Goal: Task Accomplishment & Management: Manage account settings

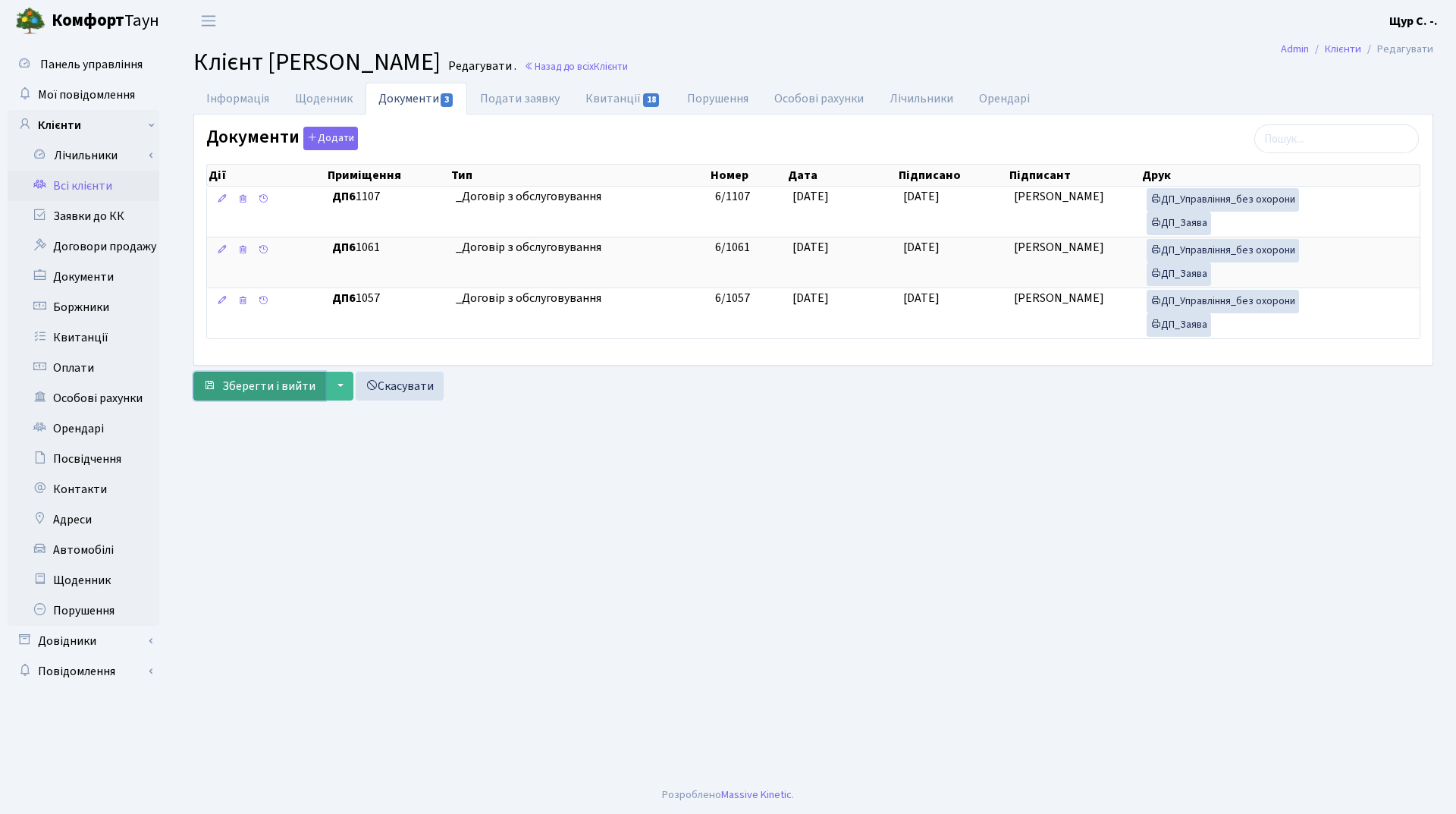
click at [269, 379] on span "Зберегти і вийти" at bounding box center [268, 386] width 93 height 17
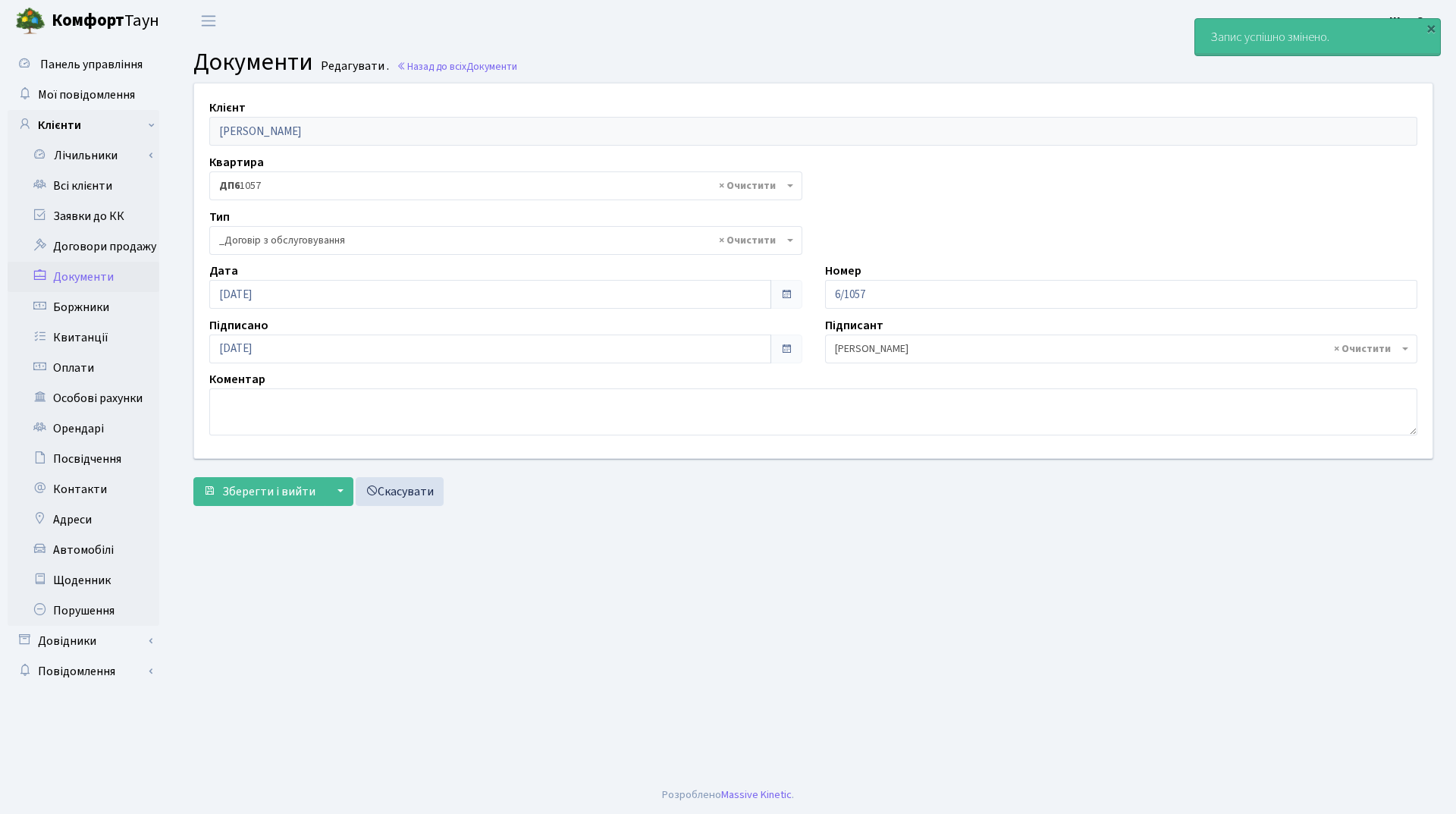
select select "289"
click at [91, 200] on link "Всі клієнти" at bounding box center [83, 186] width 152 height 30
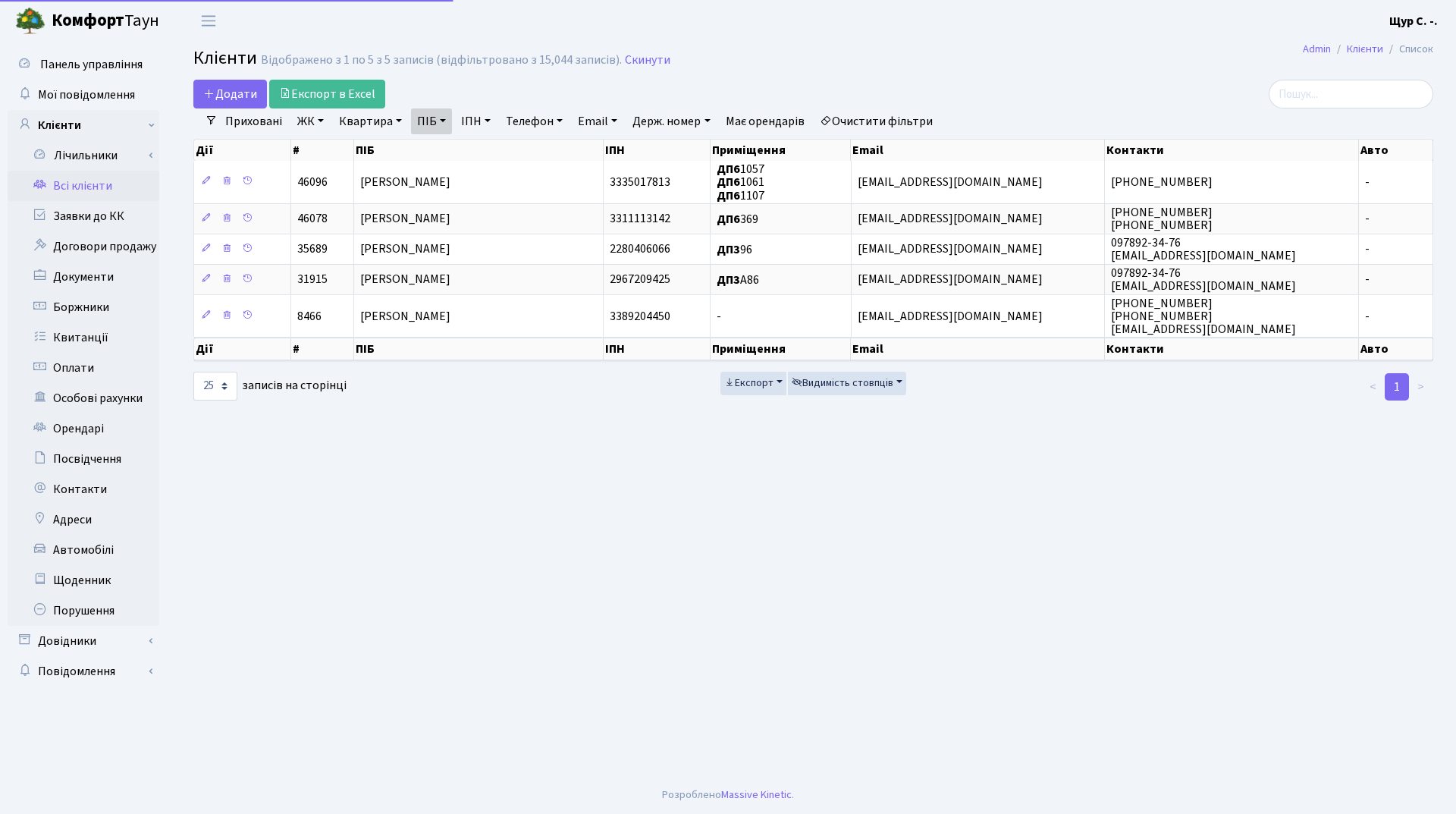
select select "25"
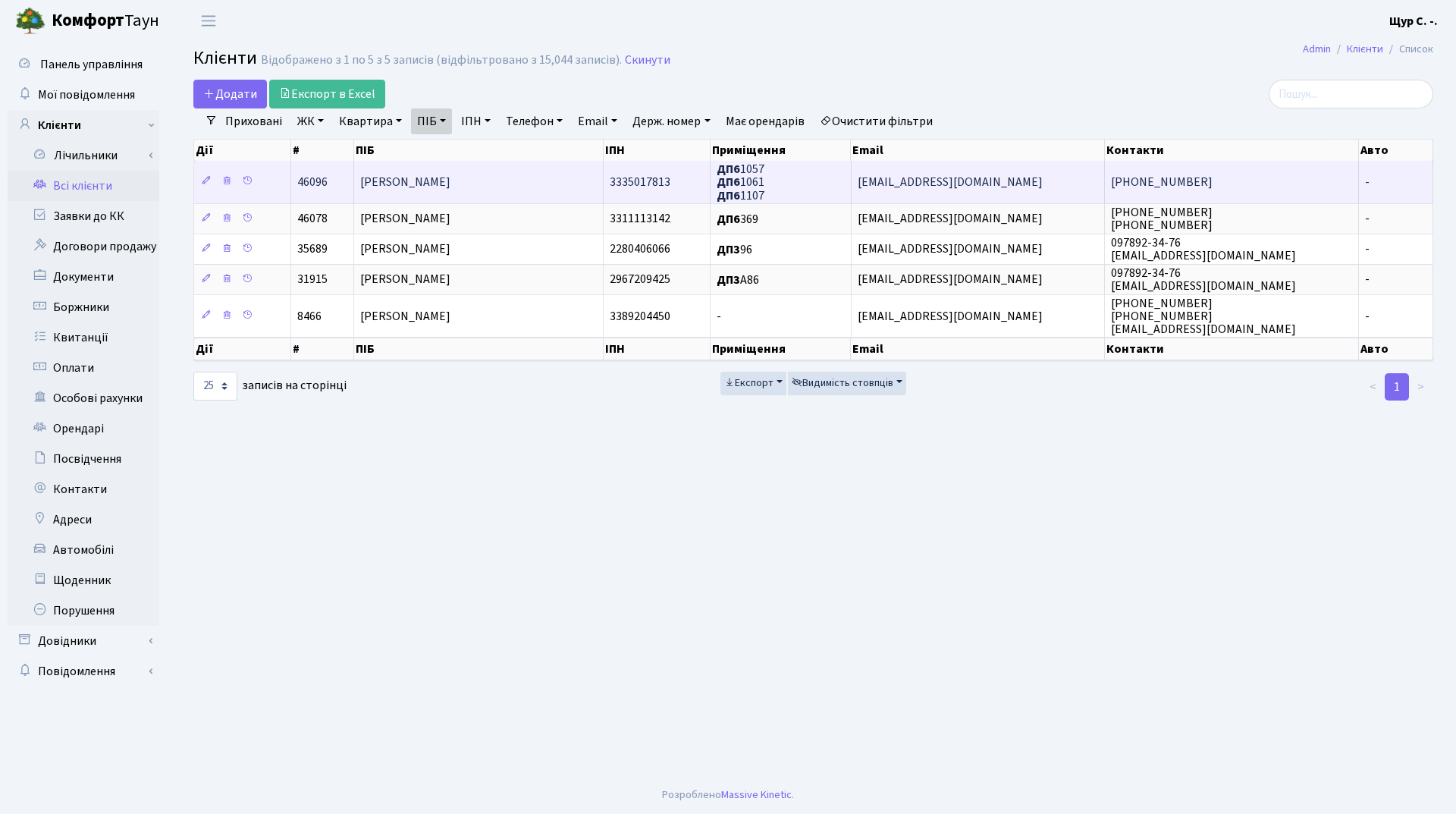
click at [517, 188] on td "[PERSON_NAME]" at bounding box center [479, 182] width 250 height 42
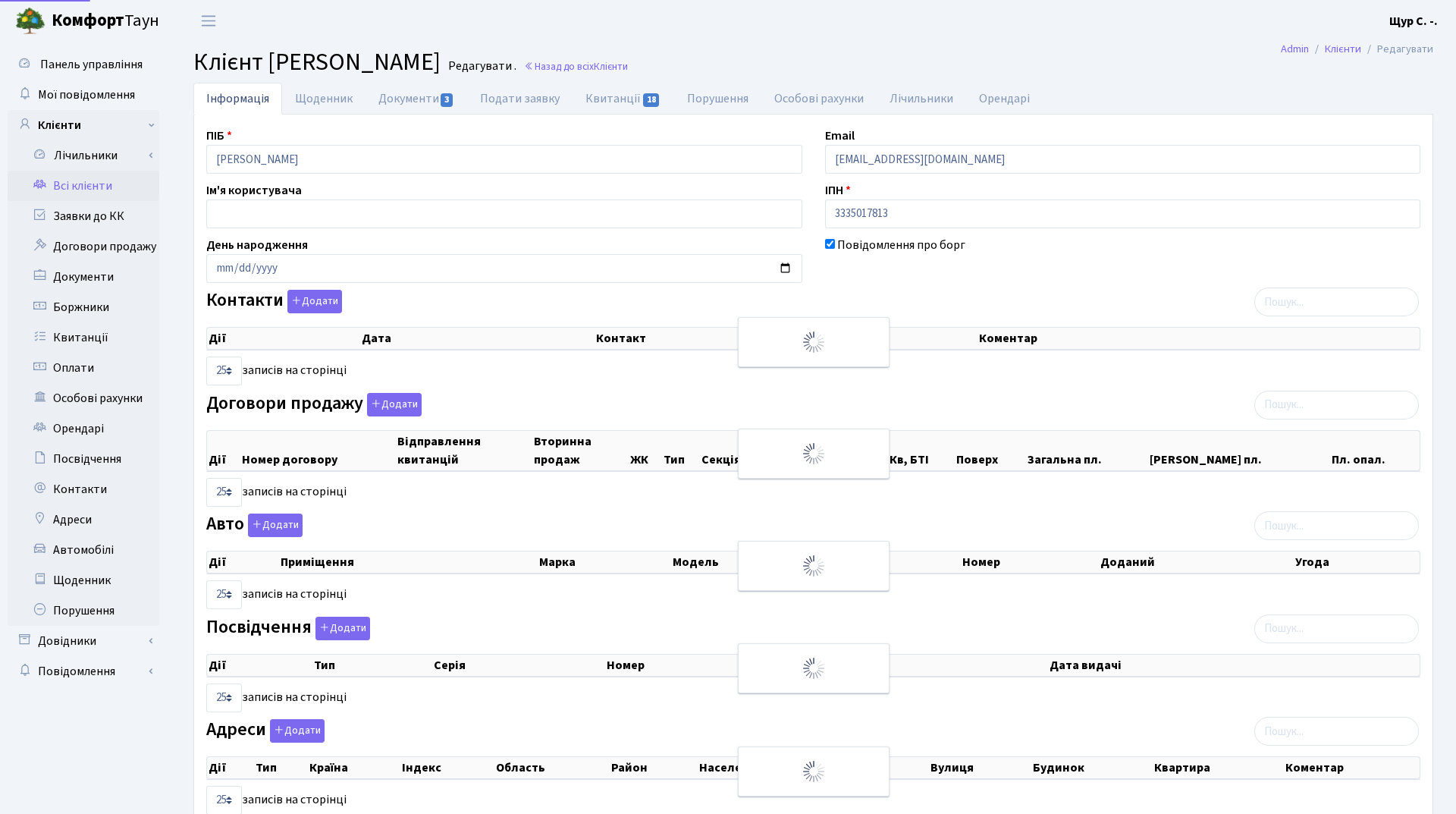
select select "25"
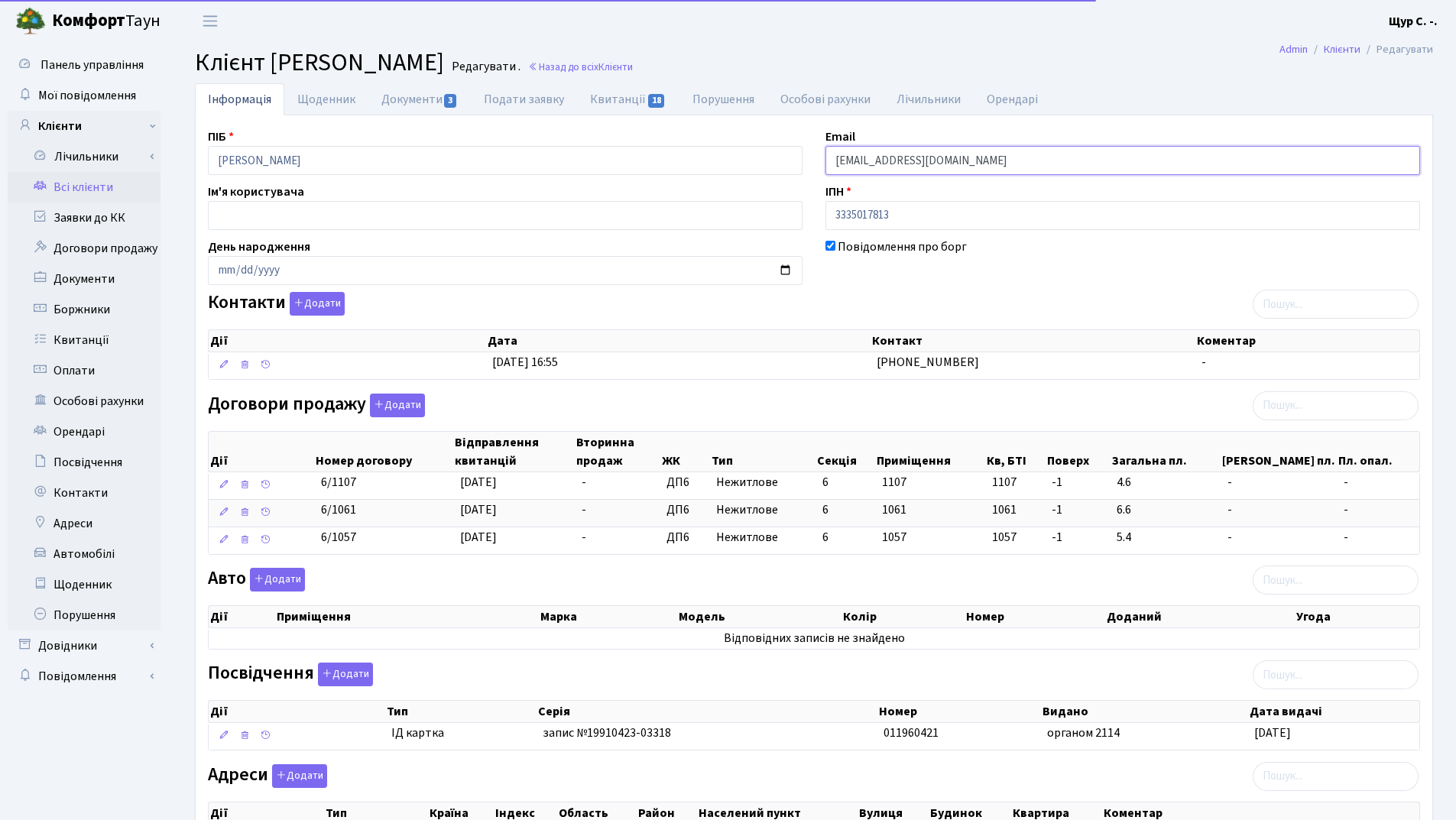
drag, startPoint x: 1003, startPoint y: 159, endPoint x: 782, endPoint y: 168, distance: 221.2
click at [782, 168] on div "ПІБ Міщенко Максим Вадимович Email kt46096@comfort-town.com.ua Ім'я користувача…" at bounding box center [814, 496] width 1235 height 737
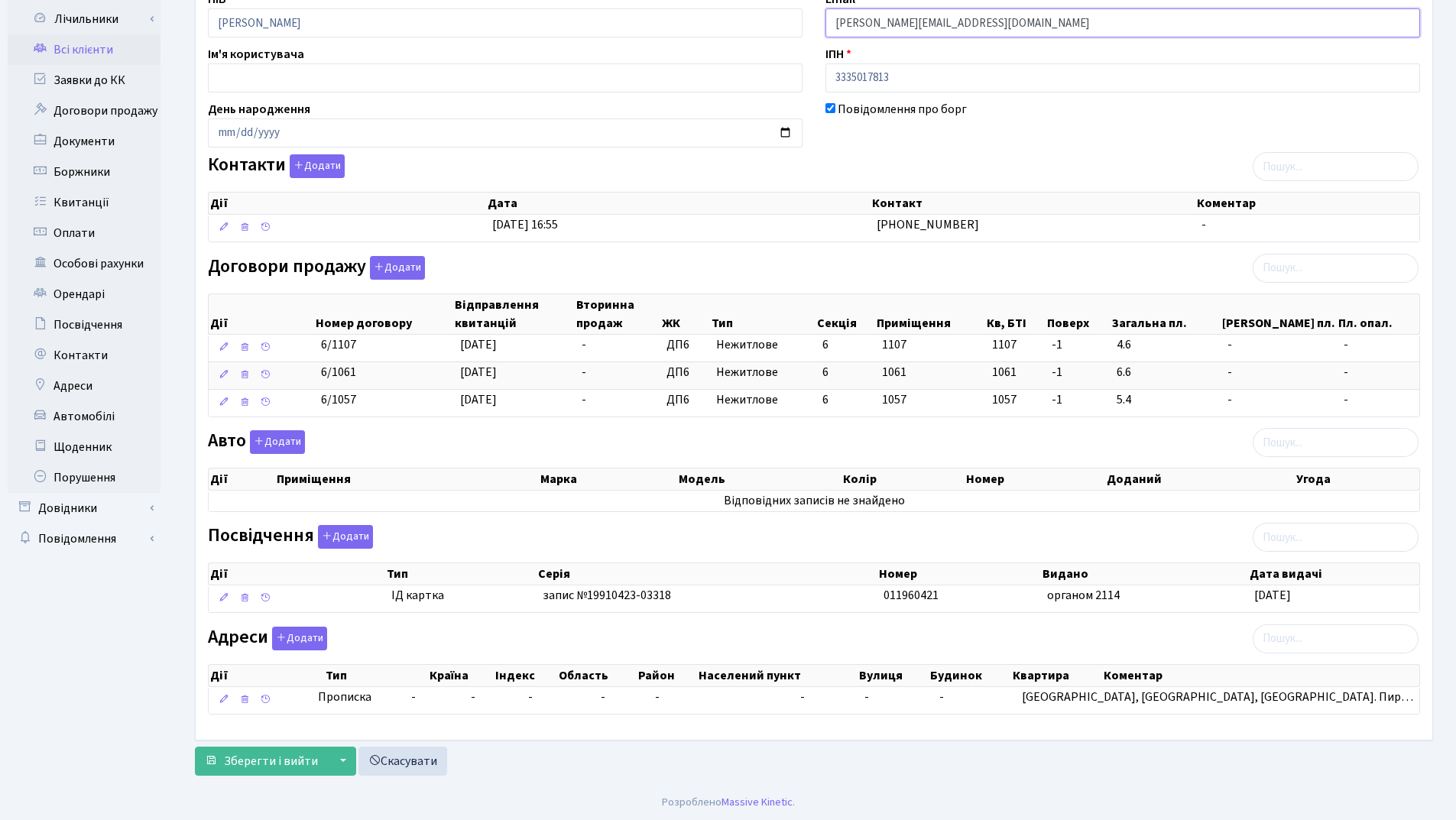
scroll to position [139, 0]
type input "mishchenko.m@outlook.com"
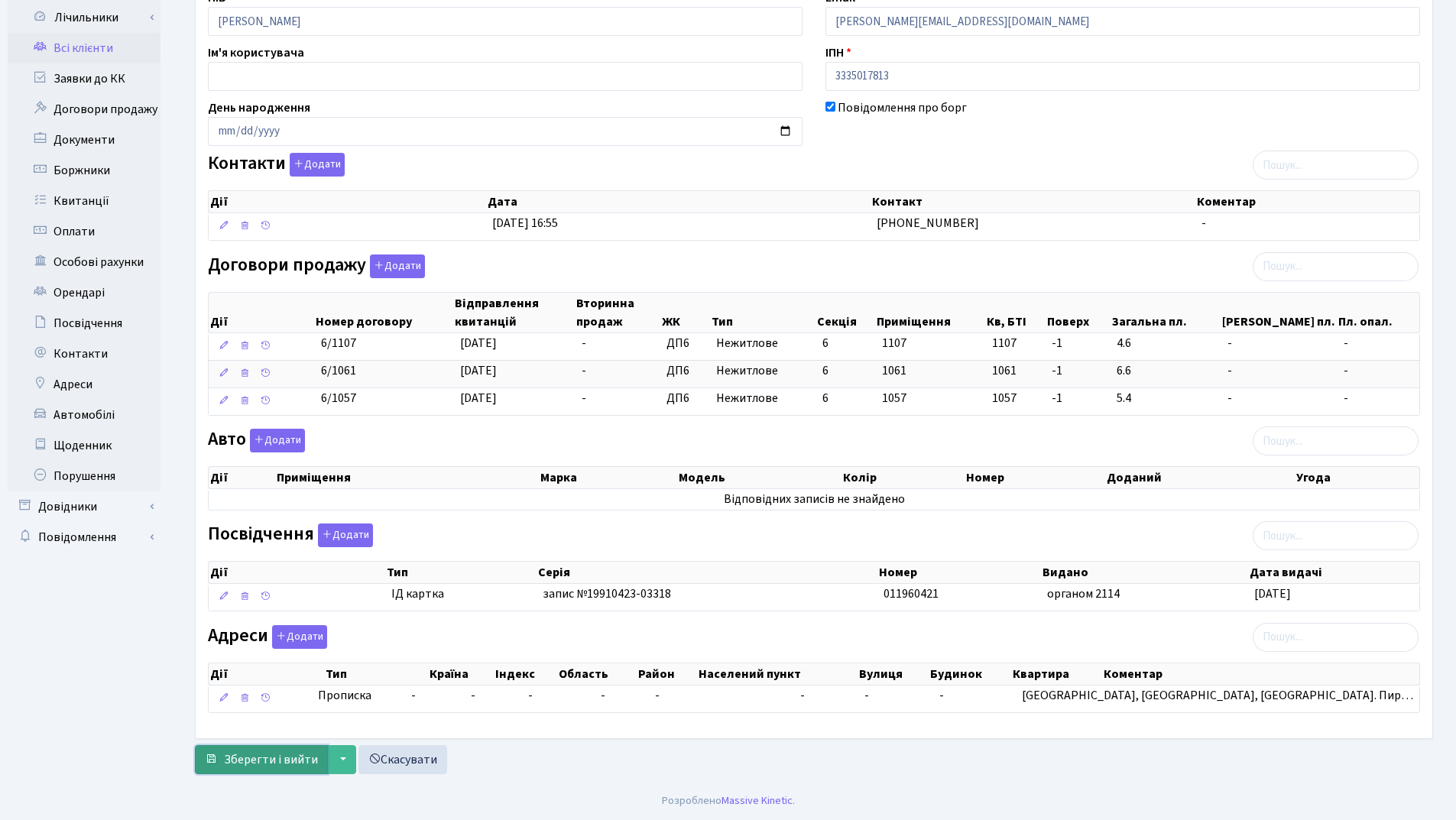
click at [251, 759] on span "Зберегти і вийти" at bounding box center [270, 759] width 94 height 17
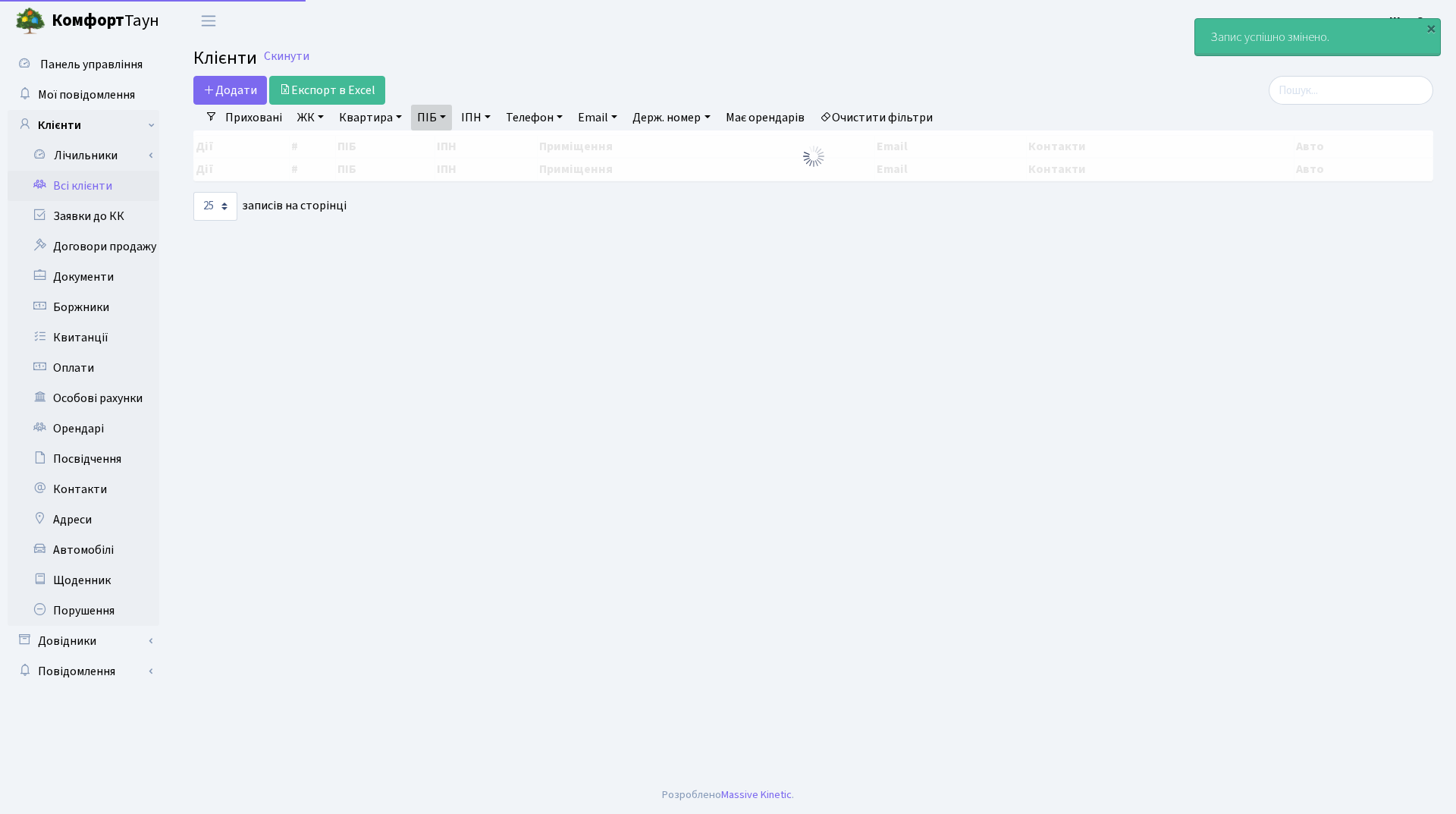
select select "25"
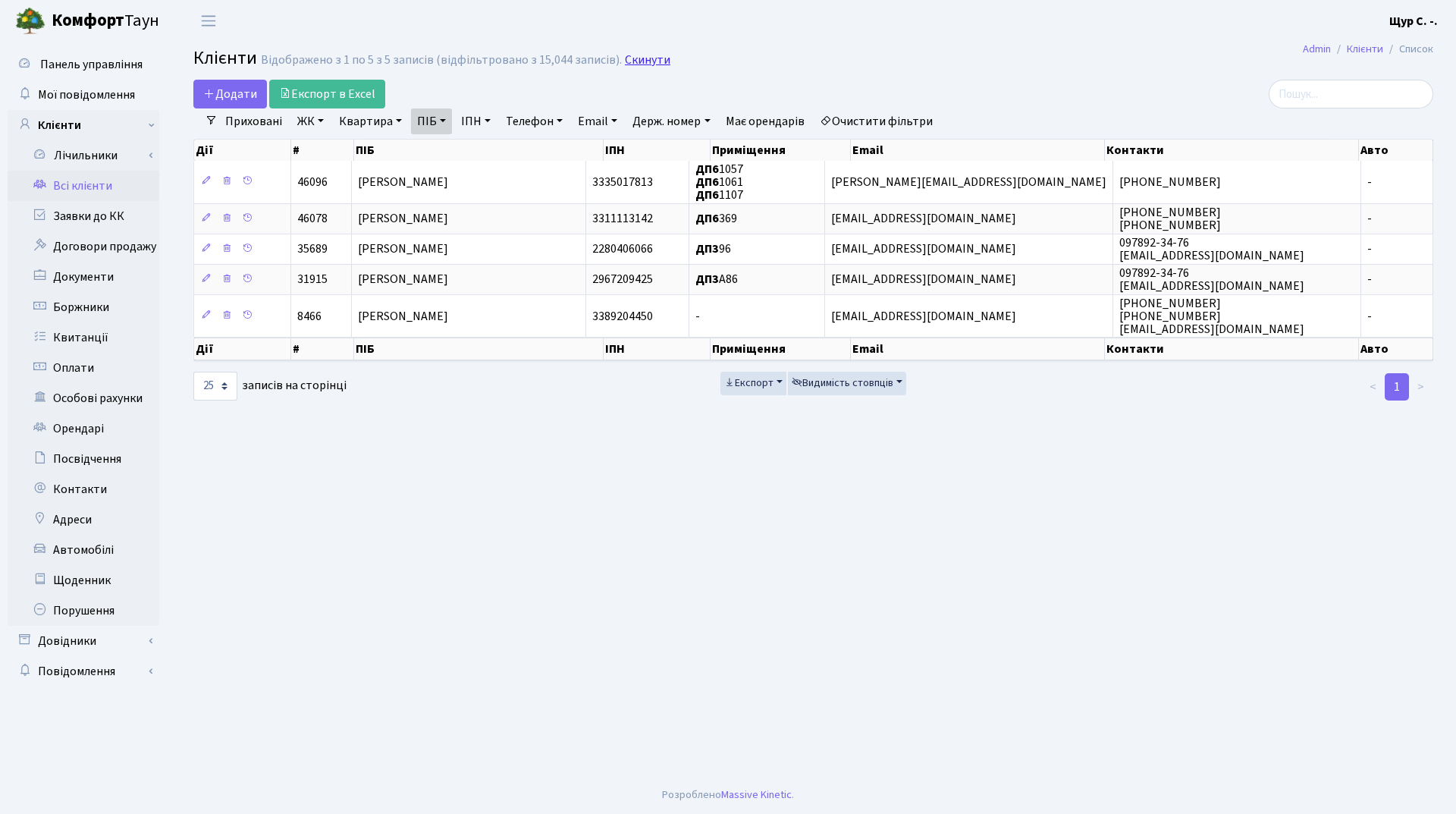
click at [651, 56] on link "Скинути" at bounding box center [647, 59] width 45 height 14
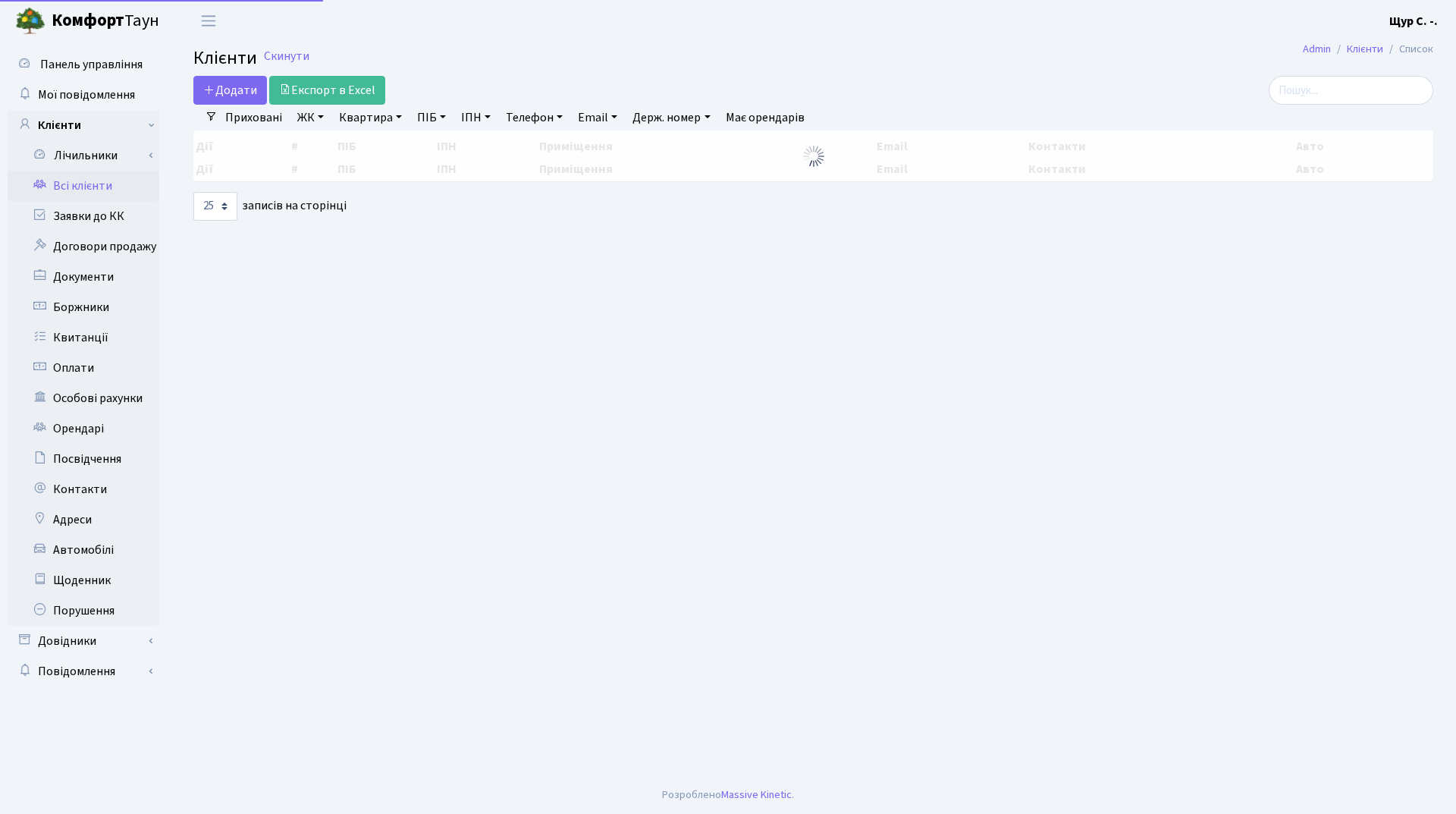
select select "25"
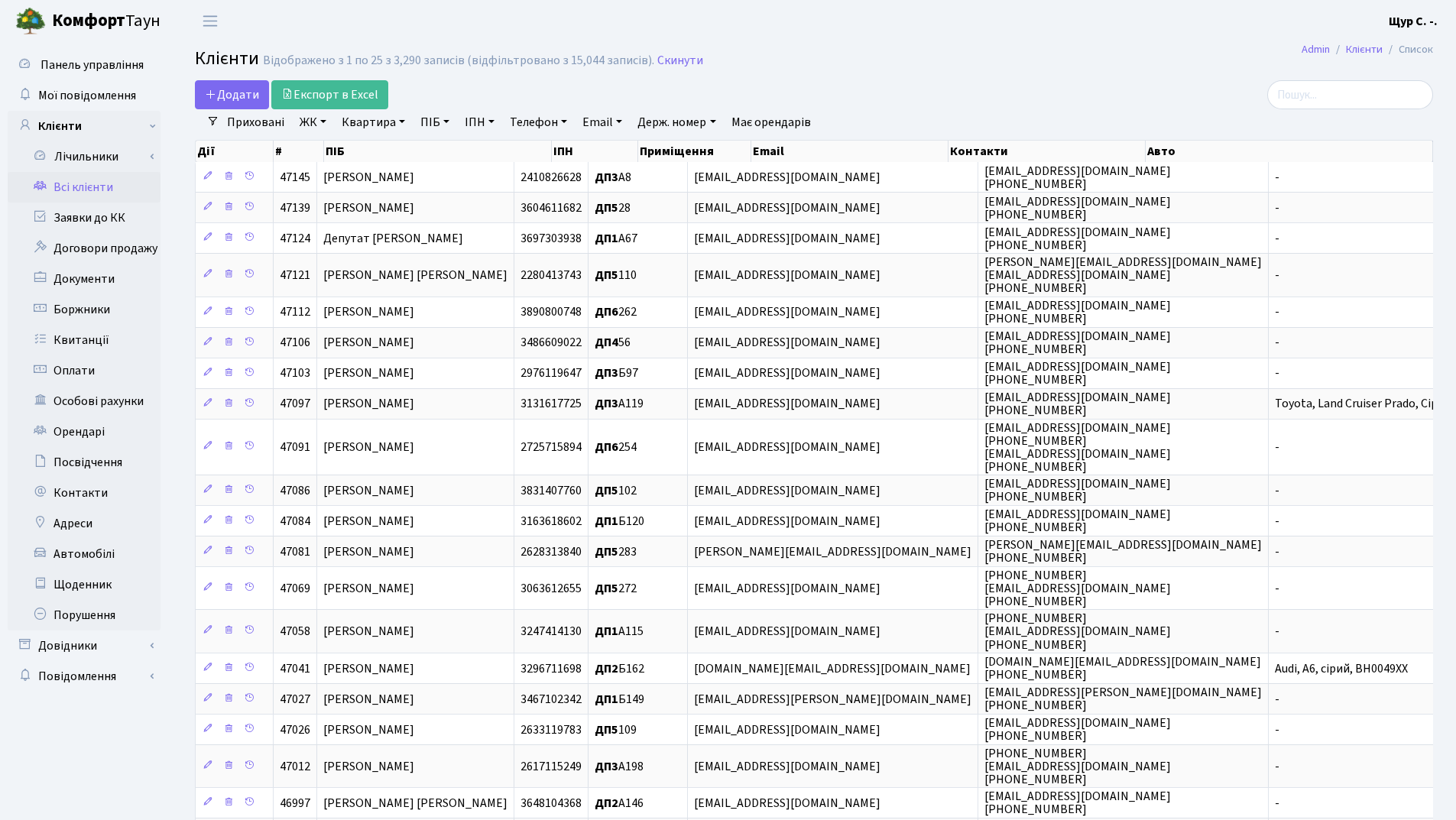
click at [369, 132] on link "Квартира" at bounding box center [374, 122] width 76 height 26
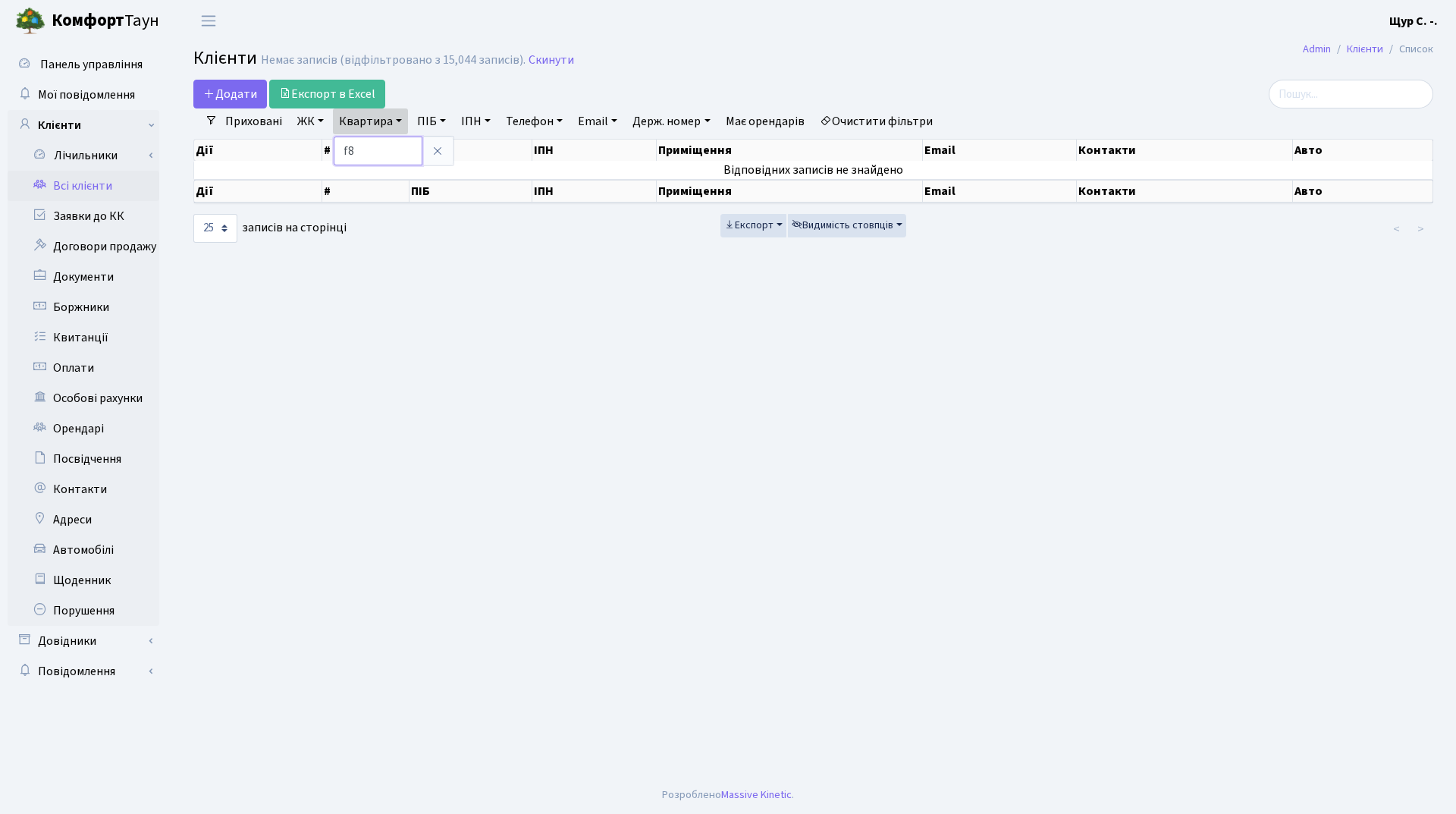
type input "f"
type input "а88"
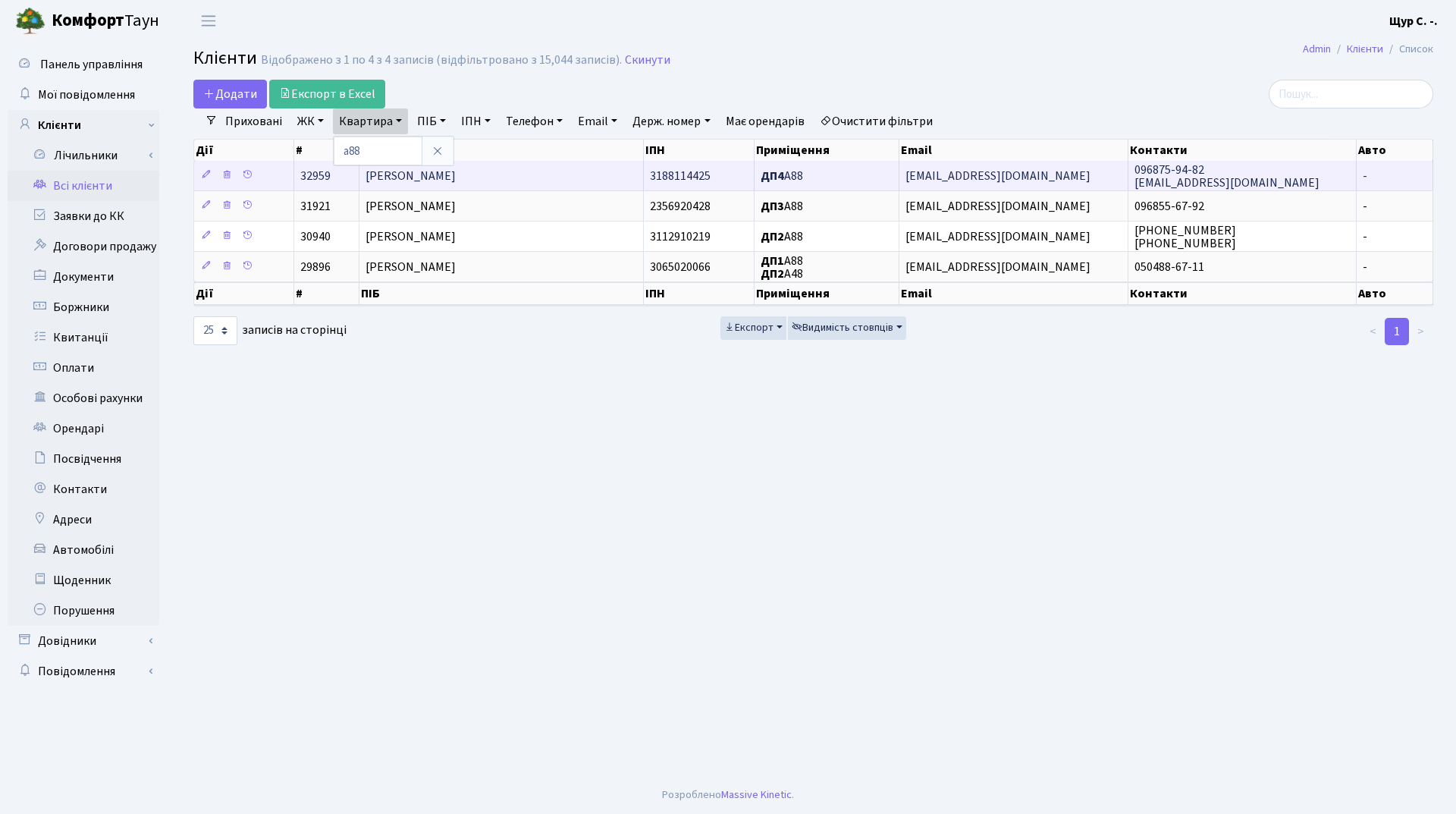
click at [451, 170] on span "Буднік Лілія Федорівна" at bounding box center [411, 176] width 90 height 17
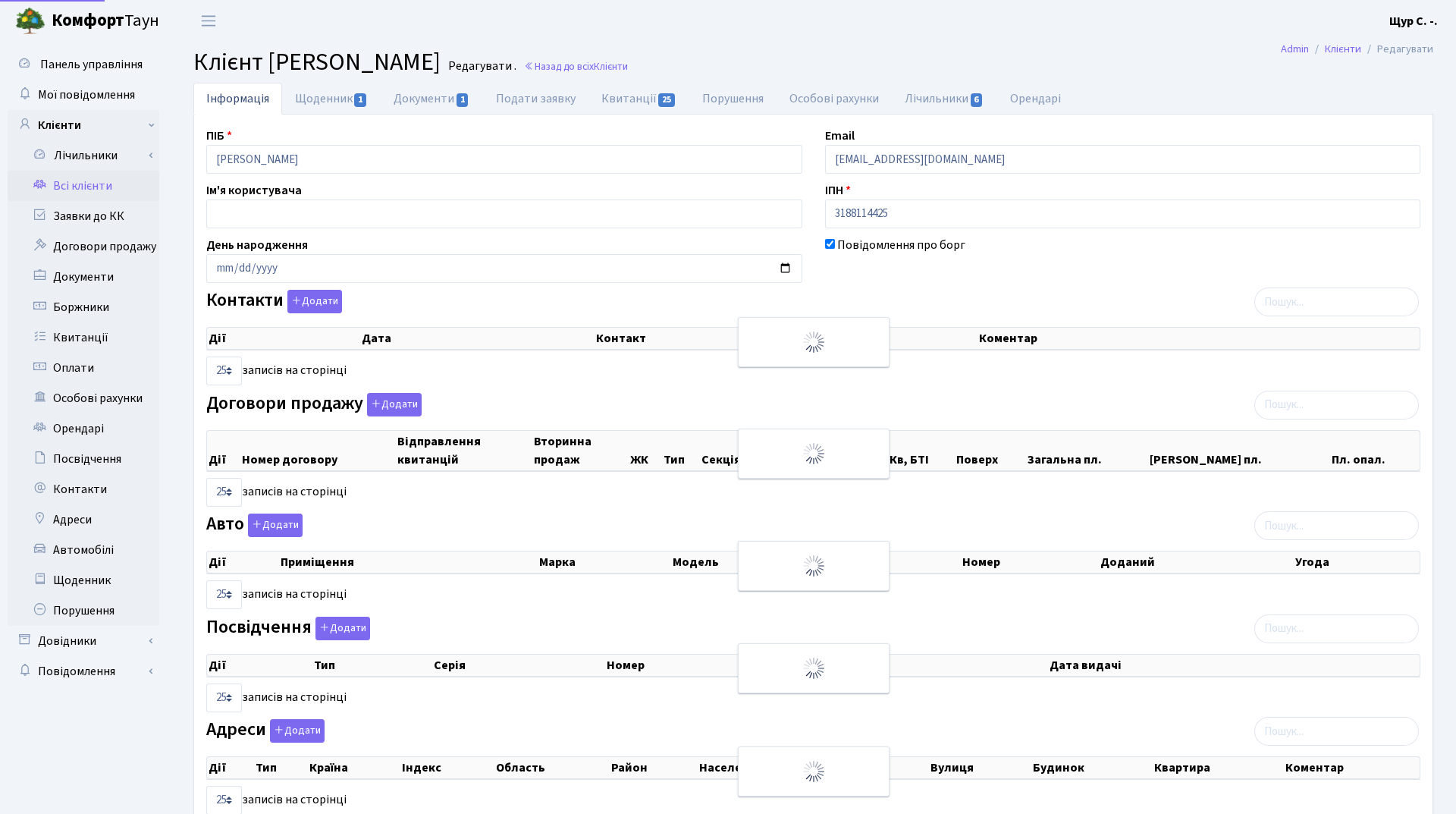
select select "25"
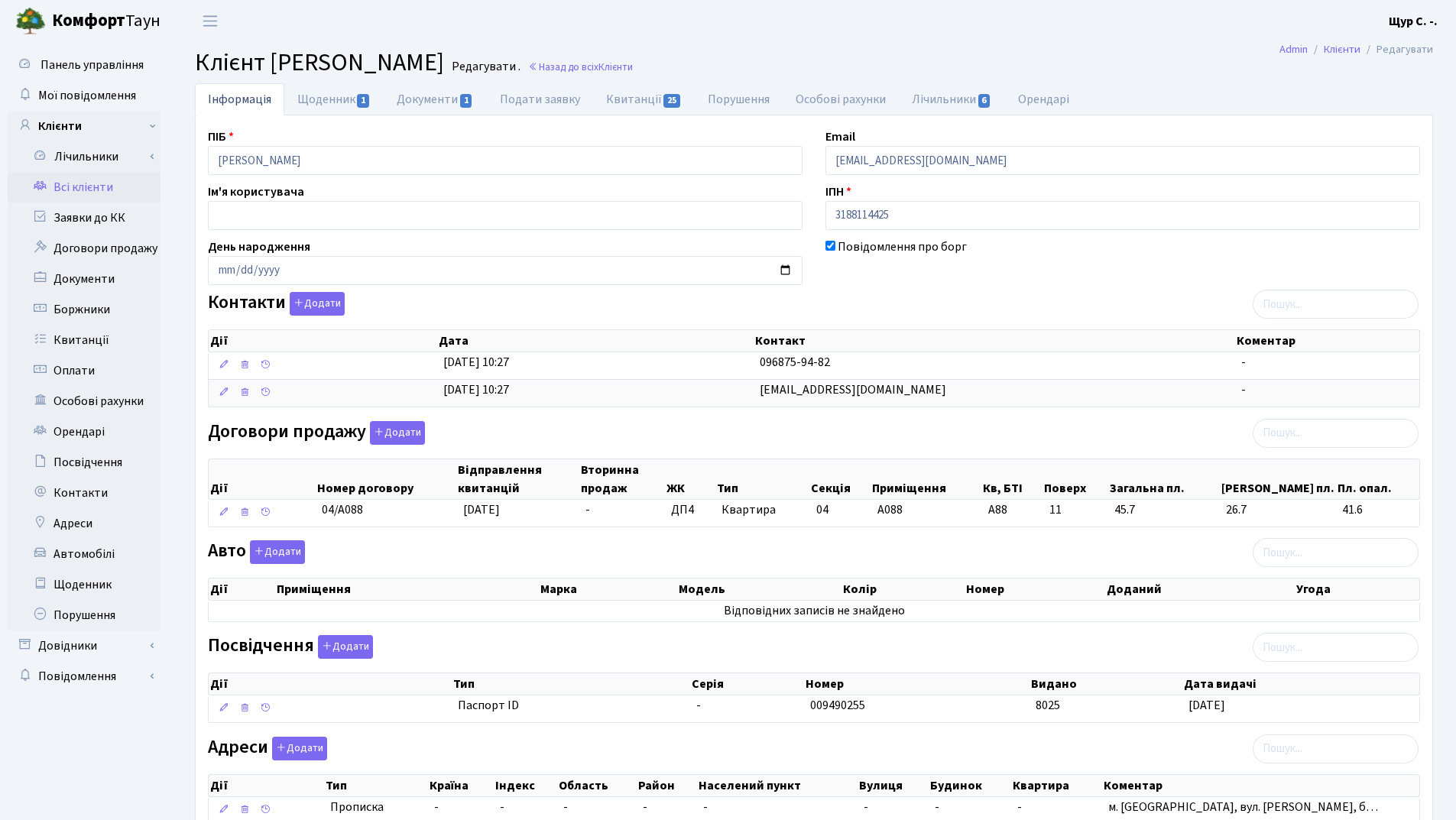
click at [85, 187] on link "Всі клієнти" at bounding box center [84, 187] width 153 height 30
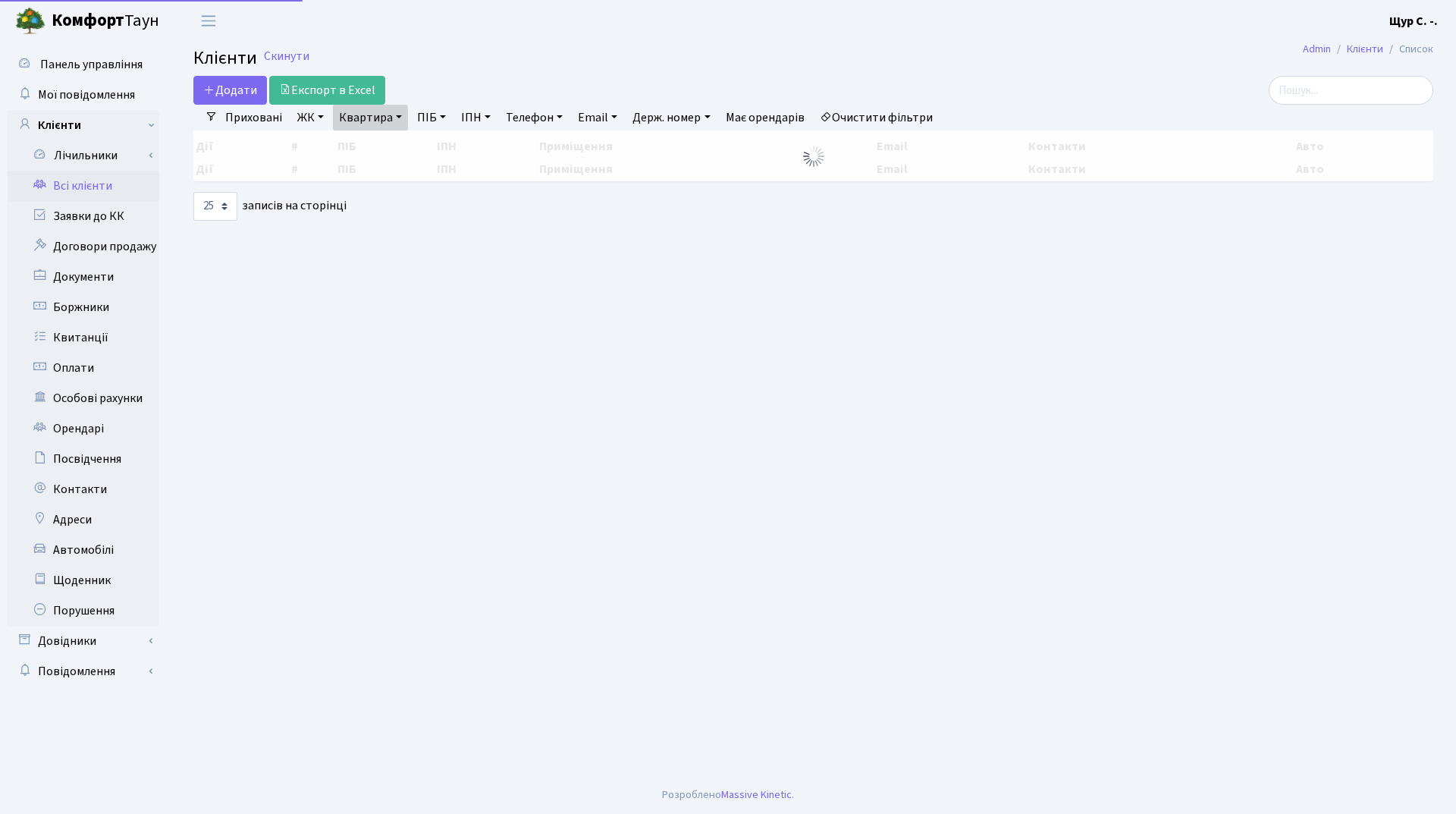
select select "25"
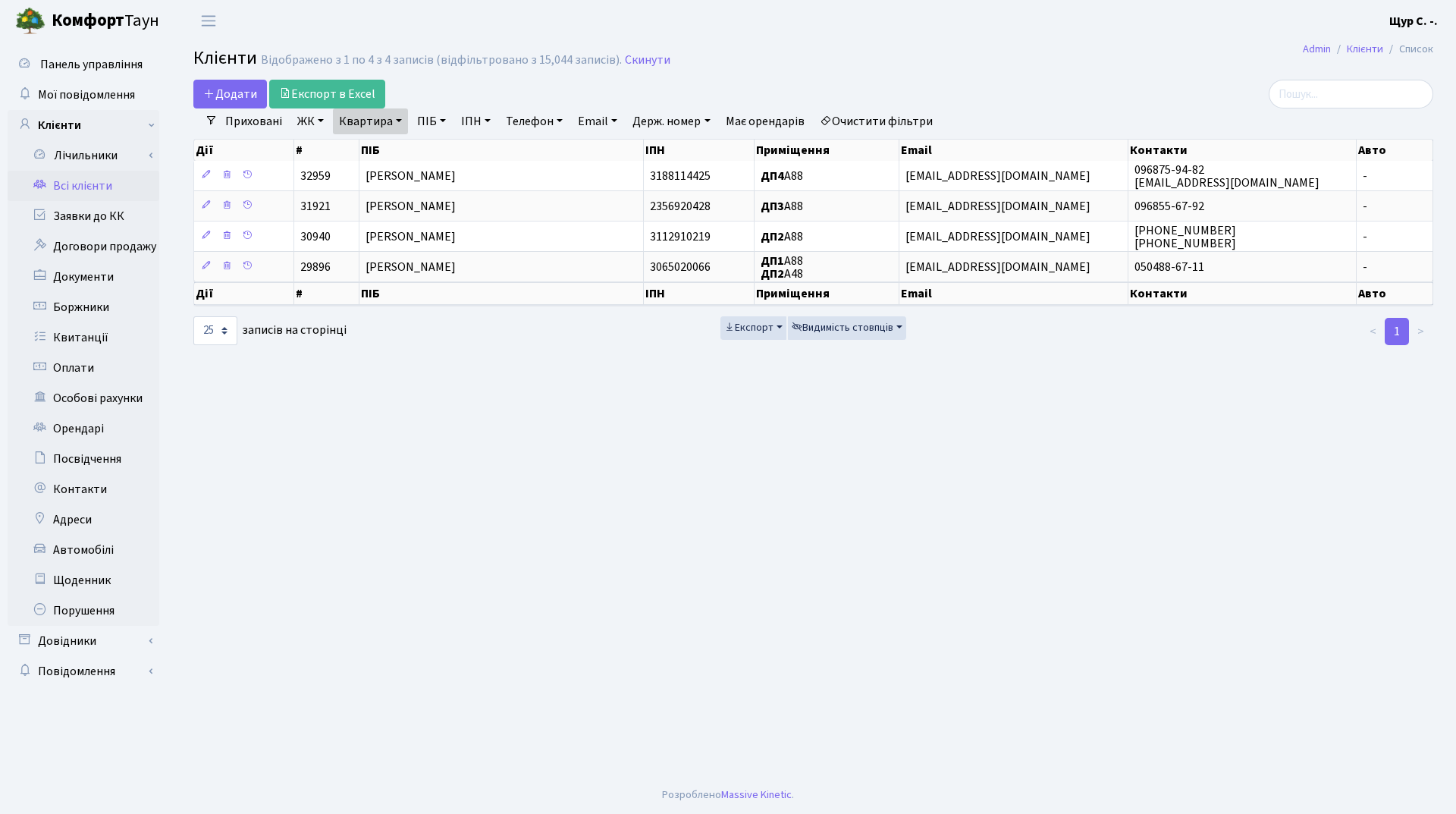
click at [395, 121] on link "Квартира" at bounding box center [371, 121] width 75 height 26
click at [380, 142] on input "а88" at bounding box center [378, 151] width 89 height 28
type input "[PERSON_NAME]"
type input "369"
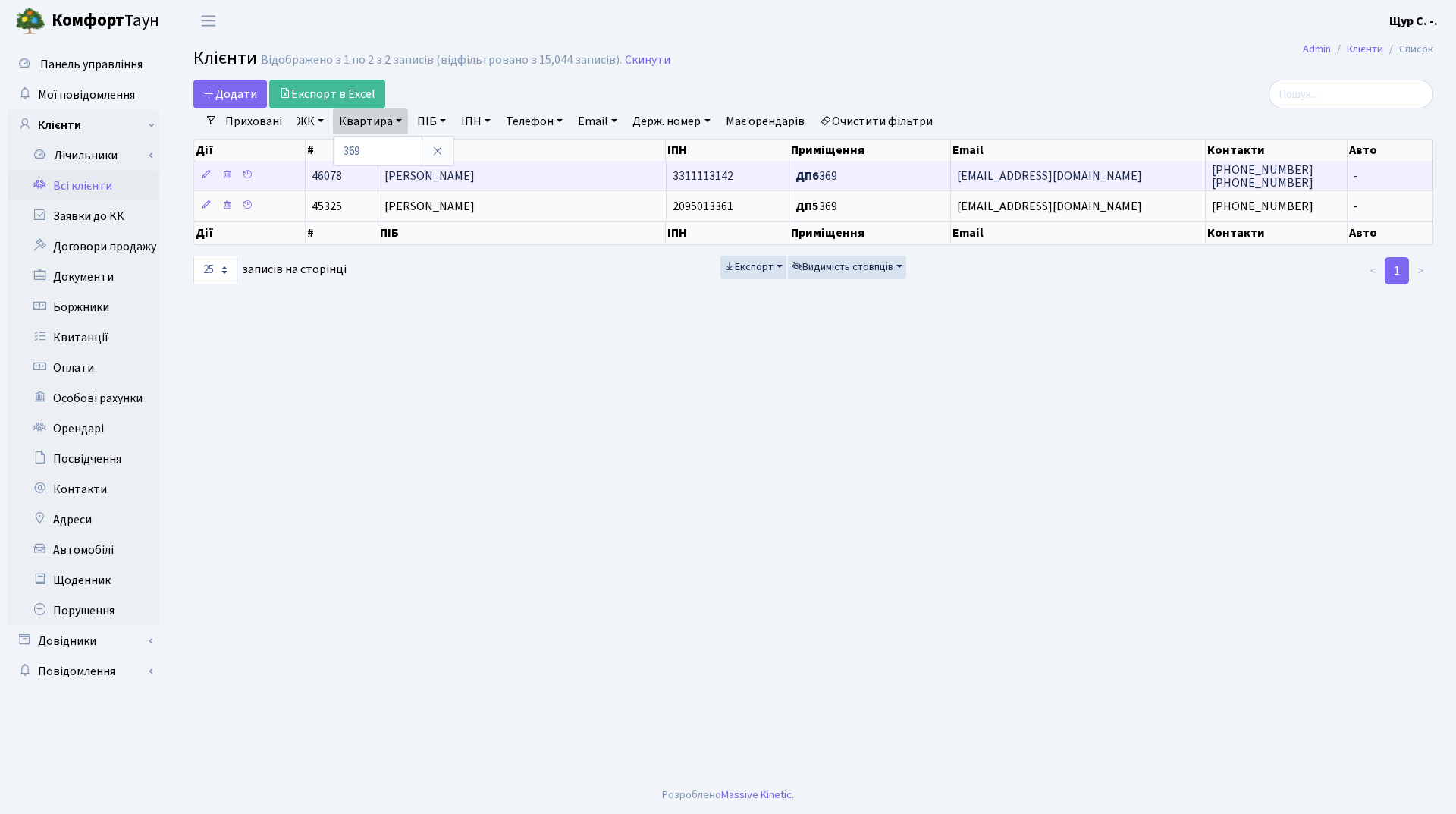
click at [473, 187] on td "[PERSON_NAME]" at bounding box center [522, 175] width 288 height 29
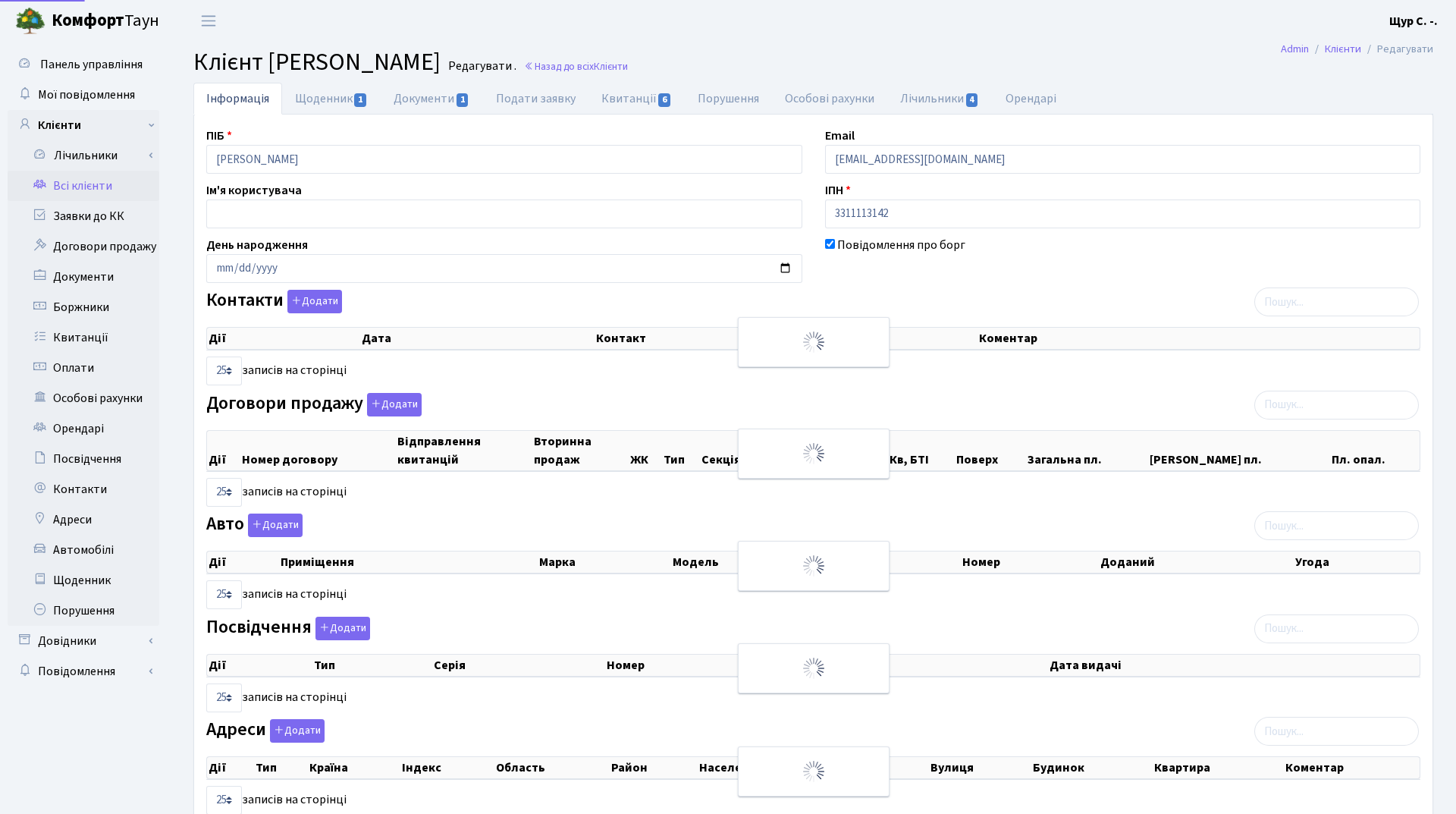
select select "25"
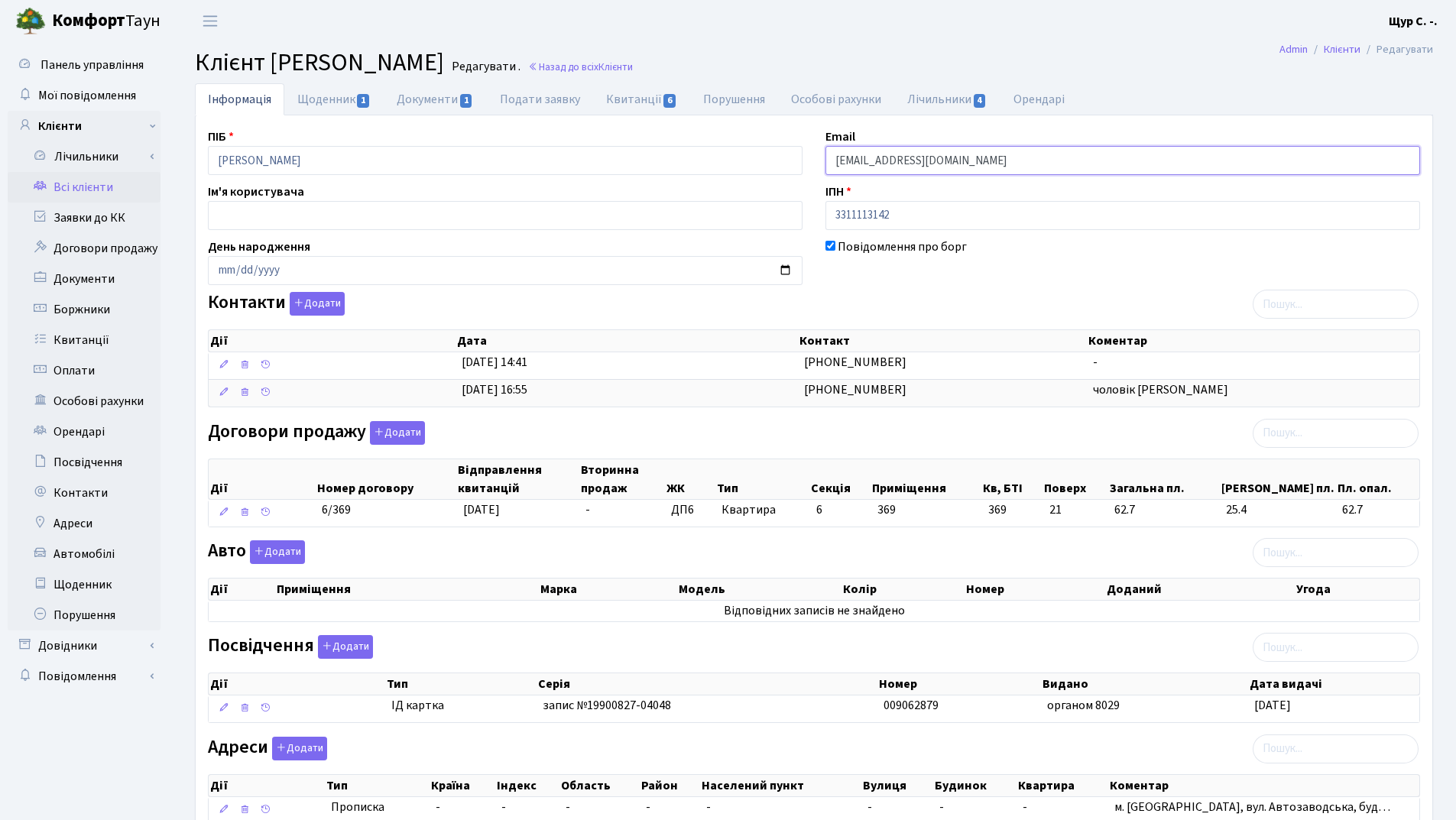
drag, startPoint x: 986, startPoint y: 156, endPoint x: 791, endPoint y: 154, distance: 195.0
click at [791, 154] on div "ПІБ Міщенко Олександра Юріївна Email alekssvinareva@gmail.com Ім'я користувача …" at bounding box center [814, 483] width 1235 height 710
click at [113, 186] on link "Всі клієнти" at bounding box center [84, 187] width 153 height 30
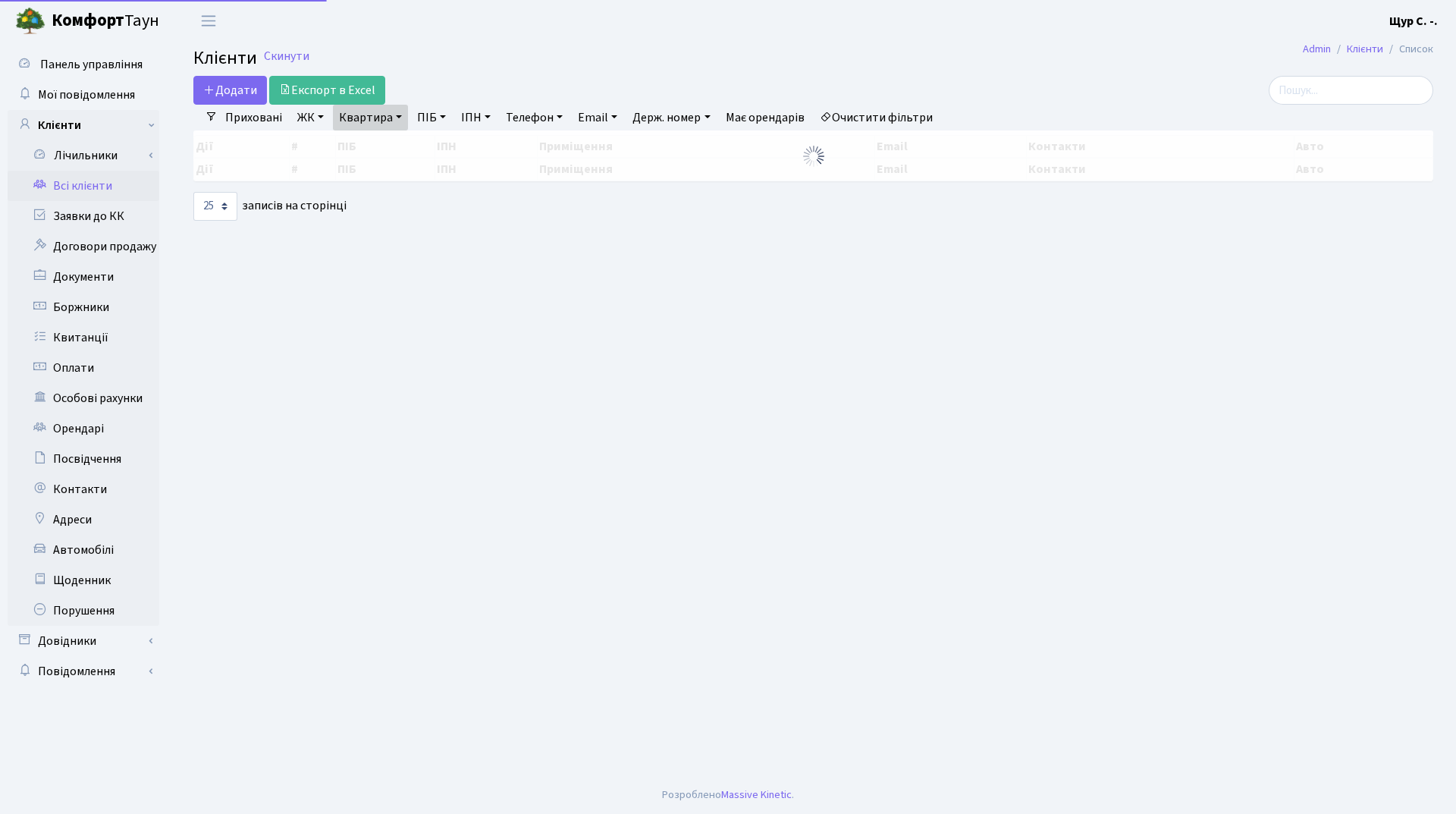
select select "25"
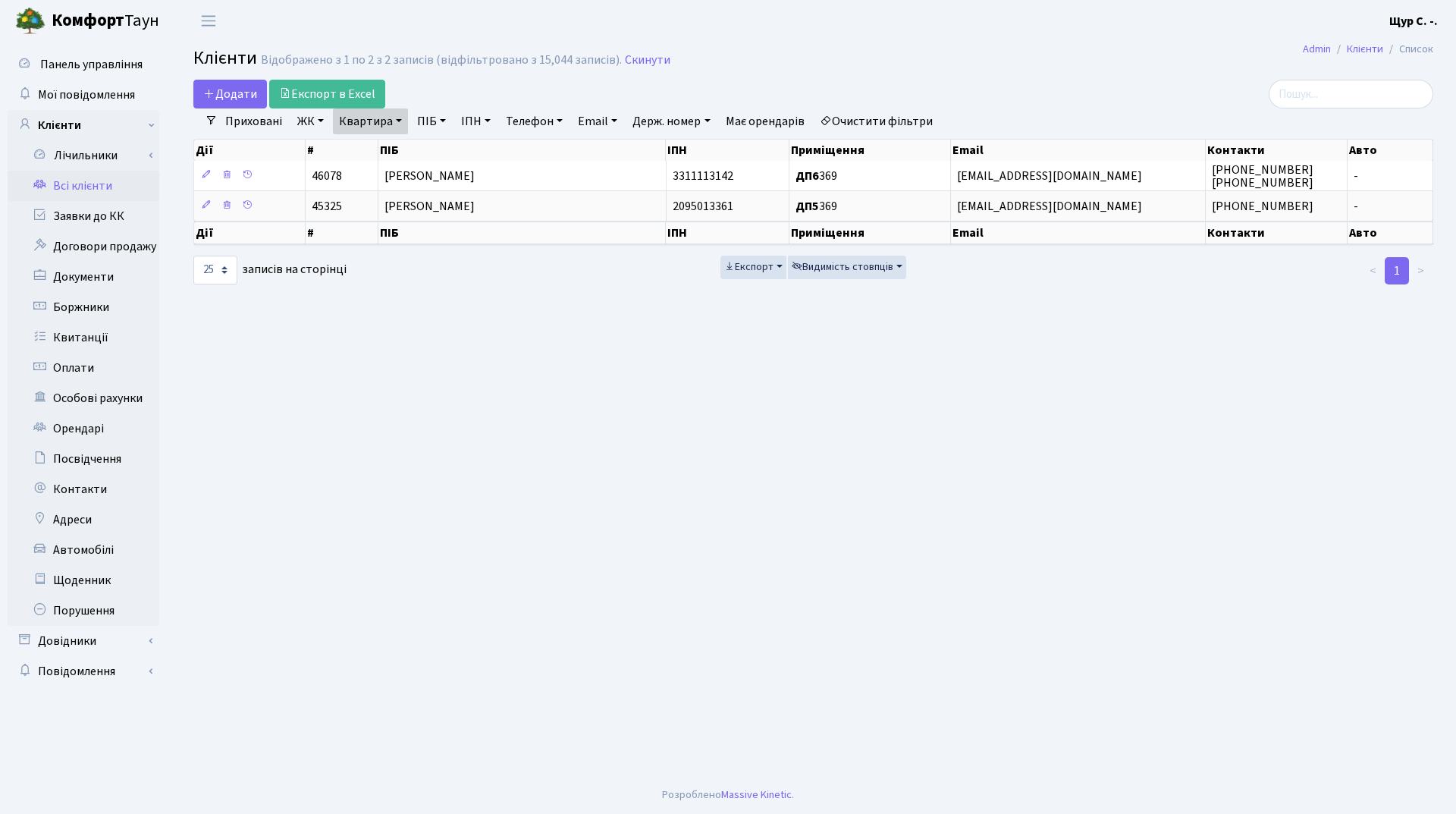
click at [403, 119] on link "Квартира" at bounding box center [371, 121] width 75 height 26
click at [366, 153] on input "369" at bounding box center [378, 151] width 89 height 28
type input "3"
type input "1061"
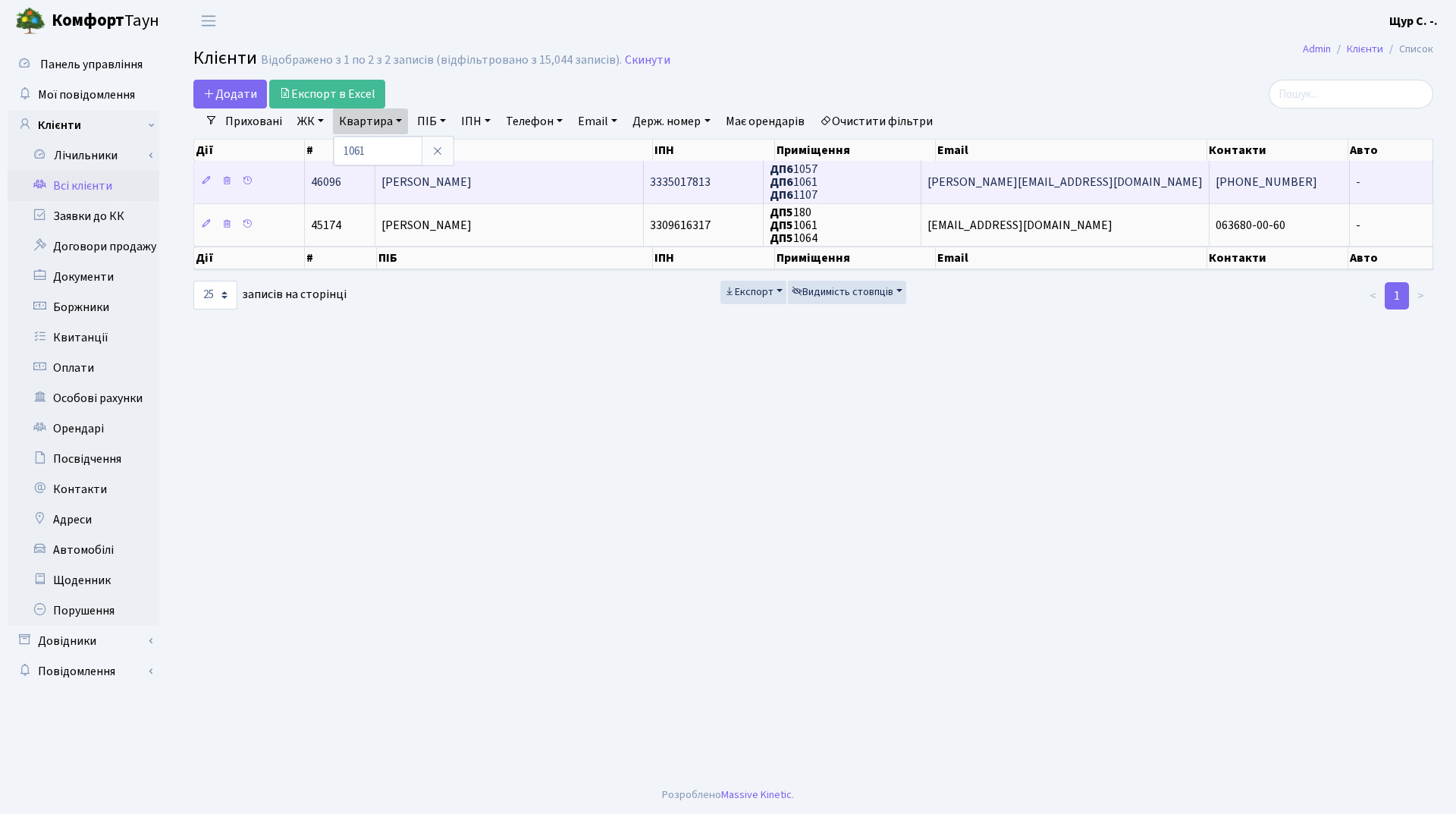
click at [458, 187] on span "Міщенко Максим Вадимович" at bounding box center [427, 182] width 90 height 17
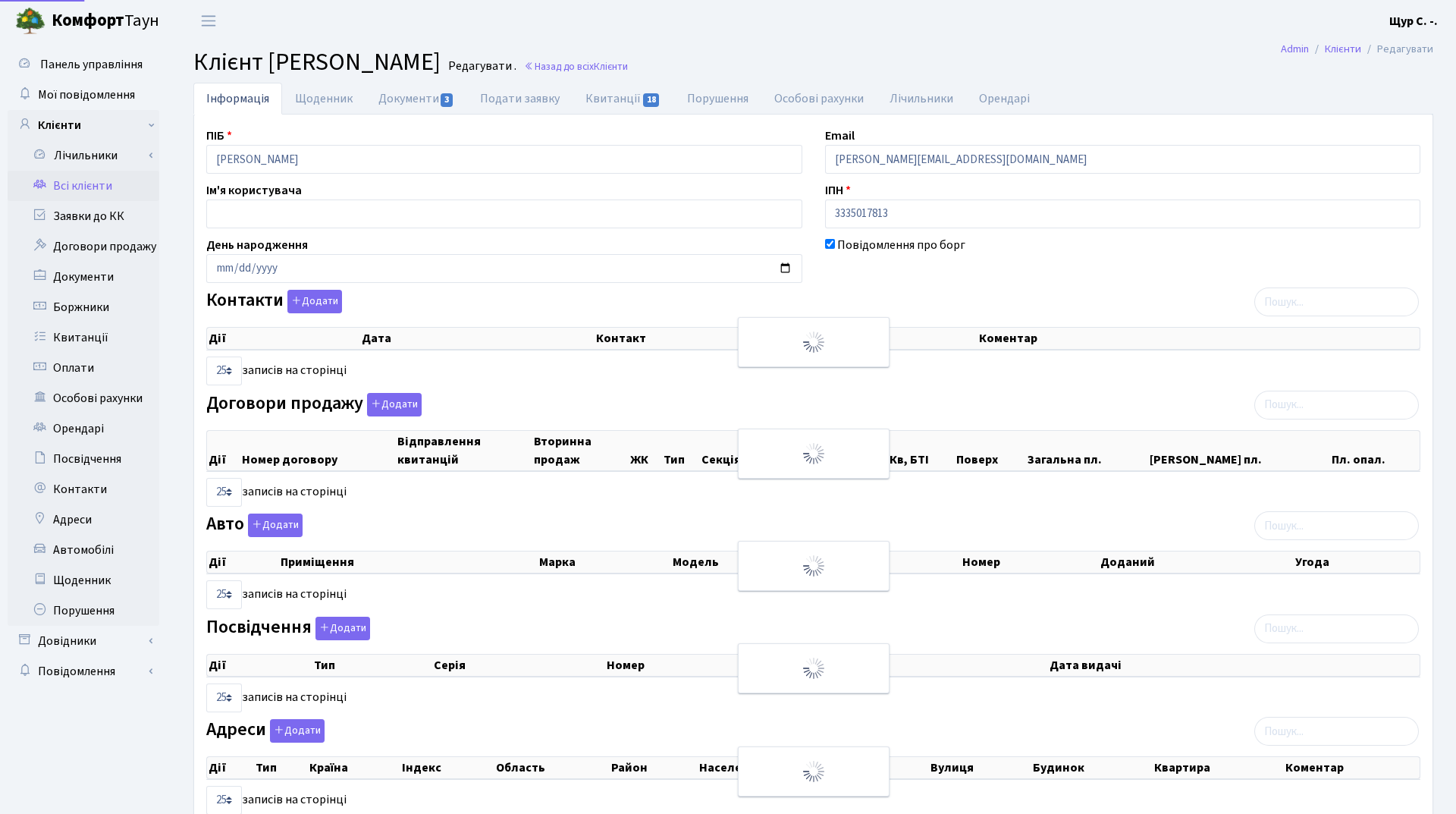
select select "25"
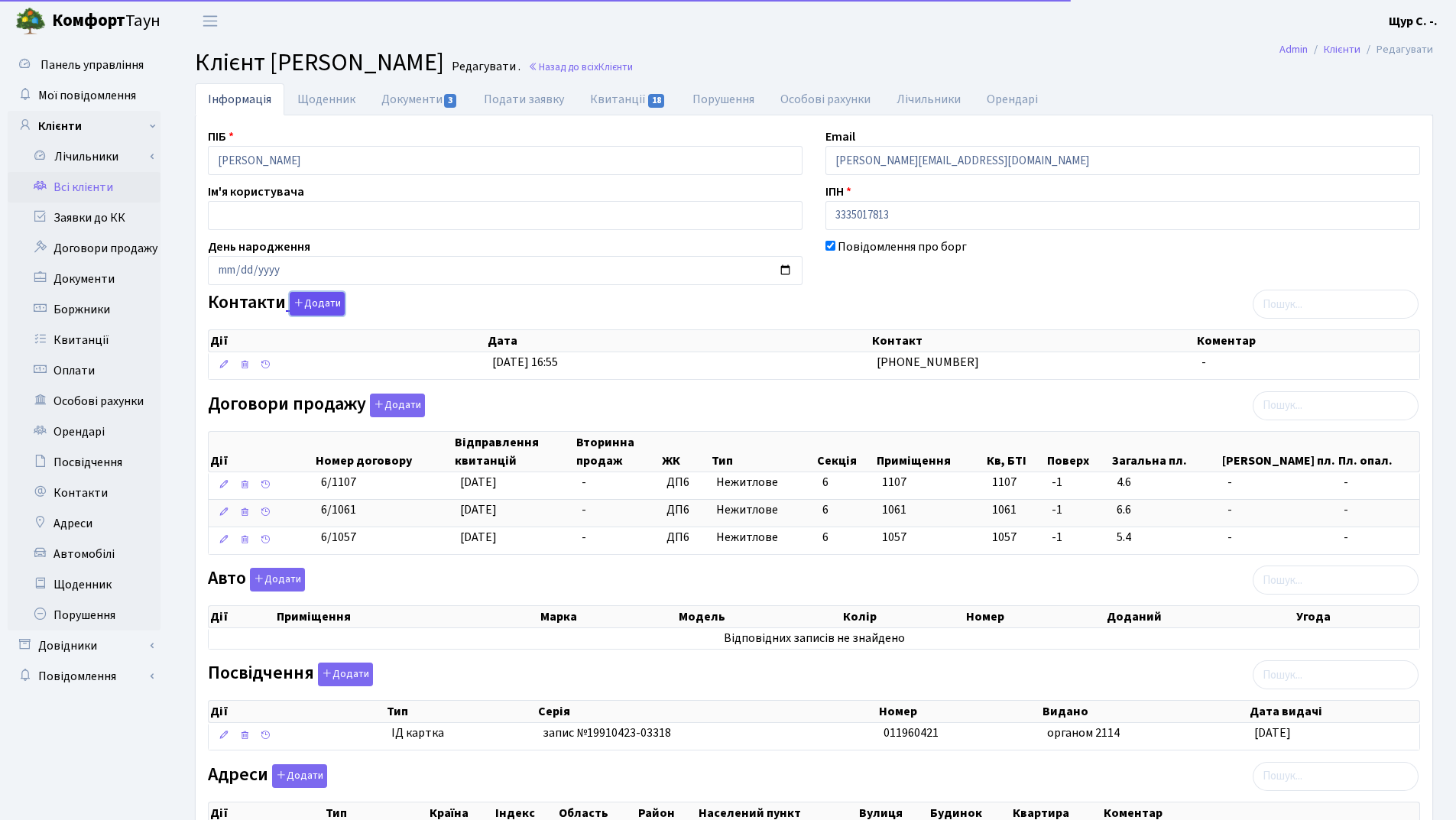
click at [323, 299] on button "Додати" at bounding box center [316, 304] width 55 height 24
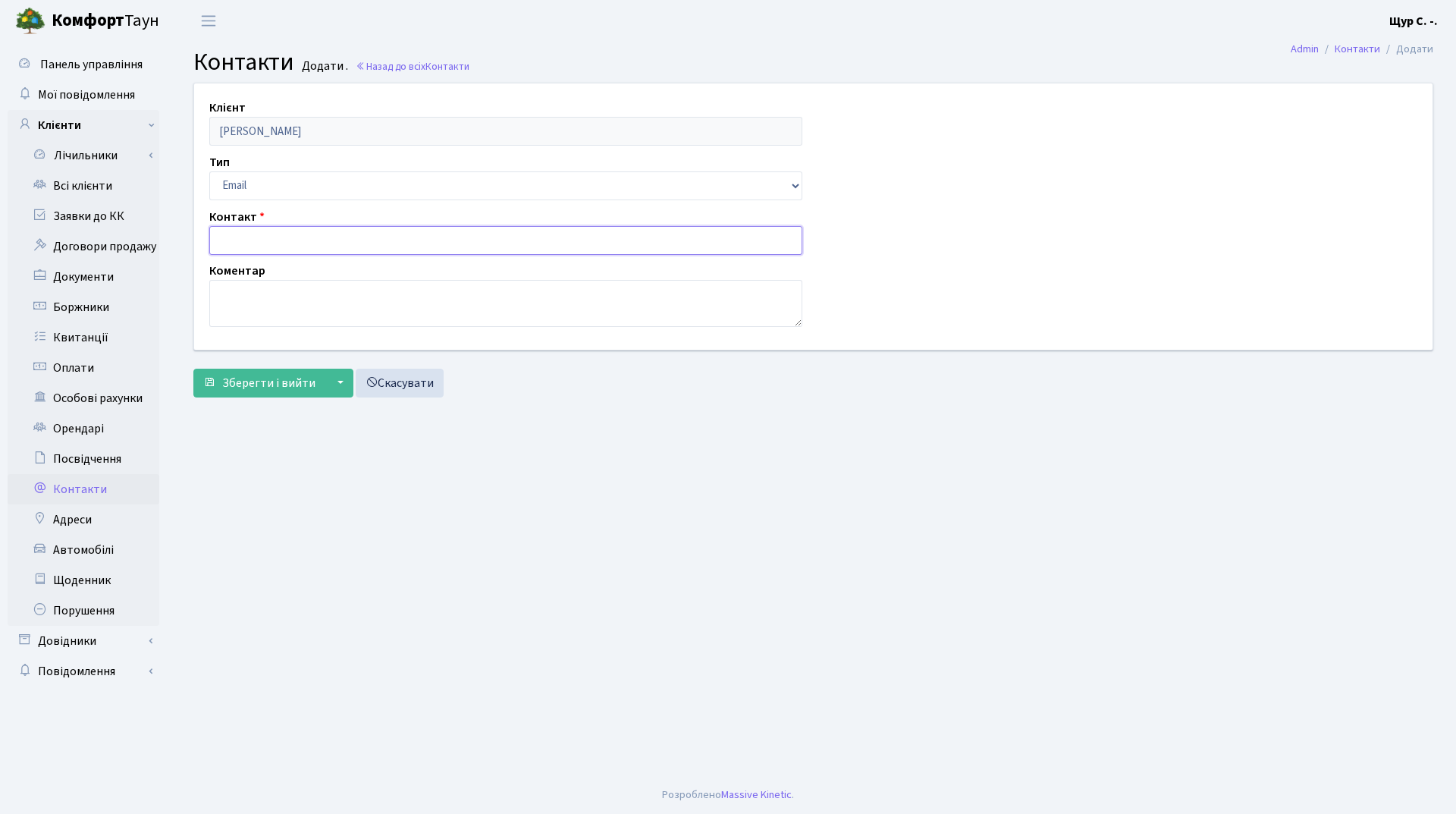
click at [266, 241] on input "text" at bounding box center [506, 240] width 593 height 28
paste input "[EMAIL_ADDRESS][DOMAIN_NAME]"
type input "[EMAIL_ADDRESS][DOMAIN_NAME]"
click at [257, 384] on span "Зберегти і вийти" at bounding box center [268, 384] width 93 height 17
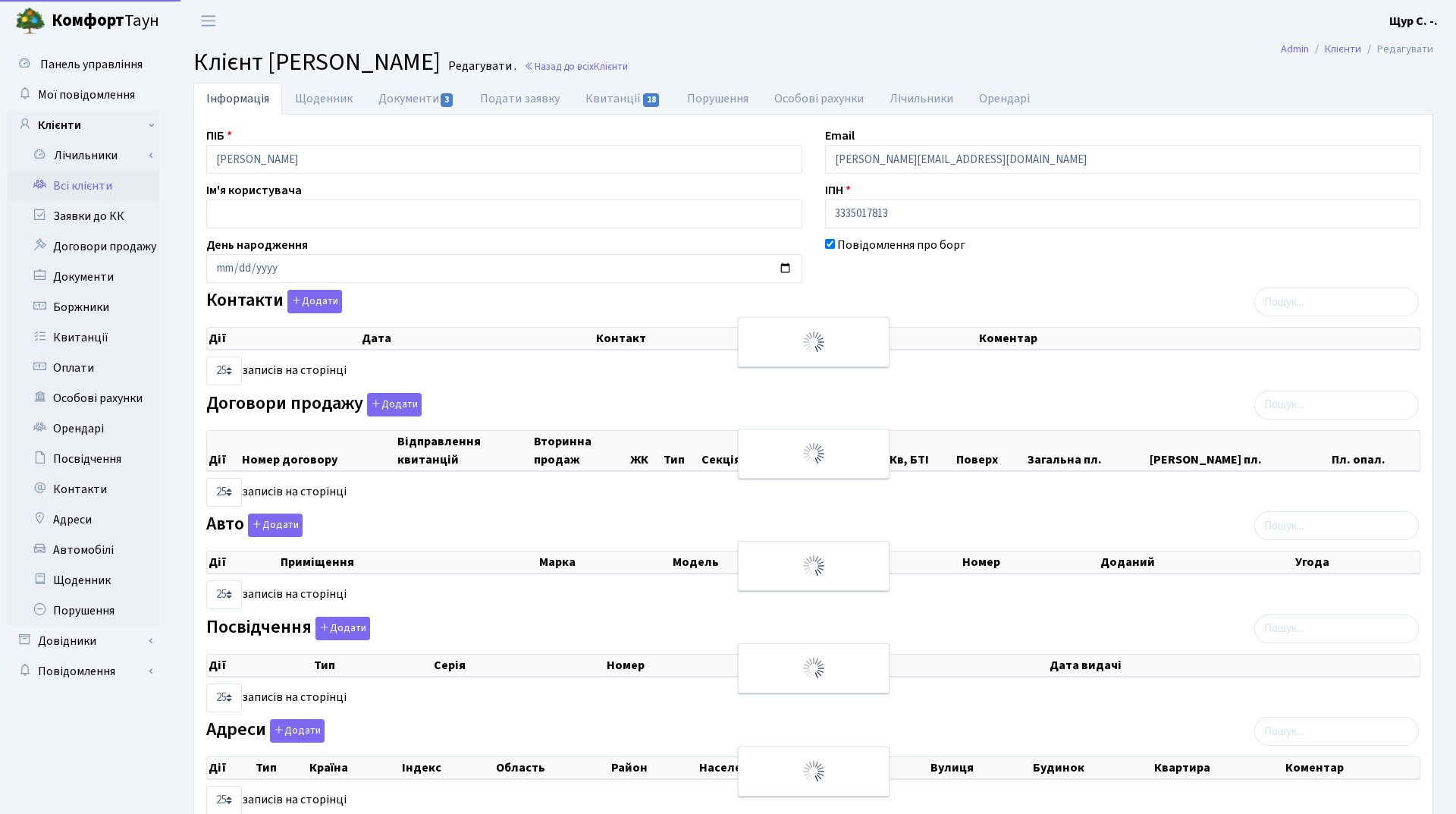
select select "25"
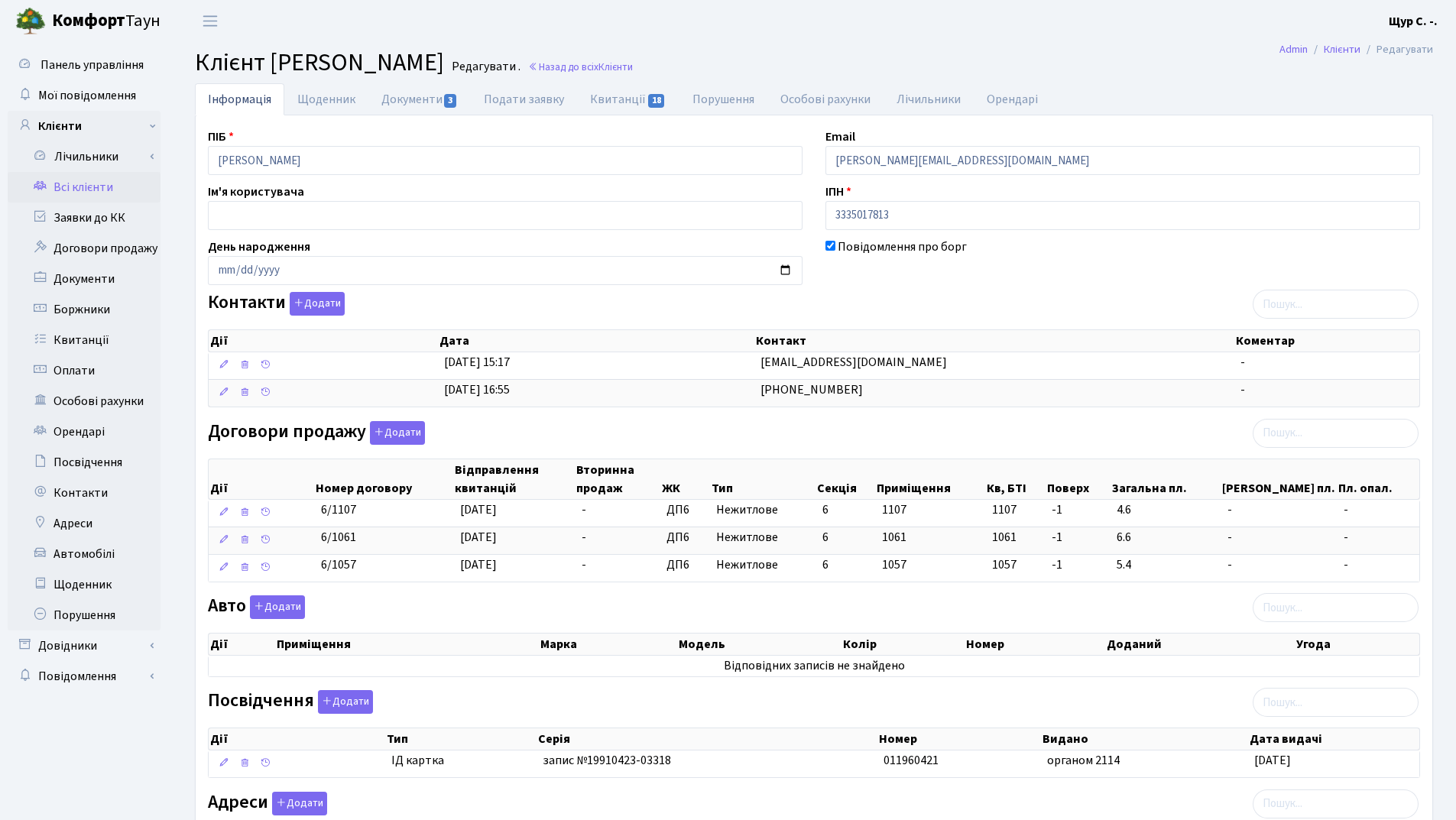
click at [85, 189] on link "Всі клієнти" at bounding box center [84, 187] width 153 height 30
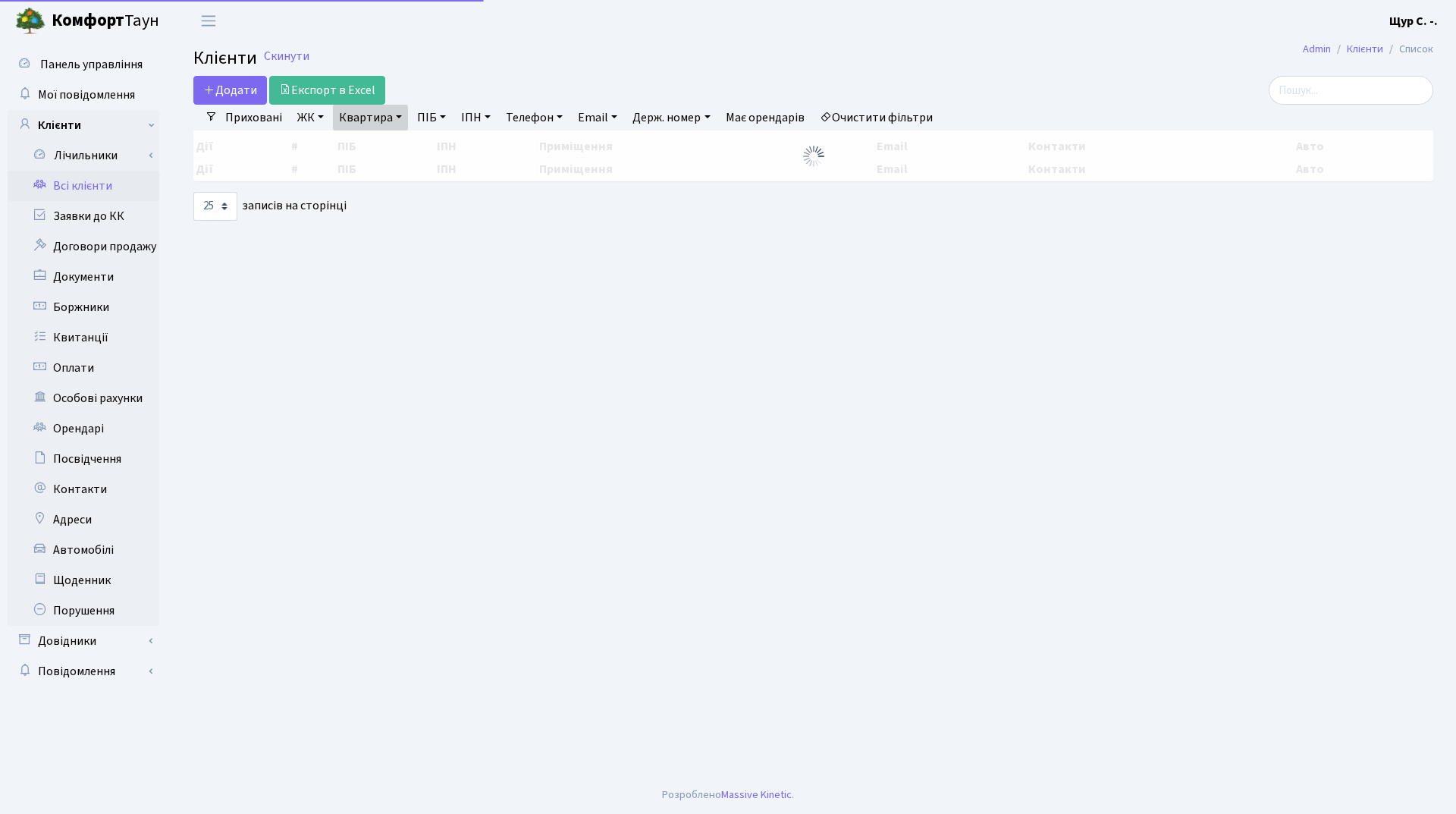
select select "25"
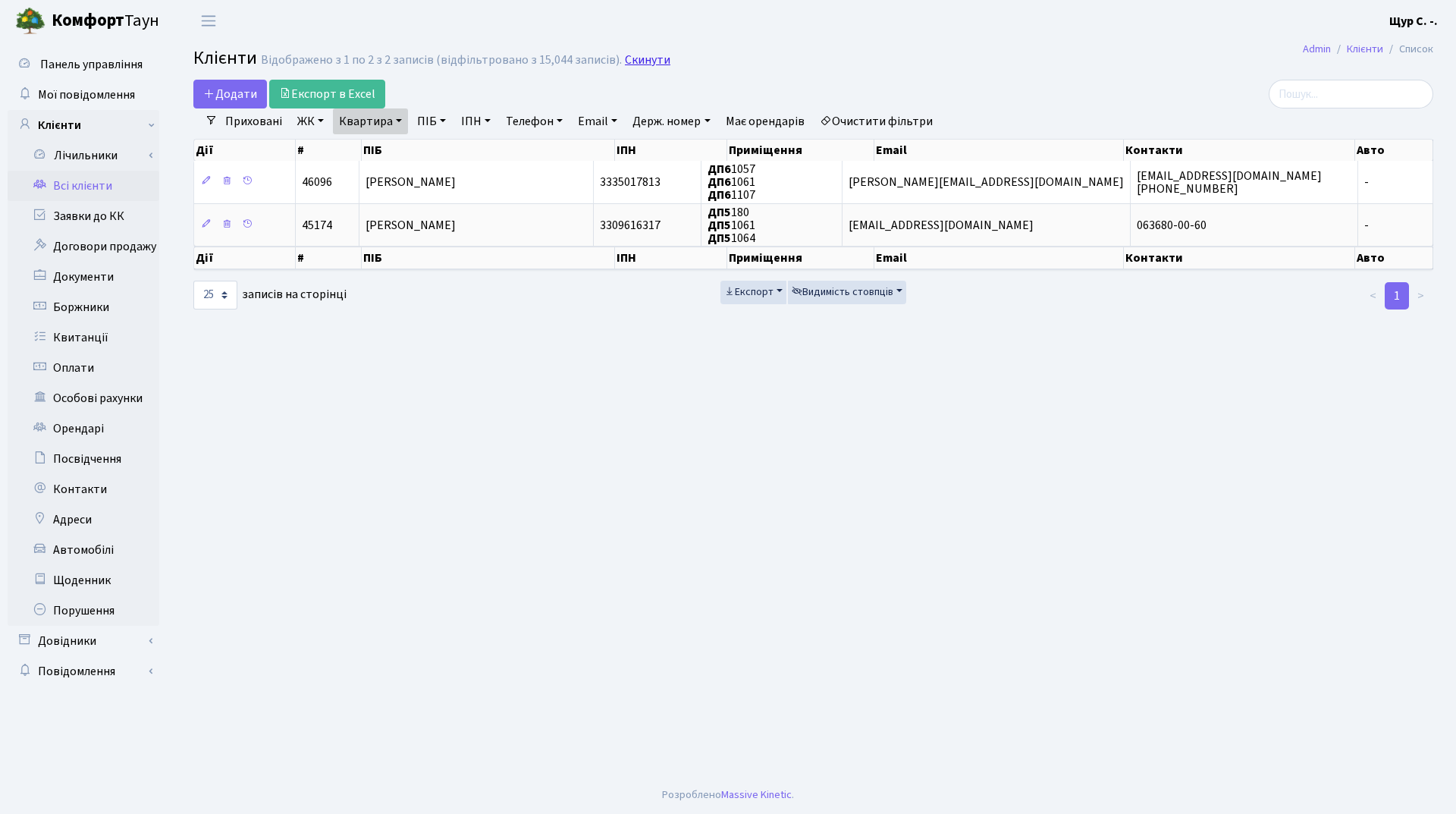
click at [646, 64] on link "Скинути" at bounding box center [647, 59] width 45 height 14
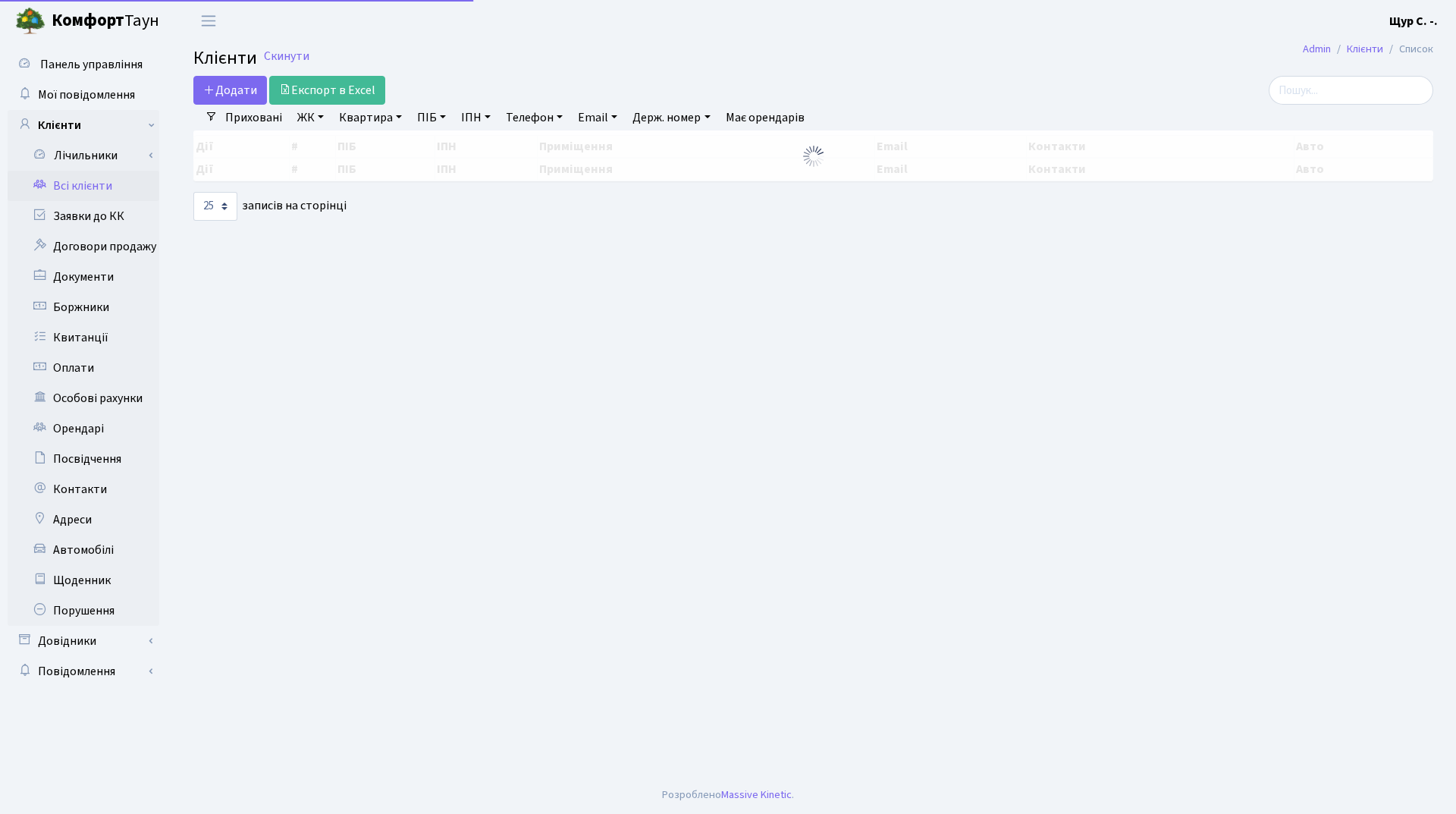
select select "25"
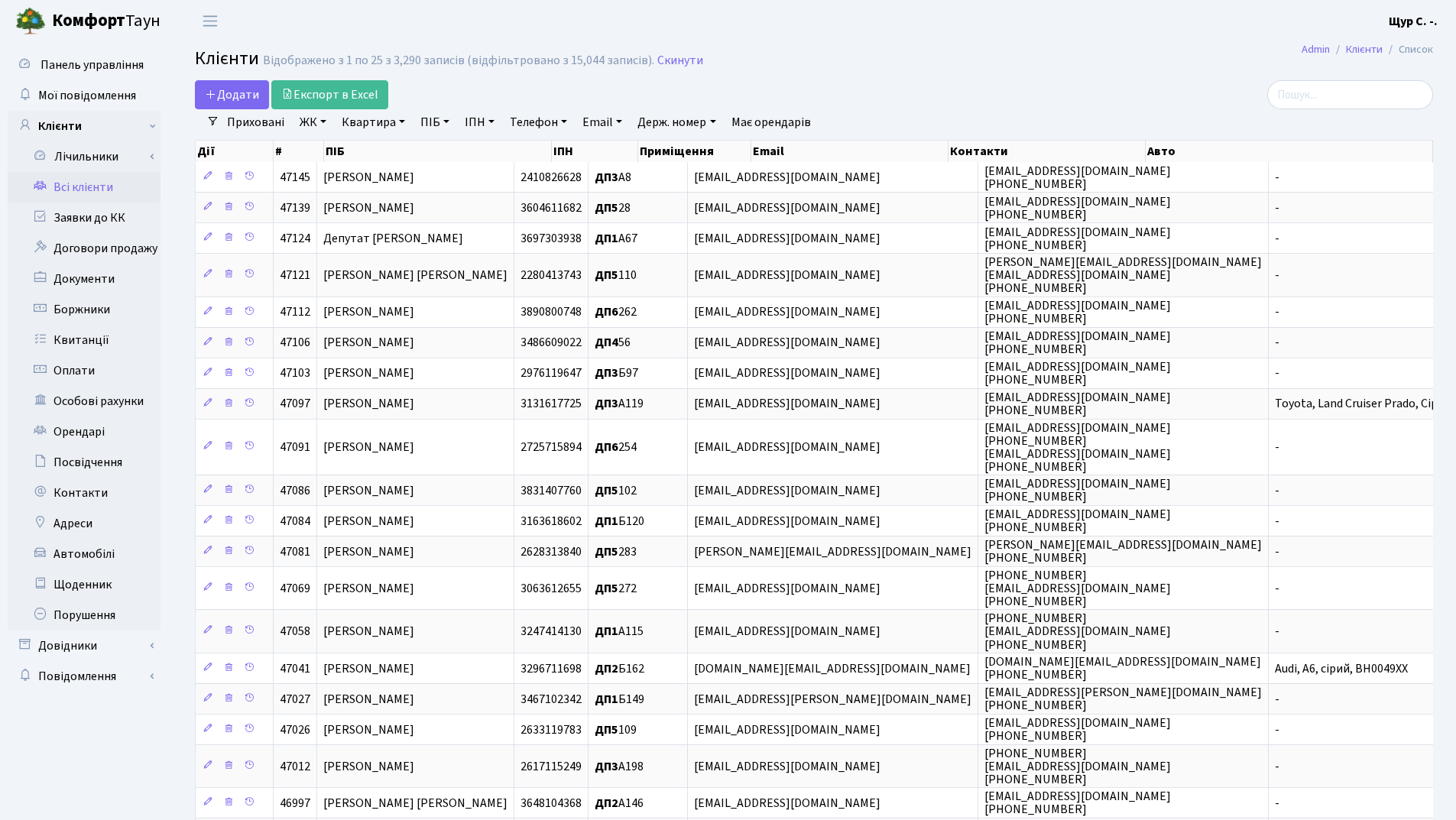
click at [431, 118] on link "ПІБ" at bounding box center [434, 122] width 41 height 26
type input "[PERSON_NAME]"
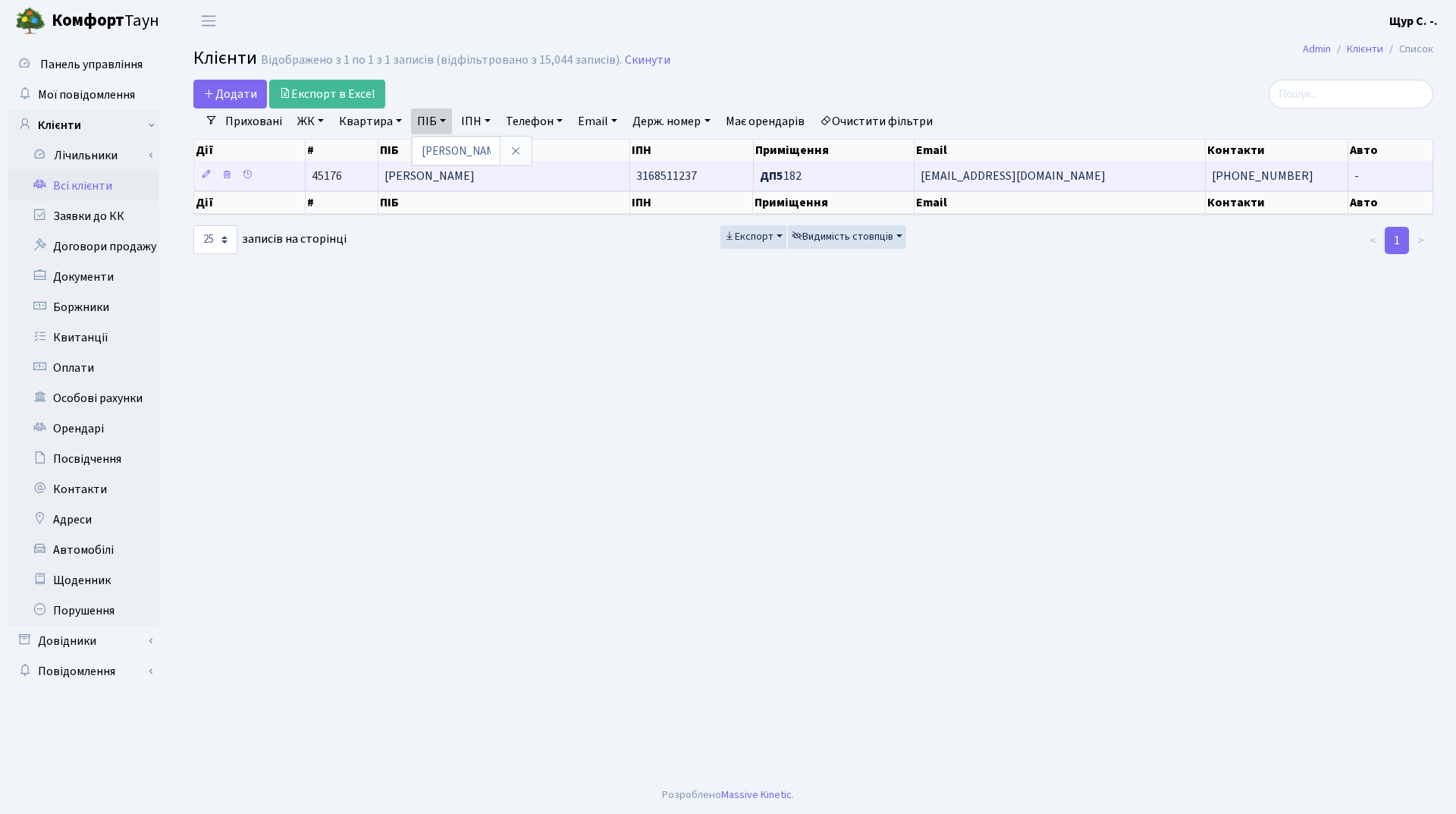
click at [457, 187] on td "[PERSON_NAME]" at bounding box center [505, 175] width 253 height 29
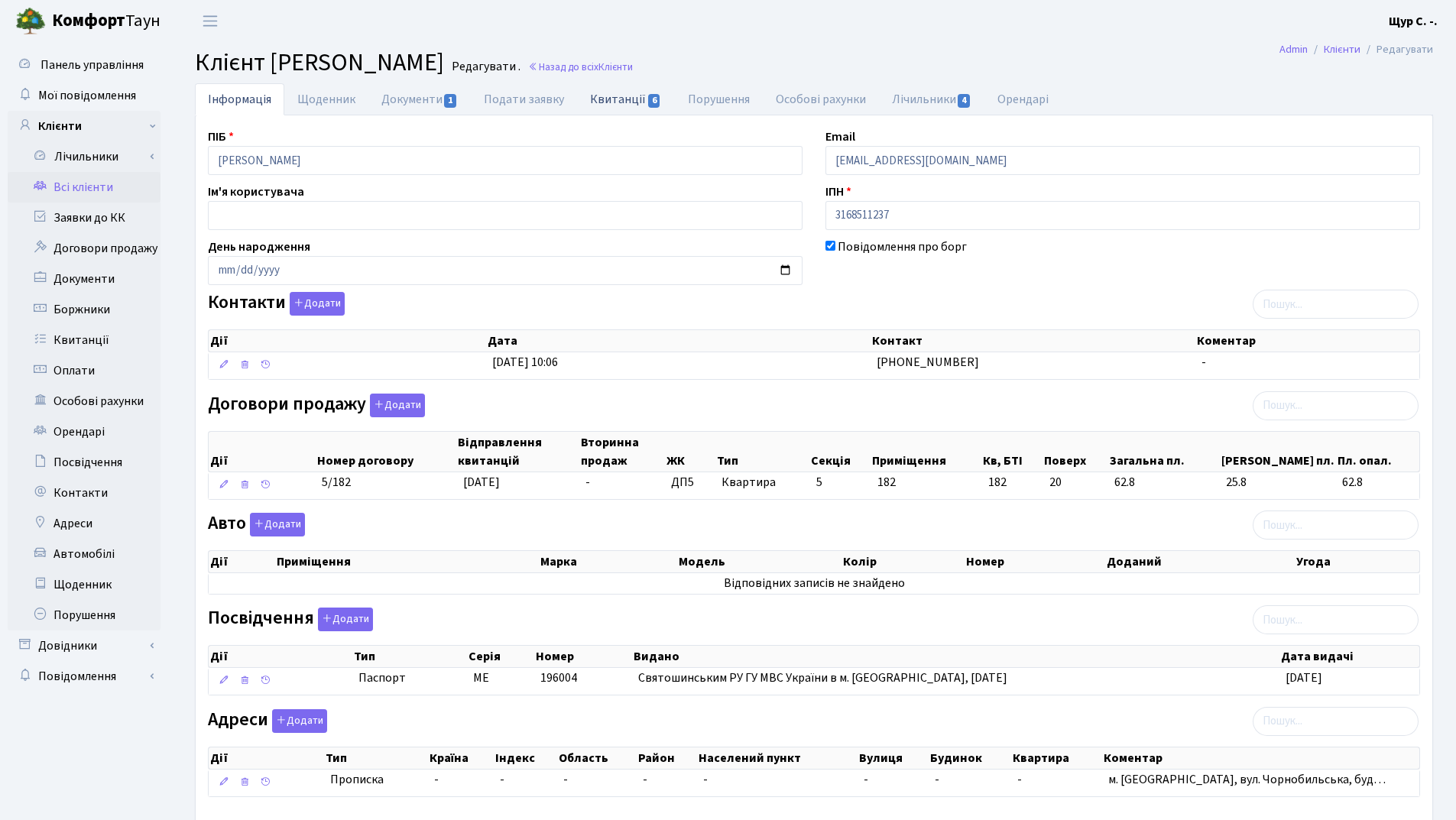
click at [621, 92] on link "Квитанції 6" at bounding box center [625, 99] width 97 height 31
select select "25"
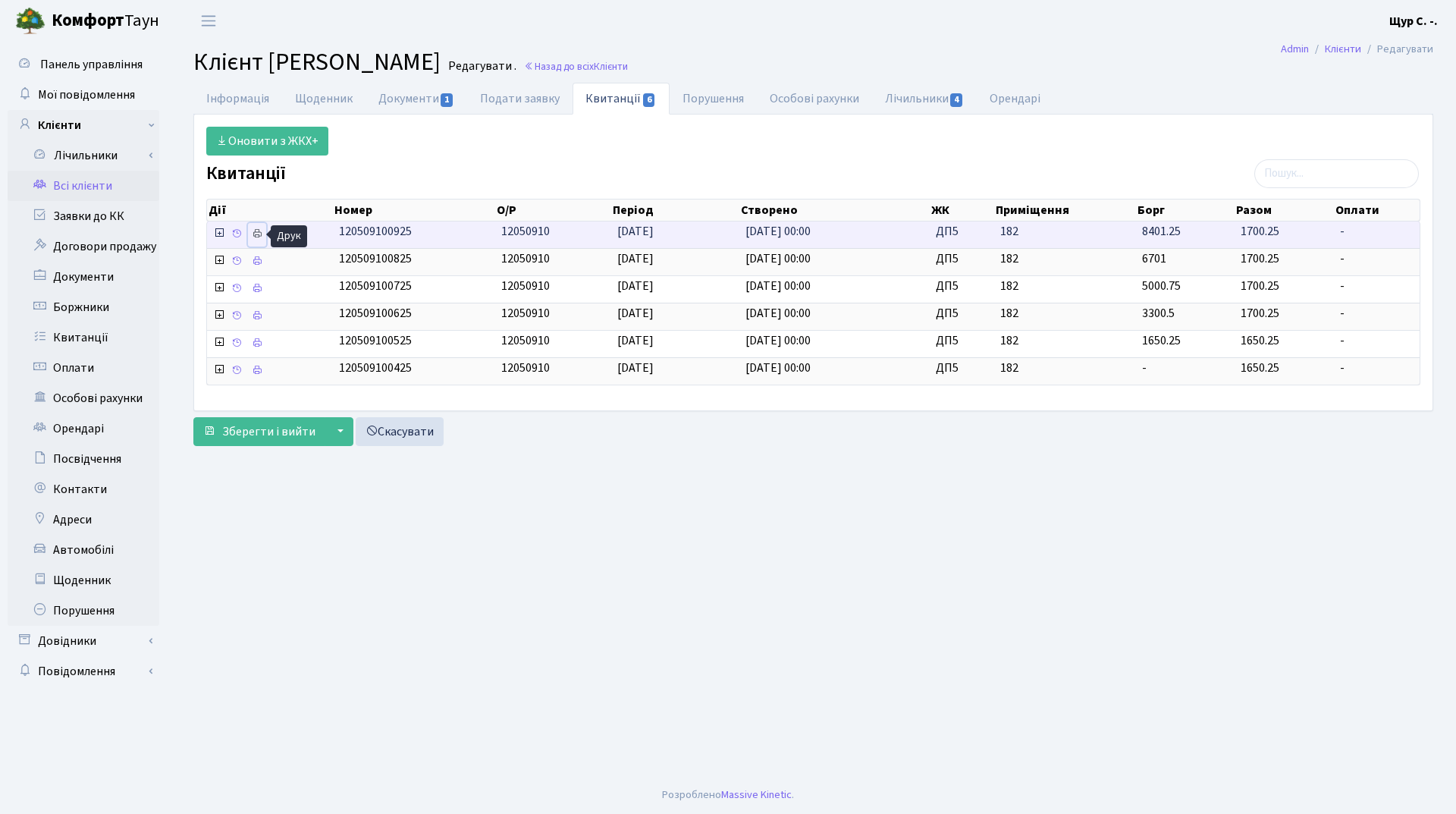
click at [255, 238] on icon at bounding box center [257, 234] width 11 height 11
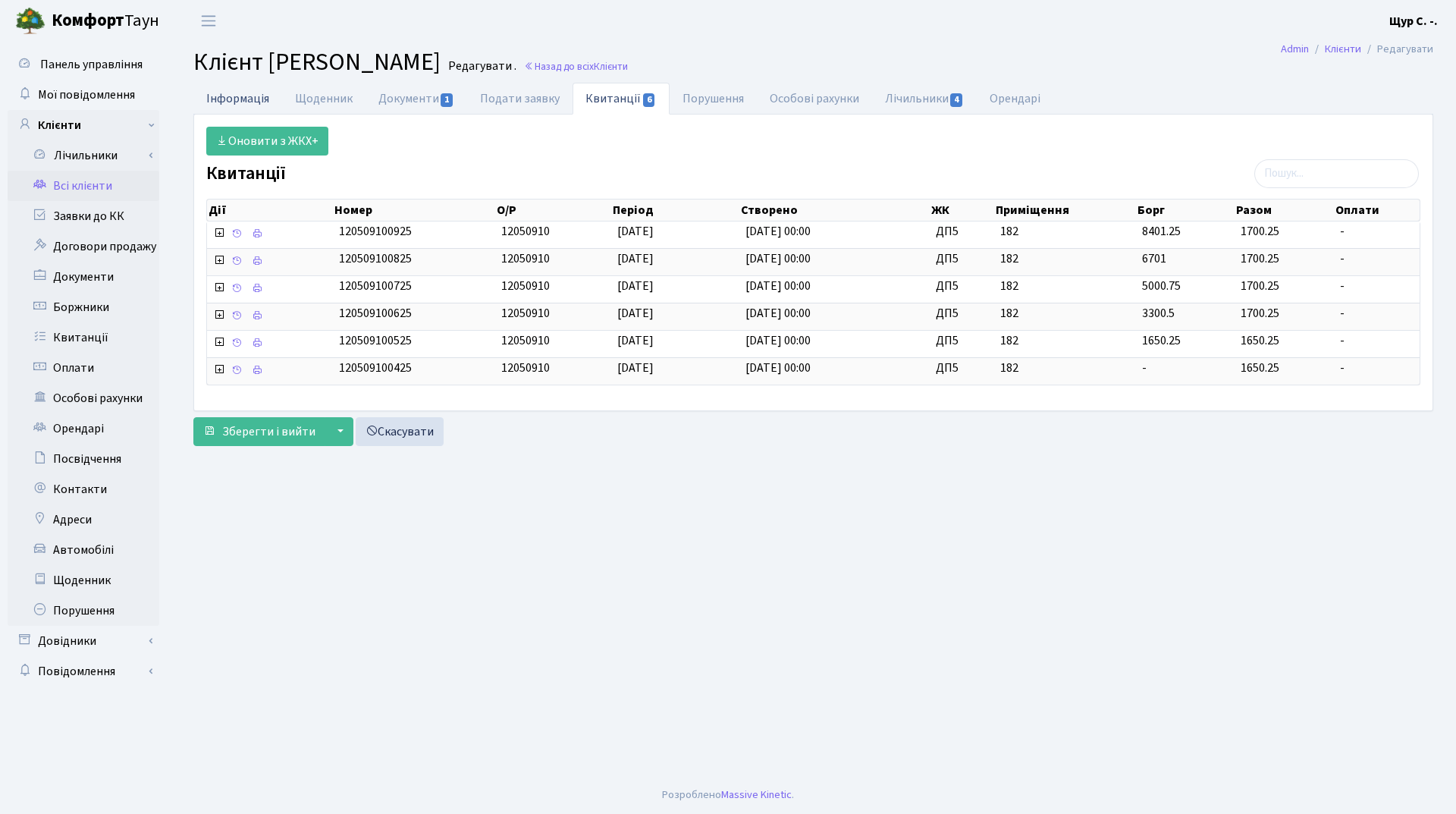
click at [245, 105] on link "Інформація" at bounding box center [238, 98] width 89 height 31
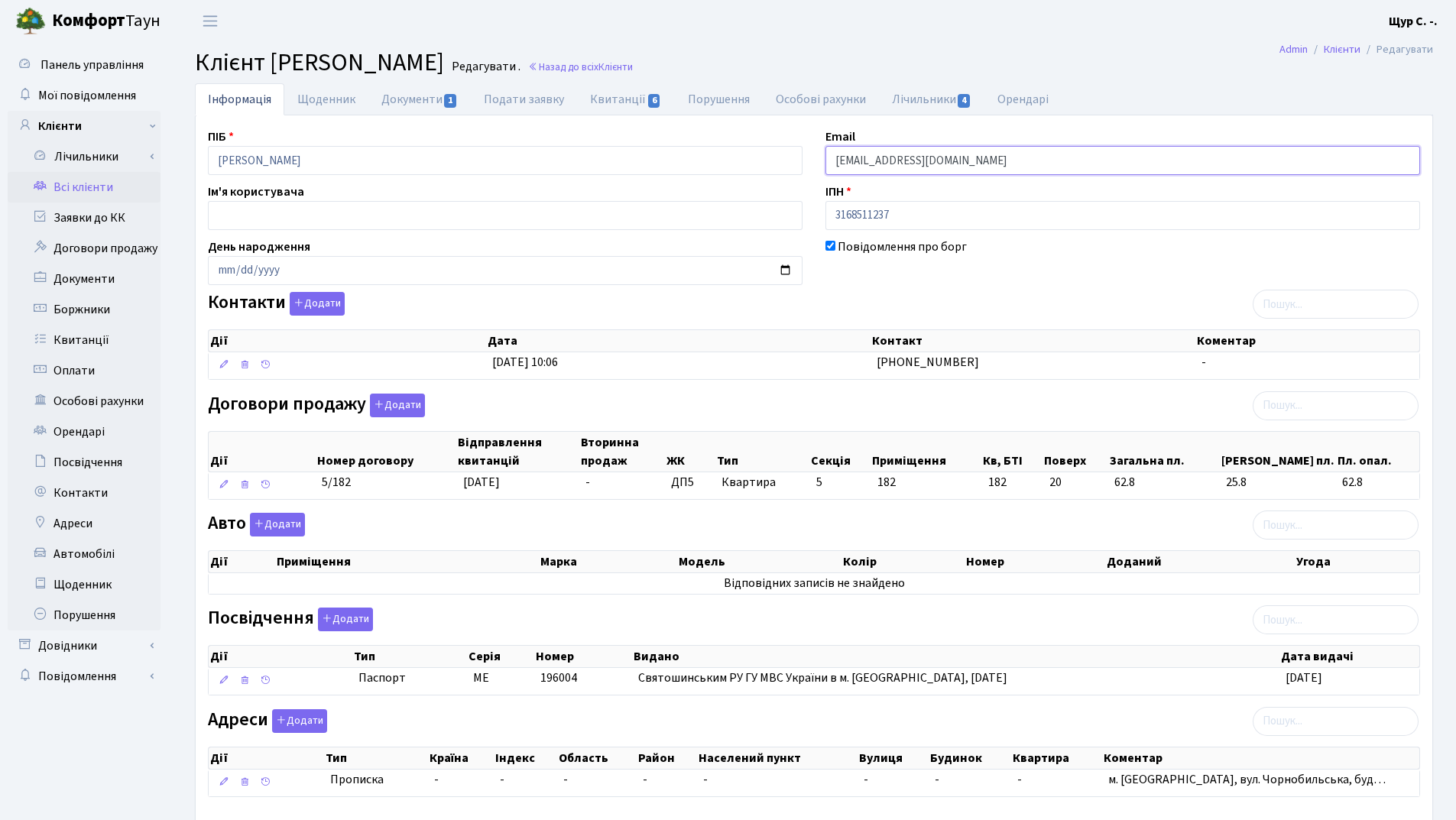
drag, startPoint x: 1024, startPoint y: 168, endPoint x: 790, endPoint y: 175, distance: 234.1
click at [790, 175] on div "ПІБ Яцик Антон Миколайович Email kt45176@comfort-town.com.ua Ім'я користувача І…" at bounding box center [814, 468] width 1235 height 682
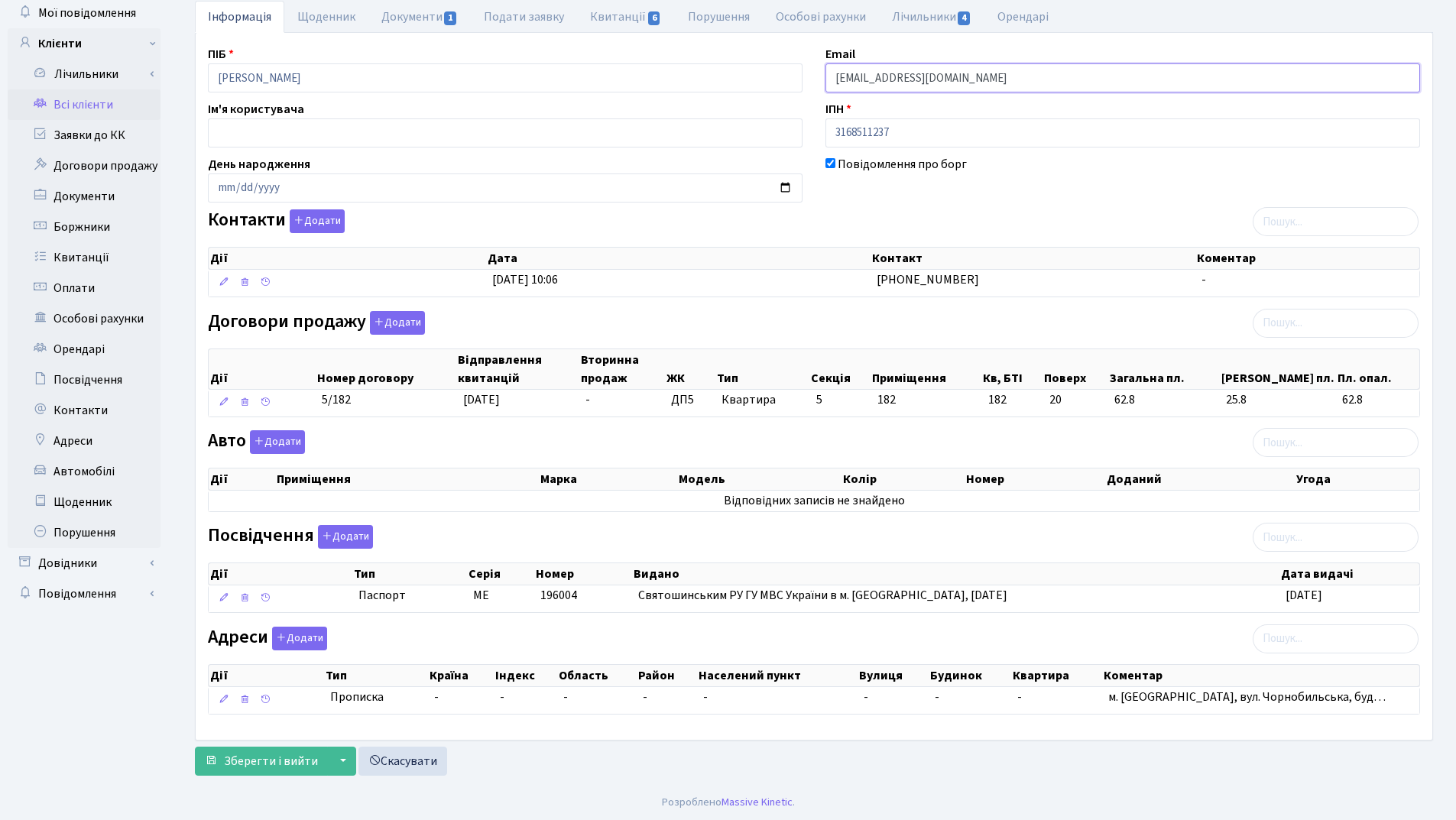
scroll to position [84, 0]
type input "[EMAIL_ADDRESS][DOMAIN_NAME]"
click at [290, 759] on span "Зберегти і вийти" at bounding box center [270, 759] width 94 height 17
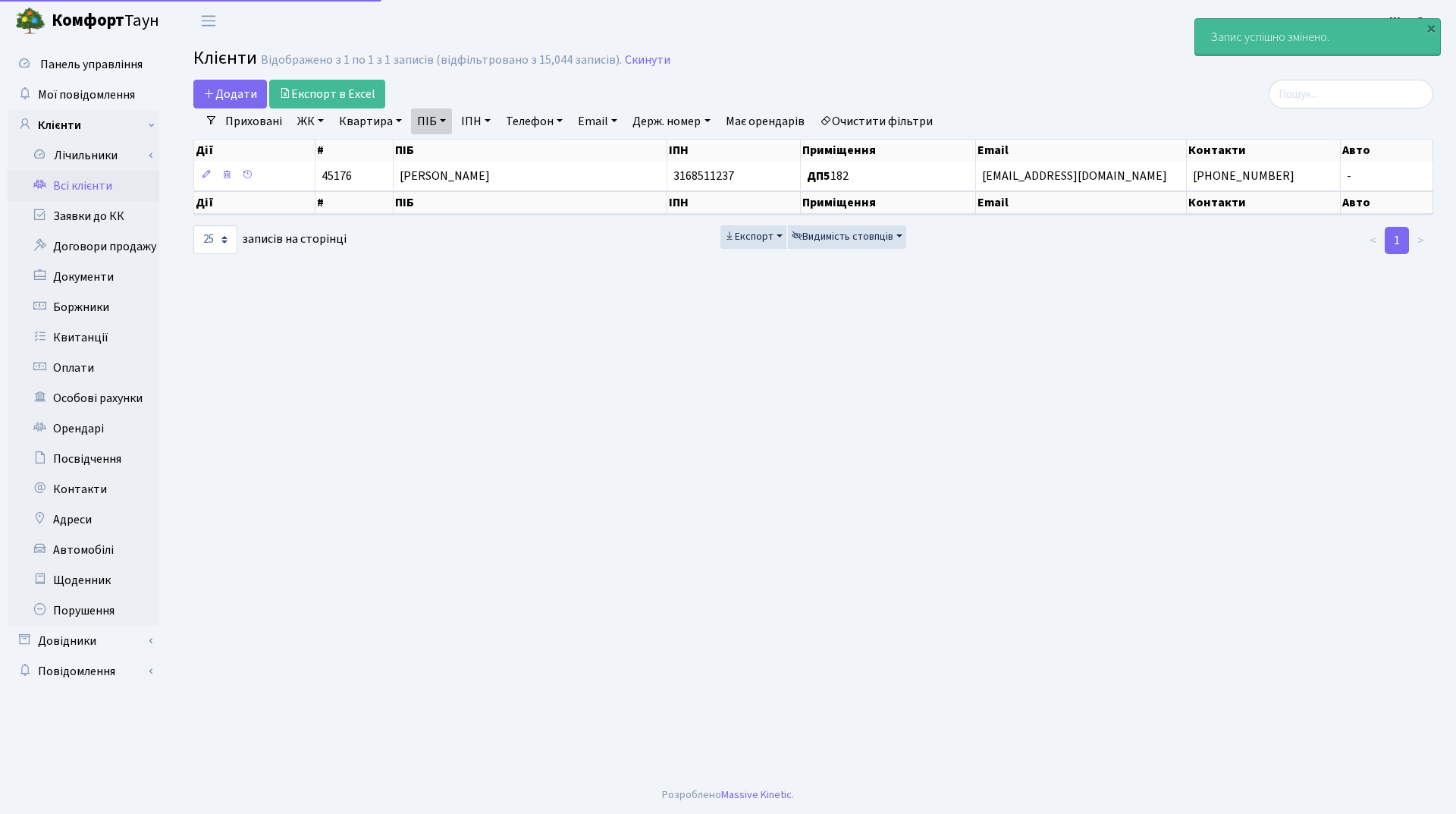
select select "25"
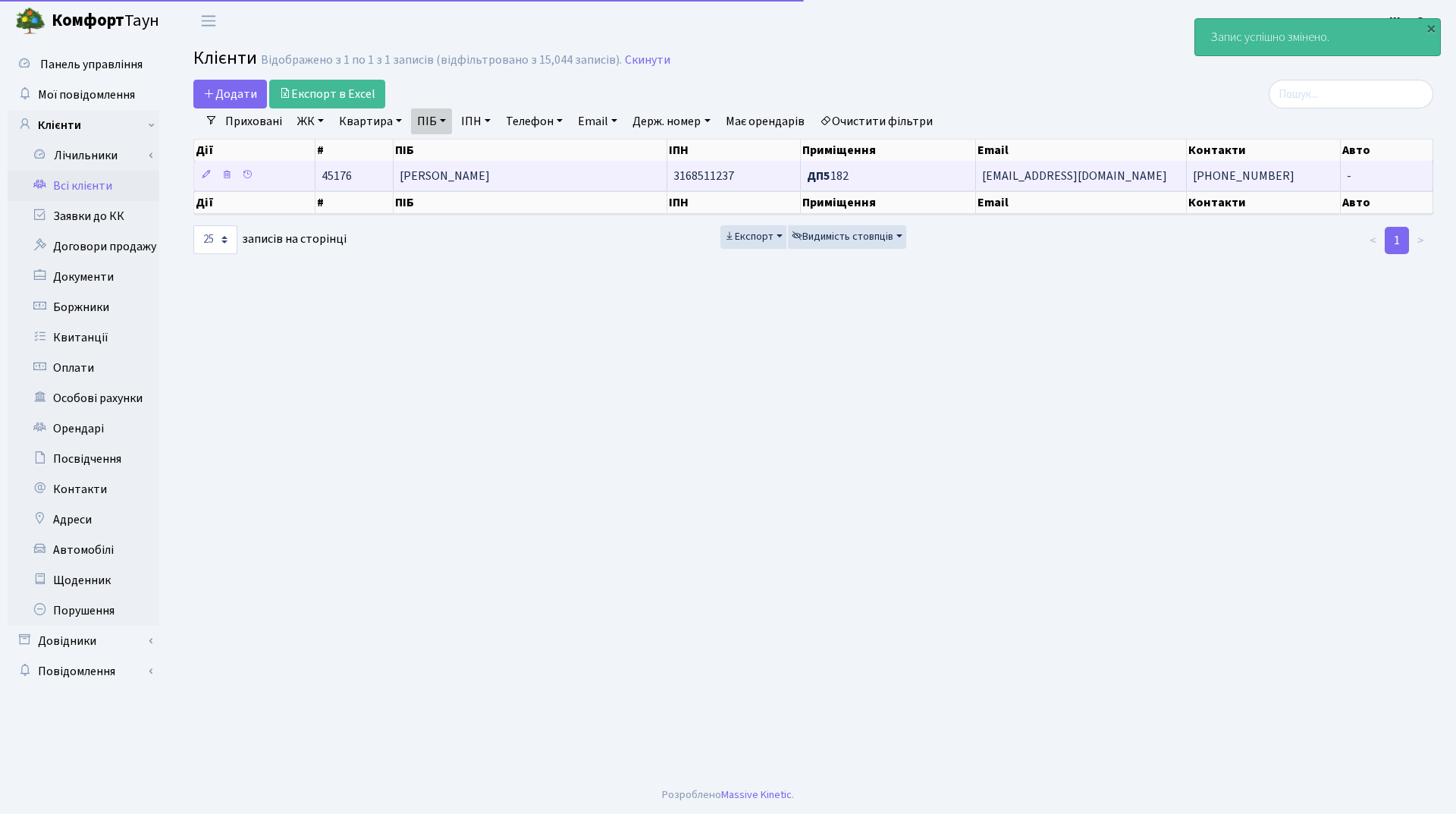
click at [490, 183] on span "[PERSON_NAME]" at bounding box center [445, 176] width 90 height 17
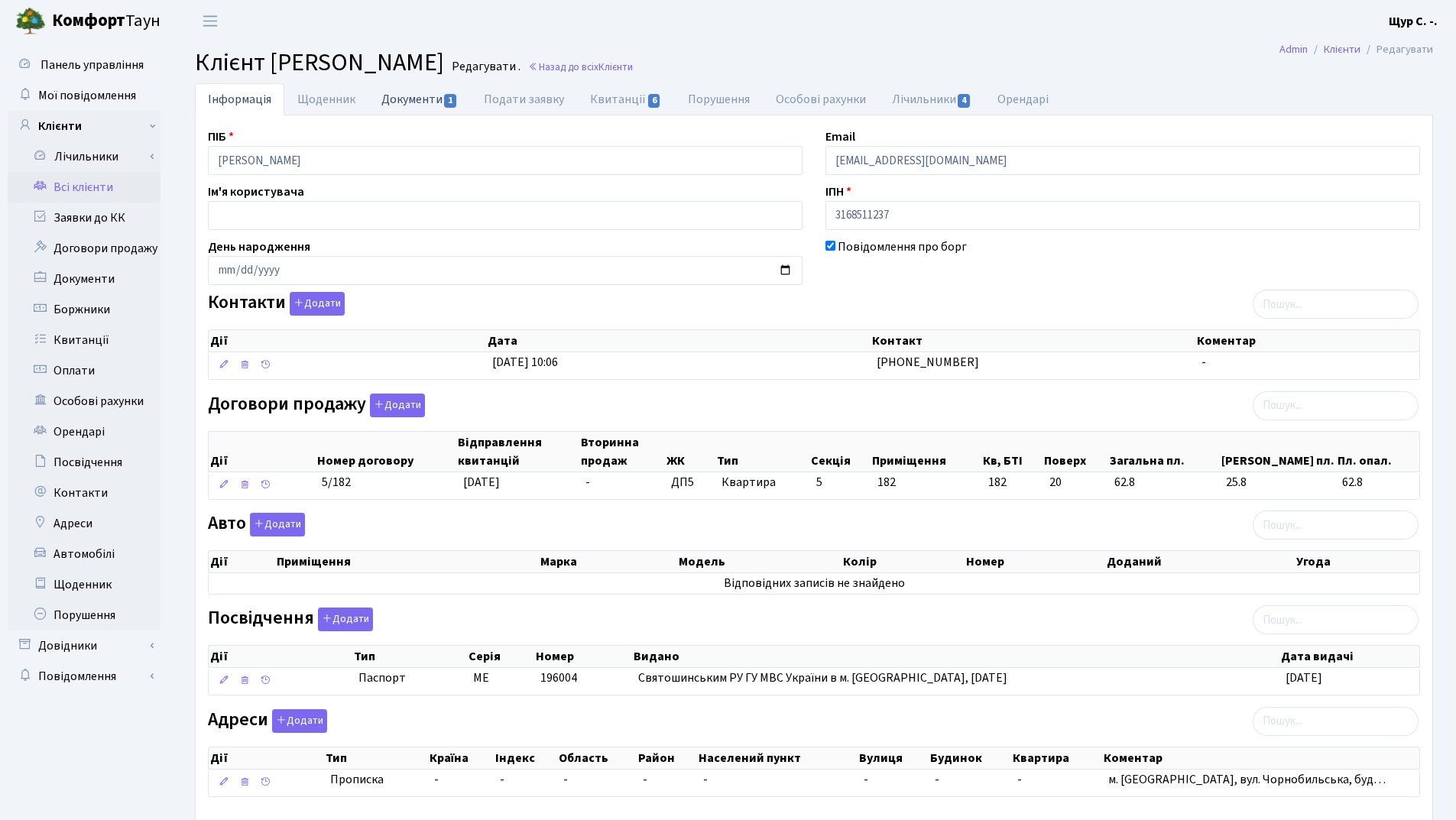
click at [404, 101] on link "Документи 1" at bounding box center [419, 99] width 102 height 31
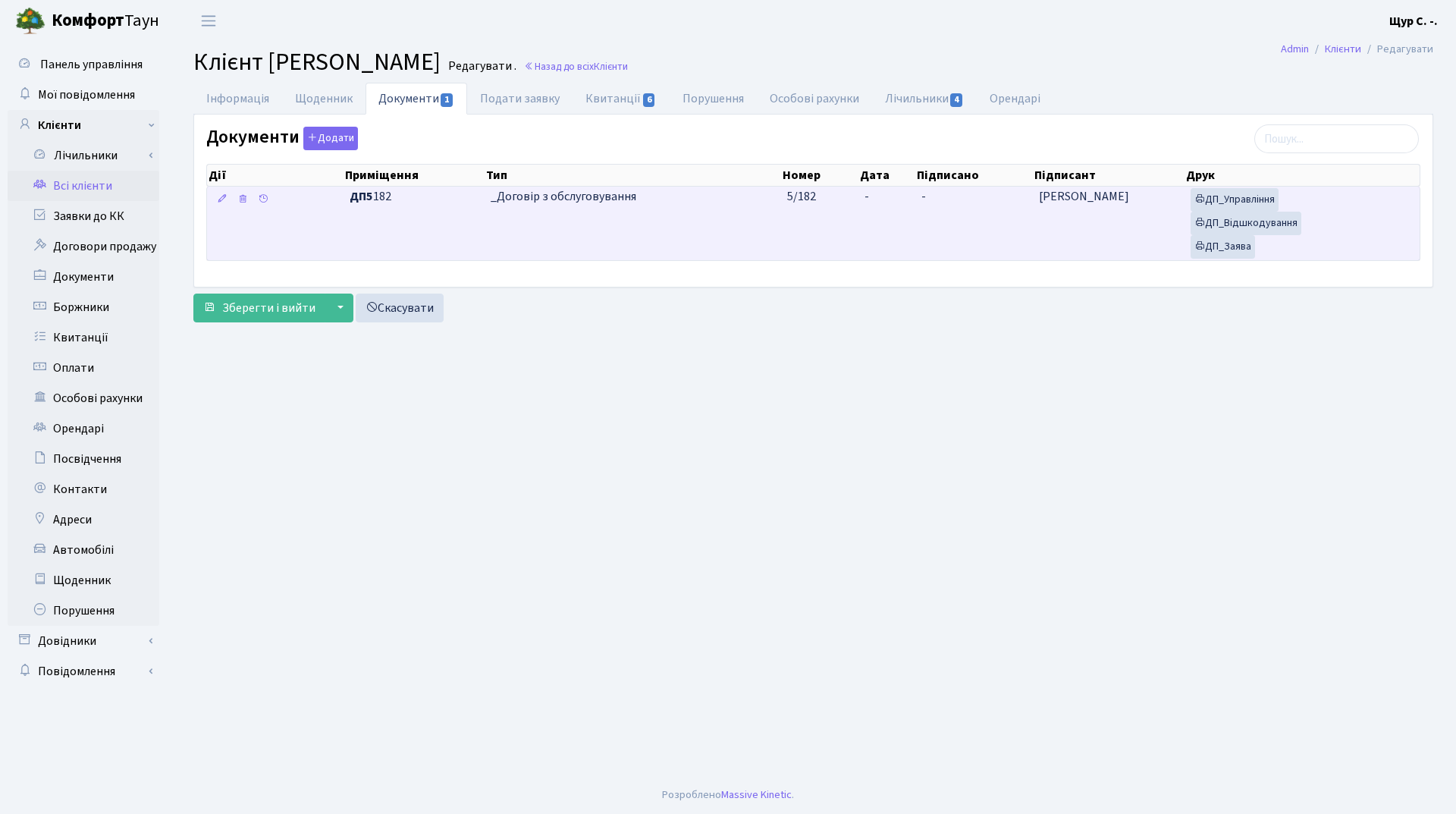
click at [536, 230] on td "_Договір з обслуговування" at bounding box center [633, 224] width 297 height 74
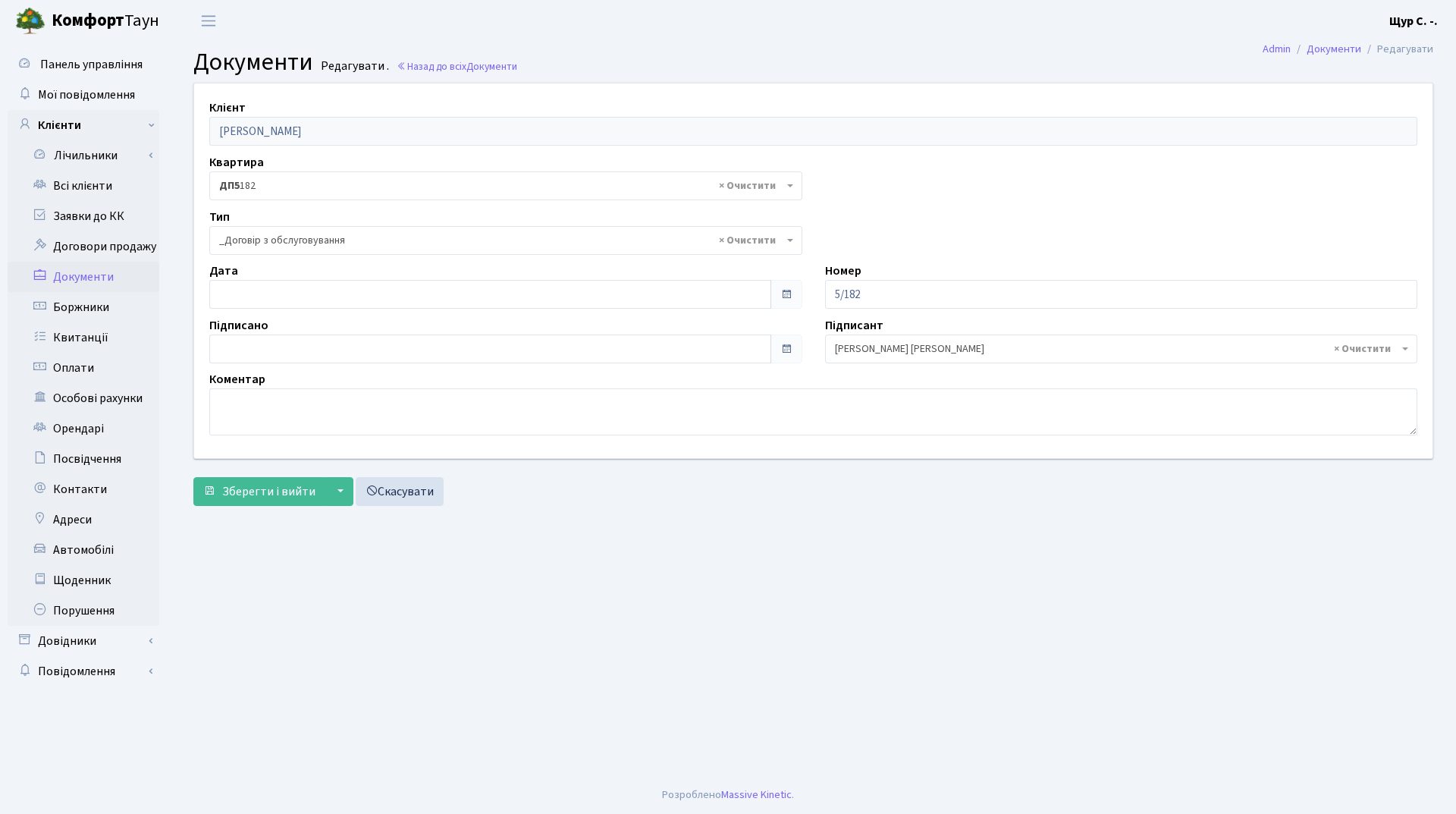
select select "289"
type input "[DATE]"
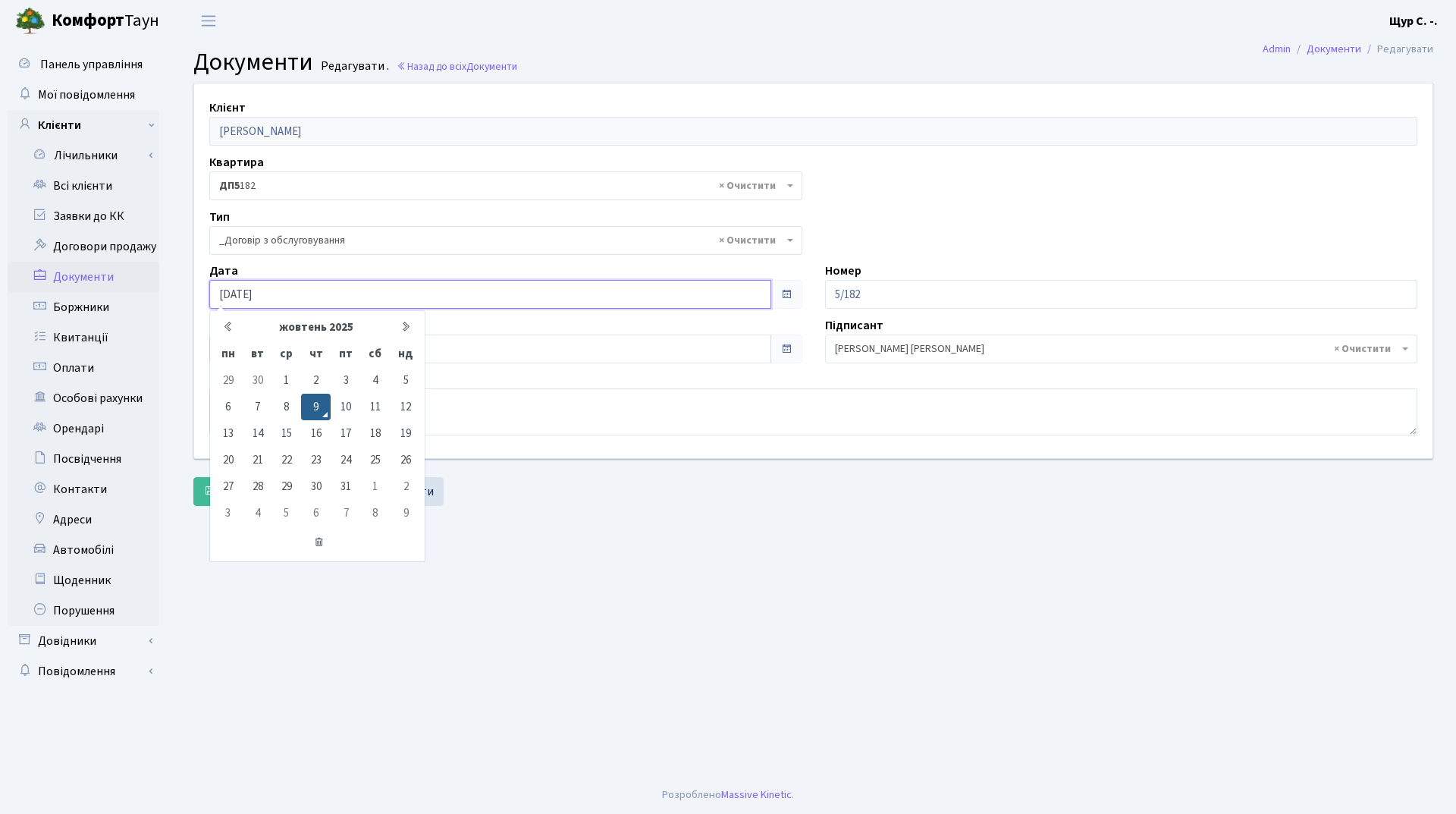
click at [387, 294] on input "[DATE]" at bounding box center [490, 294] width 562 height 28
click at [474, 66] on span "Документи" at bounding box center [491, 66] width 51 height 14
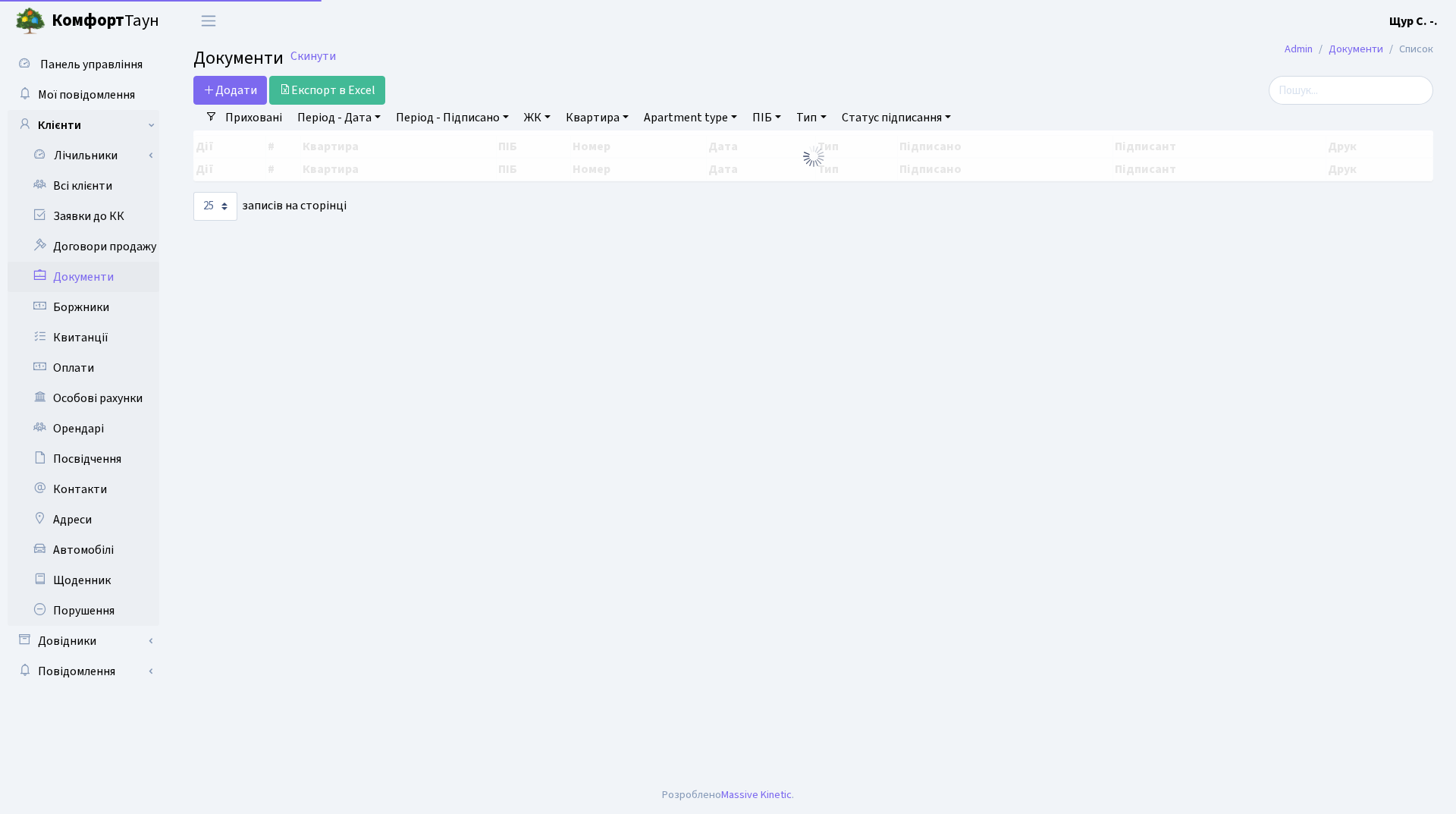
select select "25"
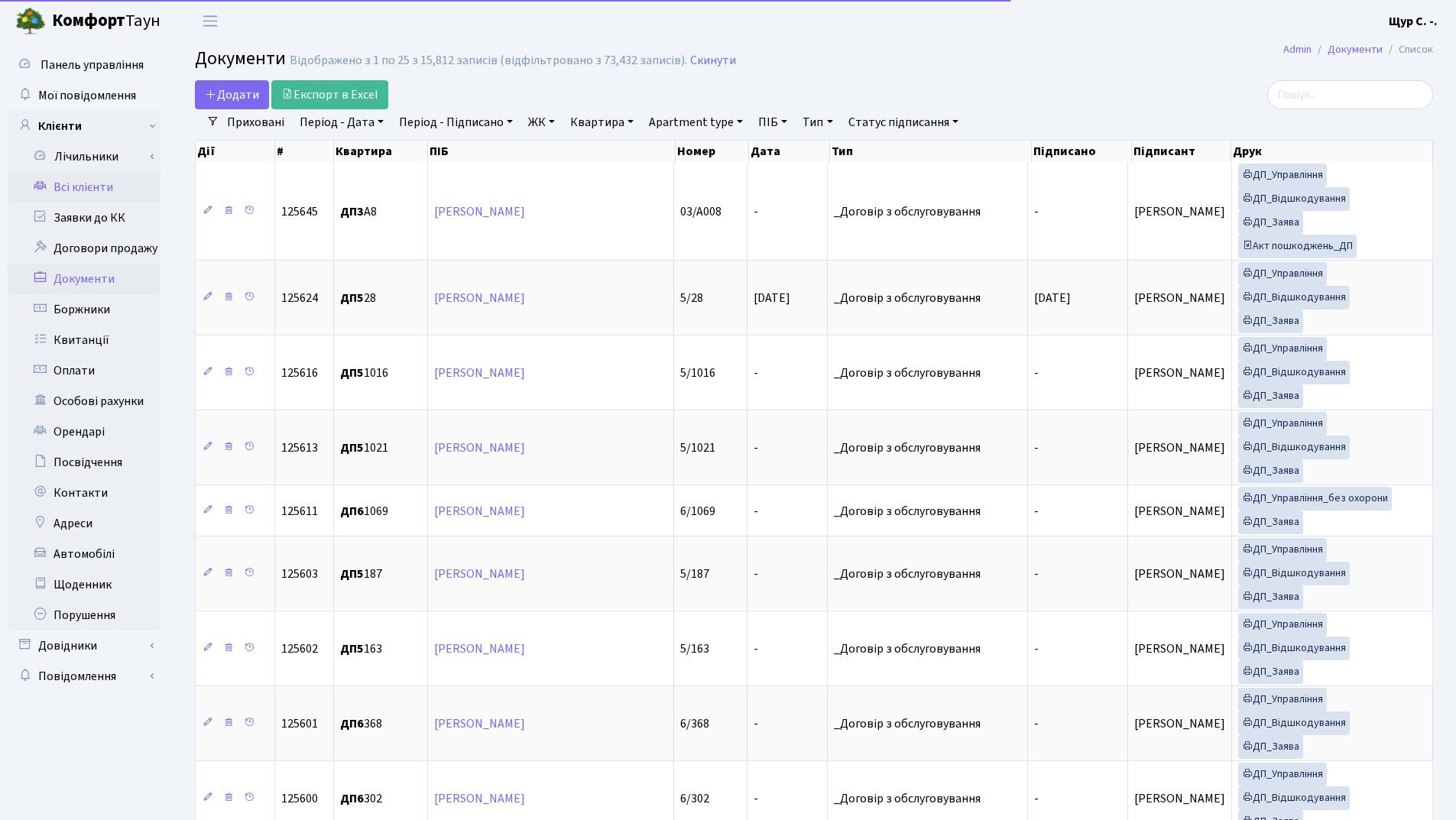
click at [84, 192] on link "Всі клієнти" at bounding box center [84, 187] width 153 height 30
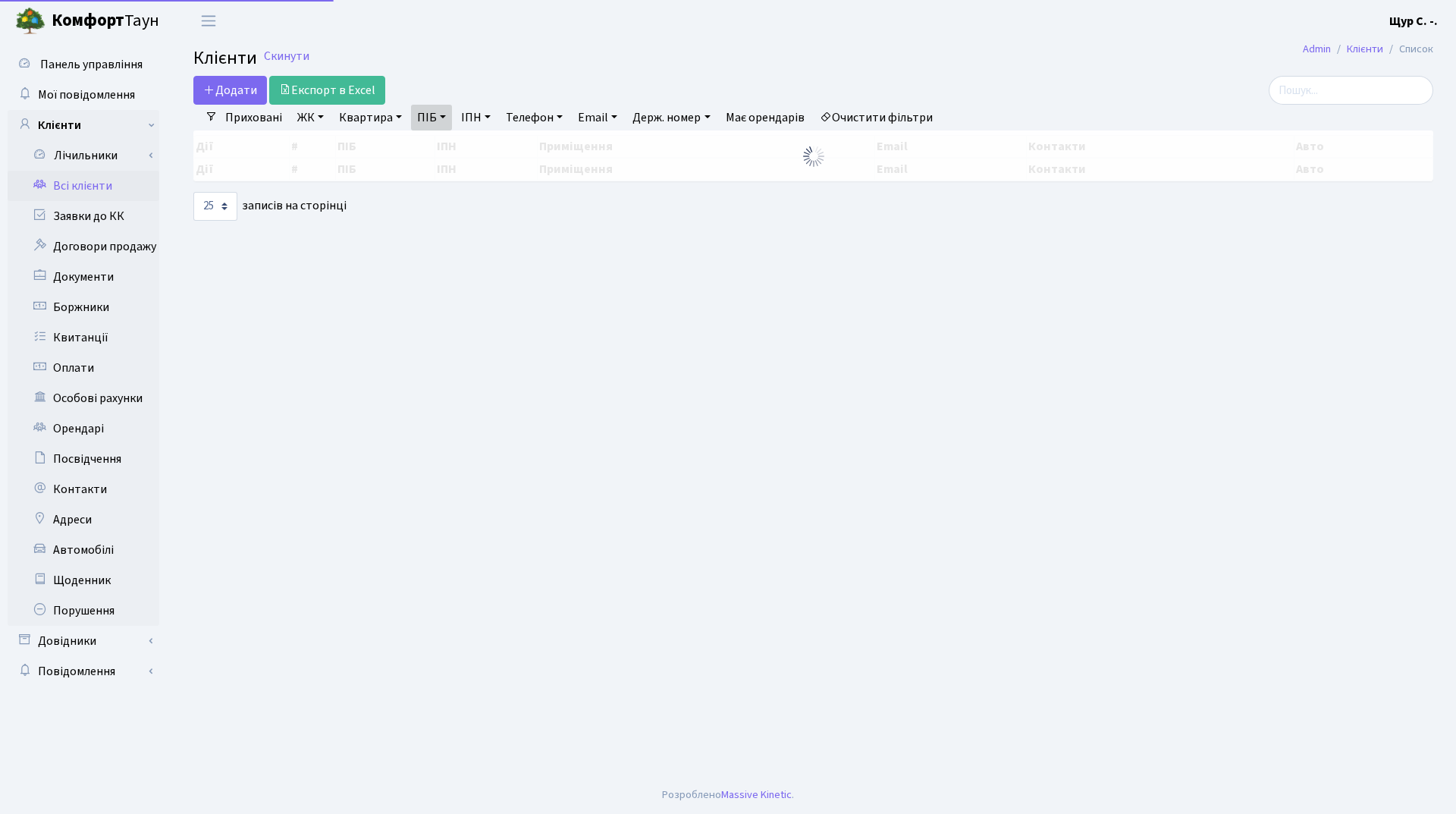
select select "25"
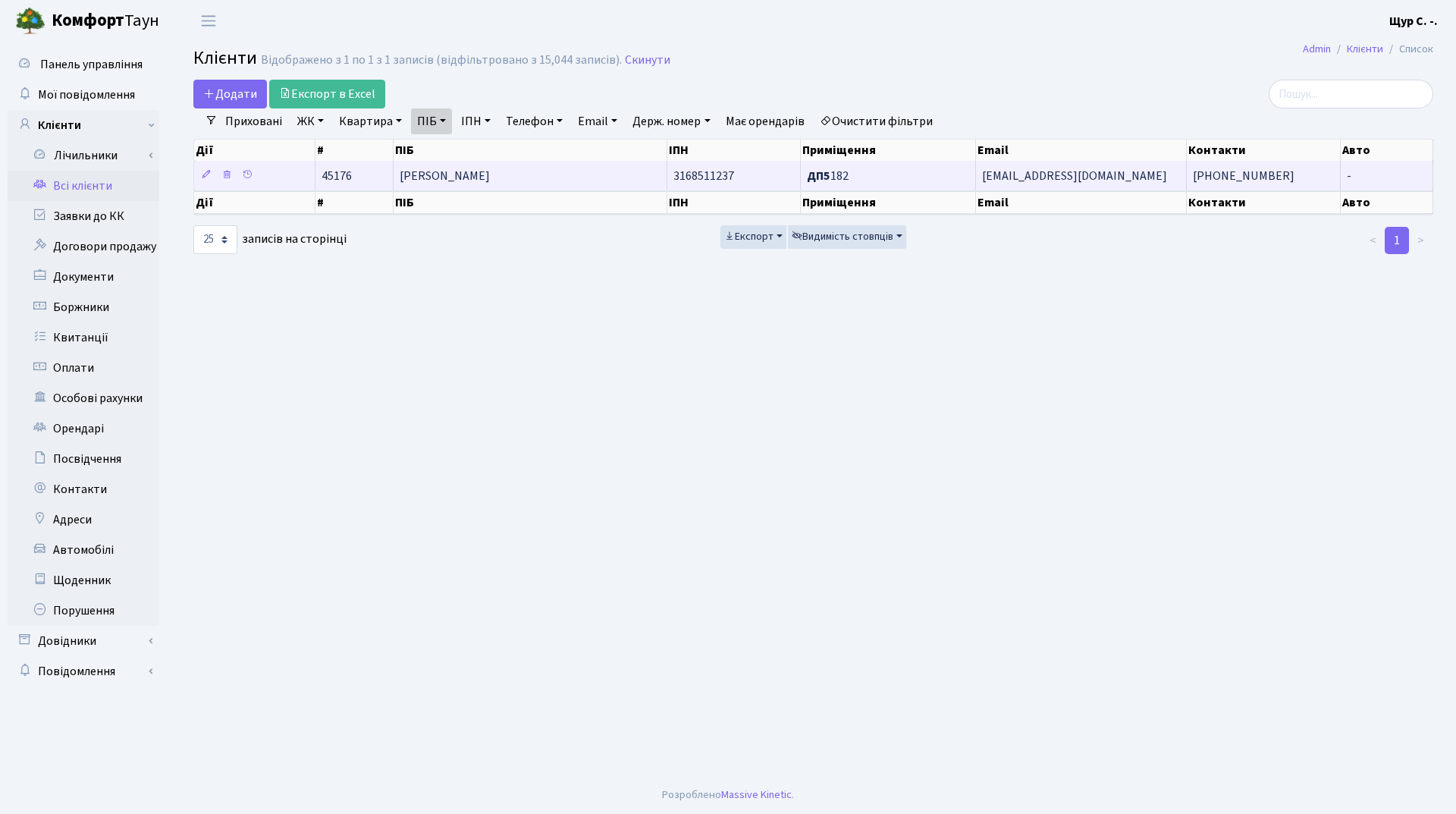
click at [541, 178] on td "[PERSON_NAME]" at bounding box center [530, 175] width 274 height 29
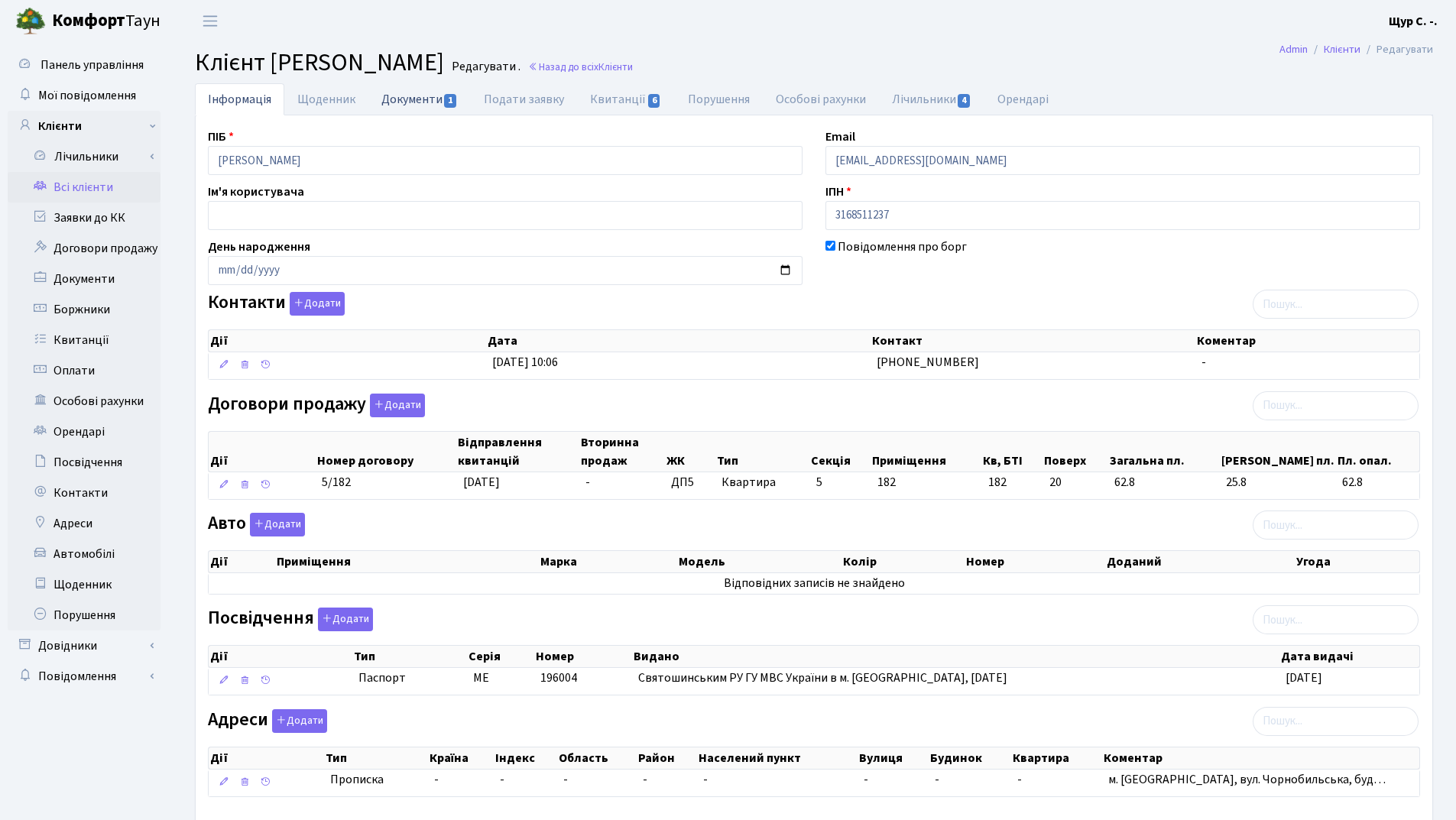
click at [411, 96] on link "Документи 1" at bounding box center [419, 99] width 102 height 31
select select "25"
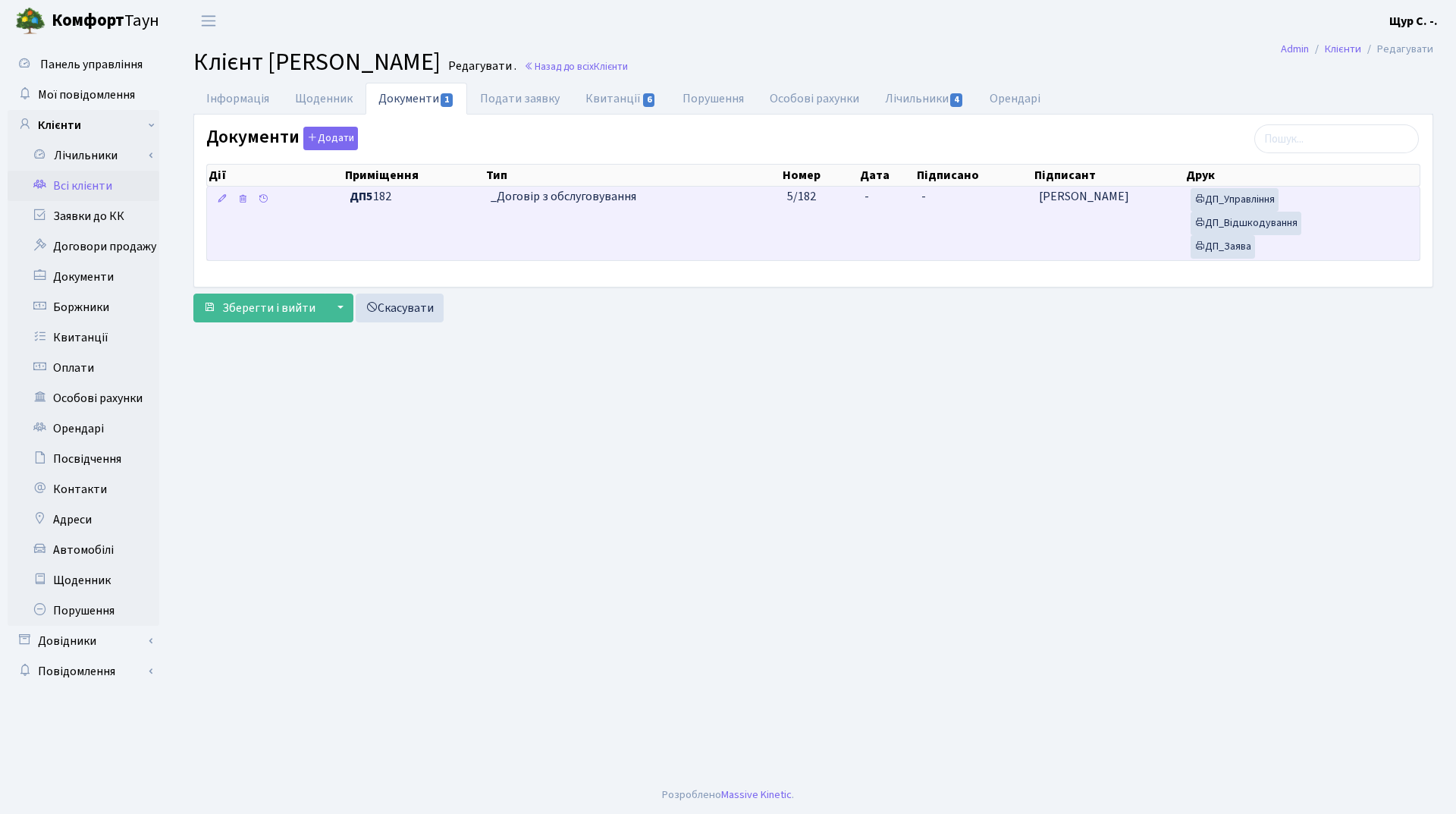
click at [646, 215] on td "_Договір з обслуговування" at bounding box center [633, 224] width 297 height 74
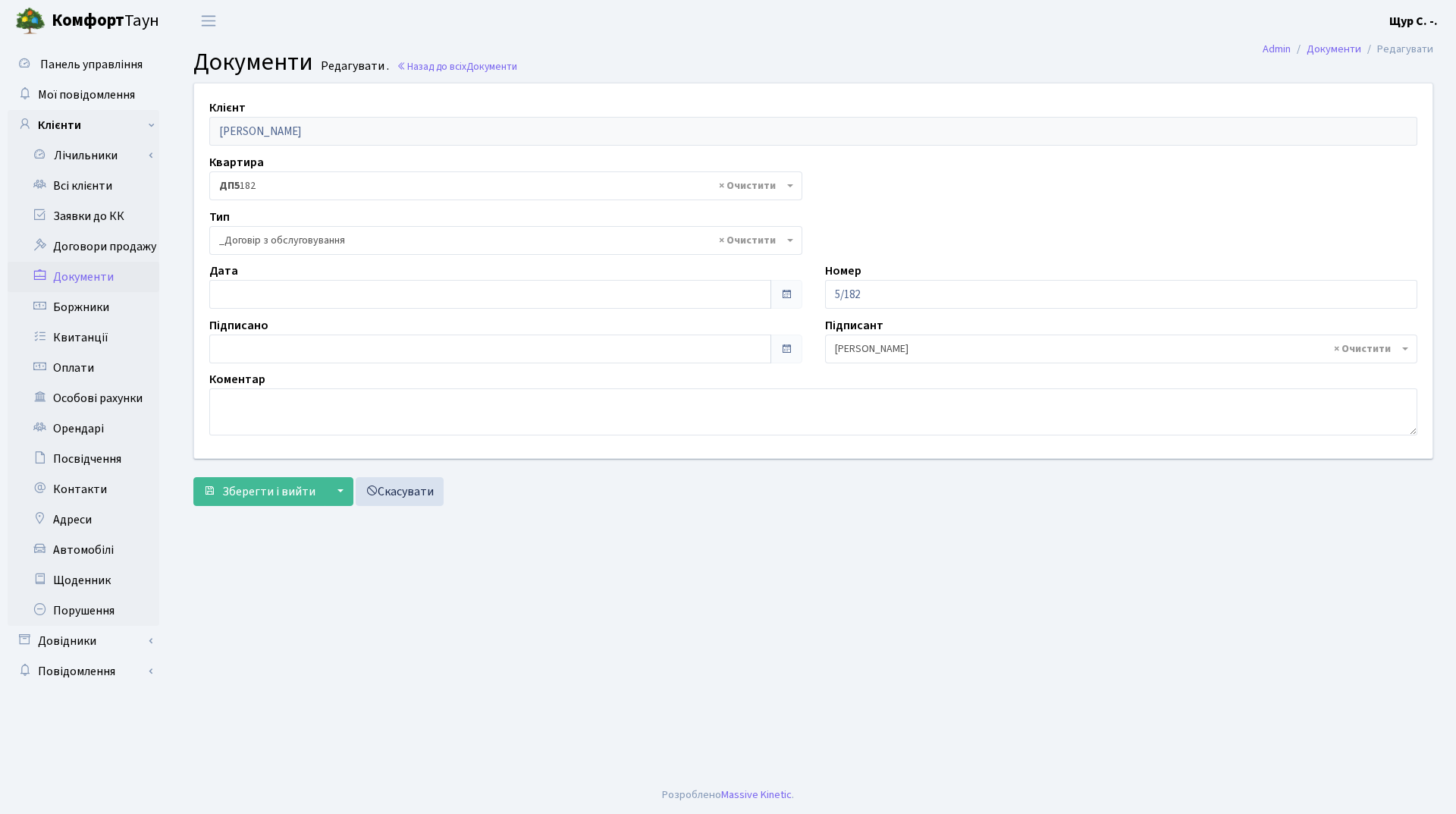
select select "289"
type input "[DATE]"
click at [373, 296] on input "[DATE]" at bounding box center [490, 294] width 562 height 28
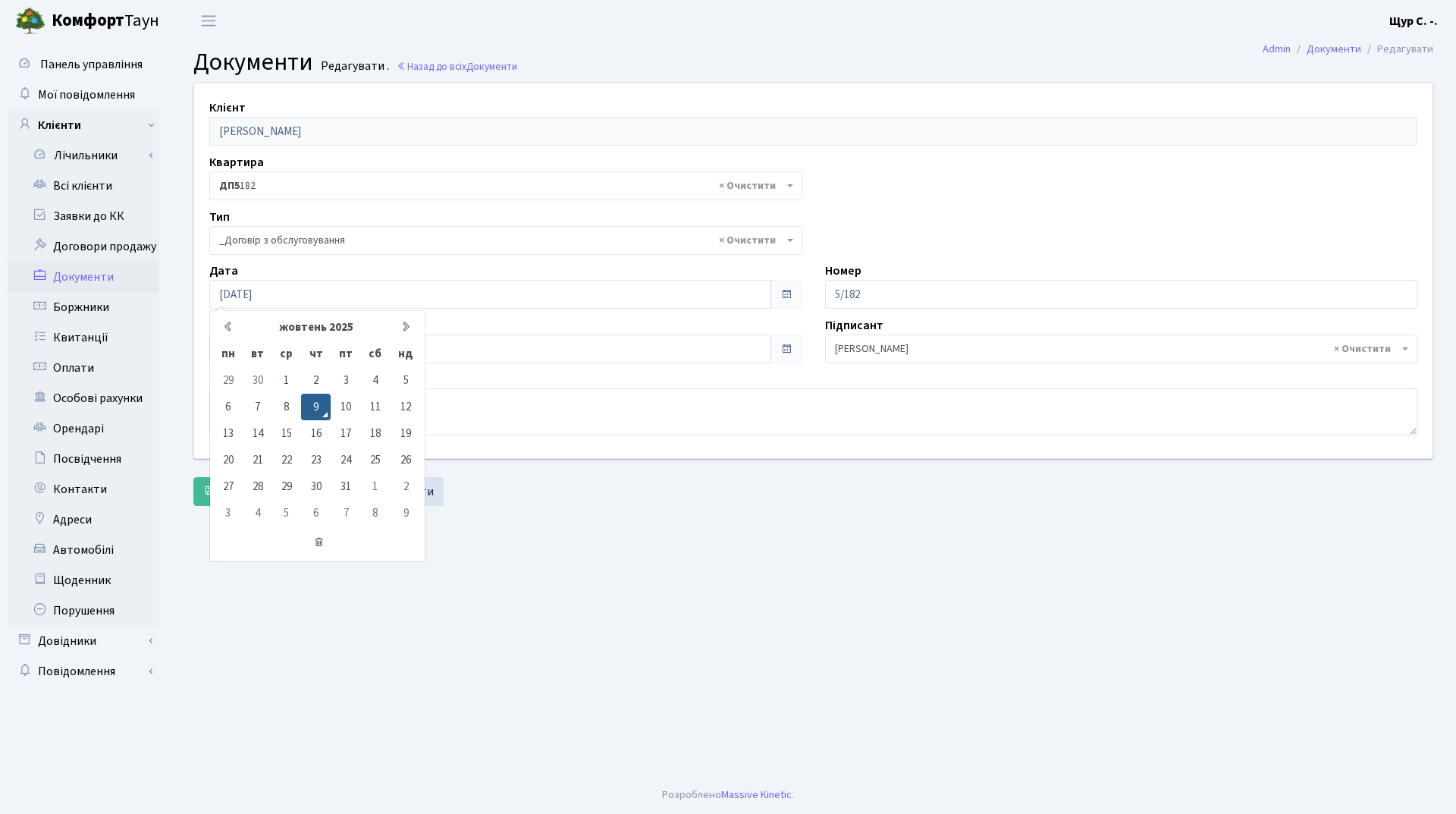
click at [554, 540] on main "Admin Документи Редагувати Документи Редагувати . Назад до всіх Документи Клієн…" at bounding box center [813, 409] width 1285 height 734
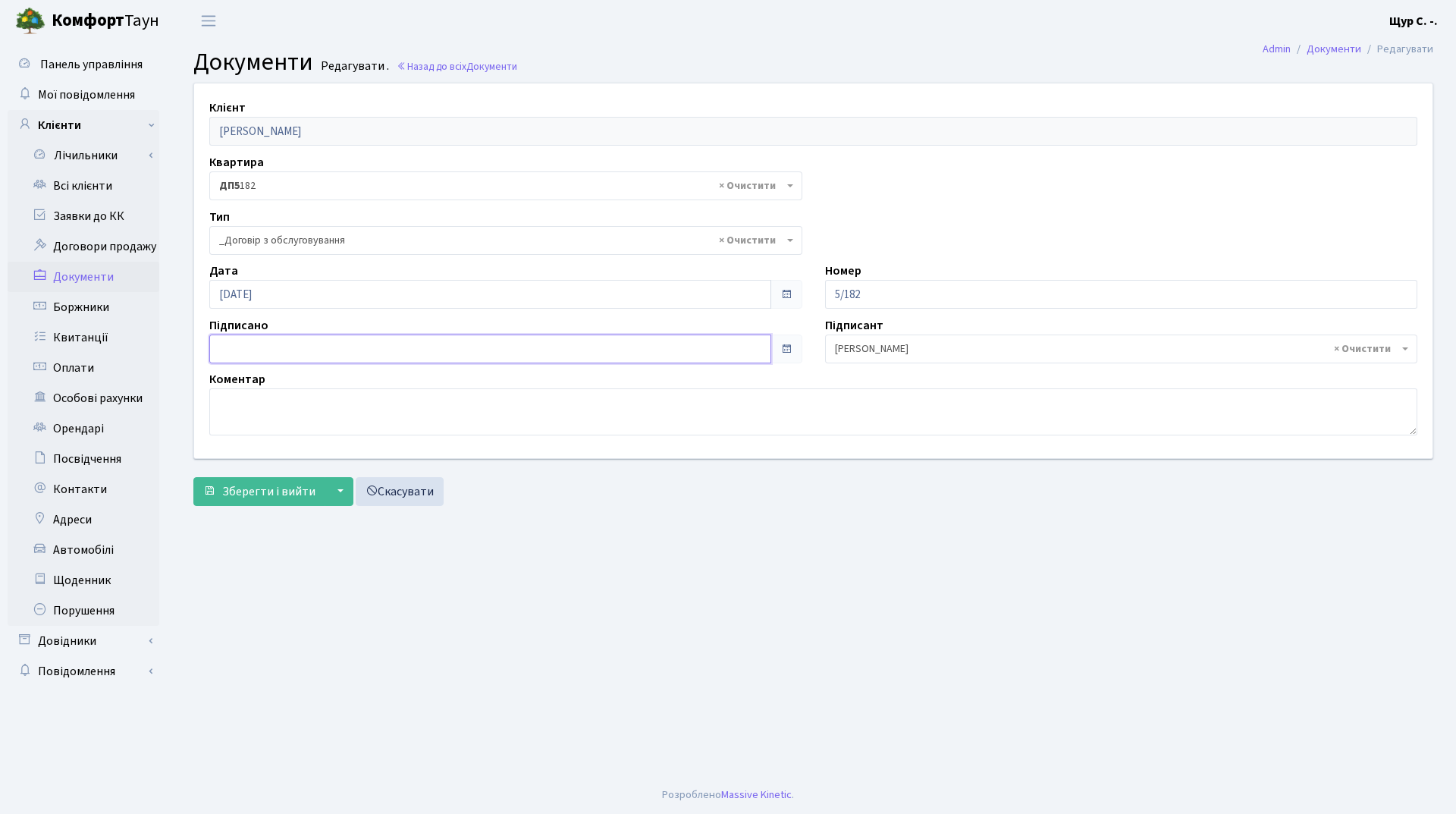
type input "[DATE]"
click at [415, 343] on input "[DATE]" at bounding box center [490, 348] width 562 height 28
click at [543, 557] on main "Admin Документи Редагувати Документи Редагувати . Назад до всіх Документи Клієн…" at bounding box center [813, 409] width 1285 height 734
click at [263, 500] on button "Зберегти і вийти" at bounding box center [260, 492] width 132 height 28
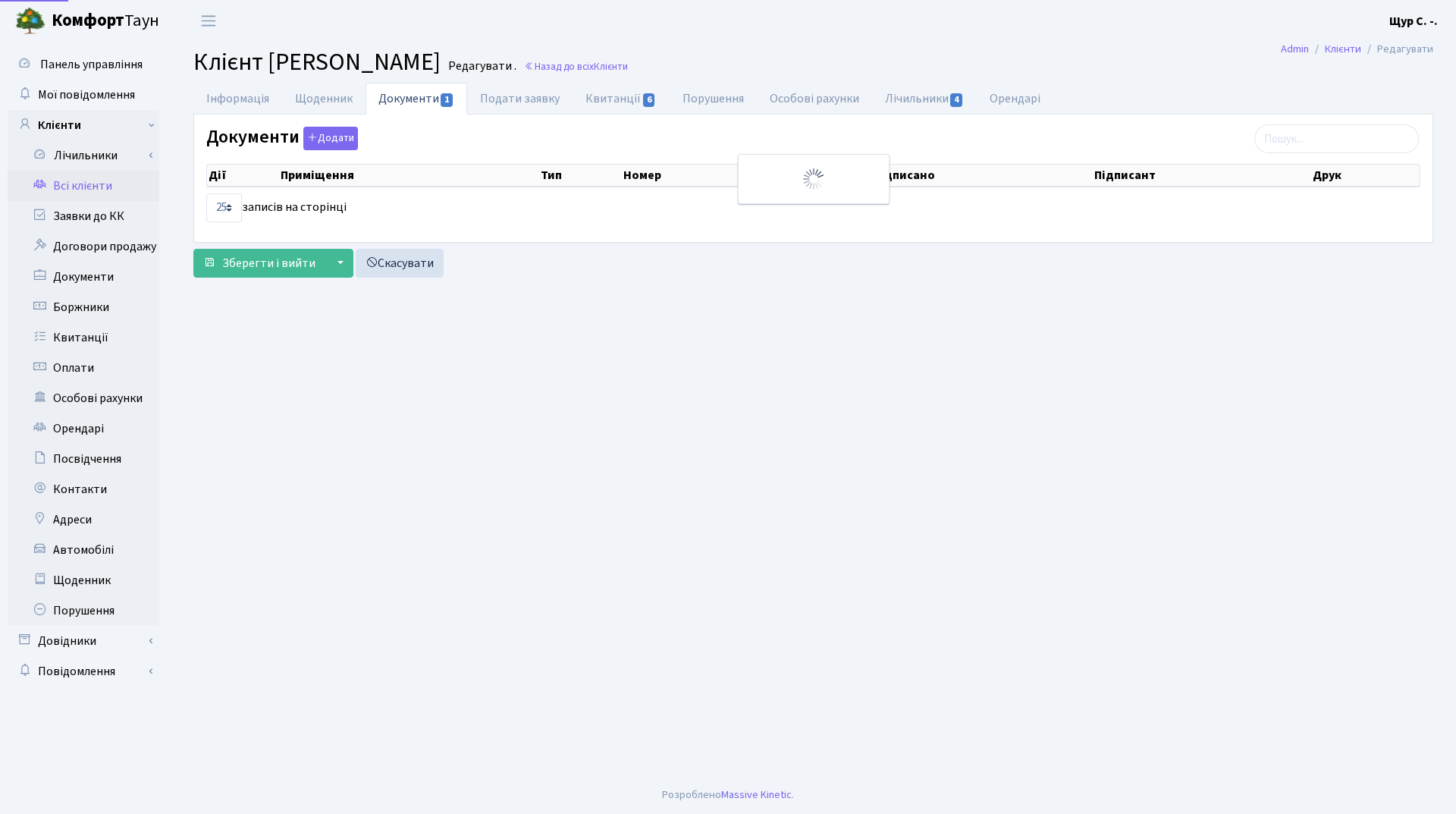
select select "25"
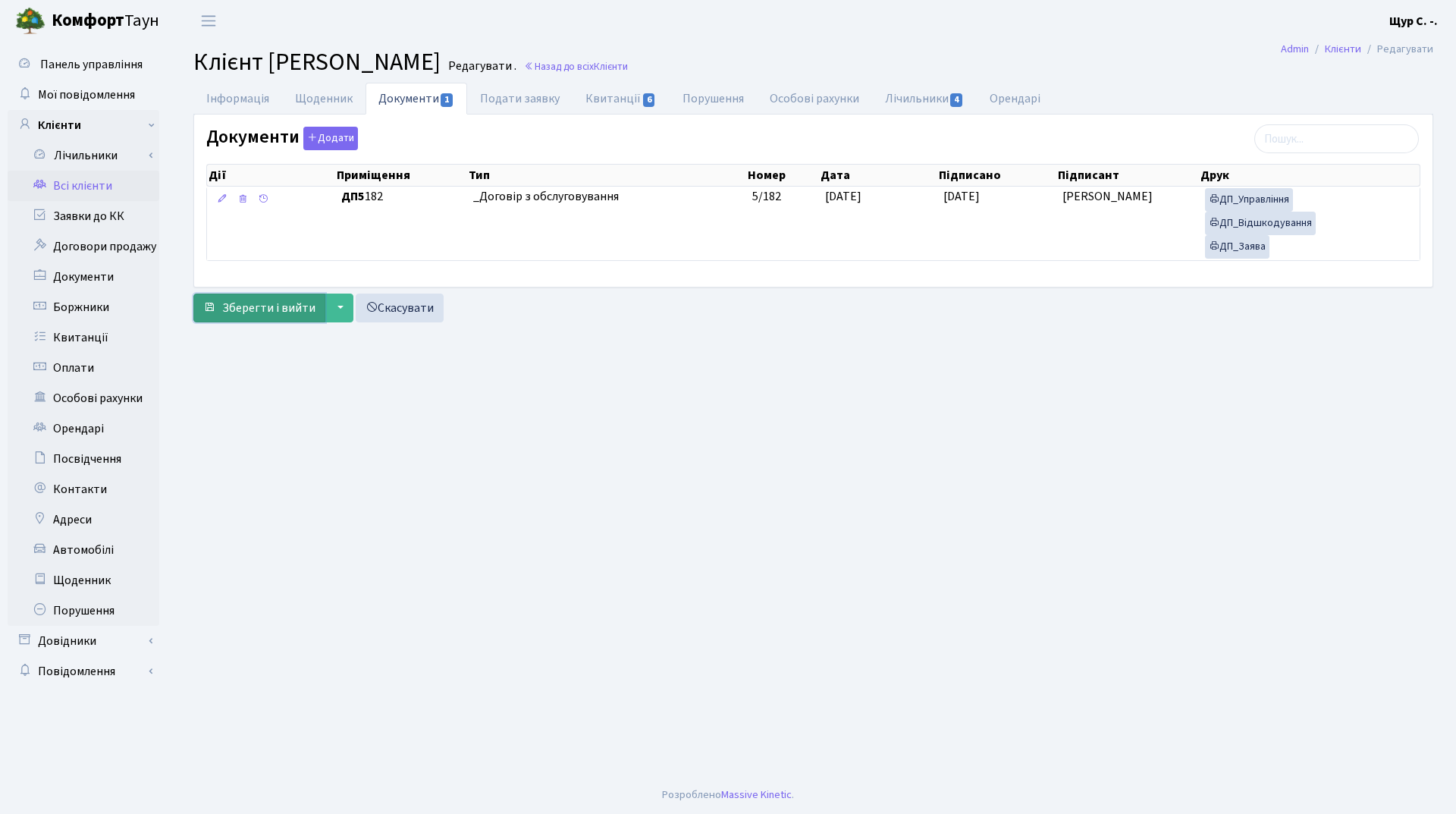
click at [262, 311] on span "Зберегти і вийти" at bounding box center [268, 308] width 93 height 17
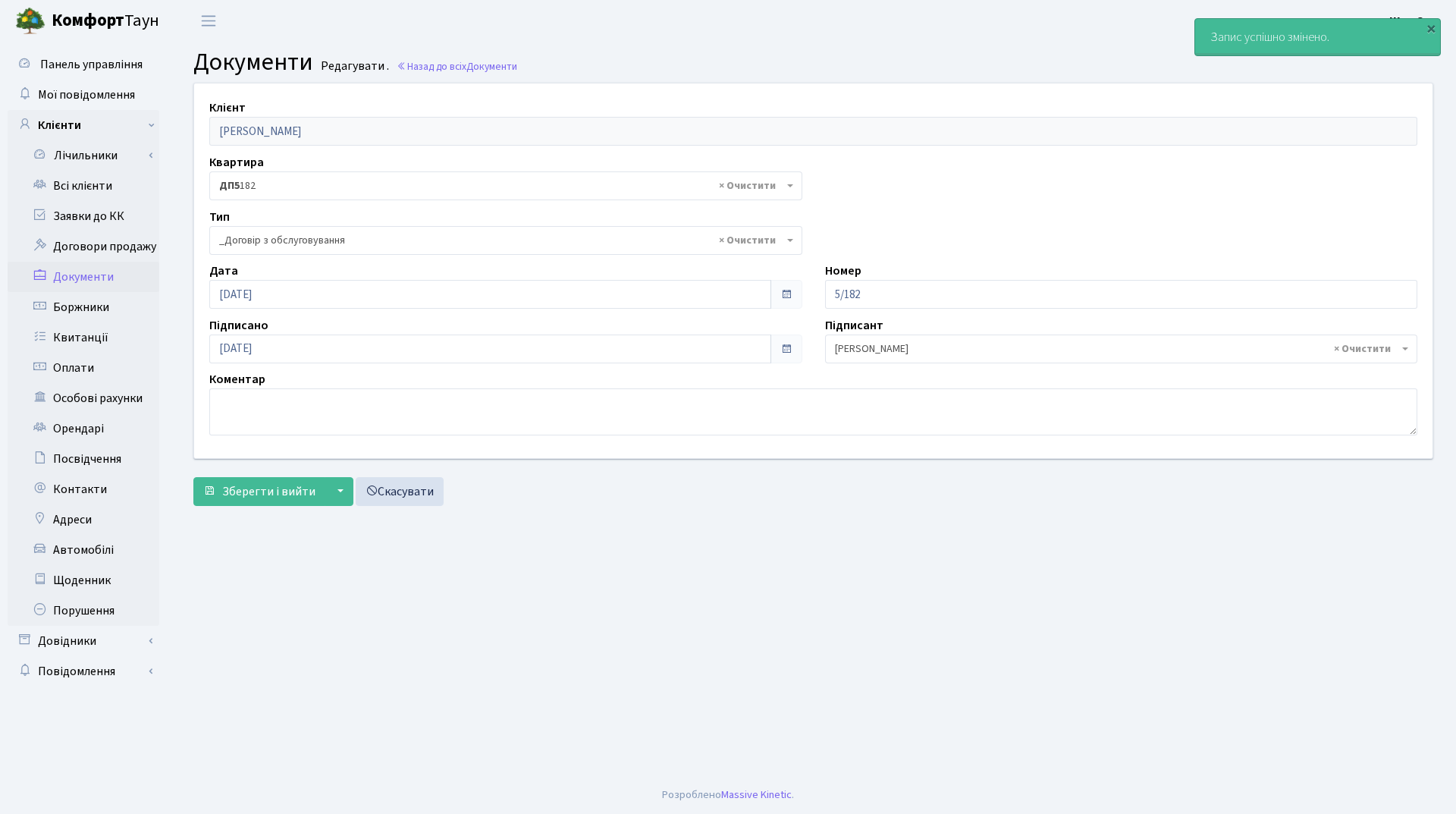
select select "289"
click at [110, 186] on link "Всі клієнти" at bounding box center [83, 186] width 152 height 30
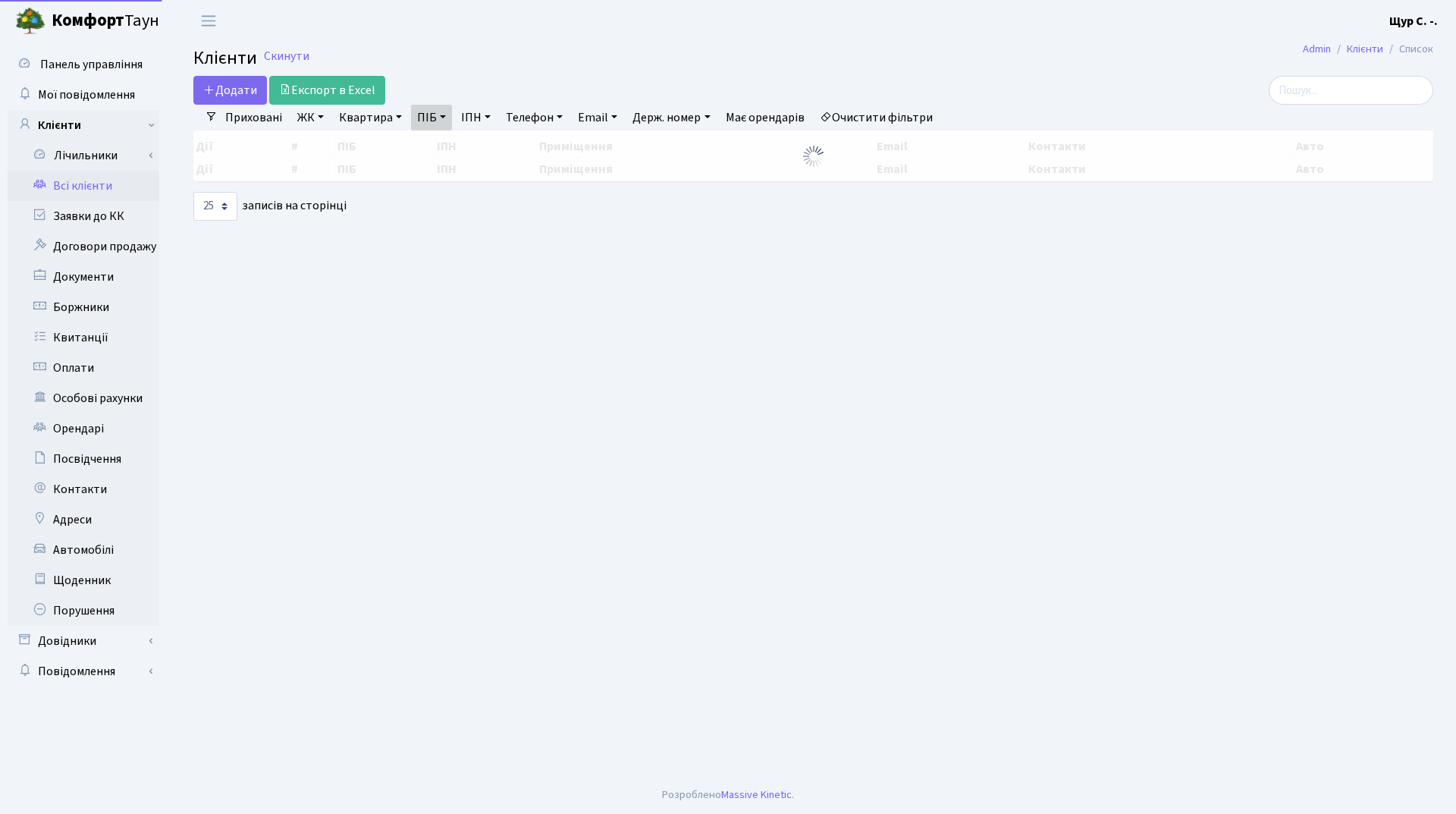
select select "25"
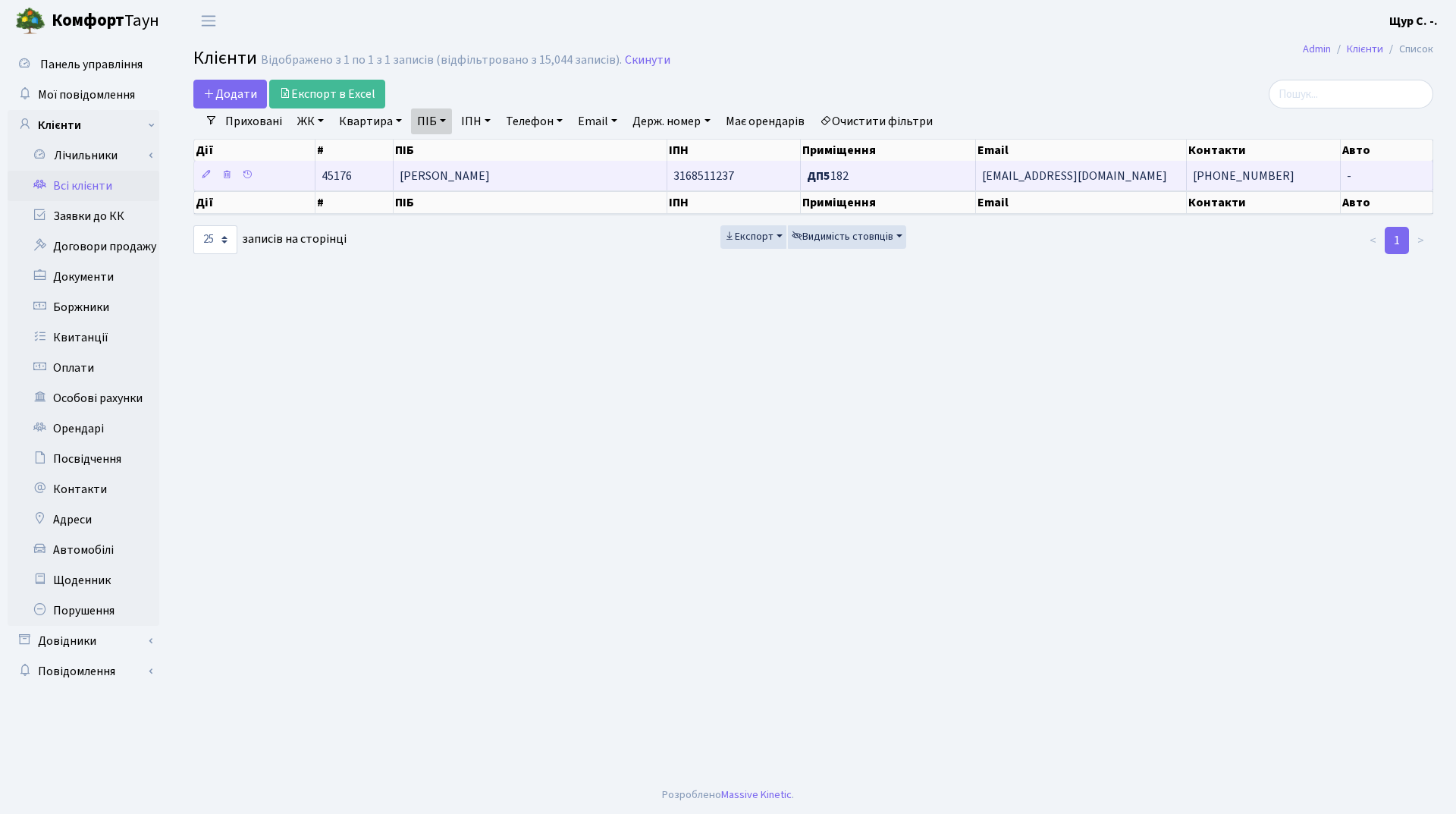
click at [490, 183] on span "[PERSON_NAME]" at bounding box center [445, 176] width 90 height 17
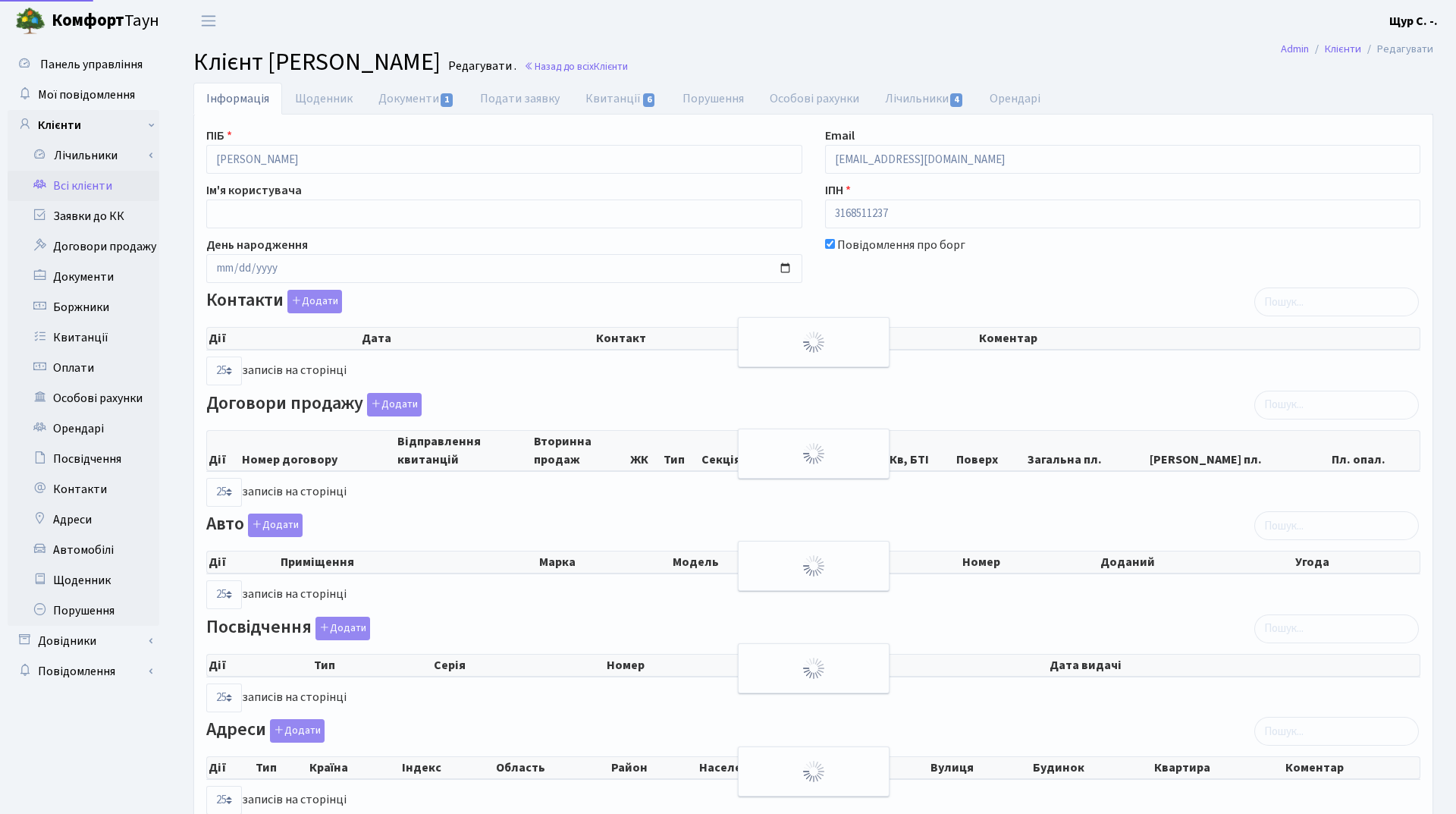
select select "25"
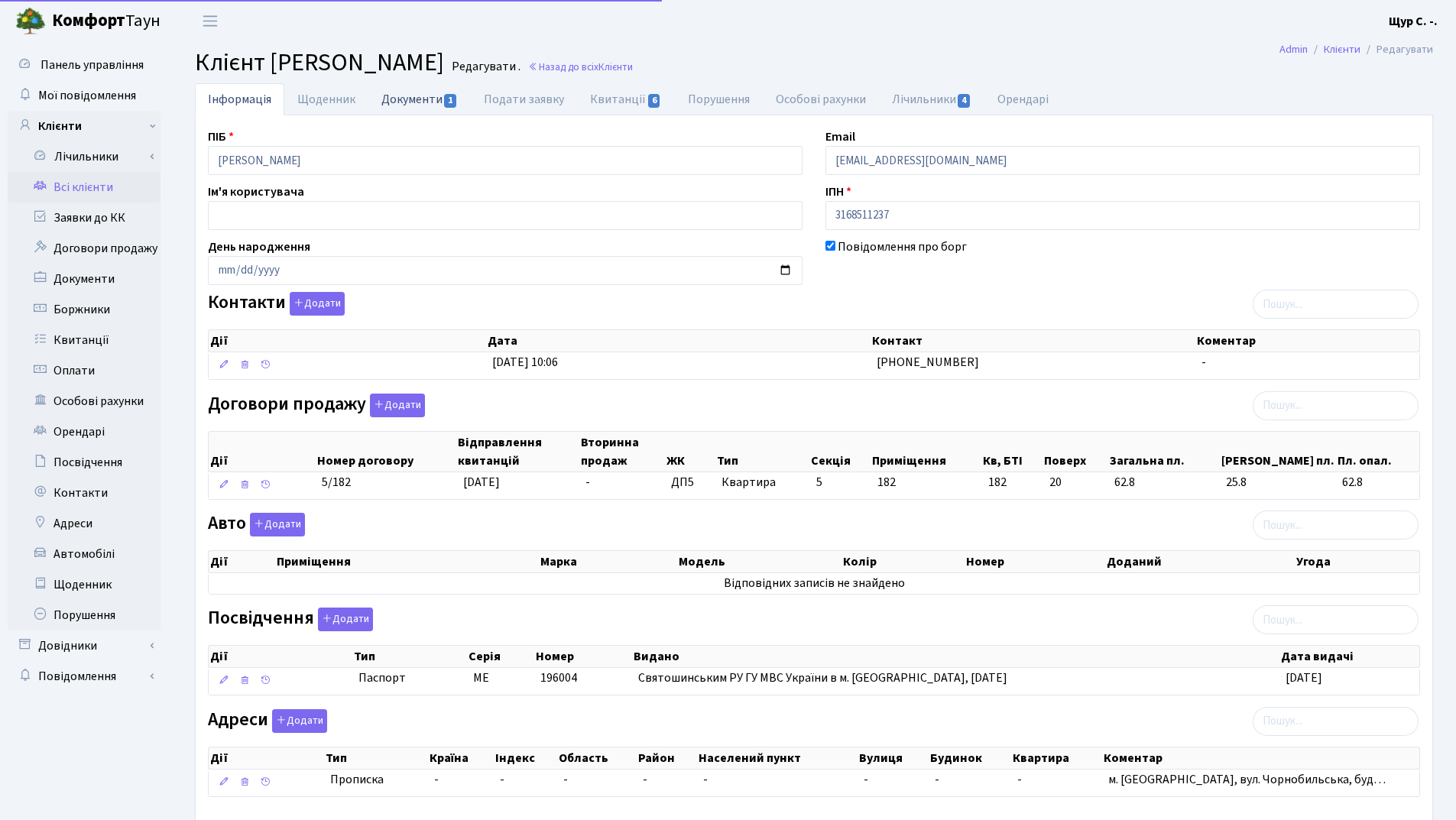
click at [398, 106] on link "Документи 1" at bounding box center [419, 99] width 102 height 31
select select "25"
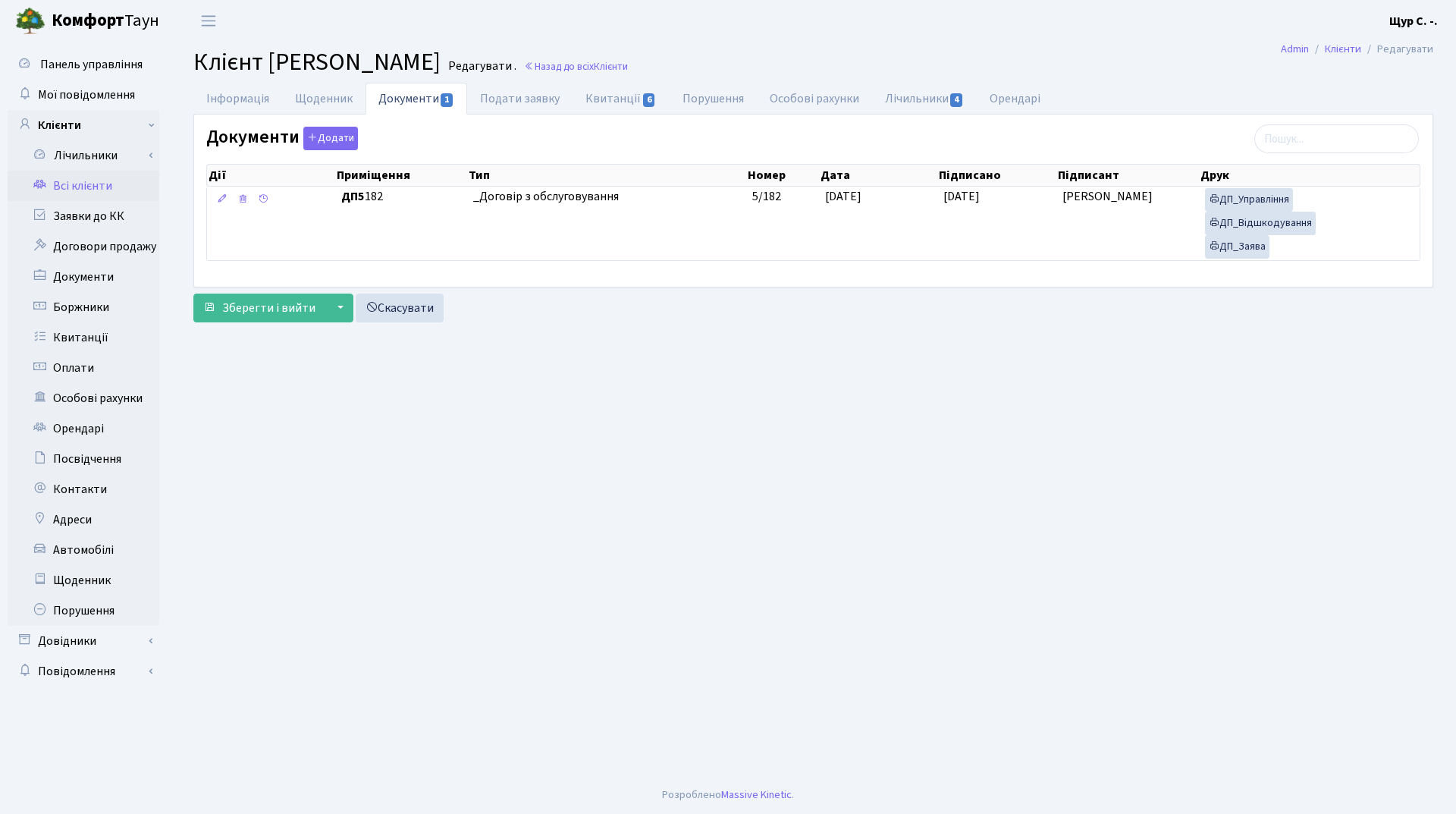
click at [108, 182] on link "Всі клієнти" at bounding box center [83, 186] width 152 height 30
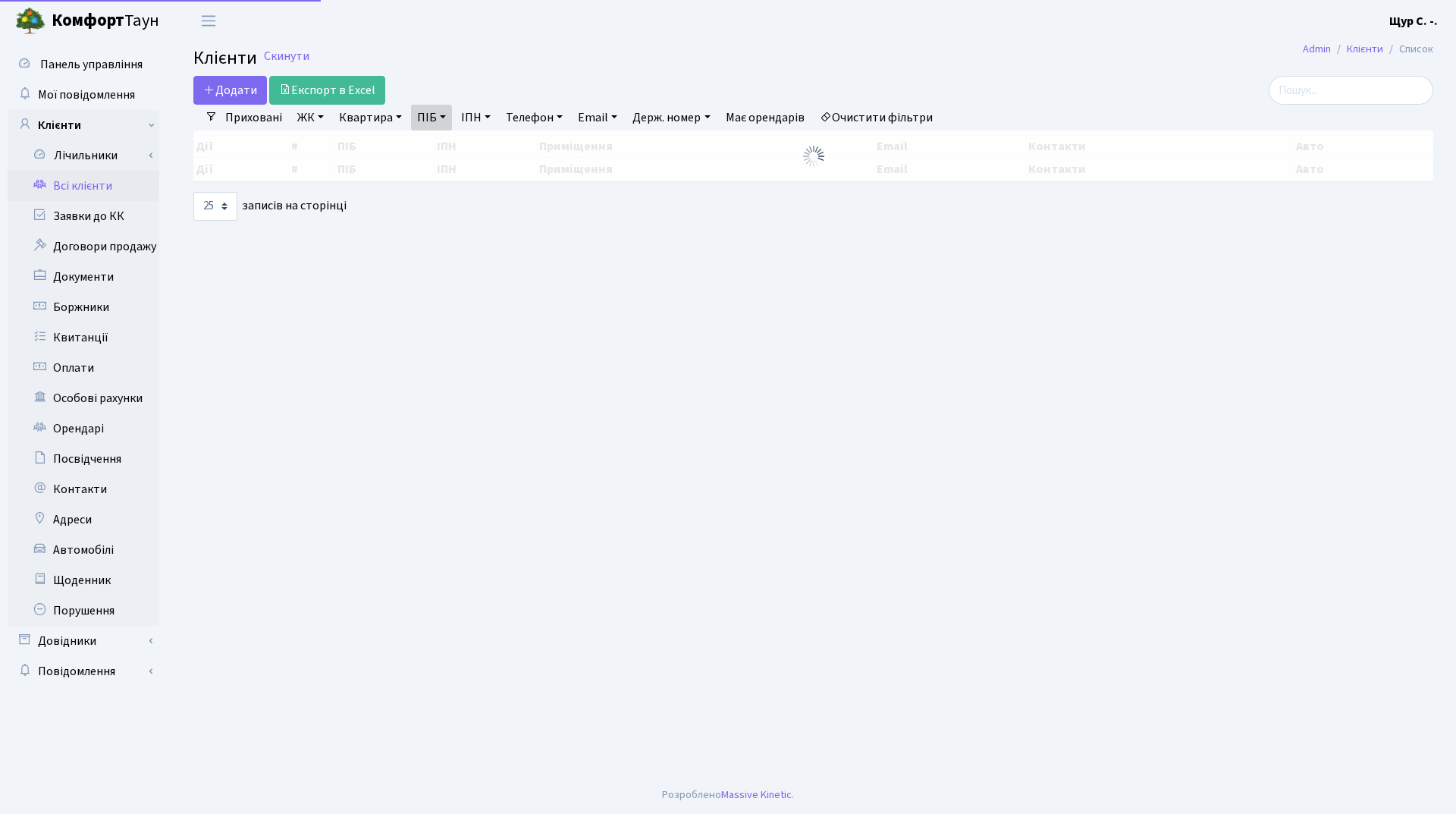
select select "25"
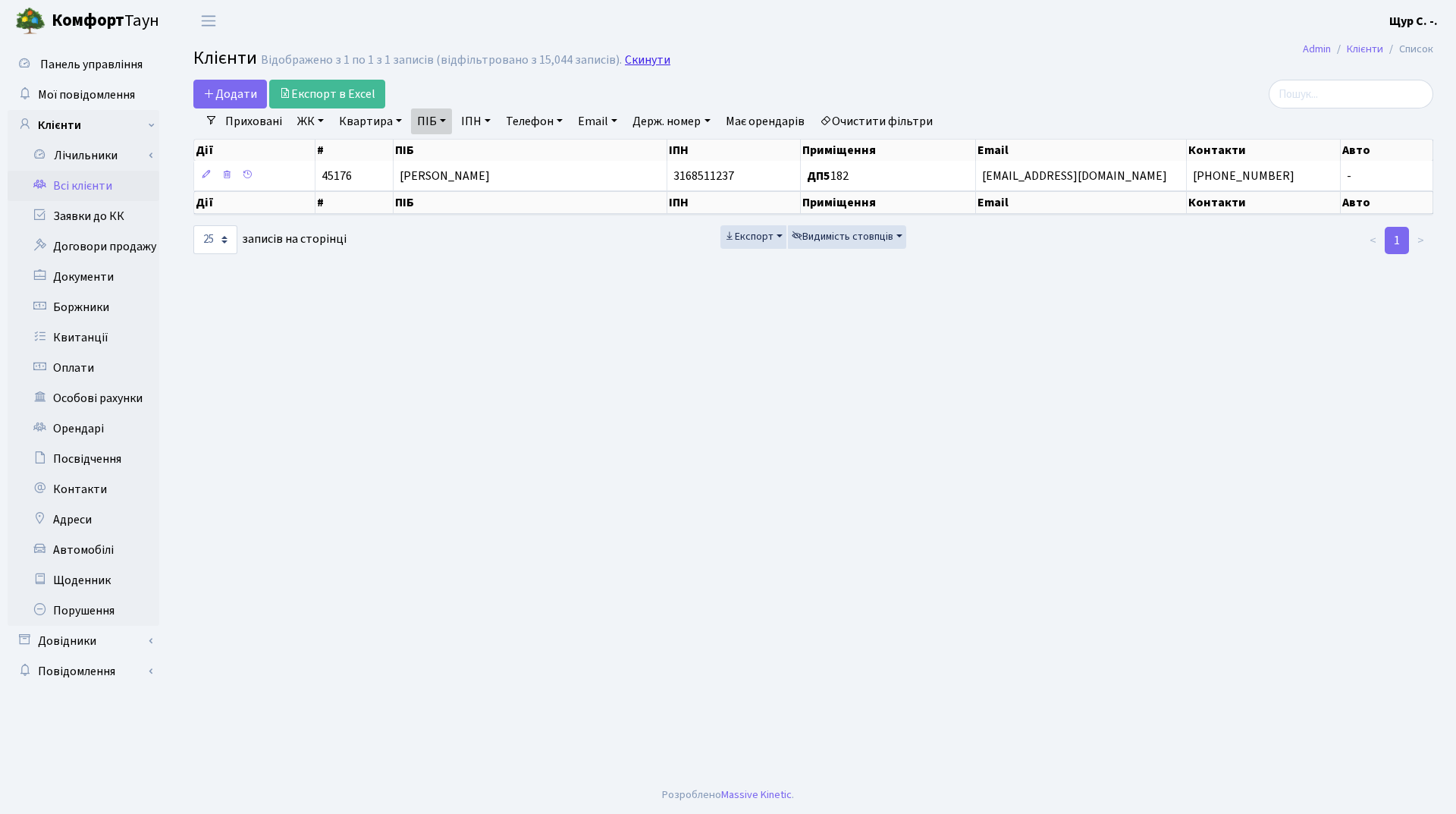
click at [641, 55] on link "Скинути" at bounding box center [647, 59] width 45 height 14
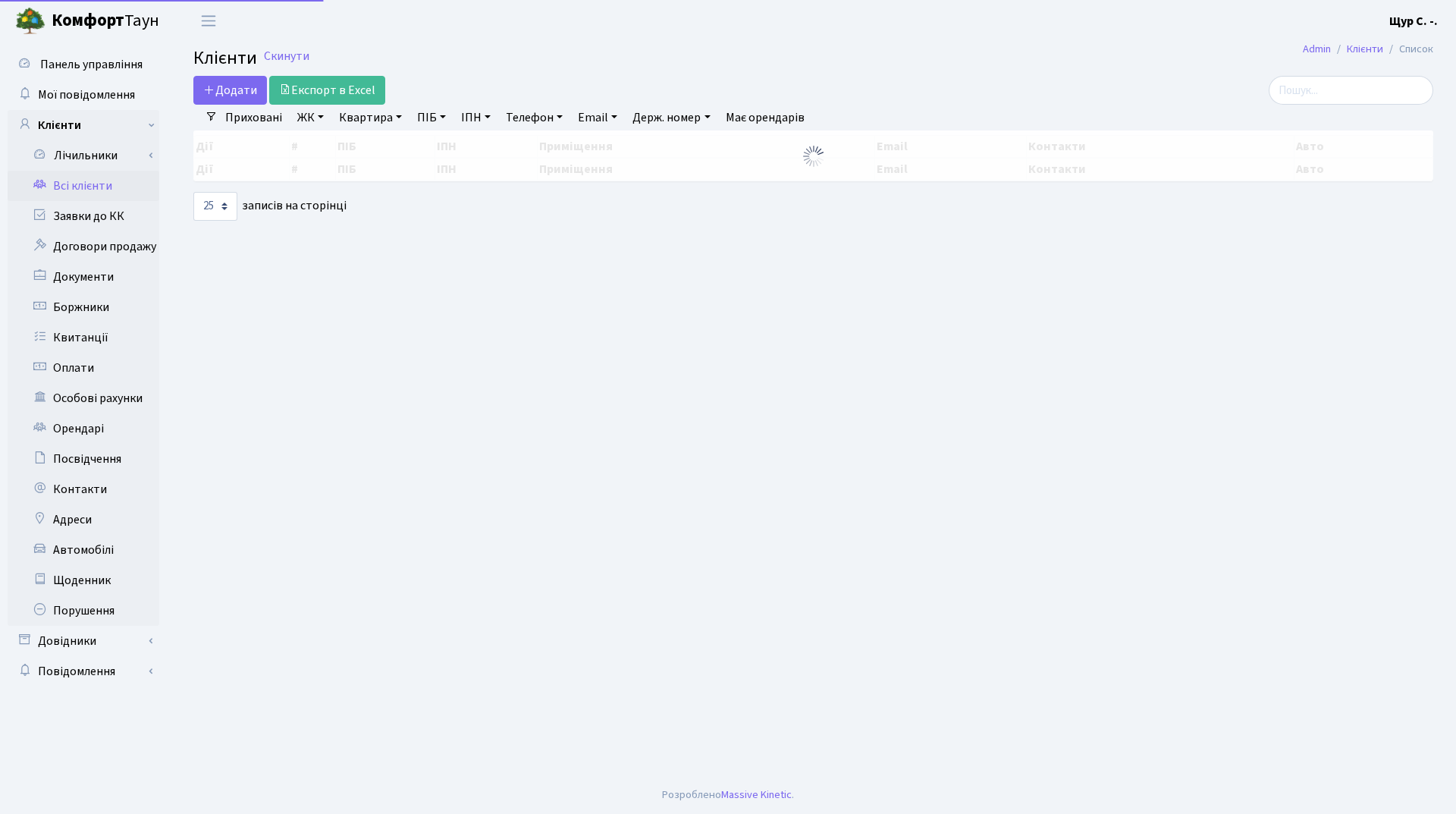
select select "25"
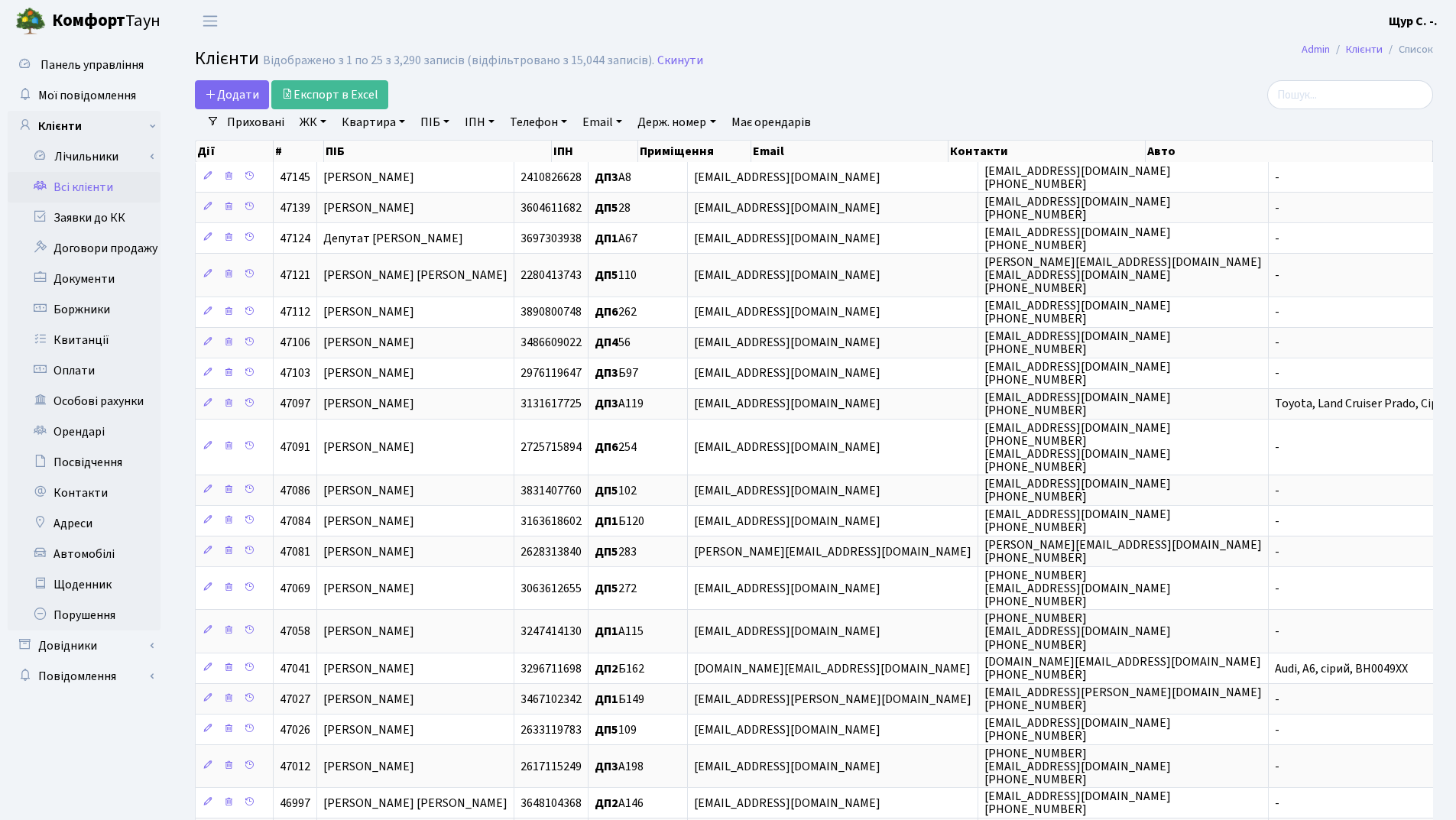
click at [375, 121] on link "Квартира" at bounding box center [374, 122] width 76 height 26
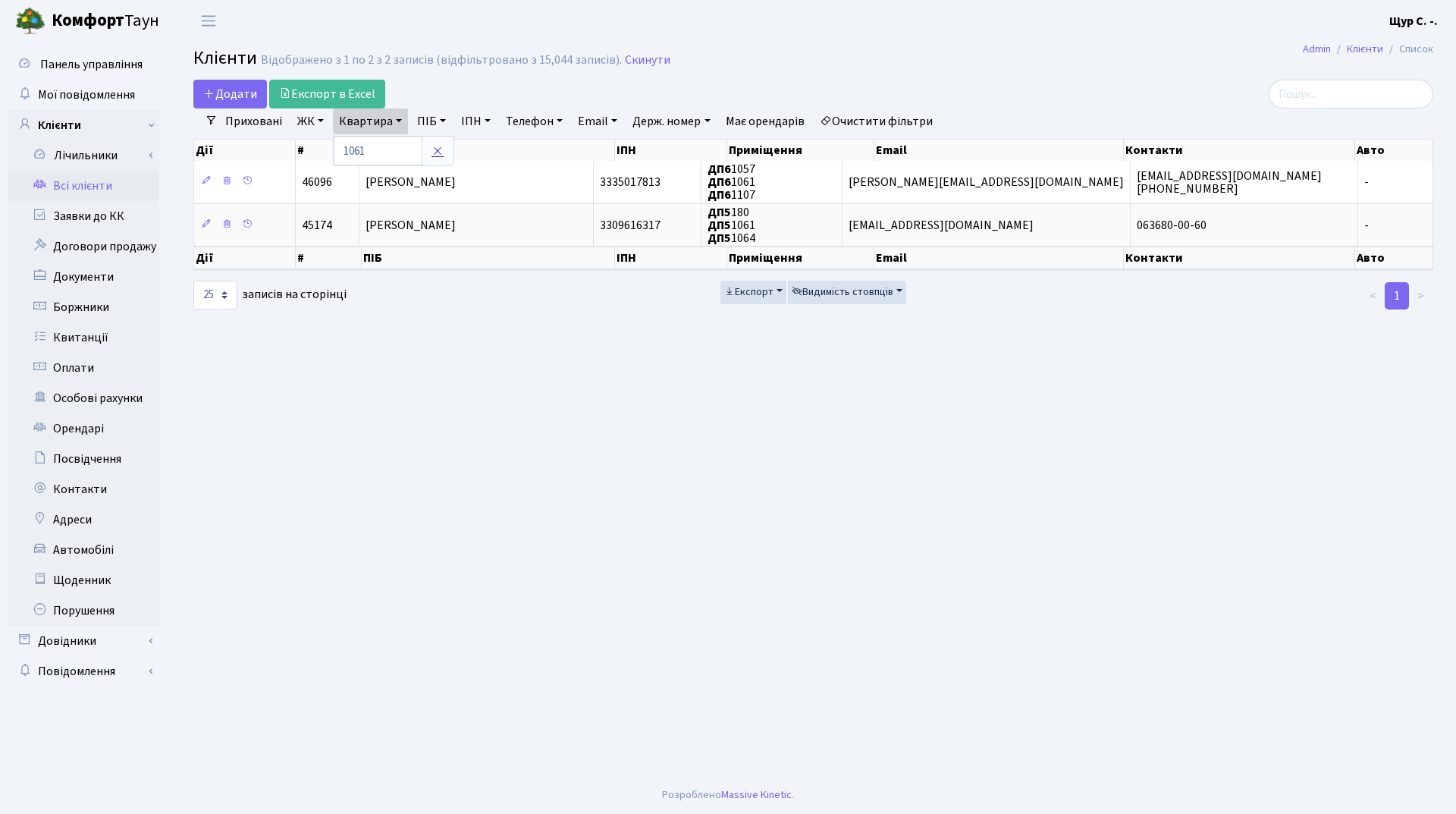
click at [433, 152] on icon at bounding box center [437, 151] width 12 height 12
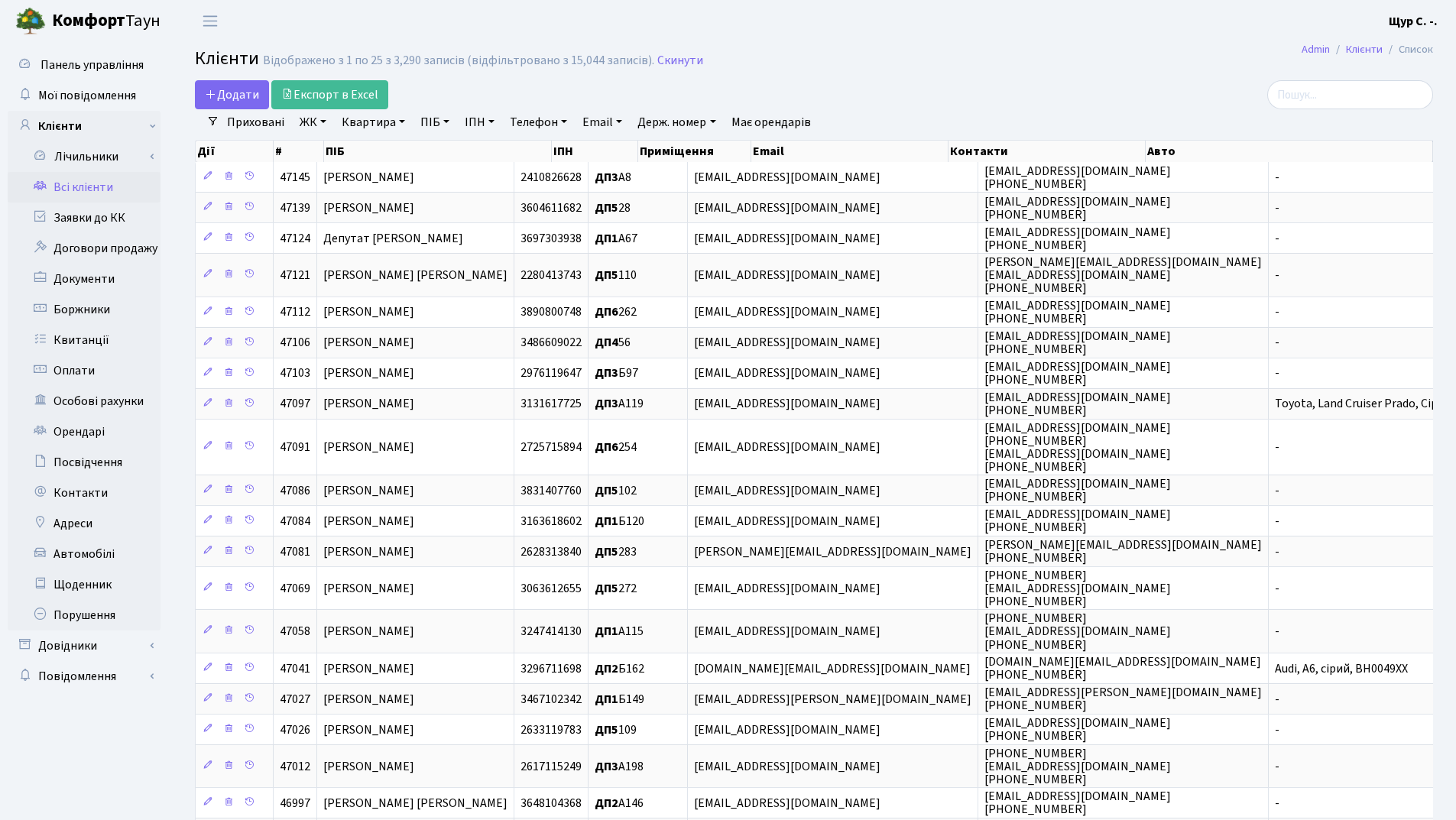
click at [365, 122] on link "Квартира" at bounding box center [374, 122] width 76 height 26
click at [369, 158] on input "text" at bounding box center [381, 152] width 89 height 29
type input "б141"
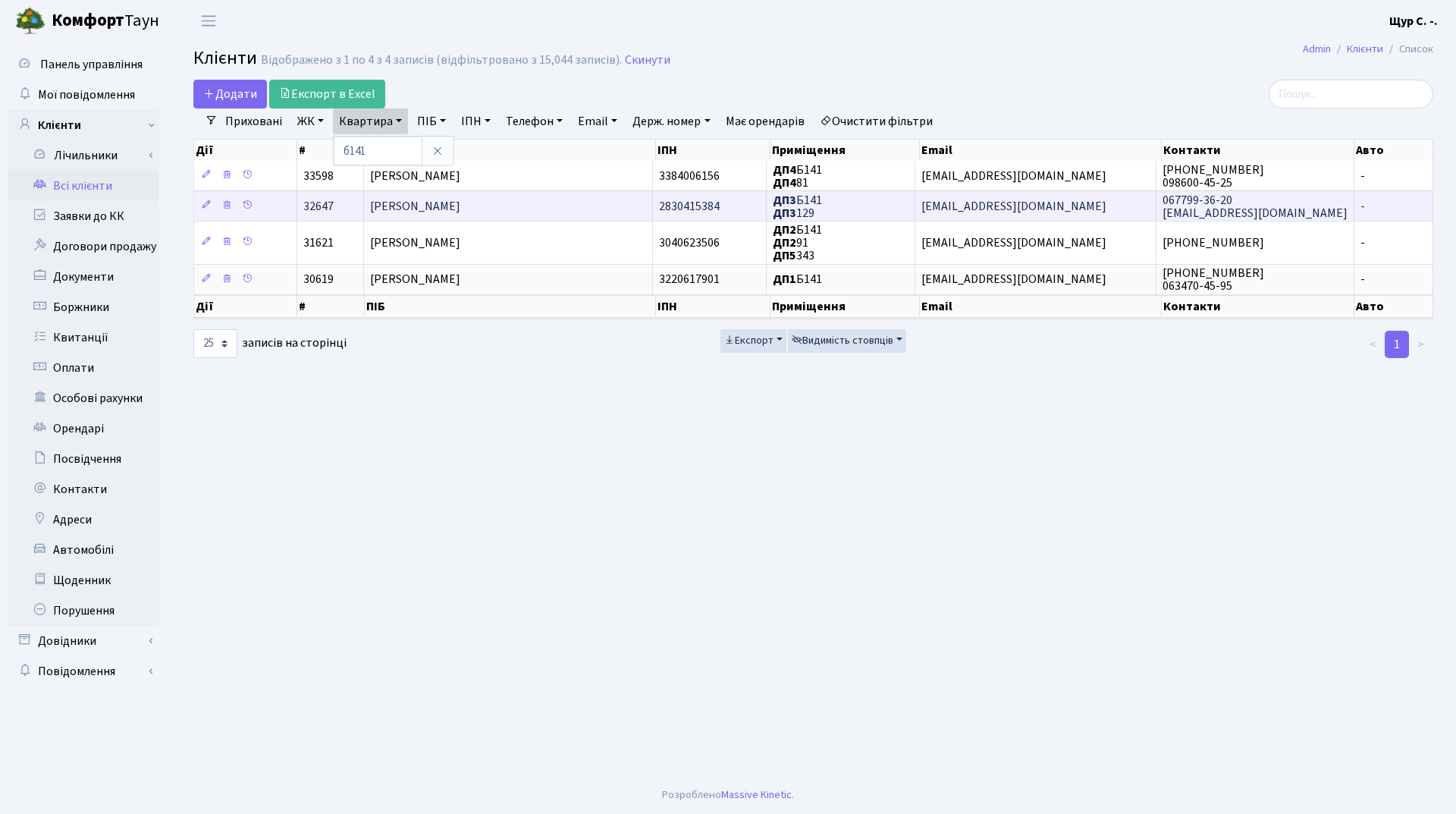
click at [460, 205] on span "[PERSON_NAME] [PERSON_NAME]" at bounding box center [415, 206] width 90 height 17
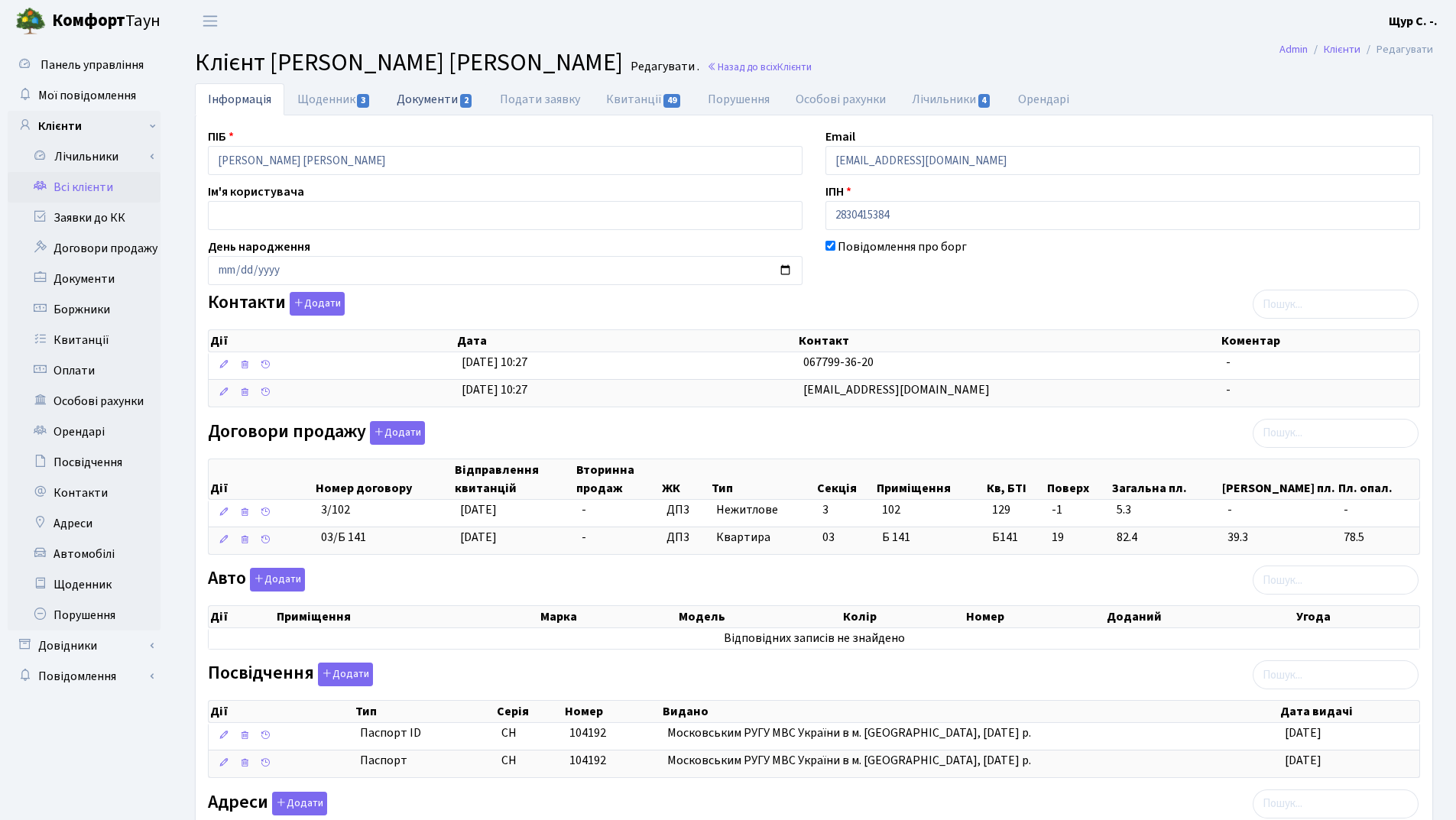
click at [439, 106] on link "Документи 2" at bounding box center [434, 99] width 102 height 31
select select "25"
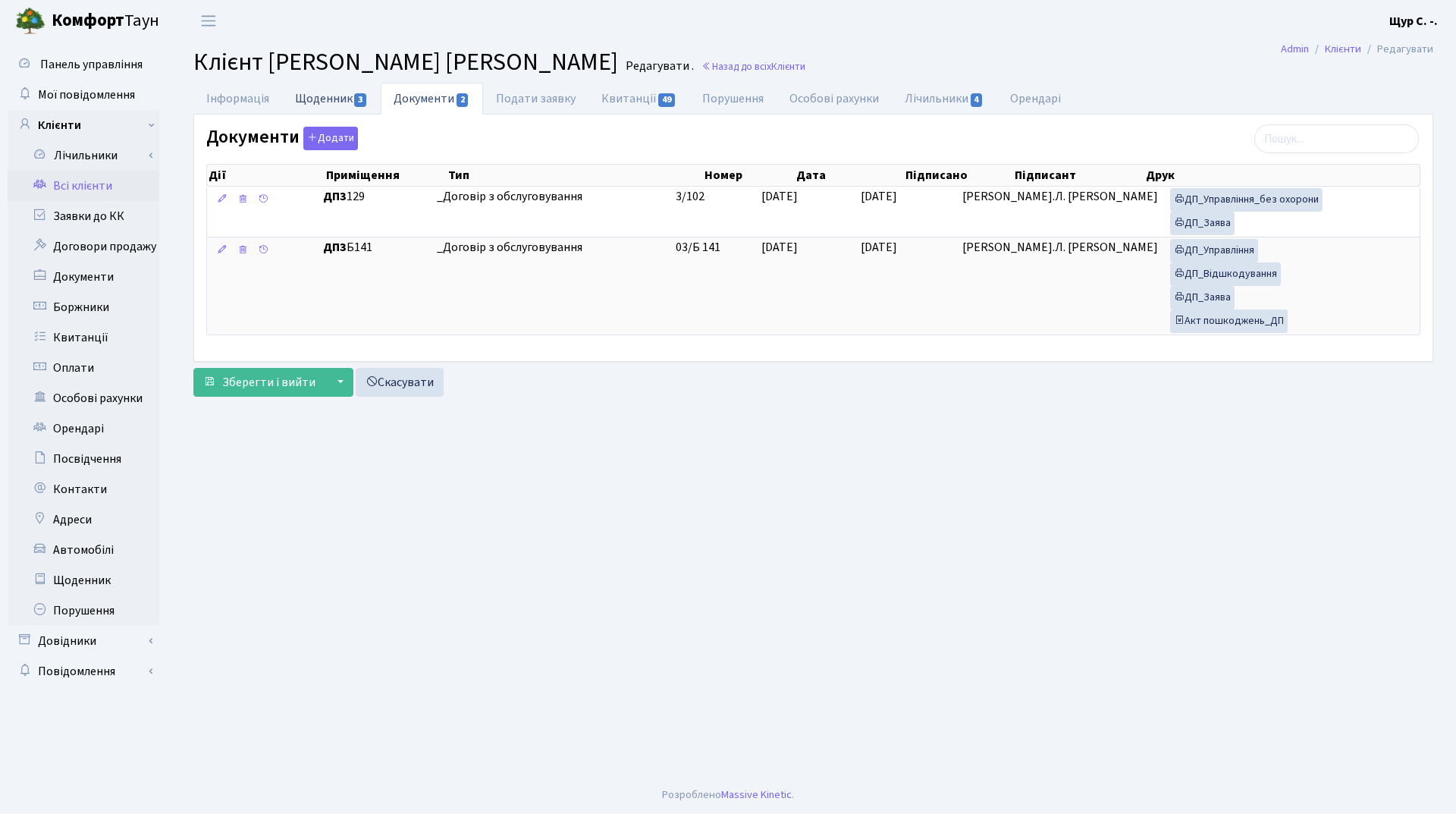
click at [337, 100] on link "Щоденник 3" at bounding box center [332, 98] width 99 height 31
select select "25"
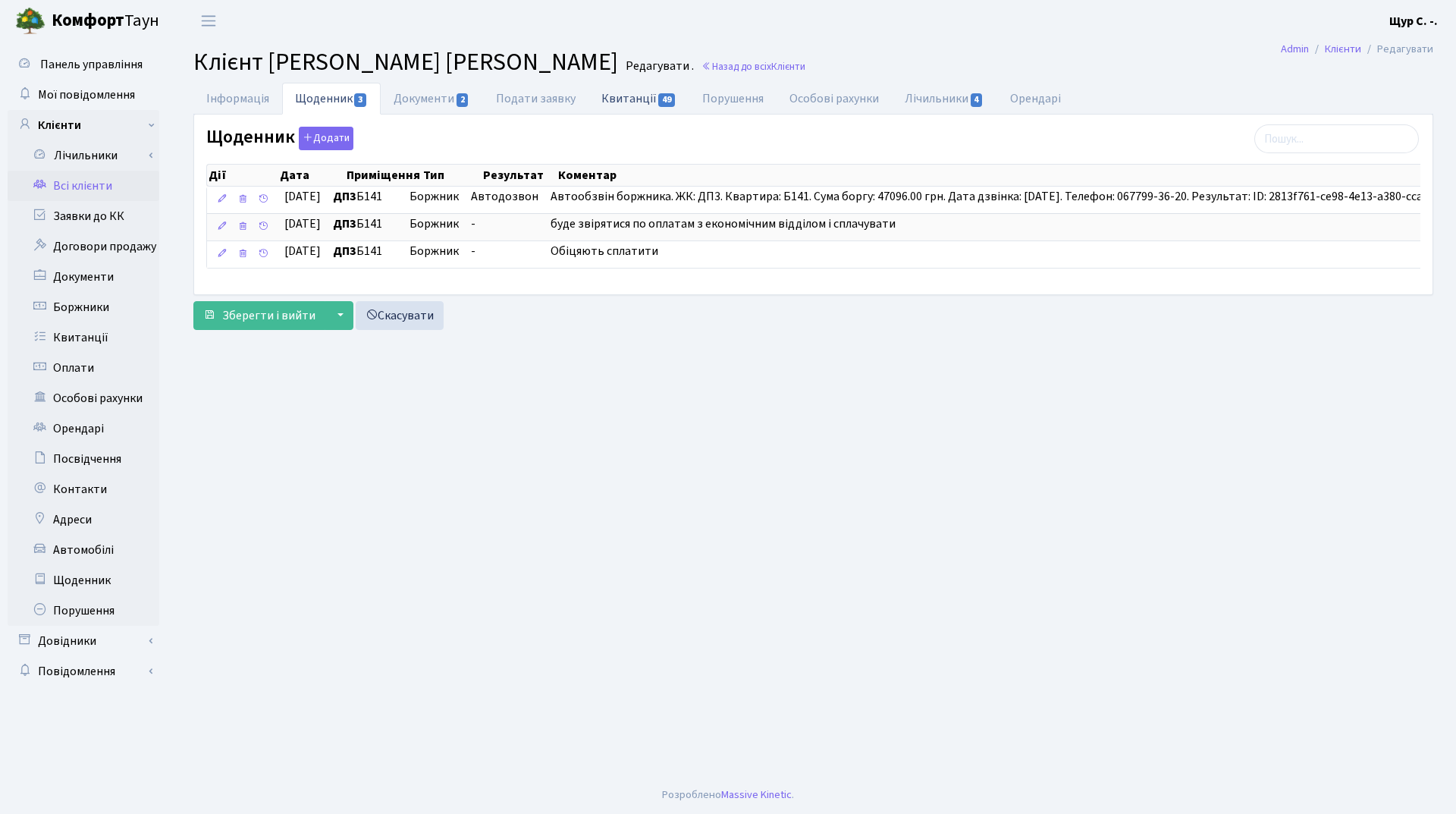
click at [633, 95] on link "Квитанції 49" at bounding box center [639, 98] width 100 height 31
select select "25"
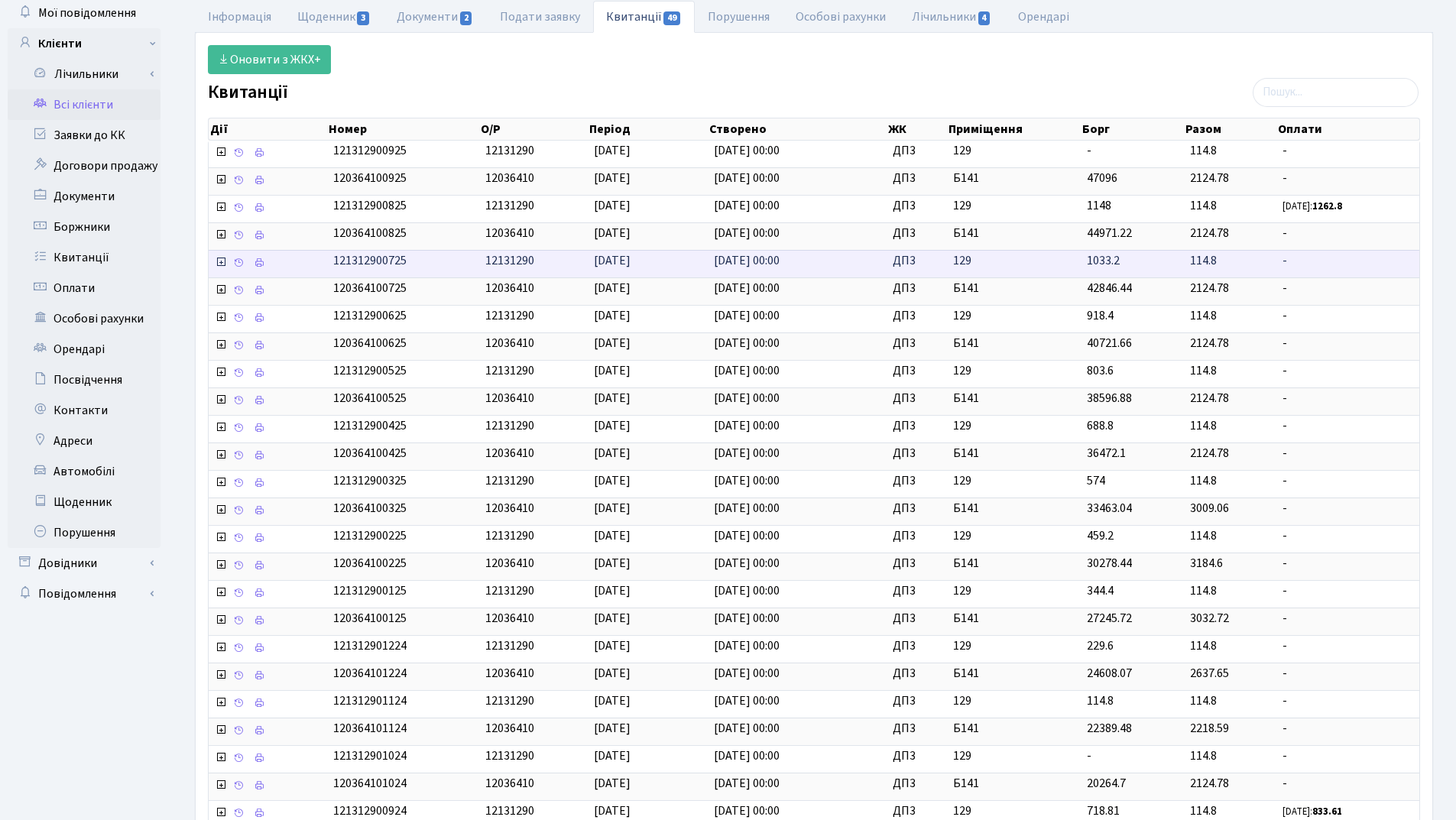
scroll to position [229, 0]
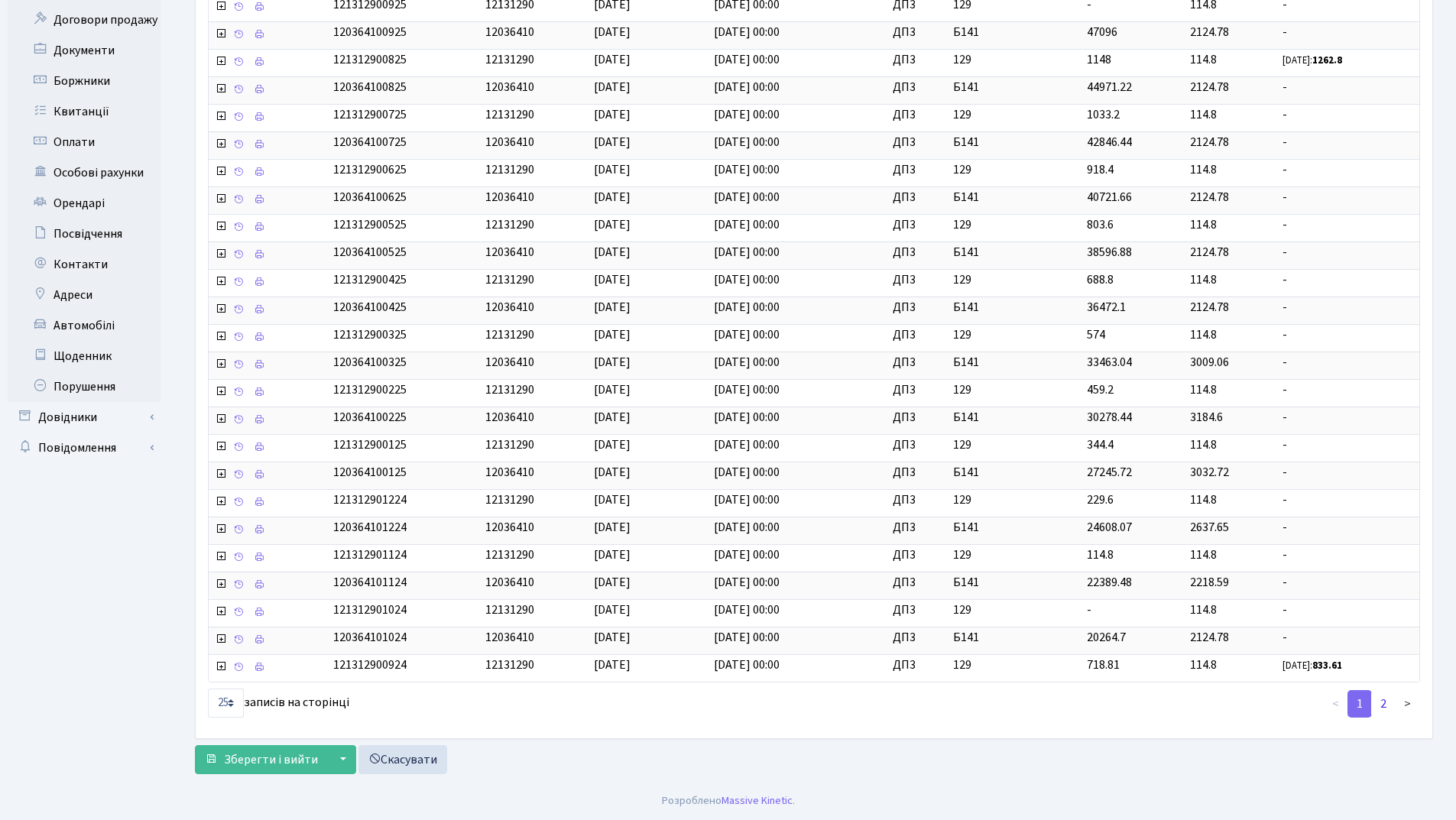
click at [1383, 707] on link "2" at bounding box center [1383, 704] width 24 height 28
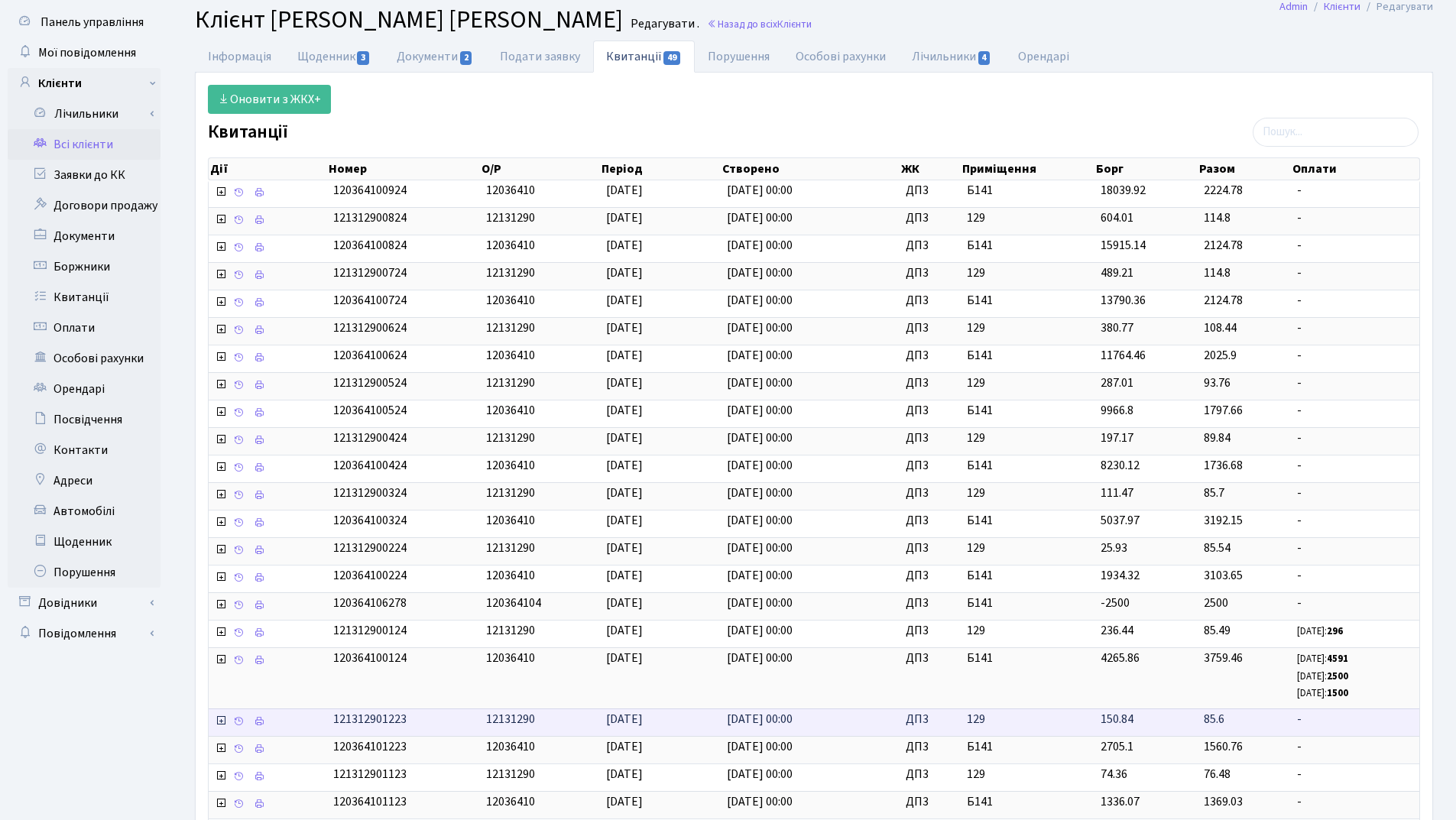
scroll to position [0, 0]
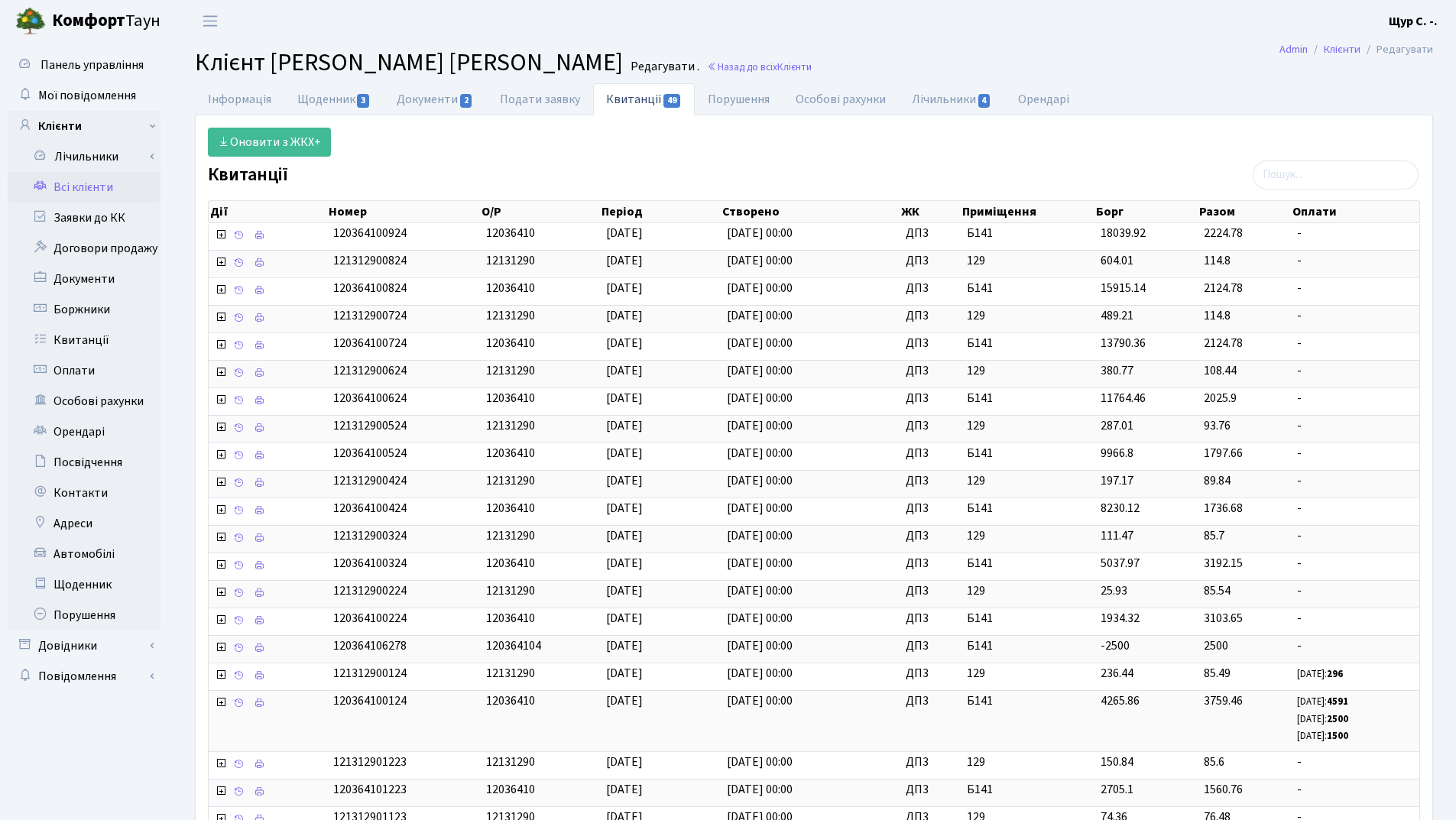
click at [97, 191] on link "Всі клієнти" at bounding box center [84, 187] width 153 height 30
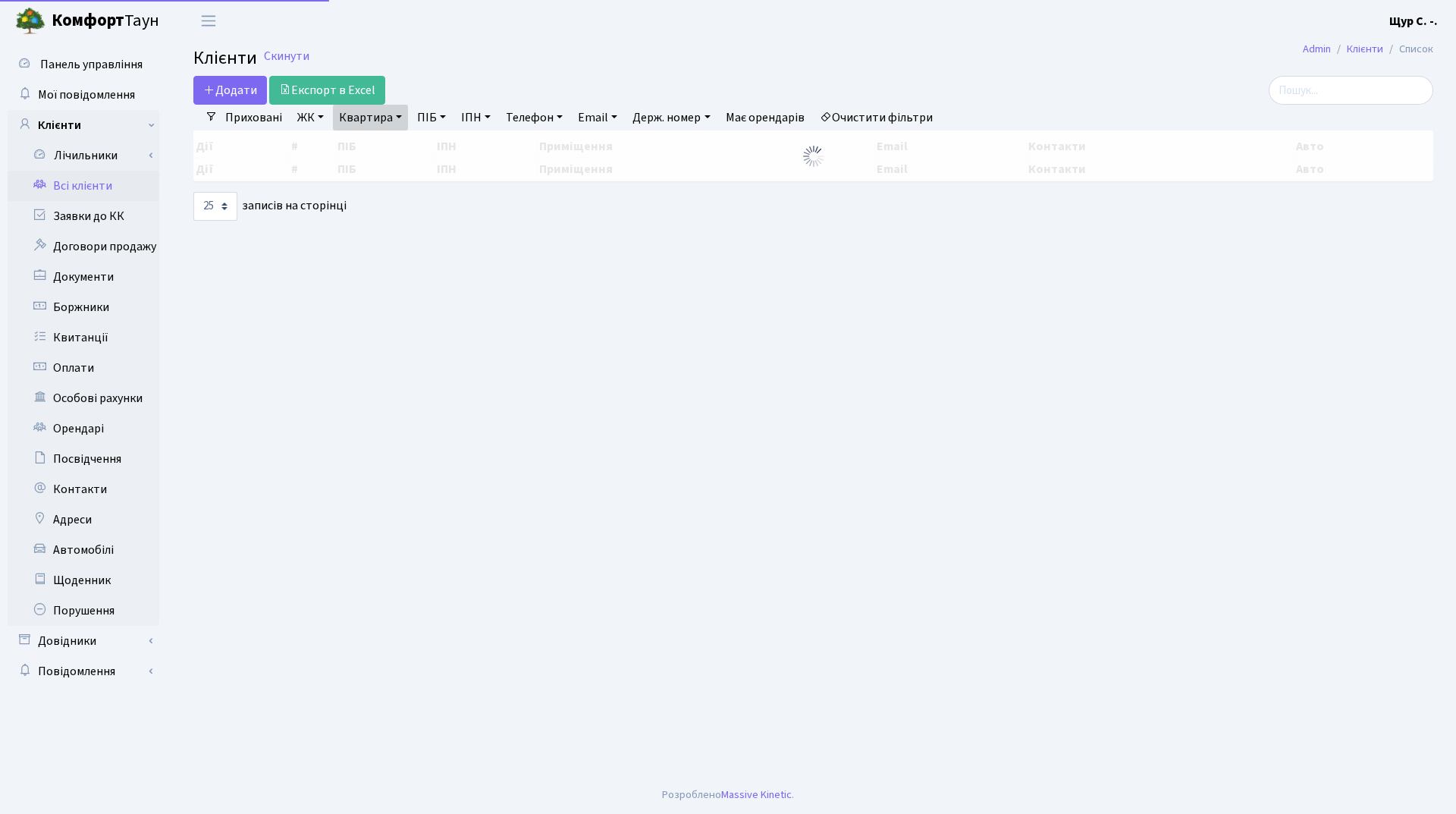
select select "25"
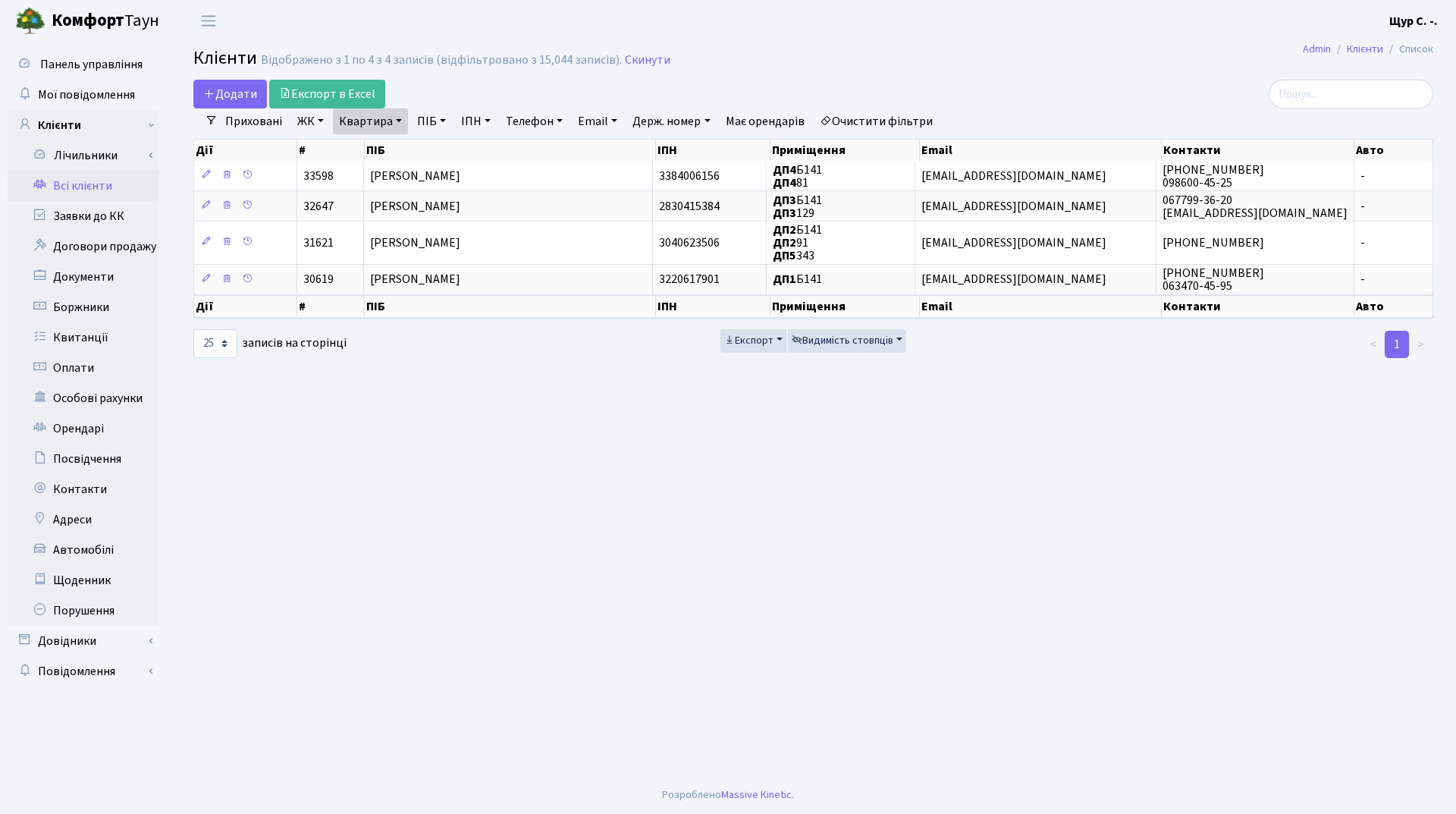
click at [392, 116] on link "Квартира" at bounding box center [371, 121] width 75 height 26
click at [381, 145] on input "б141" at bounding box center [378, 151] width 89 height 28
type input "б"
type input "11"
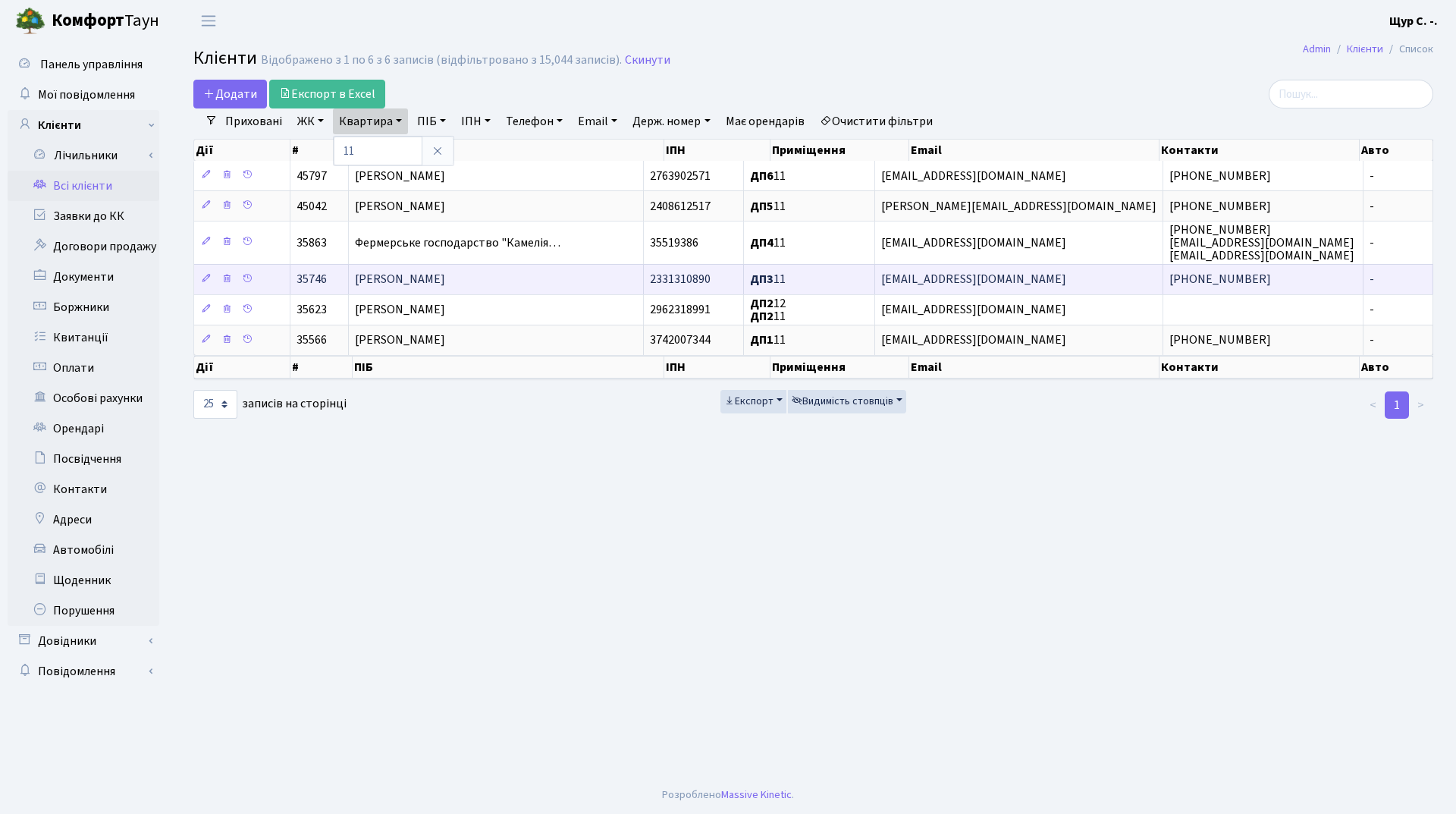
click at [412, 288] on td "[PERSON_NAME]" at bounding box center [496, 279] width 295 height 30
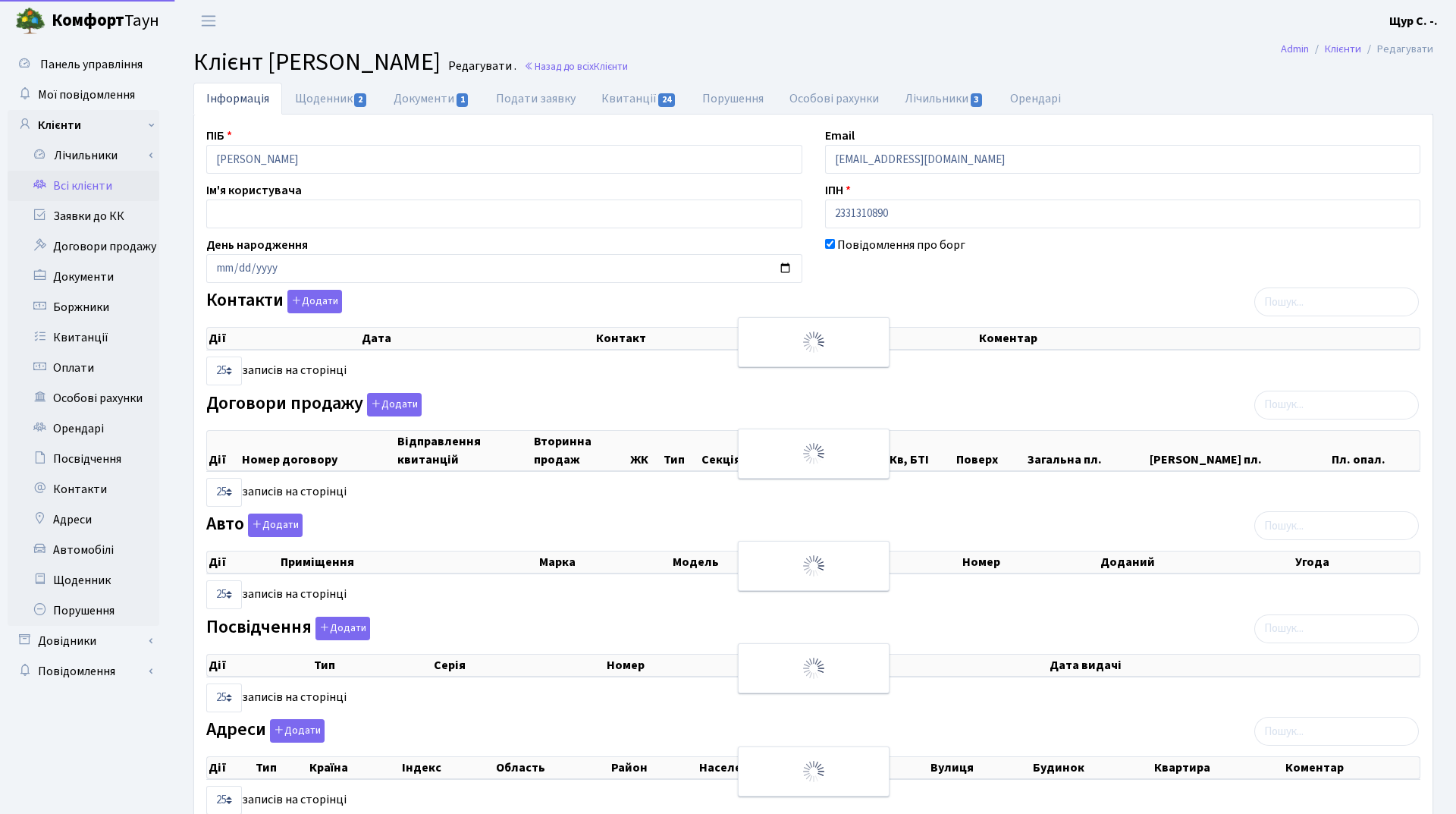
select select "25"
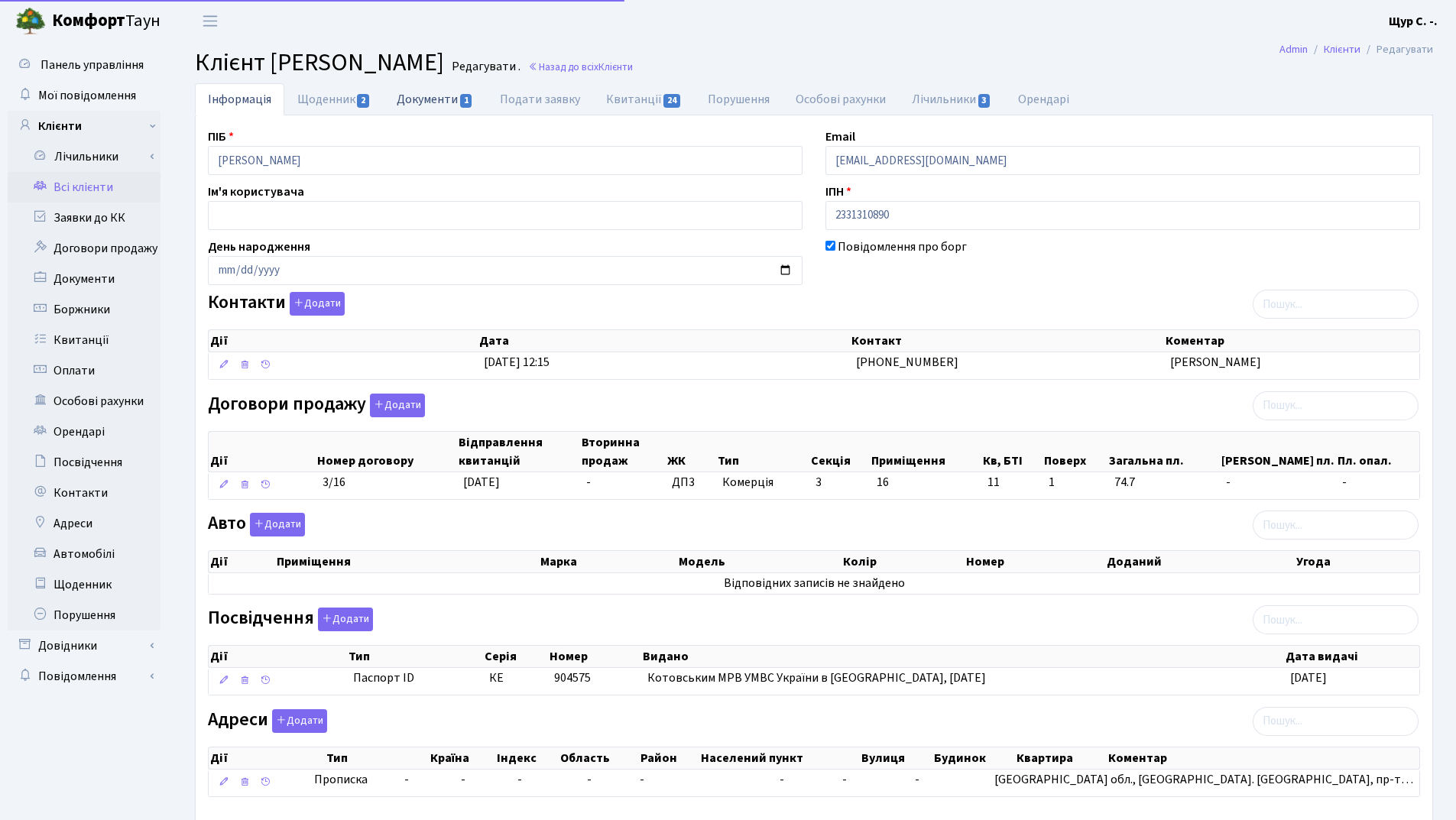
click at [417, 97] on link "Документи 1" at bounding box center [434, 99] width 102 height 31
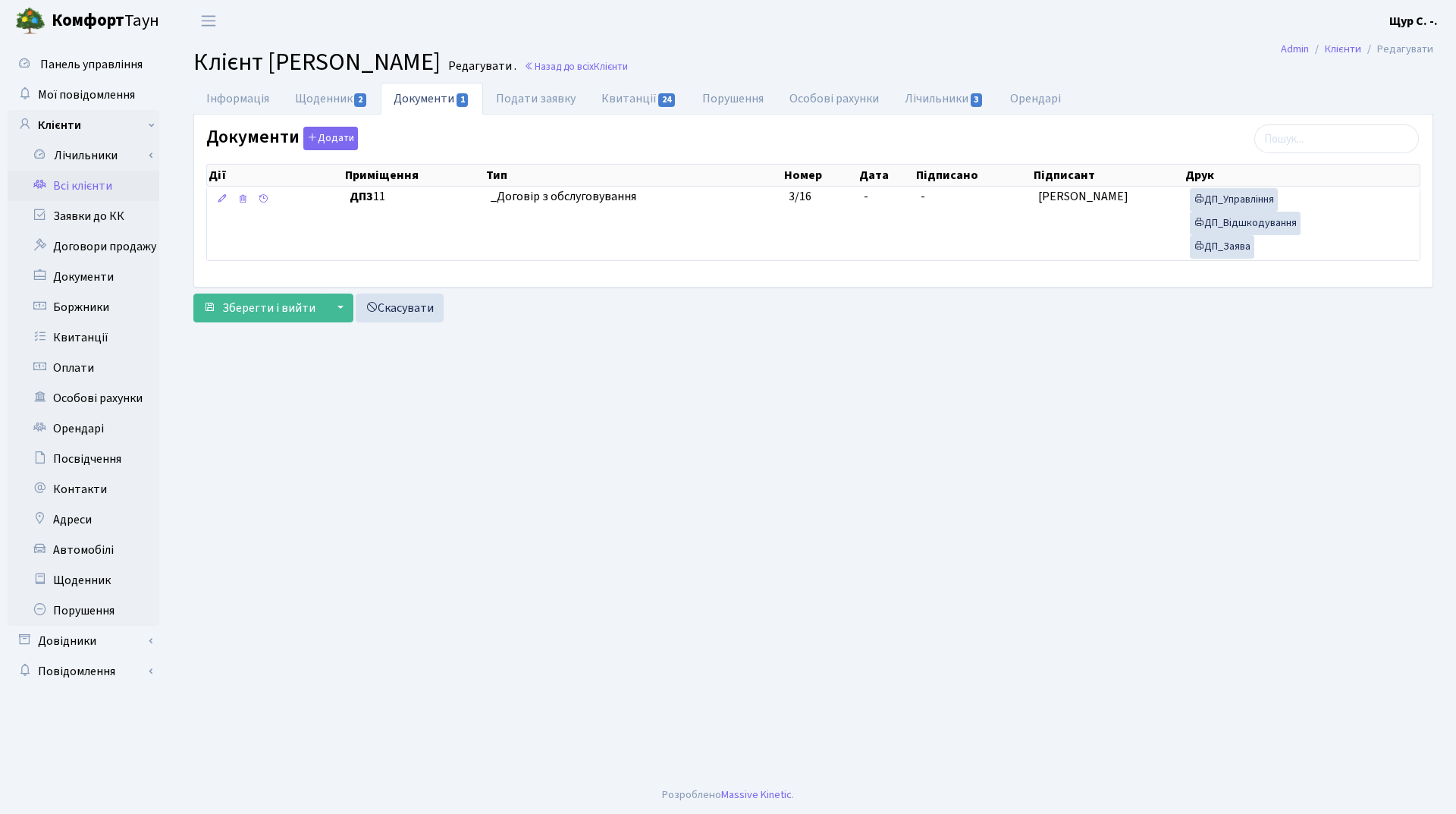
click at [76, 184] on link "Всі клієнти" at bounding box center [83, 186] width 152 height 30
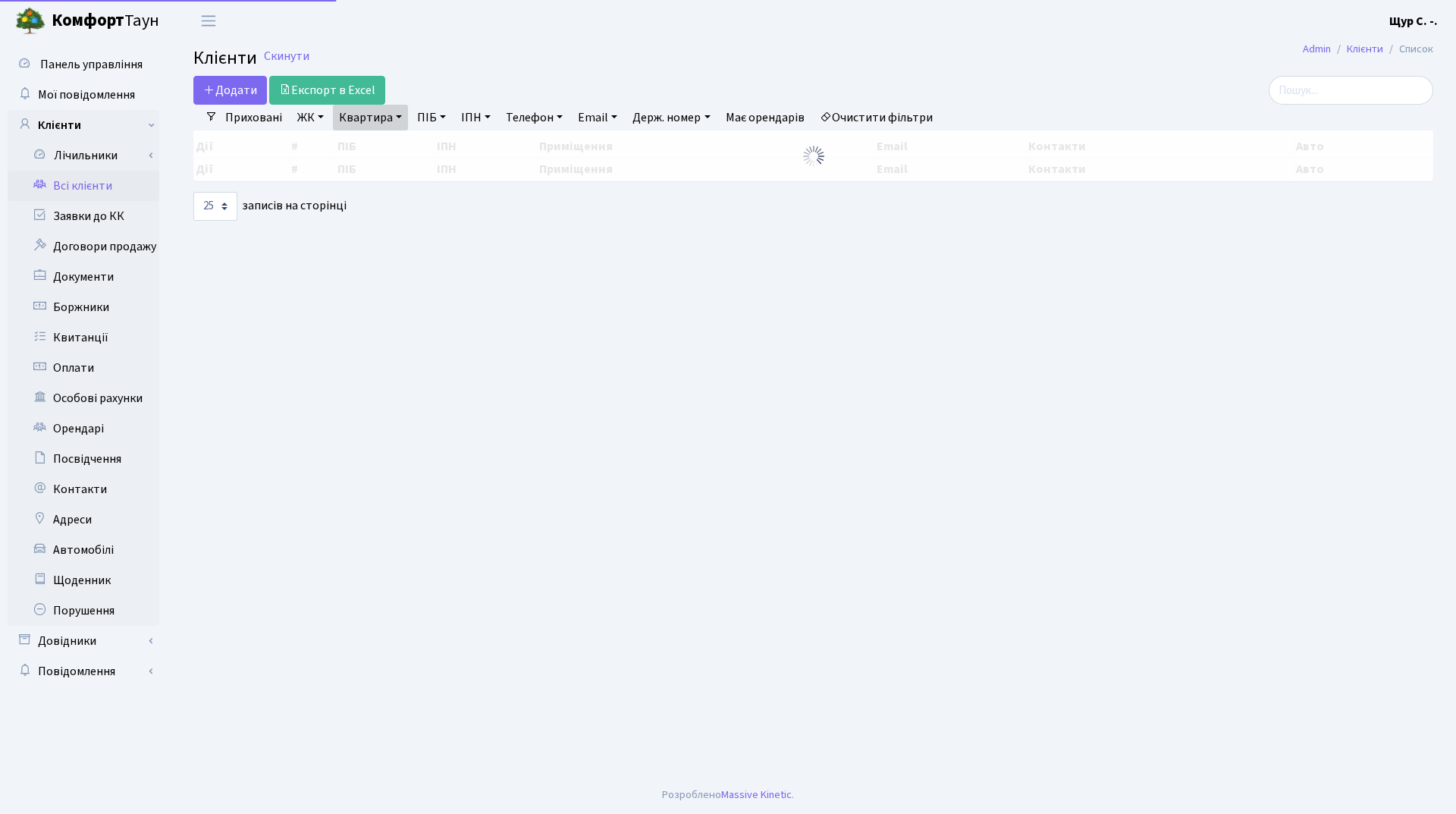
select select "25"
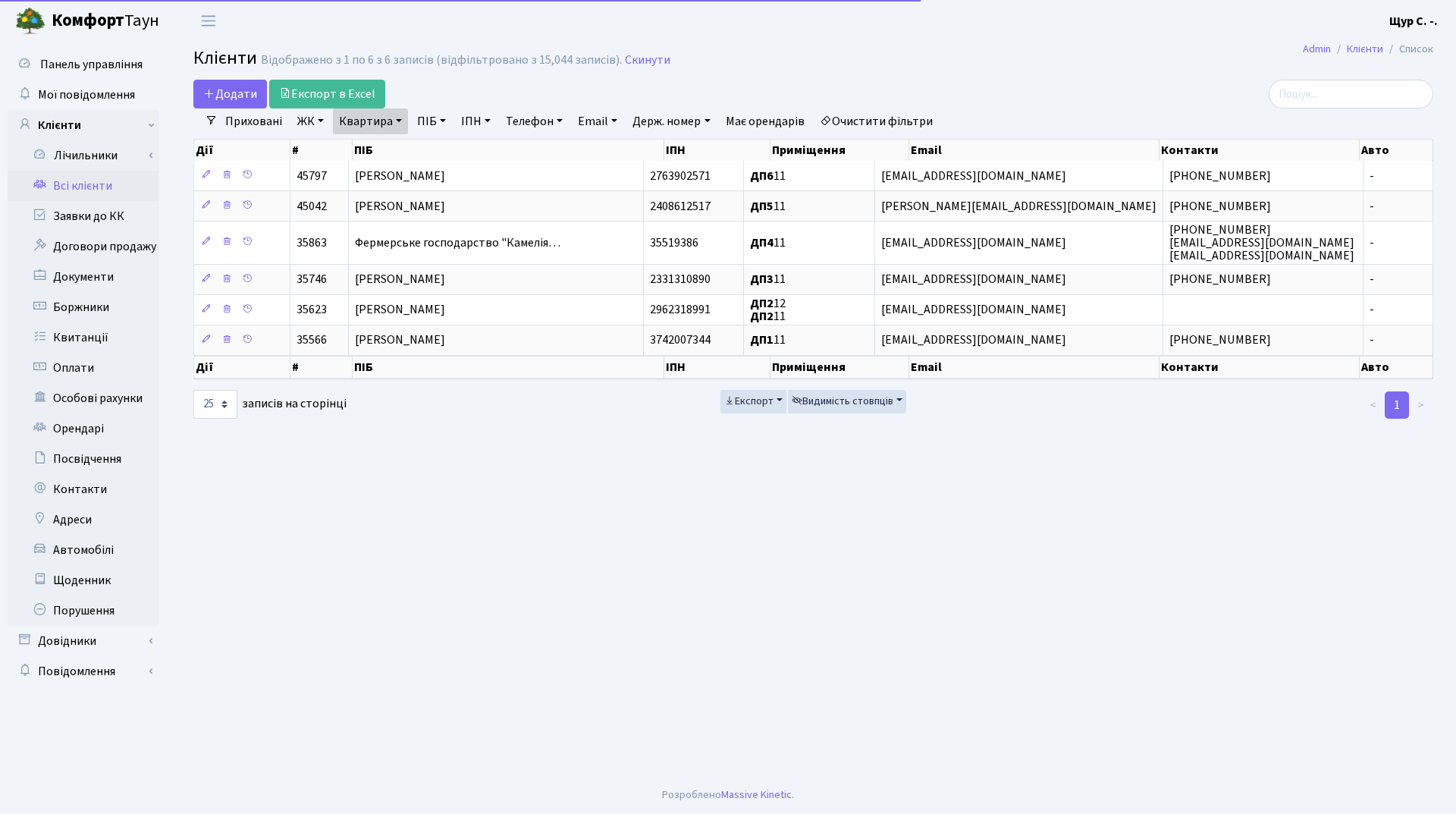
click at [393, 121] on link "Квартира" at bounding box center [371, 121] width 75 height 26
click at [383, 142] on input "11" at bounding box center [378, 151] width 89 height 28
type input "19"
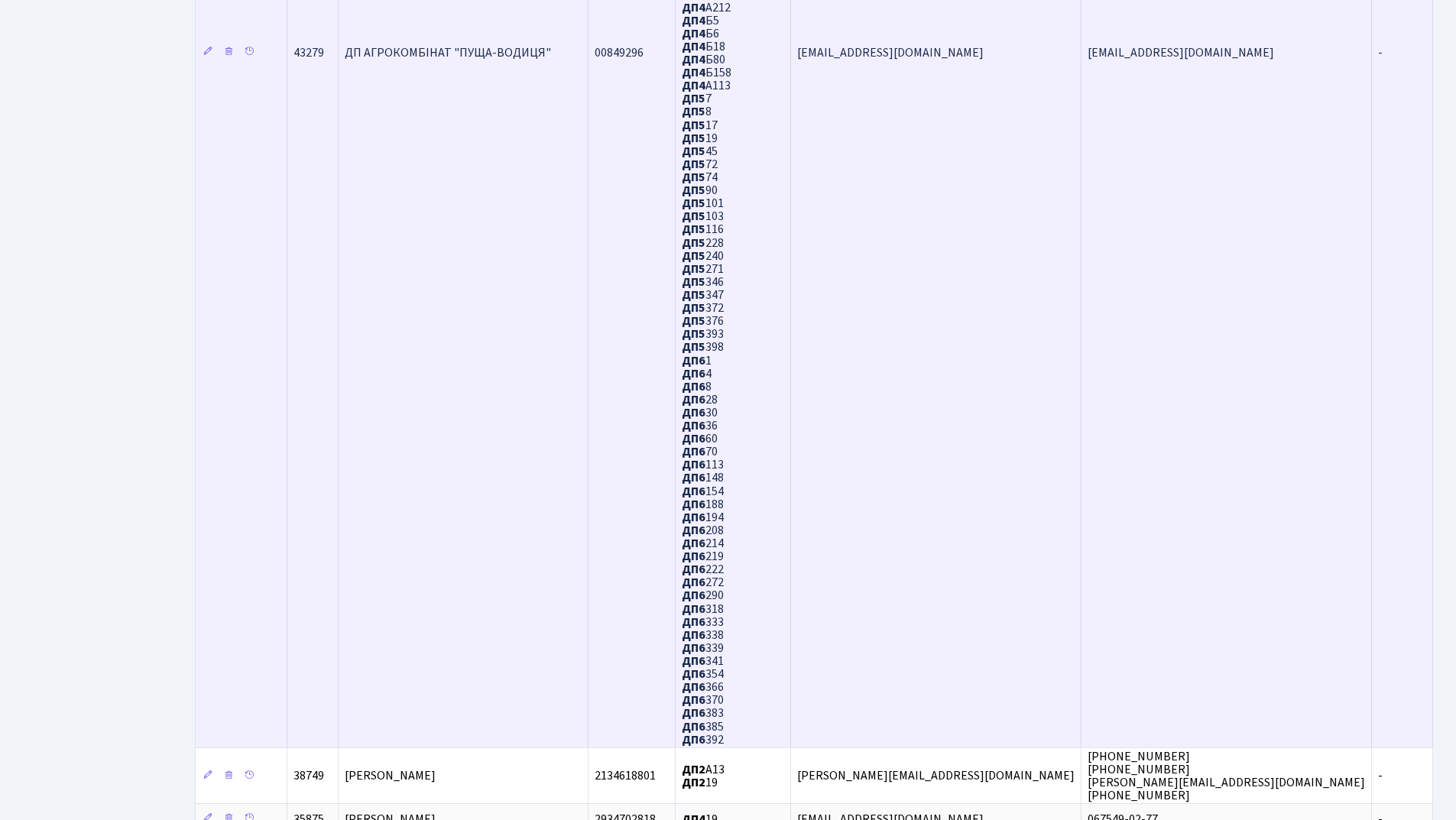
scroll to position [1027, 0]
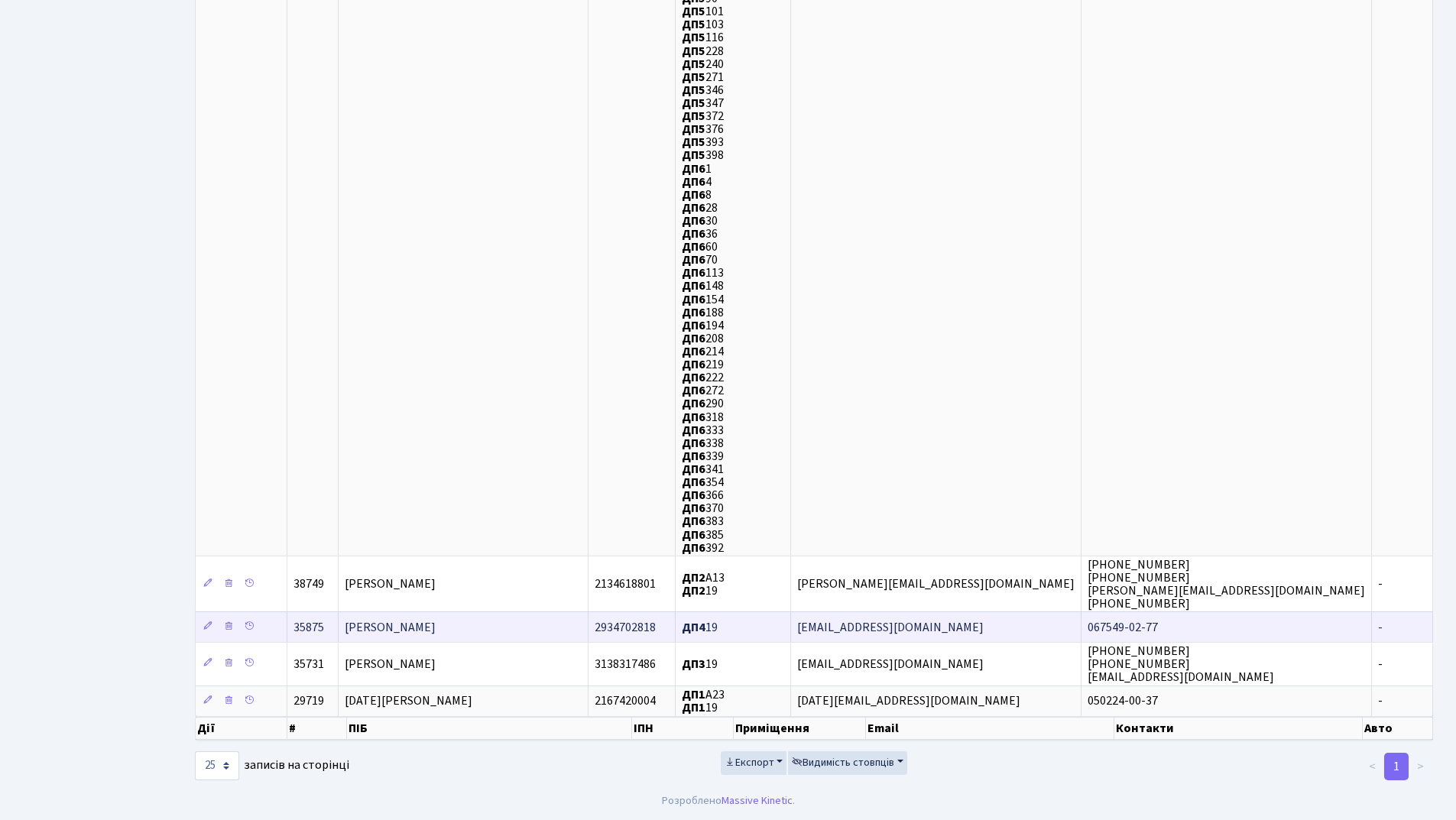
click at [545, 633] on td "[PERSON_NAME]" at bounding box center [463, 627] width 251 height 30
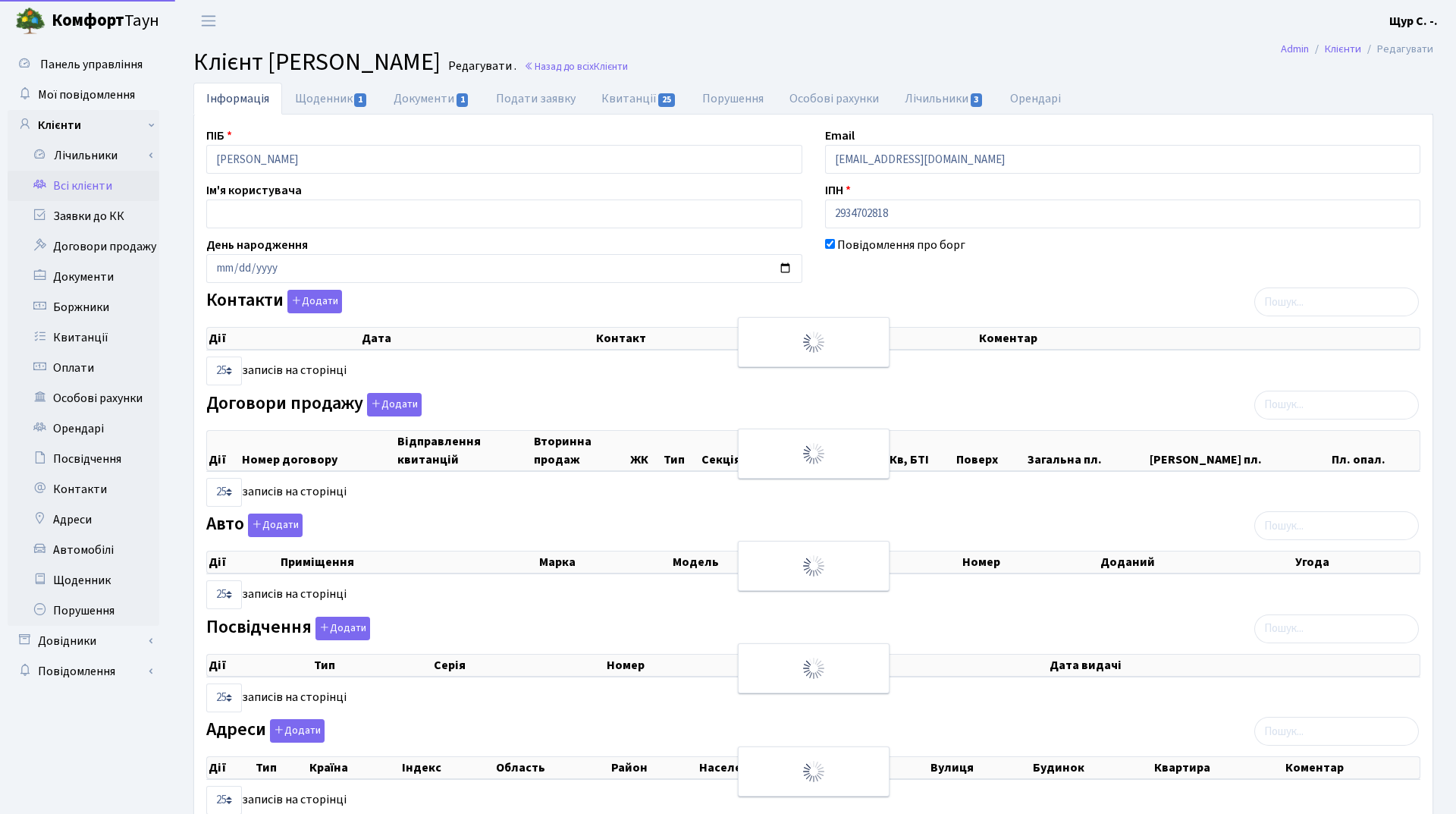
select select "25"
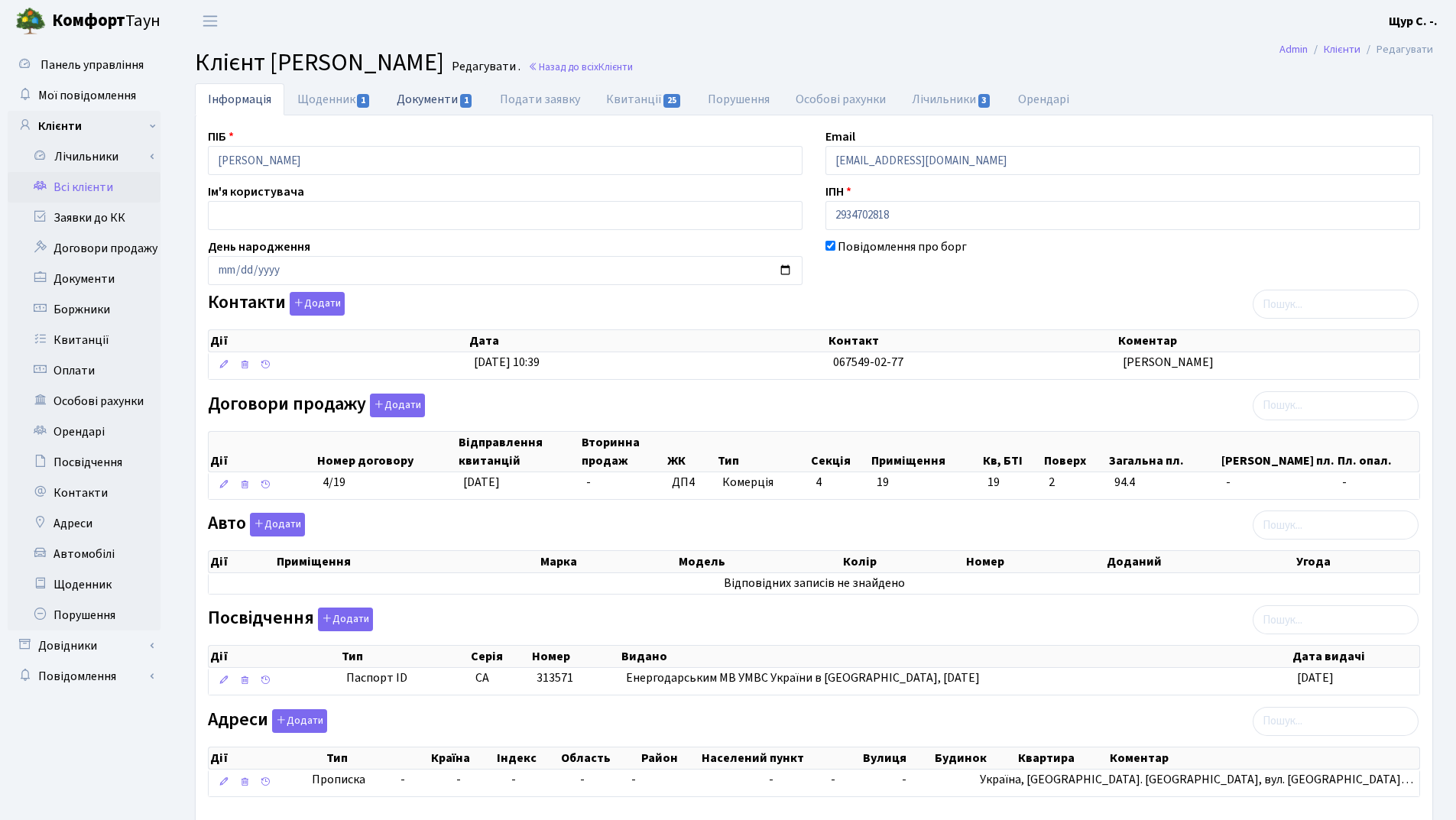
click at [449, 98] on link "Документи 1" at bounding box center [434, 99] width 102 height 31
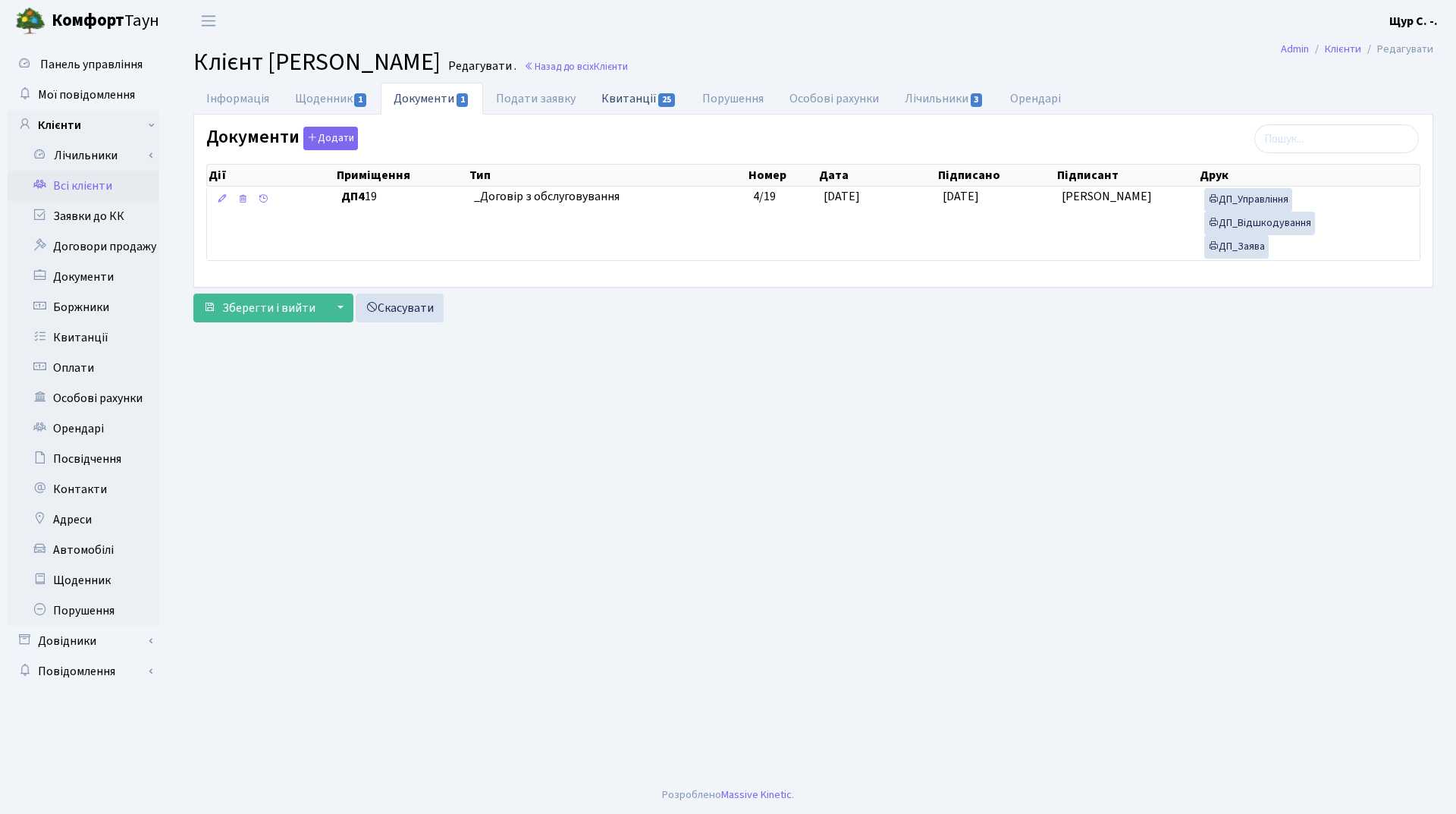
click at [611, 101] on link "Квитанції 25" at bounding box center [639, 98] width 100 height 31
select select "25"
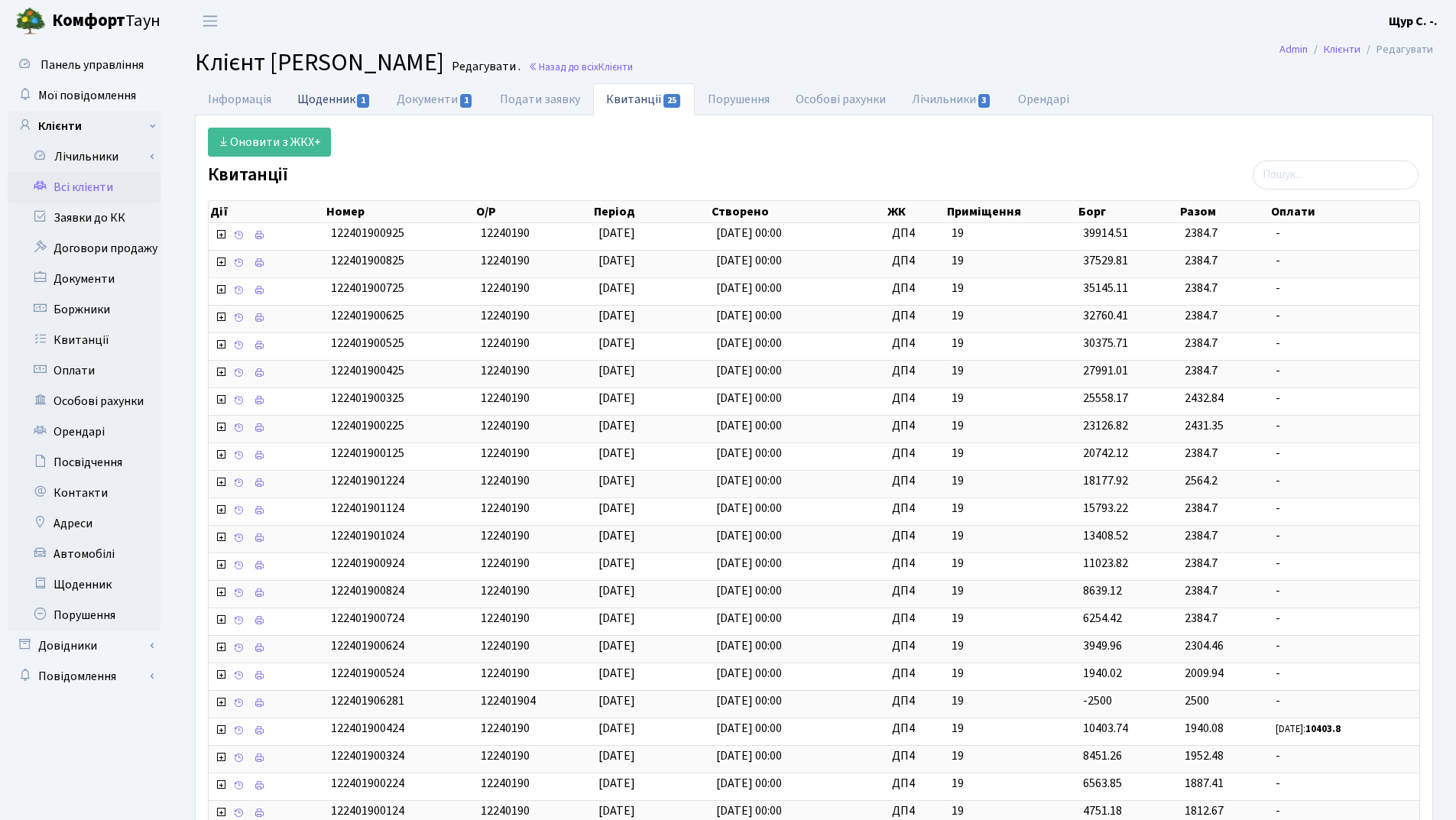
click at [329, 97] on link "Щоденник 1" at bounding box center [334, 99] width 100 height 31
select select "25"
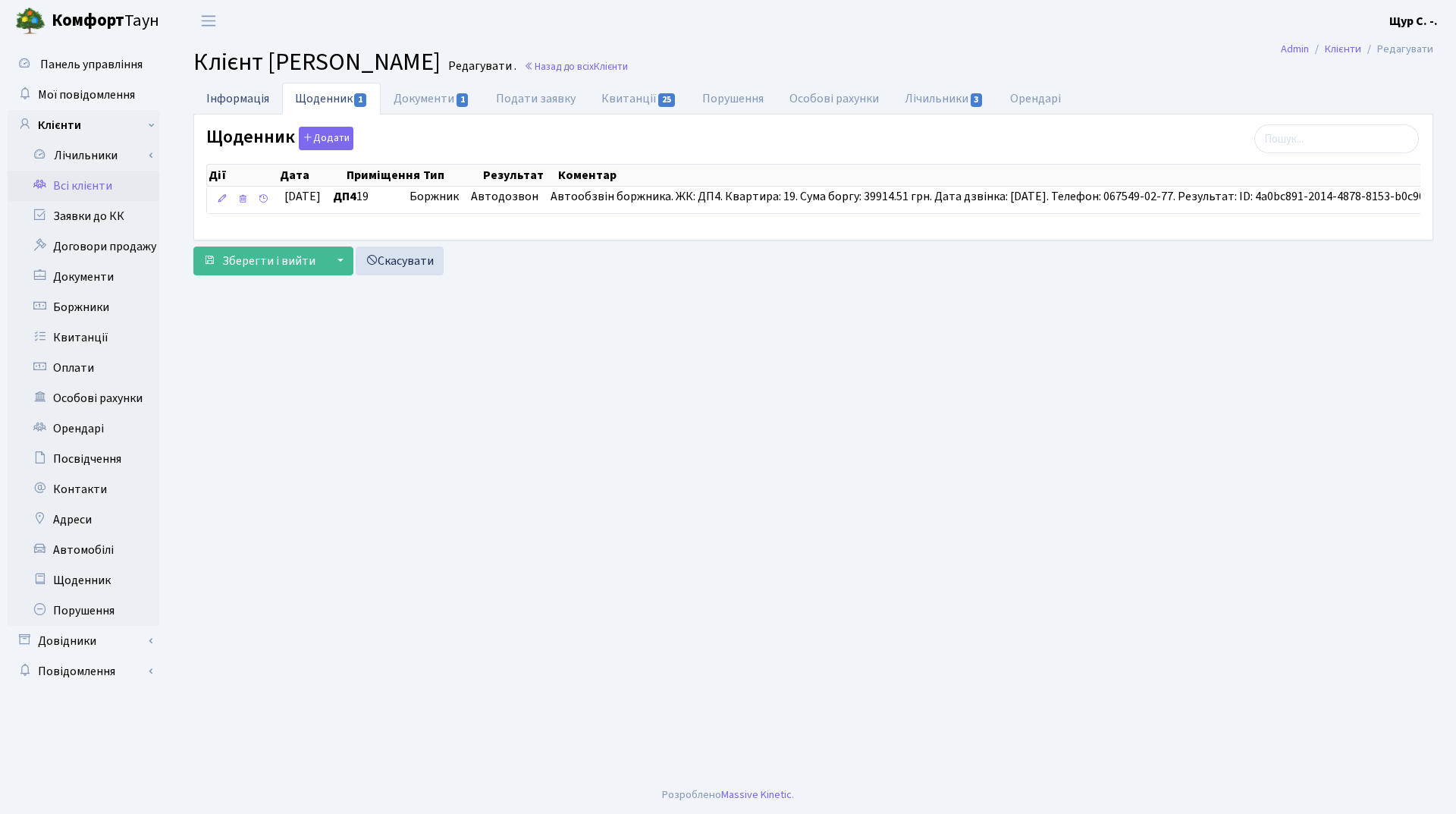
click at [251, 98] on link "Інформація" at bounding box center [238, 98] width 89 height 31
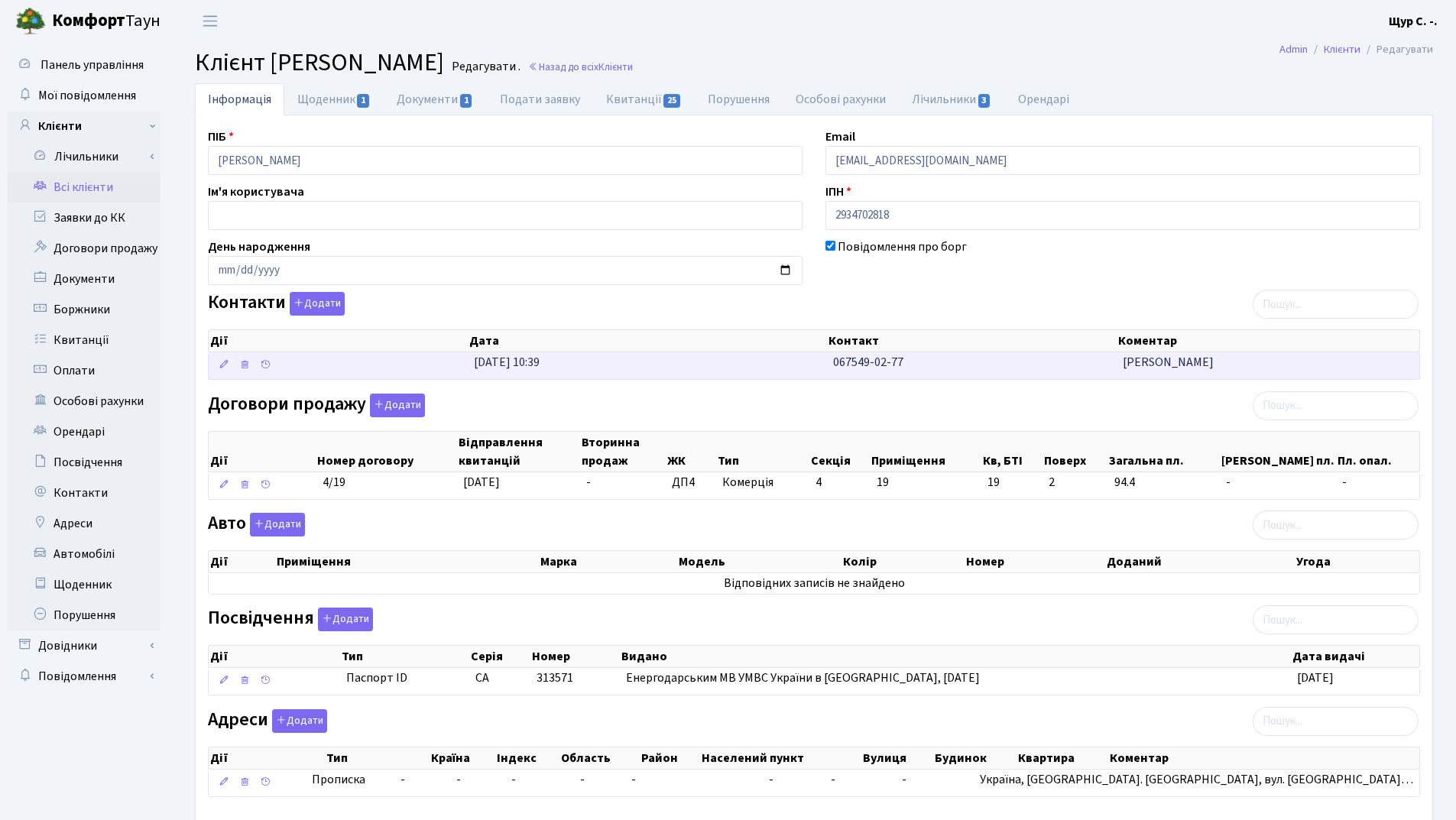
click at [973, 359] on td "067549-02-77" at bounding box center [971, 366] width 289 height 27
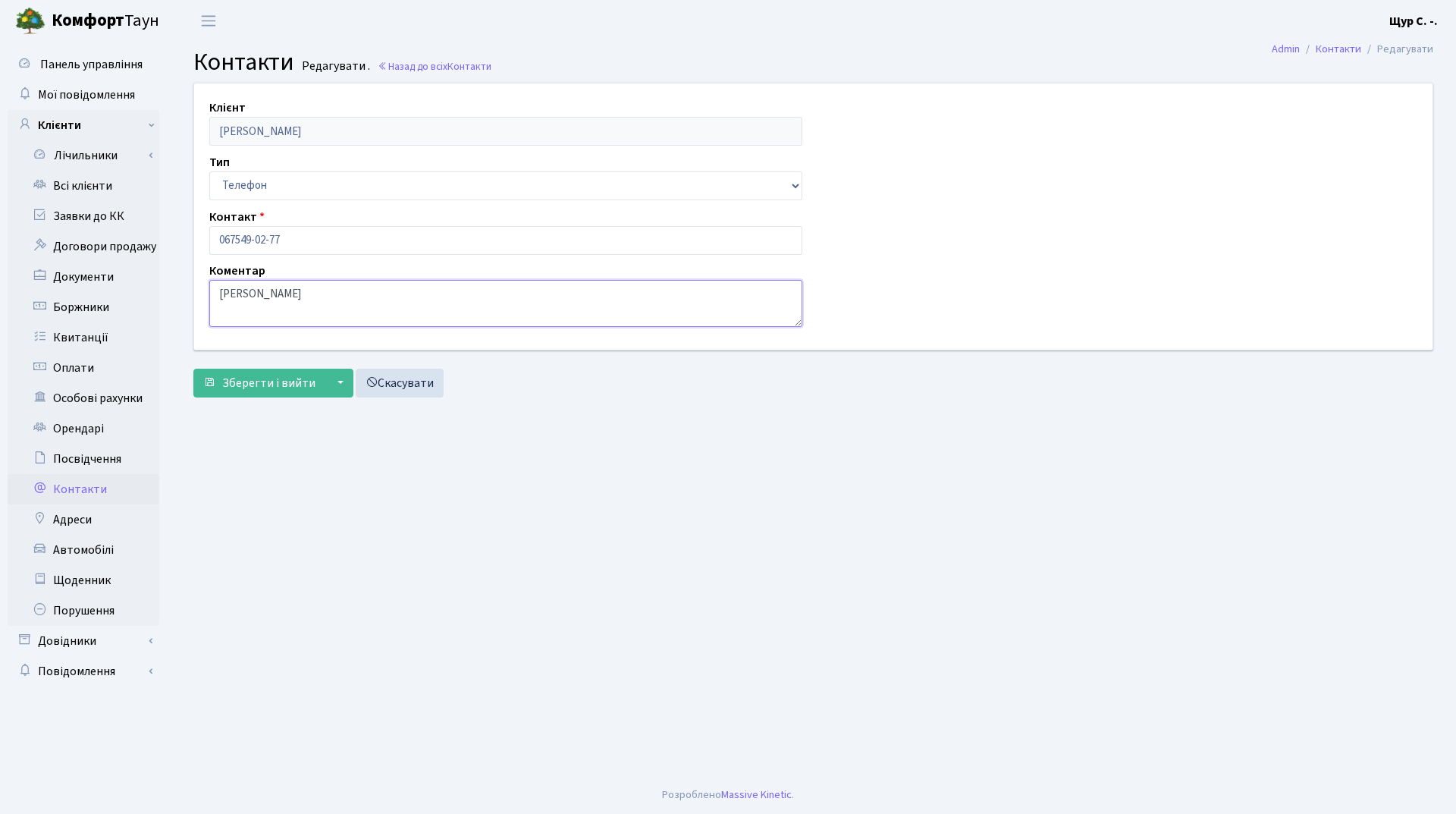
click at [258, 291] on textarea "[PERSON_NAME]" at bounding box center [506, 303] width 593 height 47
type textarea "[PERSON_NAME]"
click at [251, 382] on span "Зберегти і вийти" at bounding box center [268, 384] width 93 height 17
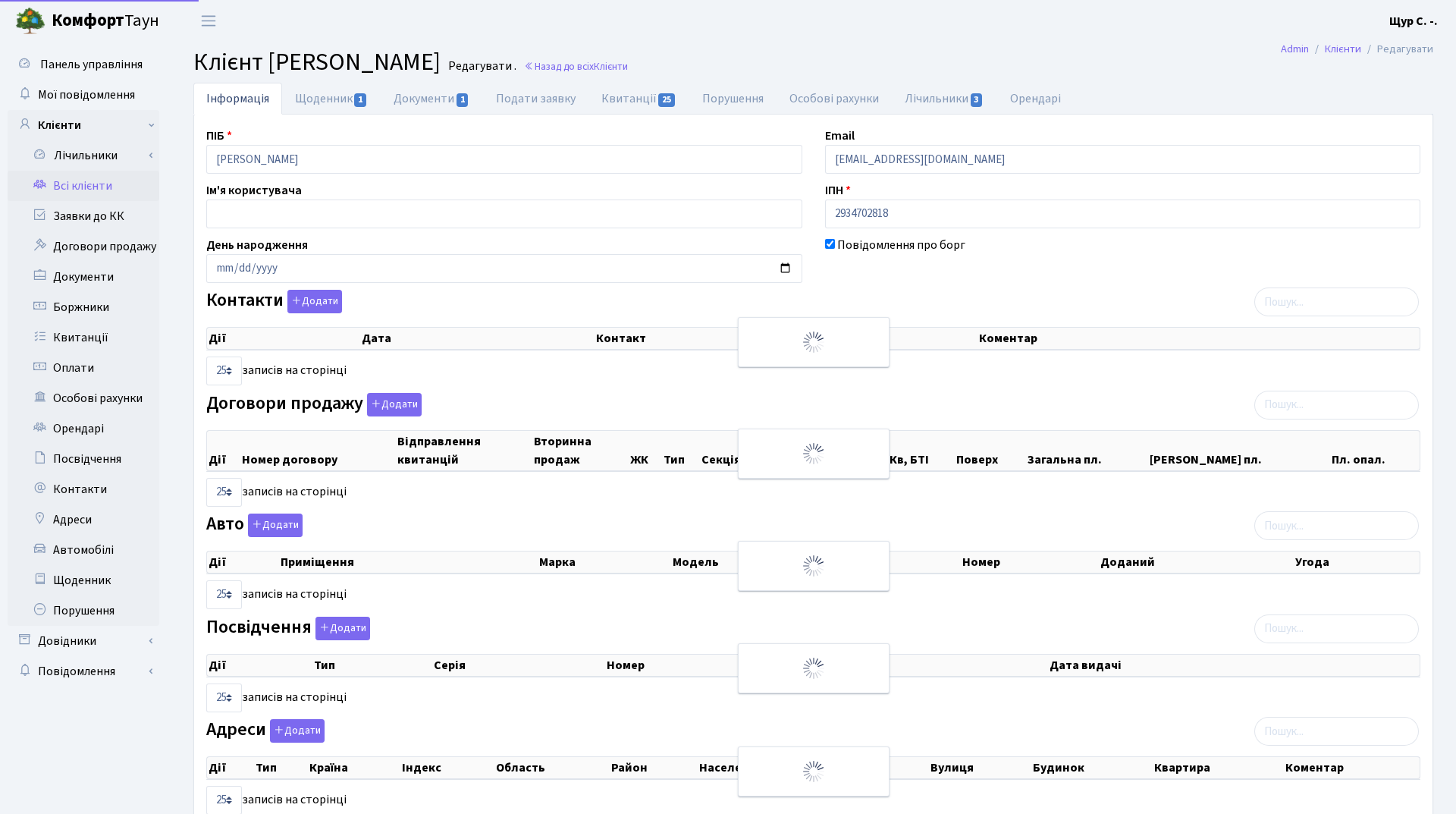
select select "25"
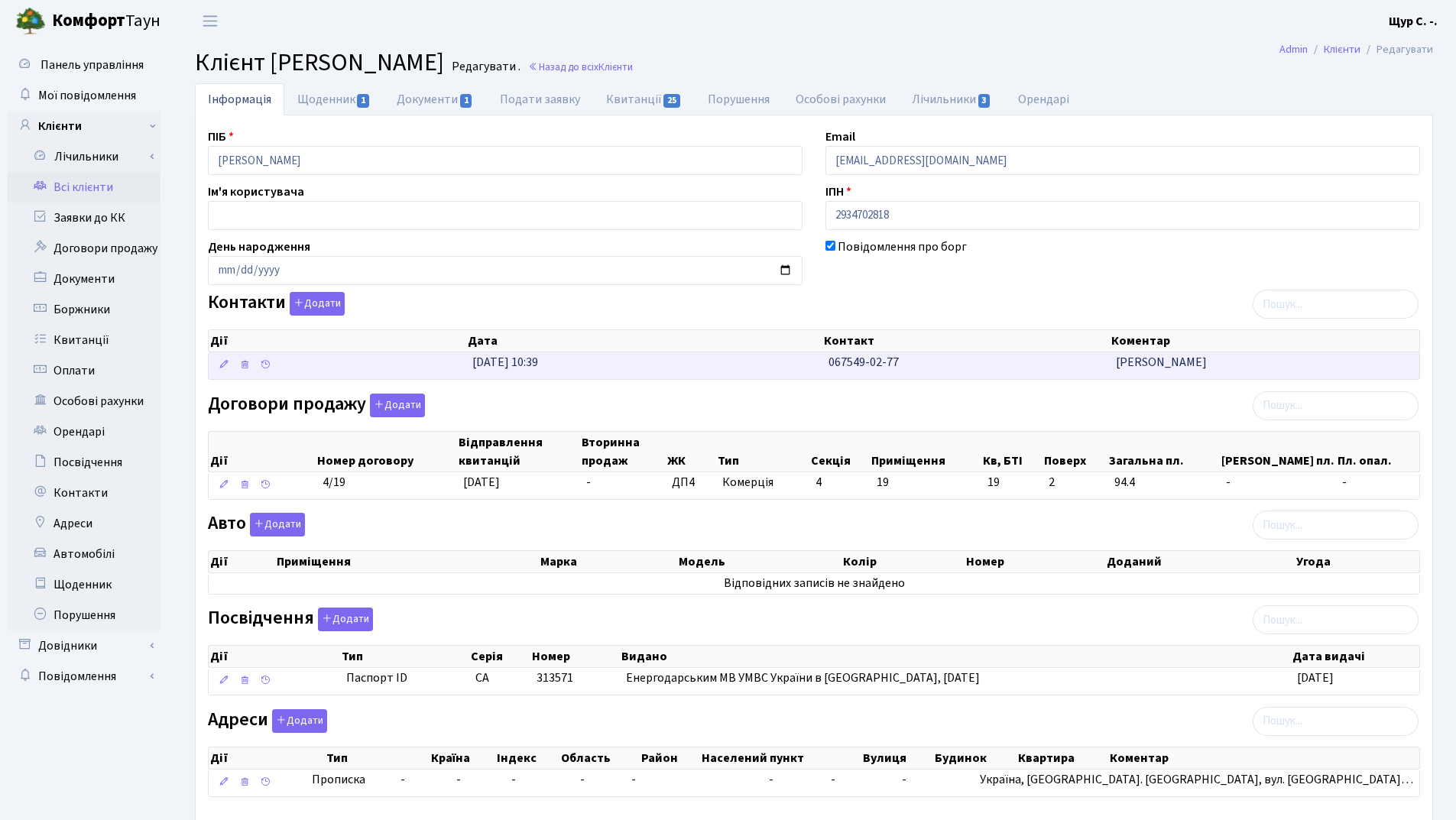
click at [687, 353] on td "15.09.2023, 10:39" at bounding box center [644, 366] width 356 height 27
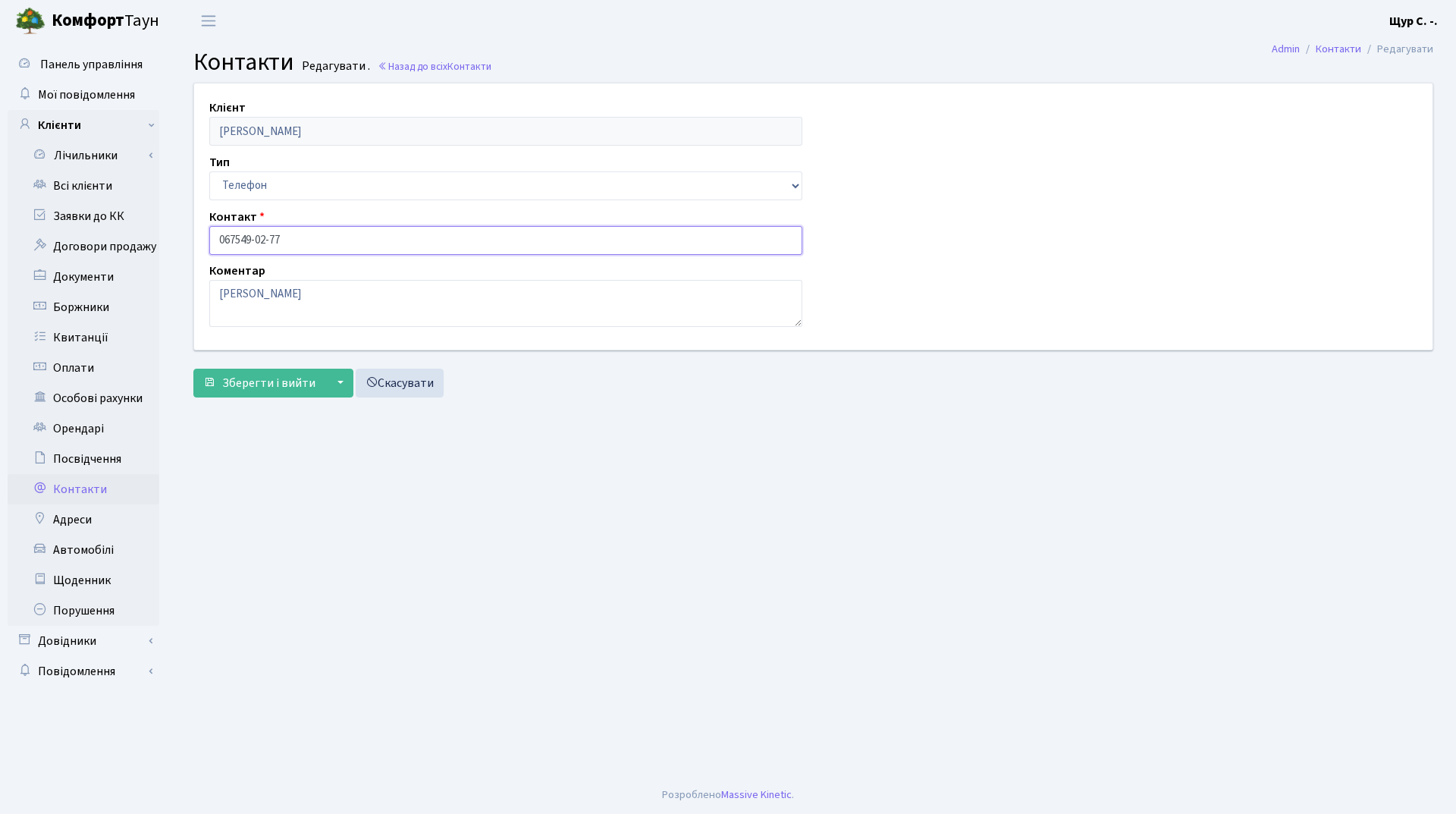
click at [236, 238] on input "067549-02-77" at bounding box center [506, 240] width 593 height 28
type input "[PHONE_NUMBER]"
click at [249, 388] on span "Зберегти і вийти" at bounding box center [268, 384] width 93 height 17
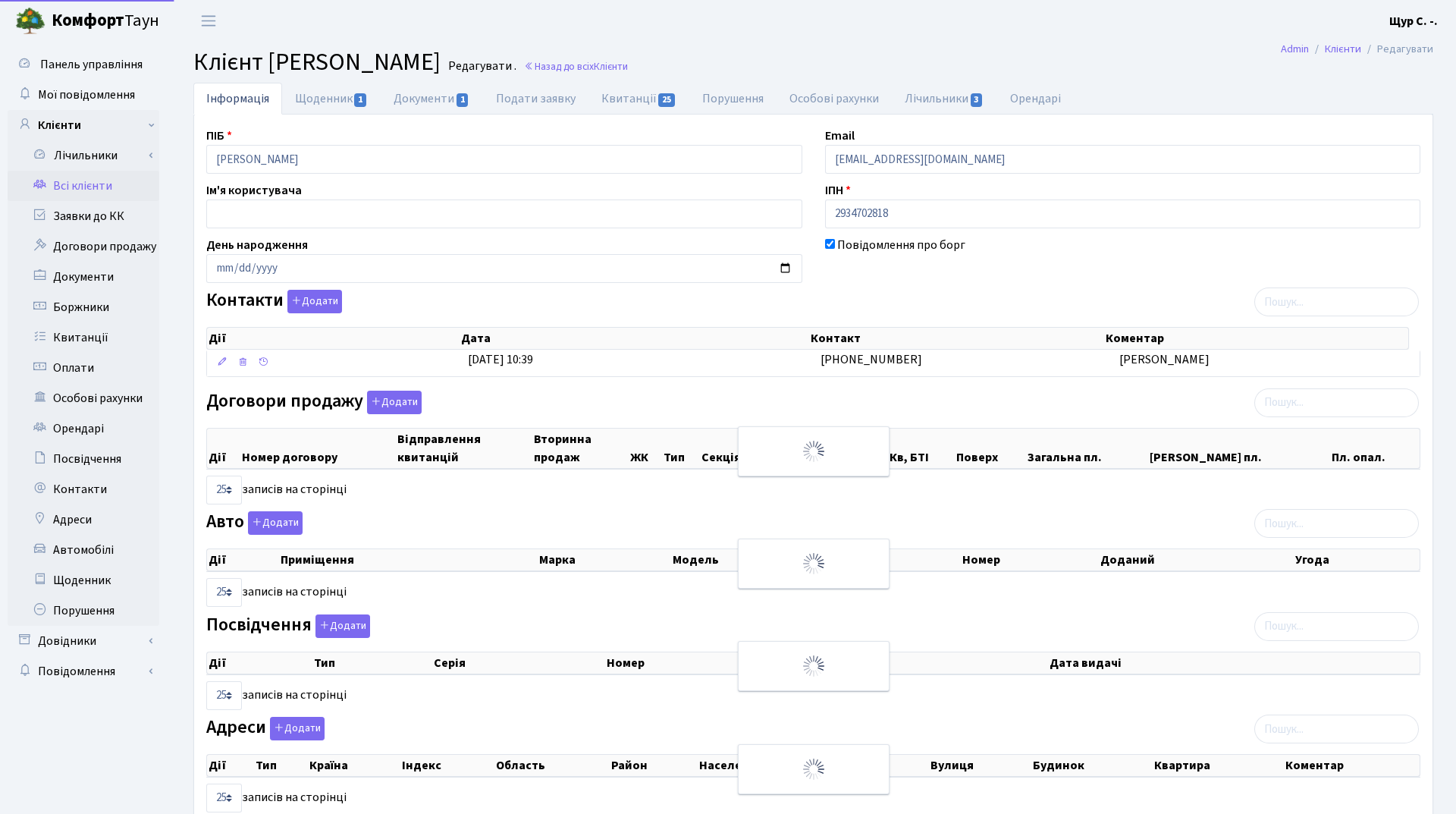
select select "25"
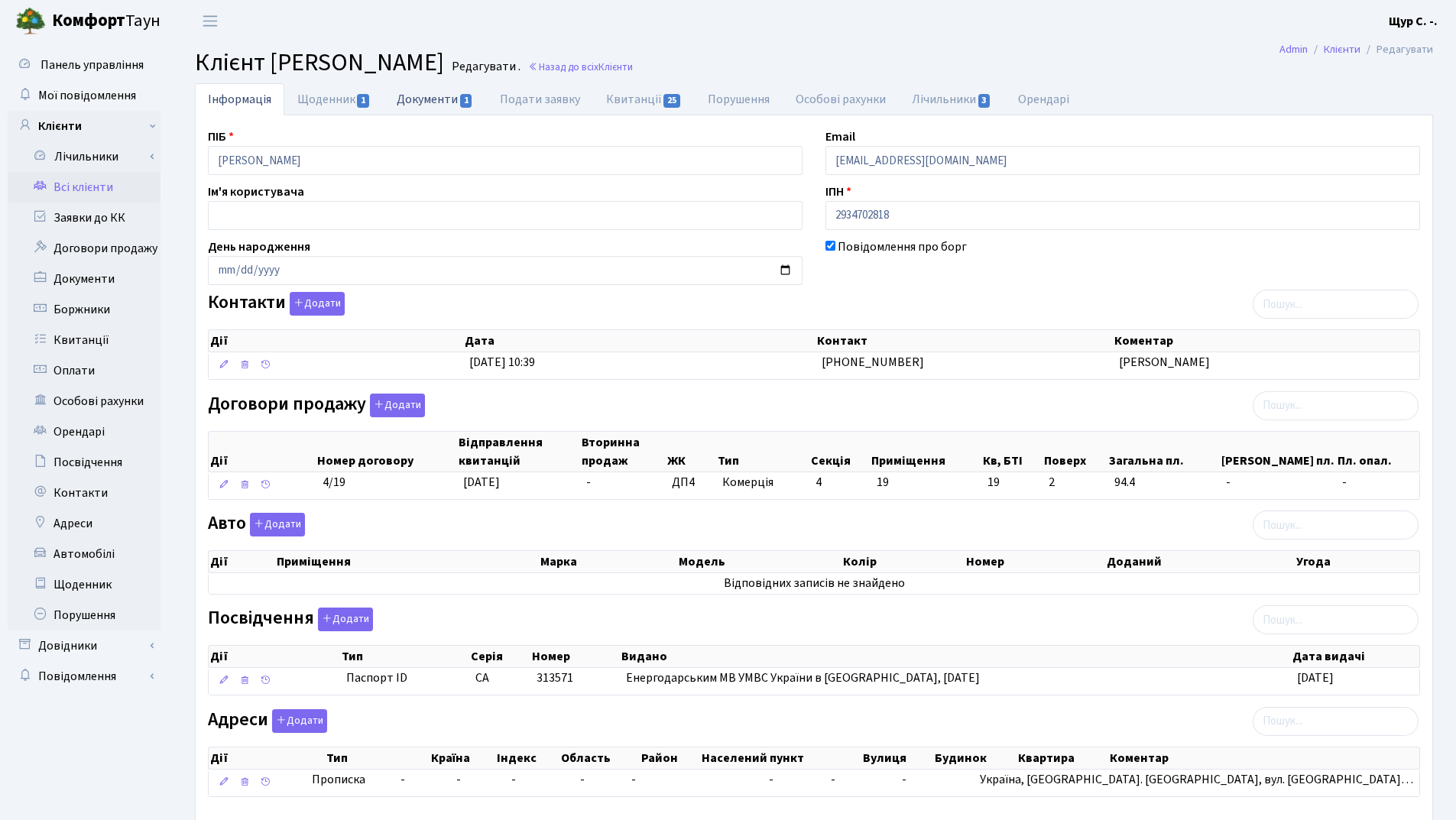
click at [429, 94] on link "Документи 1" at bounding box center [434, 99] width 102 height 31
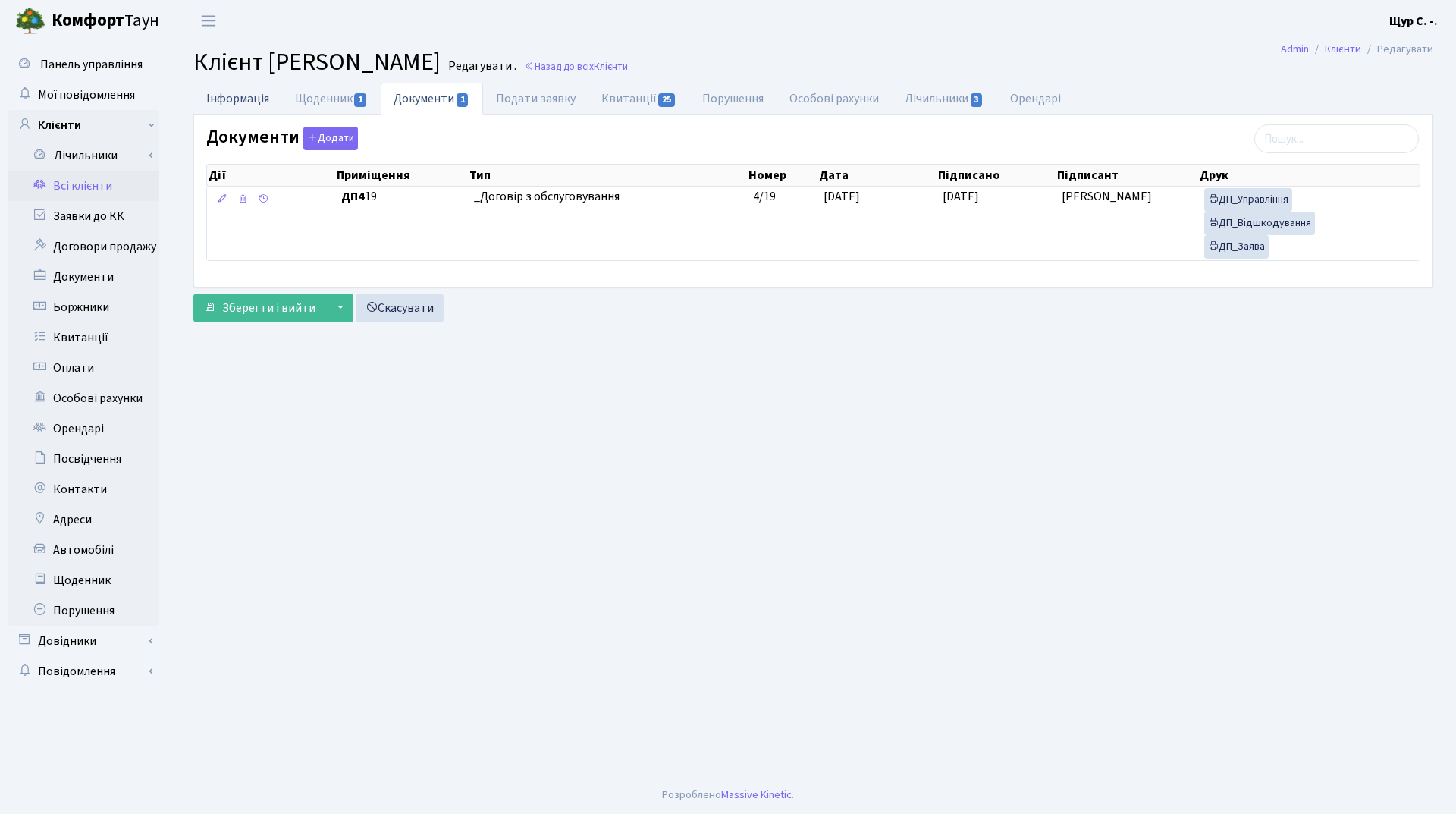
click at [229, 104] on link "Інформація" at bounding box center [238, 98] width 89 height 31
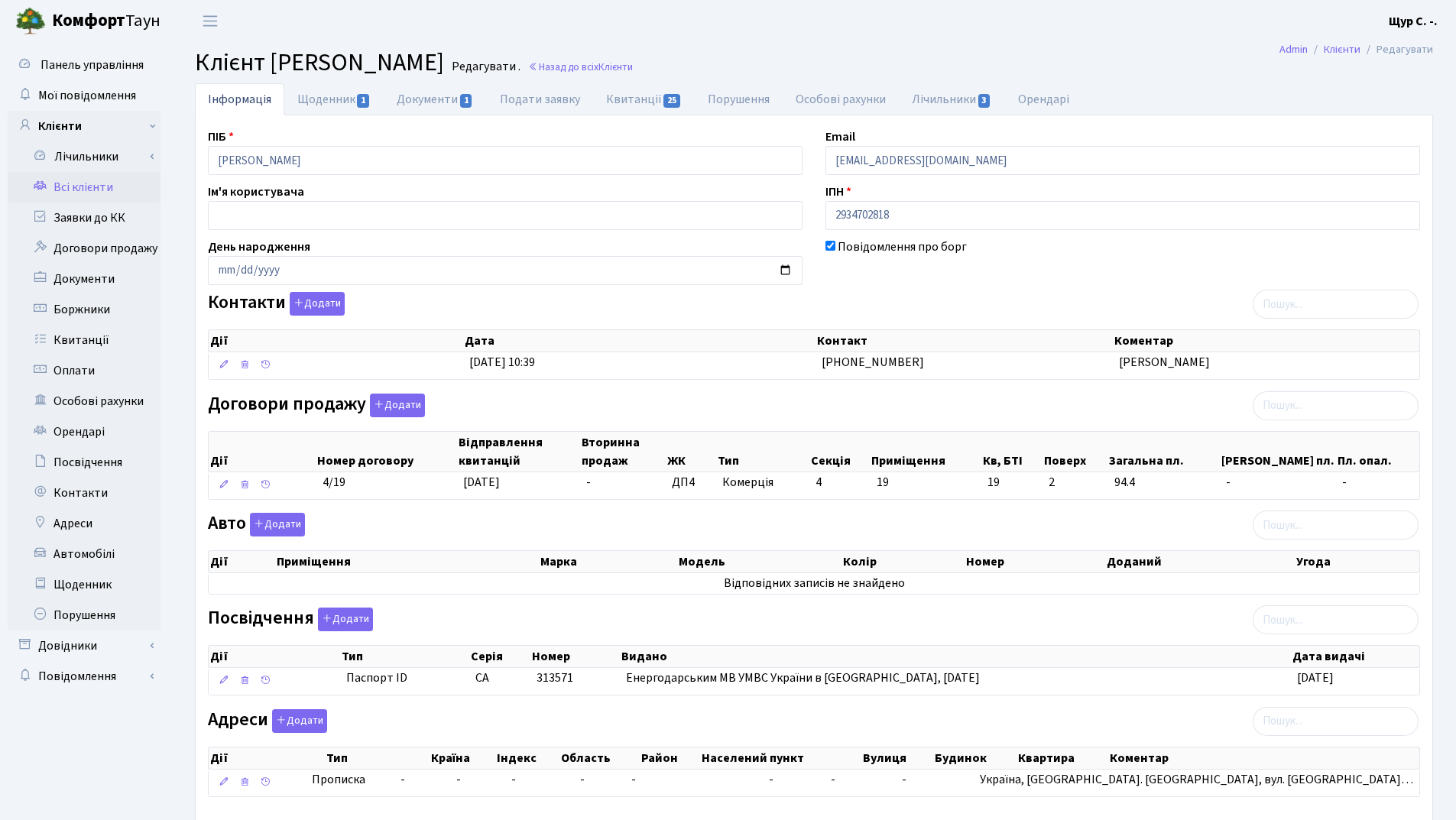
click at [116, 188] on link "Всі клієнти" at bounding box center [84, 187] width 153 height 30
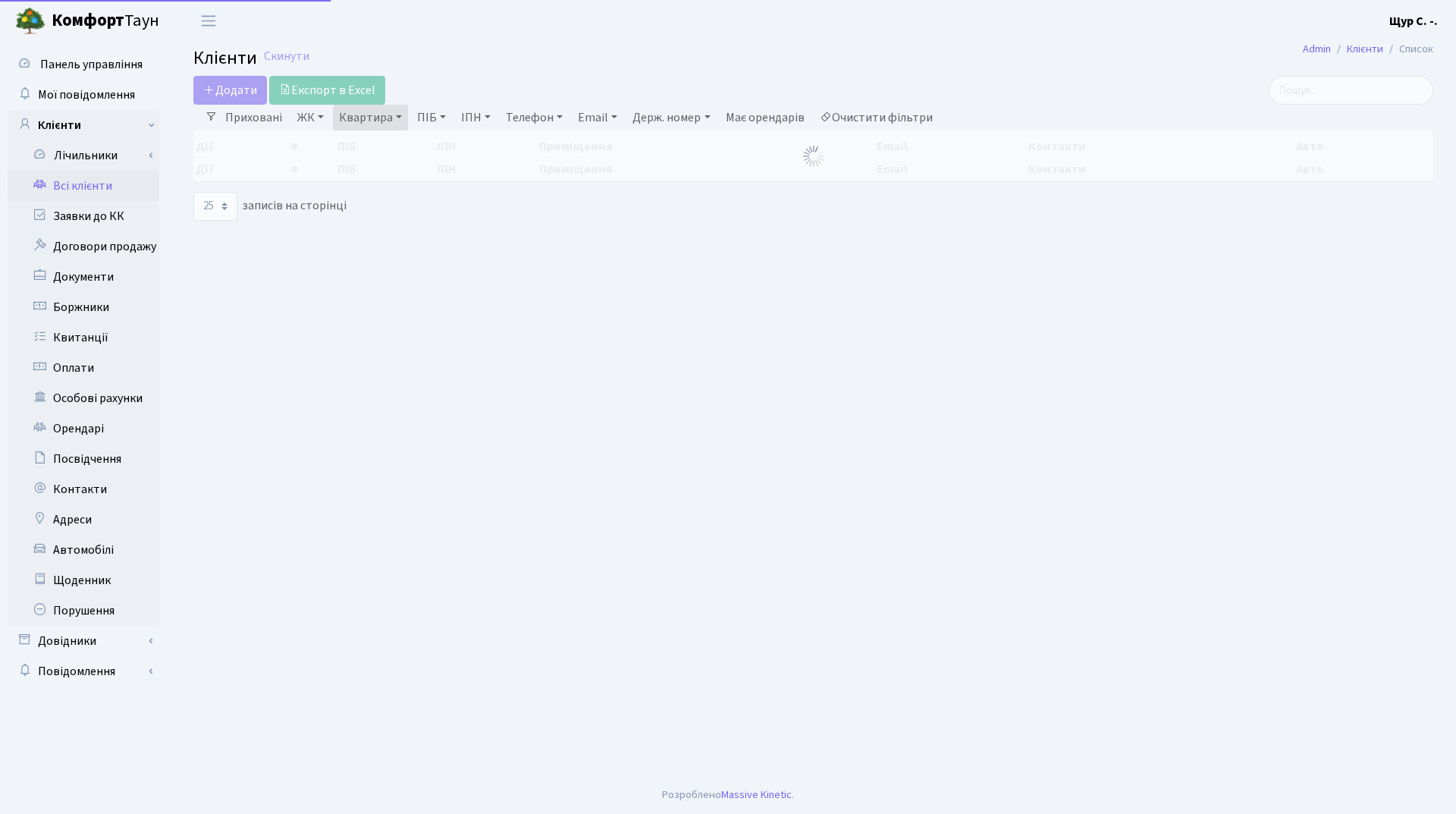
select select "25"
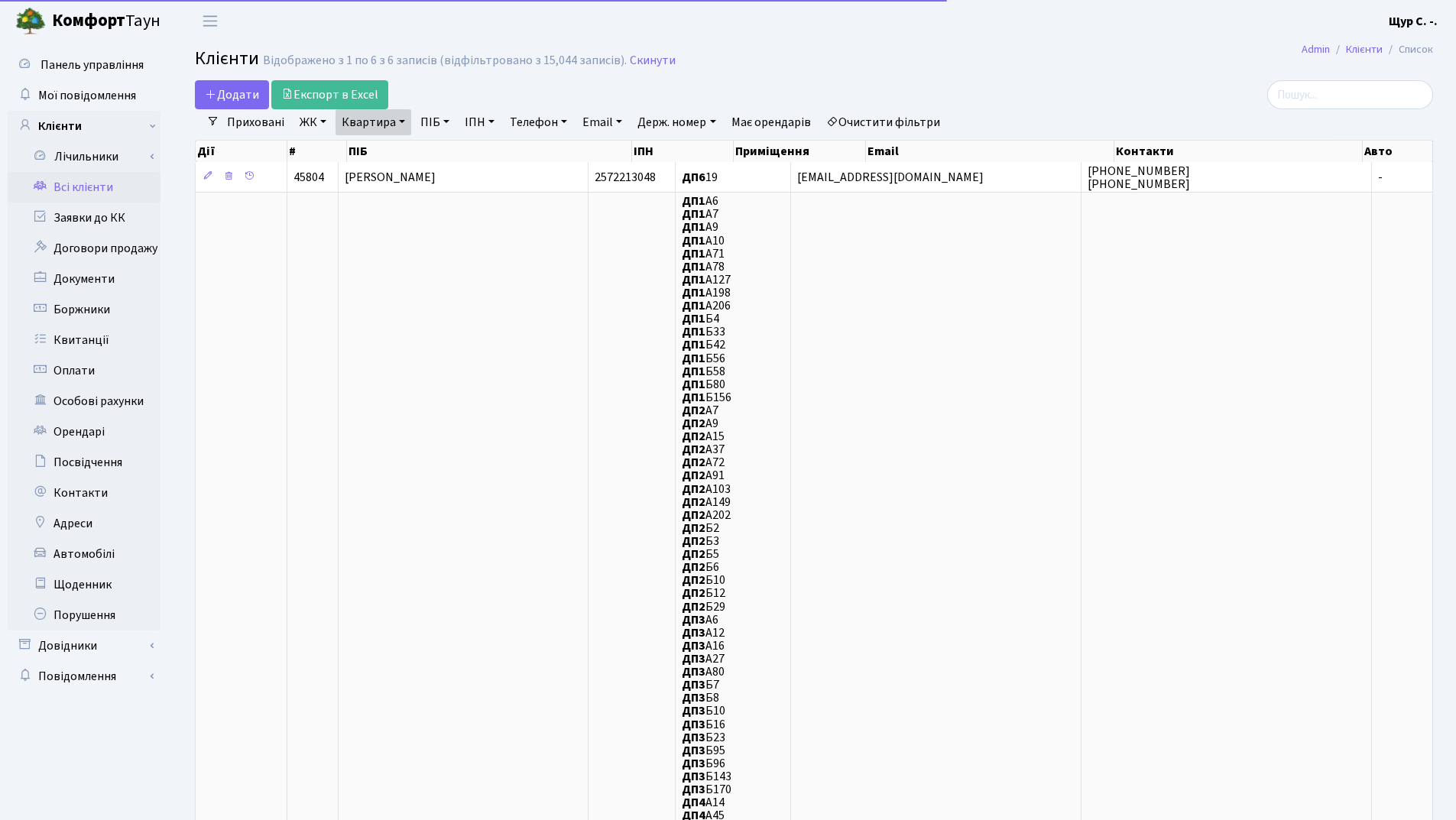
click at [402, 127] on link "Квартира" at bounding box center [374, 122] width 76 height 26
click at [387, 155] on input "19" at bounding box center [381, 152] width 89 height 29
type input "17"
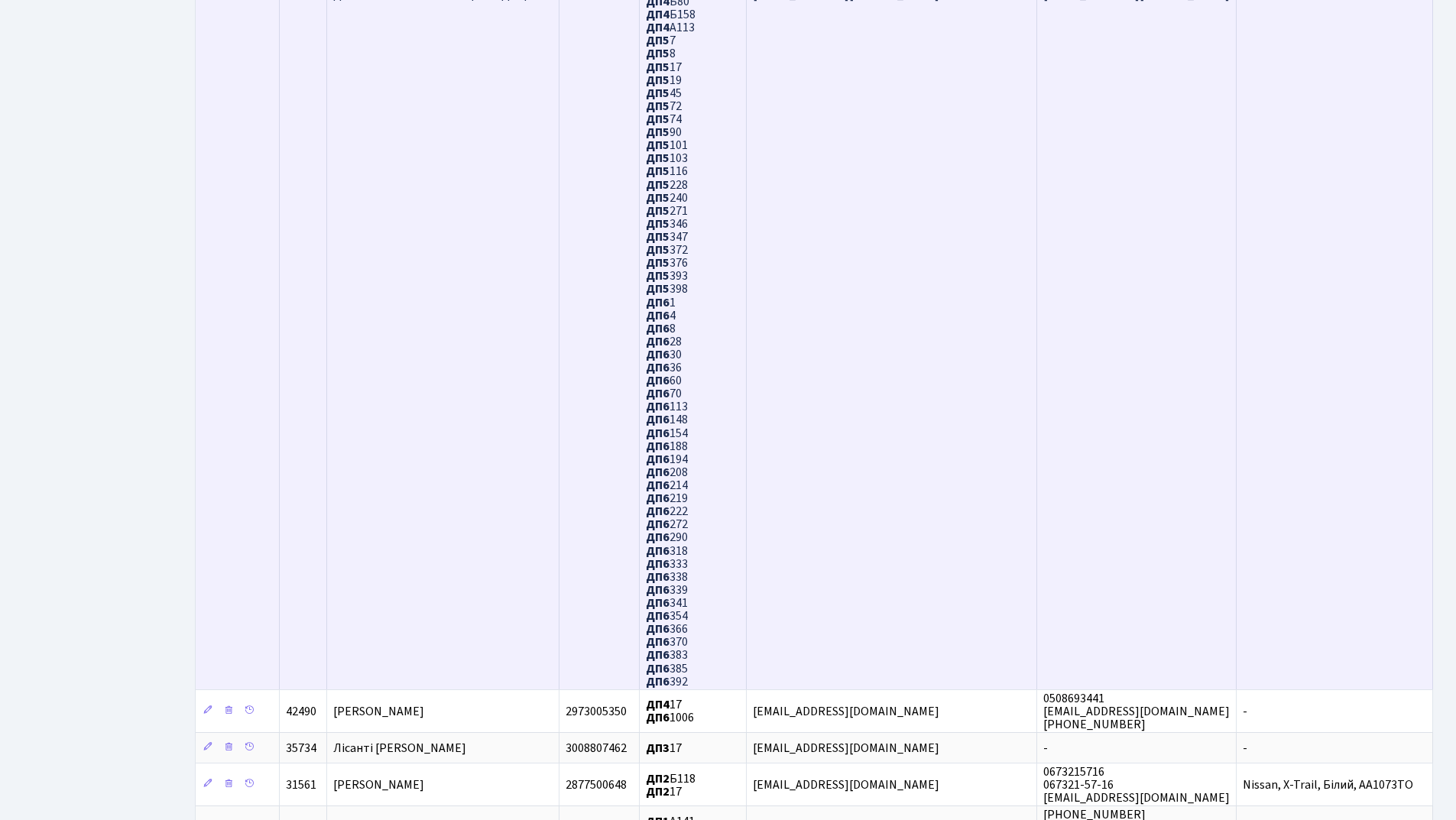
scroll to position [1026, 0]
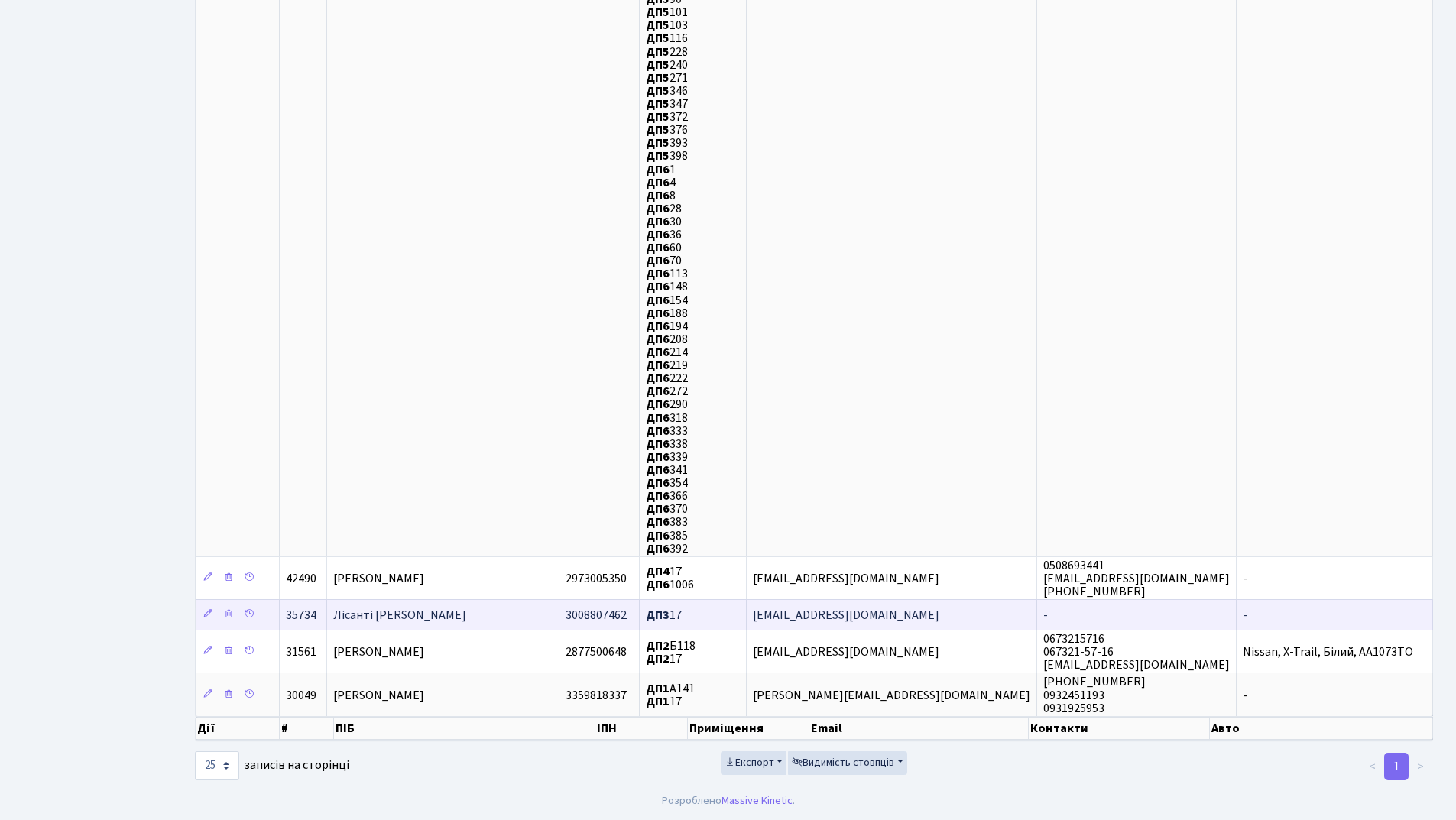
click at [466, 612] on span "Лісанті [PERSON_NAME]" at bounding box center [400, 615] width 133 height 17
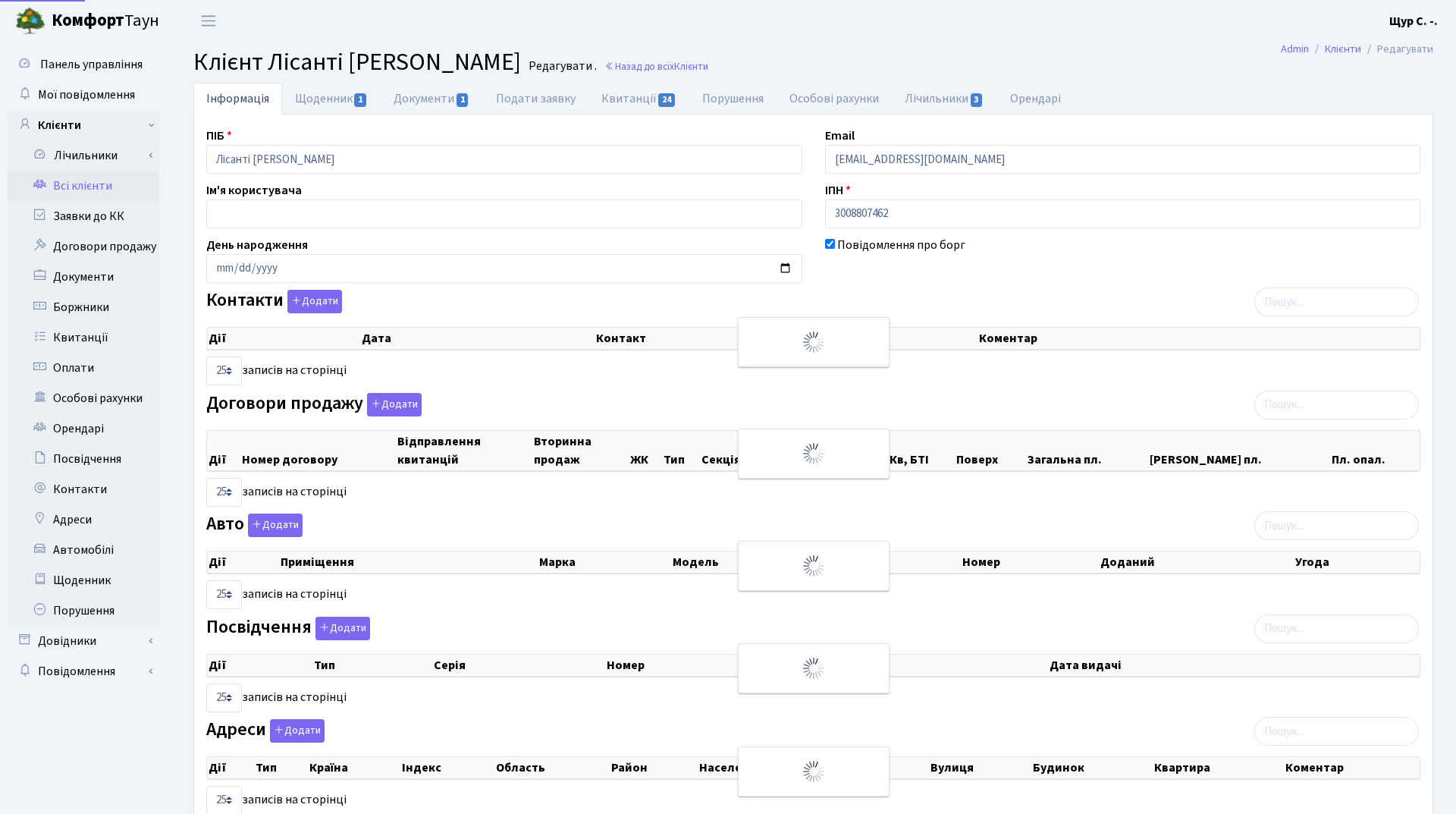
select select "25"
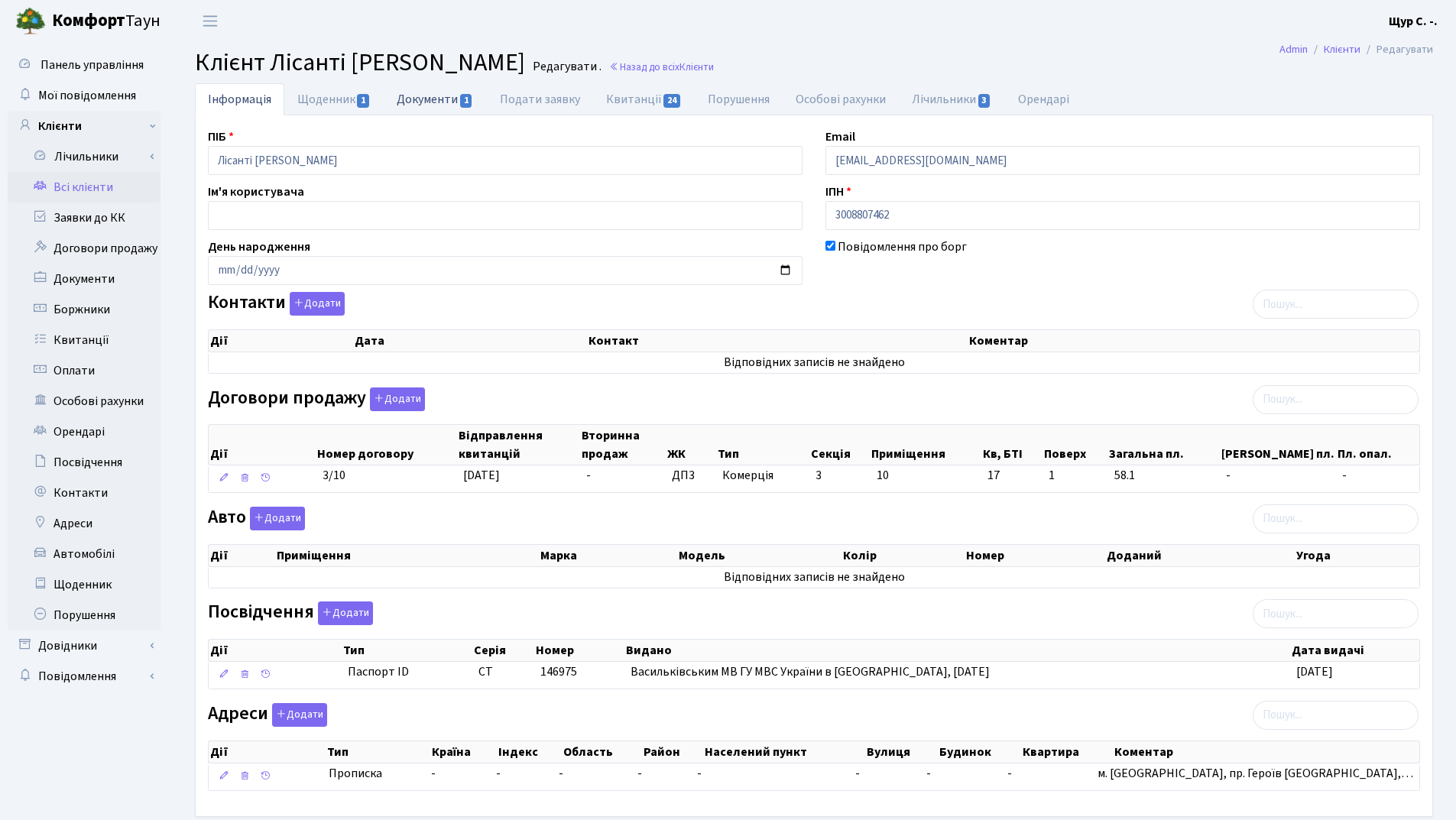
click at [450, 103] on link "Документи 1" at bounding box center [434, 99] width 102 height 31
select select "25"
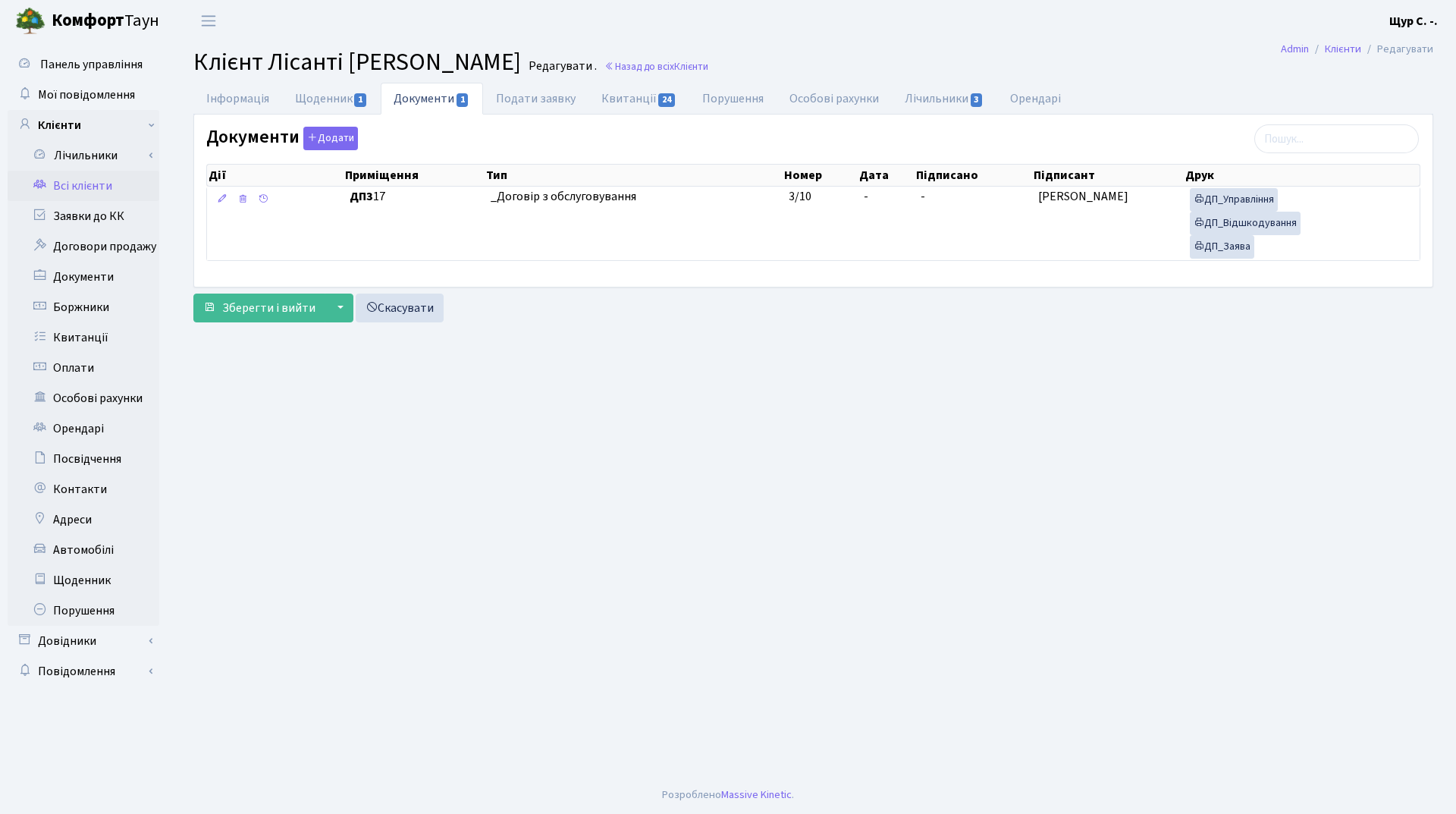
click at [96, 185] on link "Всі клієнти" at bounding box center [83, 186] width 152 height 30
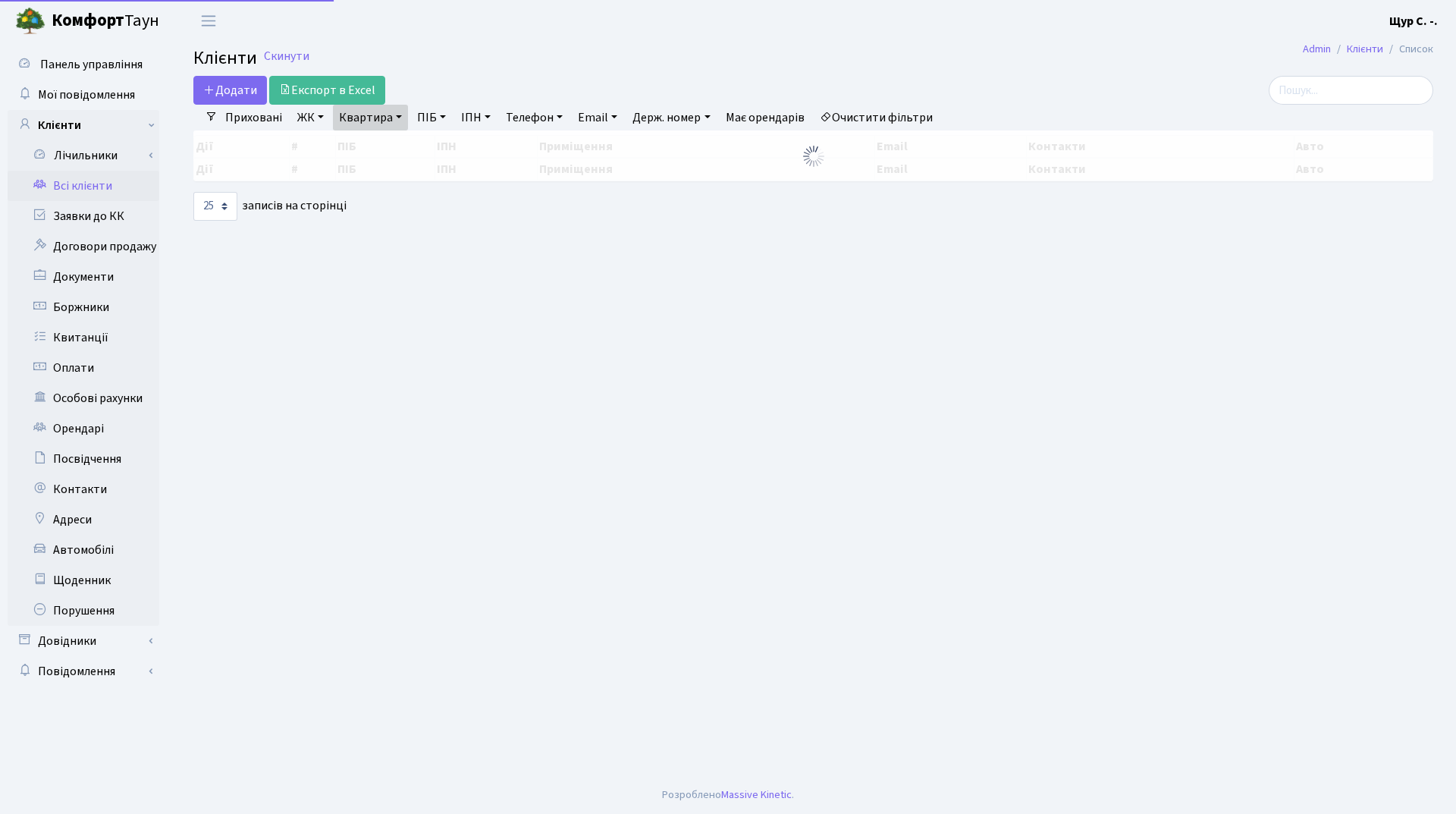
select select "25"
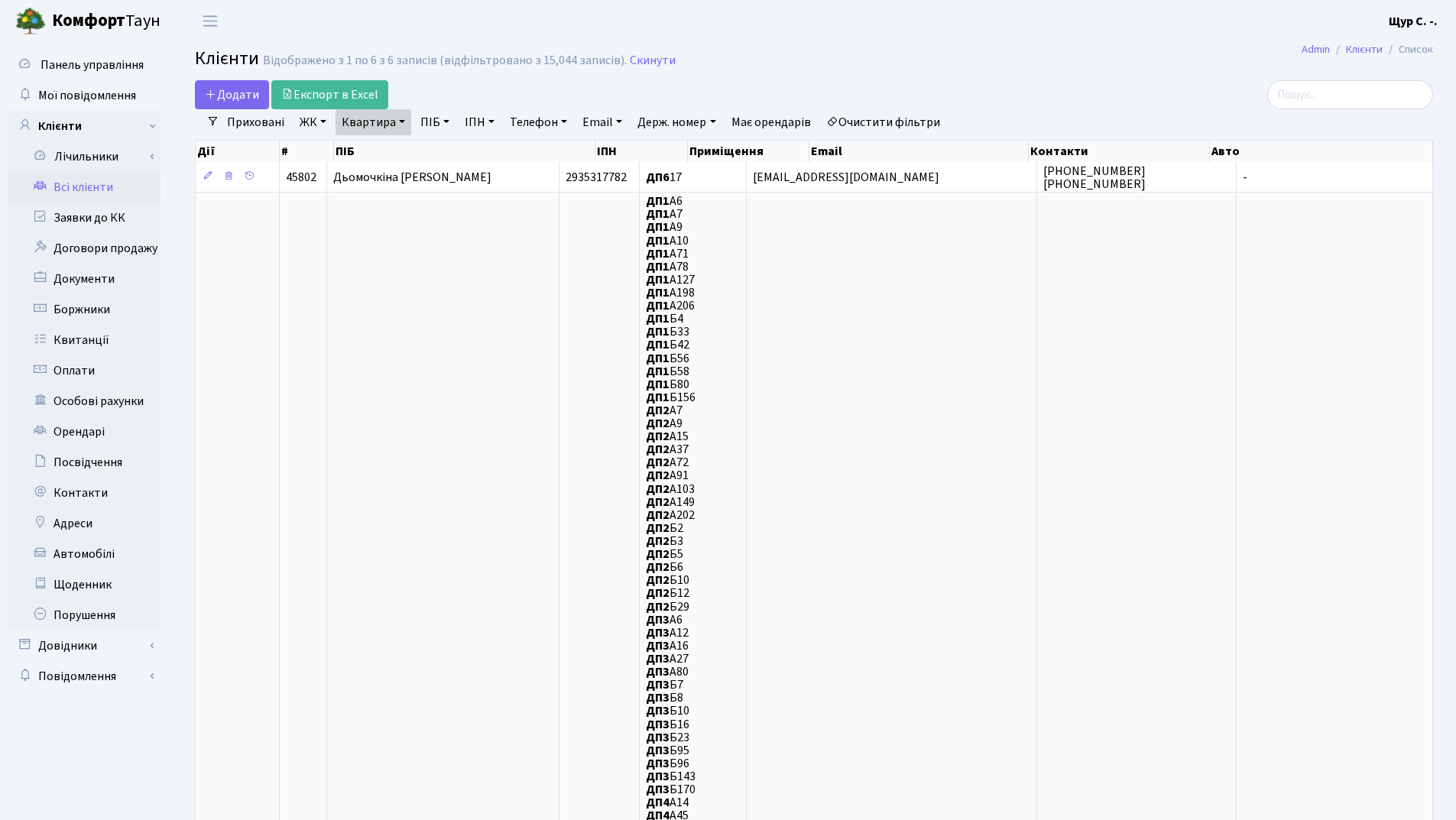
click at [401, 122] on link "Квартира" at bounding box center [374, 122] width 76 height 26
click at [394, 148] on input "17" at bounding box center [381, 152] width 89 height 29
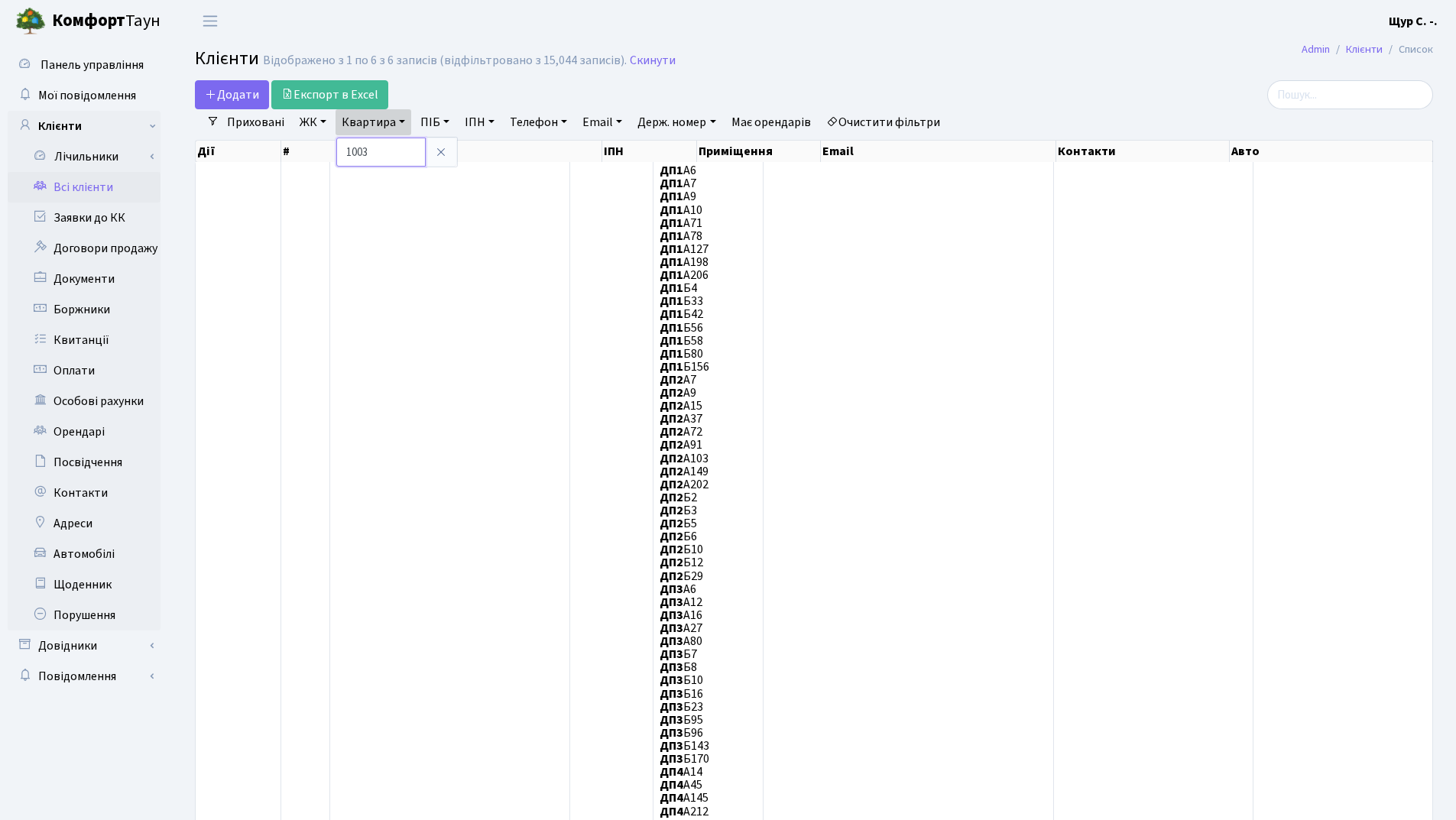
type input "1003"
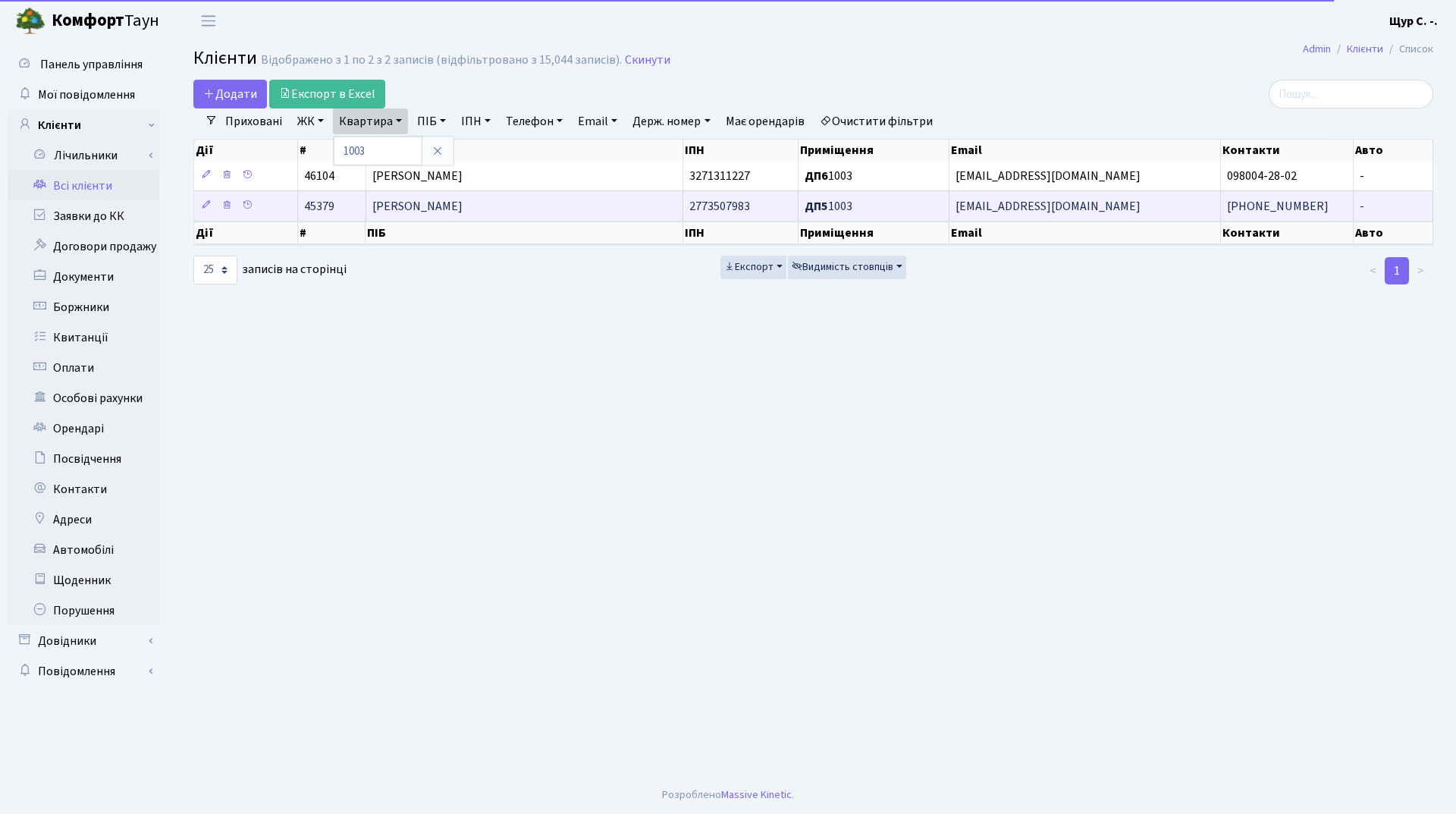
click at [447, 200] on span "Борисенко Оксана Миколаївна" at bounding box center [418, 206] width 90 height 17
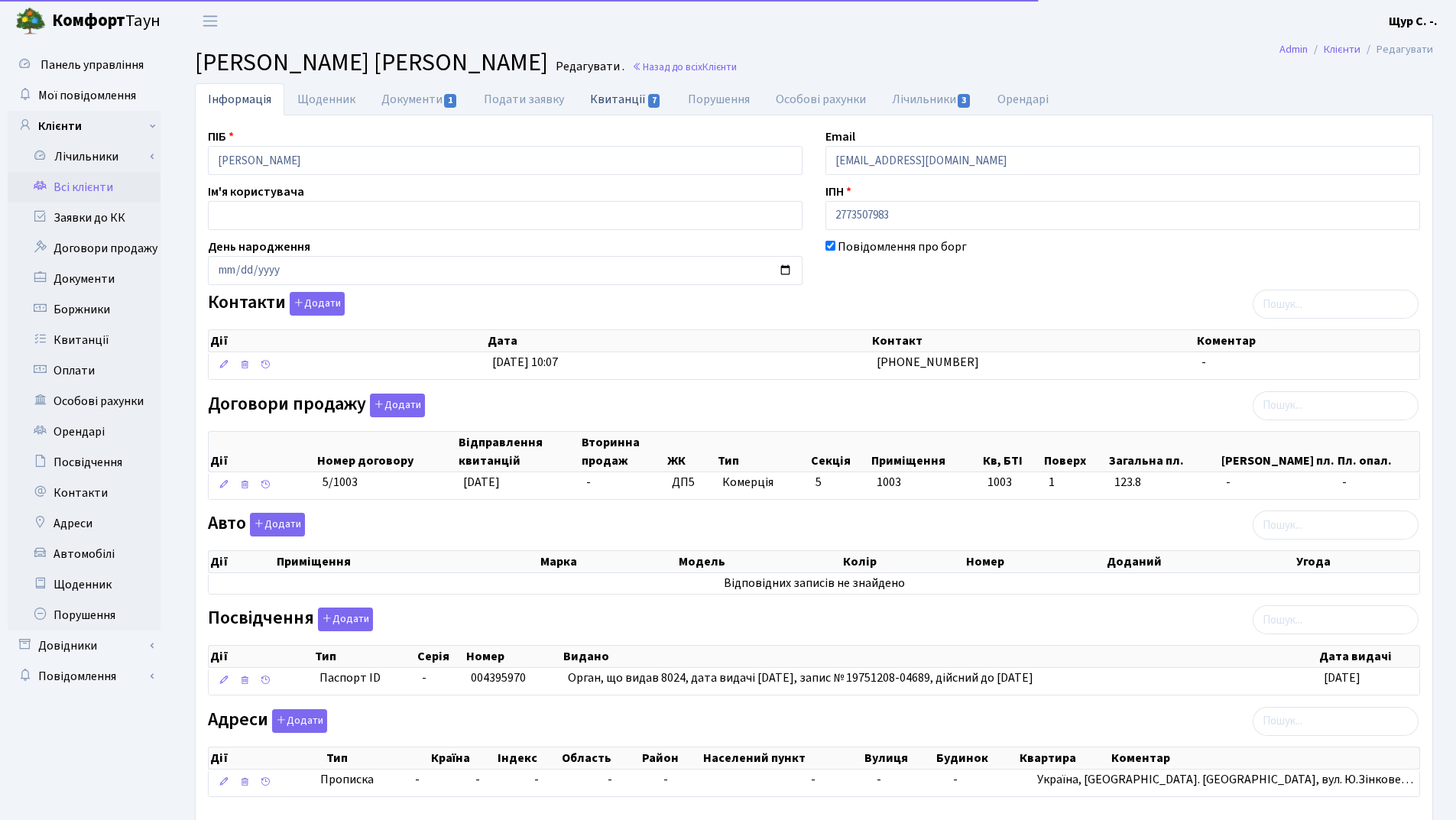
click at [609, 106] on link "Квитанції 7" at bounding box center [625, 99] width 97 height 31
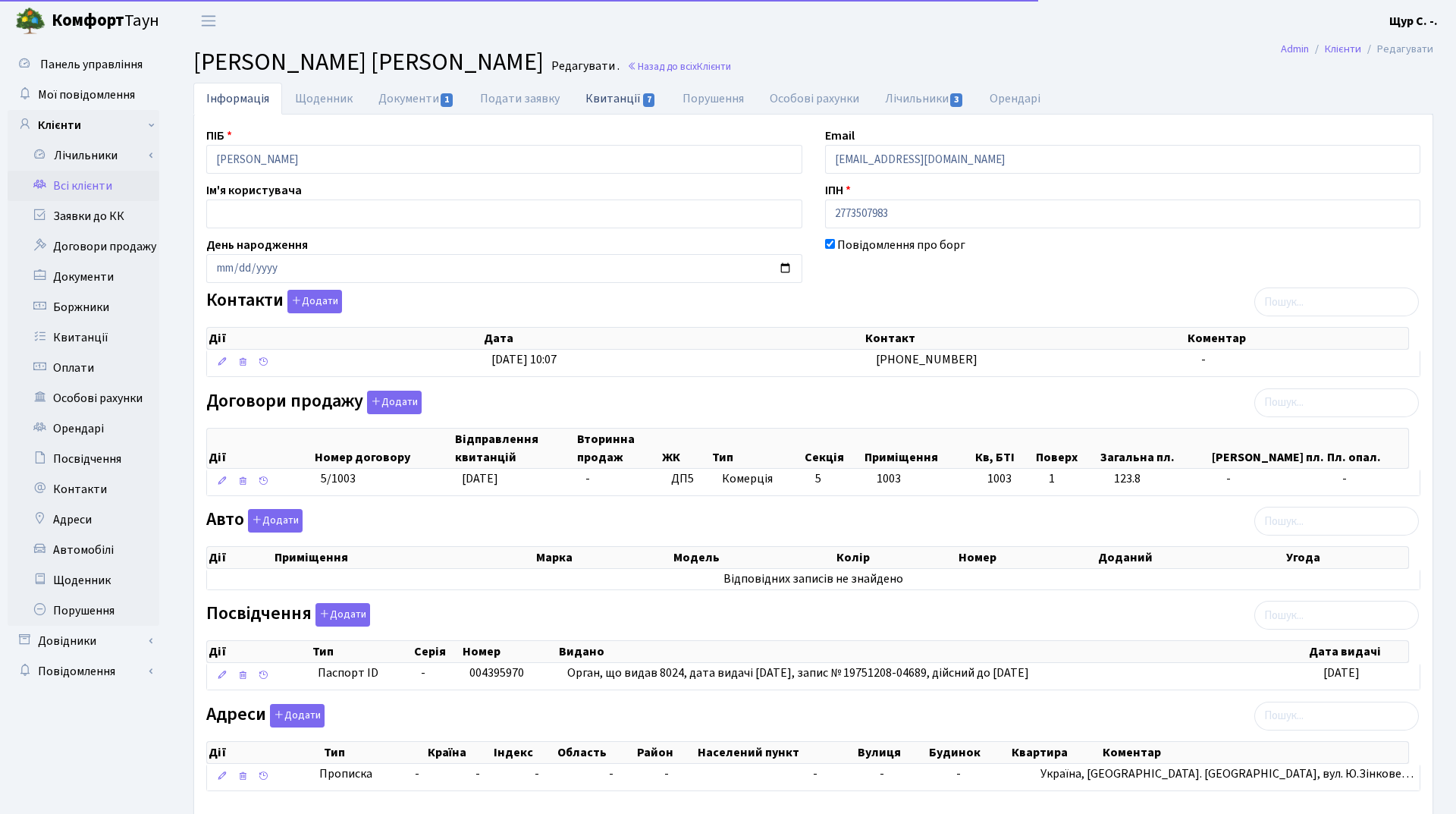
select select "25"
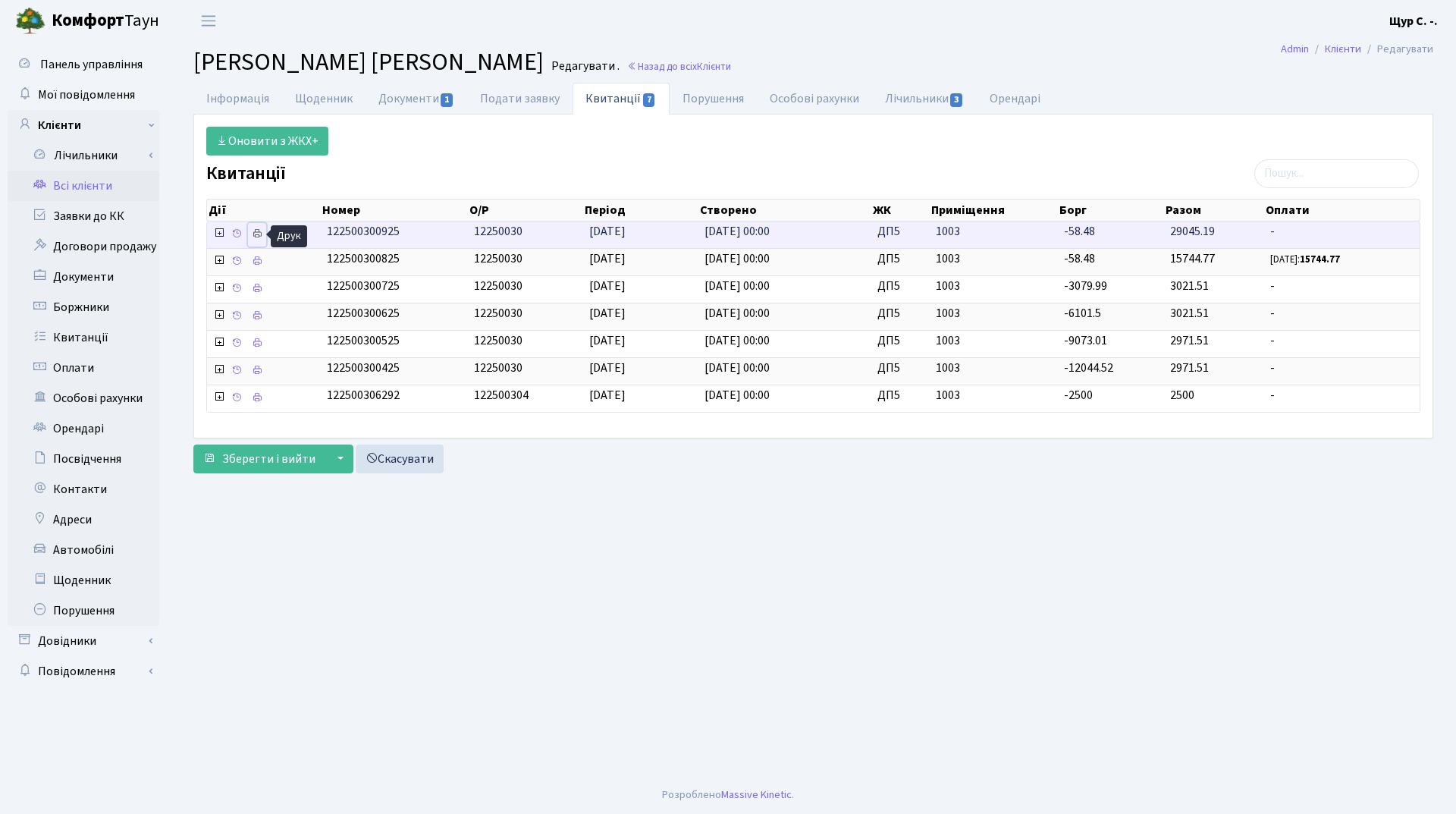
click at [255, 234] on icon at bounding box center [257, 234] width 11 height 11
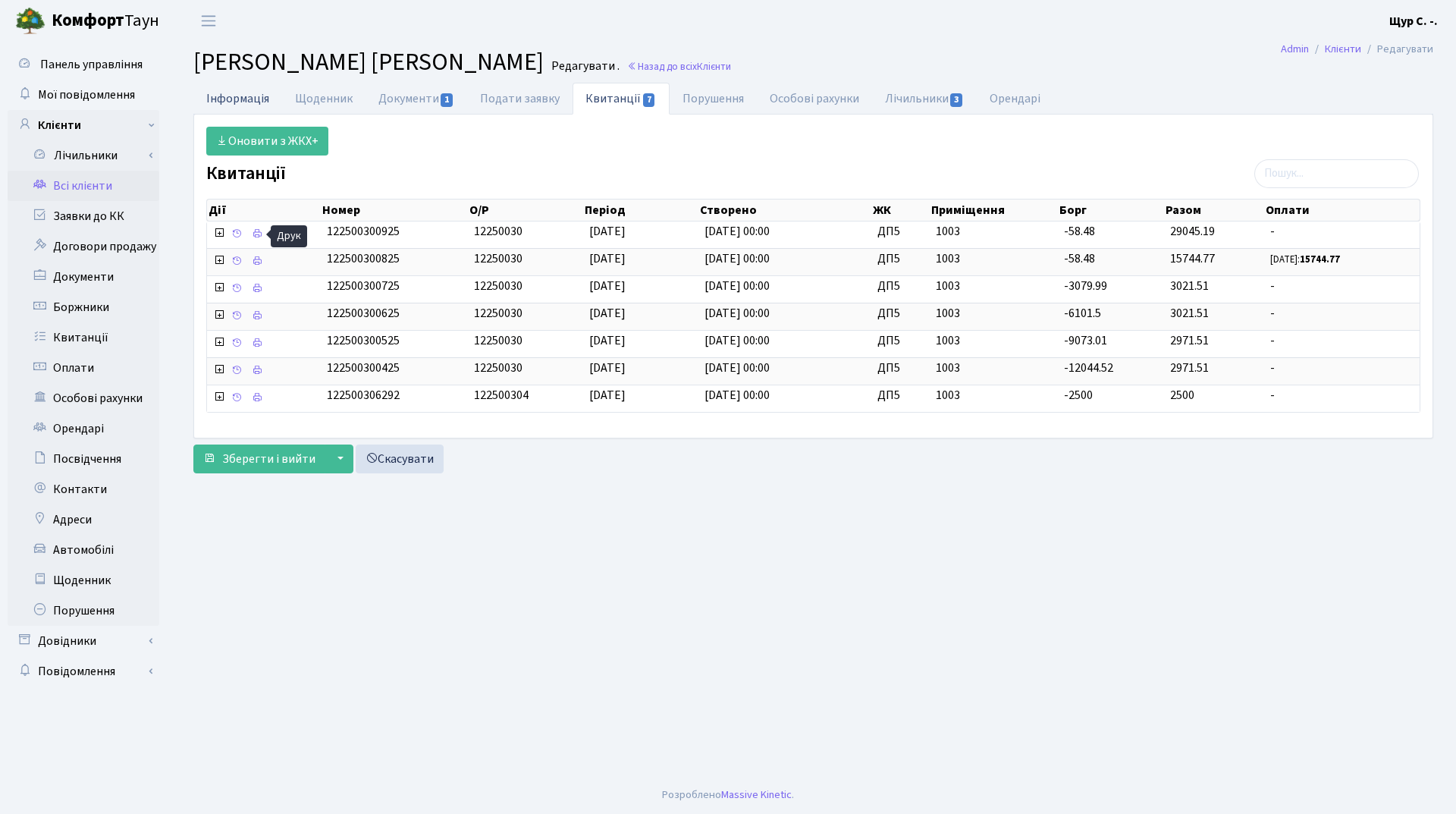
click at [242, 95] on link "Інформація" at bounding box center [238, 98] width 89 height 31
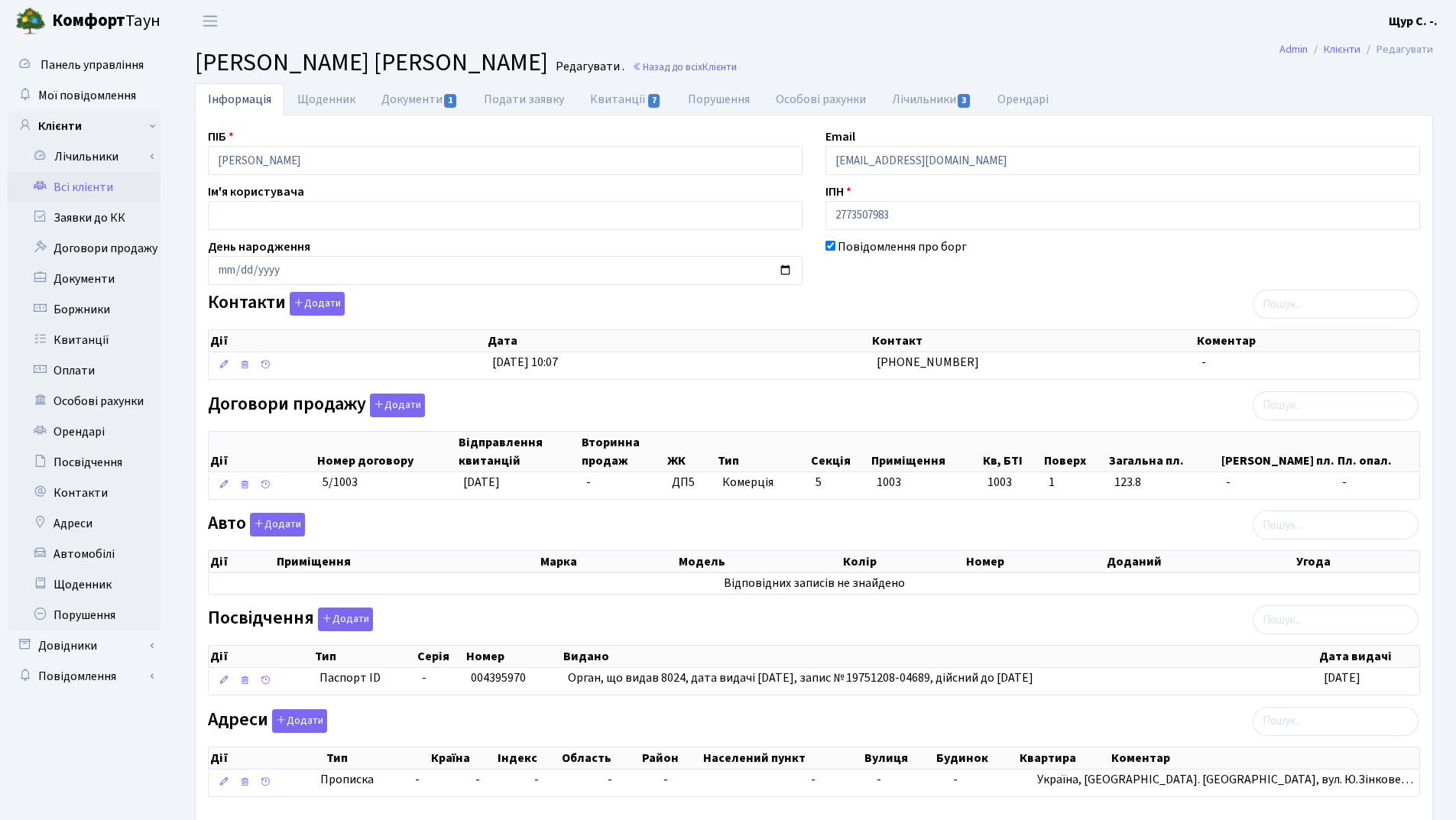
click at [93, 191] on link "Всі клієнти" at bounding box center [84, 187] width 153 height 30
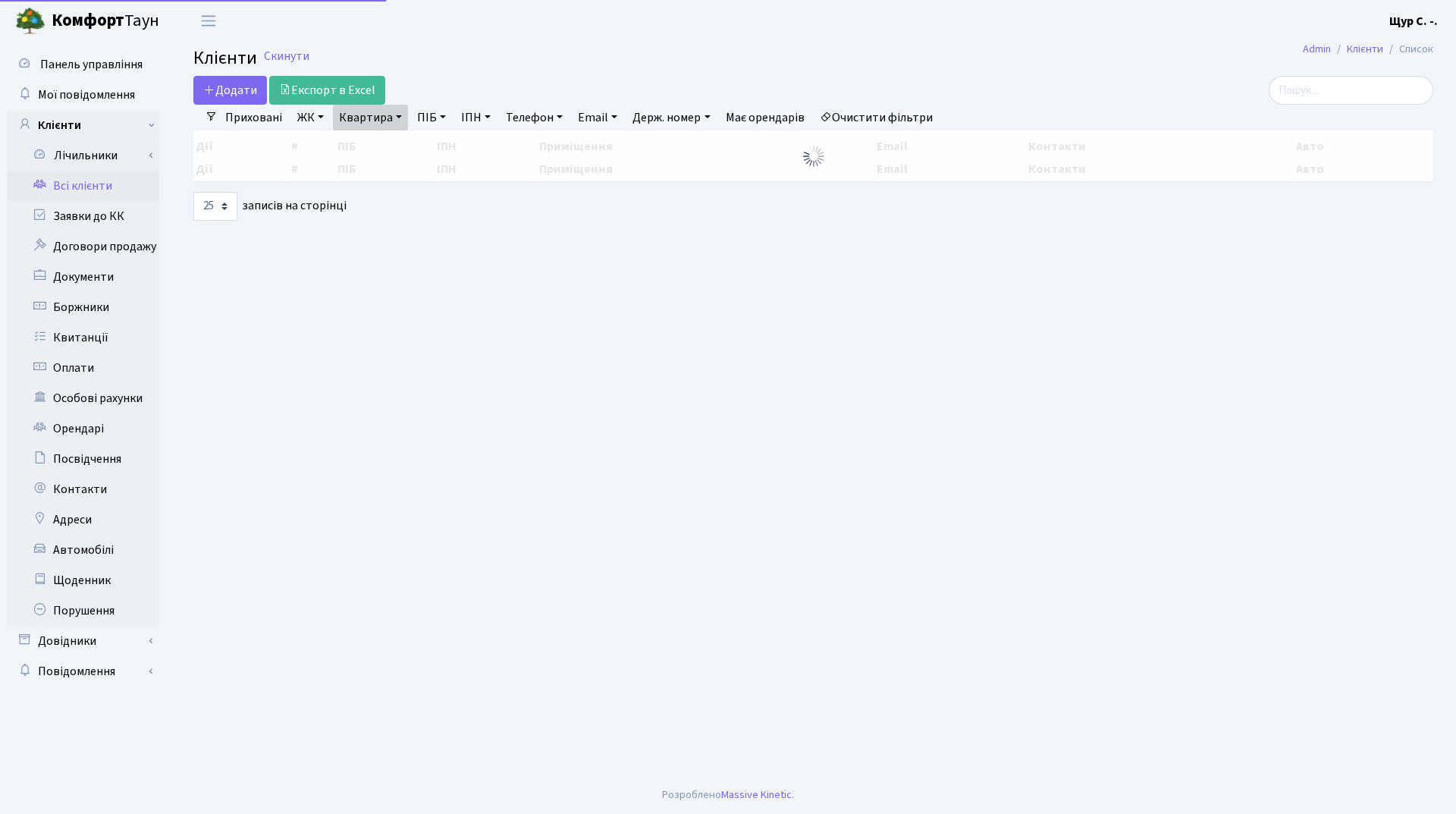
select select "25"
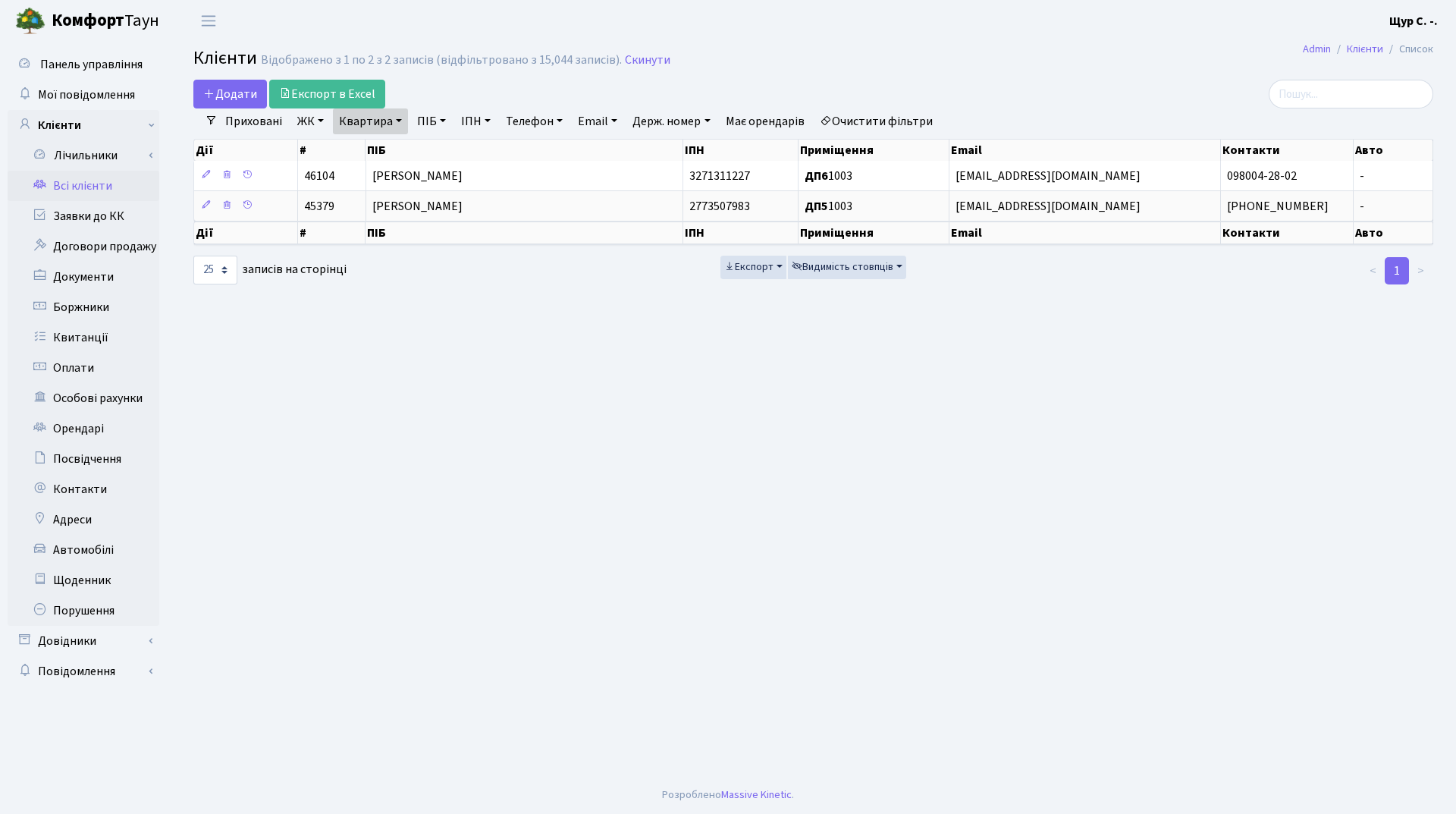
click at [399, 117] on link "Квартира" at bounding box center [371, 121] width 75 height 26
click at [394, 152] on input "1003" at bounding box center [378, 151] width 89 height 28
type input "1"
type input "а102"
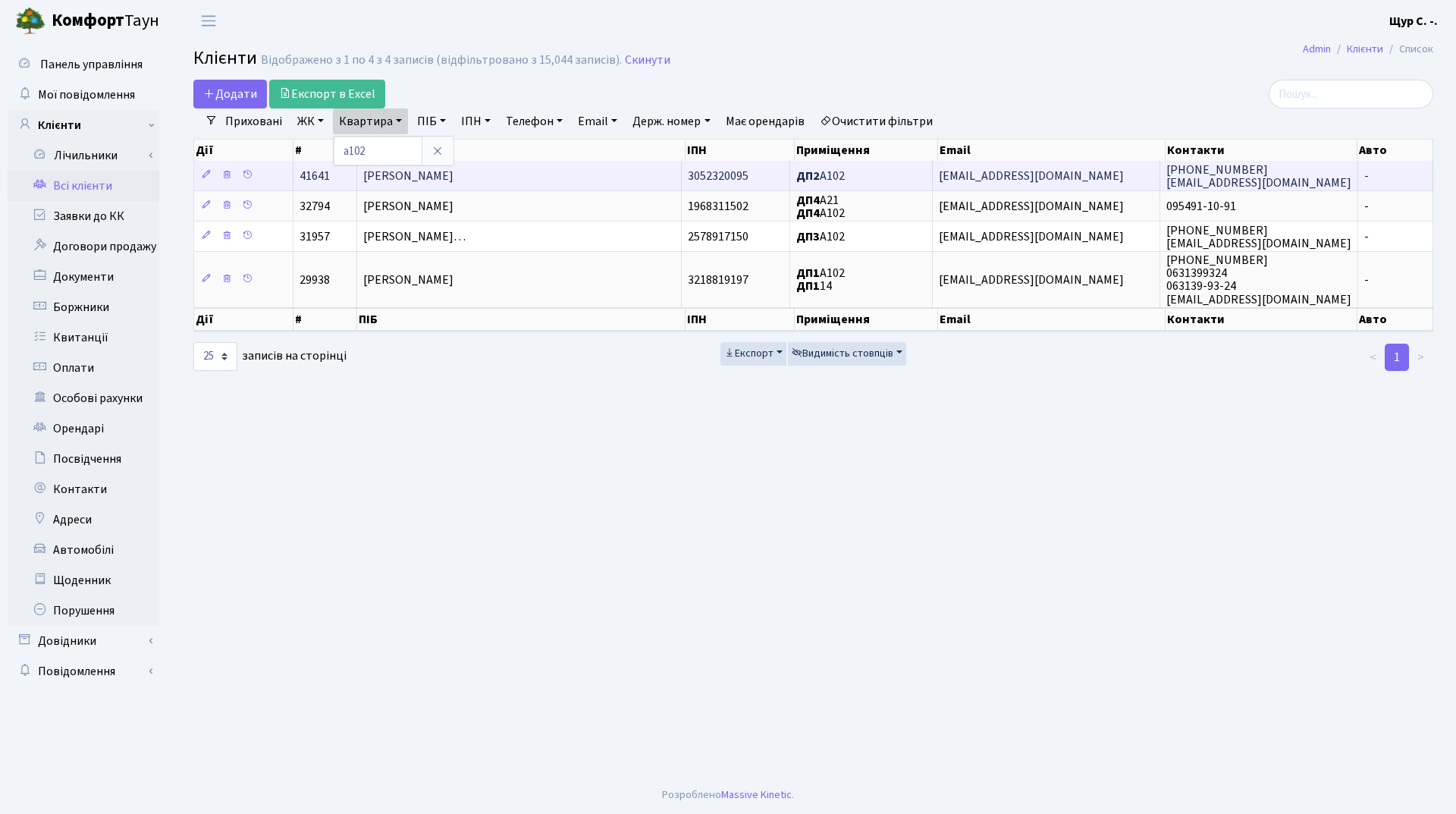
click at [454, 175] on span "Трембанчук Андрій Анатолійович" at bounding box center [409, 176] width 90 height 17
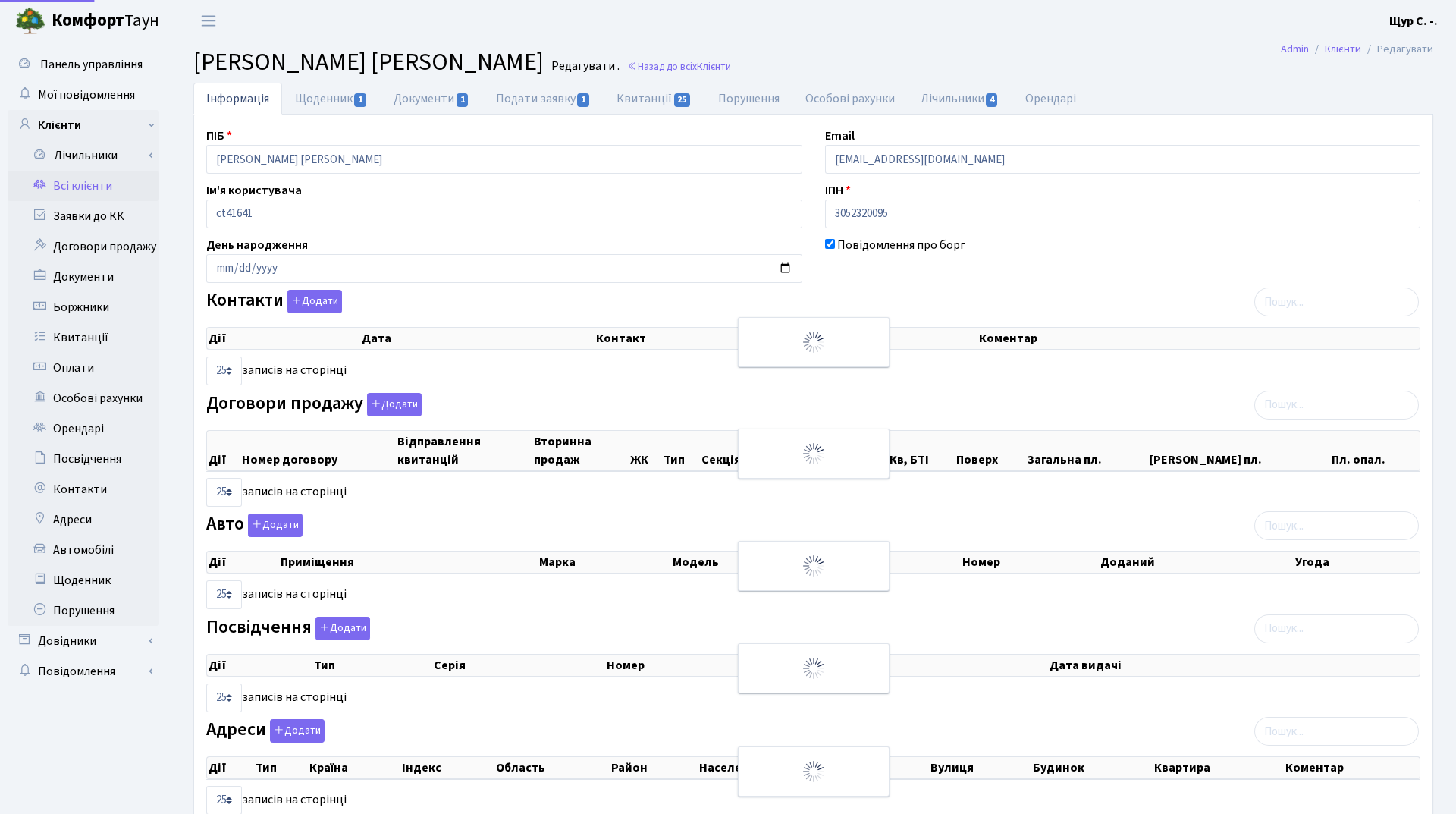
select select "25"
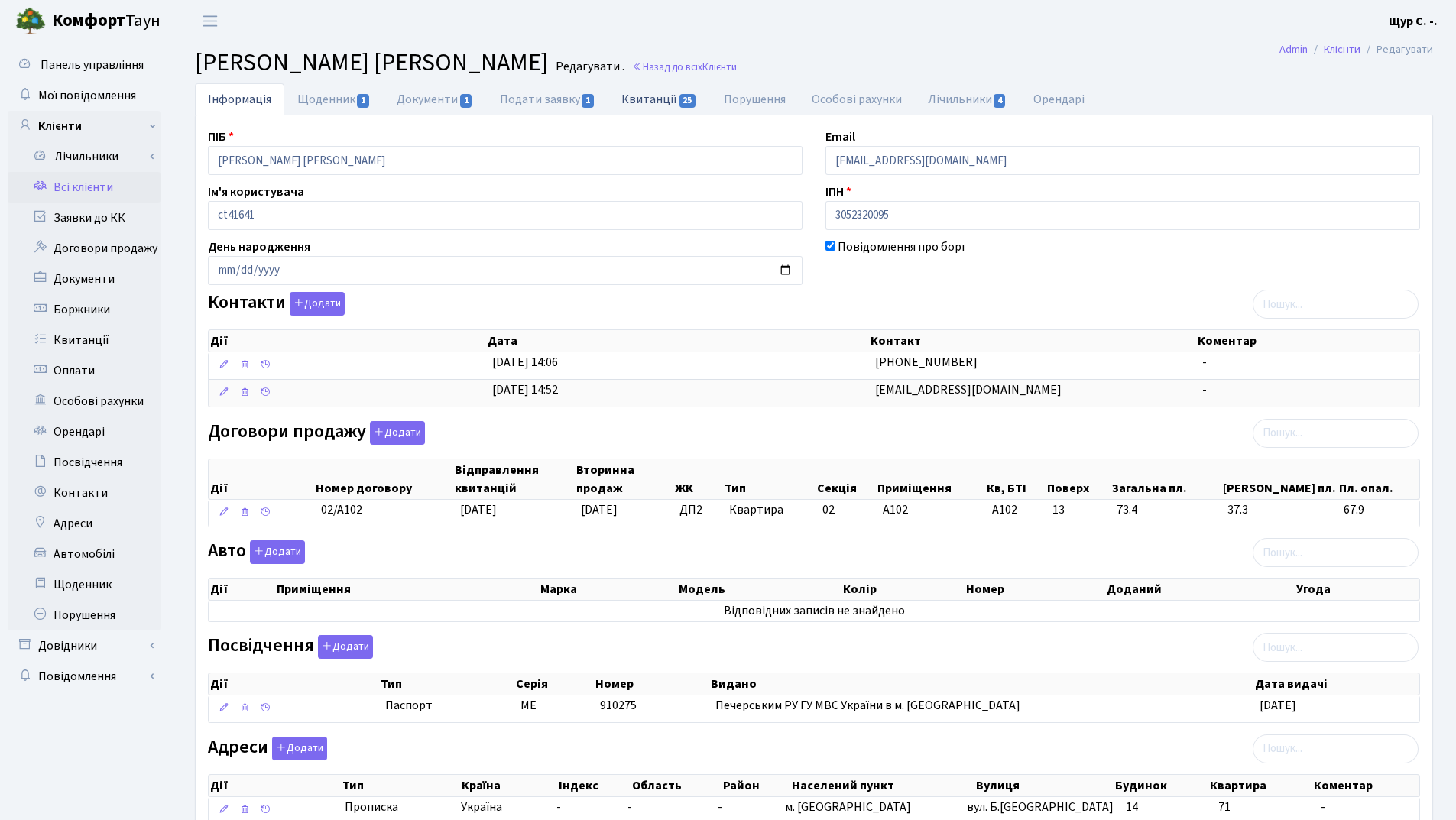
click at [637, 103] on link "Квитанції 25" at bounding box center [659, 99] width 101 height 31
select select "25"
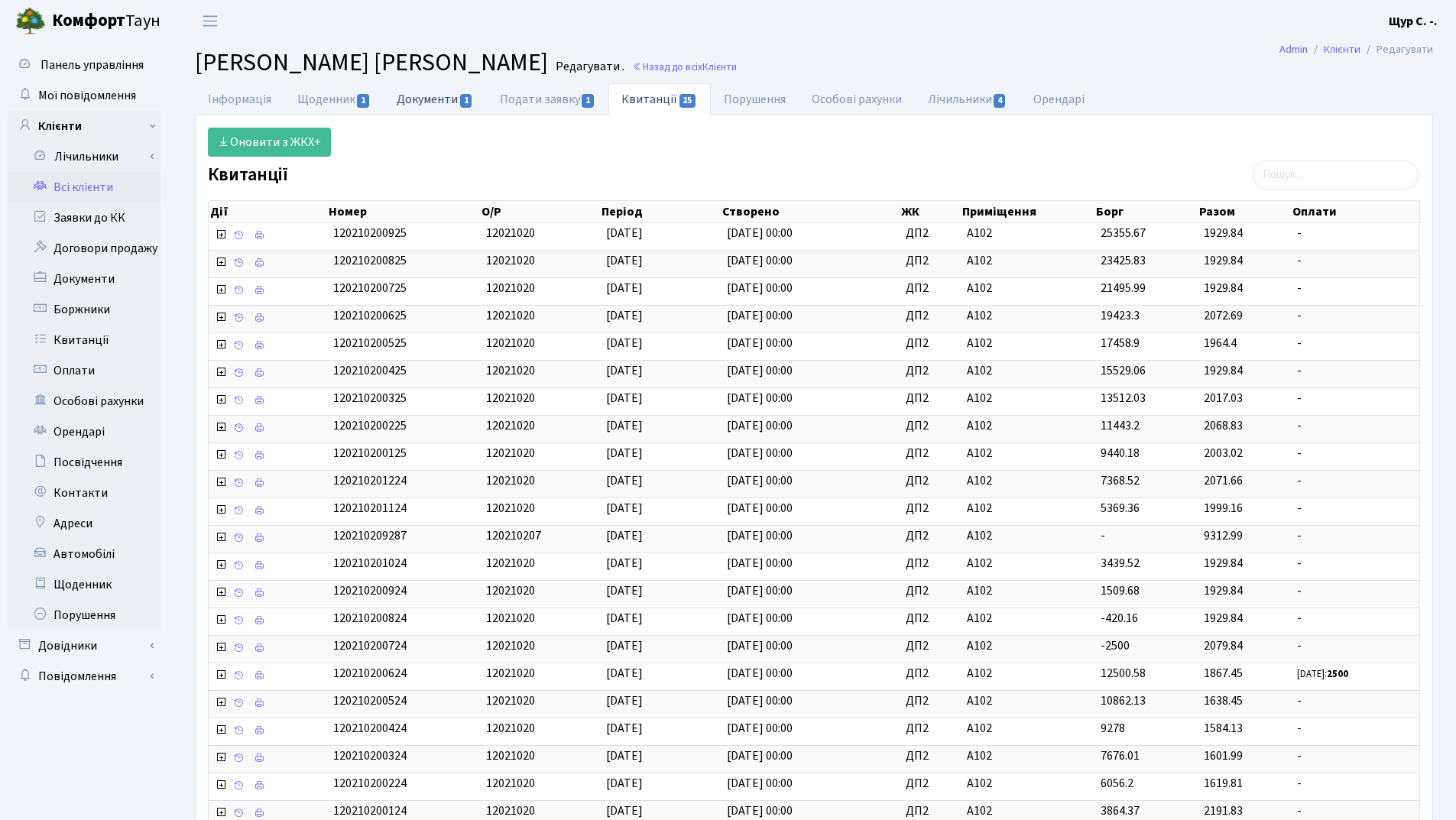
click at [434, 94] on link "Документи 1" at bounding box center [434, 99] width 102 height 31
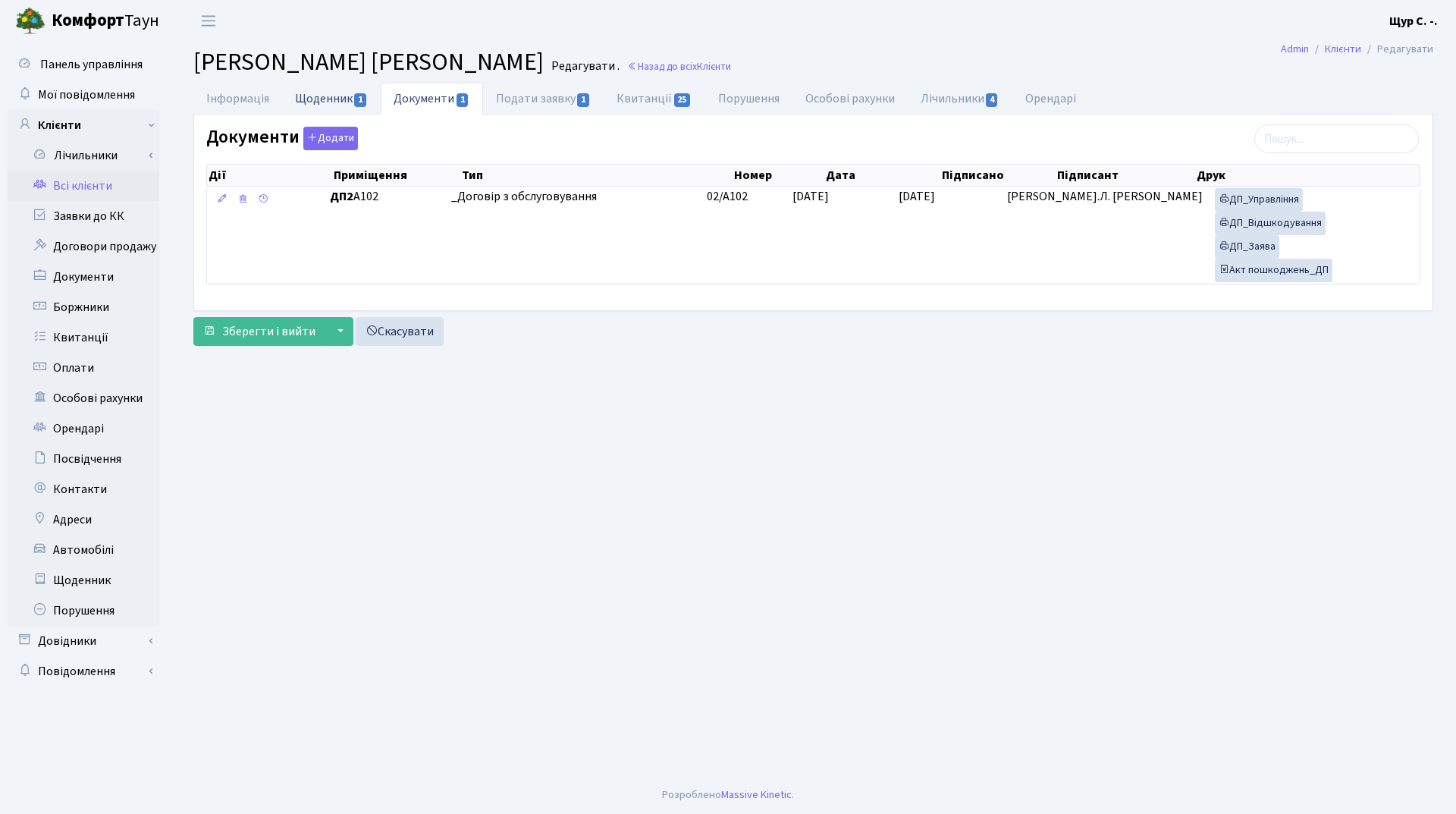
click at [316, 95] on link "Щоденник 1" at bounding box center [332, 98] width 99 height 31
select select "25"
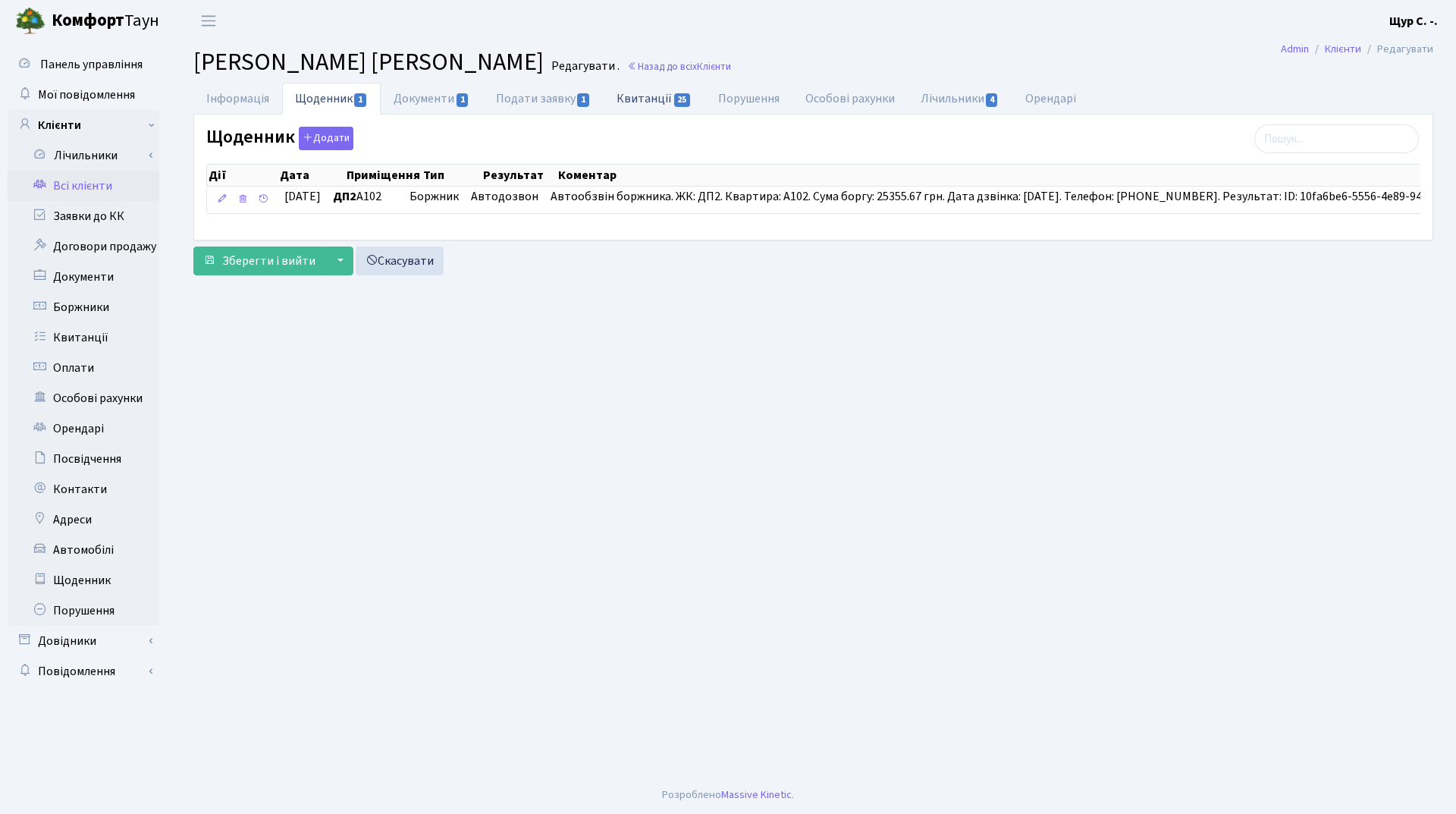
click at [632, 96] on link "Квитанції 25" at bounding box center [654, 98] width 100 height 31
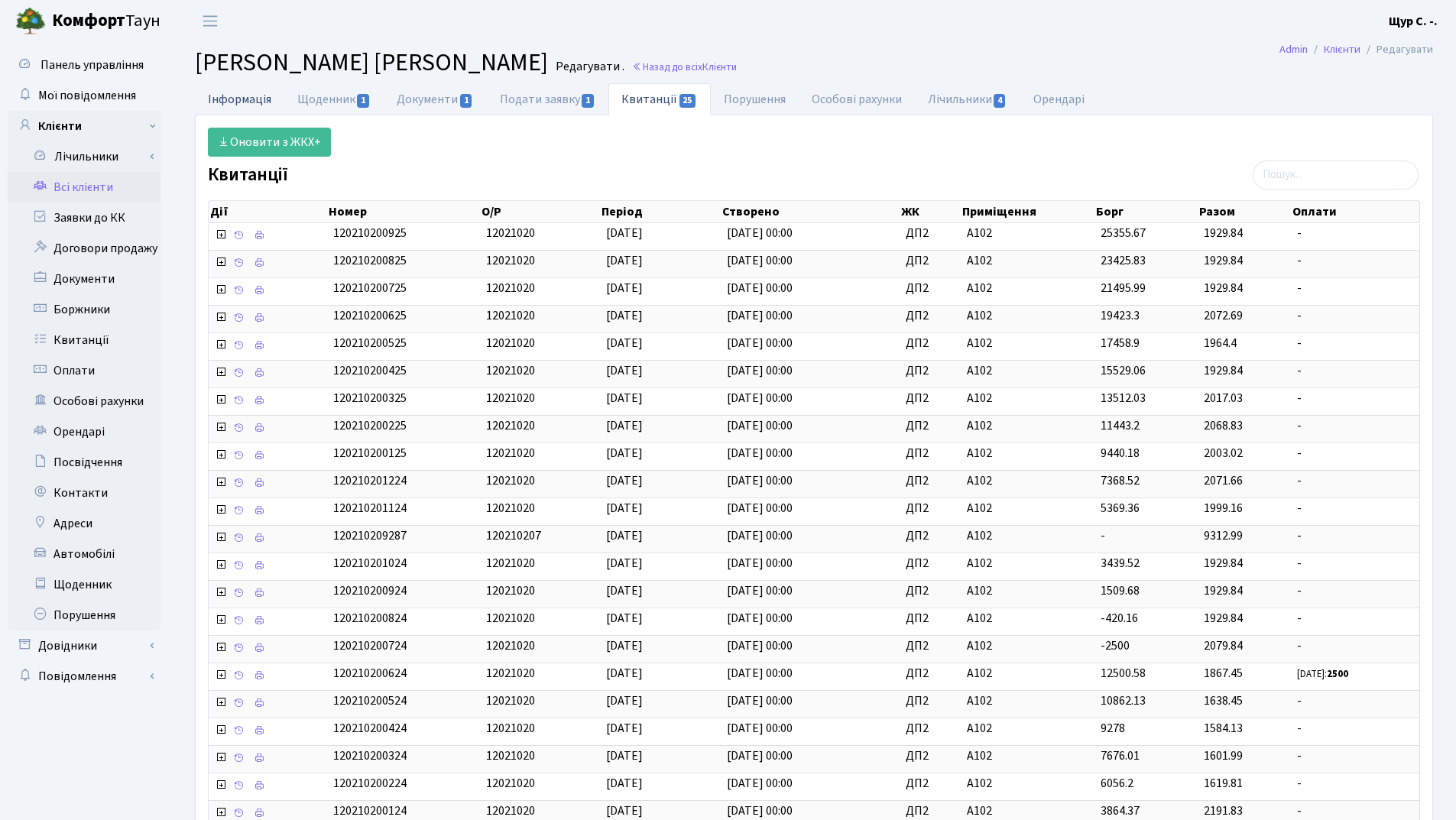
click at [237, 100] on link "Інформація" at bounding box center [240, 99] width 89 height 31
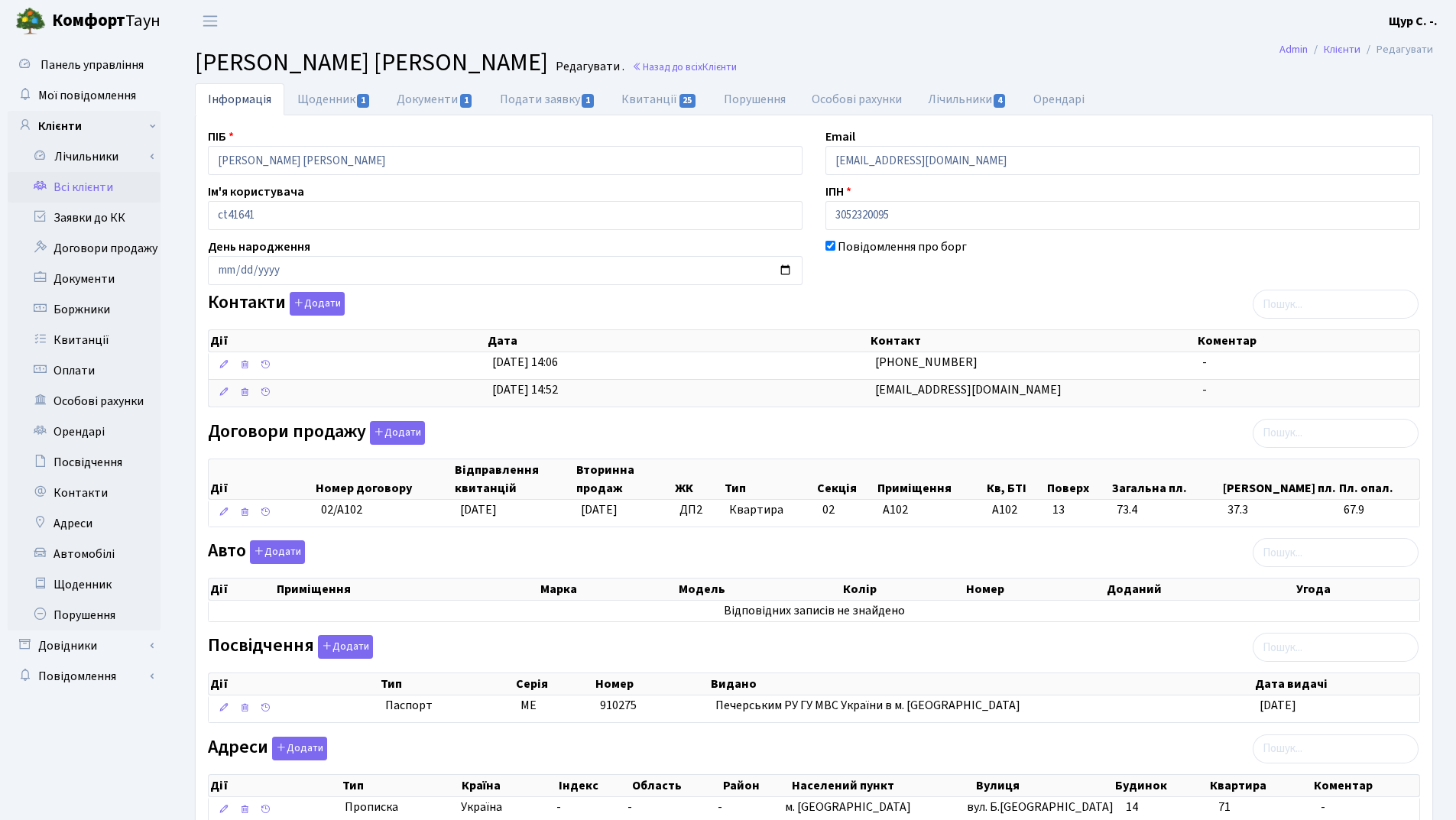
click at [45, 188] on icon at bounding box center [40, 185] width 15 height 14
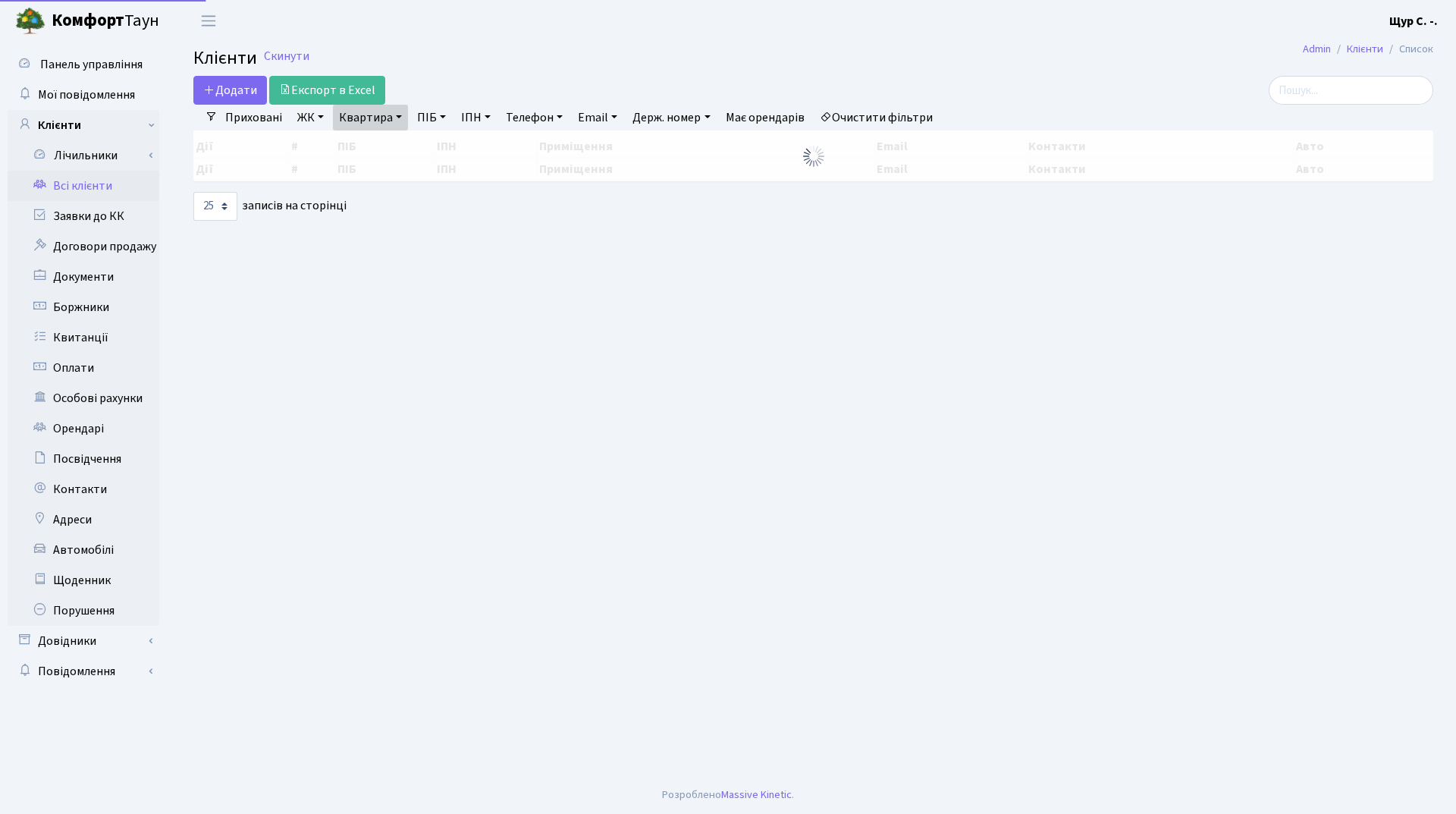
select select "25"
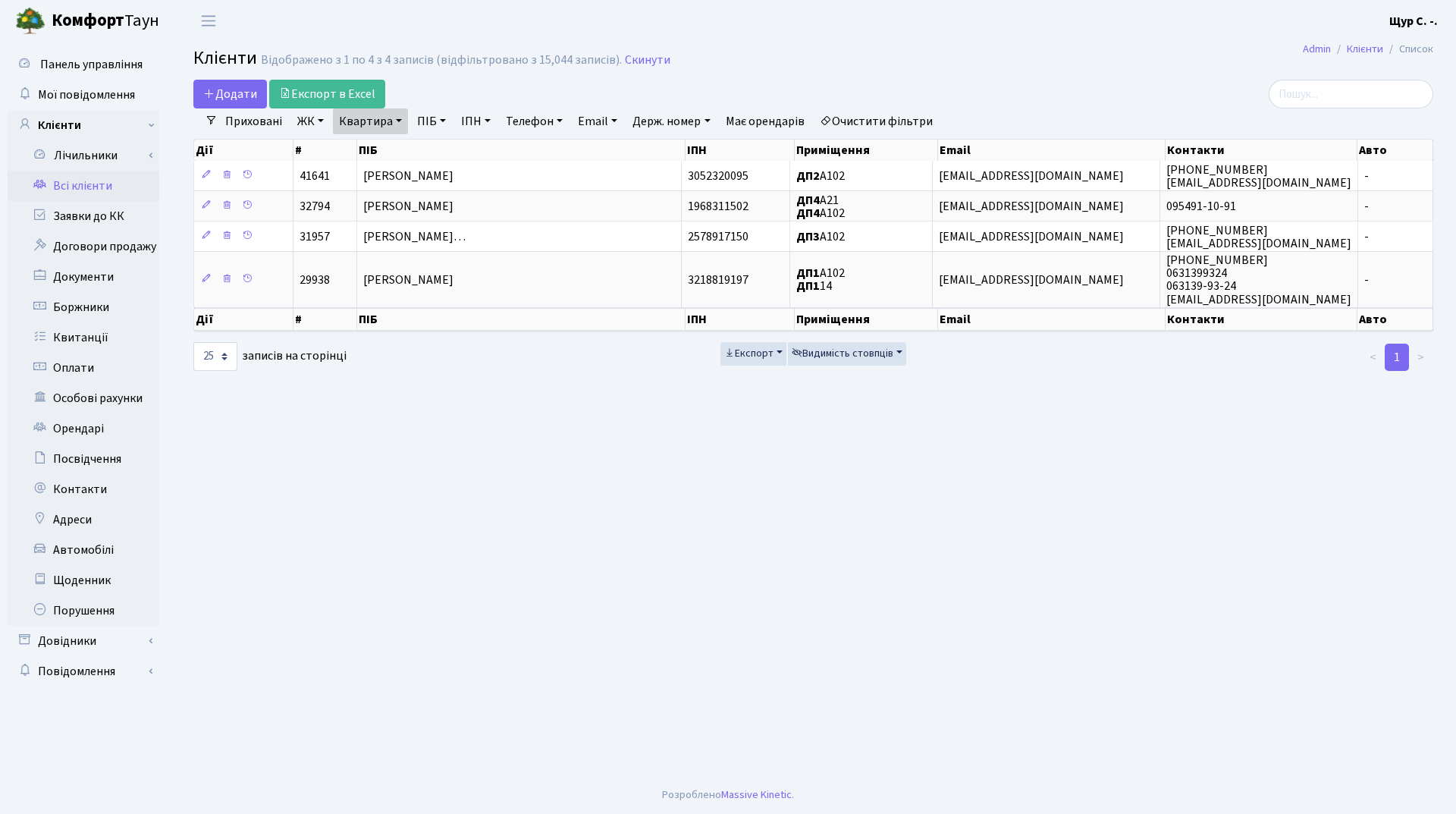
click at [392, 110] on link "Квартира" at bounding box center [371, 121] width 75 height 26
click at [391, 150] on input "а102" at bounding box center [378, 151] width 89 height 28
type input "[PERSON_NAME]"
type input "б57"
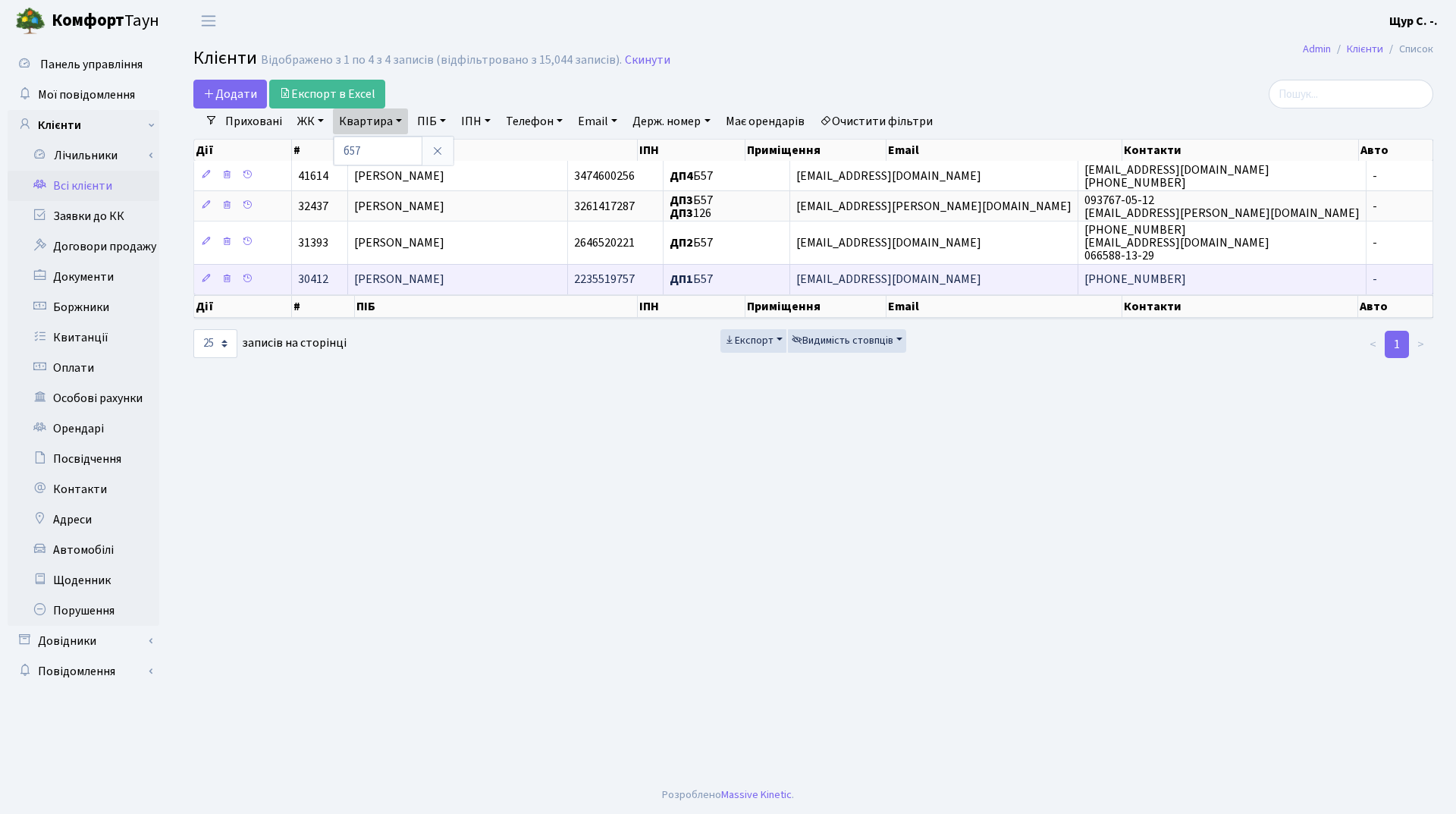
click at [440, 281] on span "[PERSON_NAME]" at bounding box center [399, 280] width 90 height 17
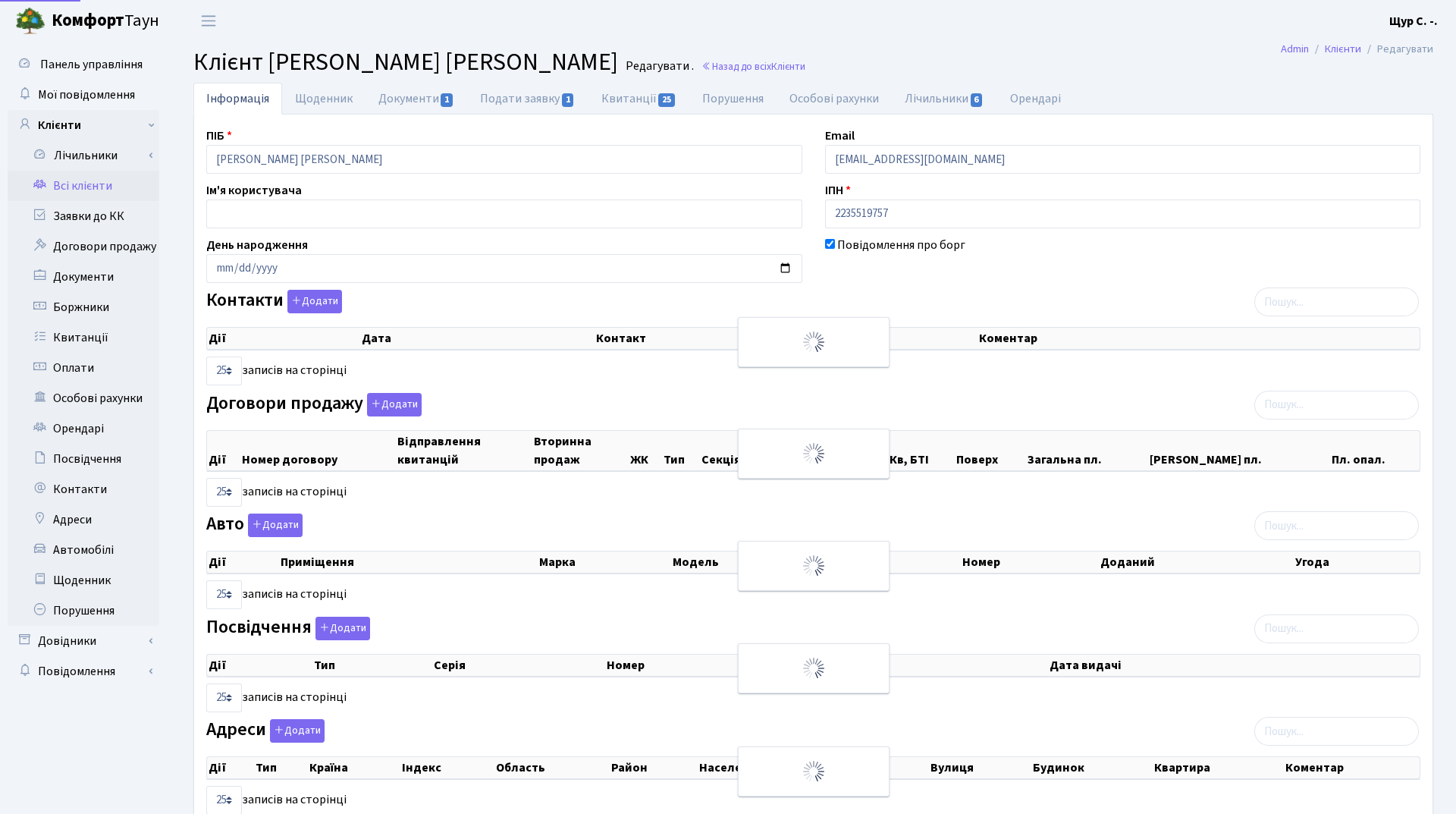
select select "25"
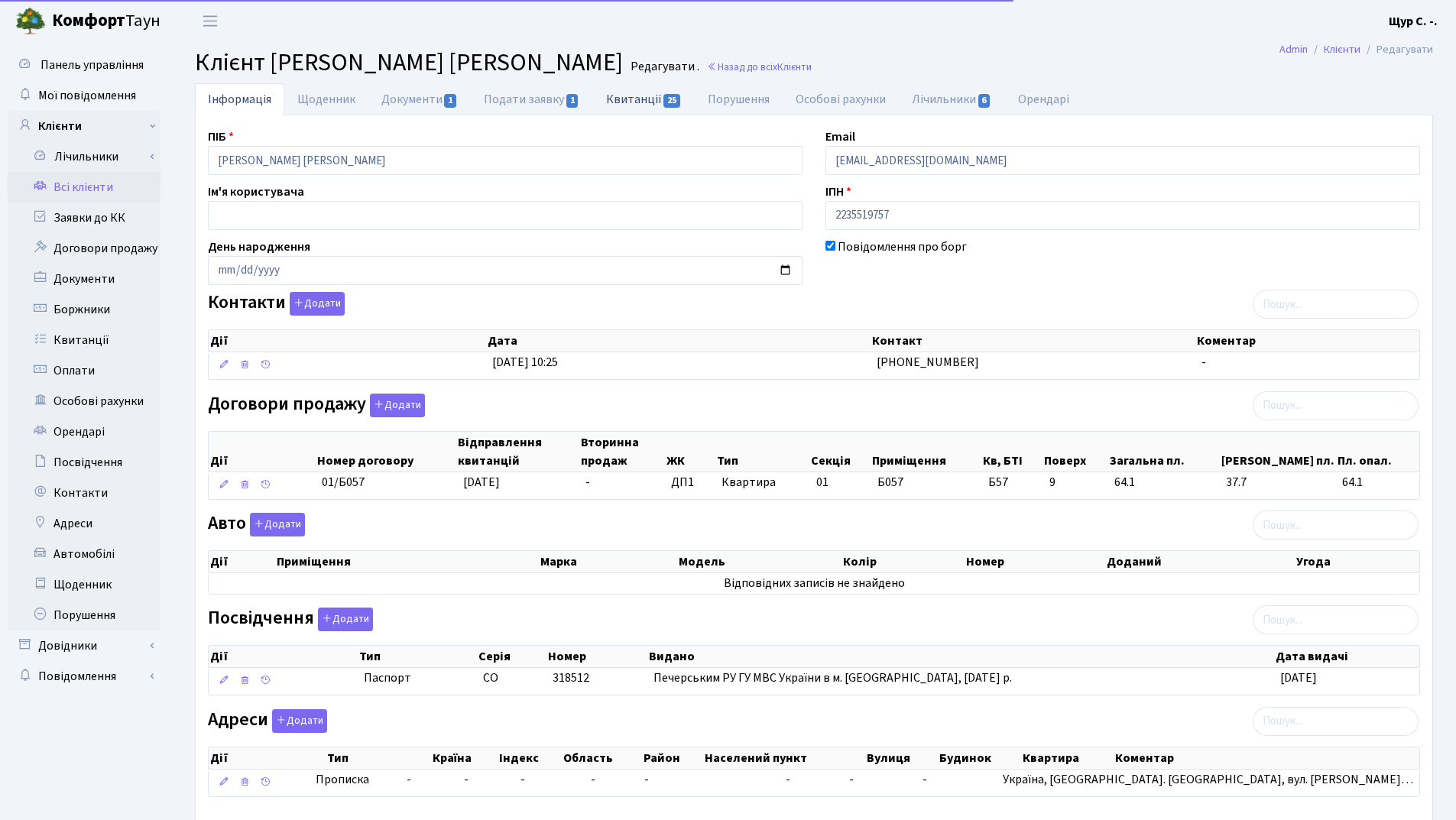
click at [634, 100] on link "Квитанції 25" at bounding box center [644, 99] width 101 height 31
select select "25"
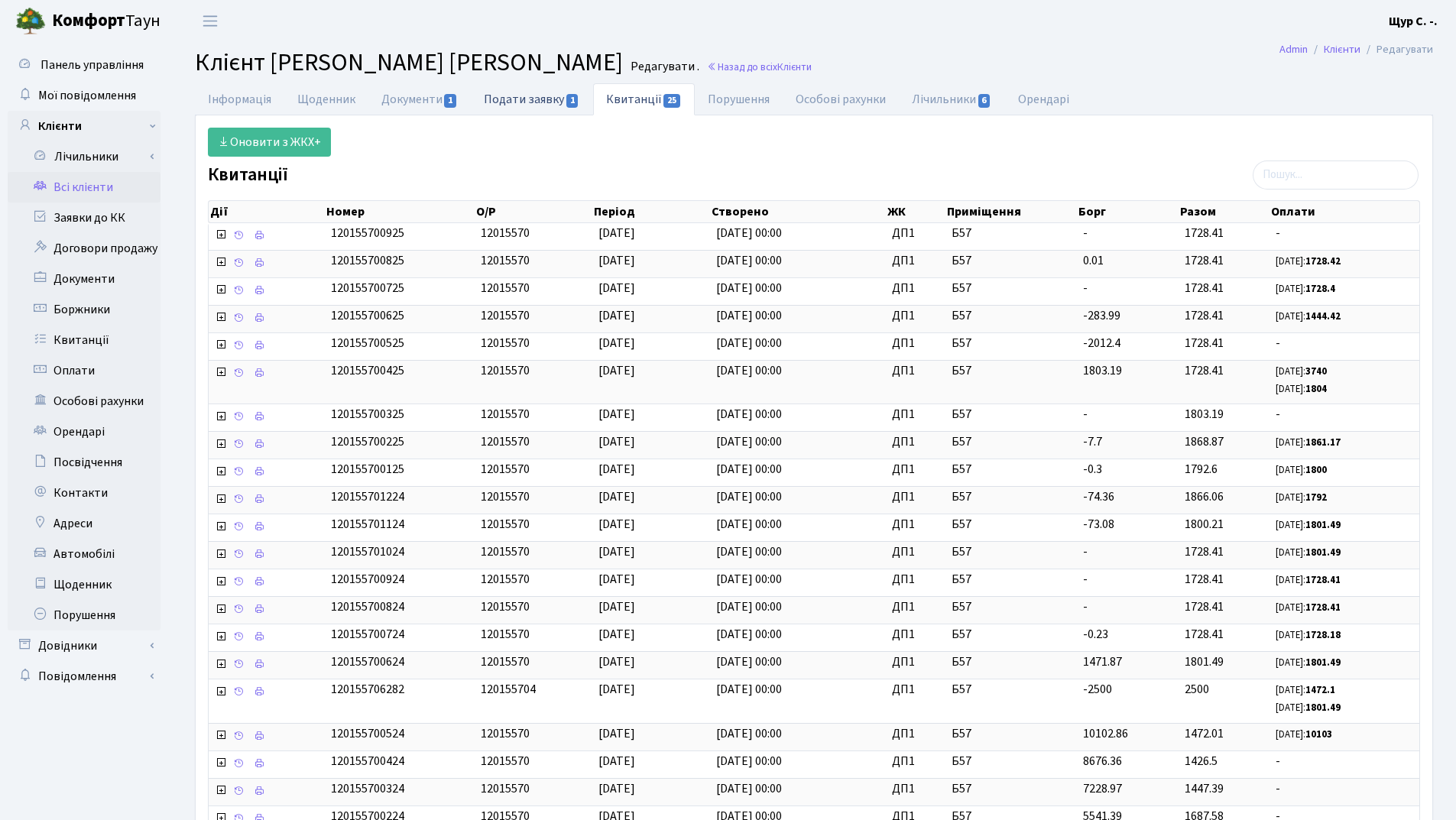
click at [531, 94] on link "Подати заявку 1" at bounding box center [531, 99] width 121 height 31
select select "25"
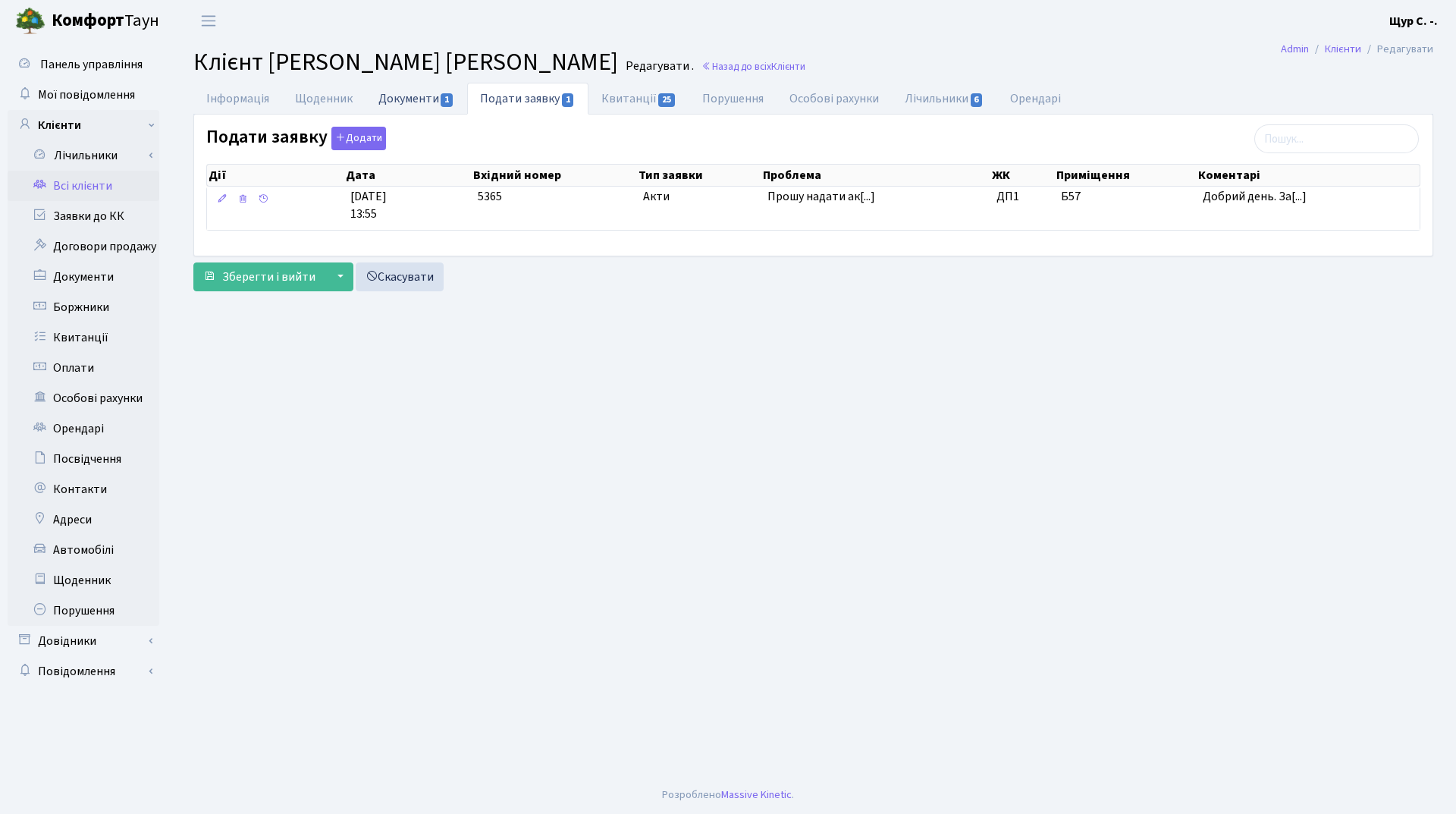
click at [407, 94] on link "Документи 1" at bounding box center [416, 98] width 101 height 31
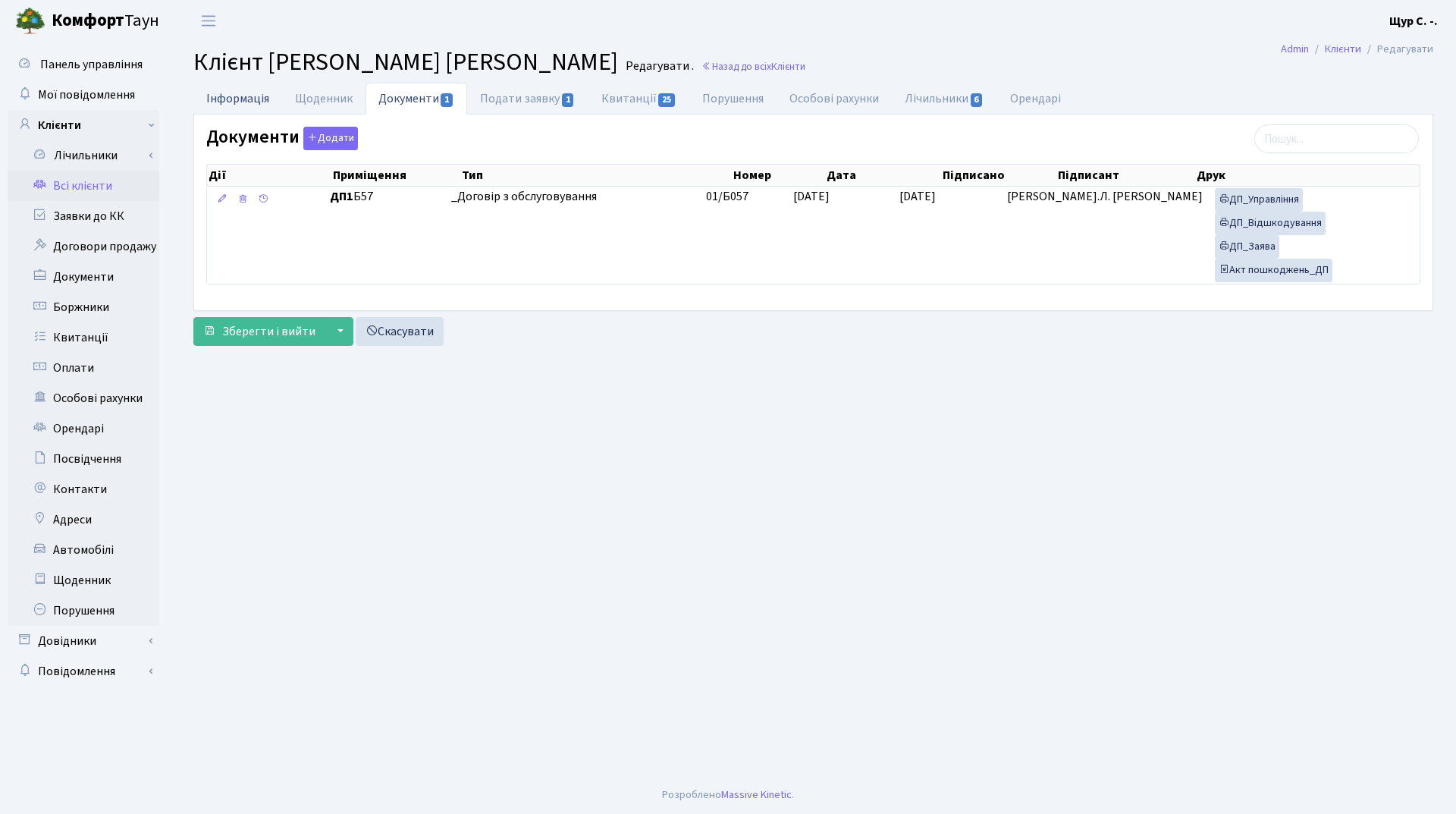
click at [238, 100] on link "Інформація" at bounding box center [238, 98] width 89 height 31
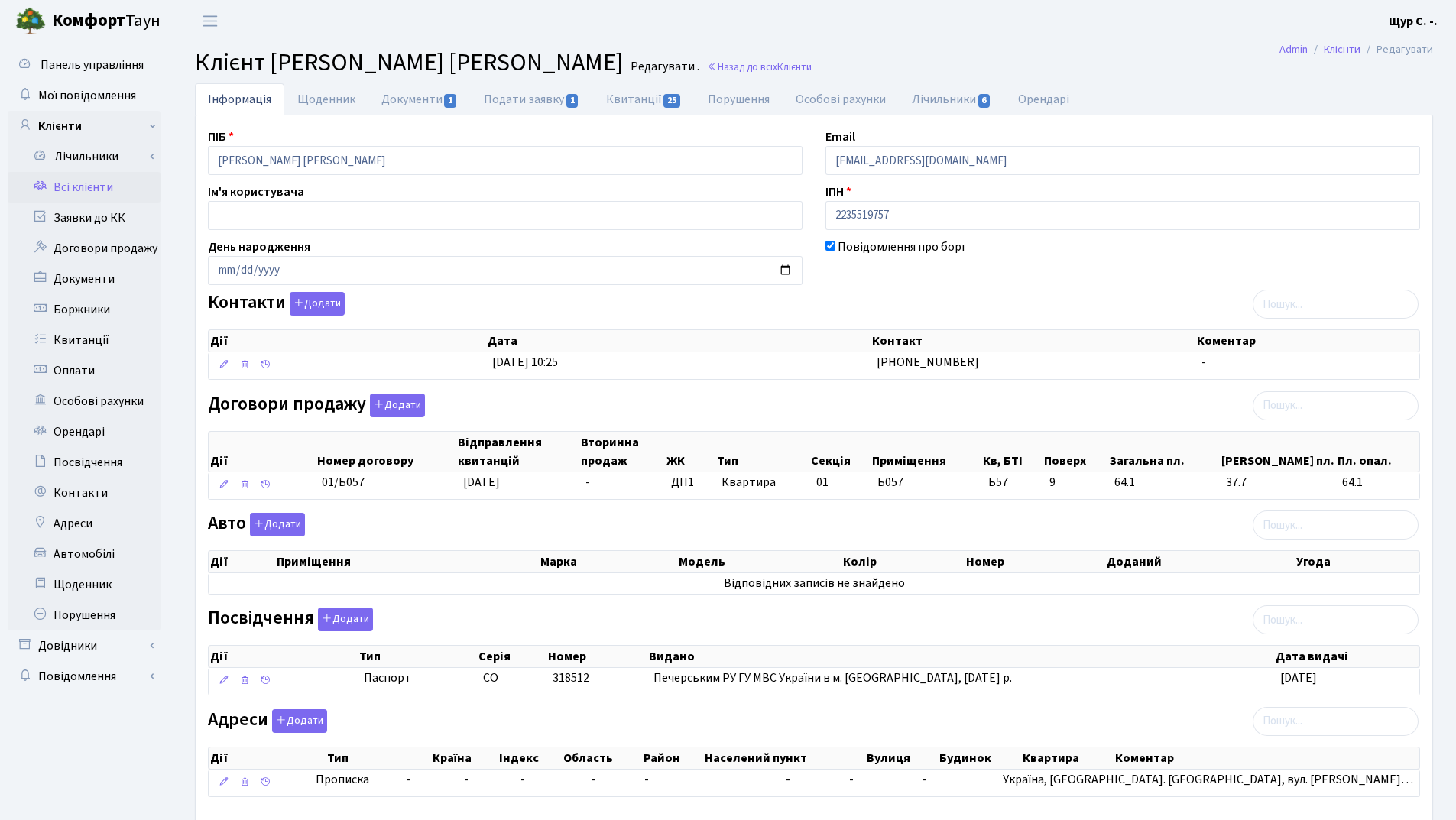
click at [92, 189] on link "Всі клієнти" at bounding box center [84, 187] width 153 height 30
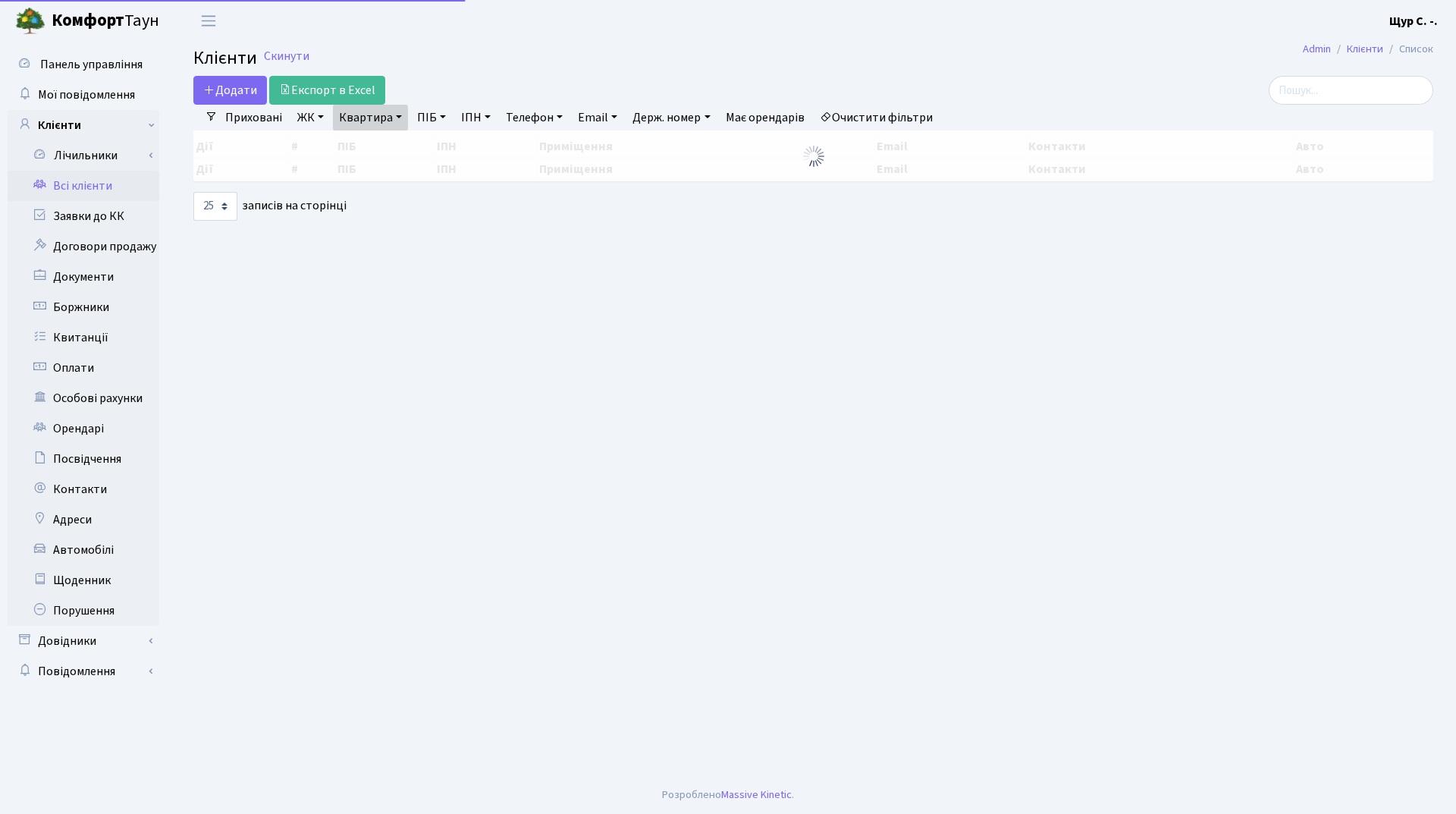
select select "25"
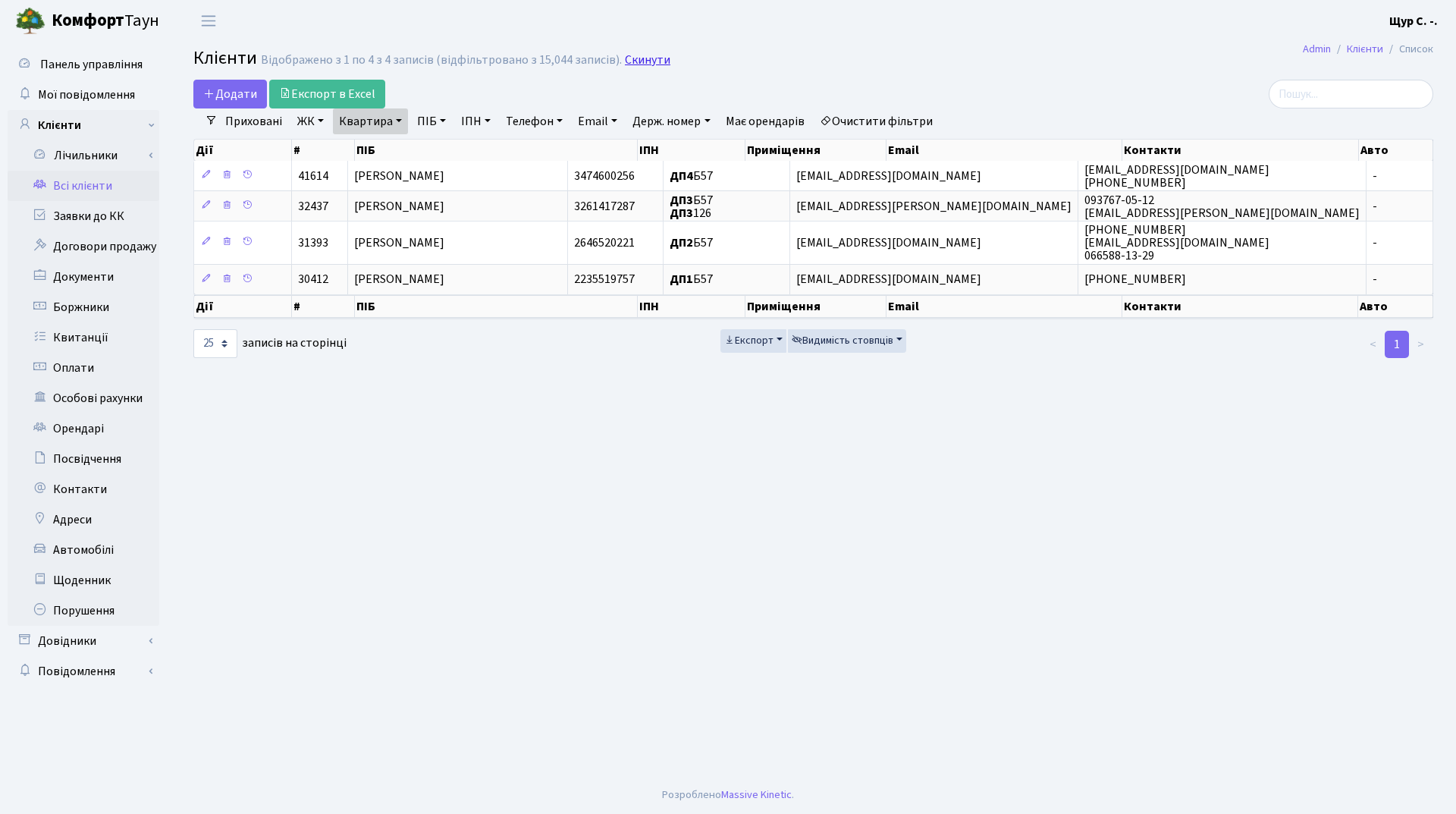
click at [641, 59] on link "Скинути" at bounding box center [647, 59] width 45 height 14
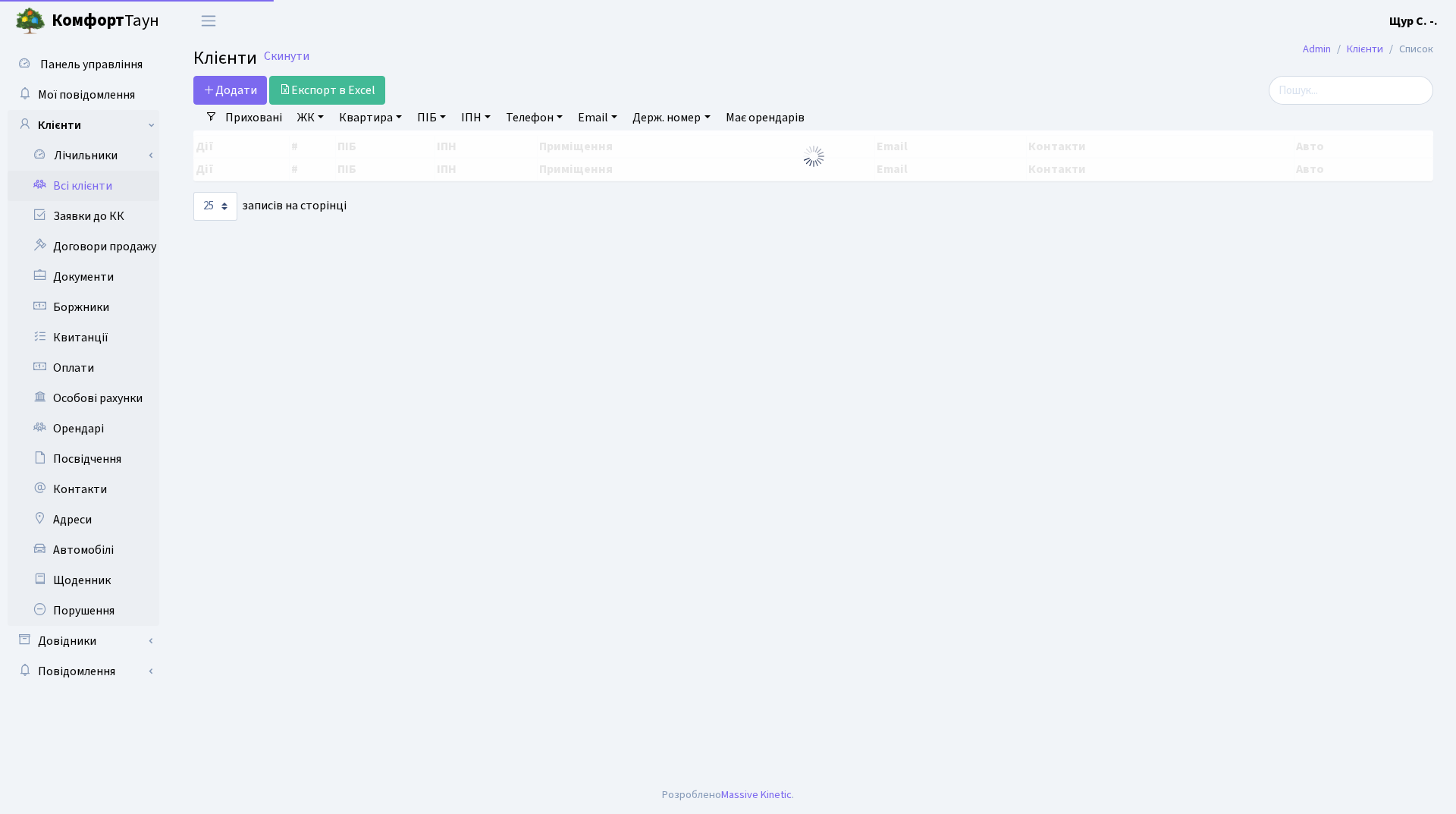
select select "25"
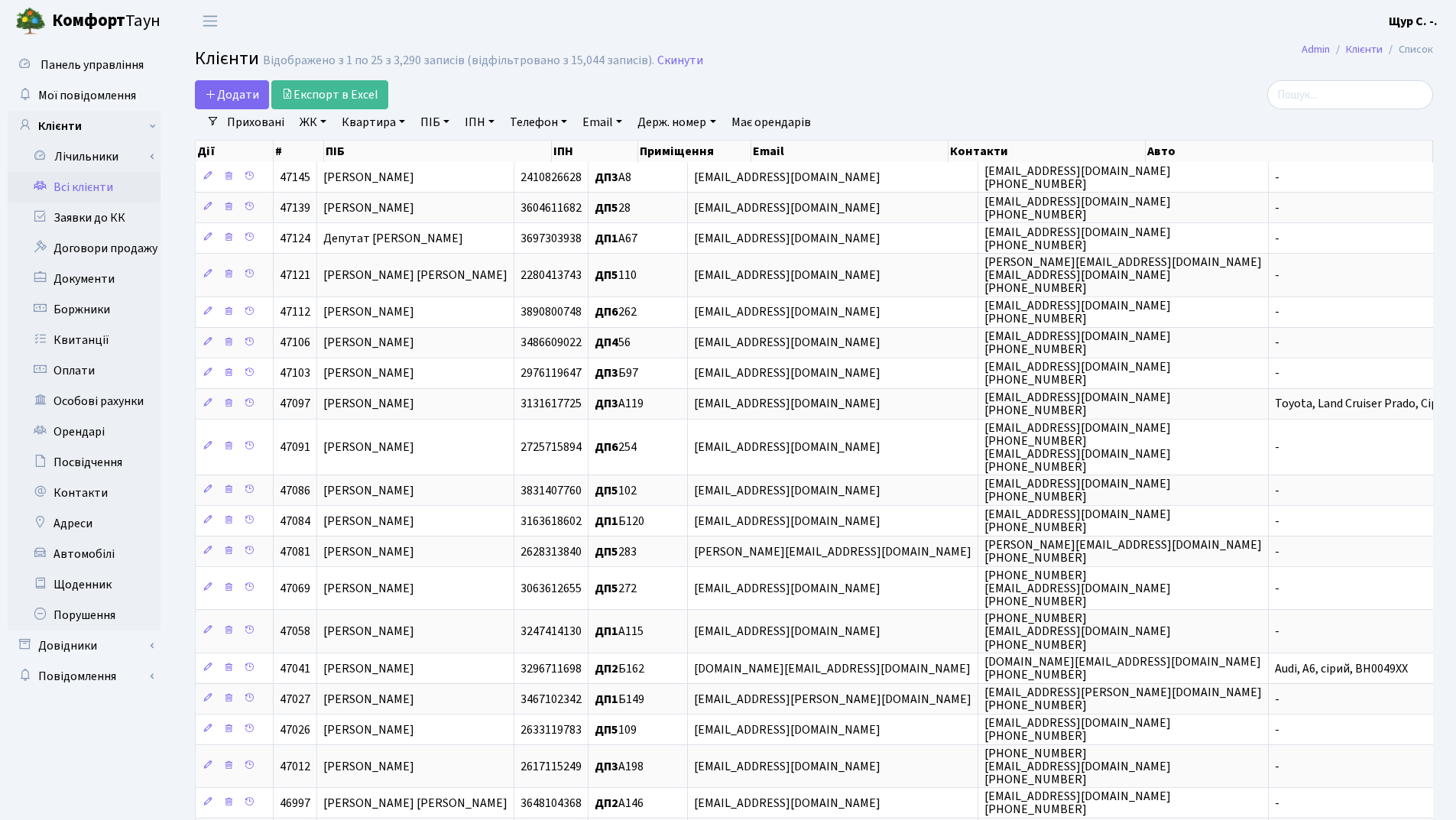
click at [364, 118] on link "Квартира" at bounding box center [374, 122] width 76 height 26
type input "а140"
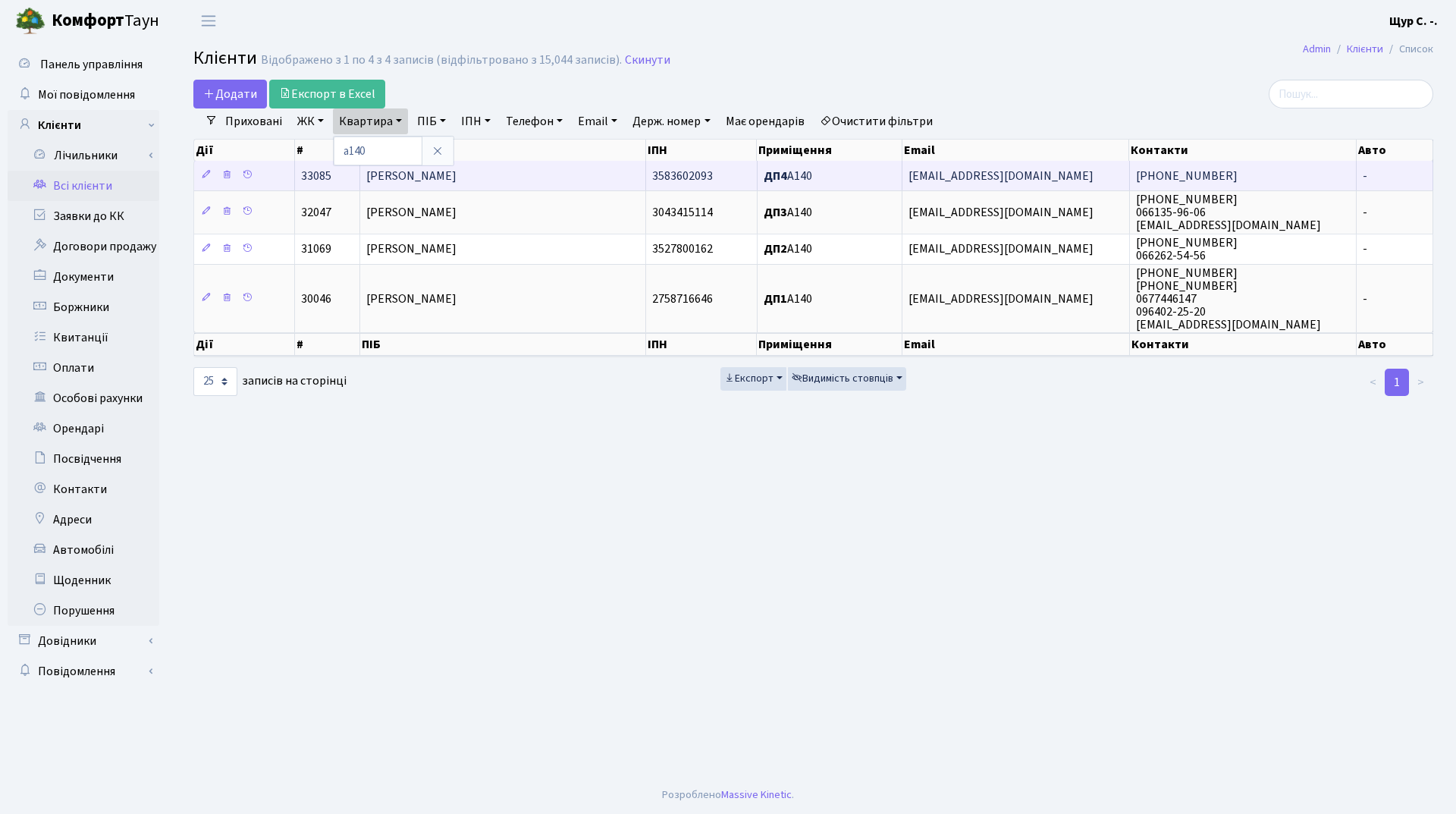
click at [456, 170] on span "Корнієнко Антон Олександрович" at bounding box center [412, 176] width 90 height 17
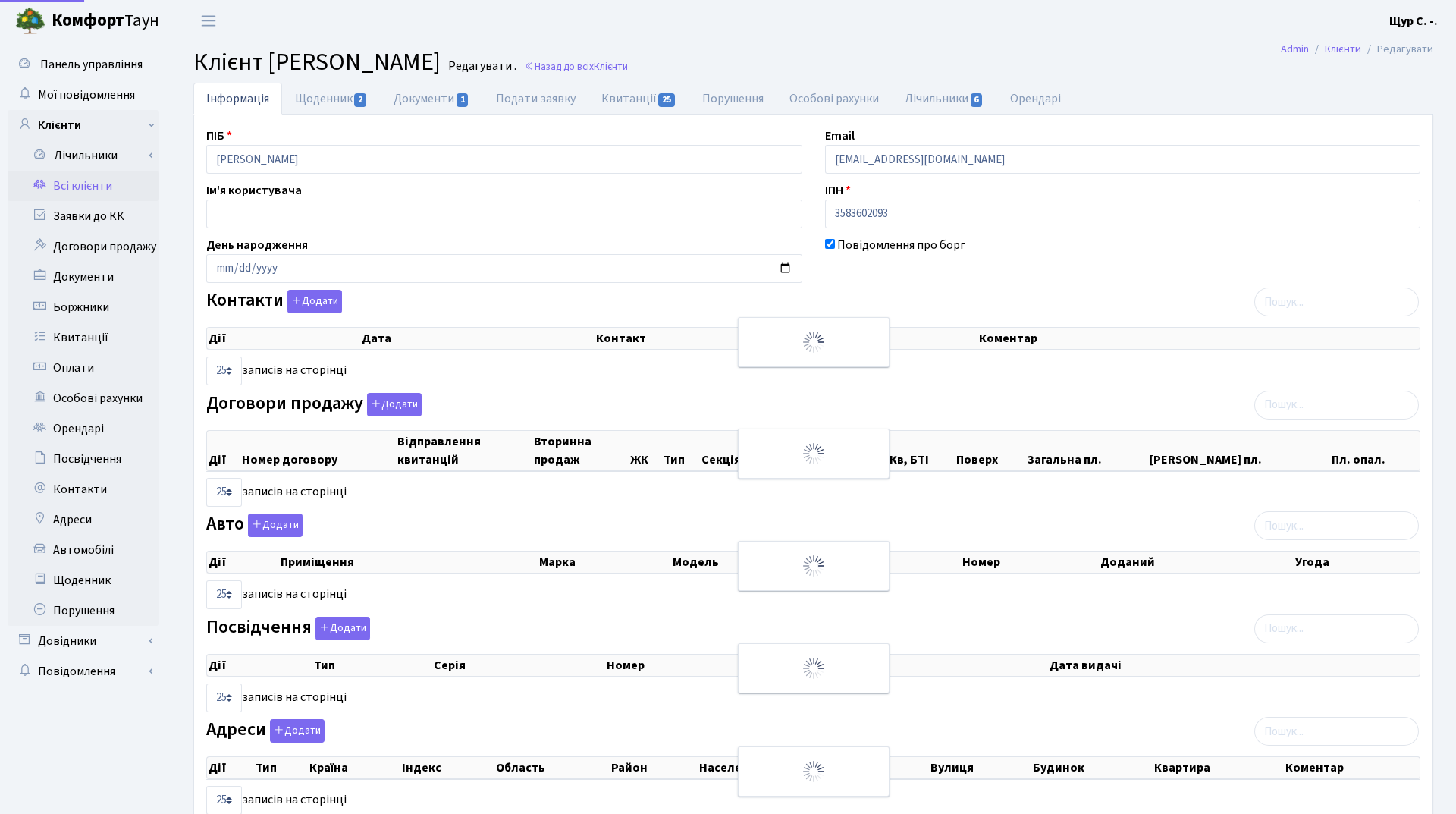
select select "25"
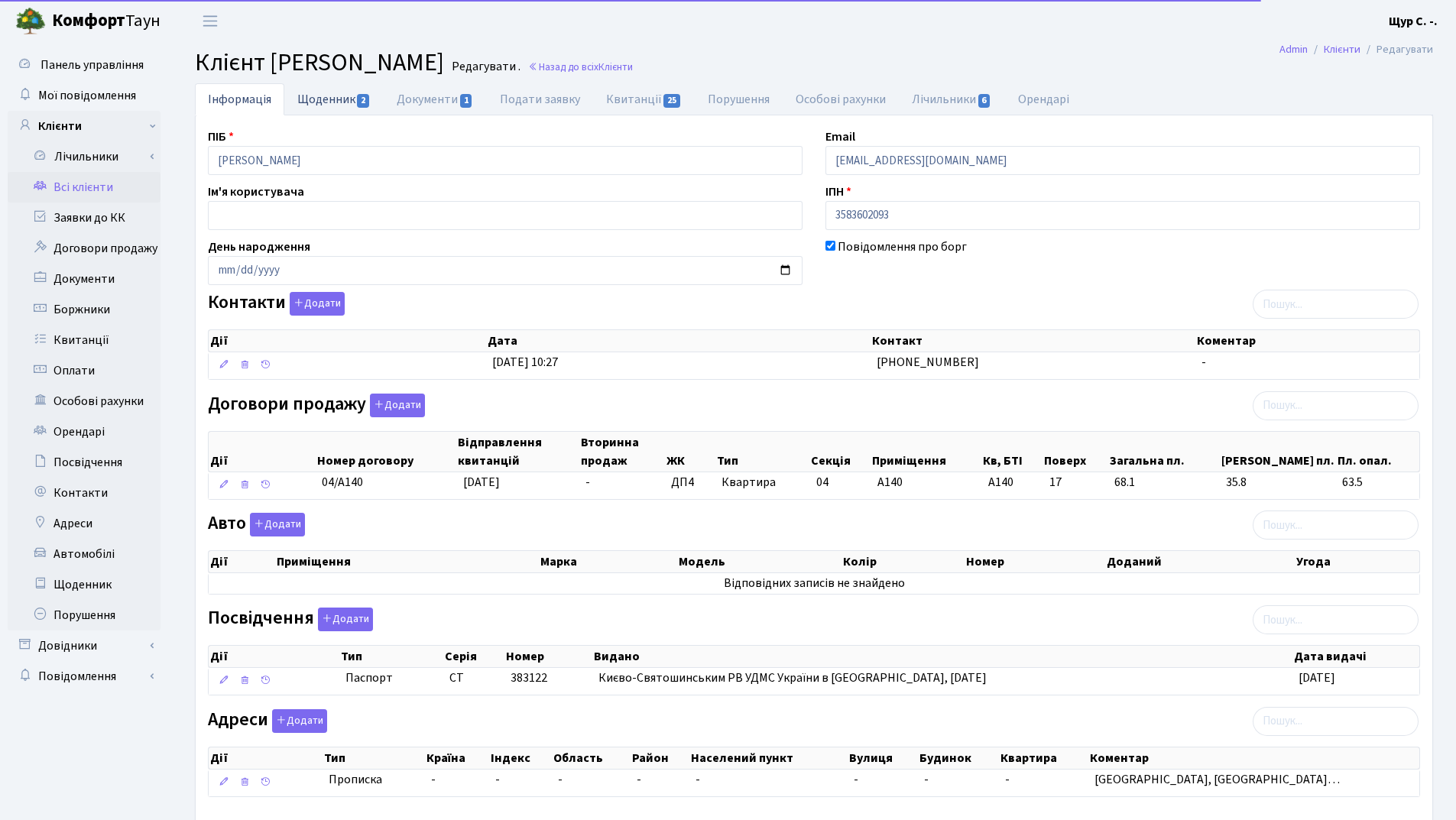
click at [329, 105] on link "Щоденник 2" at bounding box center [334, 99] width 100 height 31
select select "25"
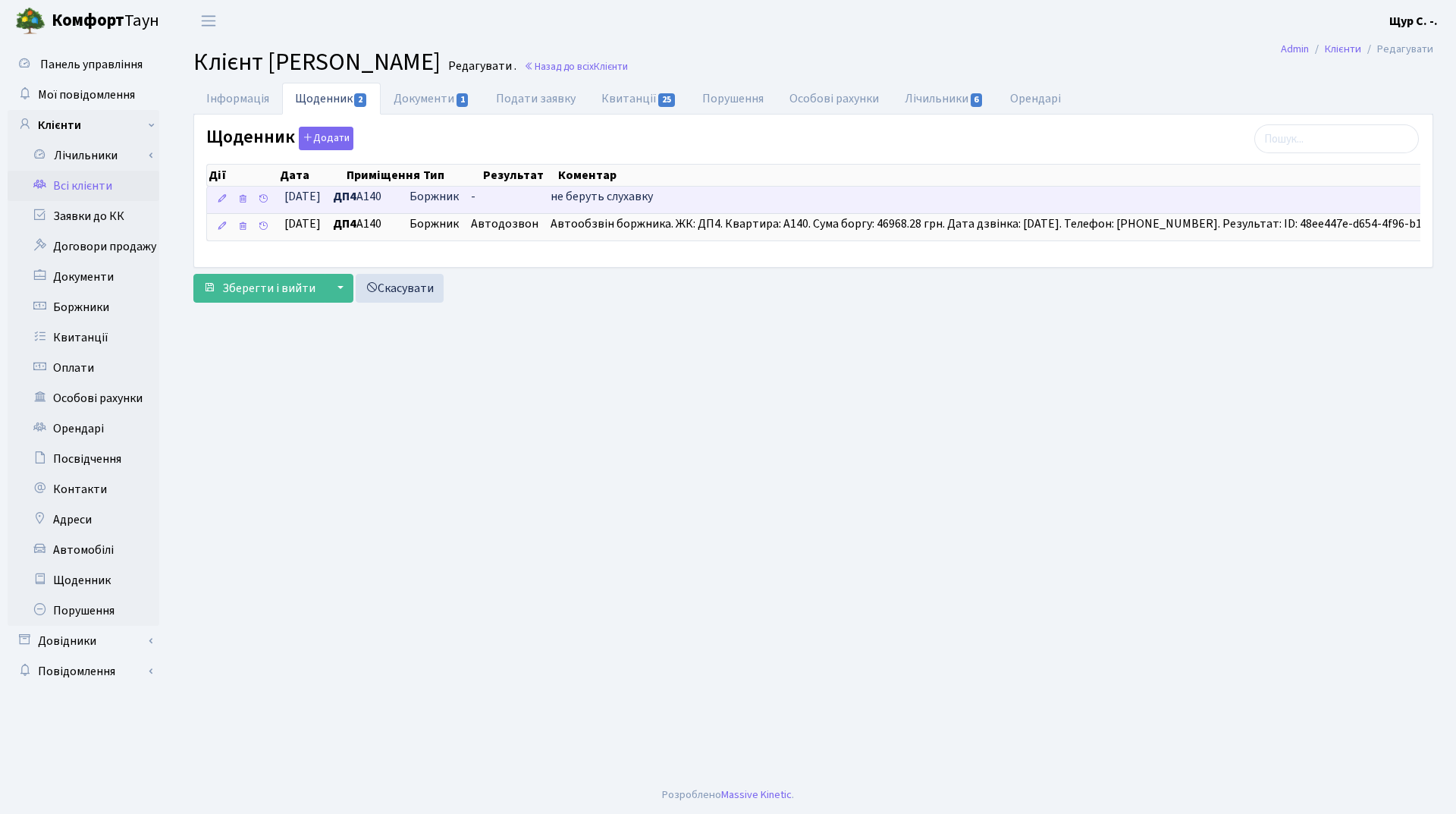
click at [450, 195] on span "Боржник" at bounding box center [434, 197] width 49 height 18
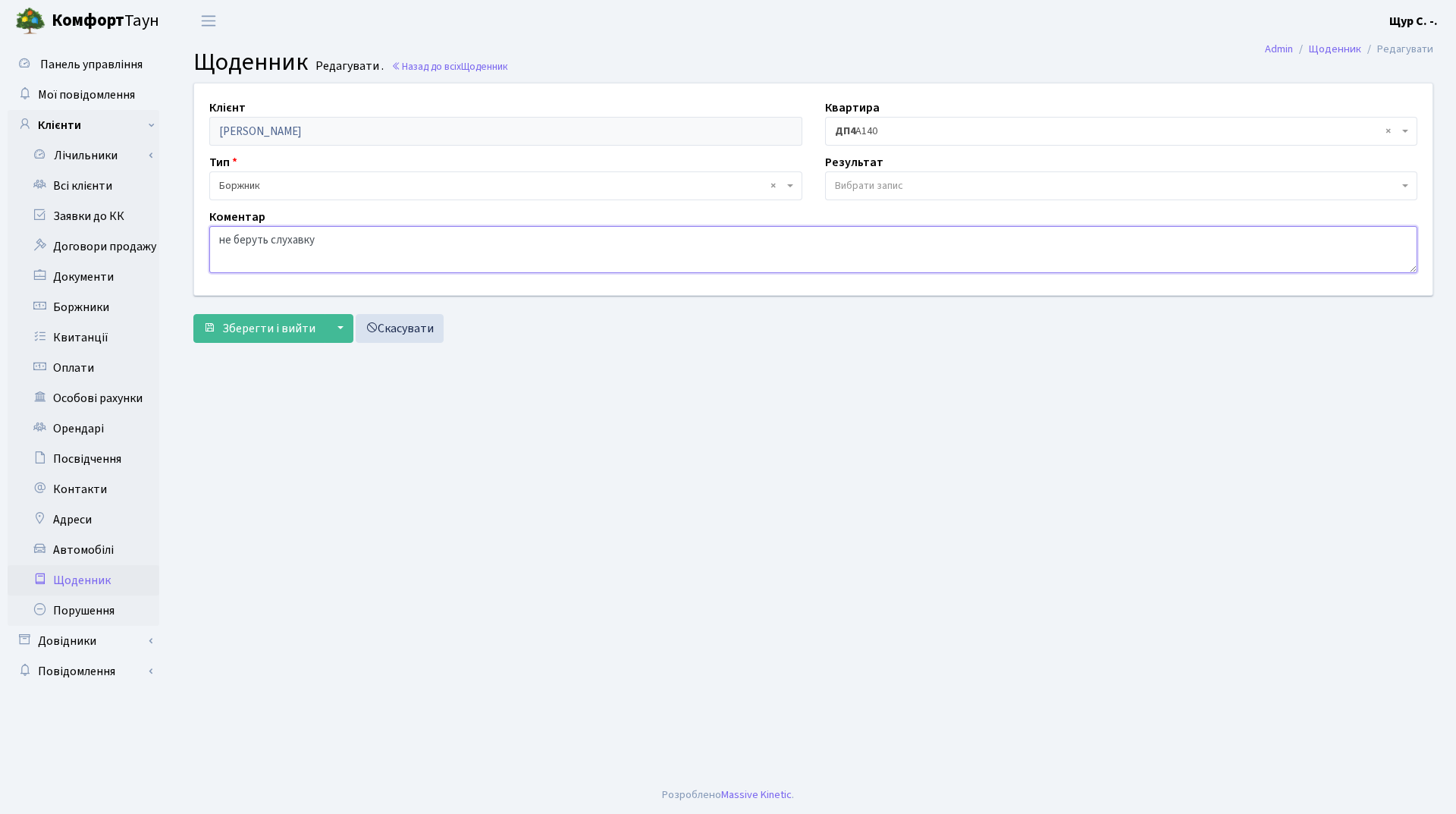
click at [342, 237] on textarea "не беруть слухавку" at bounding box center [813, 250] width 1208 height 47
type textarea "не беруть слухавку. Взяли платіжку, обіцяють сплатити"
click at [275, 326] on span "Зберегти і вийти" at bounding box center [268, 328] width 93 height 17
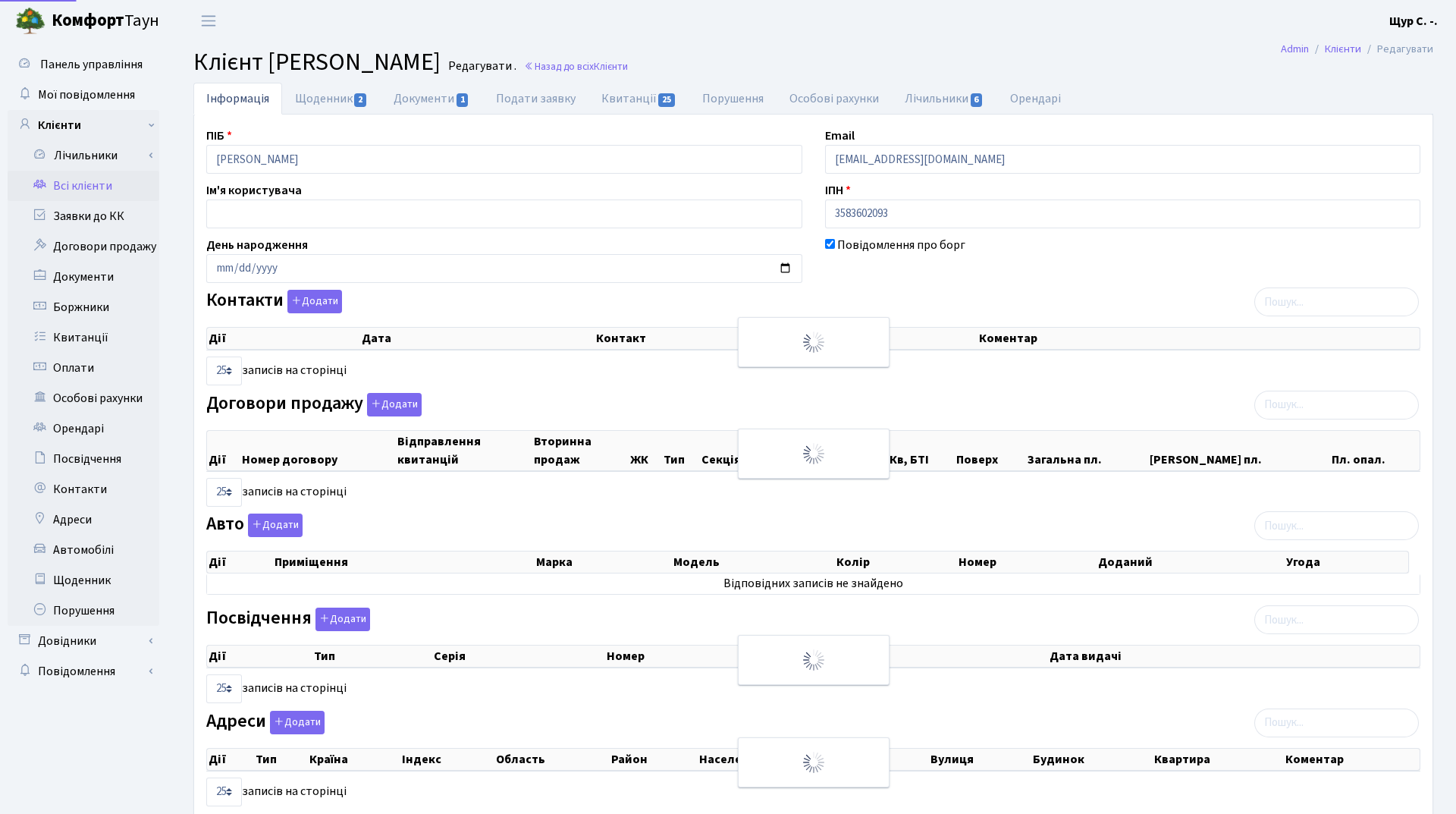
select select "25"
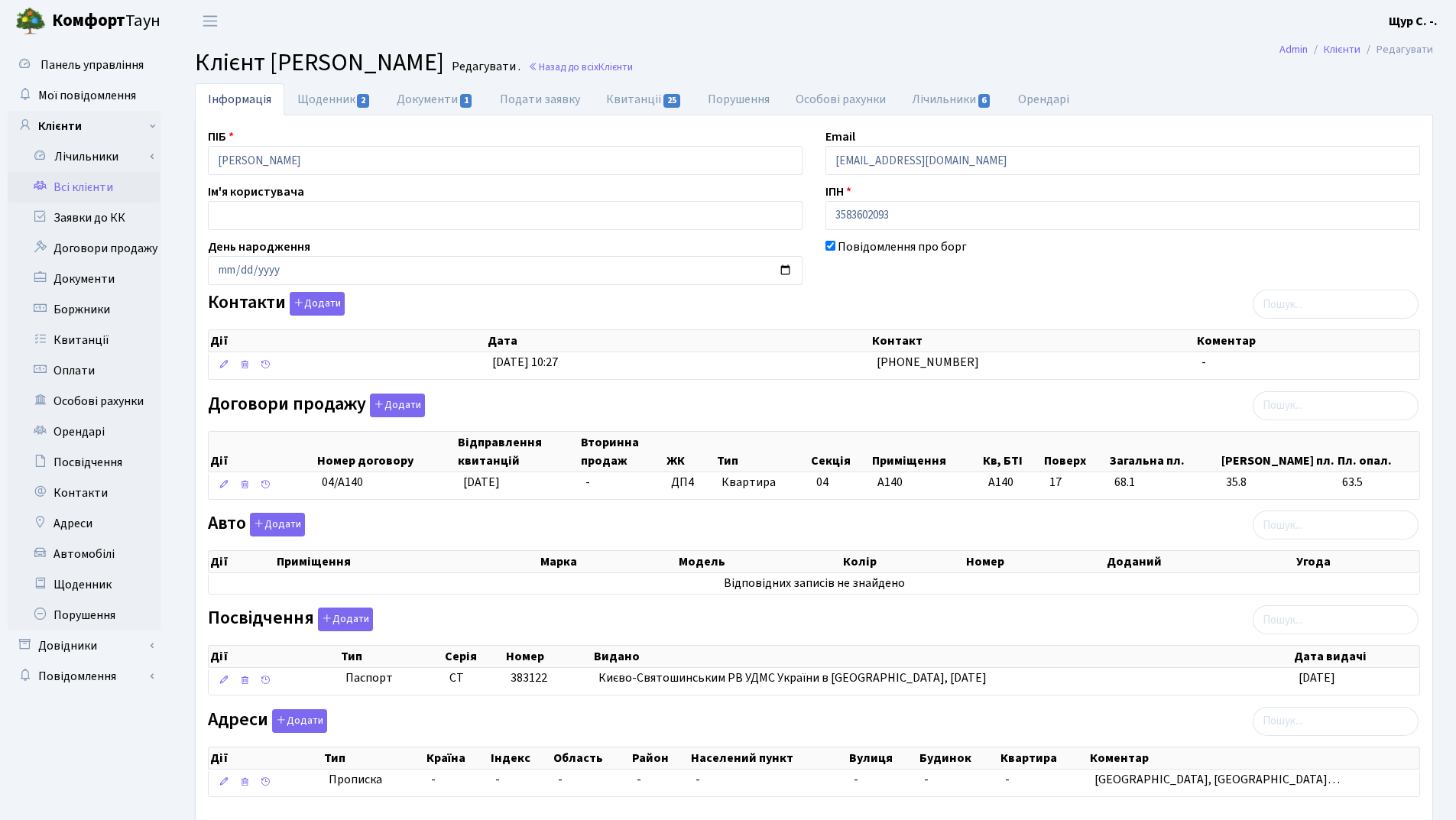
click at [93, 192] on link "Всі клієнти" at bounding box center [84, 187] width 153 height 30
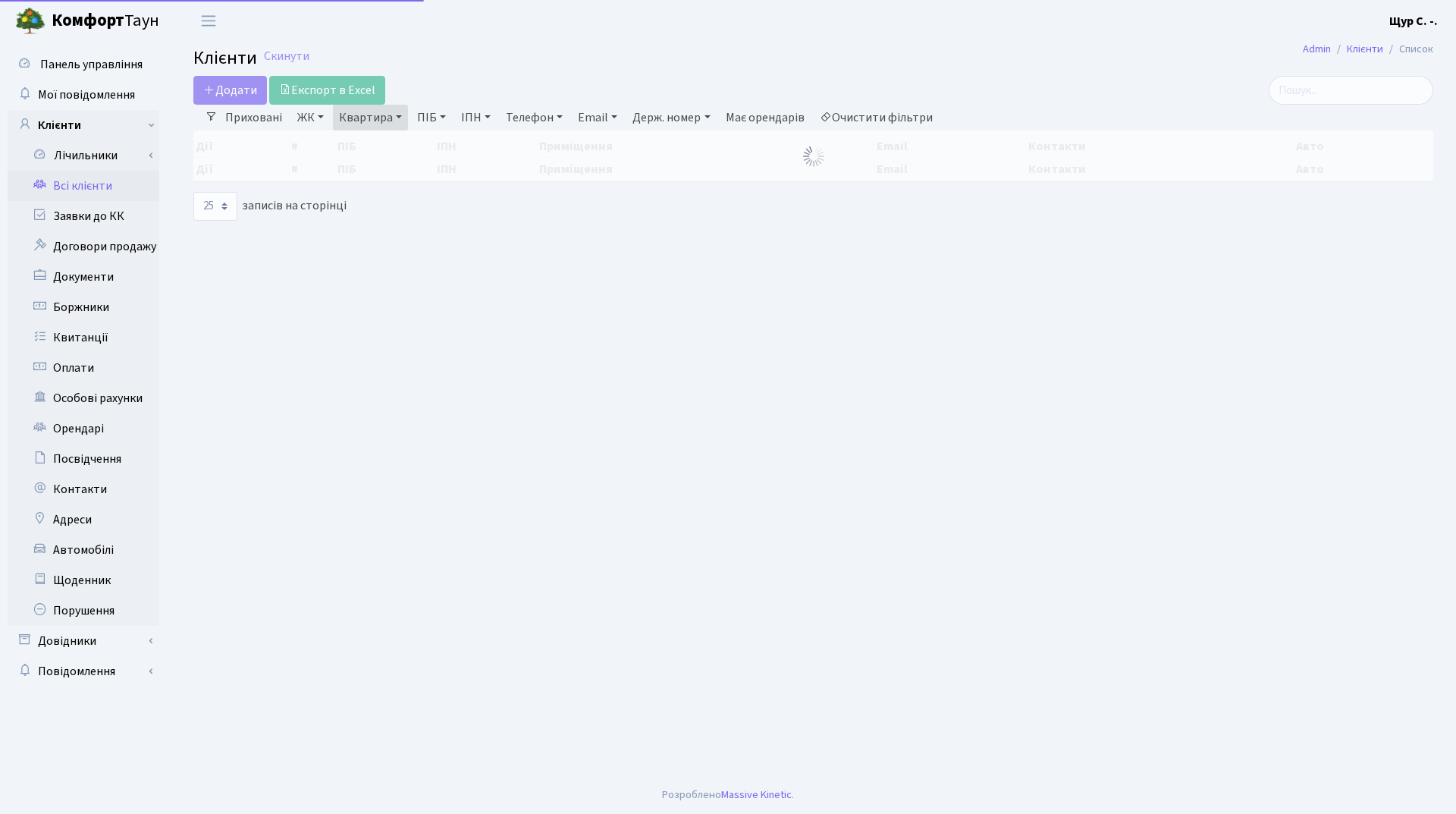
select select "25"
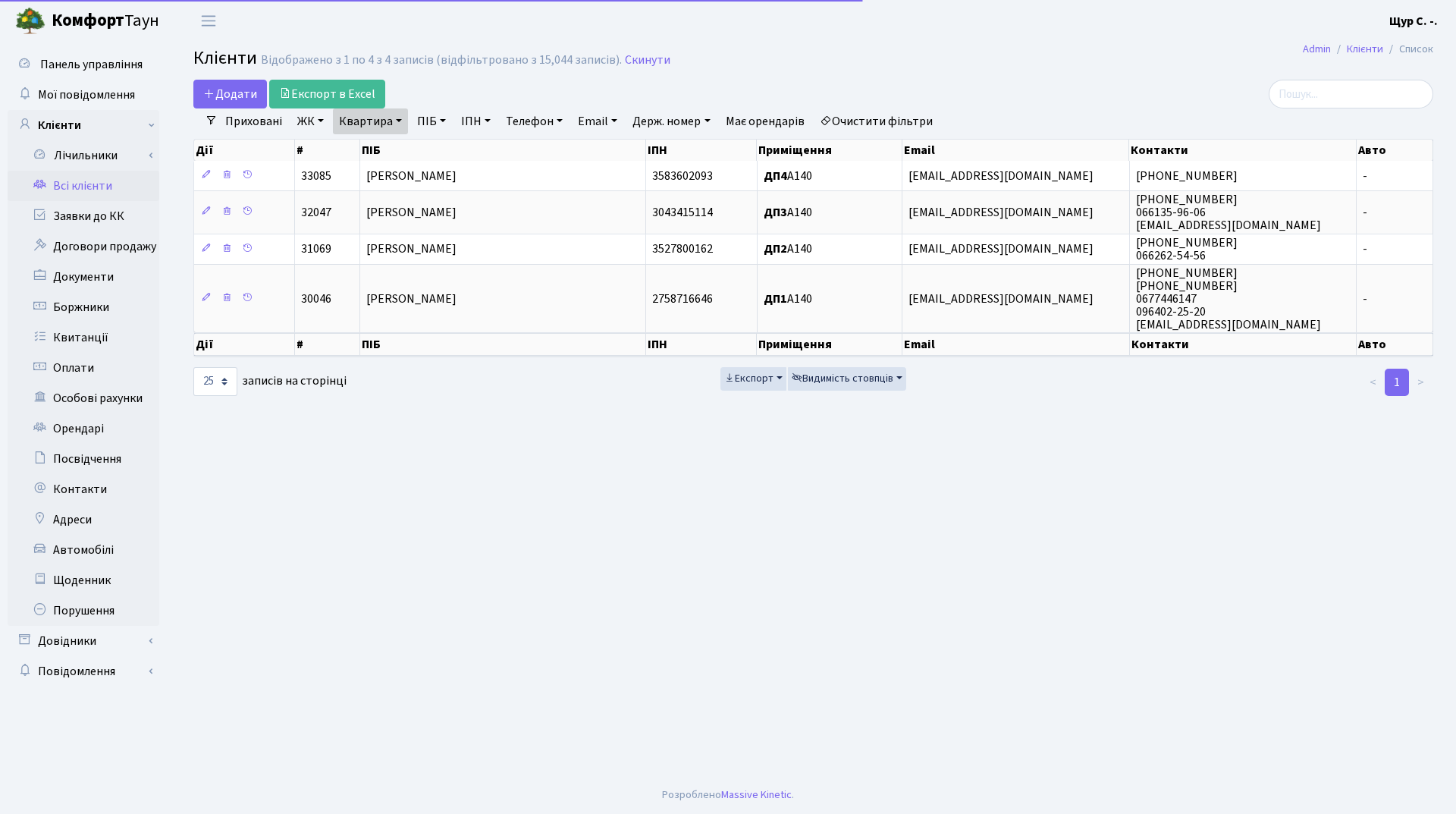
click at [394, 125] on link "Квартира" at bounding box center [371, 121] width 75 height 26
click at [393, 147] on input "а140" at bounding box center [378, 151] width 89 height 28
type input "а"
type input "б141"
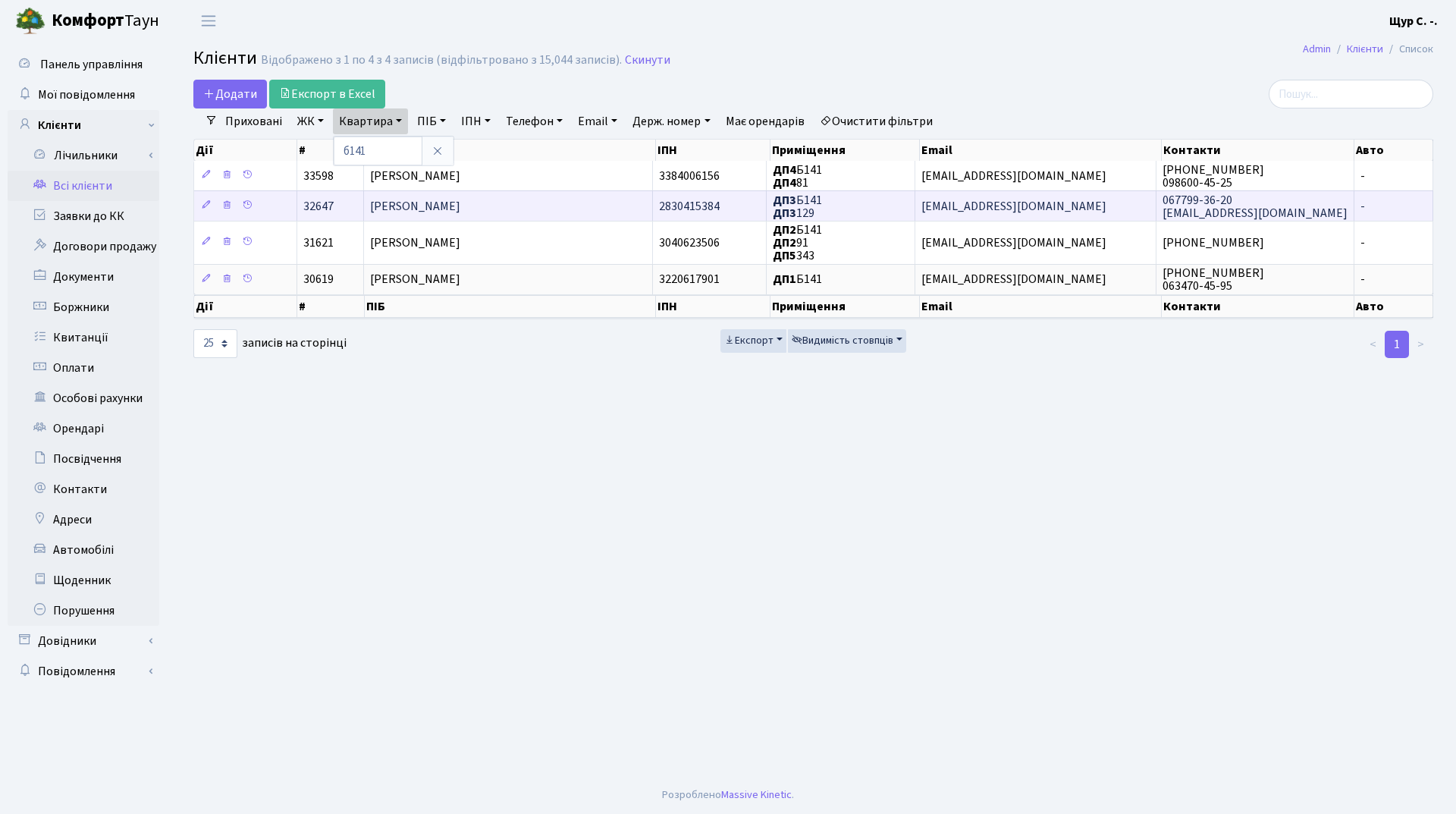
click at [460, 205] on span "[PERSON_NAME] [PERSON_NAME]" at bounding box center [415, 206] width 90 height 17
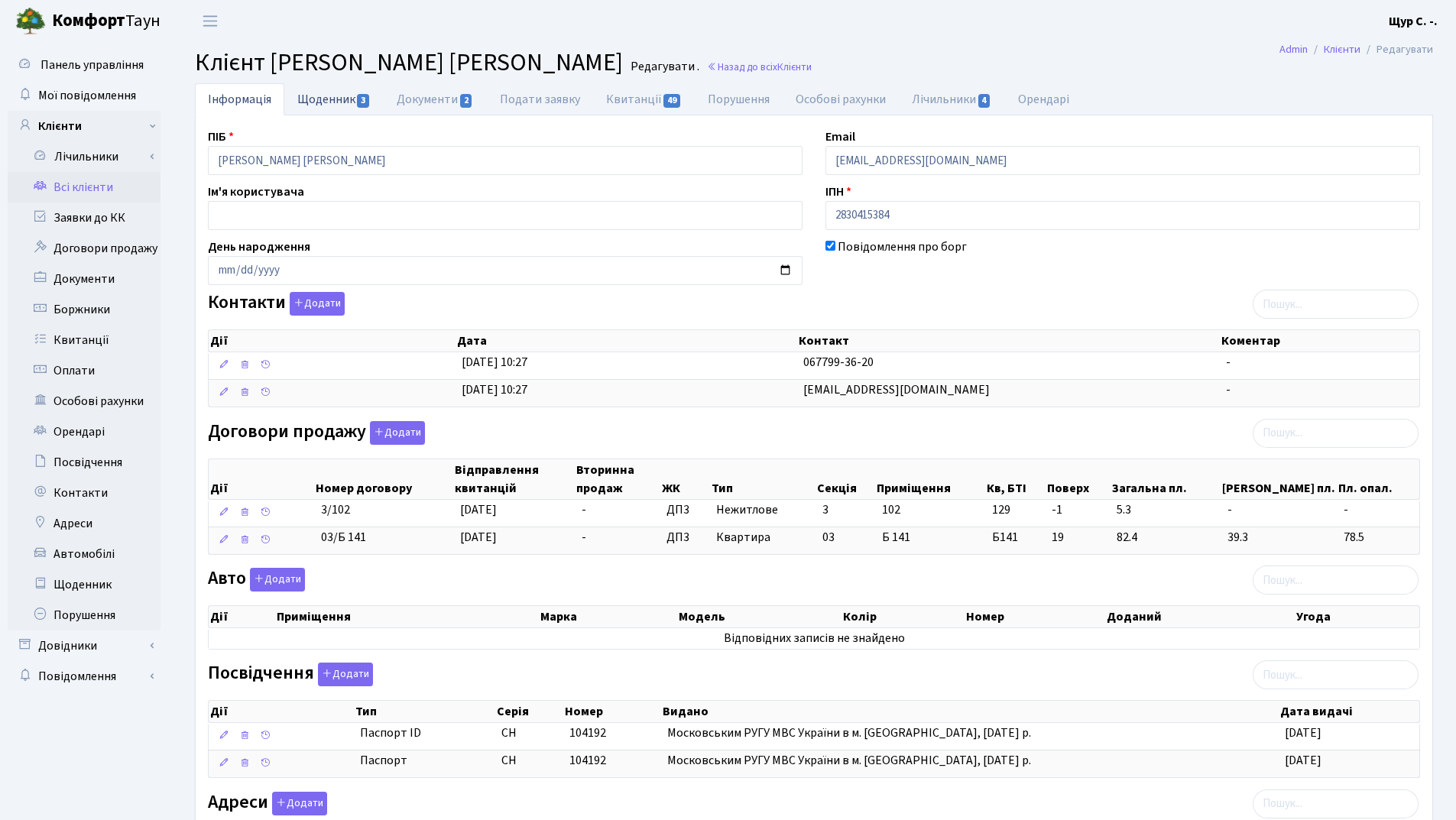
click at [329, 96] on link "Щоденник 3" at bounding box center [334, 99] width 100 height 31
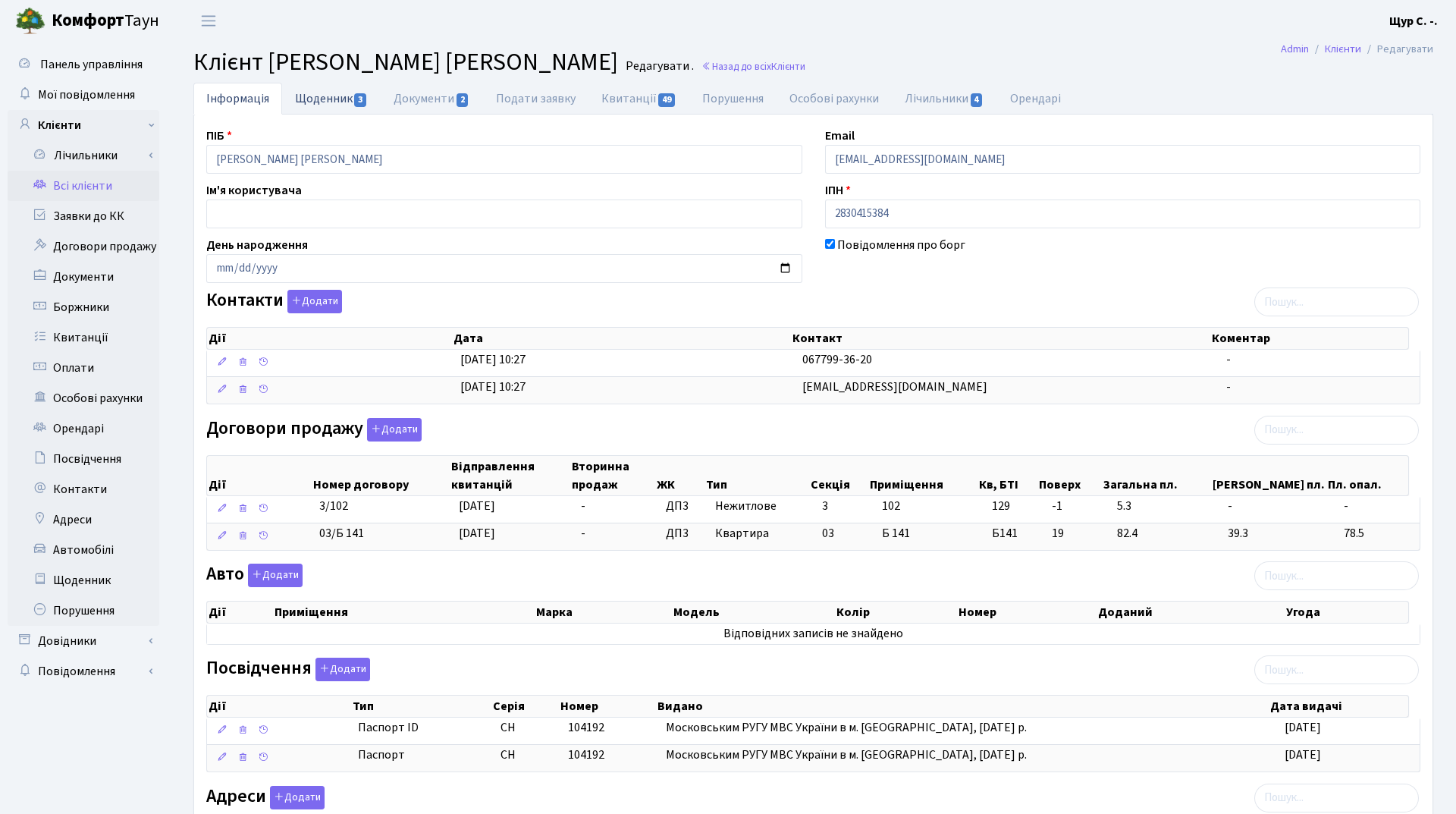
select select "25"
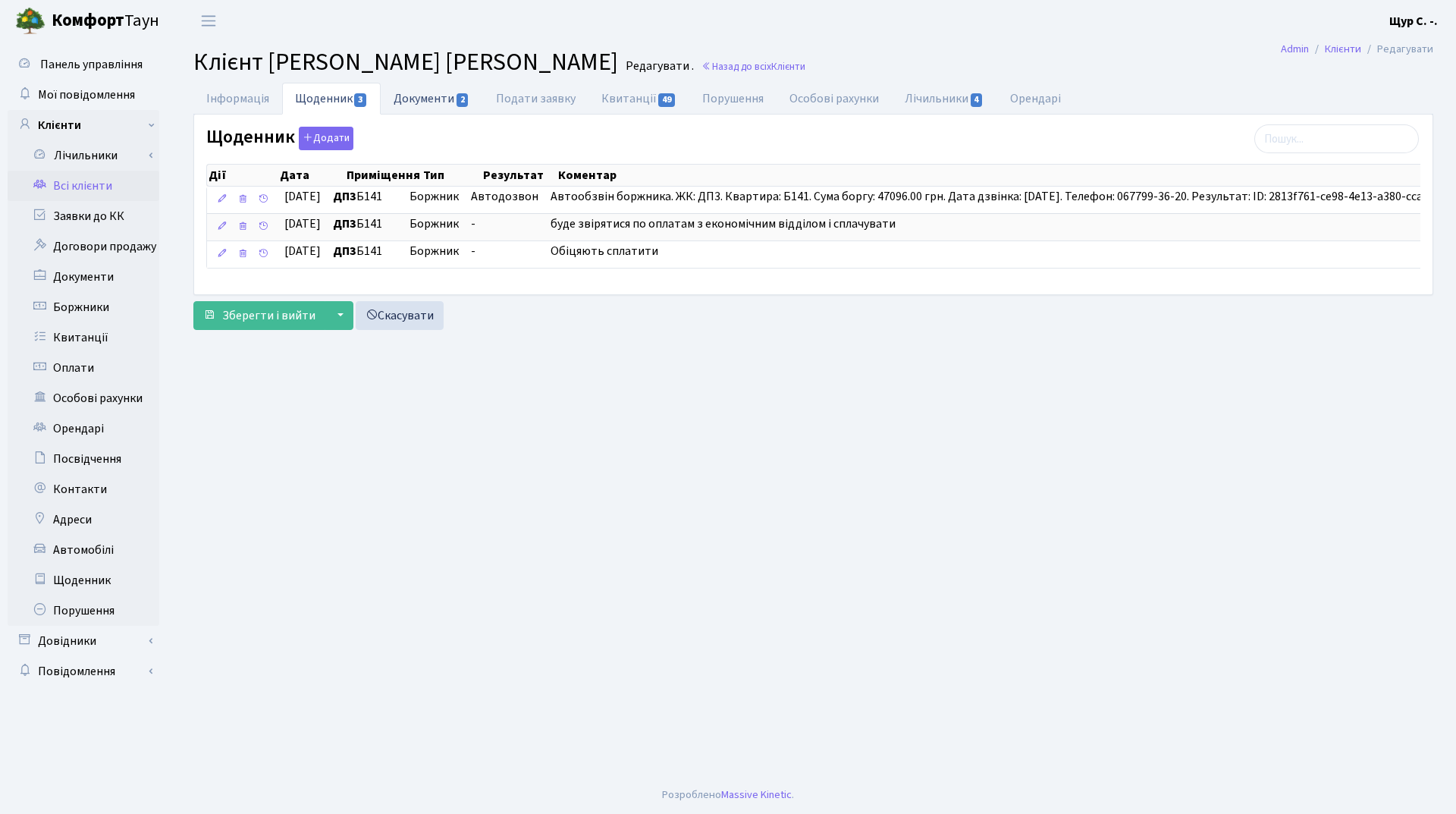
click at [442, 103] on link "Документи 2" at bounding box center [431, 98] width 101 height 31
select select "25"
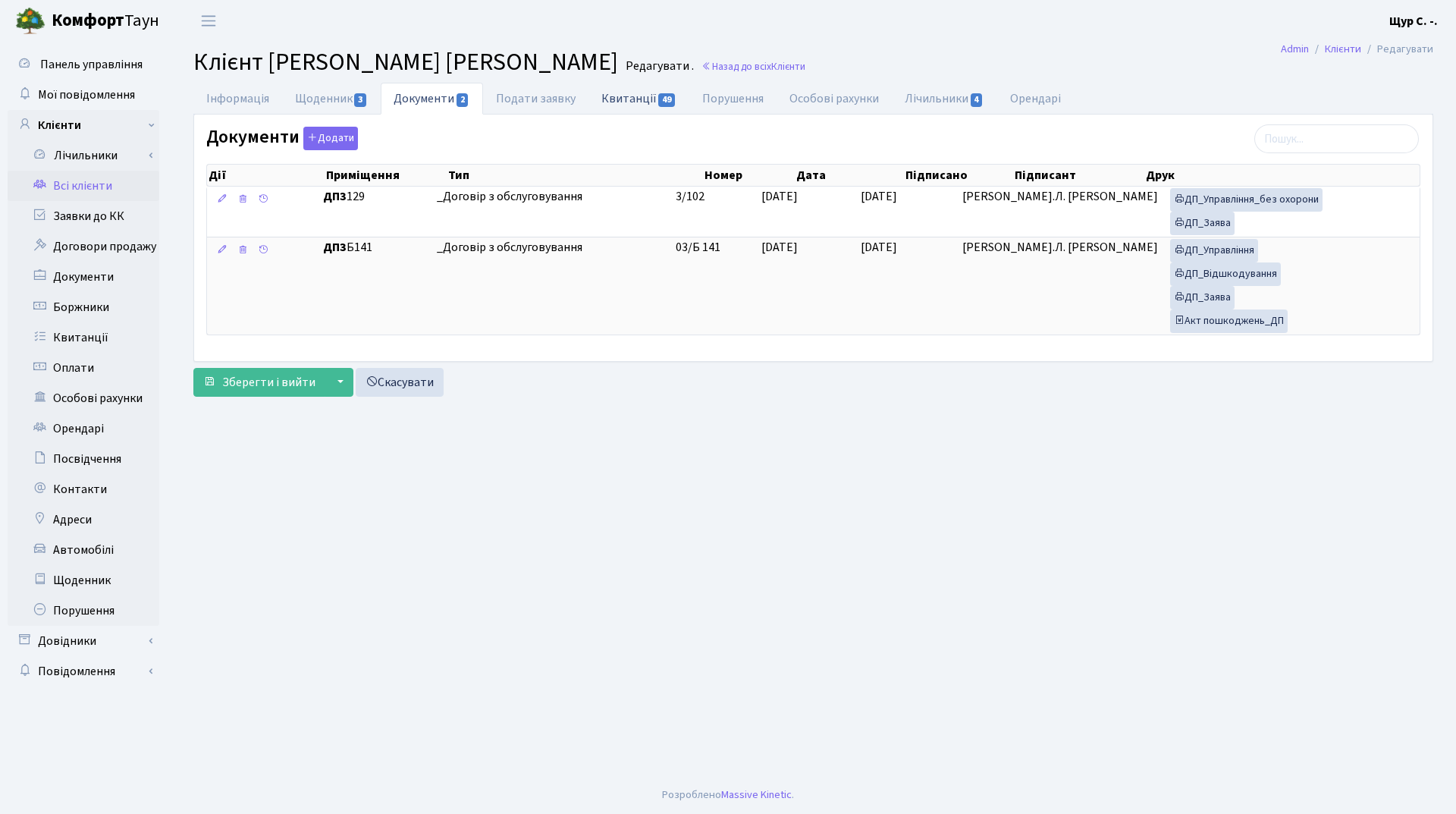
click at [627, 105] on link "Квитанції 49" at bounding box center [639, 98] width 100 height 31
select select "25"
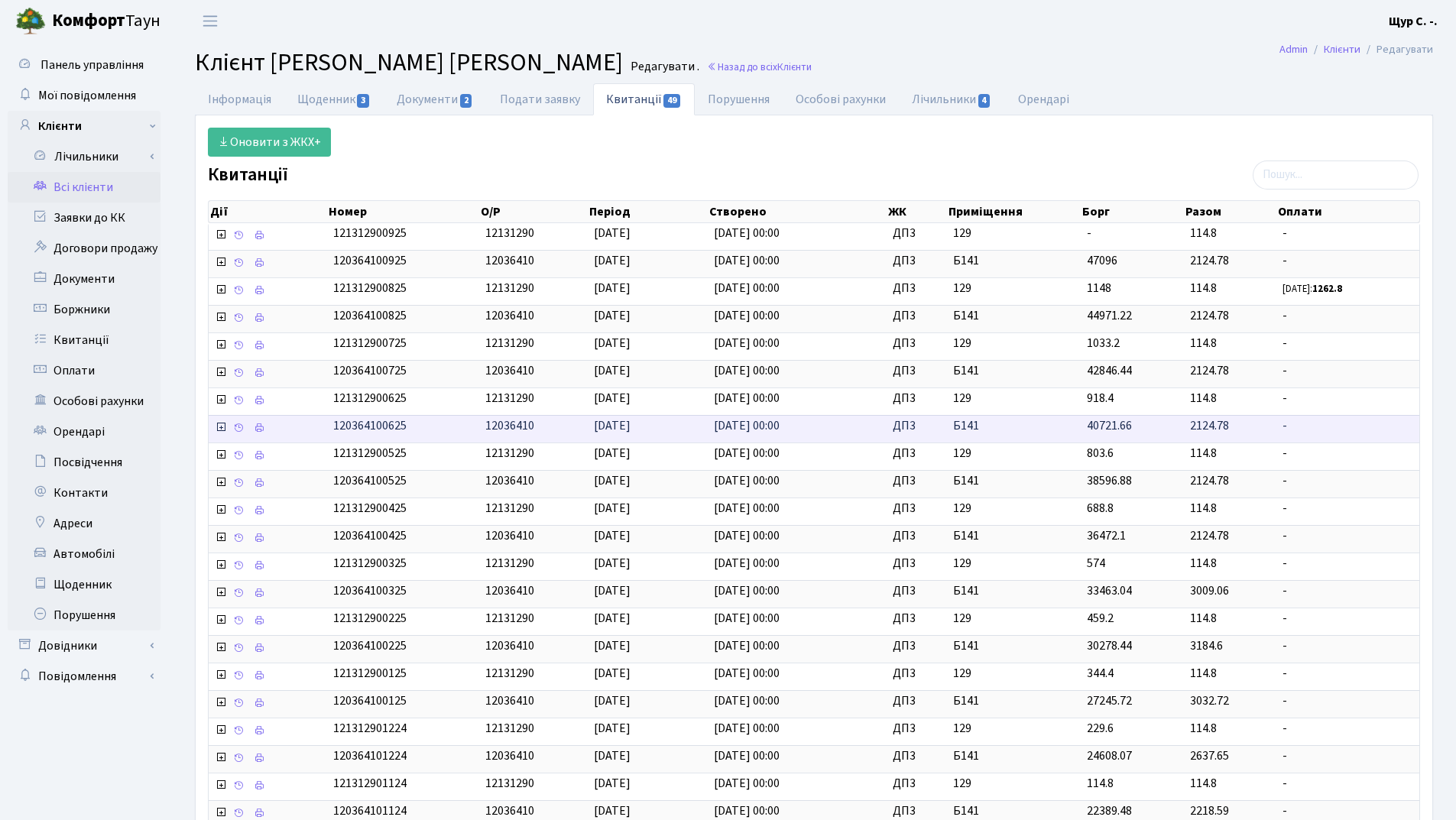
scroll to position [229, 0]
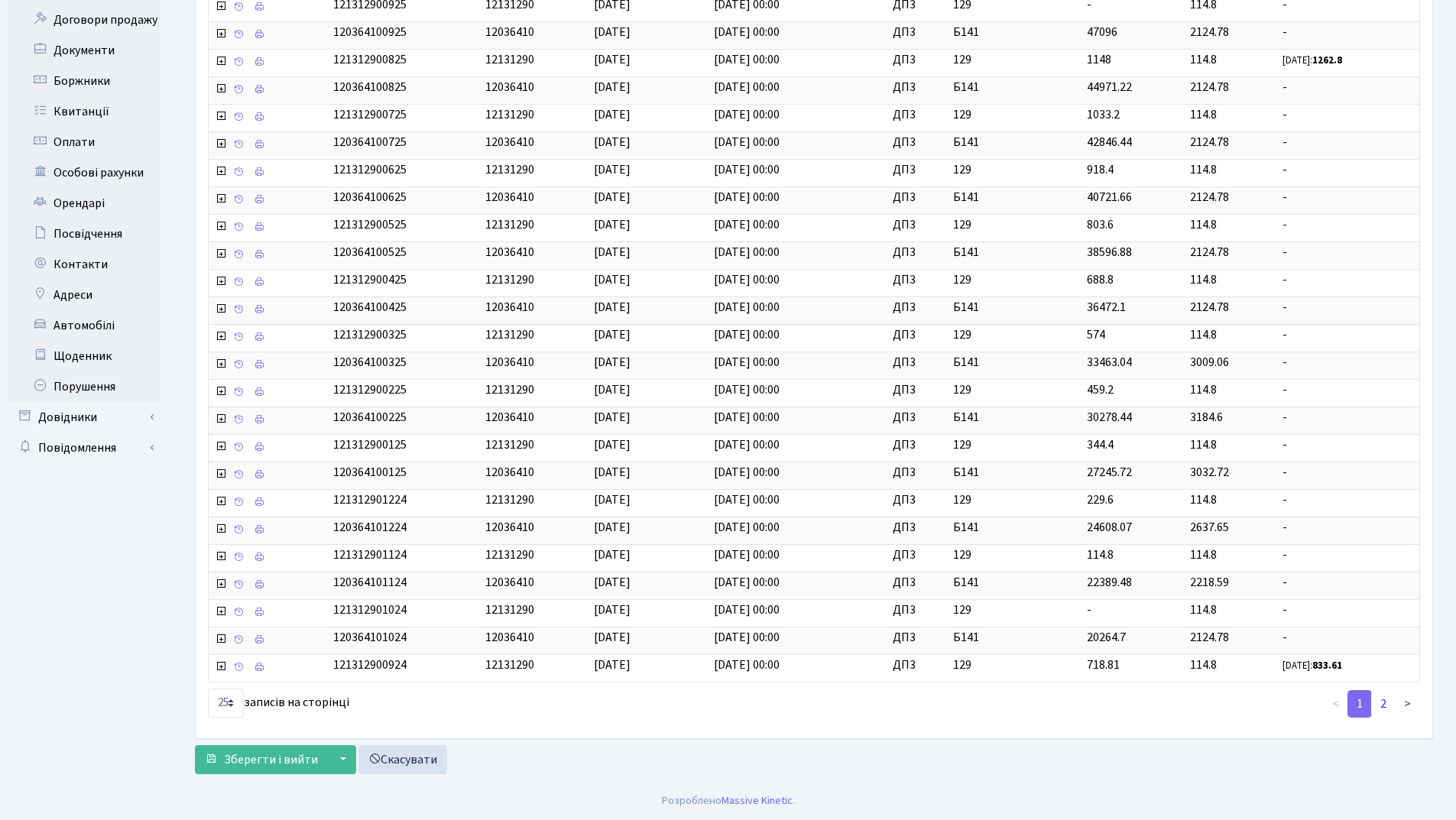
click at [1382, 704] on link "2" at bounding box center [1383, 704] width 24 height 28
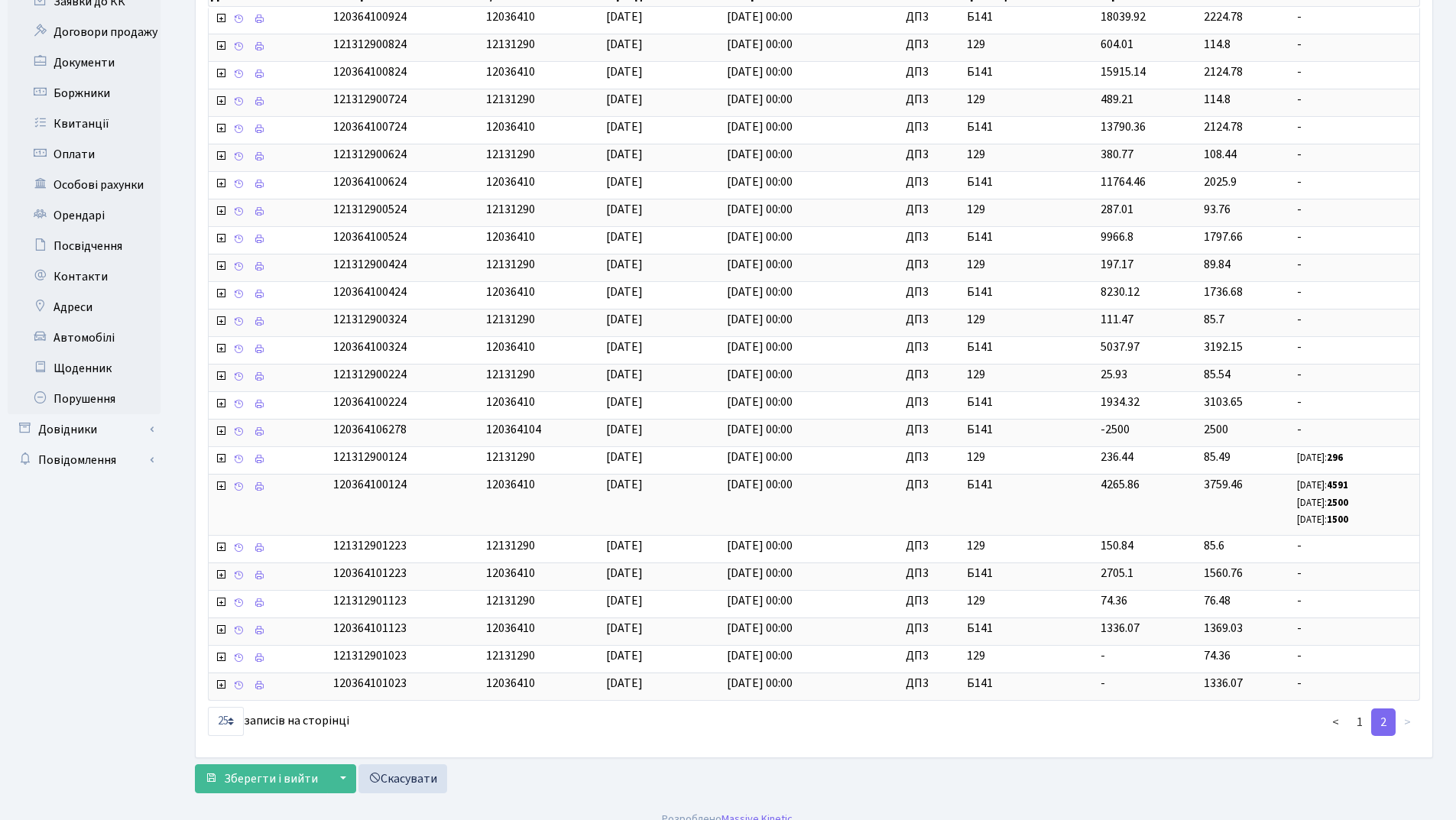
scroll to position [235, 0]
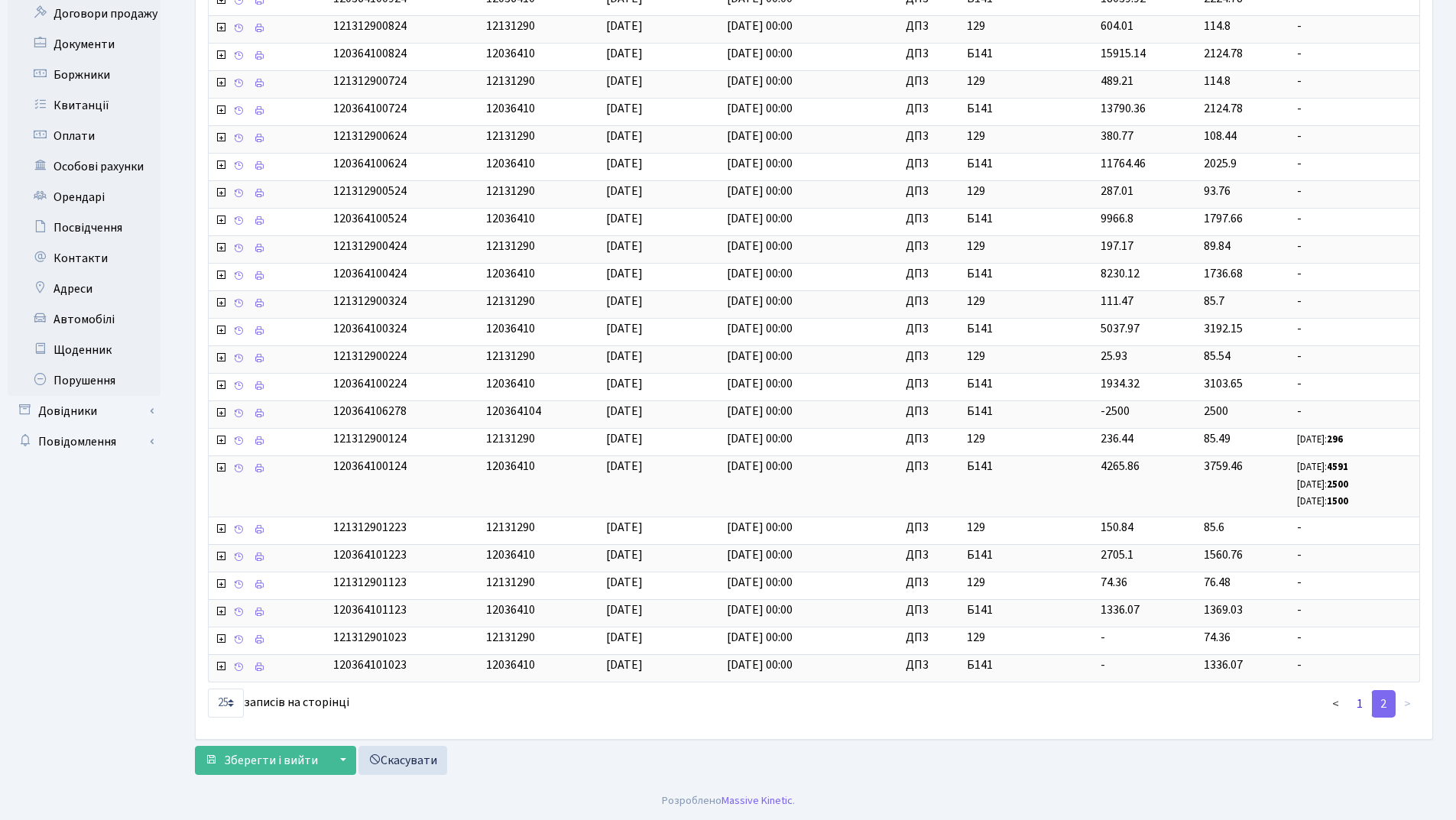
click at [1357, 704] on link "1" at bounding box center [1359, 704] width 24 height 28
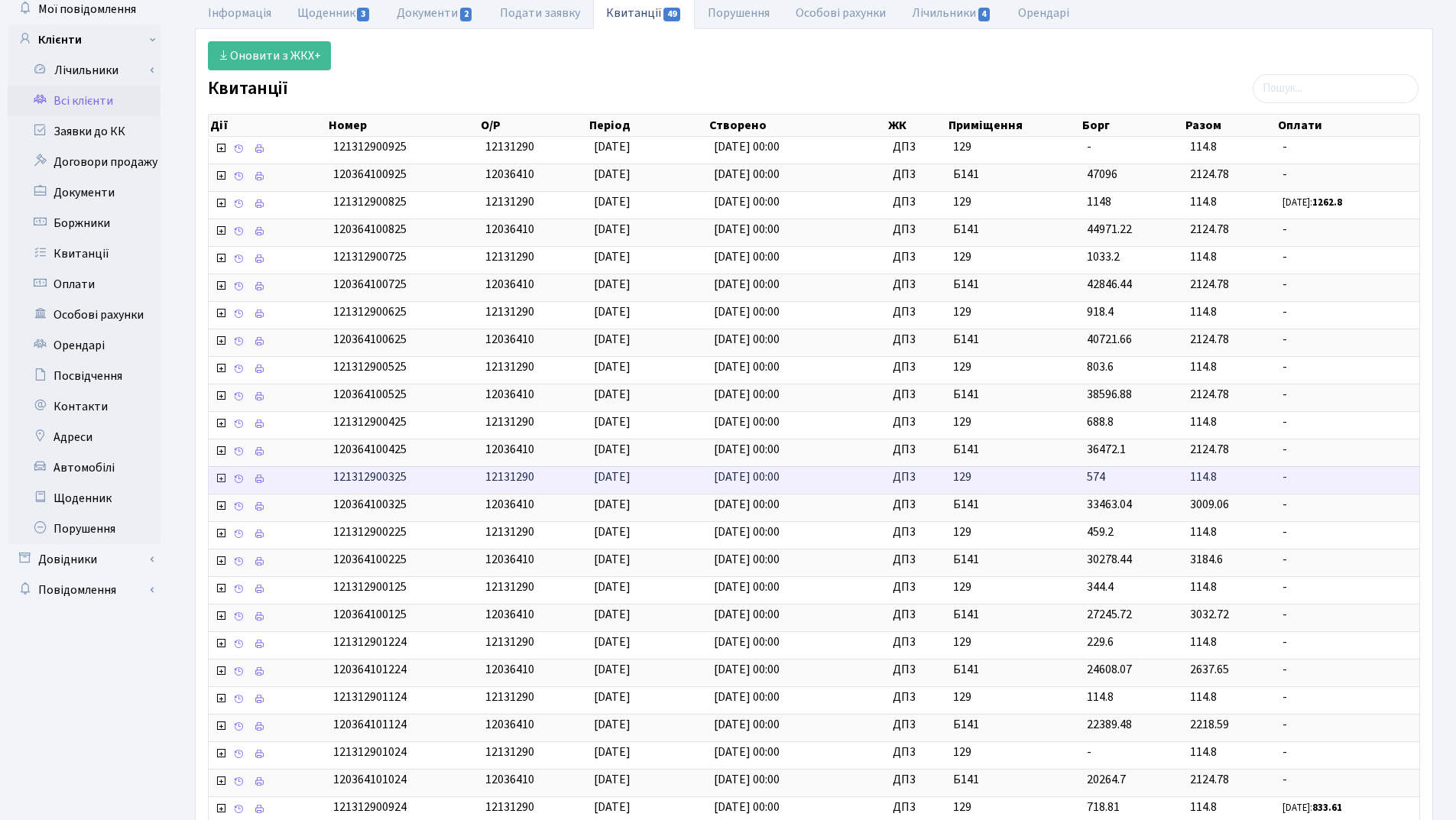
scroll to position [0, 0]
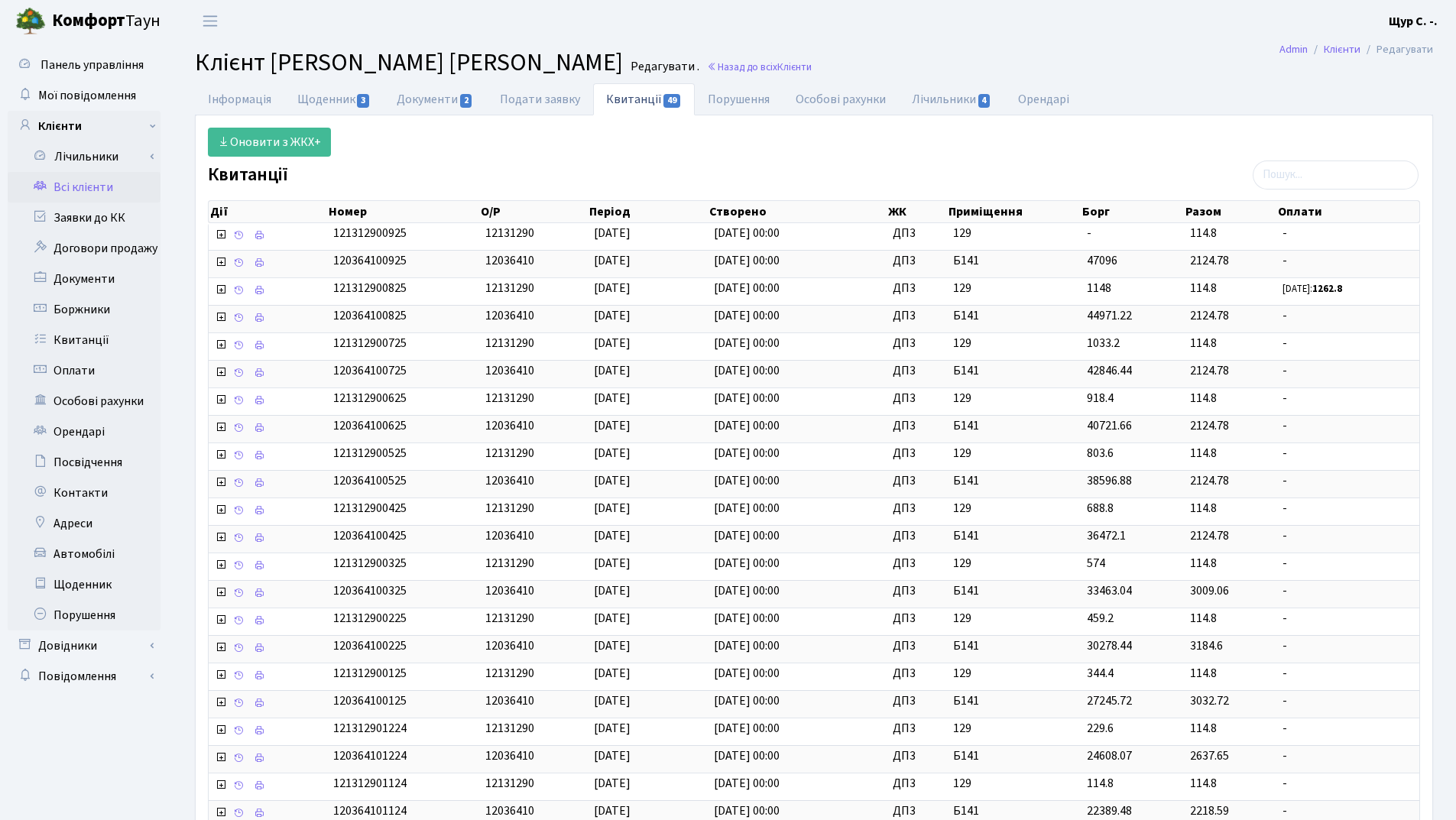
click at [105, 186] on link "Всі клієнти" at bounding box center [84, 187] width 153 height 30
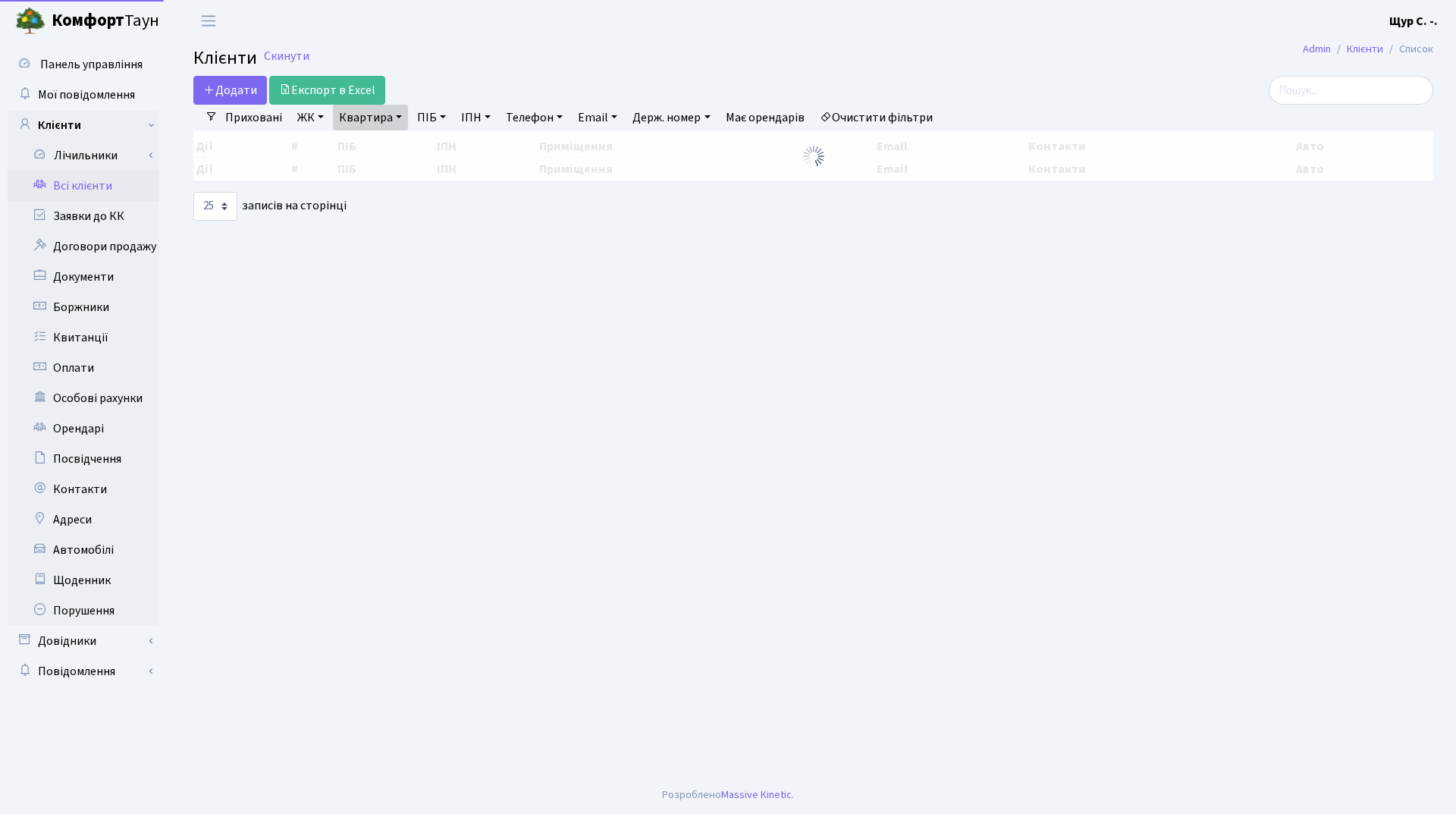
select select "25"
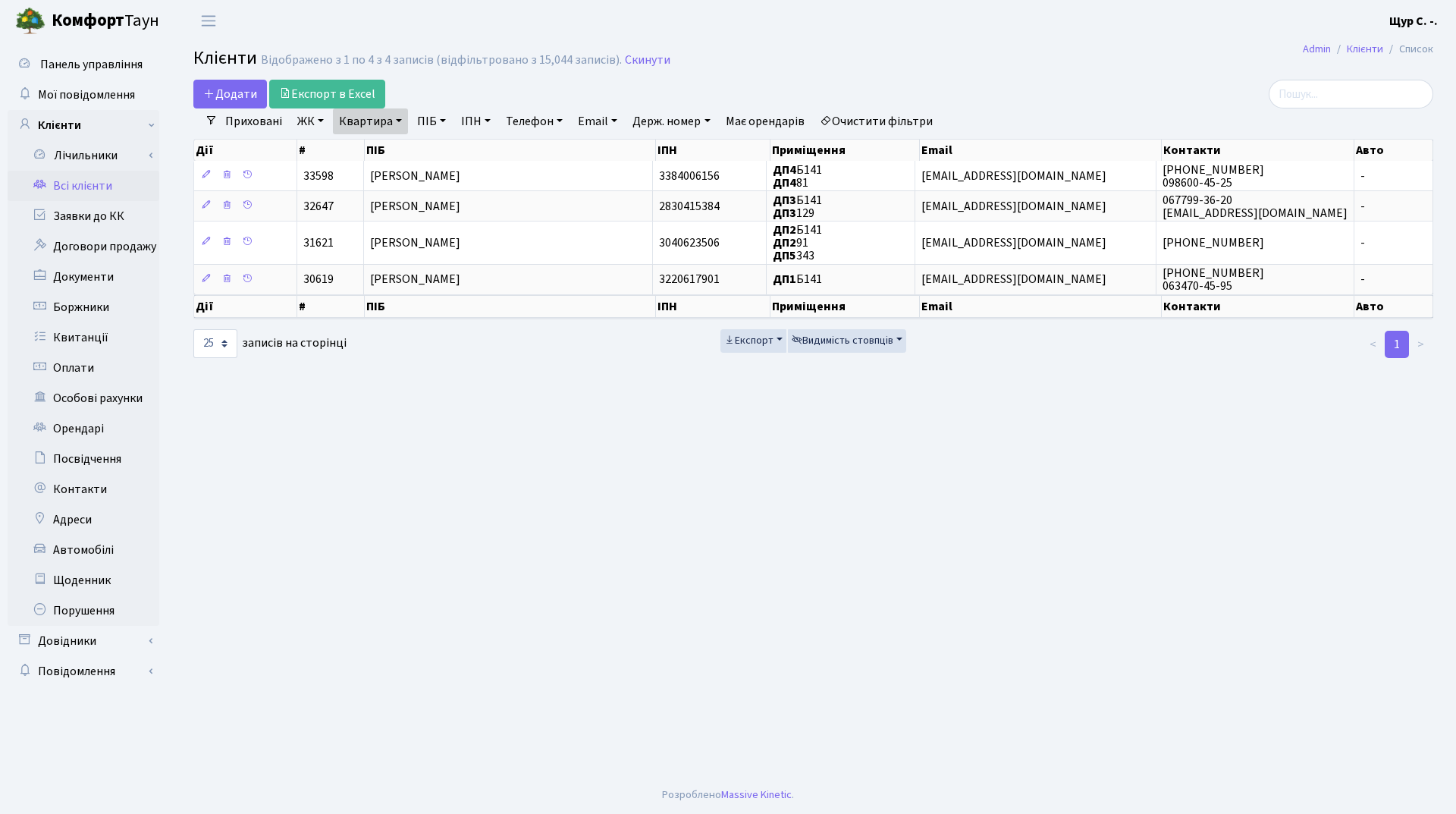
click at [395, 121] on link "Квартира" at bounding box center [371, 121] width 75 height 26
click at [398, 154] on input "б141" at bounding box center [378, 151] width 89 height 28
type input "б"
type input "16"
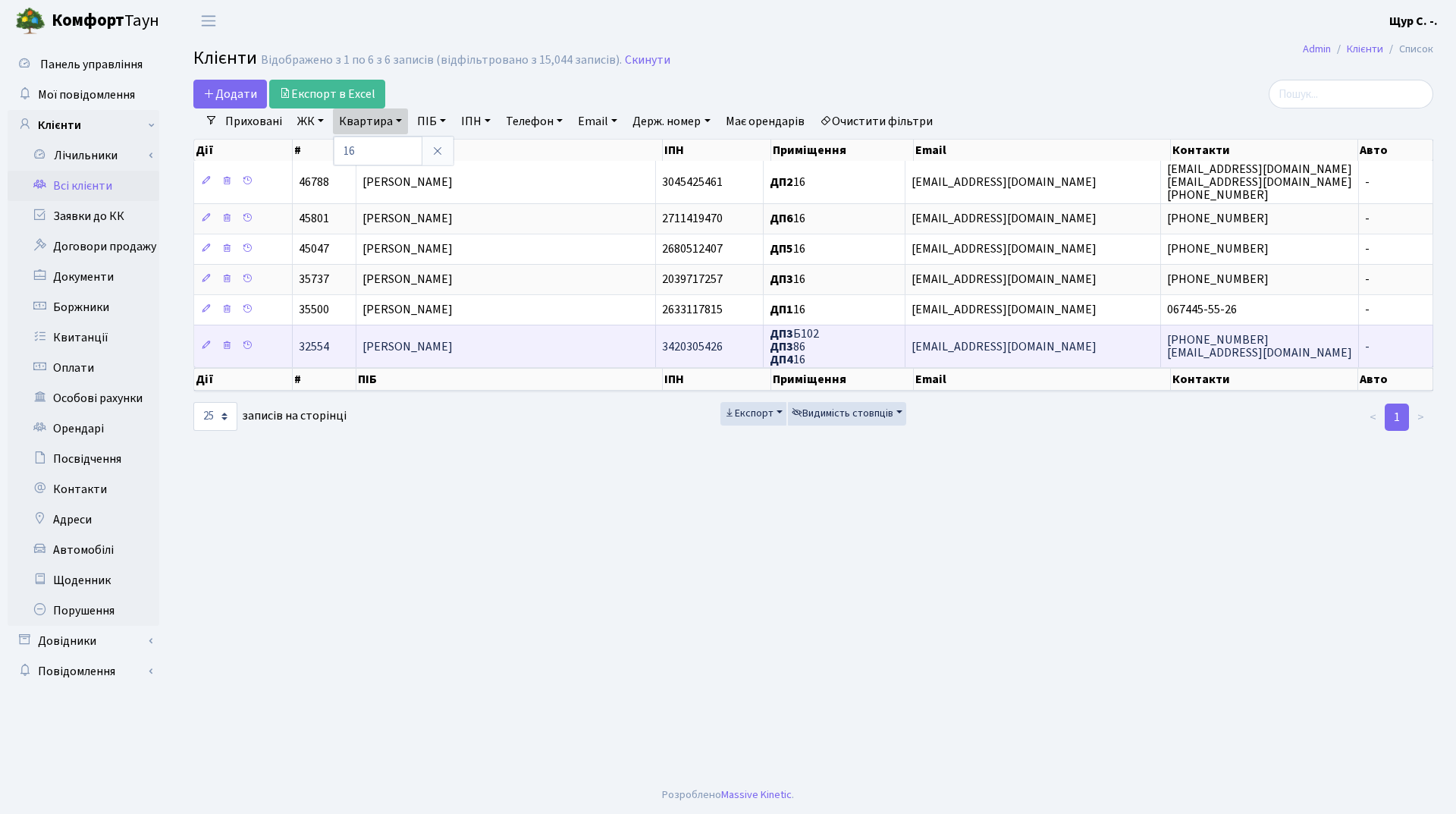
click at [447, 341] on span "[PERSON_NAME]" at bounding box center [408, 347] width 90 height 17
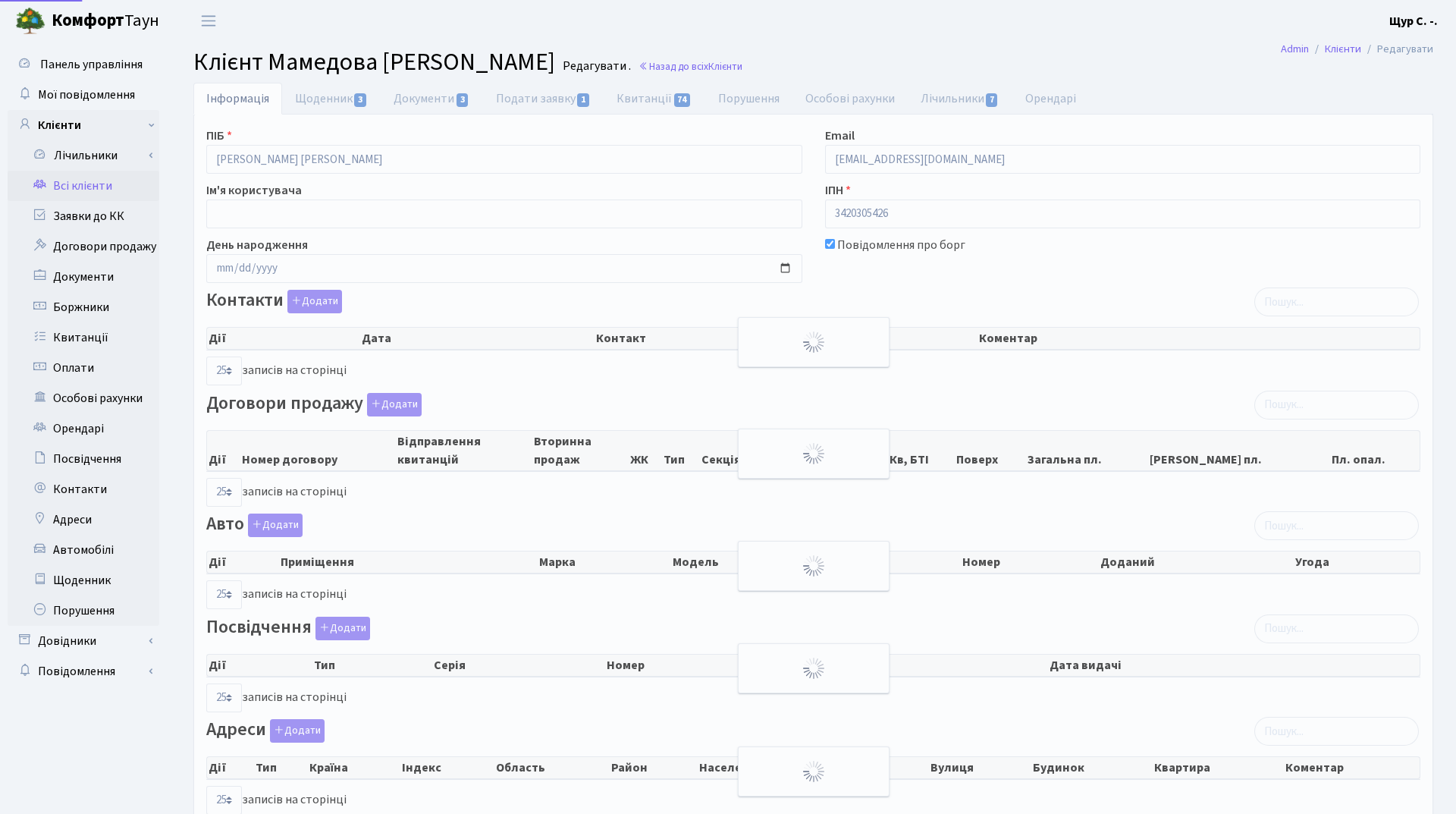
select select "25"
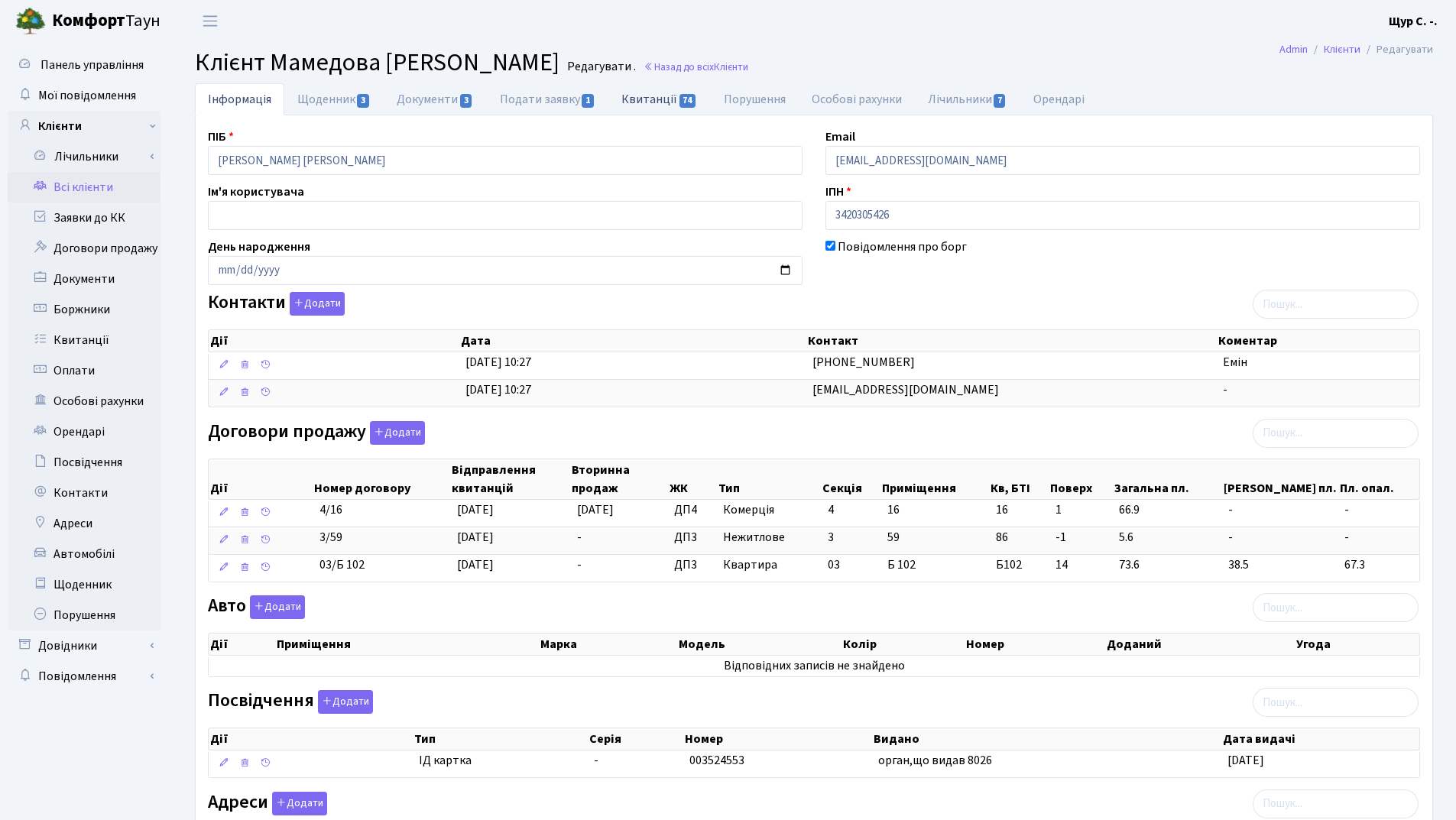
click at [663, 101] on link "Квитанції 74" at bounding box center [659, 99] width 101 height 31
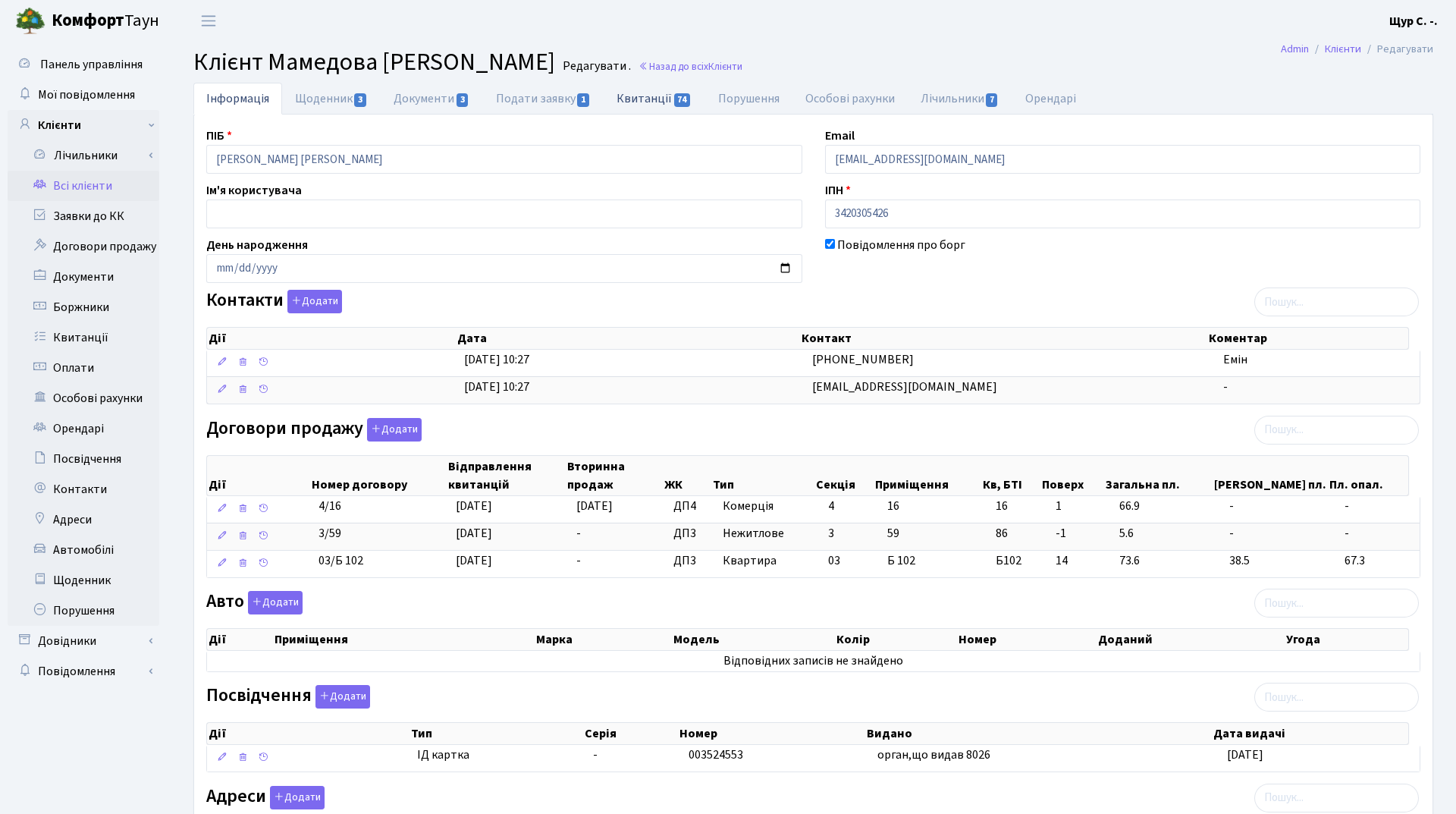
select select "25"
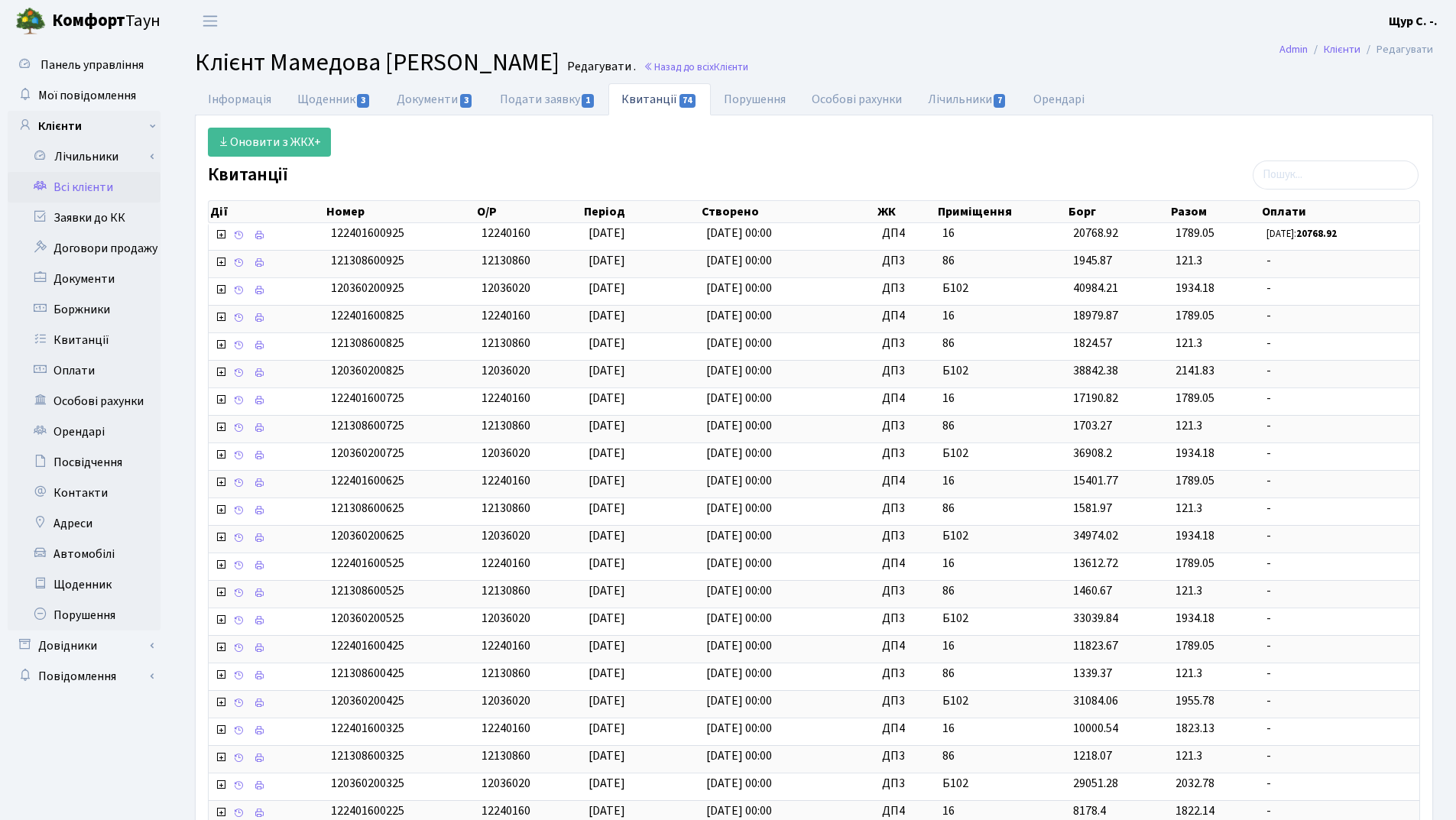
click at [99, 188] on link "Всі клієнти" at bounding box center [84, 187] width 153 height 30
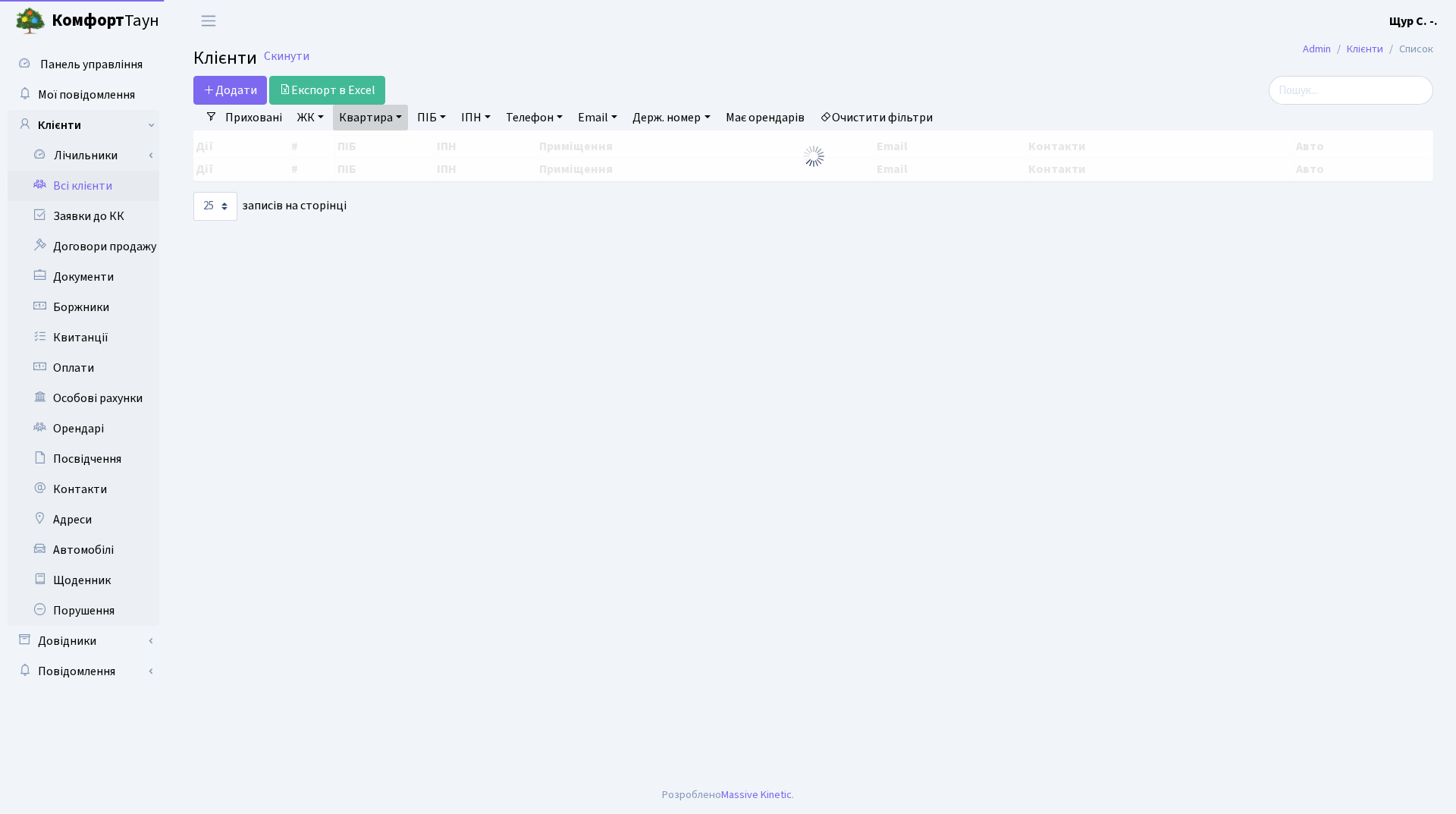
select select "25"
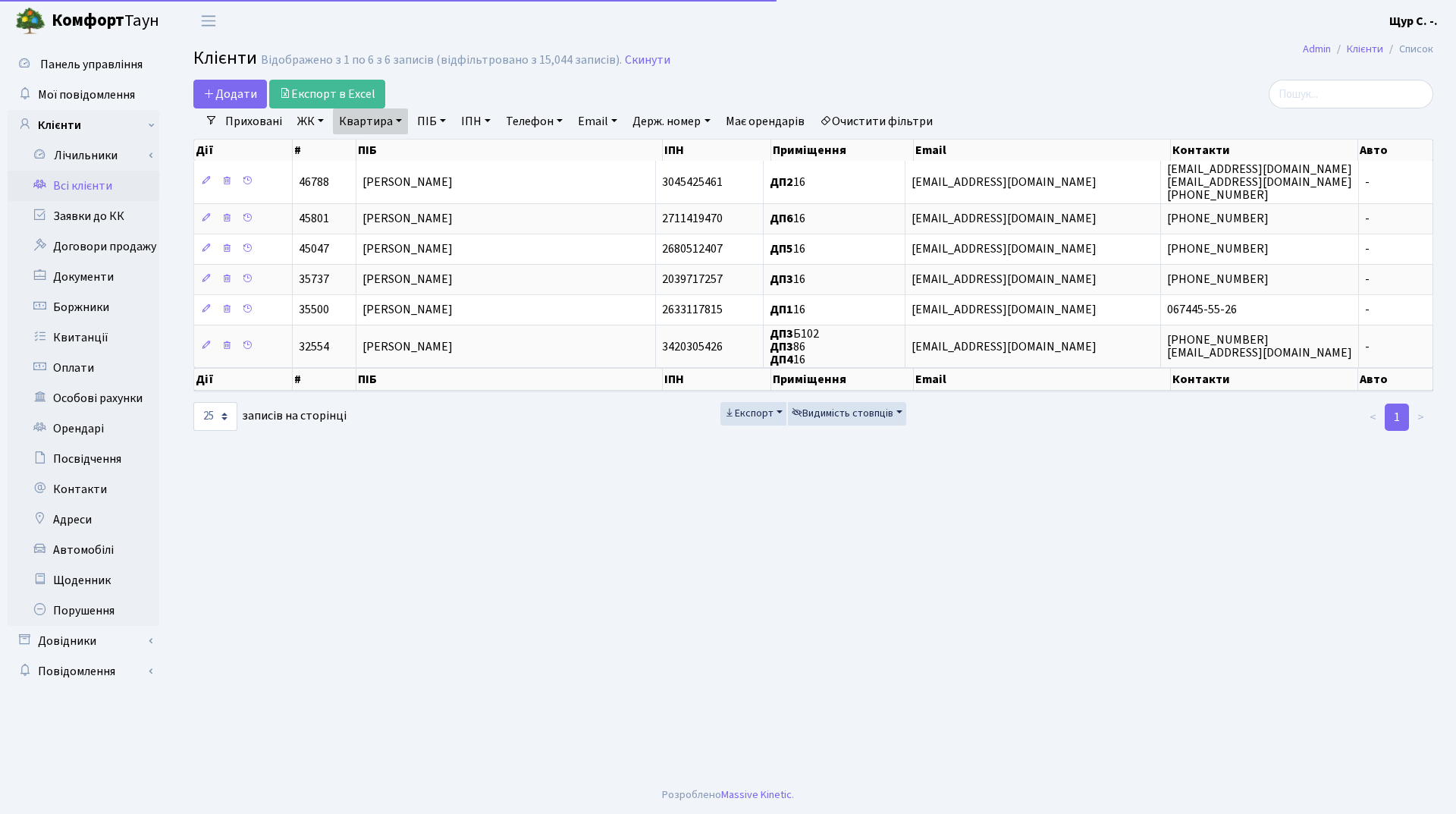
click at [396, 120] on link "Квартира" at bounding box center [371, 121] width 75 height 26
click at [383, 160] on input "16" at bounding box center [378, 151] width 89 height 28
type input "1"
type input "б110"
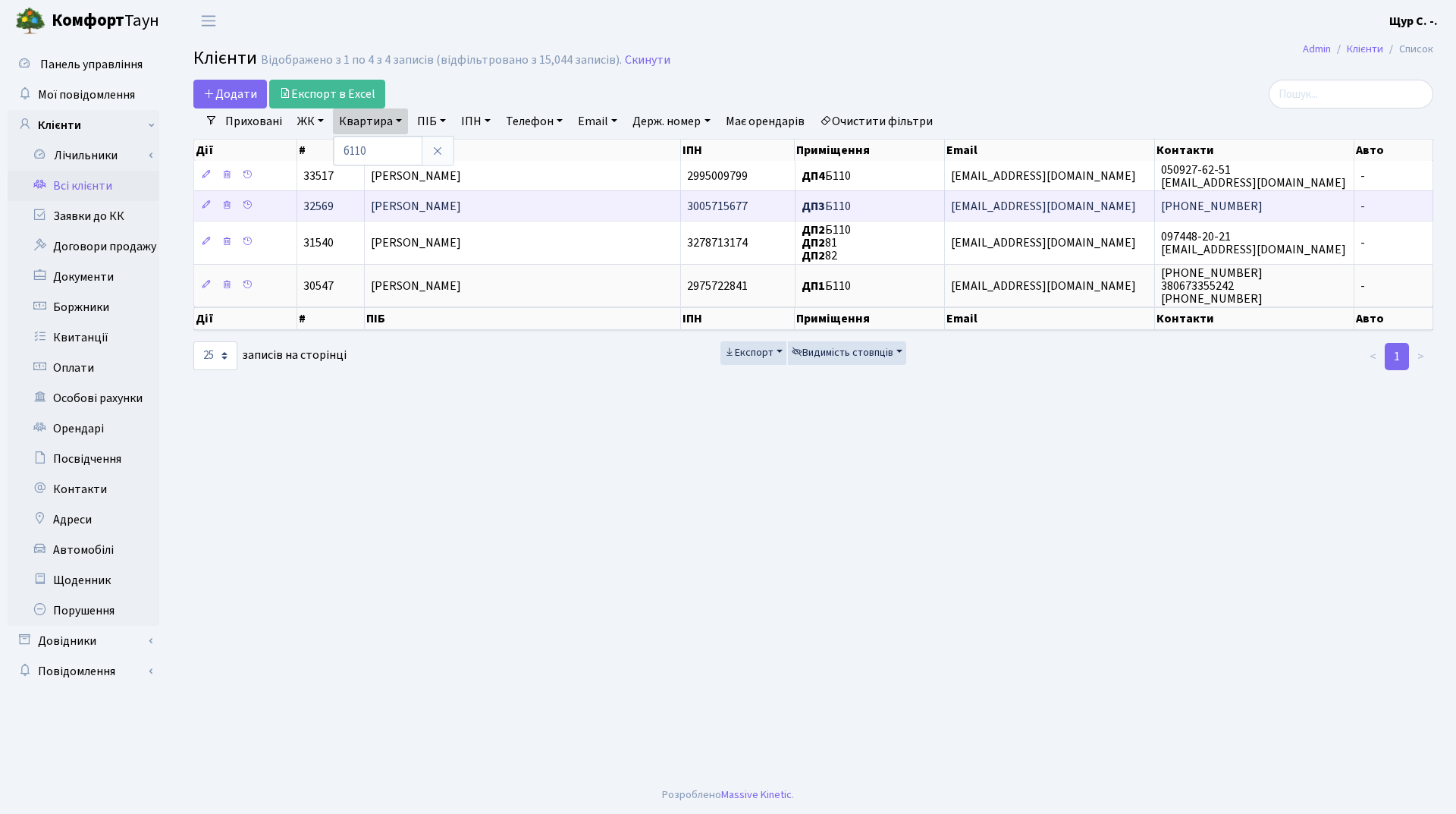
click at [461, 198] on span "[PERSON_NAME]" at bounding box center [416, 206] width 90 height 17
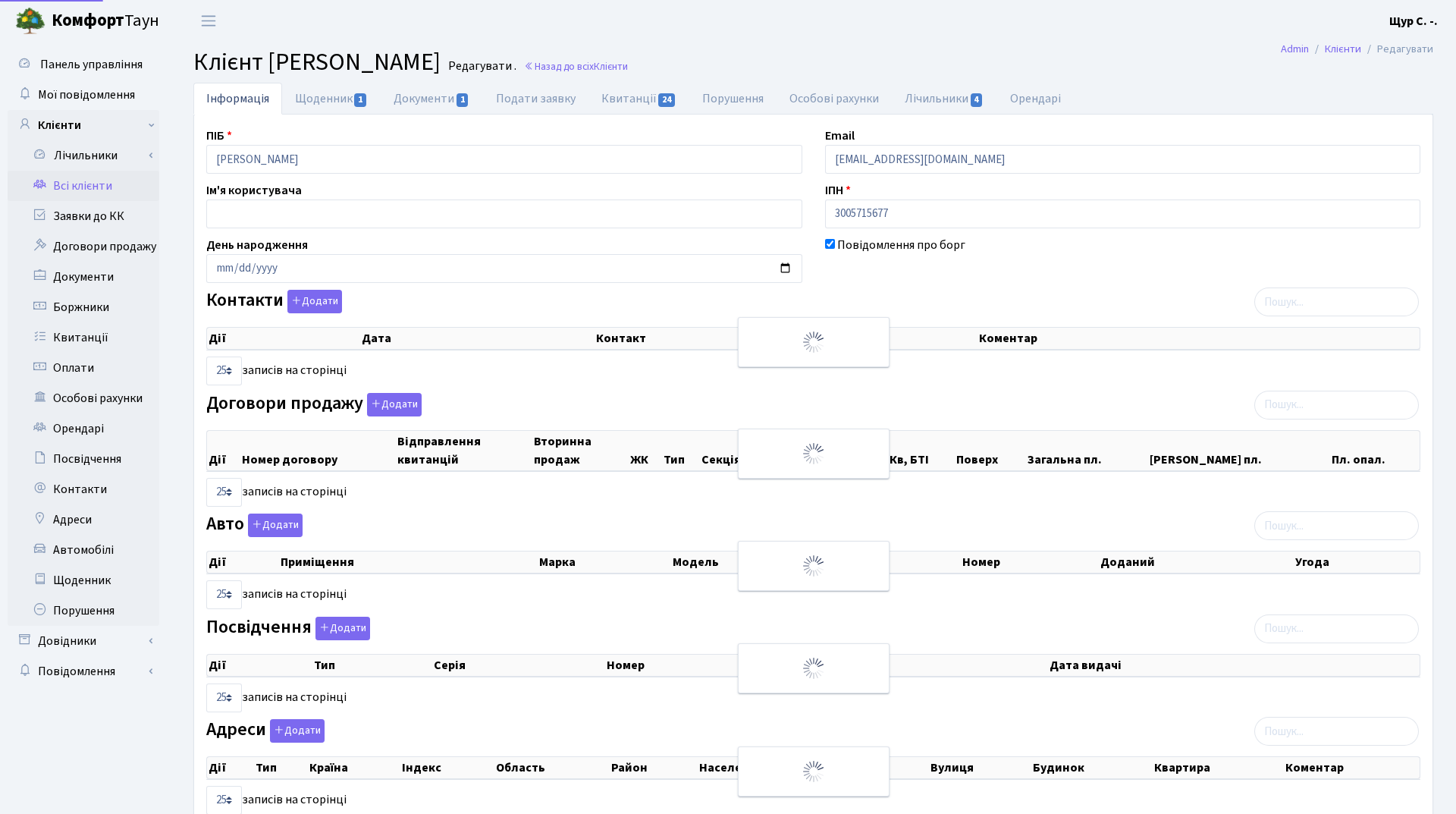
select select "25"
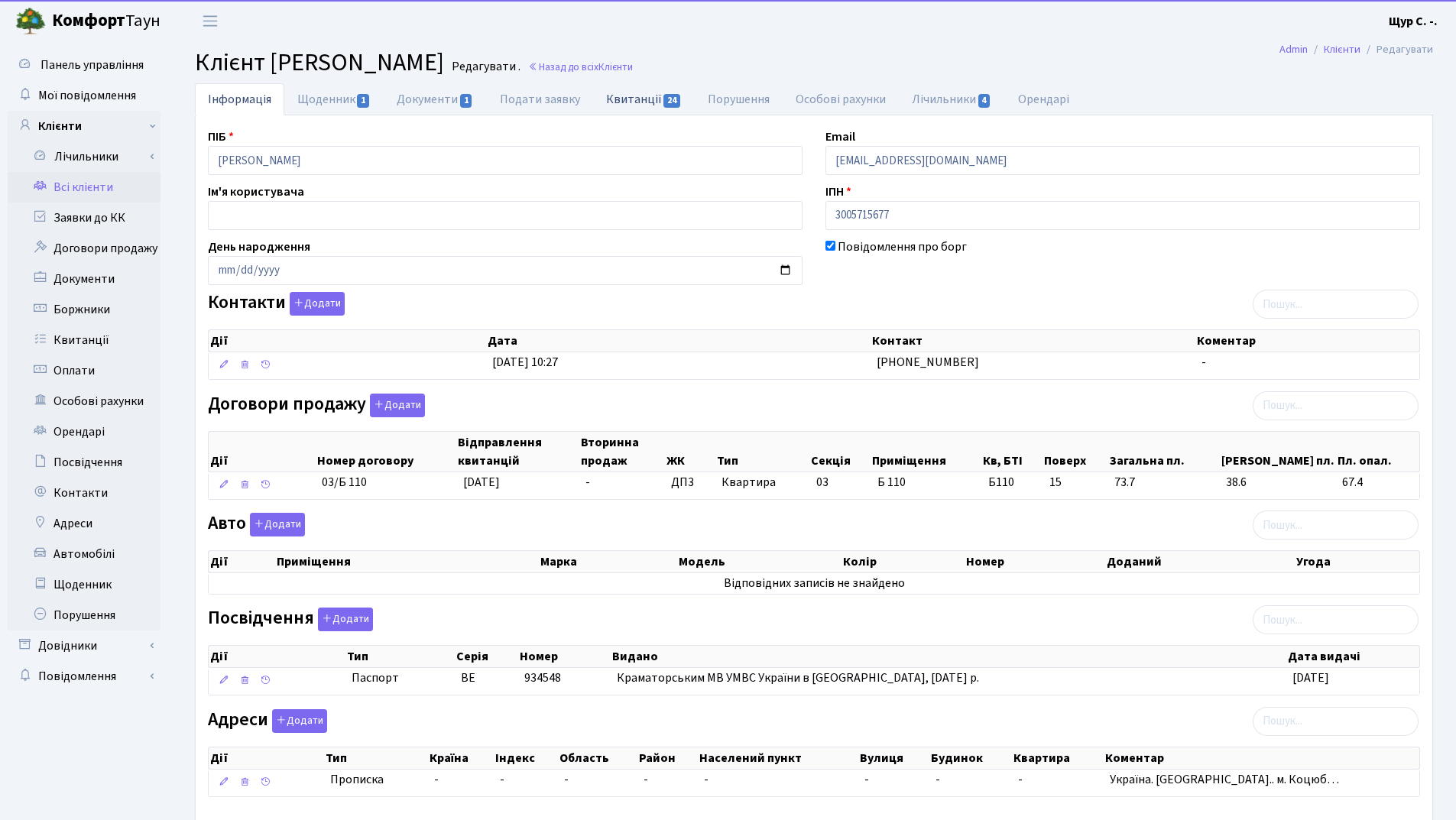
click at [639, 100] on link "Квитанції 24" at bounding box center [644, 99] width 101 height 31
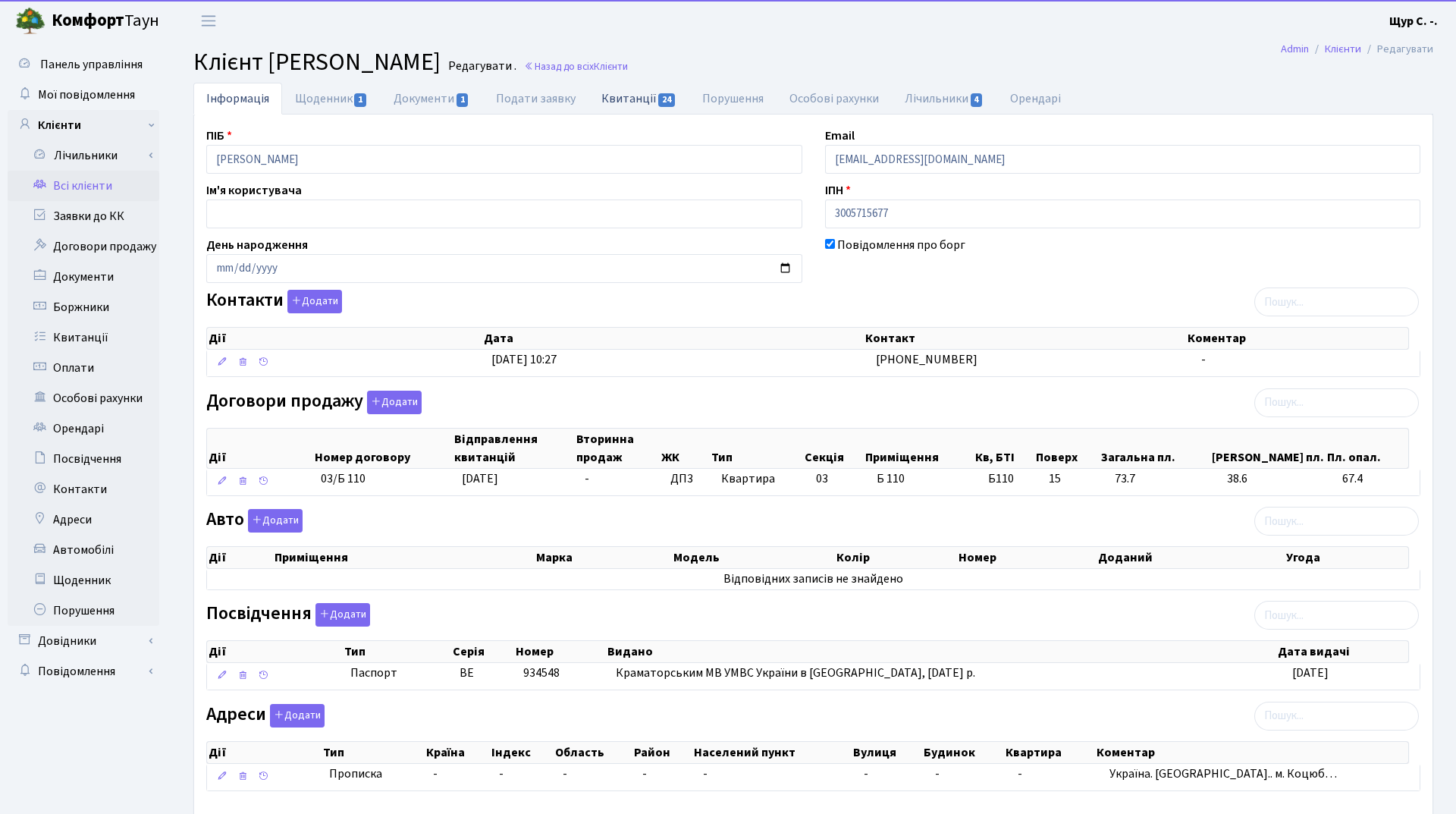
select select "25"
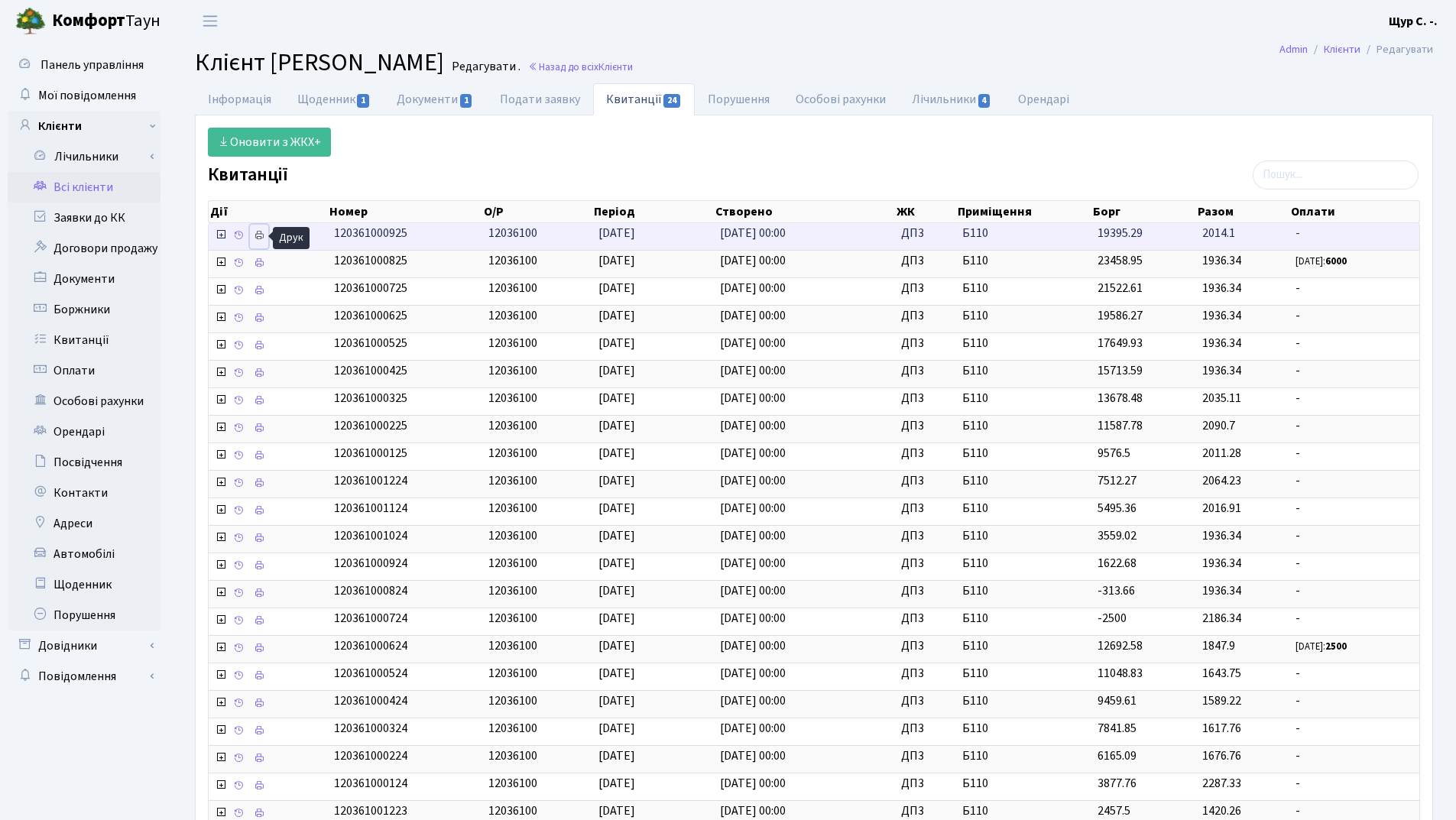
click at [262, 240] on icon at bounding box center [259, 235] width 11 height 11
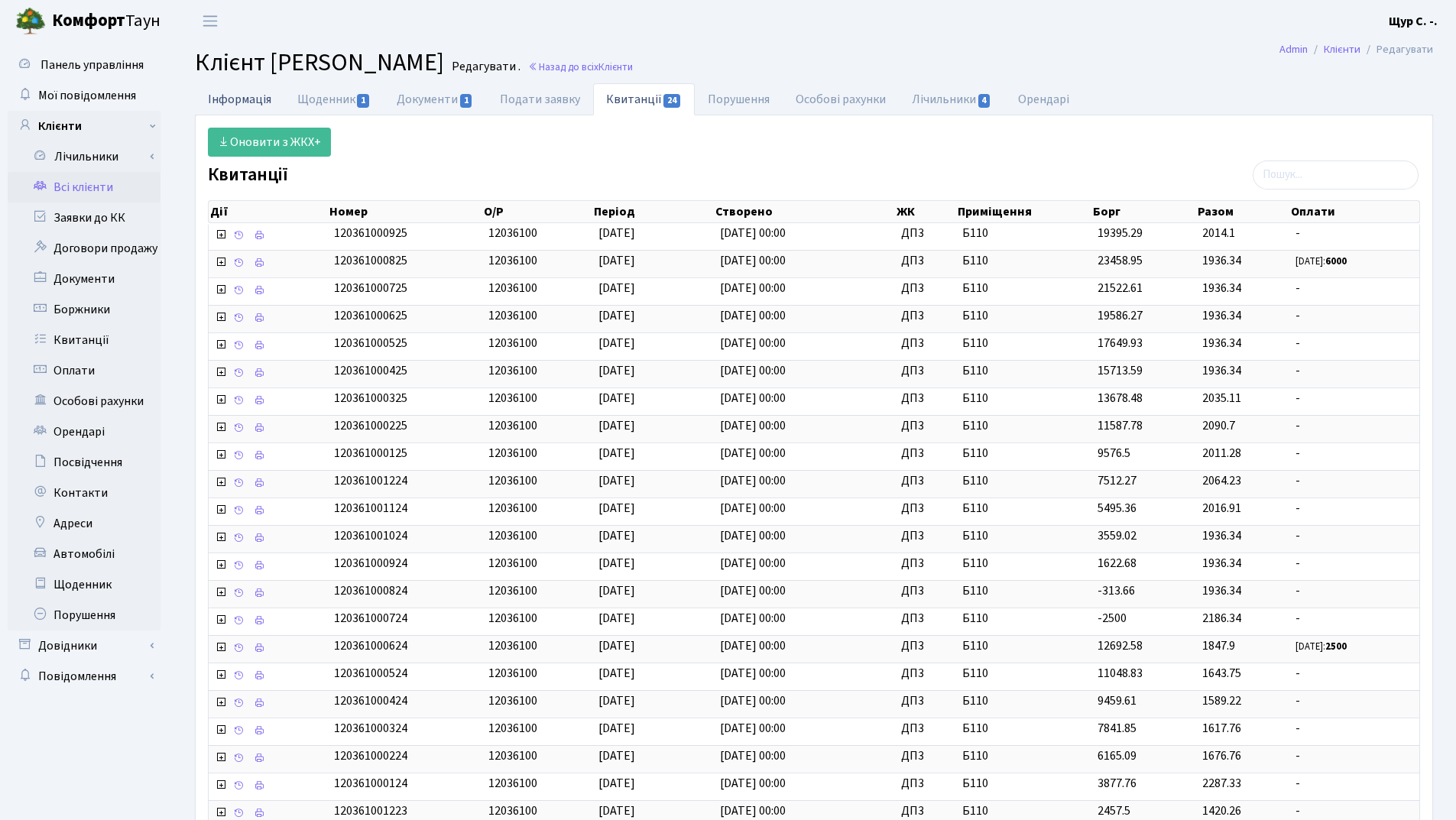
click at [233, 105] on link "Інформація" at bounding box center [240, 99] width 89 height 31
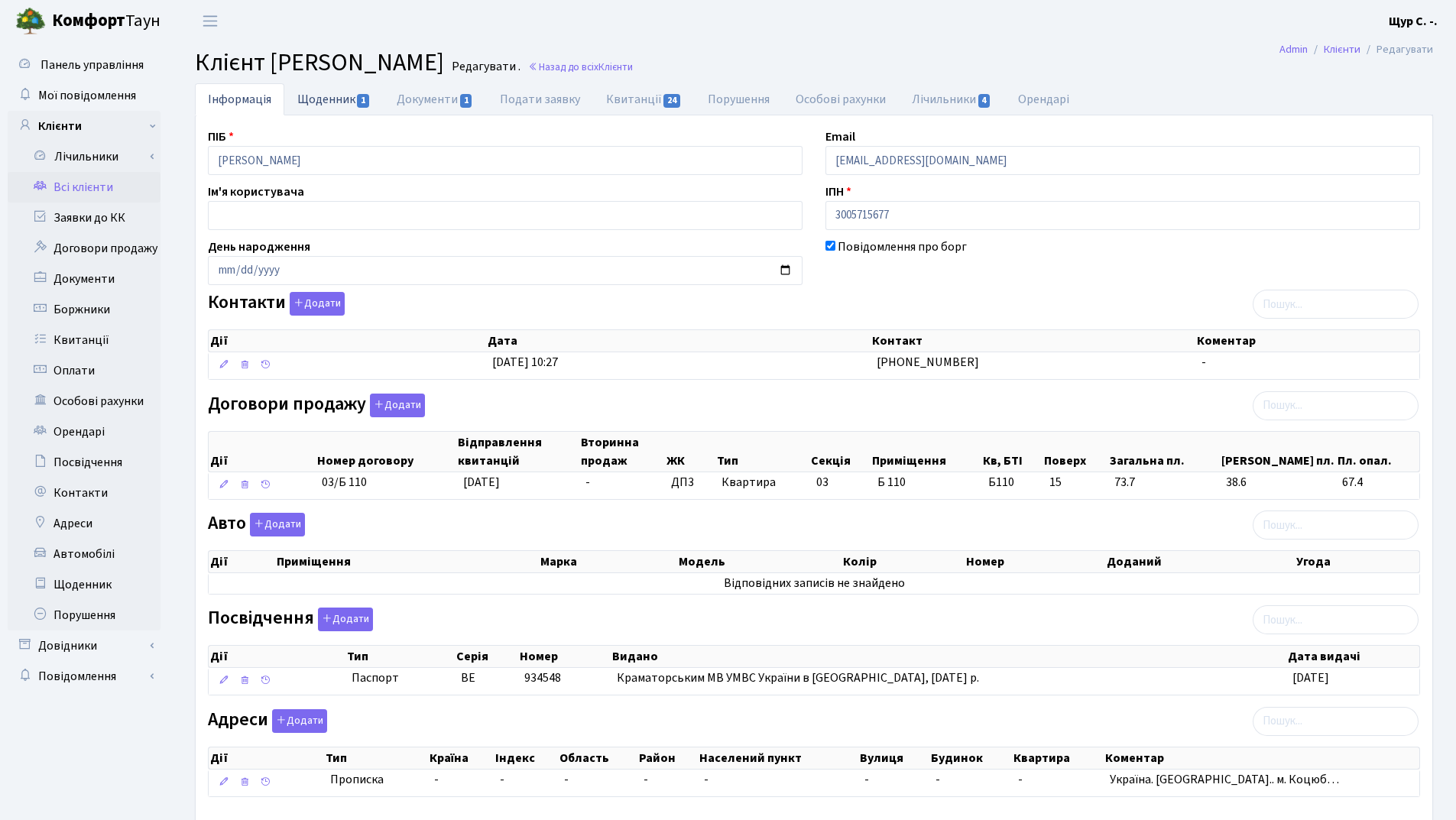
click at [315, 94] on link "Щоденник 1" at bounding box center [334, 99] width 100 height 31
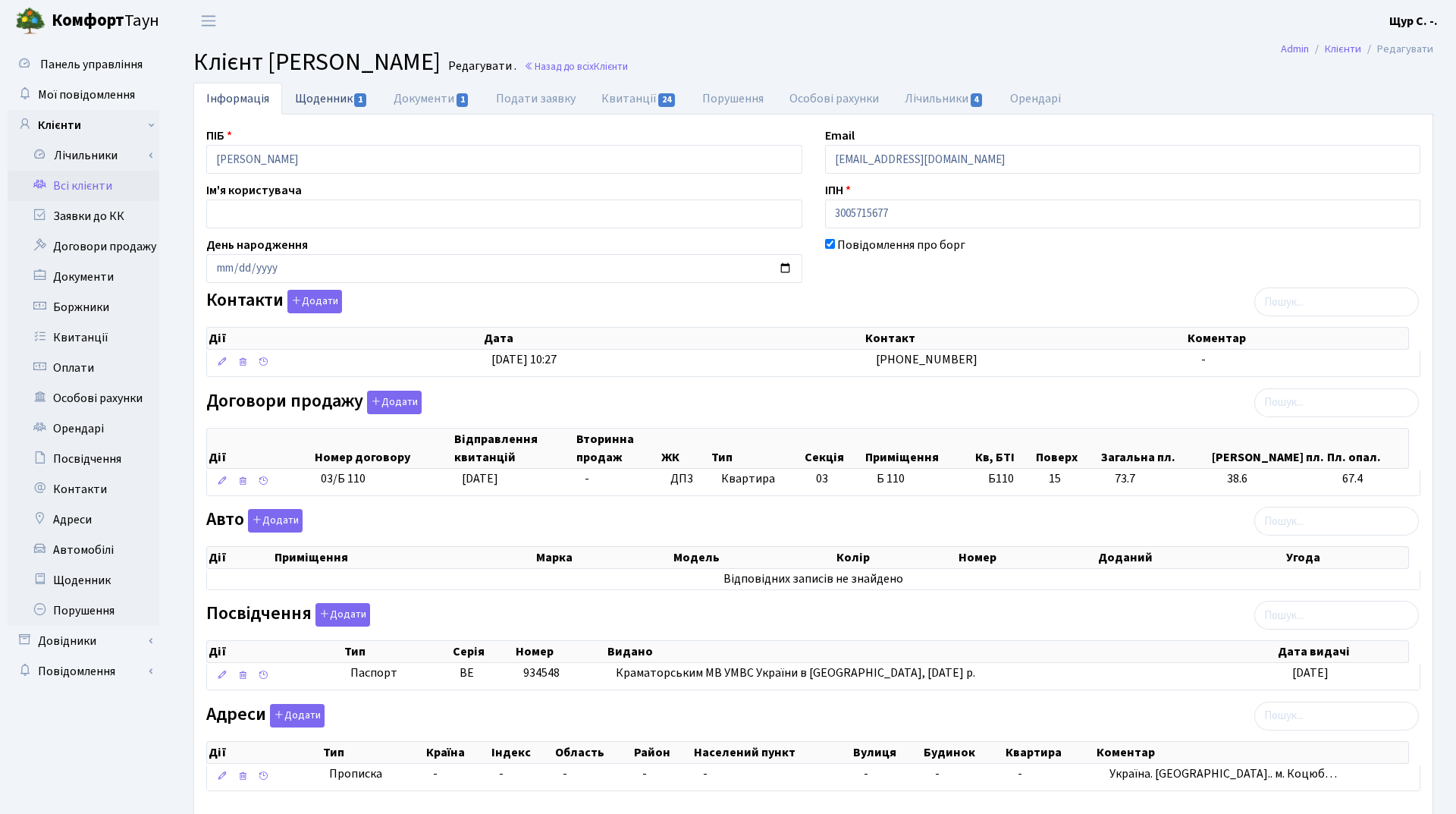
select select "25"
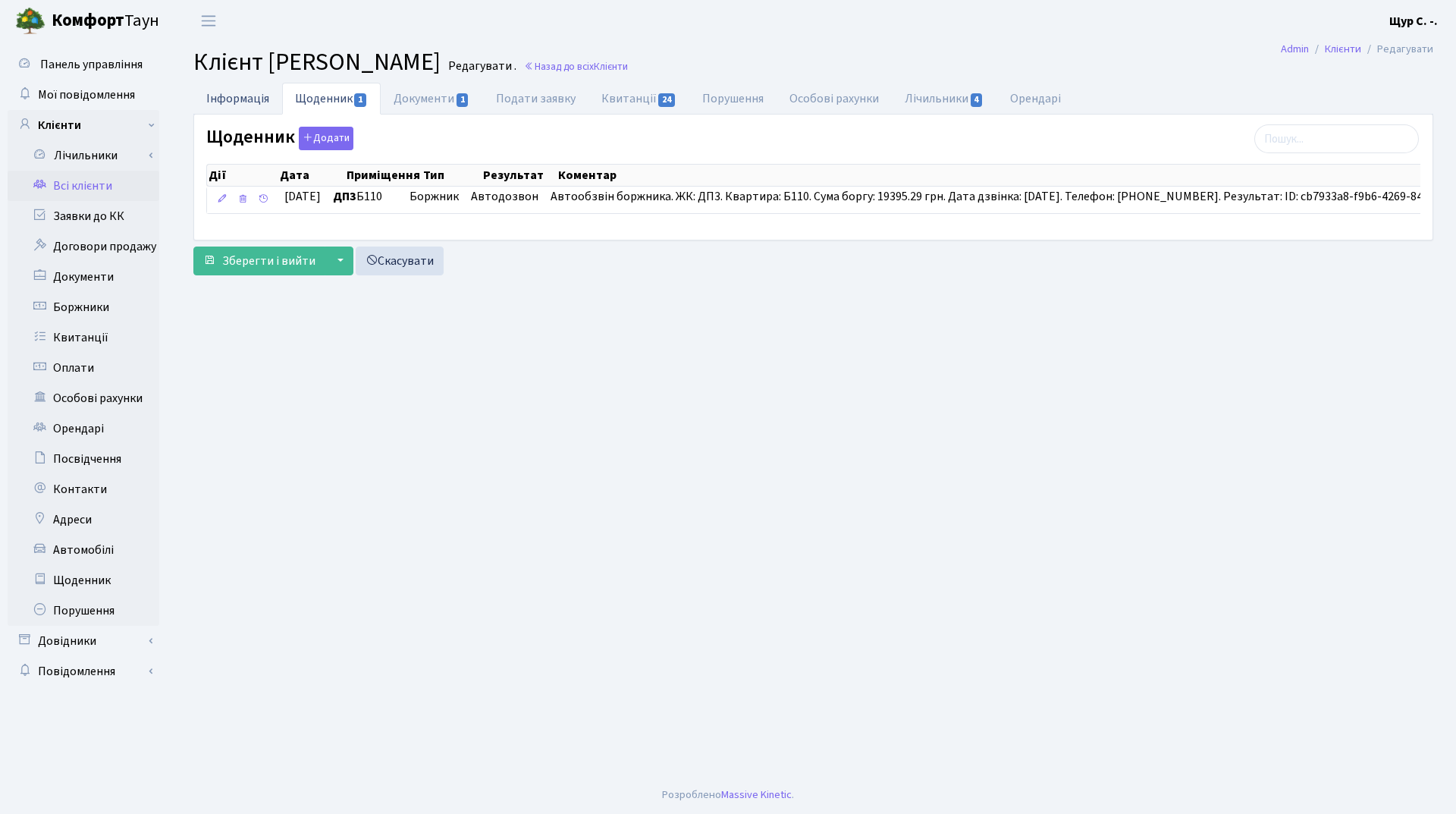
click at [217, 102] on link "Інформація" at bounding box center [238, 98] width 89 height 31
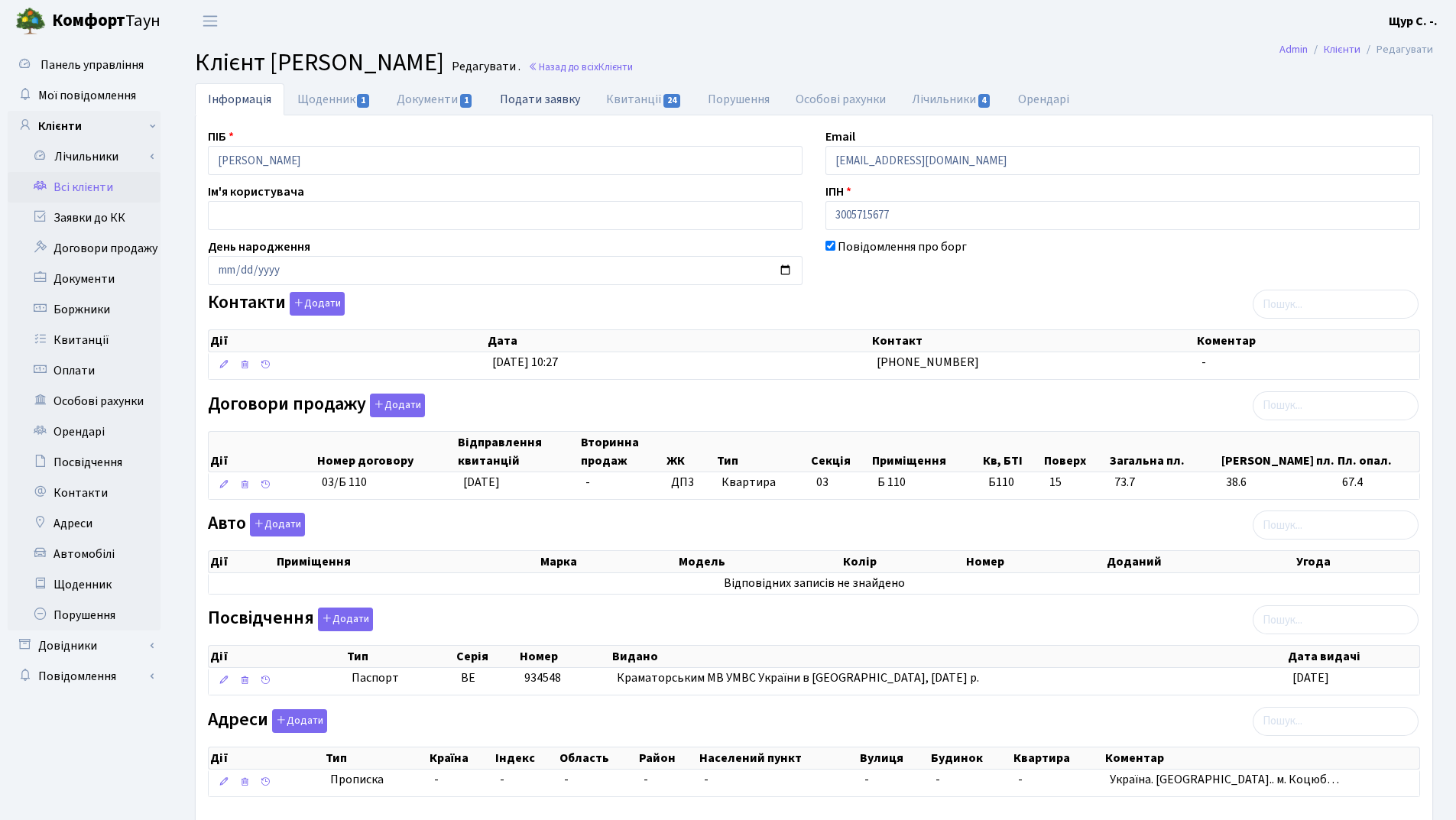
click at [545, 99] on link "Подати заявку" at bounding box center [540, 99] width 106 height 31
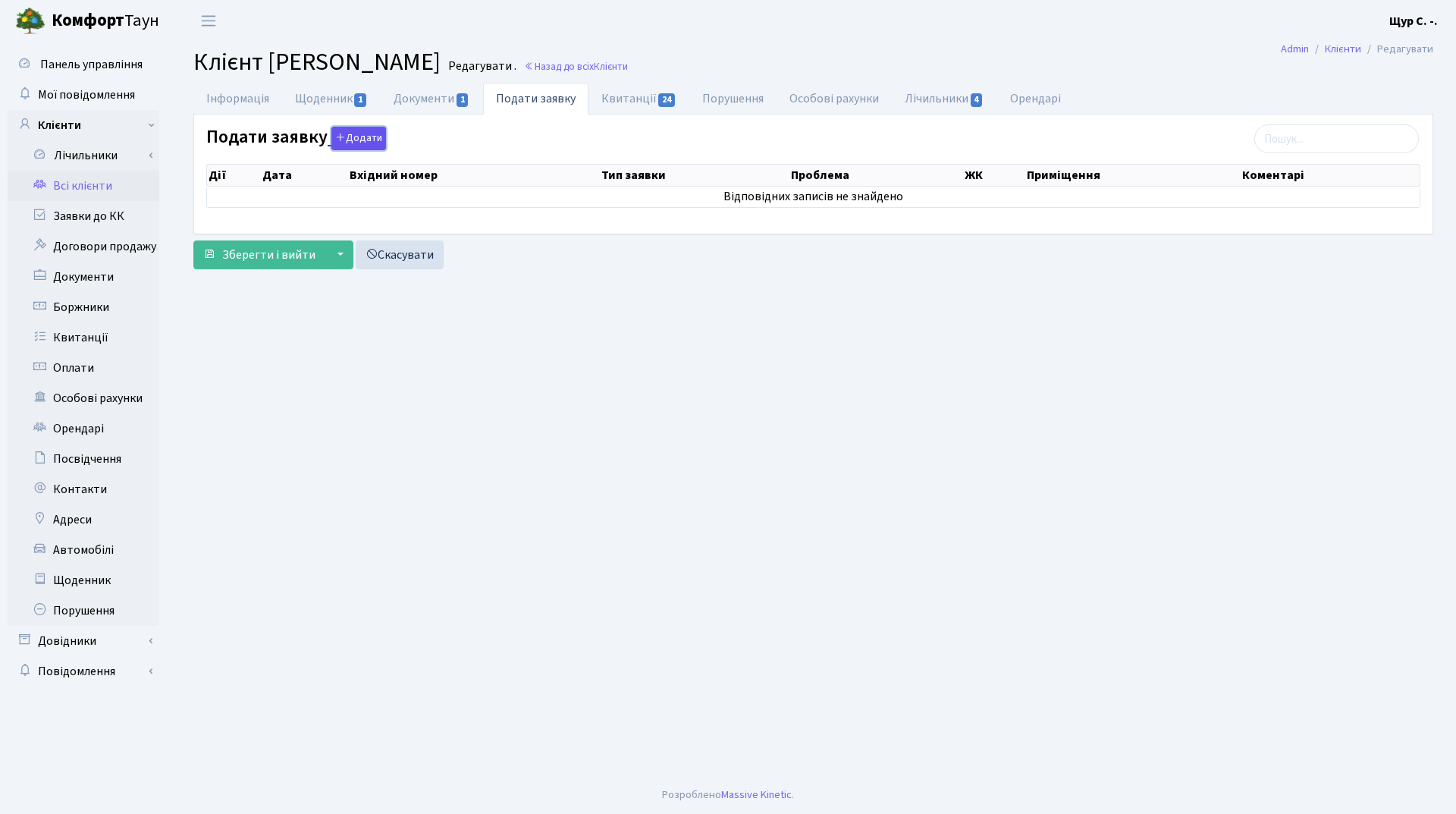
click at [358, 140] on button "Додати" at bounding box center [358, 138] width 54 height 23
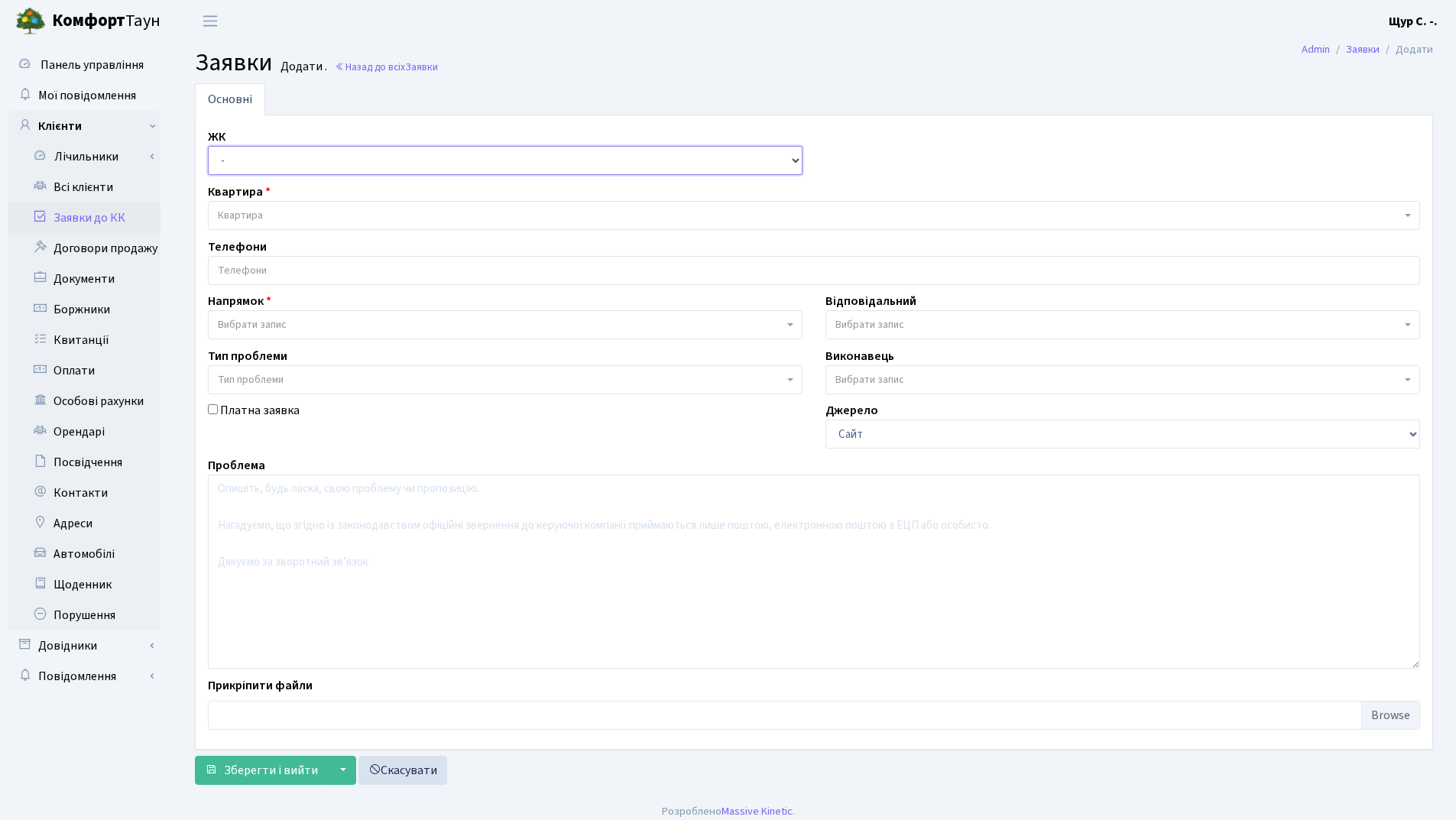
click at [313, 161] on select "- ДП1, вул. Некрасова, 10а ДП2, вул. Некрасова, 12а ДП3, вул. Некрасова, 10 ДП4…" at bounding box center [504, 160] width 595 height 29
select select "312"
click at [208, 146] on select "- ДП1, вул. Некрасова, 10а ДП2, вул. Некрасова, 12а ДП3, вул. Некрасова, 10 ДП4…" at bounding box center [504, 160] width 595 height 29
select select
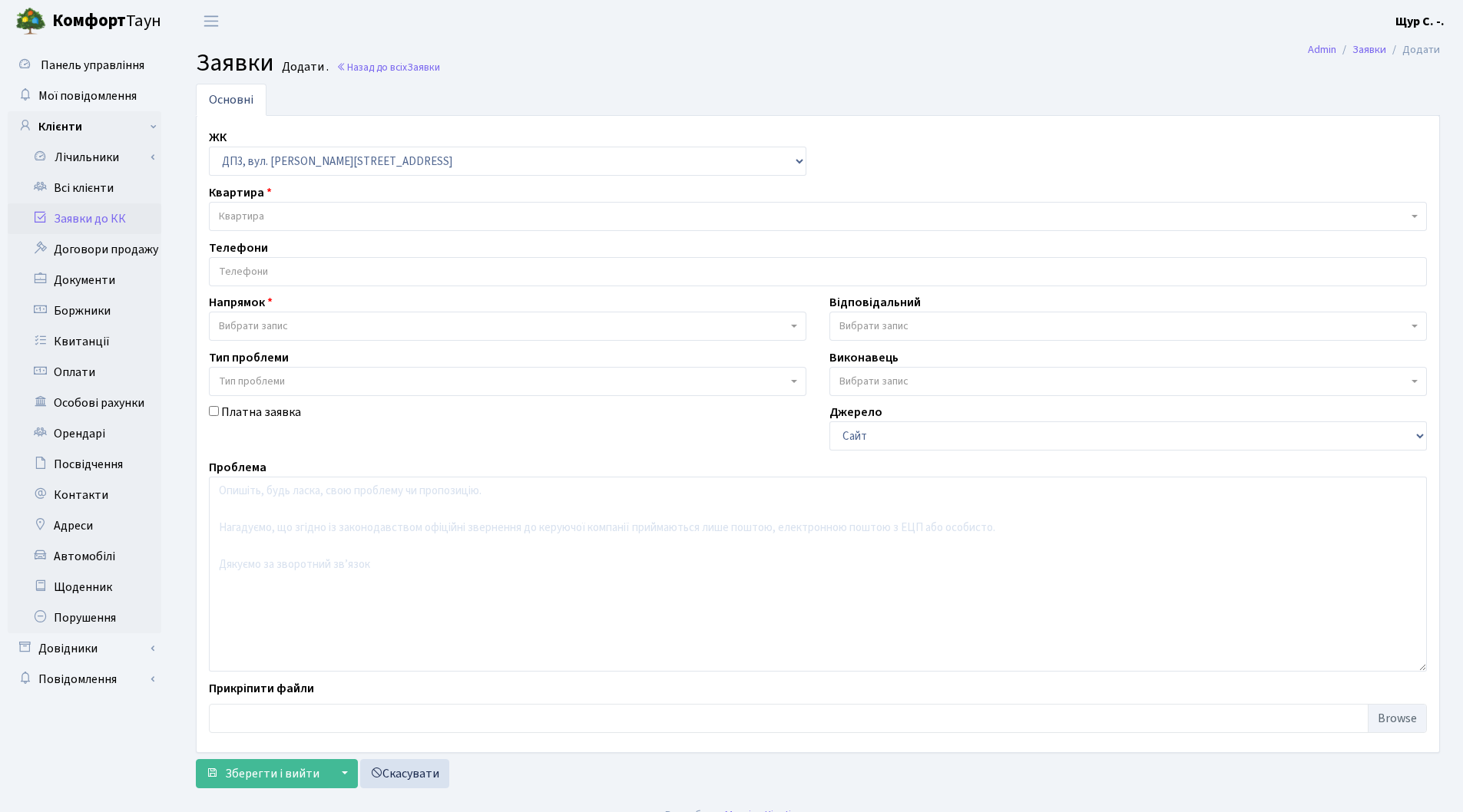
click at [273, 218] on span "Квартира" at bounding box center [813, 216] width 1188 height 15
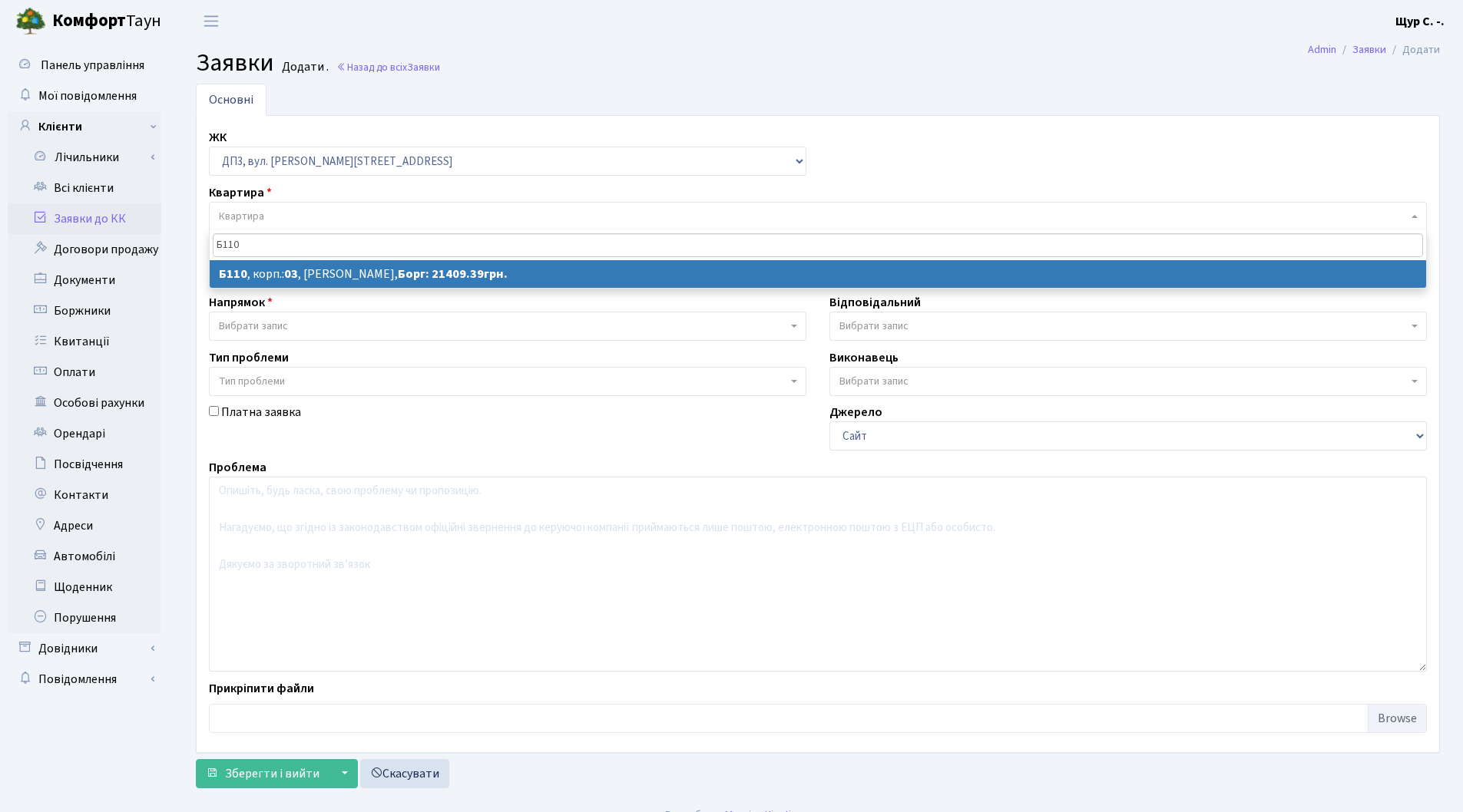
type input "Б110"
select select
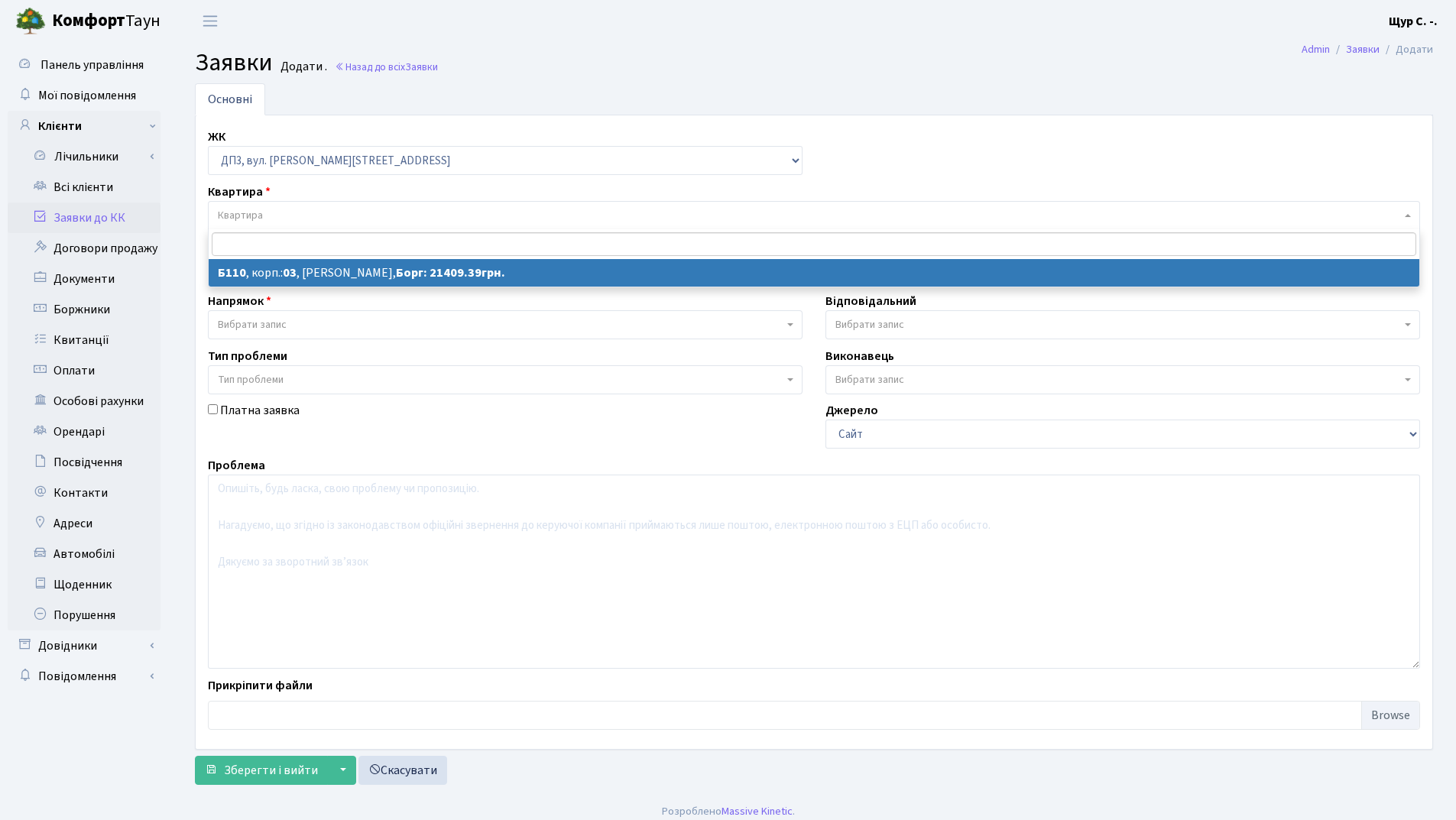
select select "32701"
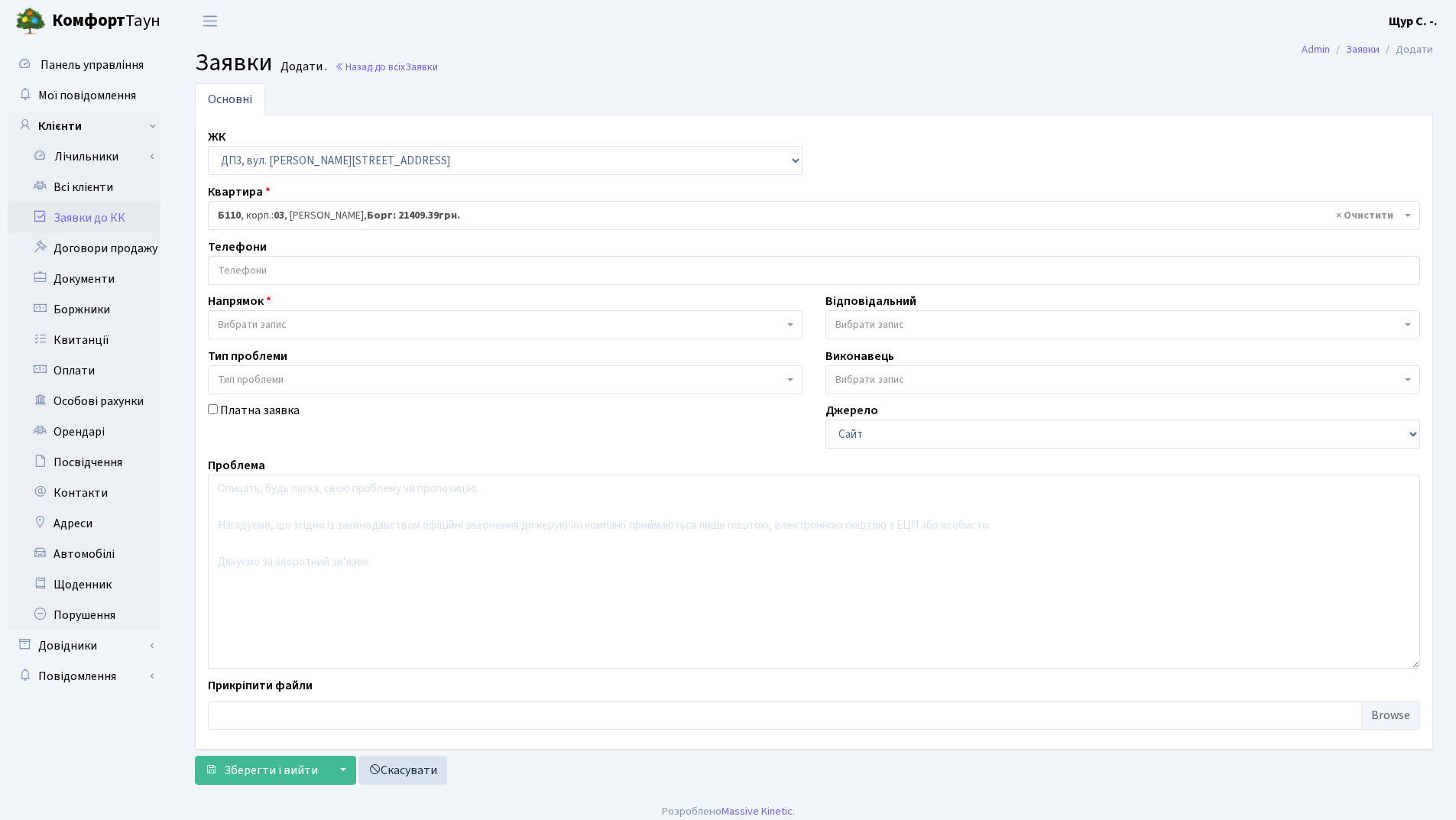
click at [339, 268] on input "search" at bounding box center [813, 270] width 1211 height 28
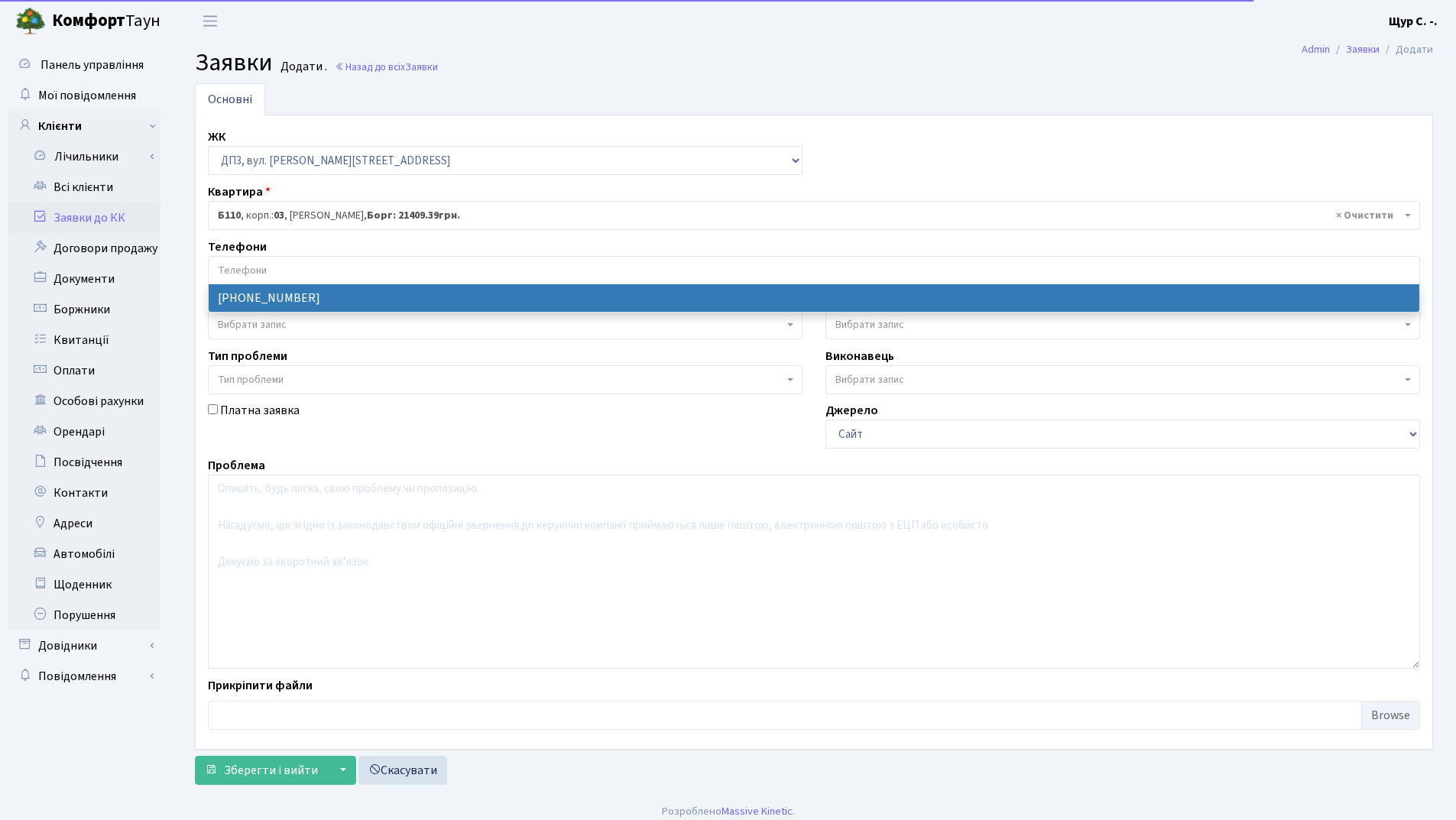
select select "92197"
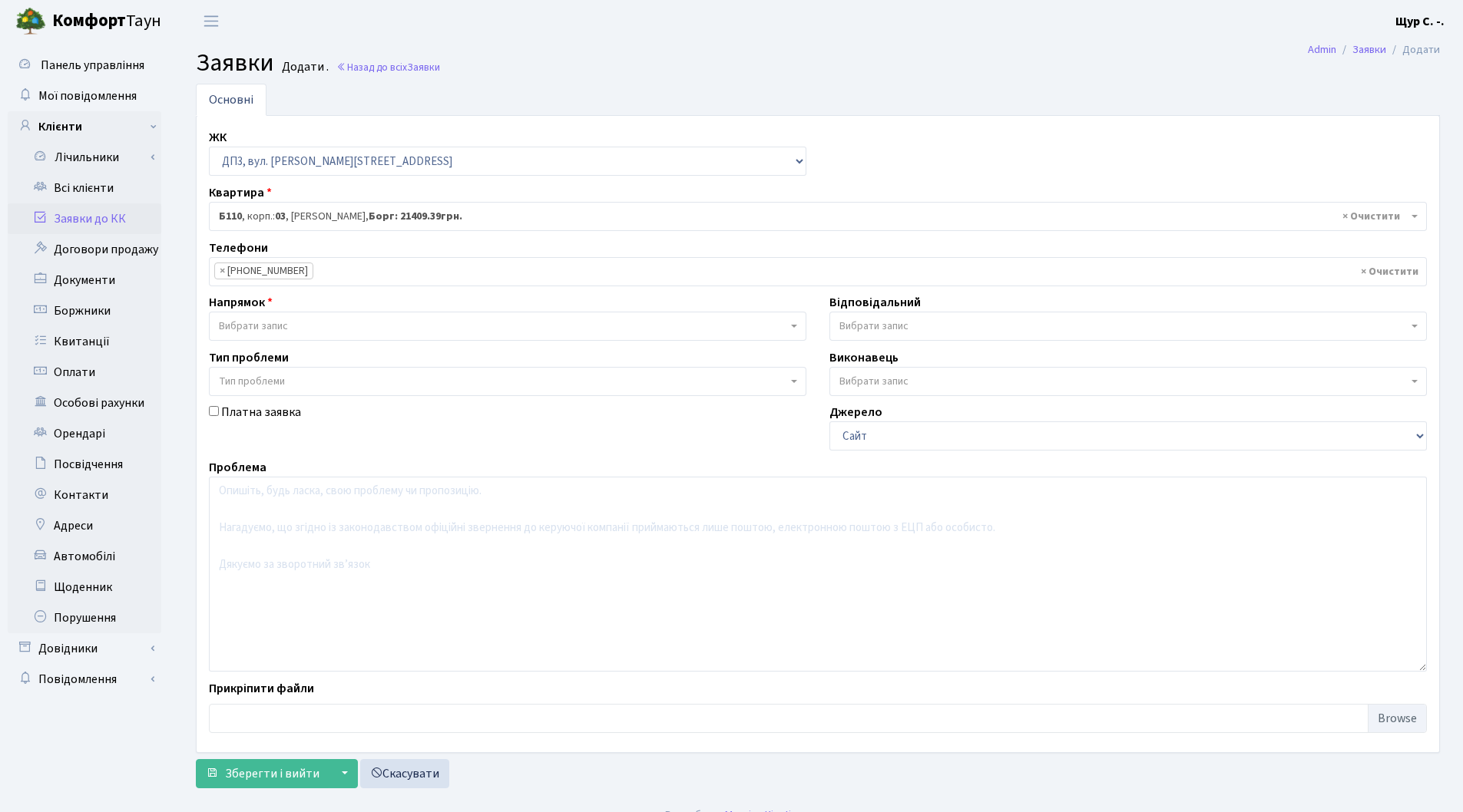
click at [324, 322] on span "Вибрати запис" at bounding box center [503, 326] width 568 height 15
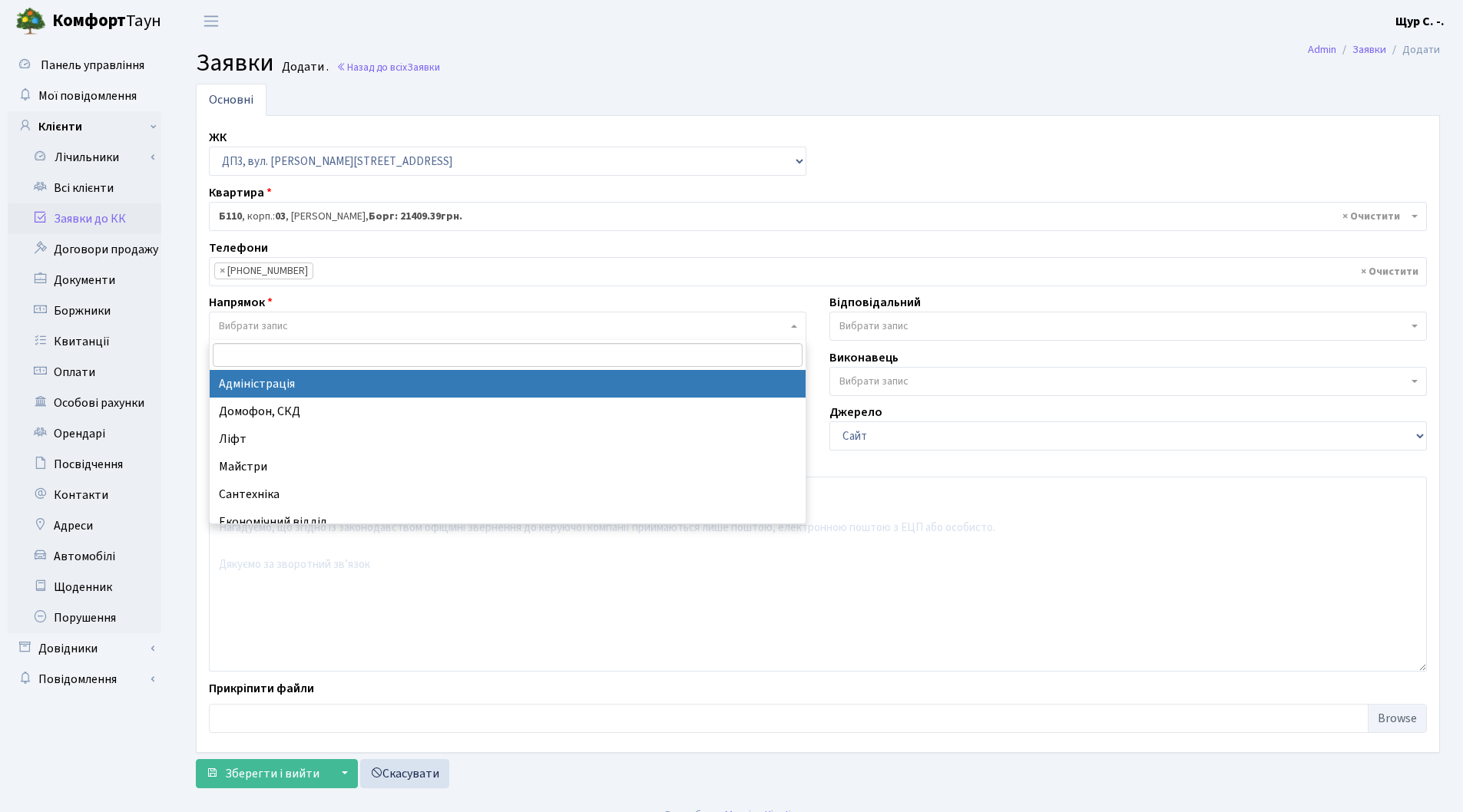
select select "5"
select select
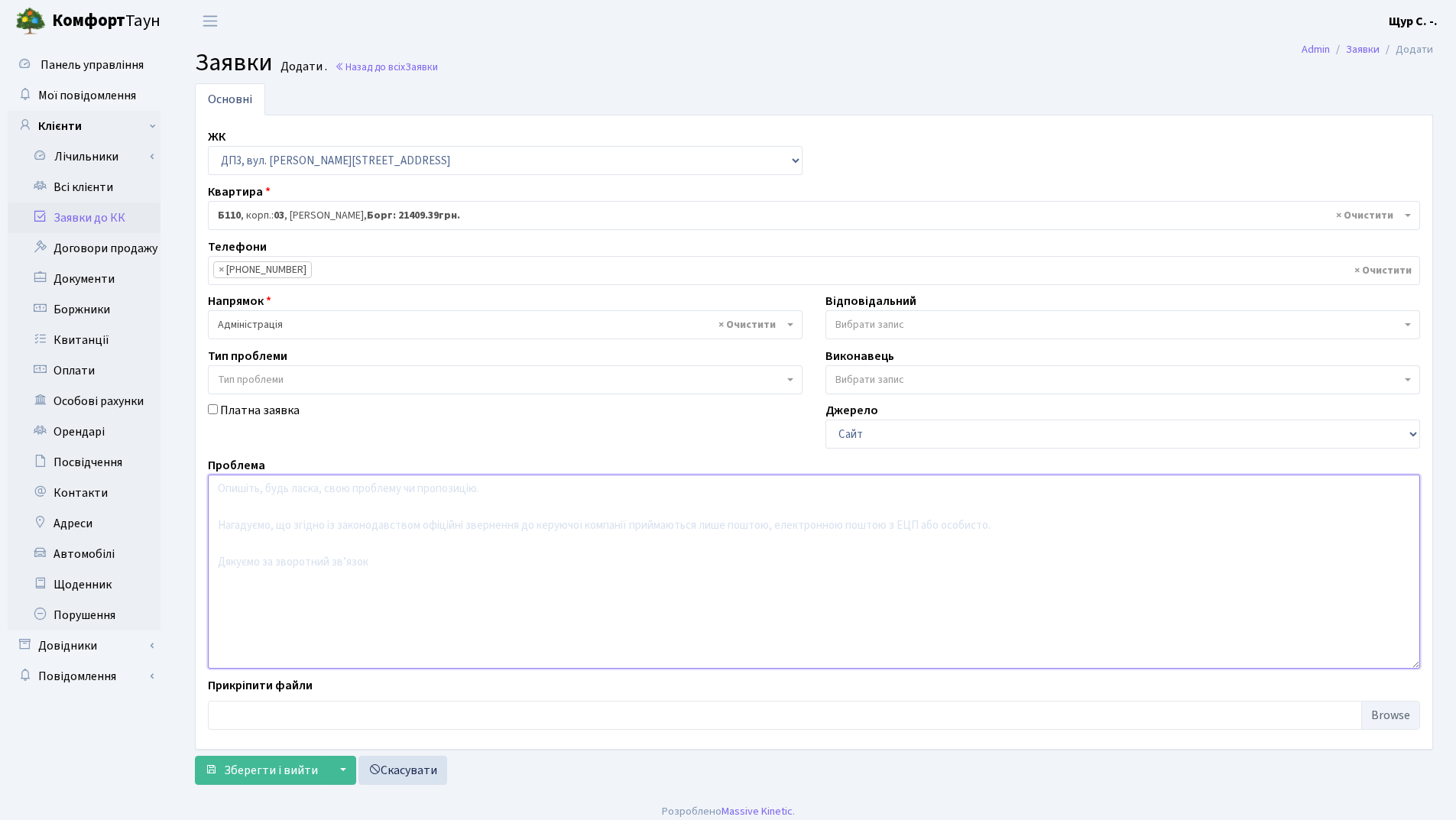
click at [240, 499] on textarea at bounding box center [813, 572] width 1212 height 194
type textarea "Заява про розтермінування боргу"
click at [248, 770] on span "Зберегти і вийти" at bounding box center [270, 770] width 94 height 17
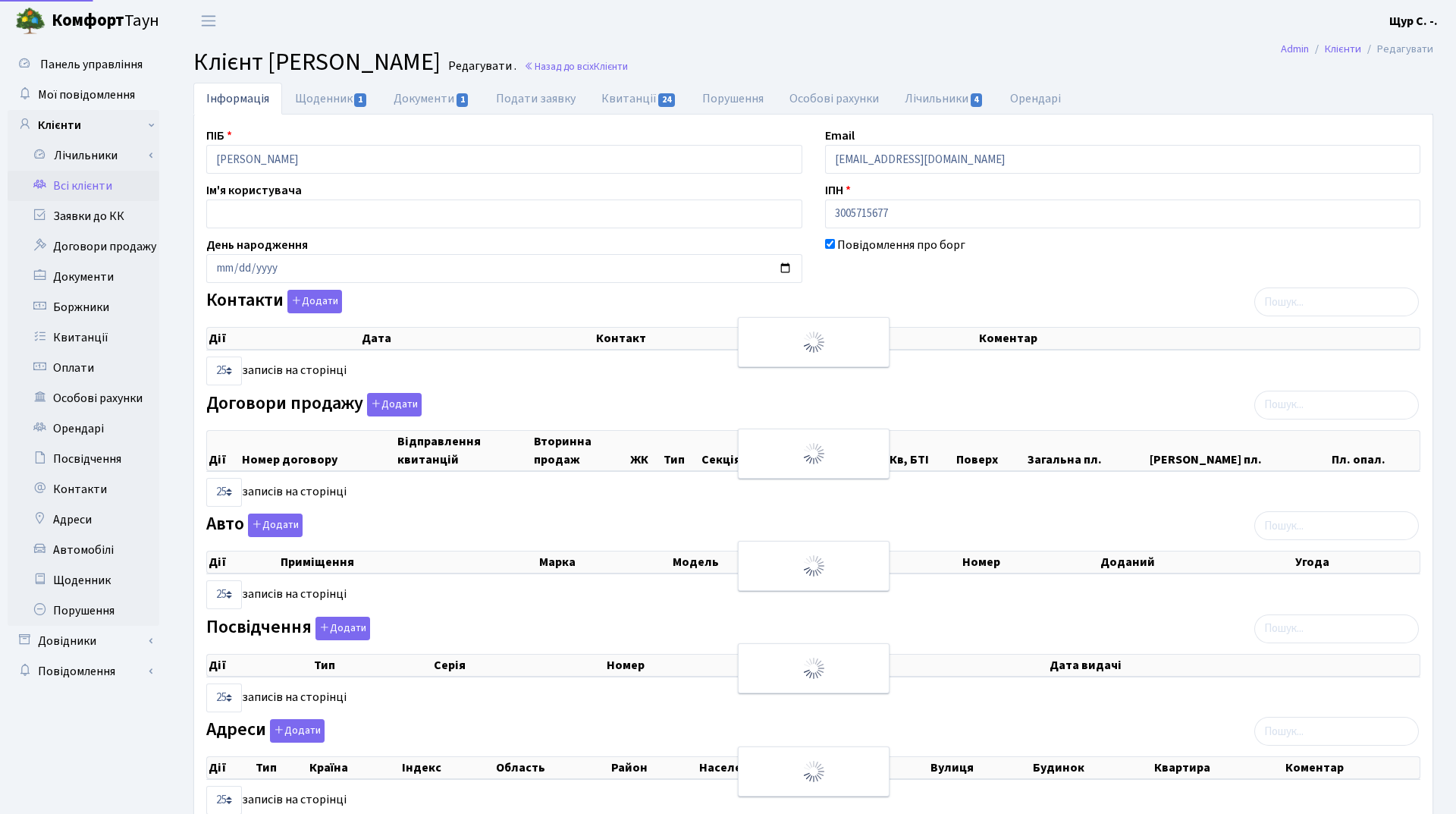
select select "25"
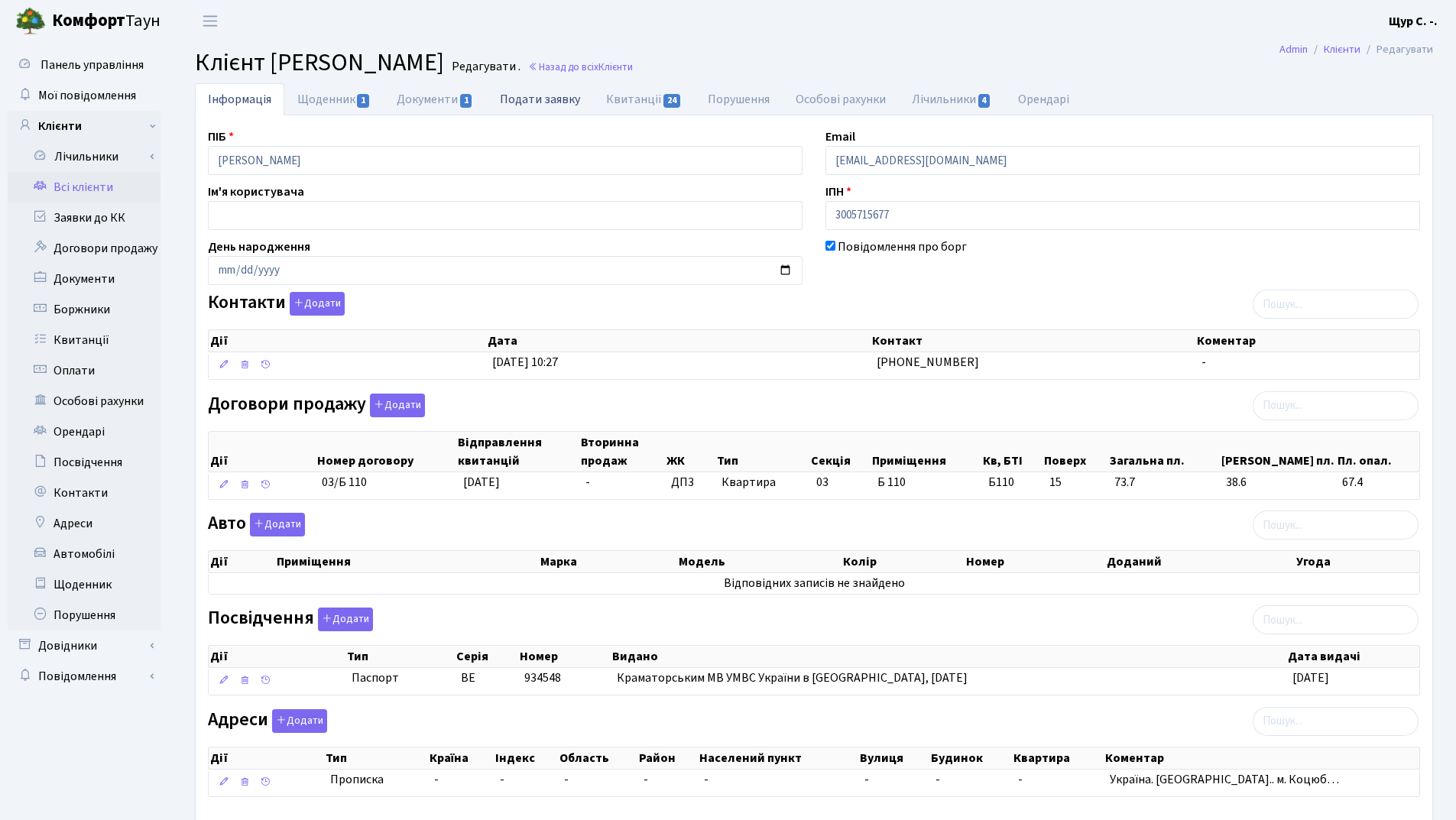
click at [539, 106] on link "Подати заявку" at bounding box center [540, 99] width 106 height 31
select select "25"
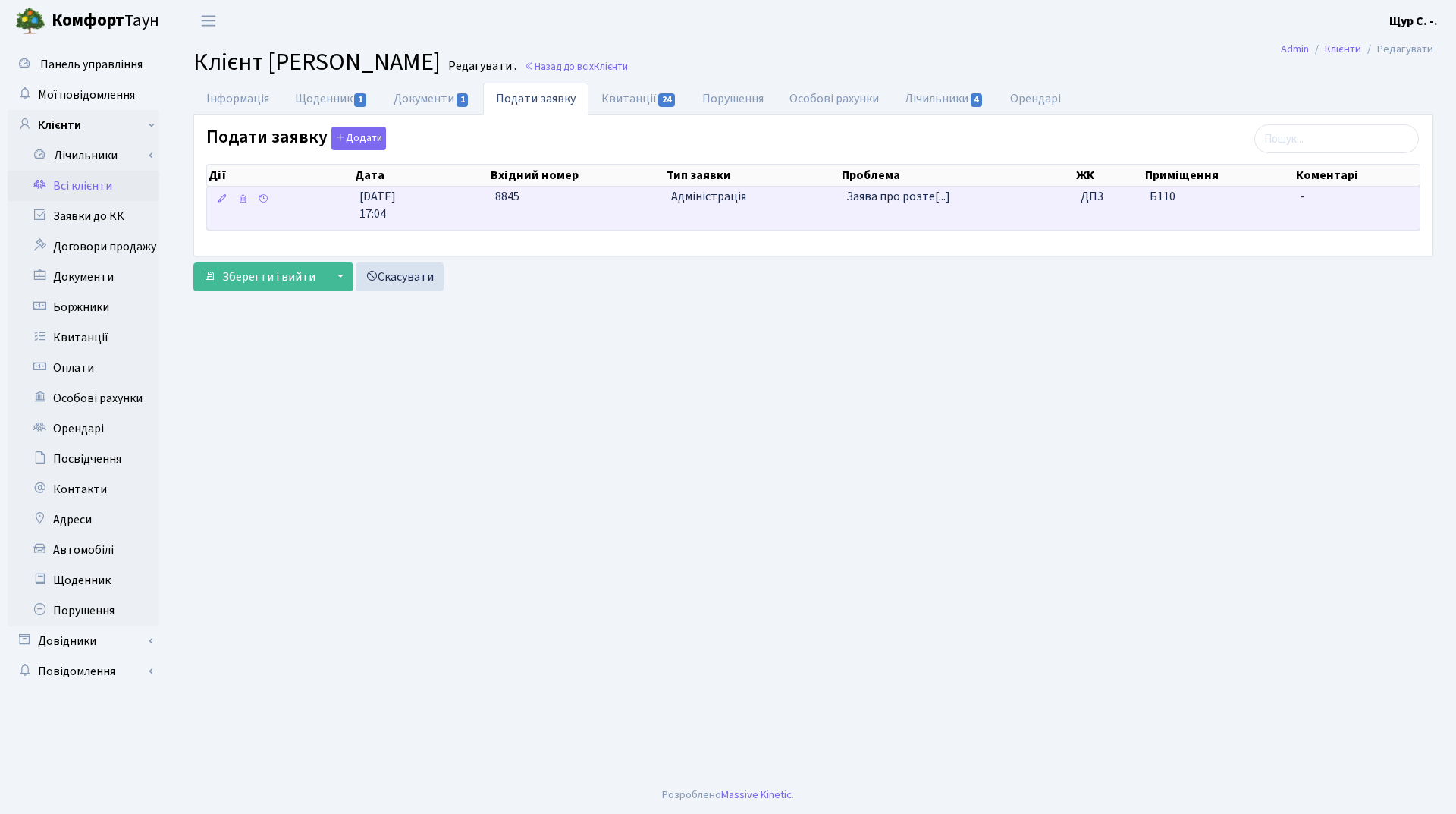
click at [671, 209] on td "Адміністрація" at bounding box center [752, 209] width 175 height 44
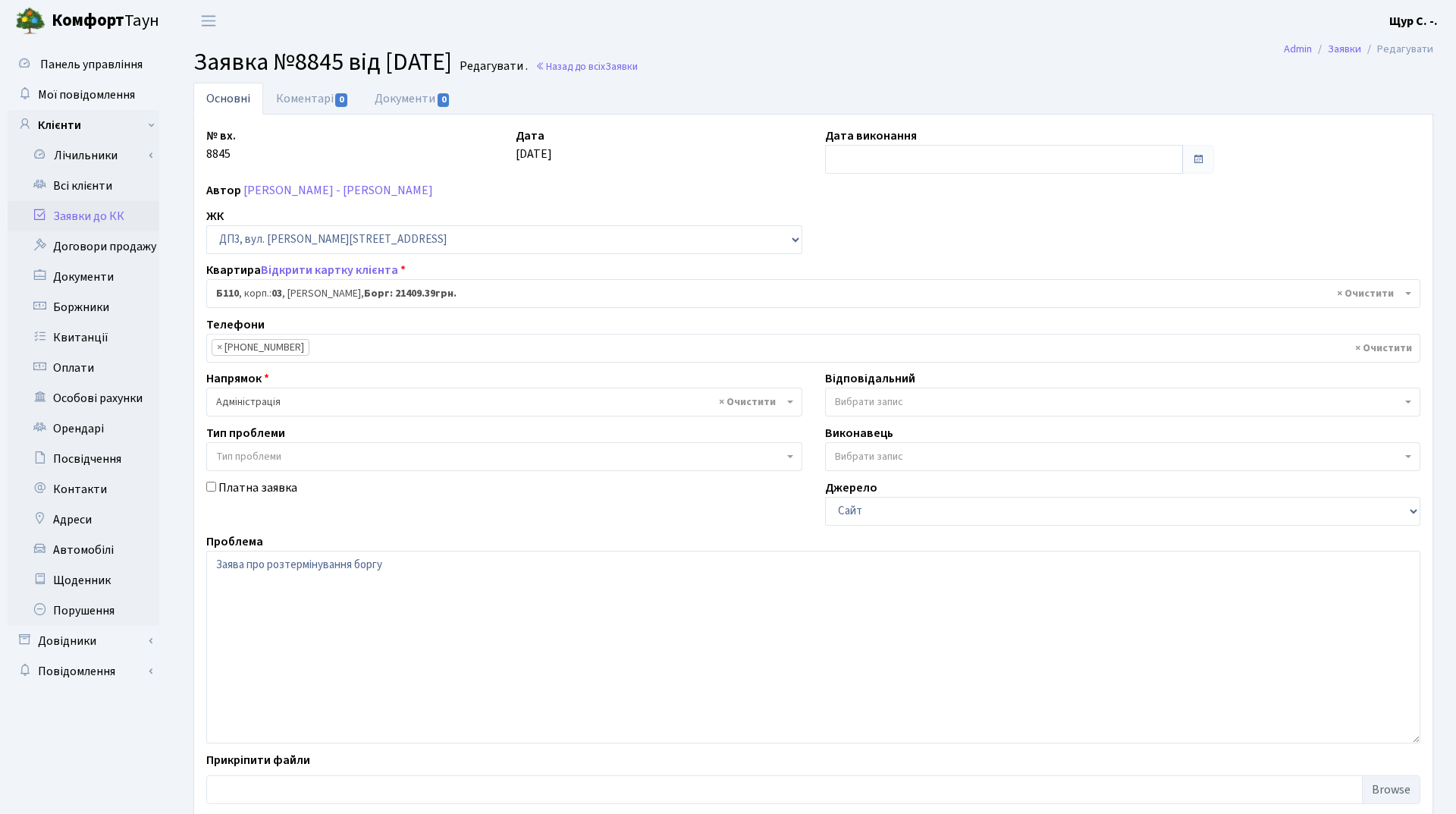
select select "32701"
click at [415, 97] on link "Документи 0" at bounding box center [412, 98] width 101 height 31
select select "25"
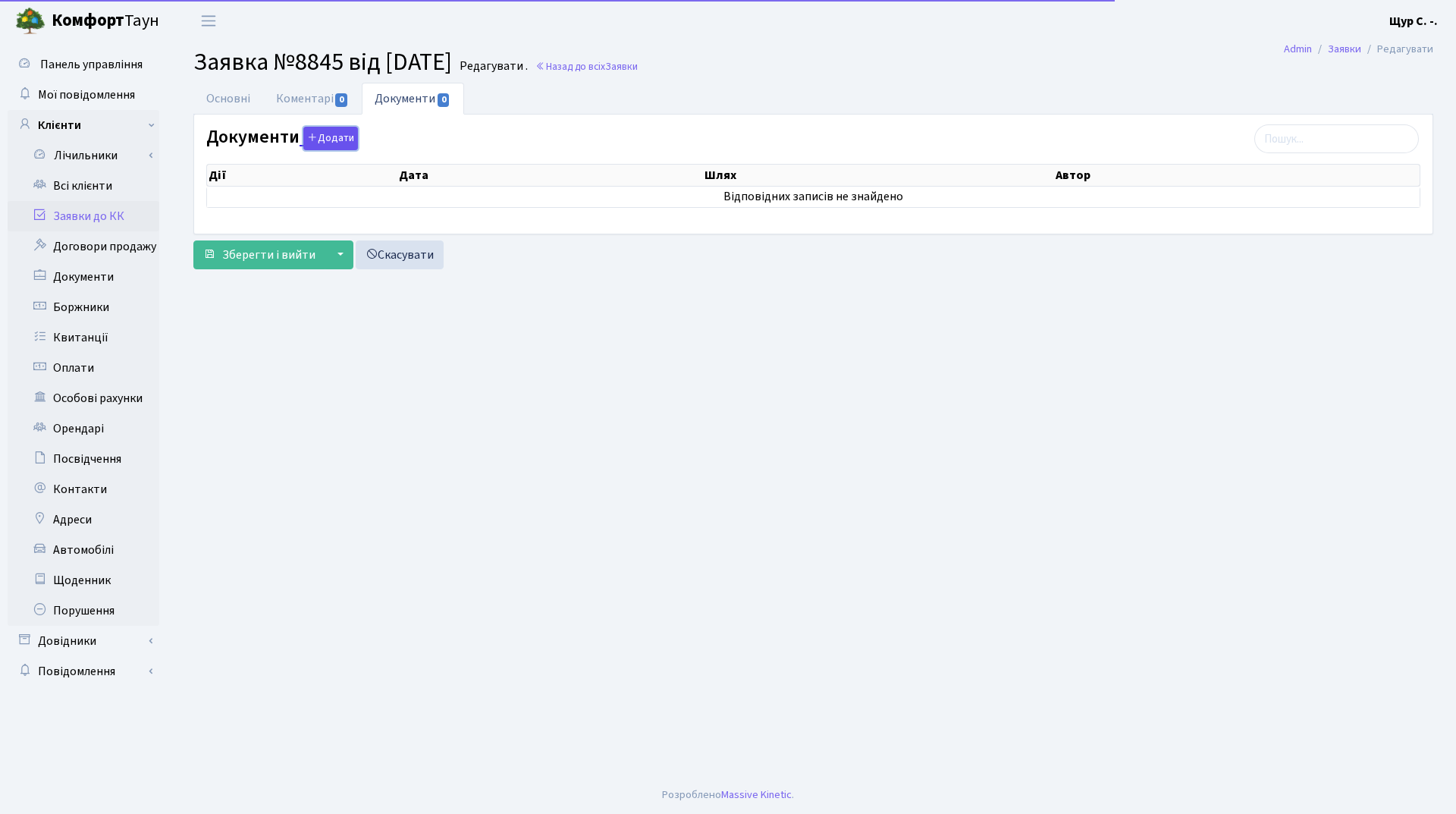
click at [344, 133] on button "Додати" at bounding box center [330, 138] width 54 height 23
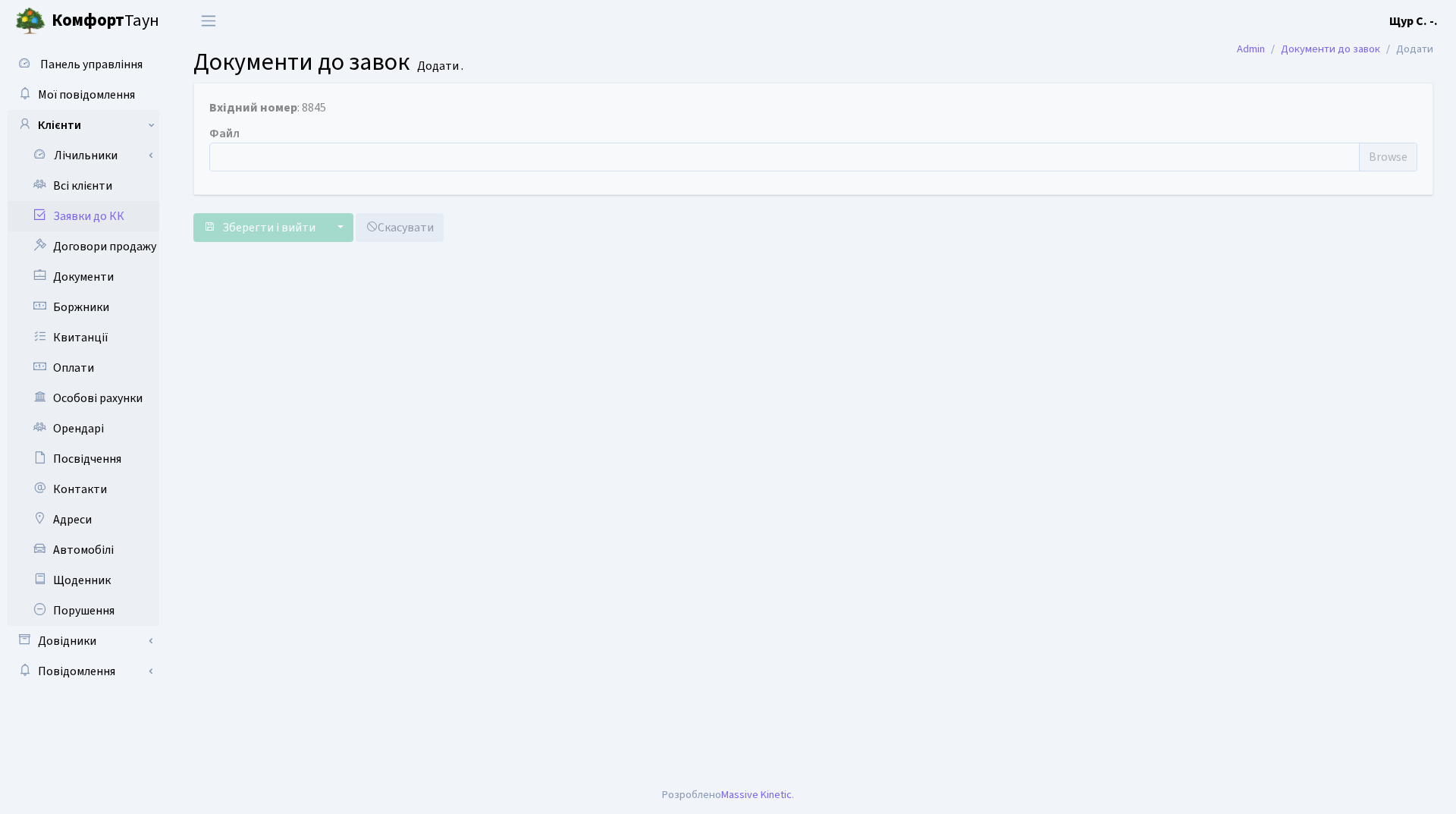
click at [332, 151] on input "file" at bounding box center [813, 157] width 1208 height 28
type input "C:\fakepath\Б110 буд.3 розтермінування.pdf"
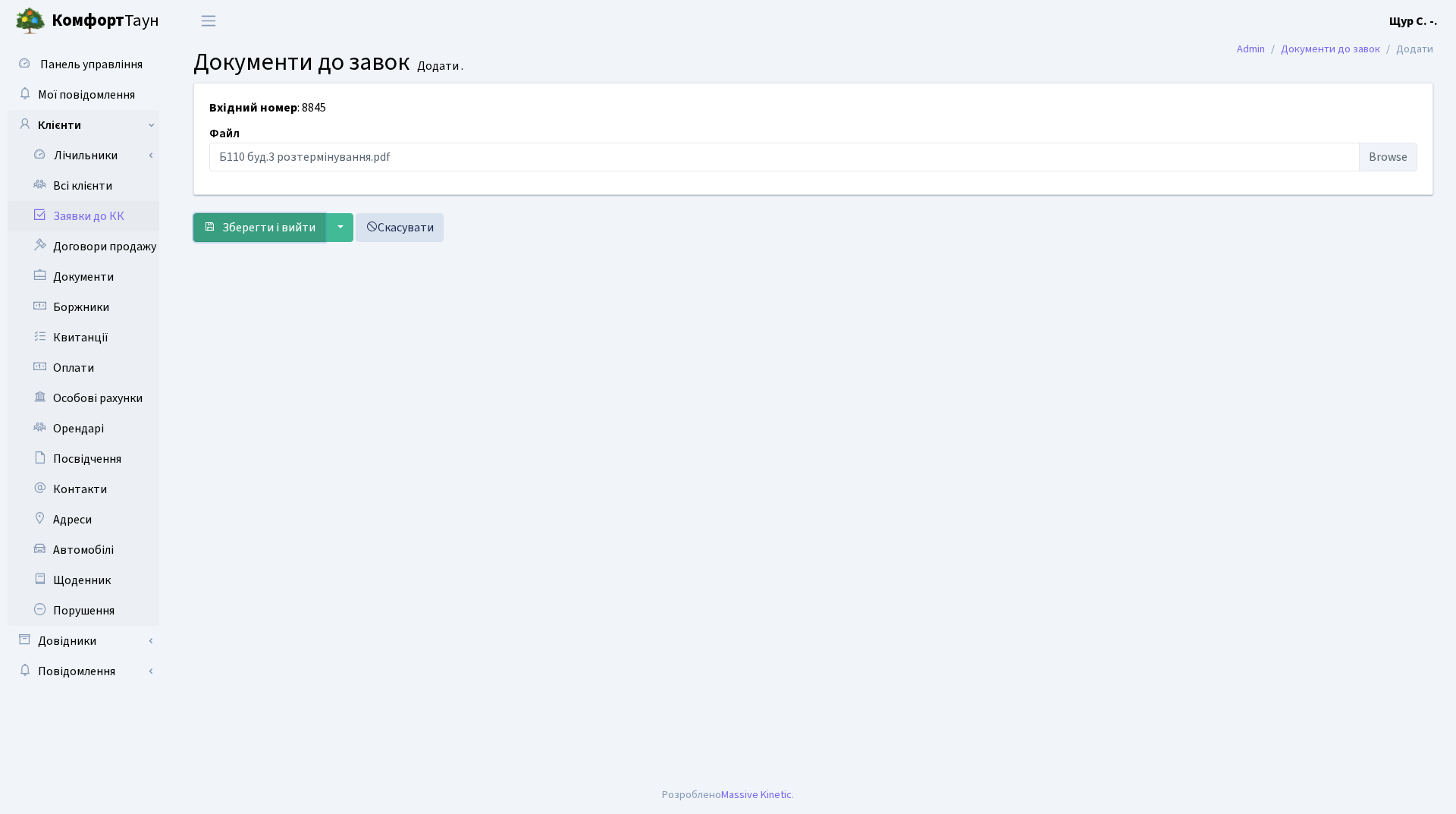
click at [281, 237] on button "Зберегти і вийти" at bounding box center [260, 228] width 132 height 28
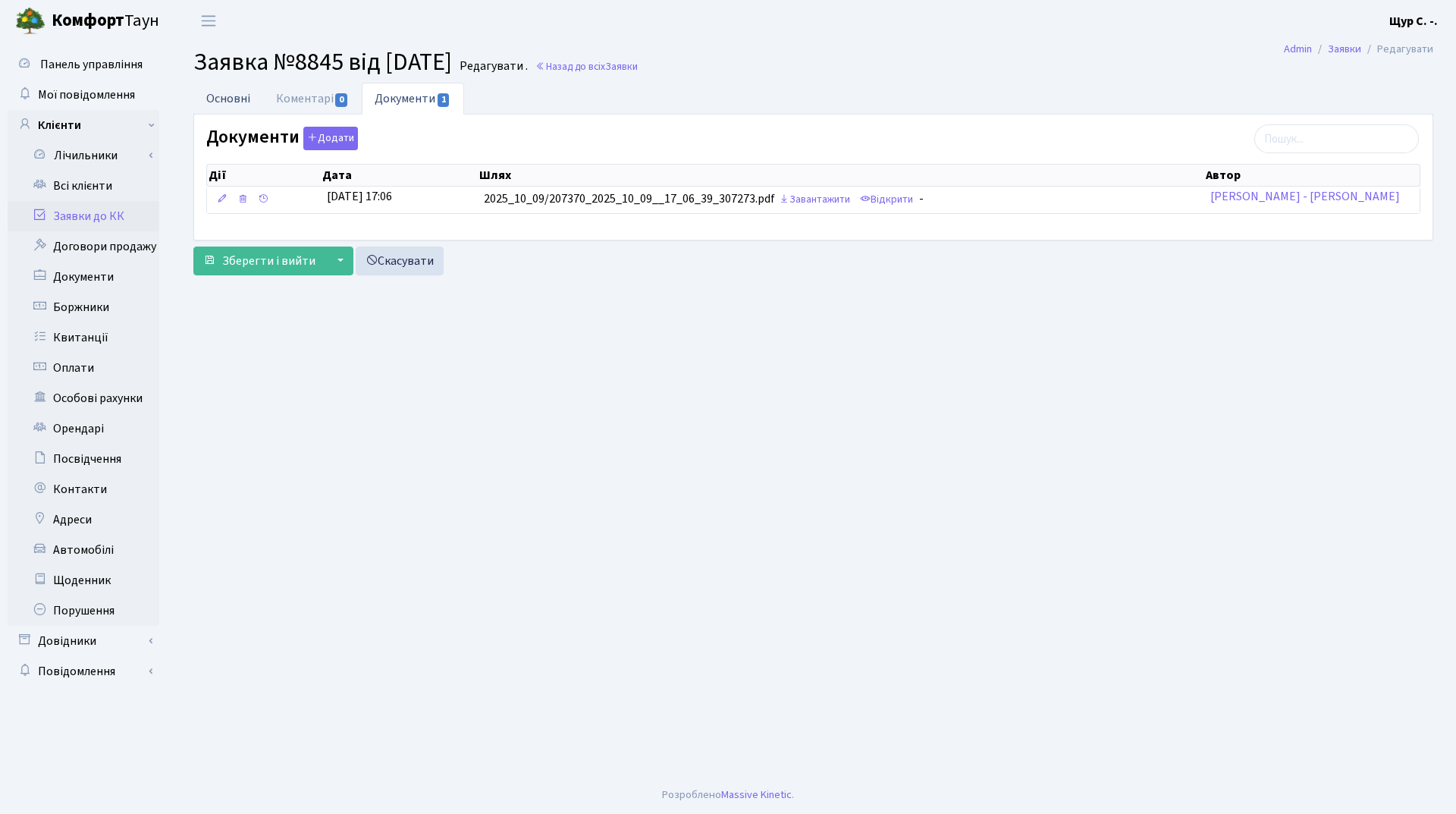
click at [228, 97] on link "Основні" at bounding box center [228, 98] width 69 height 31
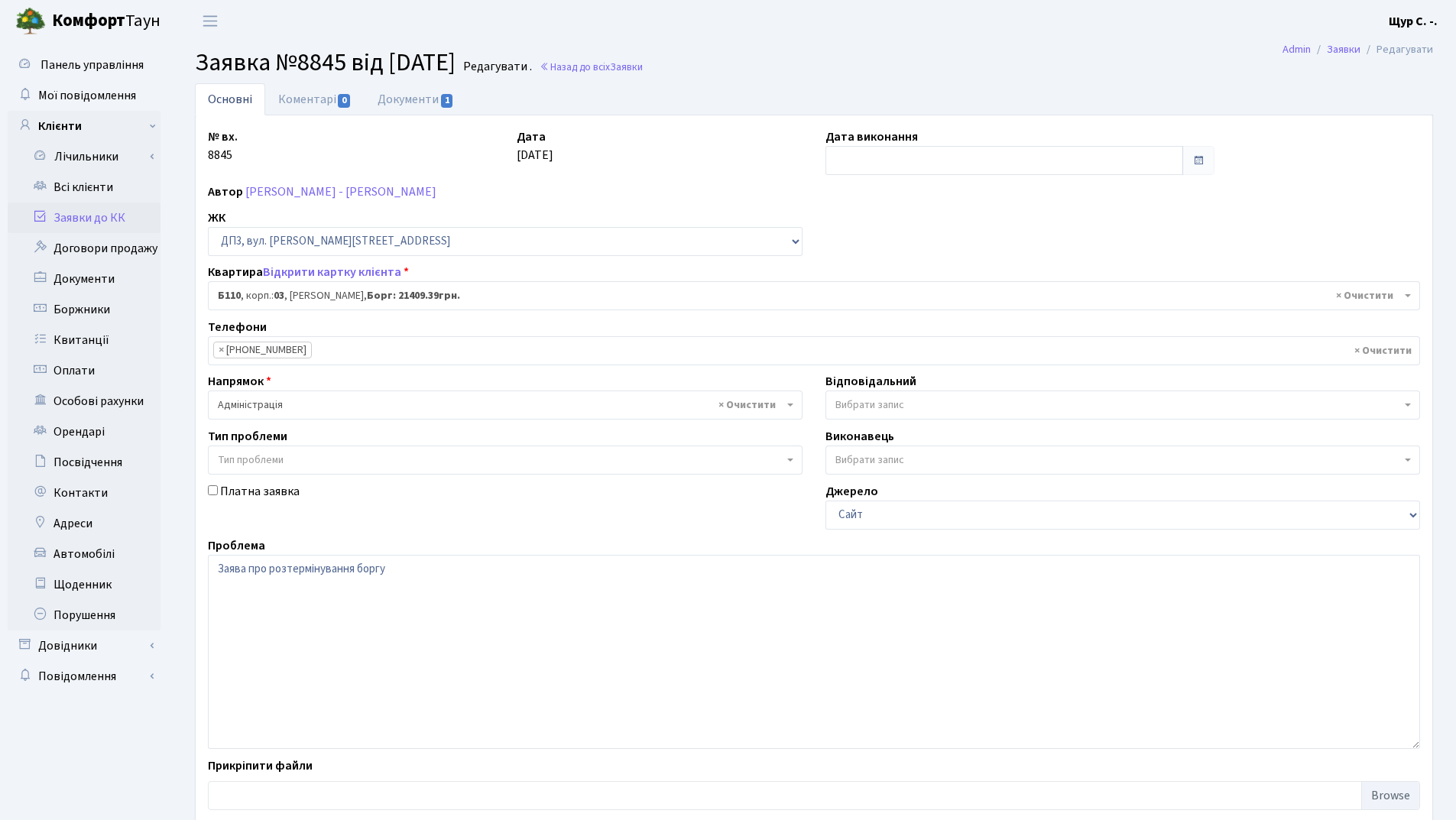
click at [116, 215] on link "Заявки до КК" at bounding box center [84, 218] width 153 height 30
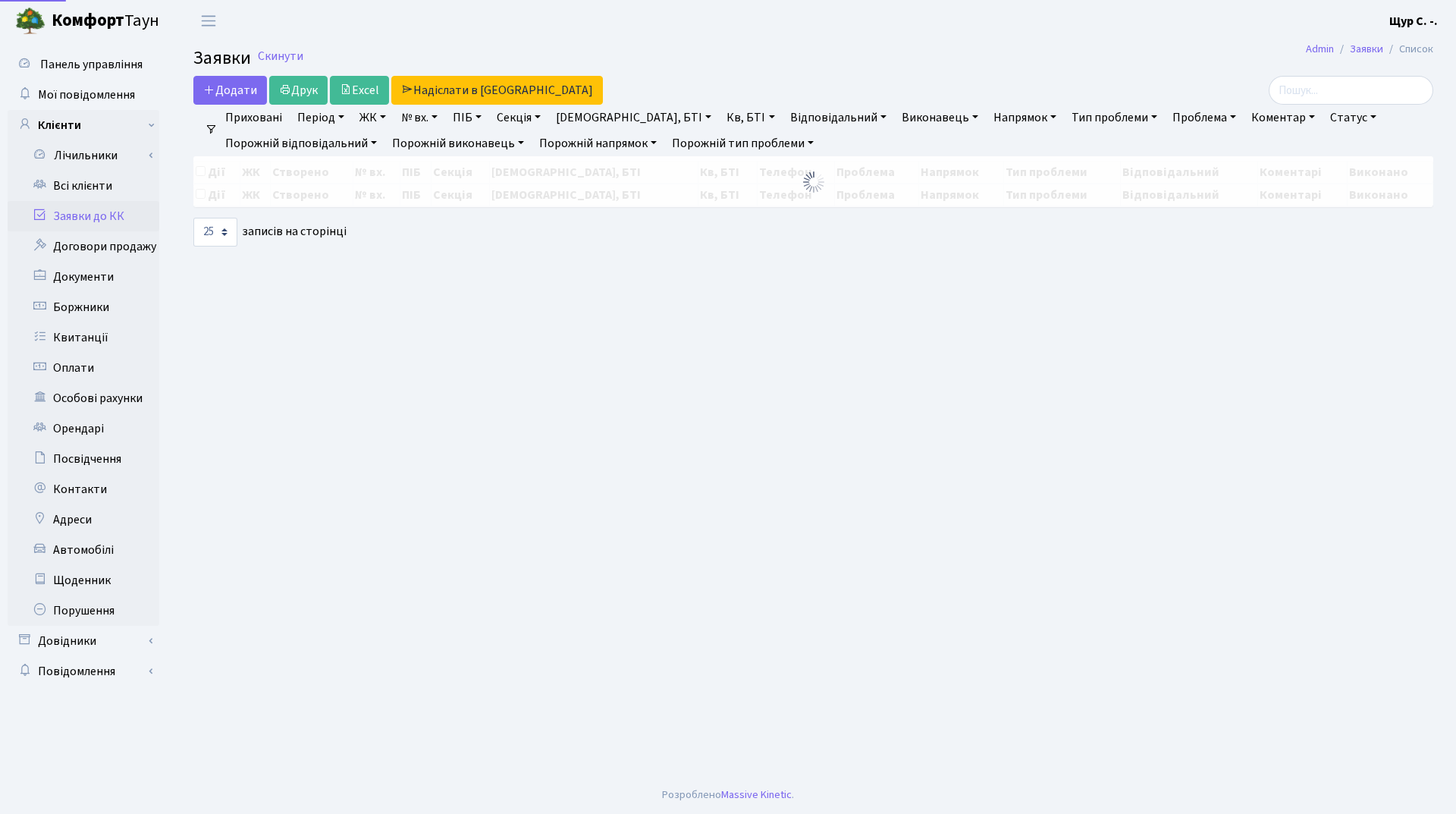
select select "25"
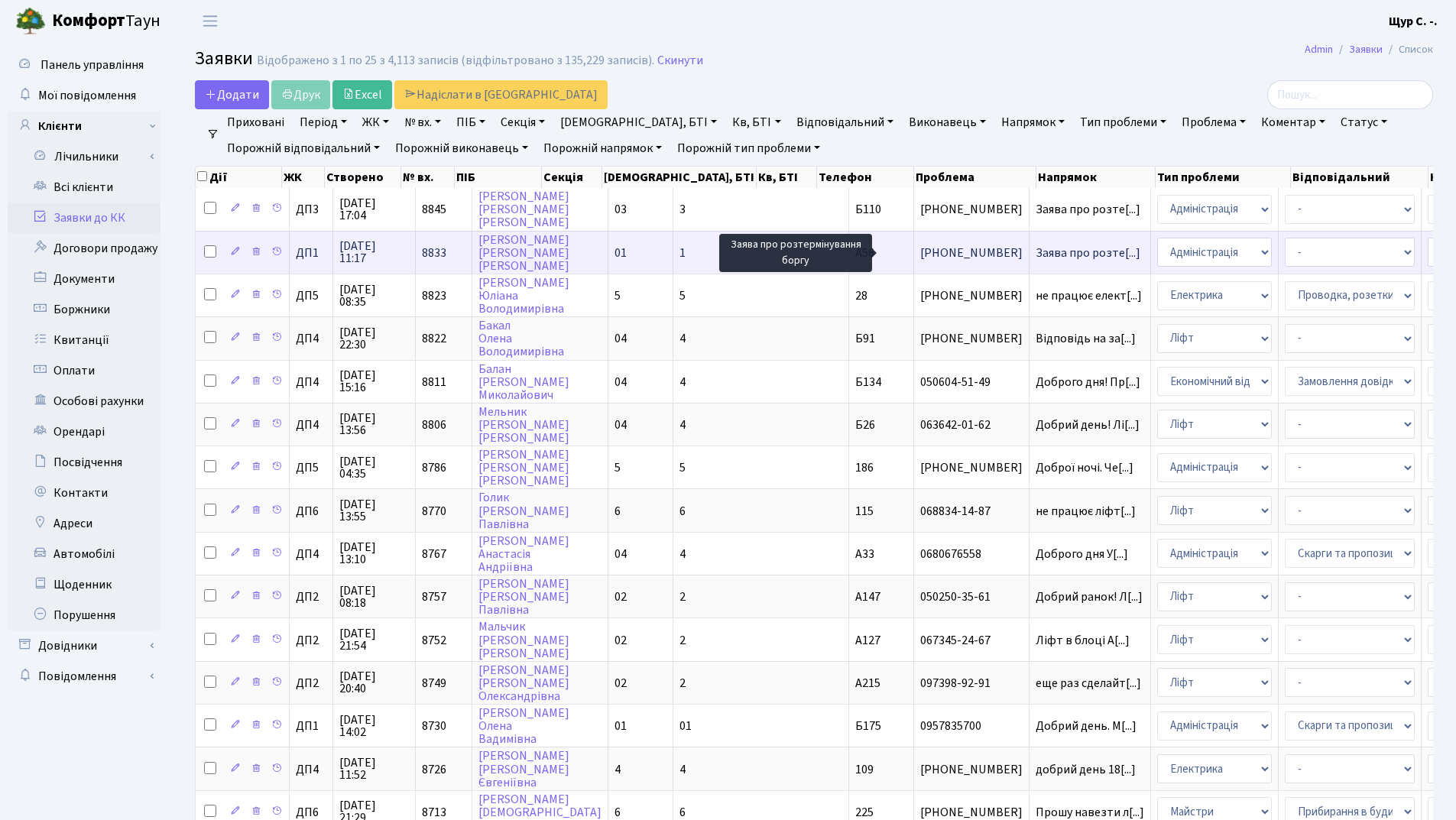
click at [1035, 256] on span "Заява про розте[...]" at bounding box center [1087, 253] width 105 height 17
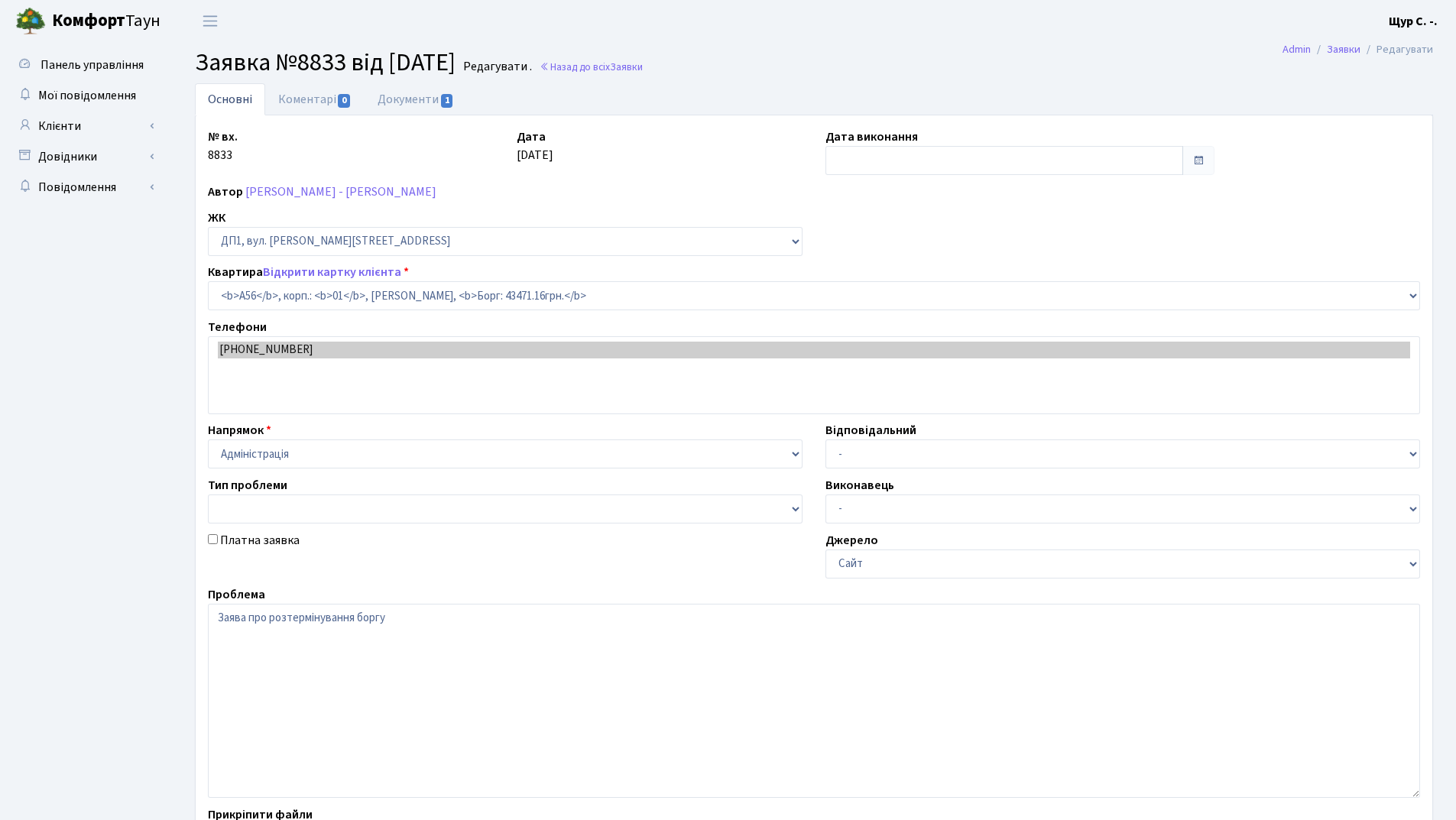
select select "29620"
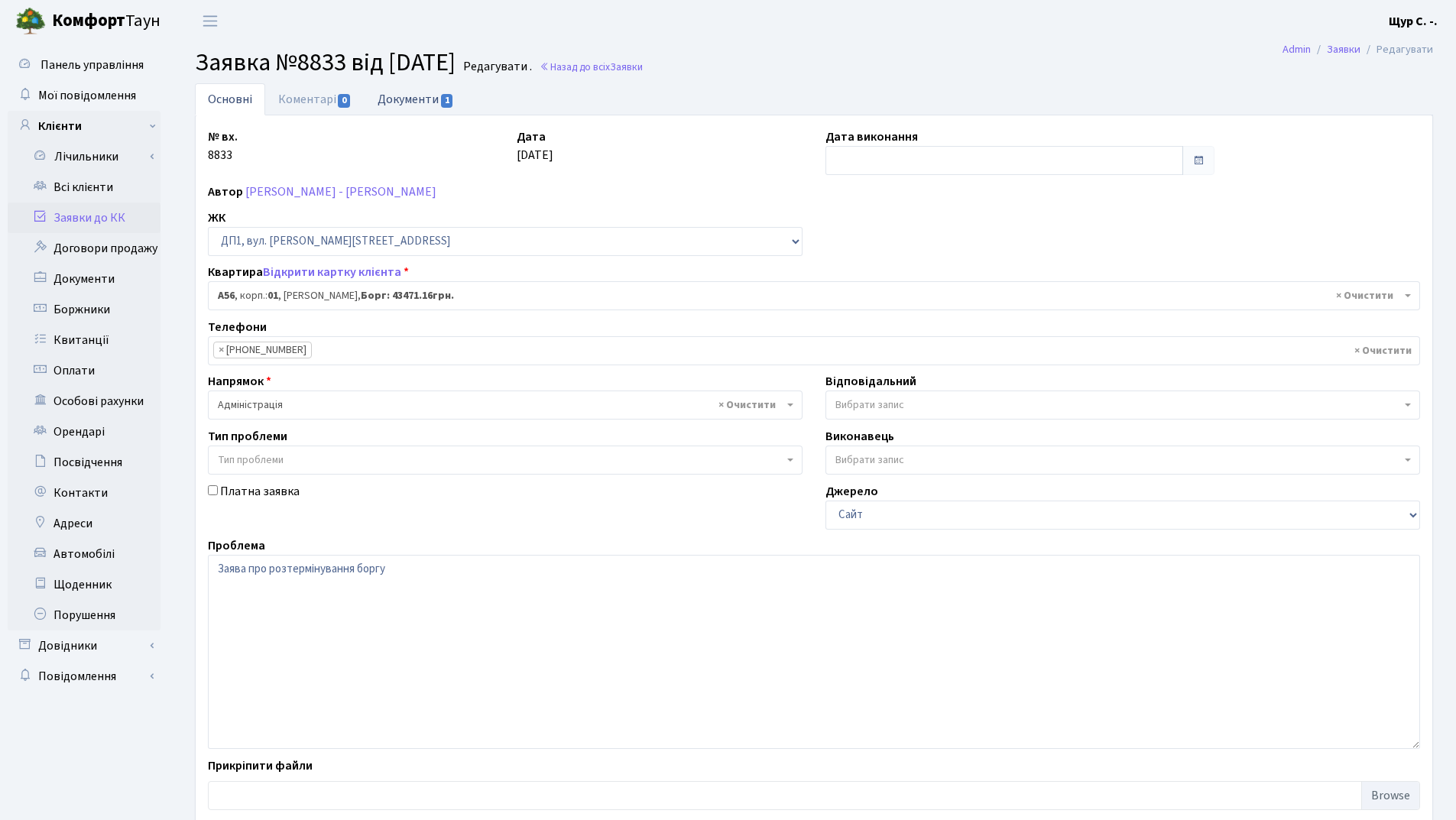
click at [409, 99] on link "Документи 1" at bounding box center [415, 99] width 102 height 31
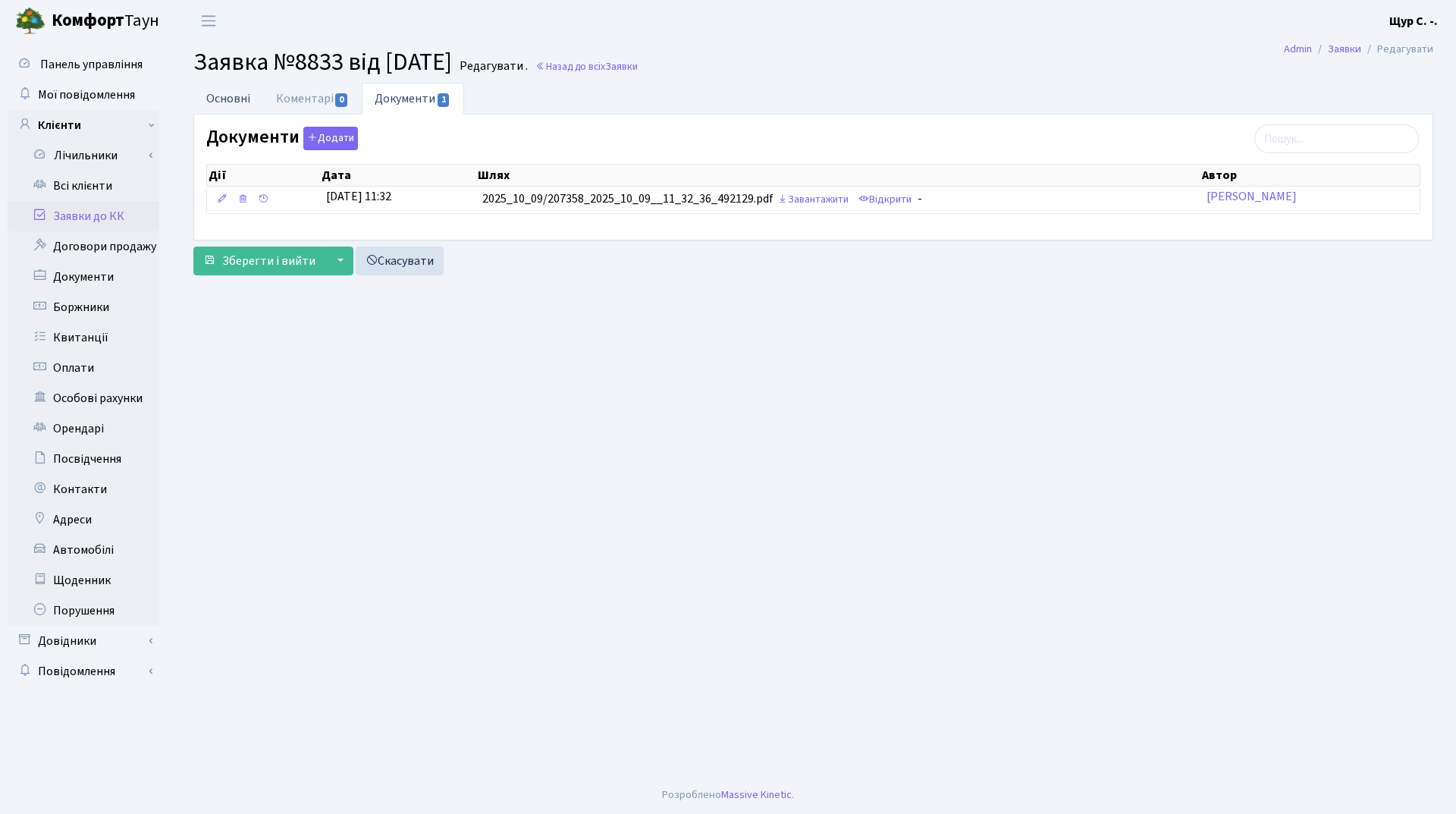
click at [236, 97] on link "Основні" at bounding box center [228, 98] width 69 height 31
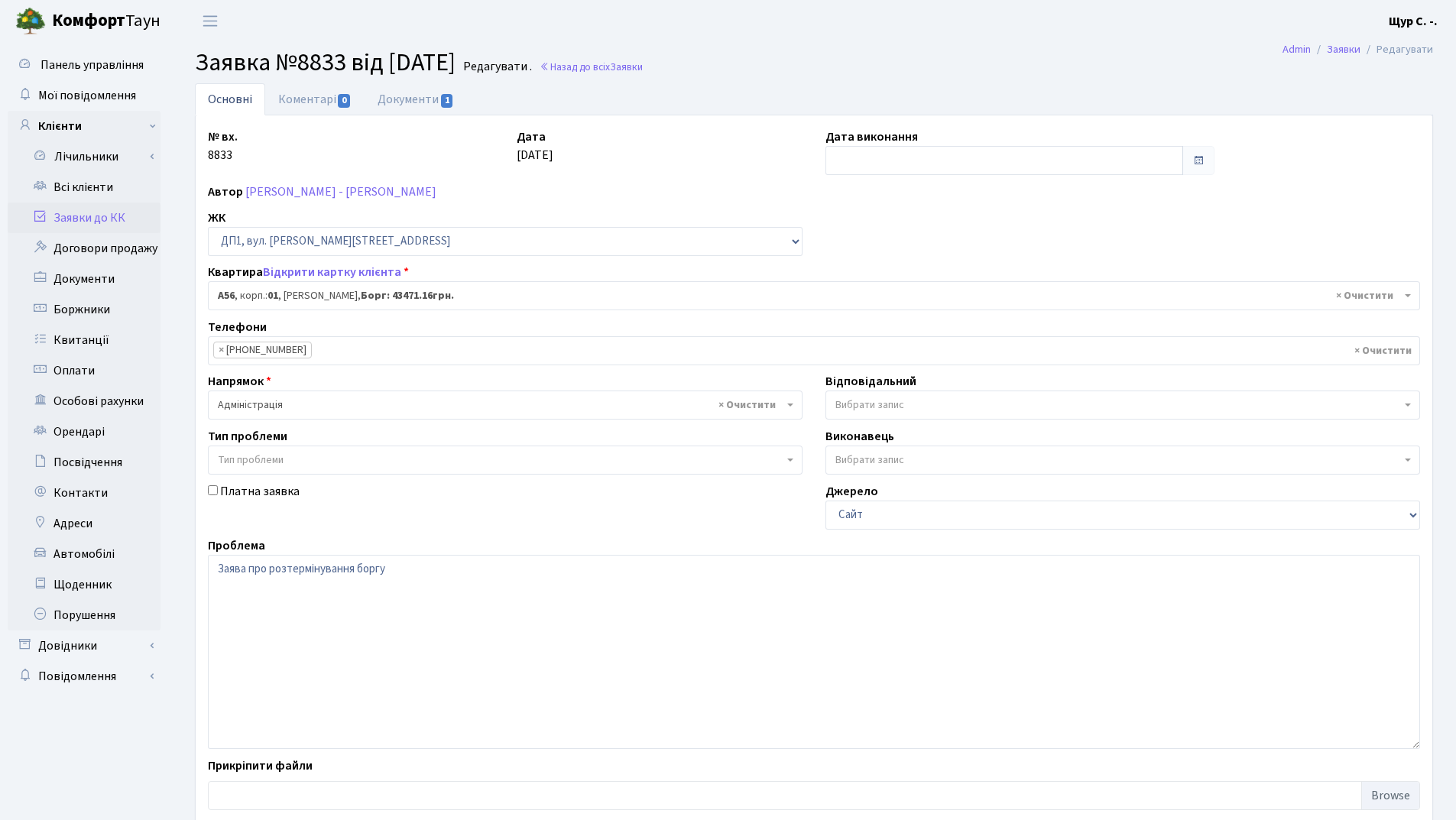
click at [109, 215] on link "Заявки до КК" at bounding box center [84, 218] width 153 height 30
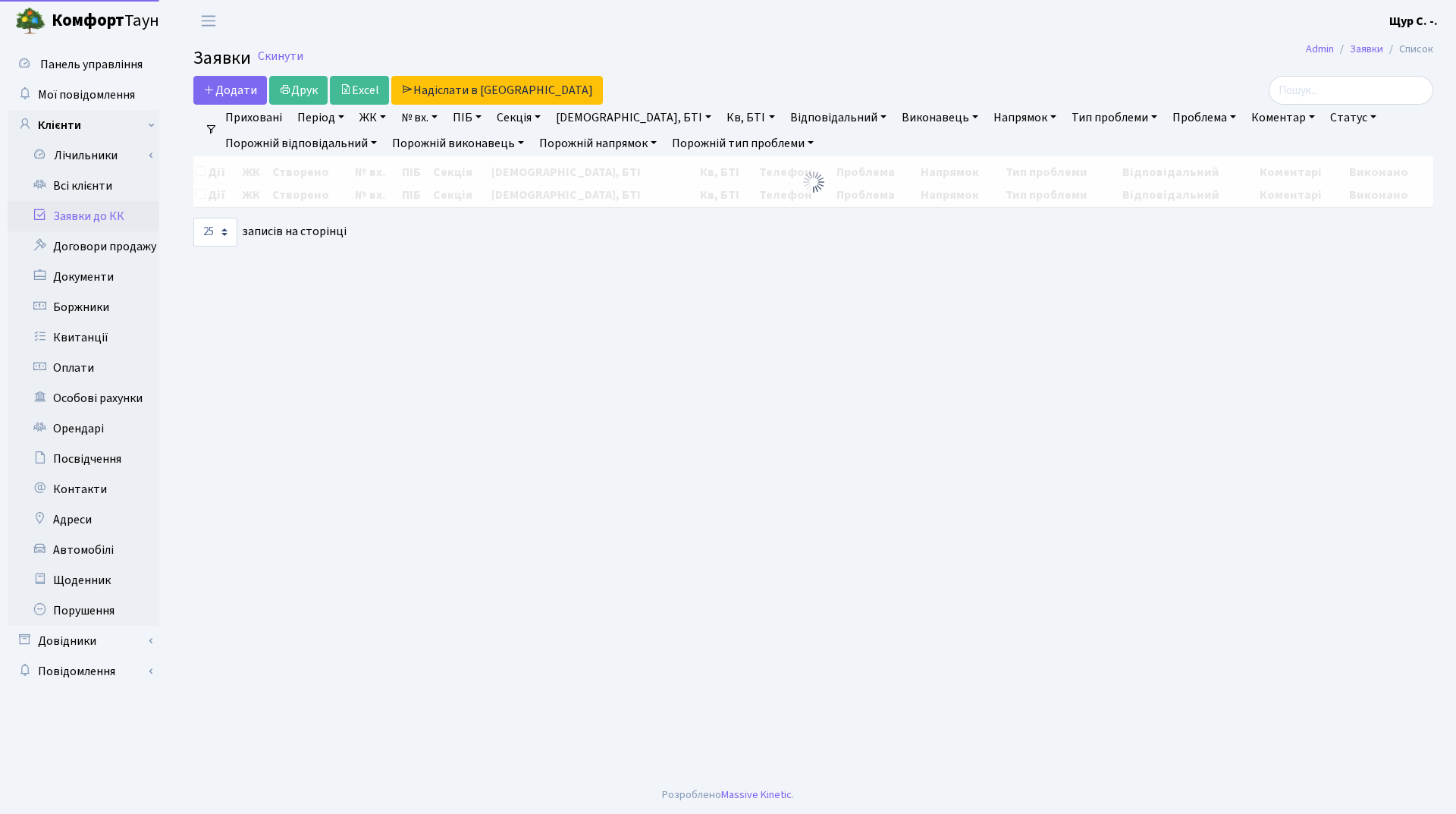
select select "25"
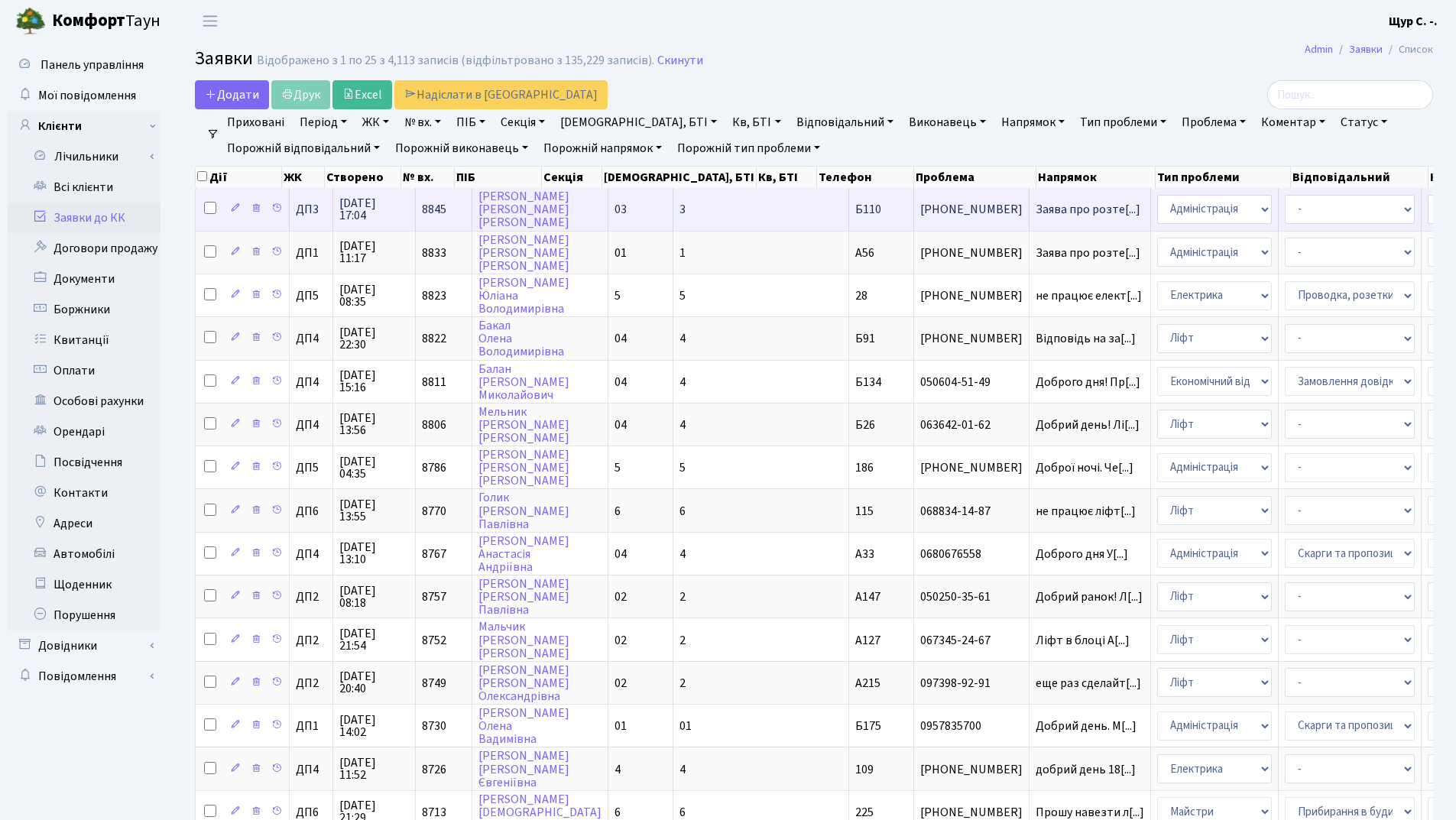
click at [1029, 216] on td "Заява про розте[...]" at bounding box center [1090, 209] width 121 height 42
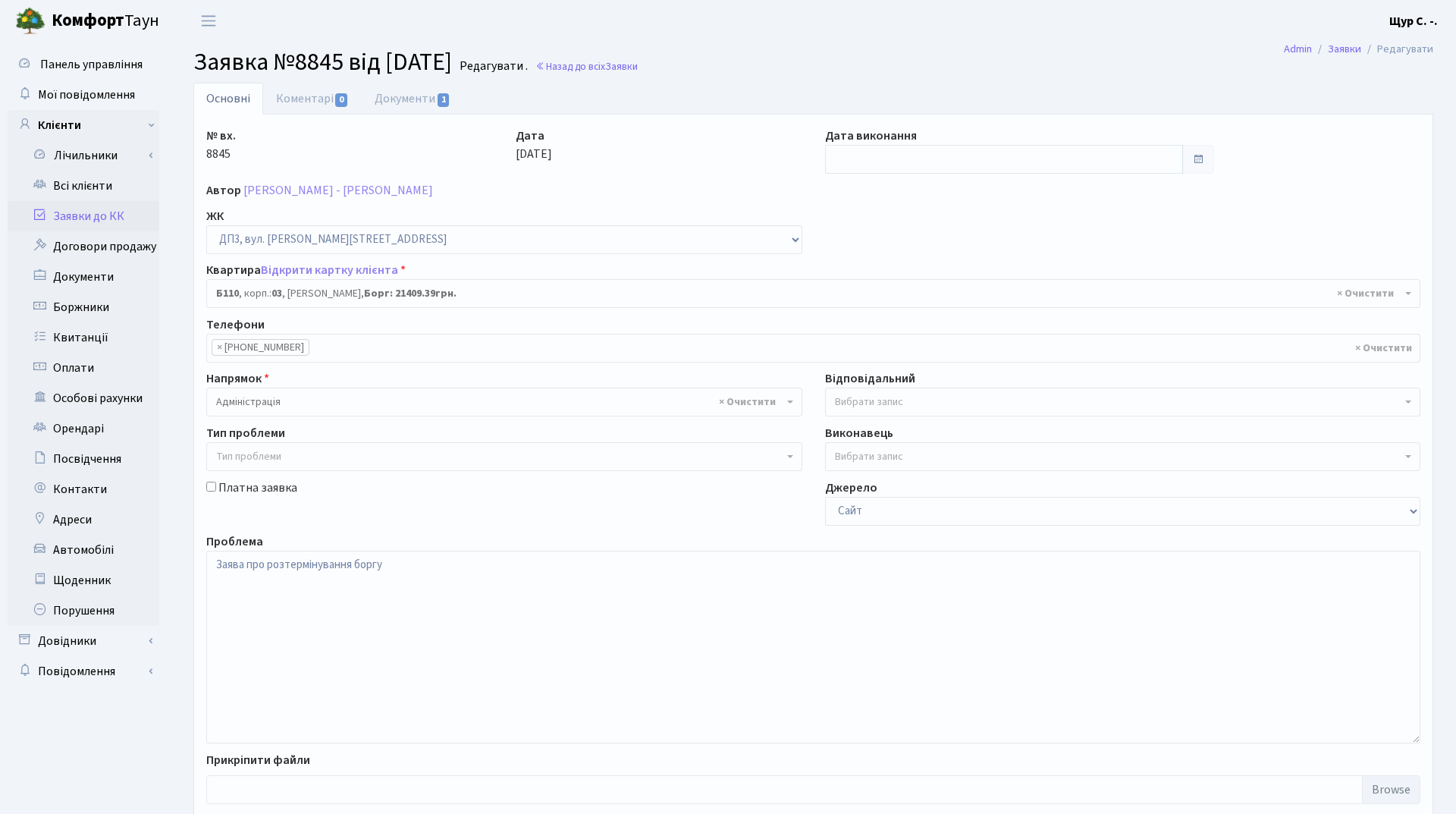
select select "32701"
click at [95, 217] on link "Заявки до КК" at bounding box center [83, 216] width 152 height 30
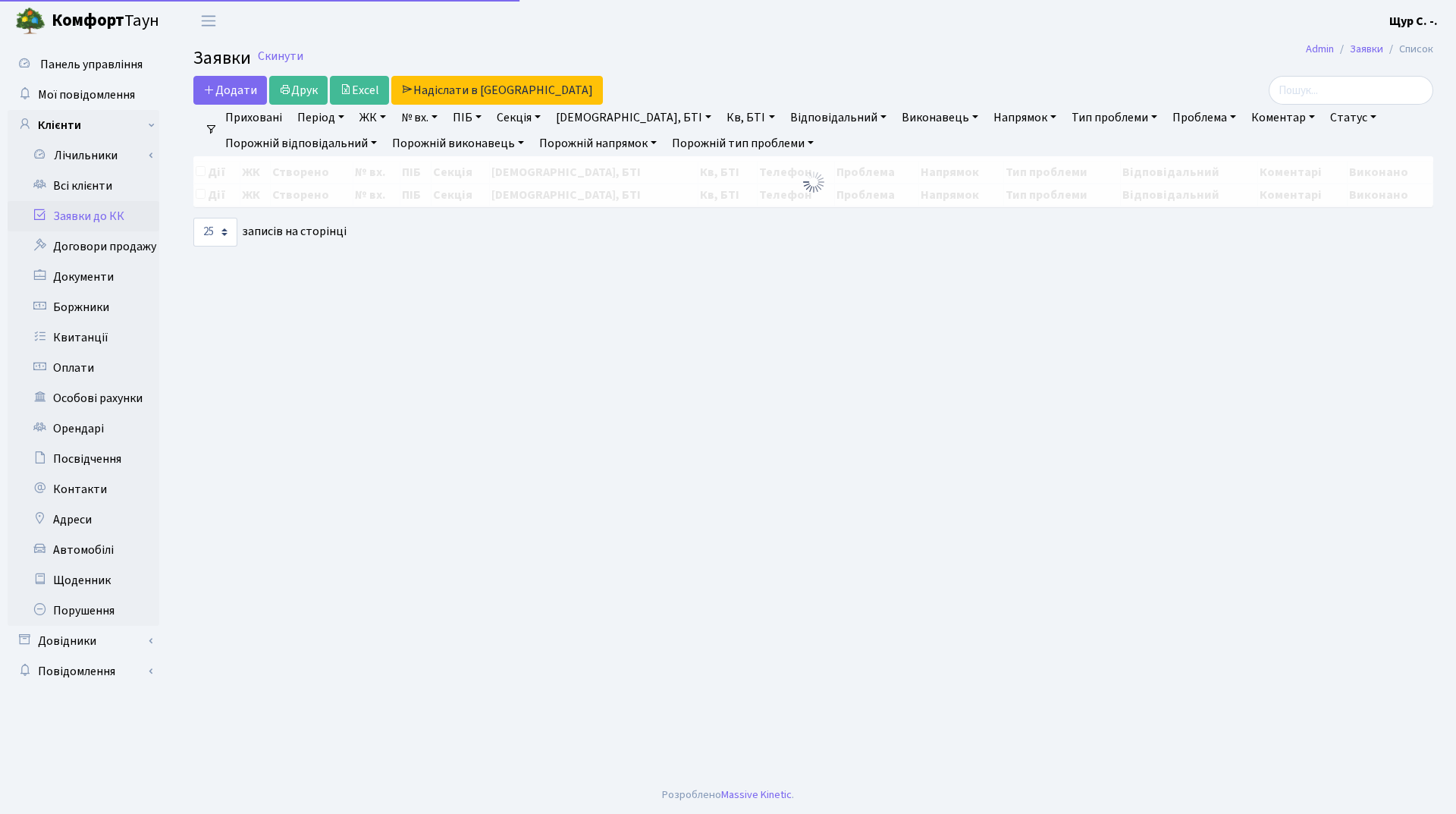
select select "25"
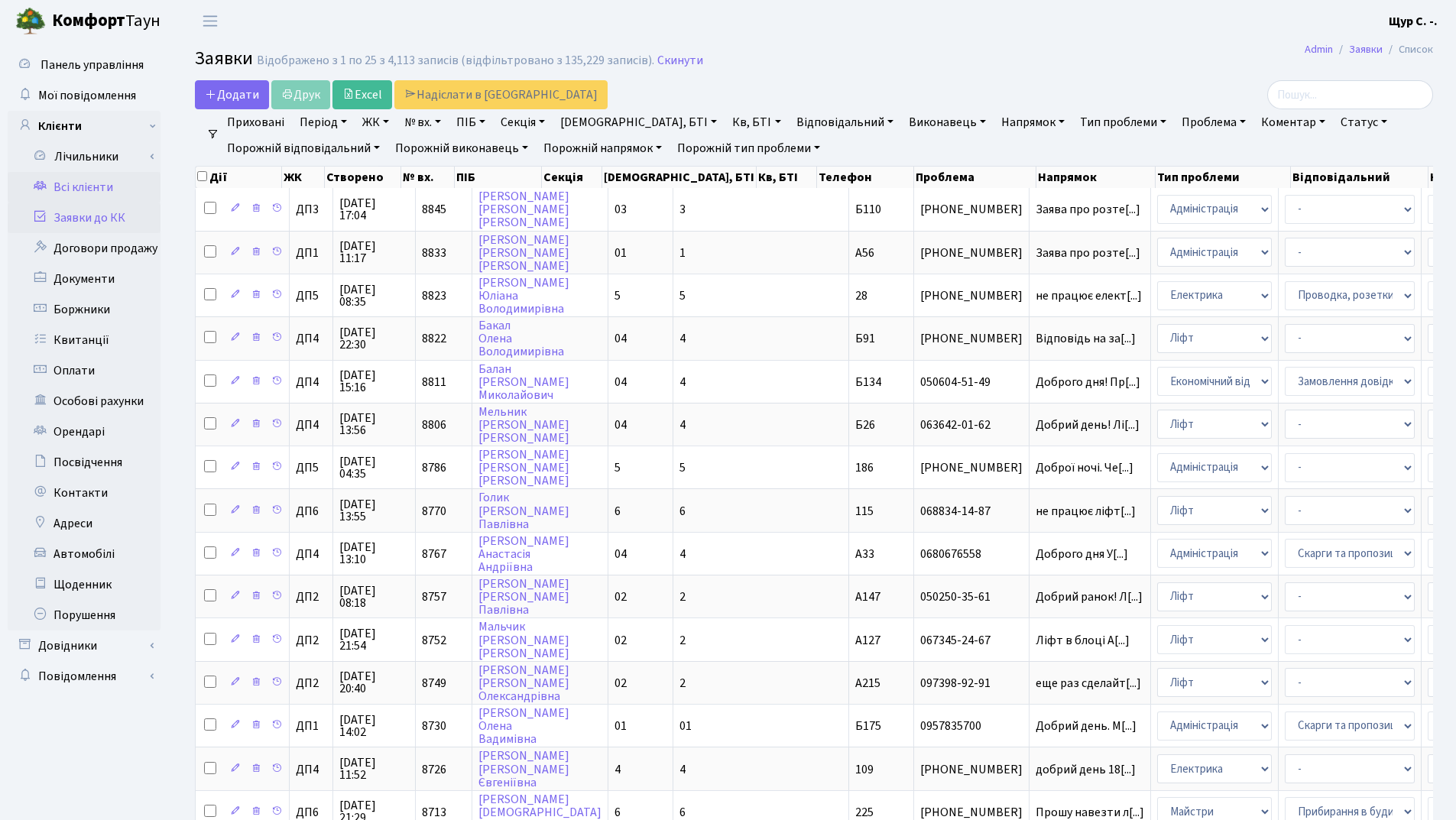
click at [114, 187] on link "Всі клієнти" at bounding box center [84, 187] width 153 height 30
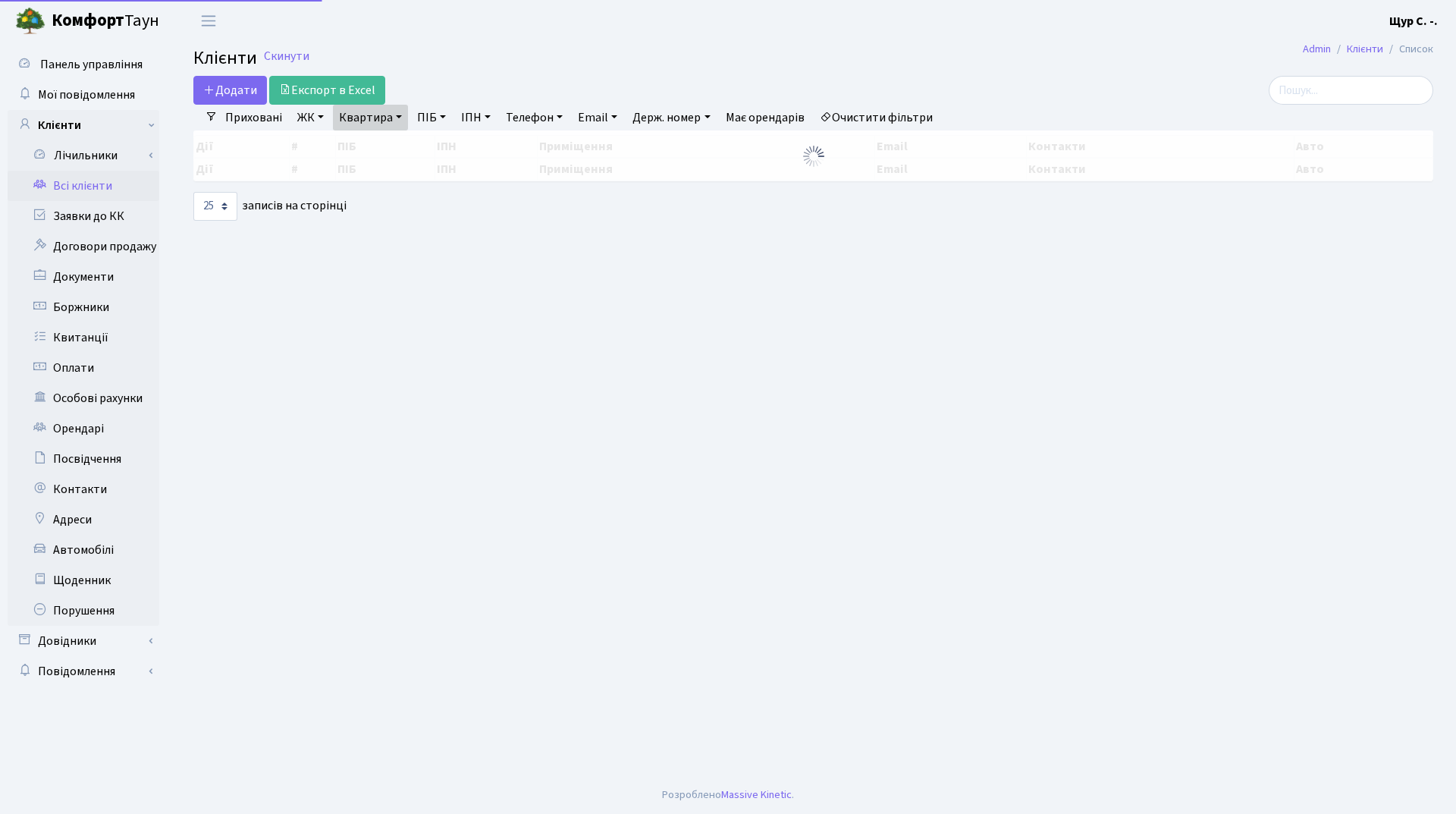
select select "25"
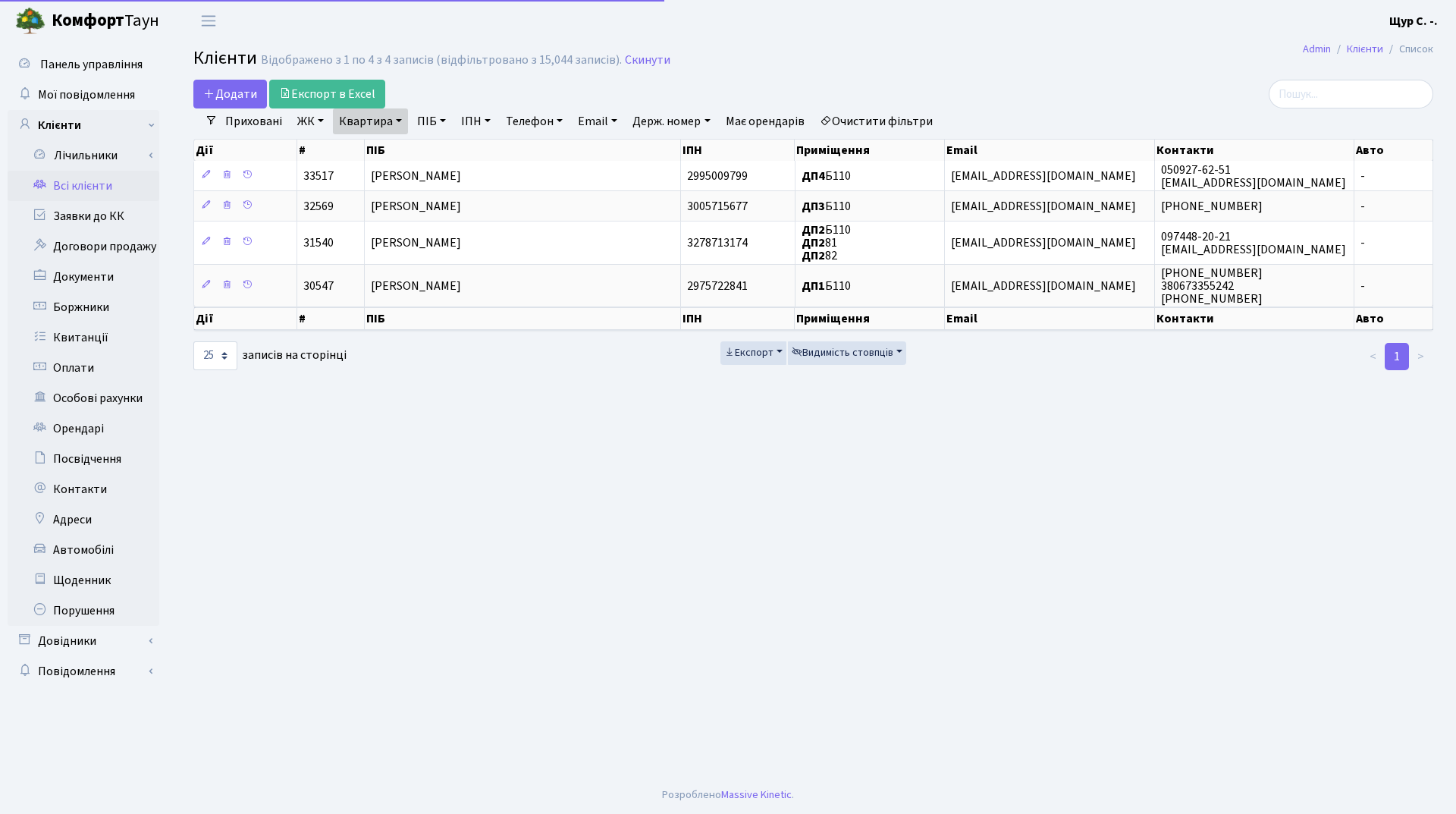
click at [390, 117] on link "Квартира" at bounding box center [371, 121] width 75 height 26
click at [378, 148] on input "б110" at bounding box center [378, 151] width 89 height 28
type input "б102"
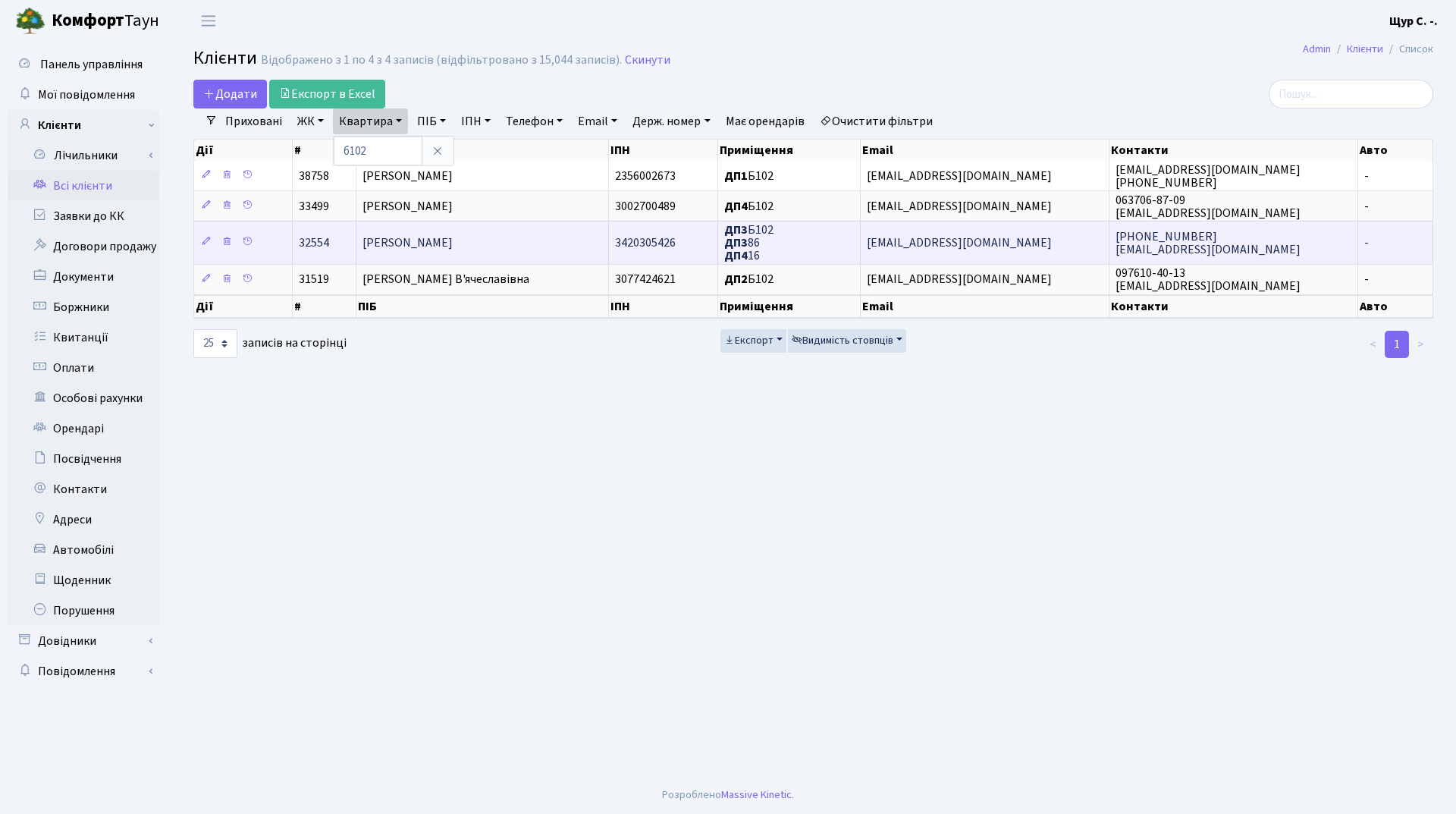
click at [453, 245] on span "[PERSON_NAME]" at bounding box center [408, 243] width 90 height 17
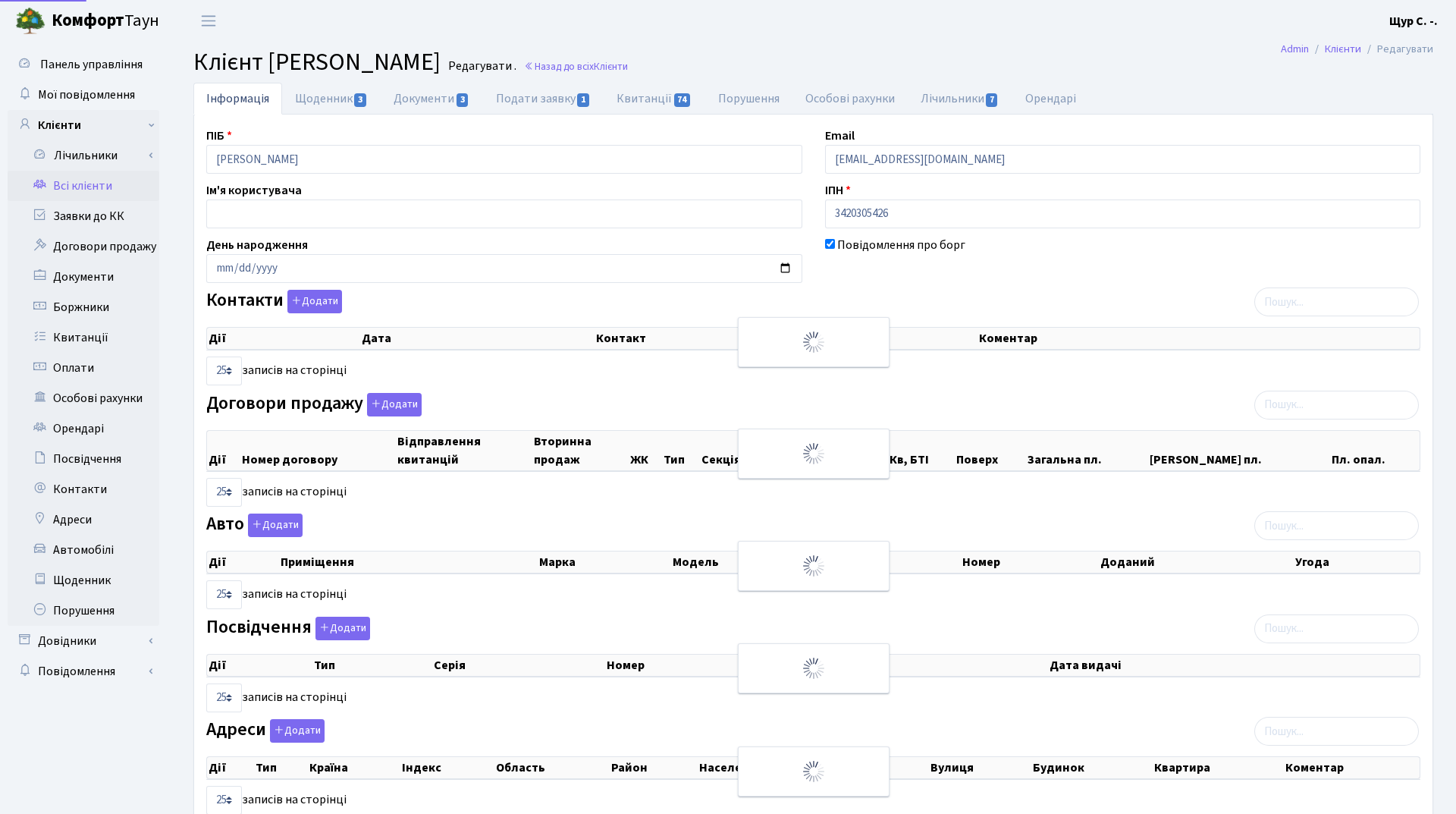
select select "25"
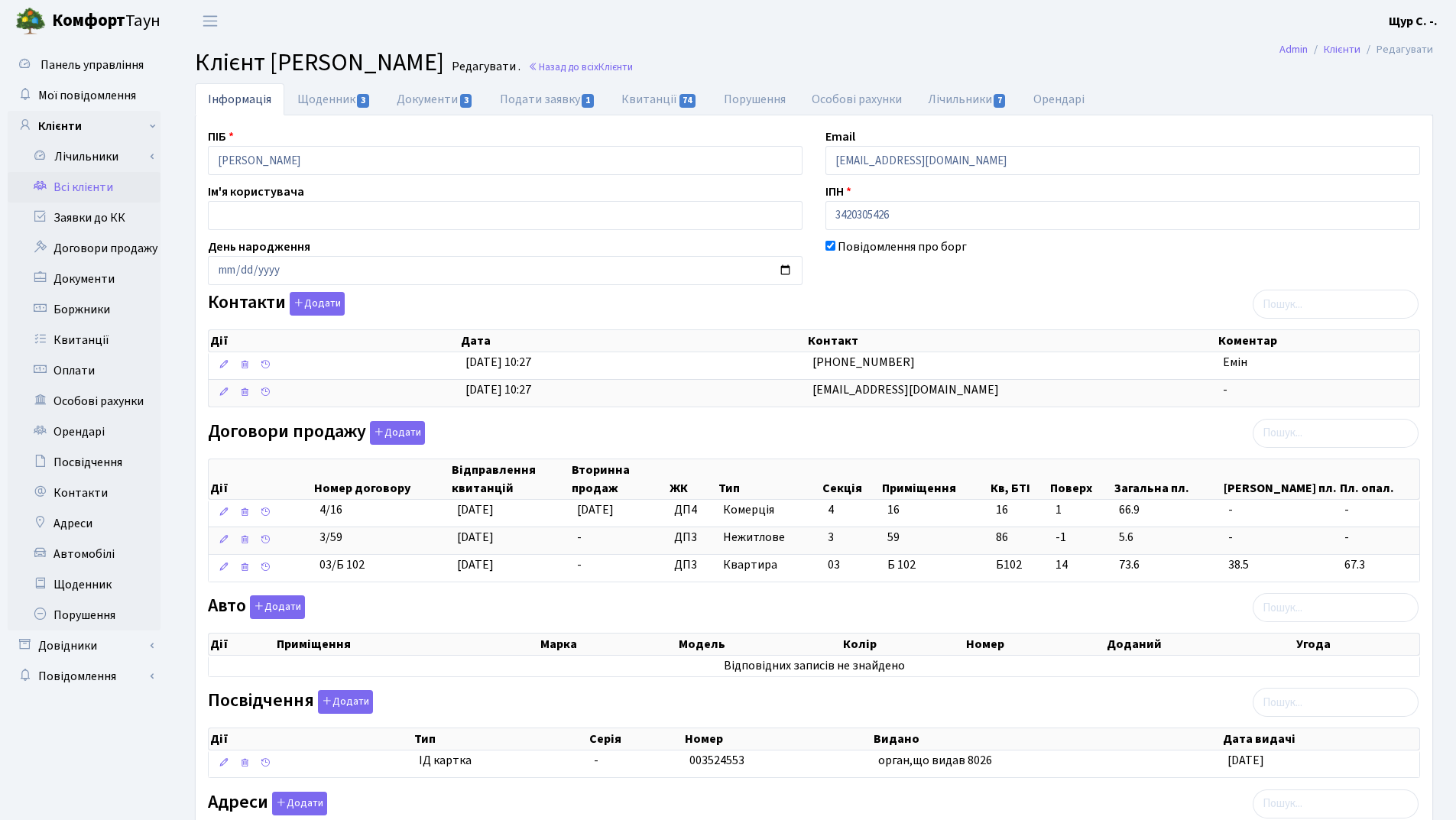
click at [110, 183] on link "Всі клієнти" at bounding box center [84, 187] width 153 height 30
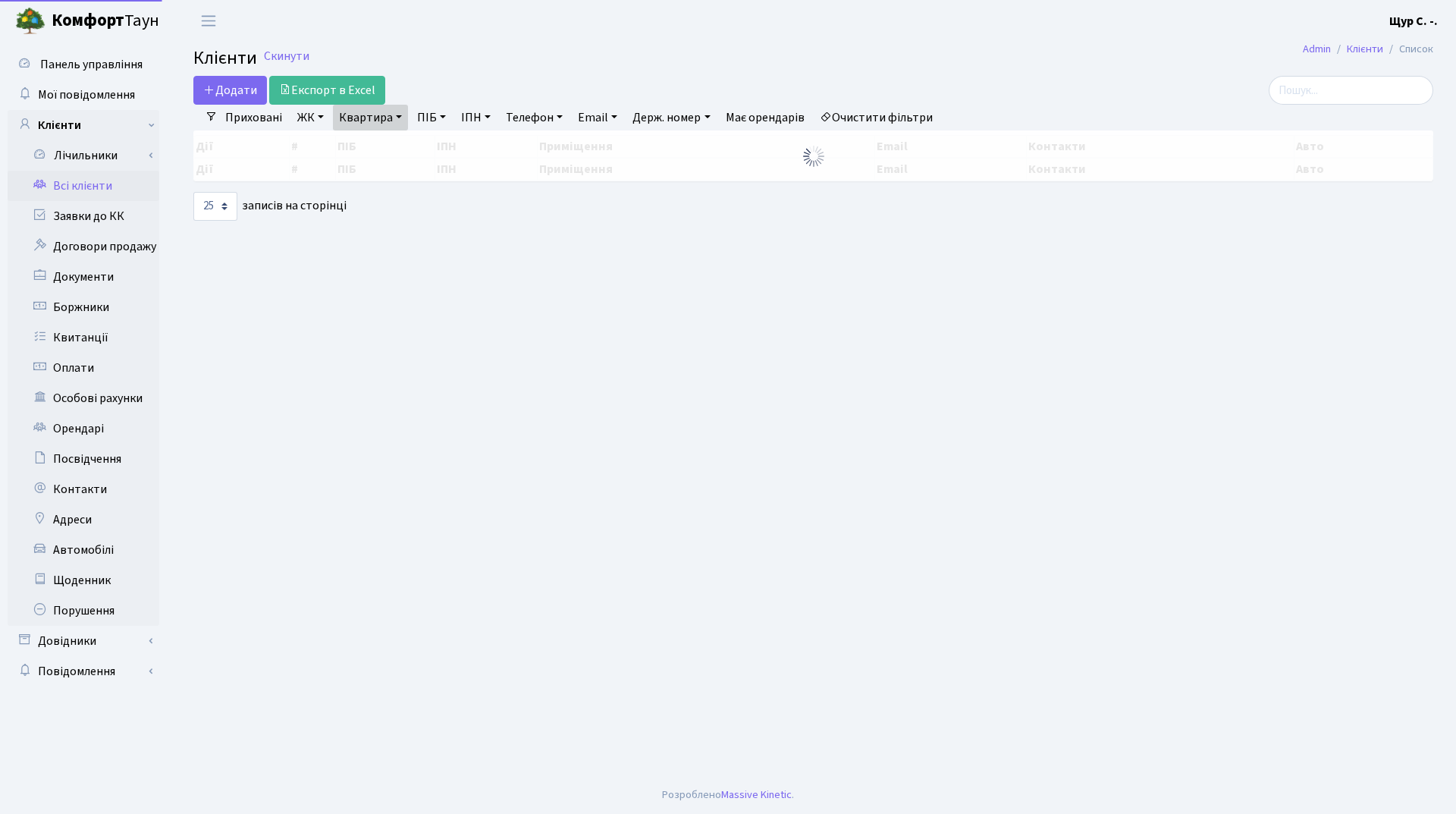
select select "25"
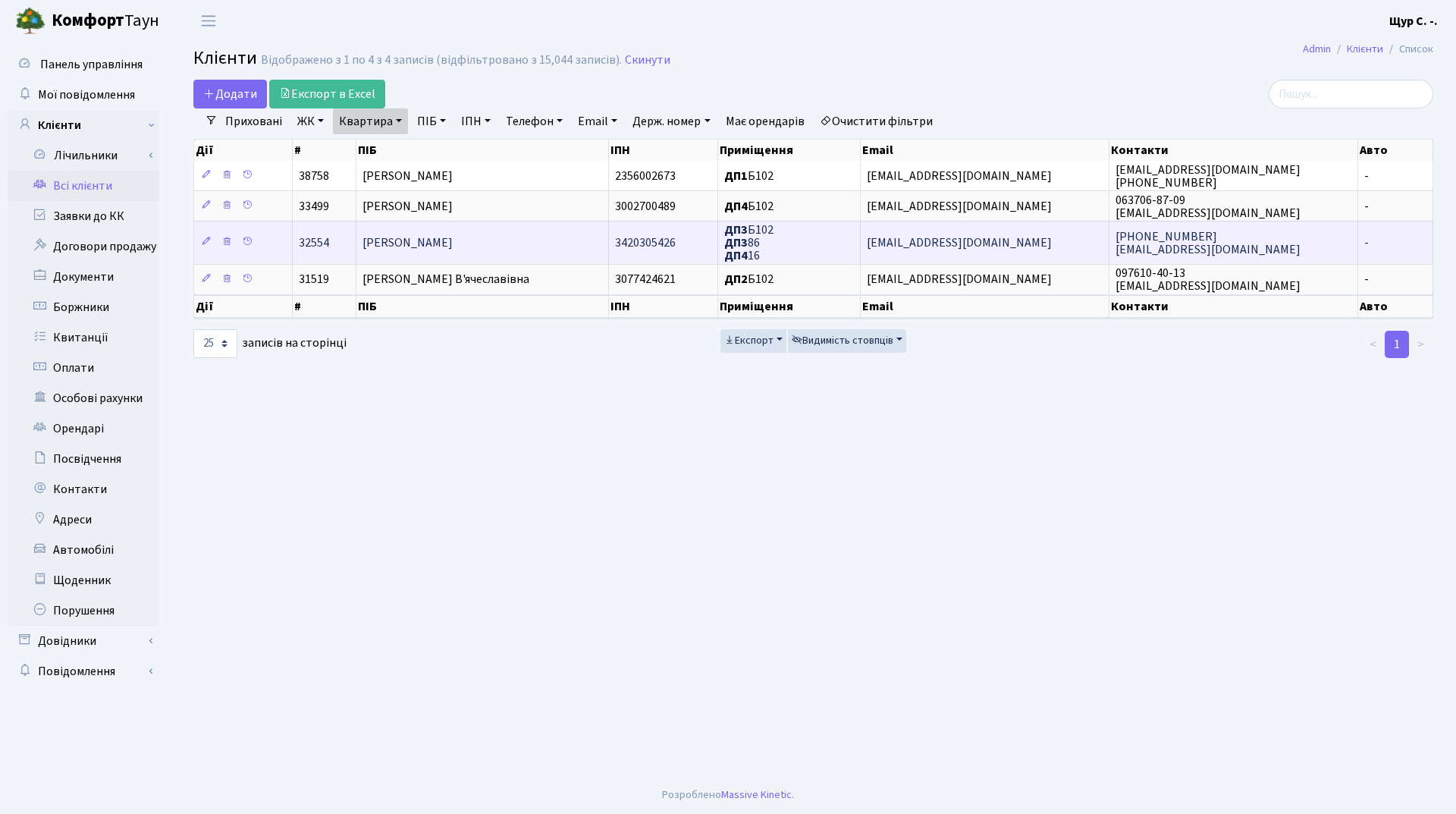
click at [424, 250] on span "[PERSON_NAME]" at bounding box center [408, 243] width 90 height 17
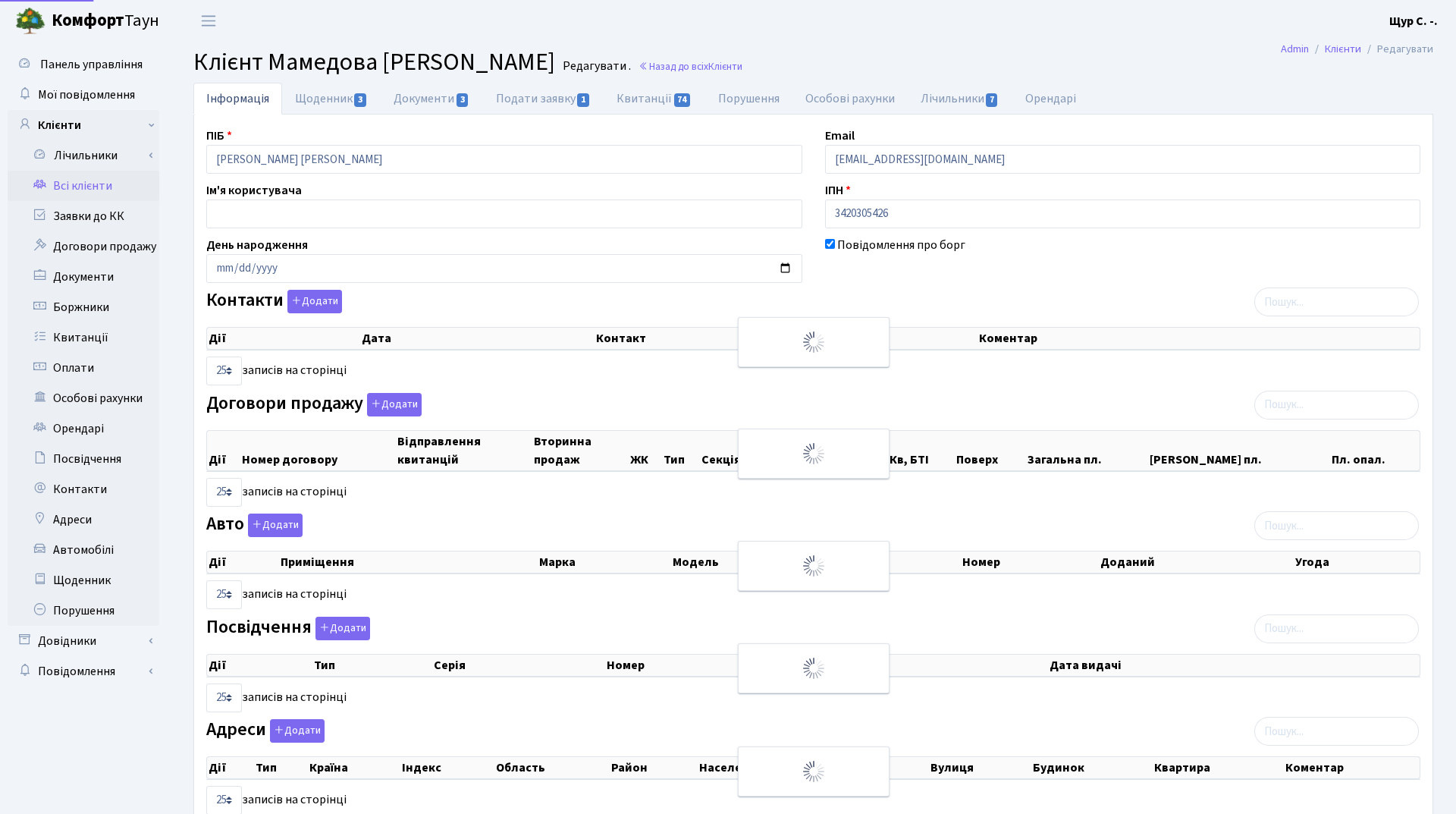
select select "25"
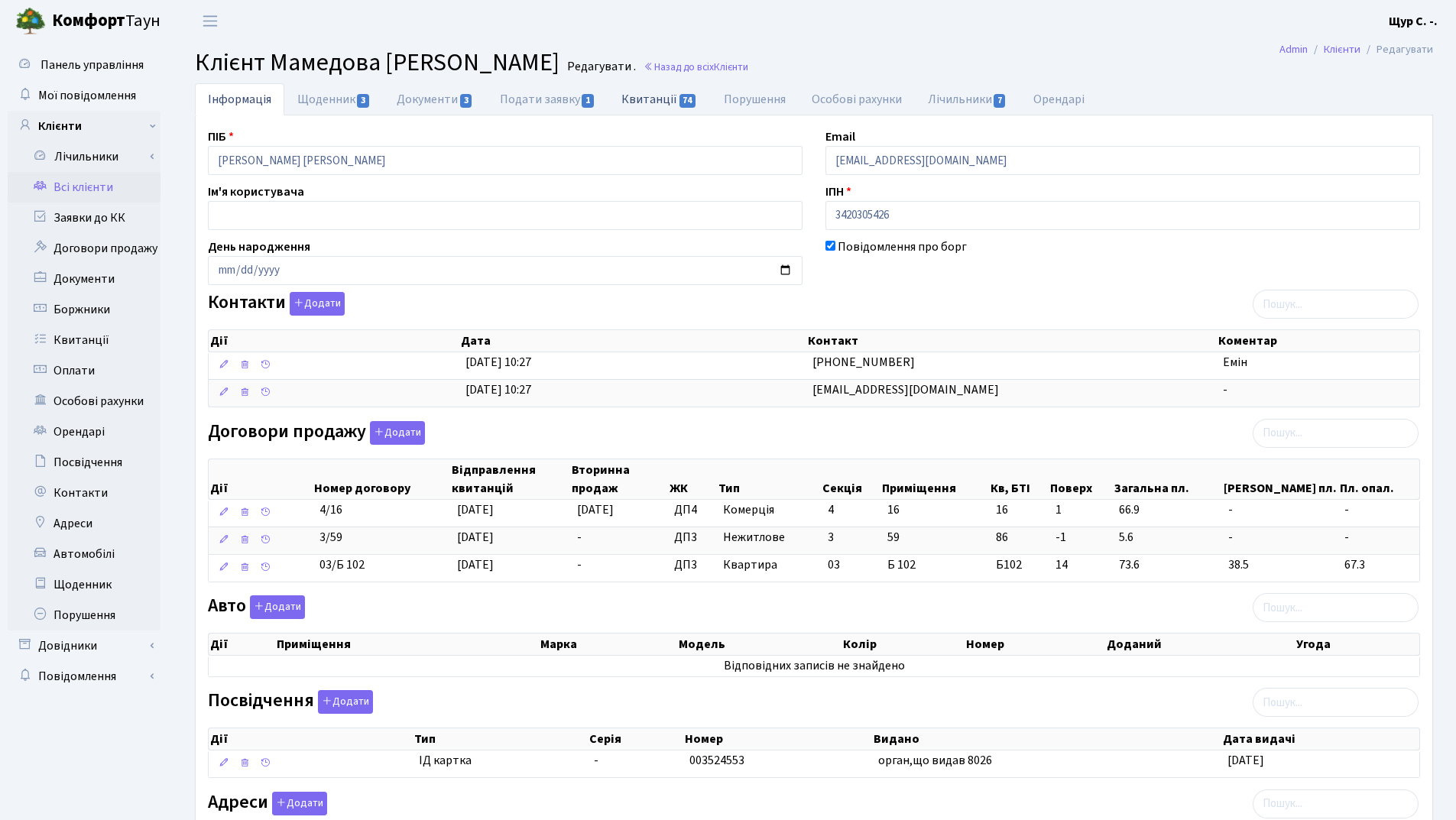
click at [653, 105] on link "Квитанції 74" at bounding box center [659, 99] width 101 height 31
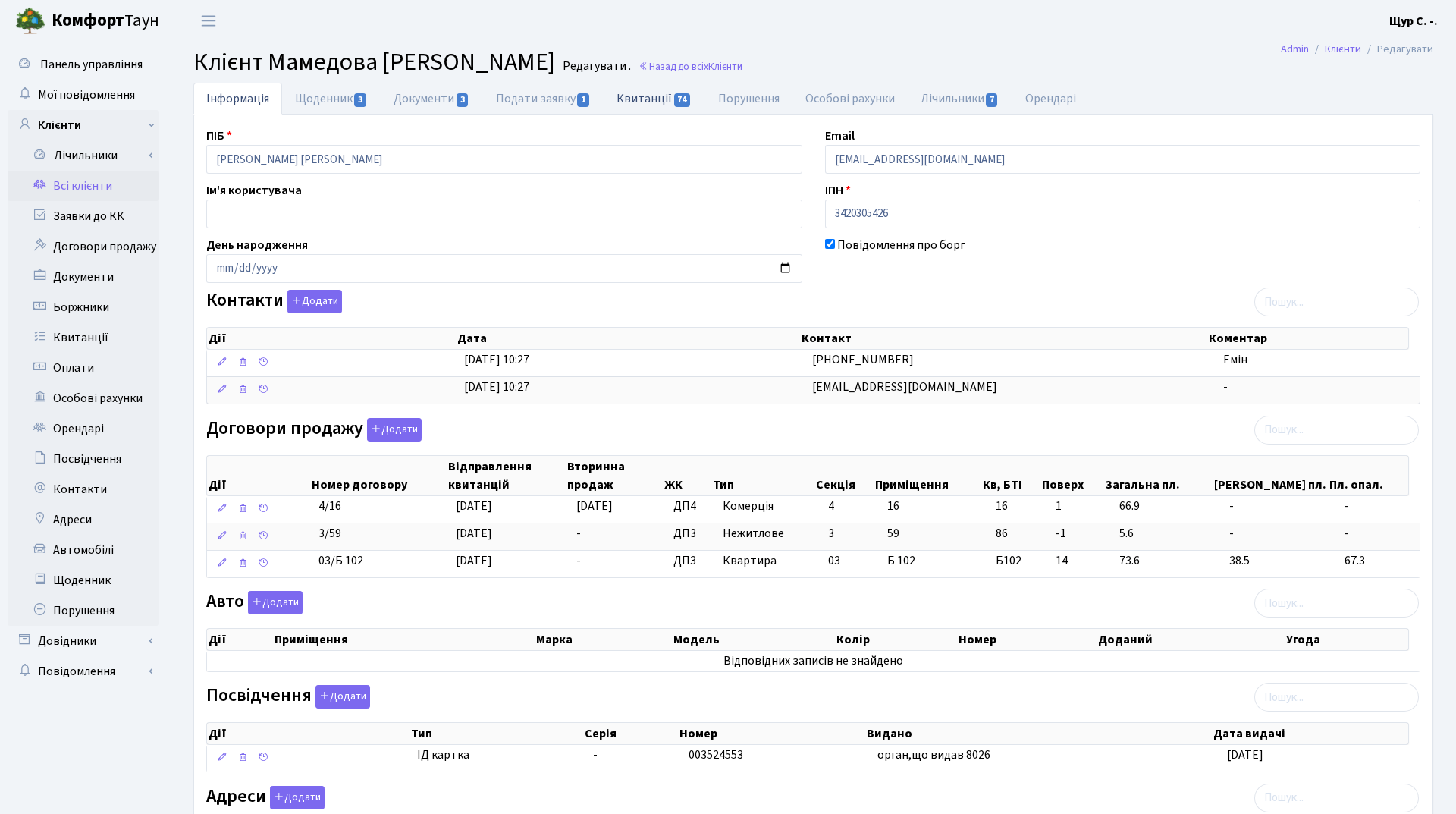
select select "25"
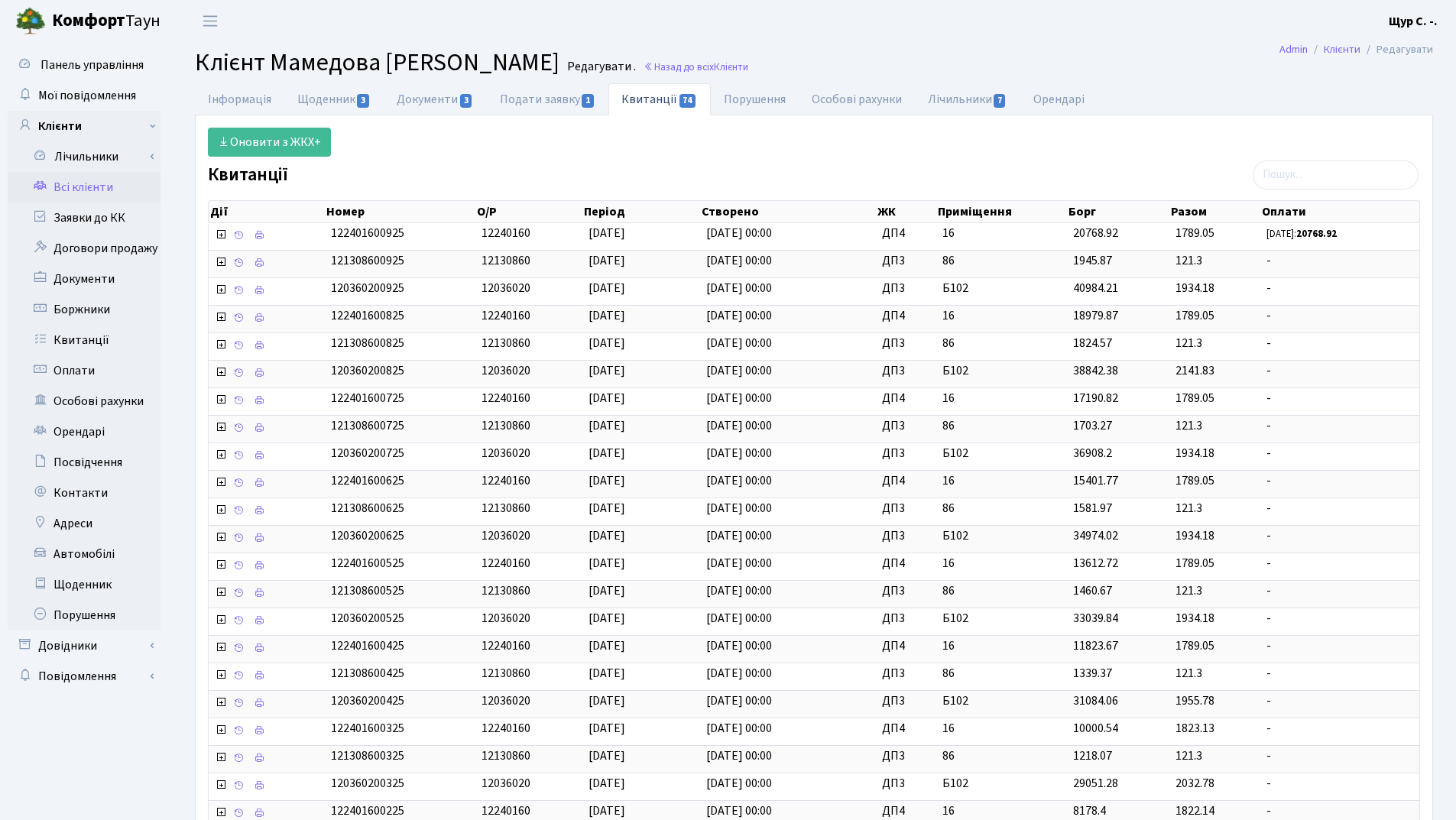
click at [113, 176] on link "Всі клієнти" at bounding box center [84, 187] width 153 height 30
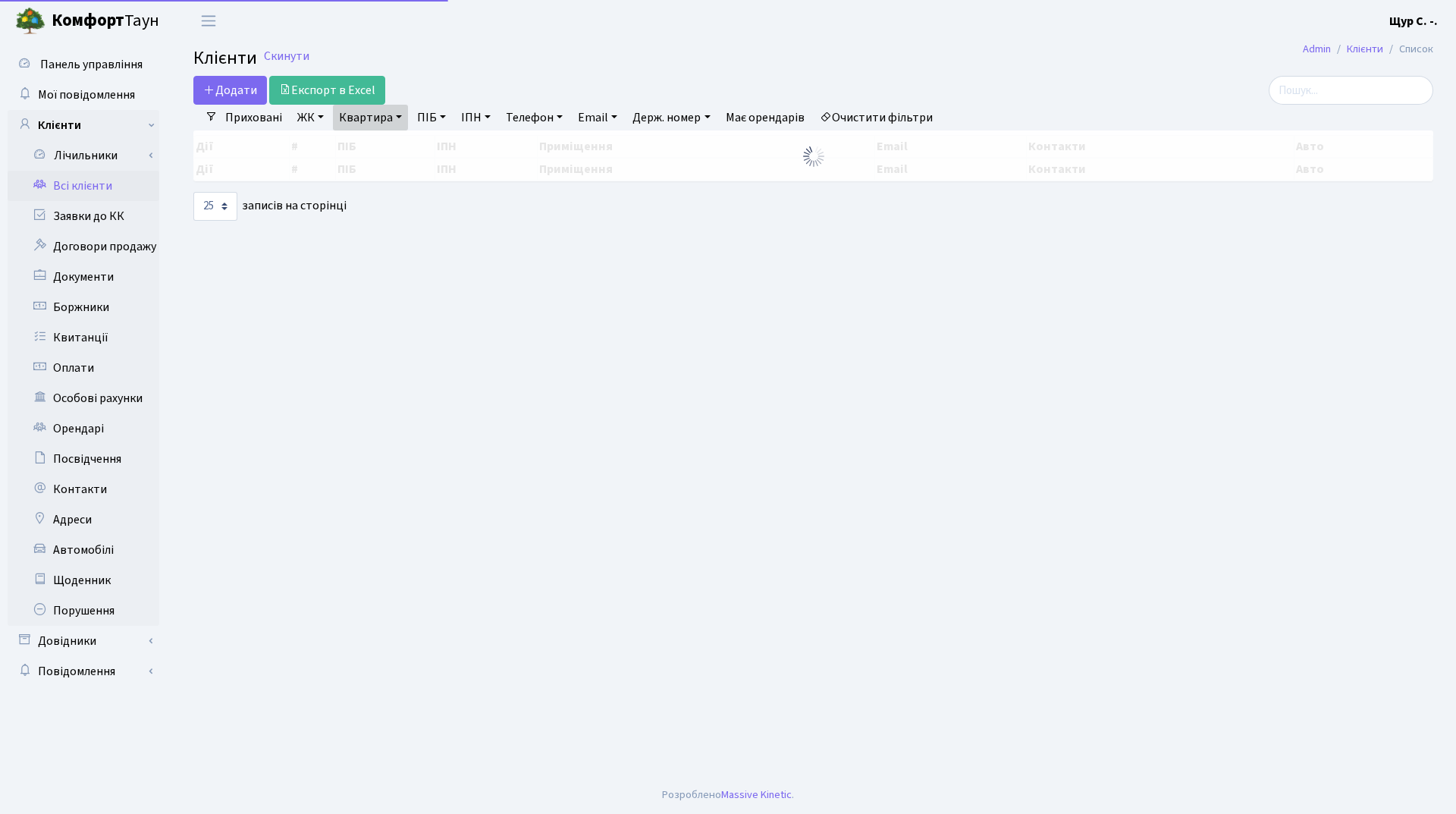
select select "25"
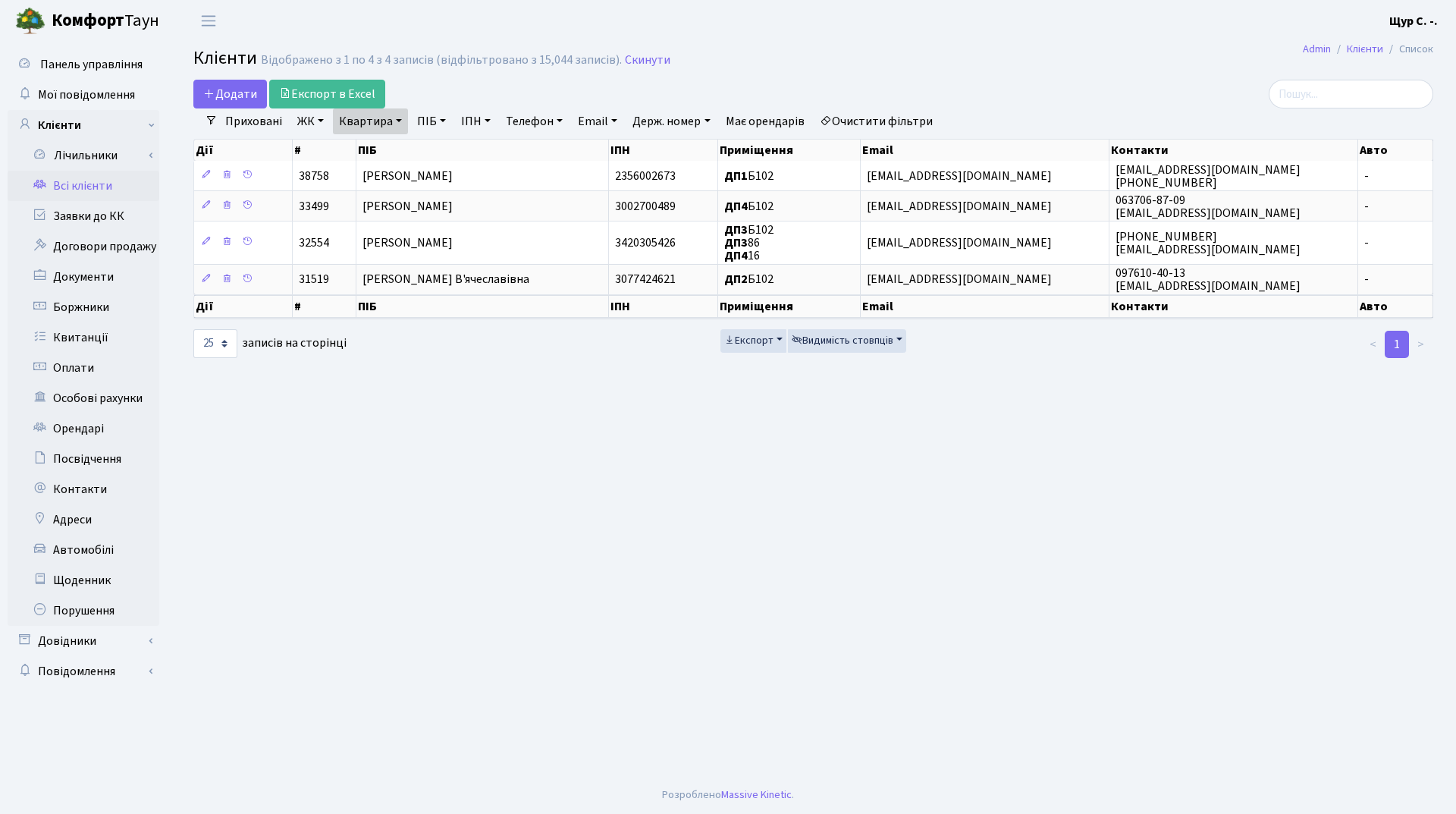
click at [399, 123] on link "Квартира" at bounding box center [371, 121] width 75 height 26
click at [394, 148] on input "б102" at bounding box center [378, 151] width 89 height 28
type input "б149"
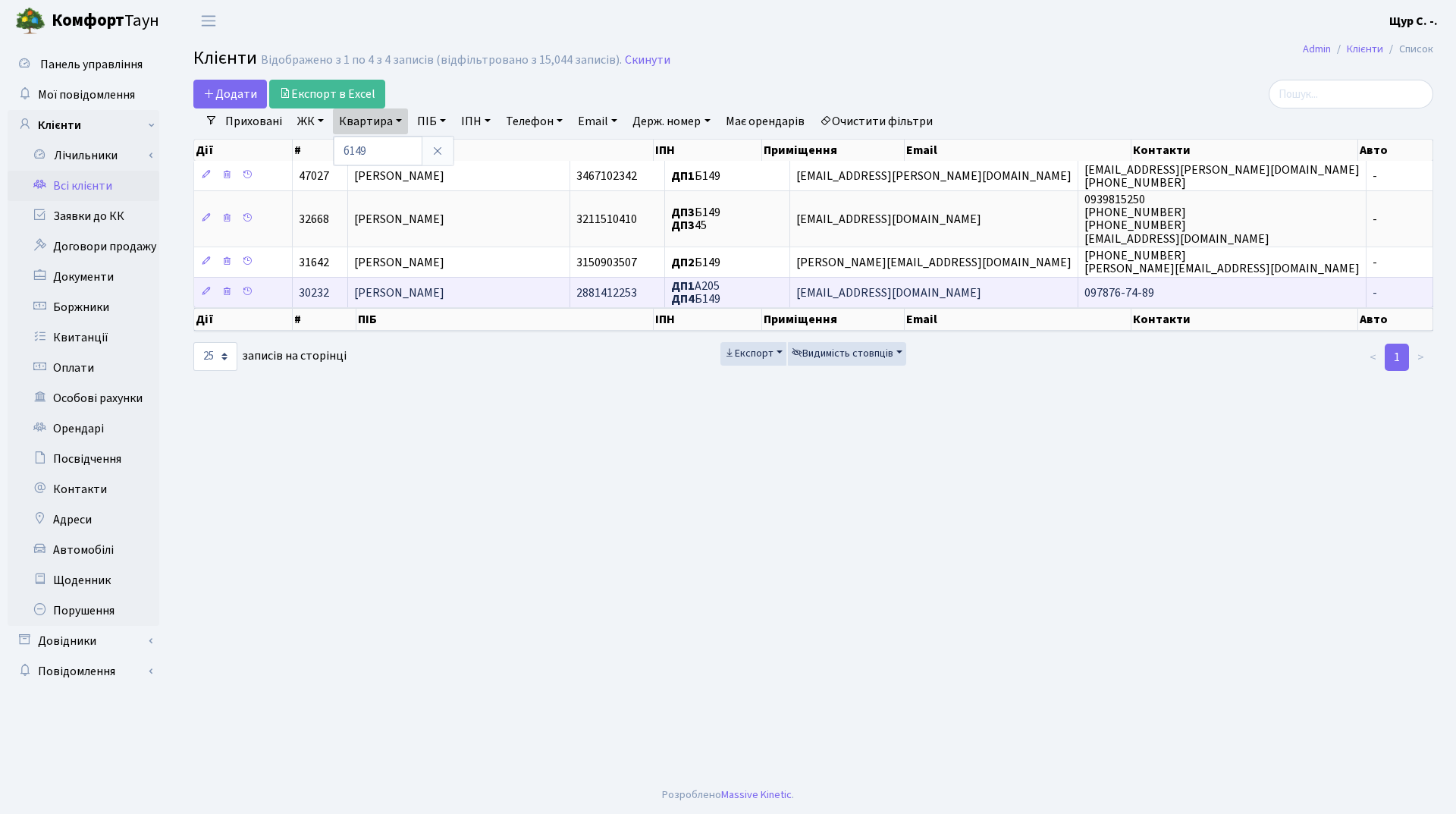
click at [419, 291] on span "[PERSON_NAME]" at bounding box center [399, 293] width 90 height 17
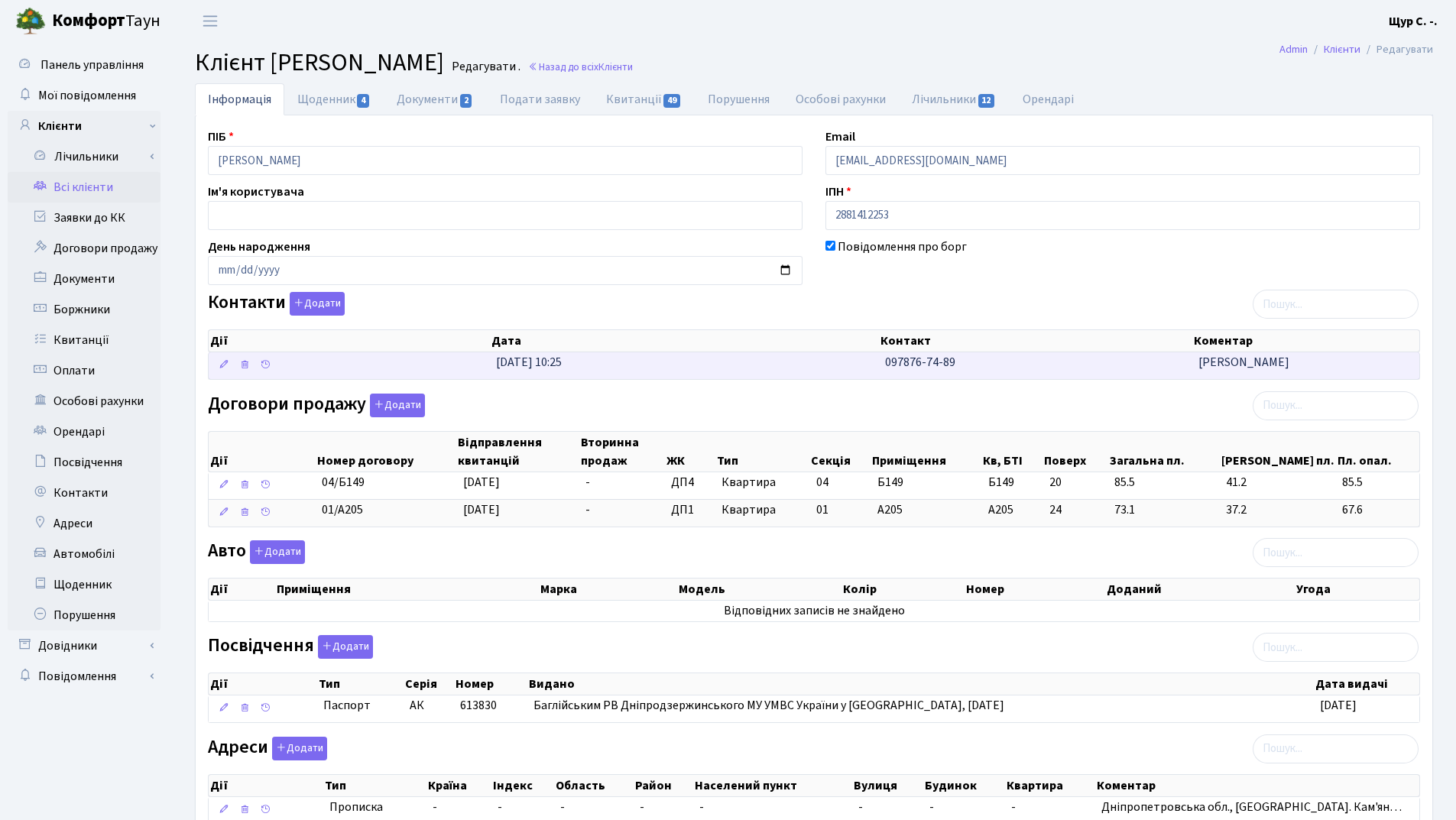
click at [856, 364] on td "05.09.2023, 10:25" at bounding box center [684, 366] width 389 height 27
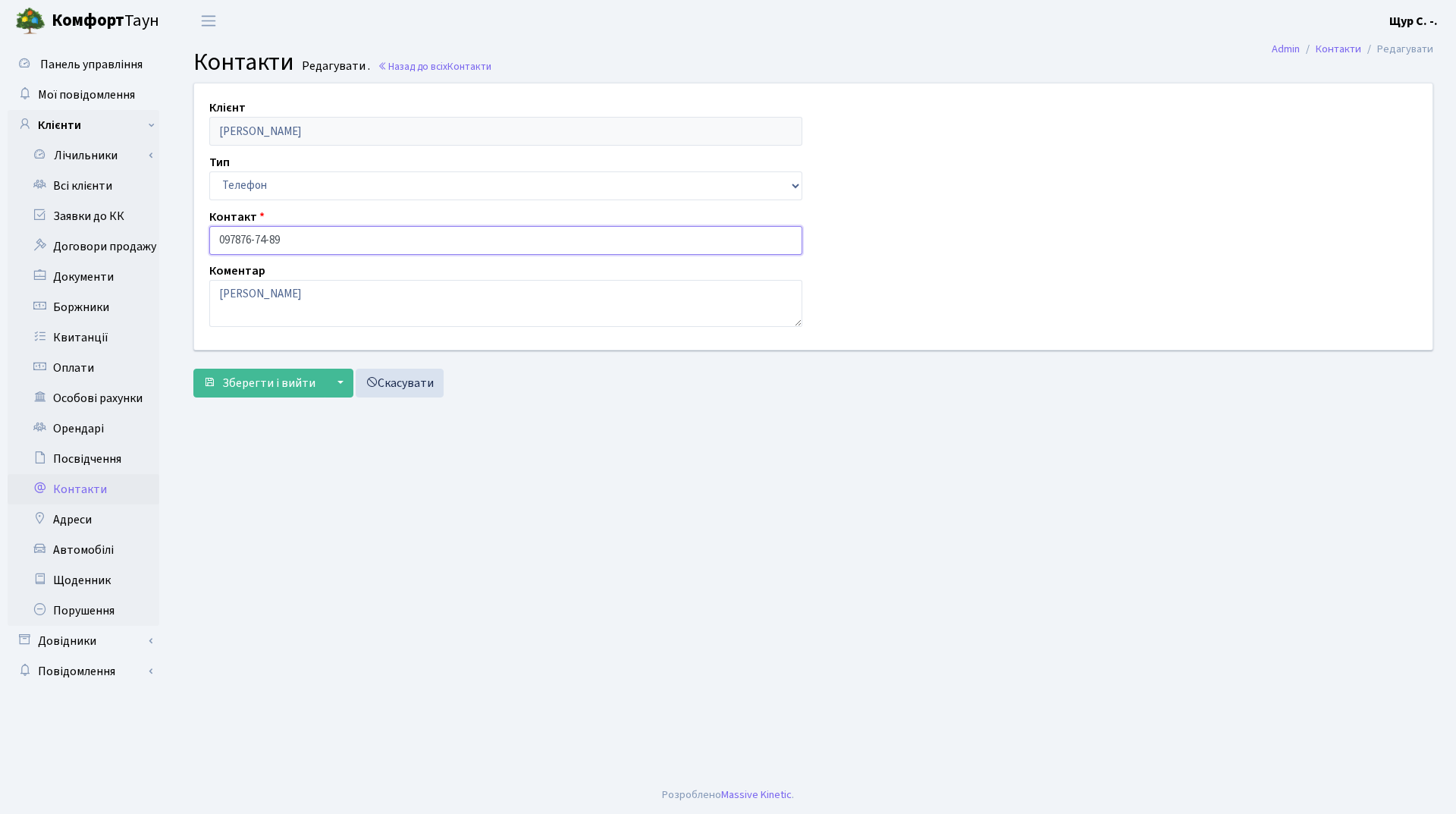
click at [238, 240] on input "097876-74-89" at bounding box center [506, 240] width 593 height 28
type input "097-876-74-89"
click at [254, 384] on span "Зберегти і вийти" at bounding box center [268, 384] width 93 height 17
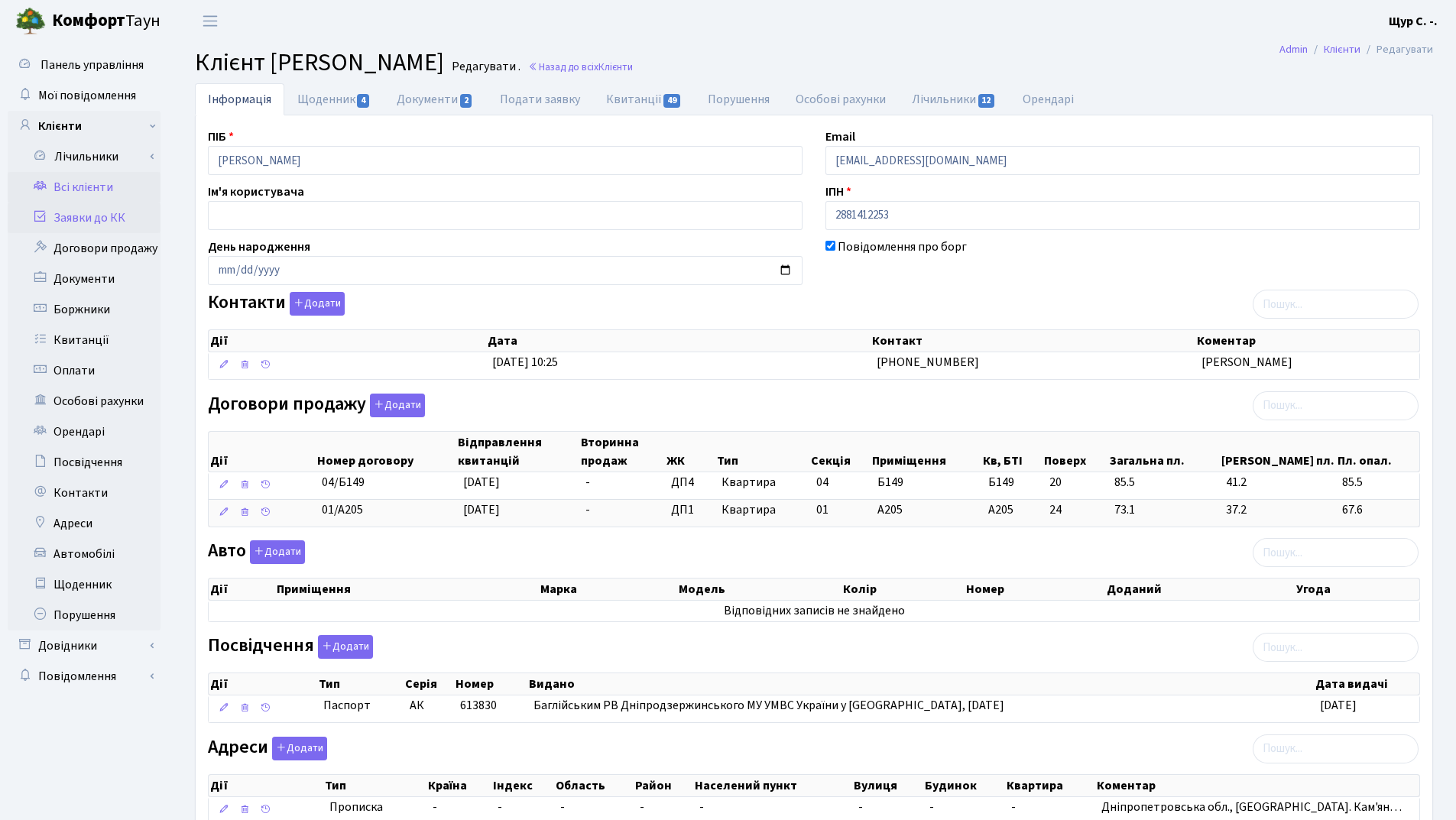
click at [78, 218] on link "Заявки до КК" at bounding box center [84, 218] width 153 height 30
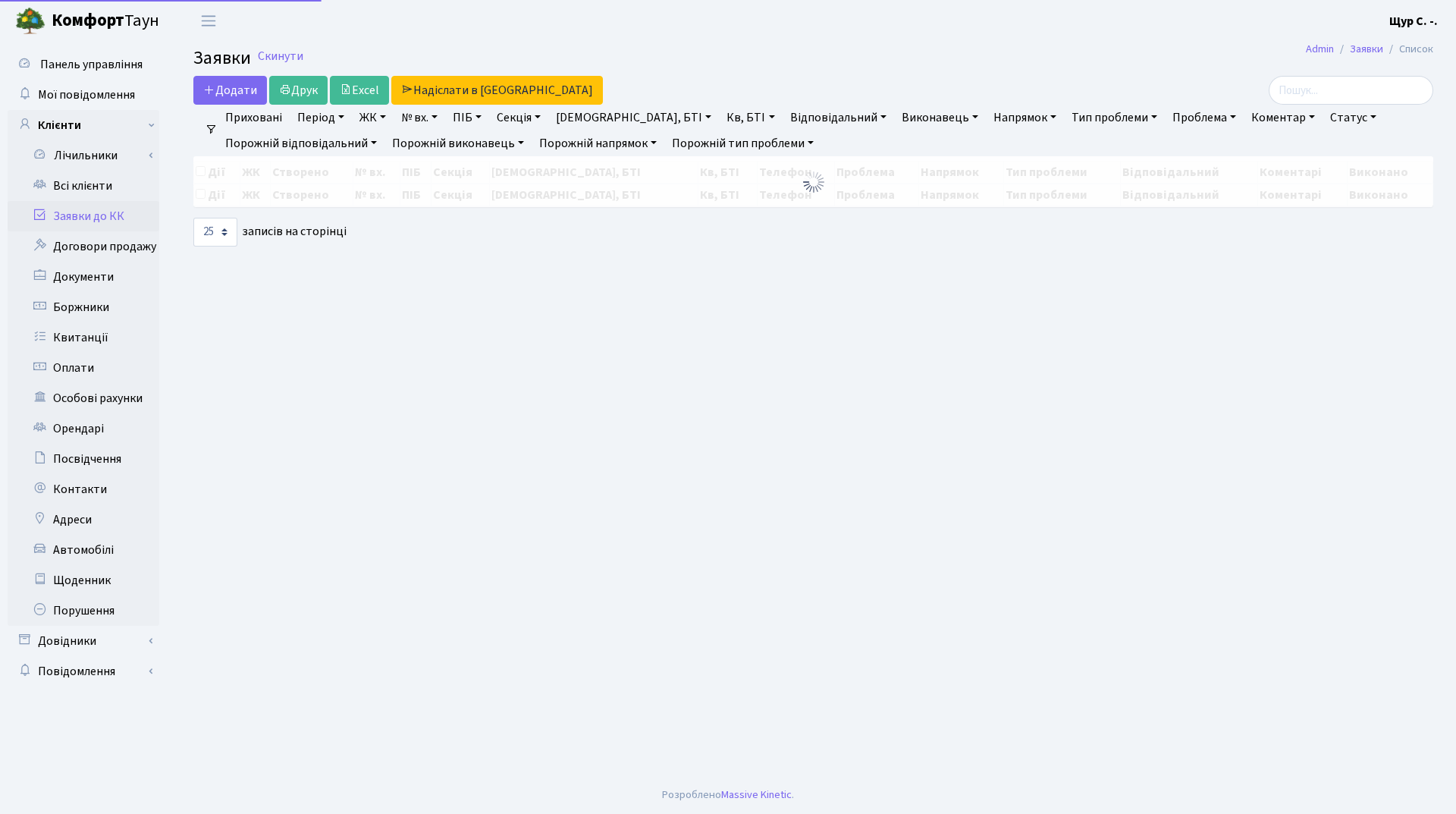
select select "25"
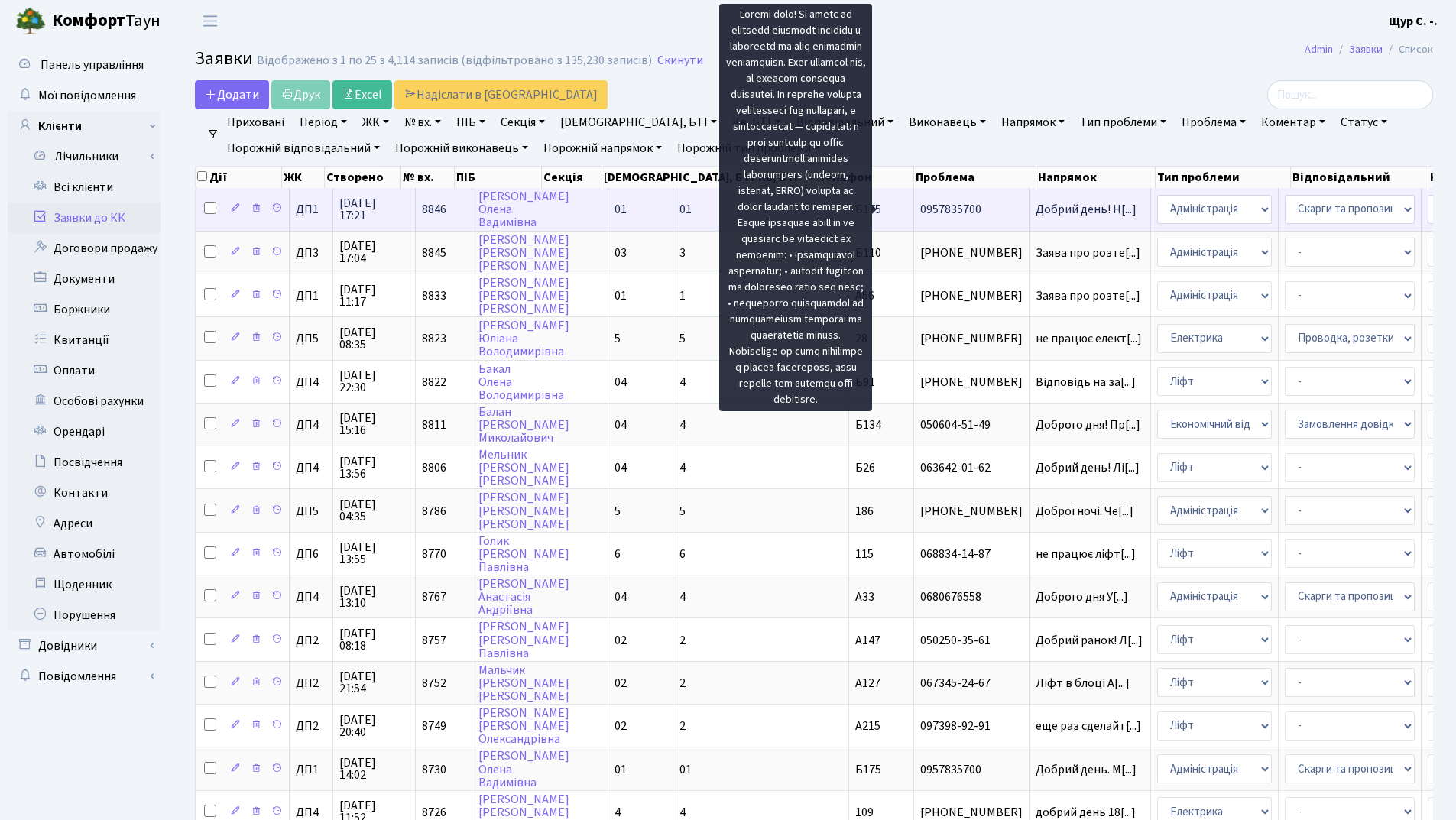
click at [1035, 208] on span "Добрий день! Н[...]" at bounding box center [1086, 209] width 101 height 17
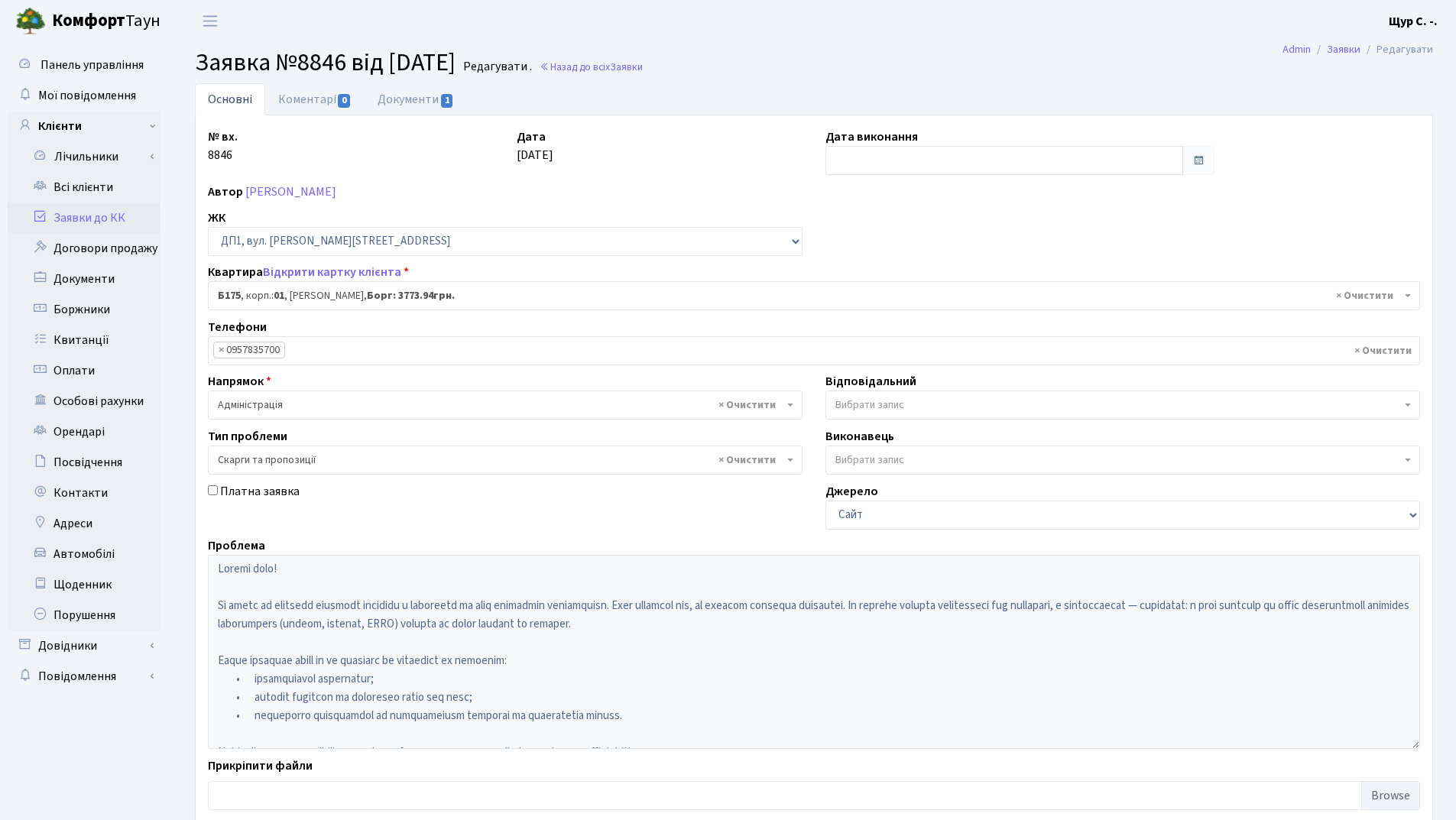
select select "30586"
select select "55"
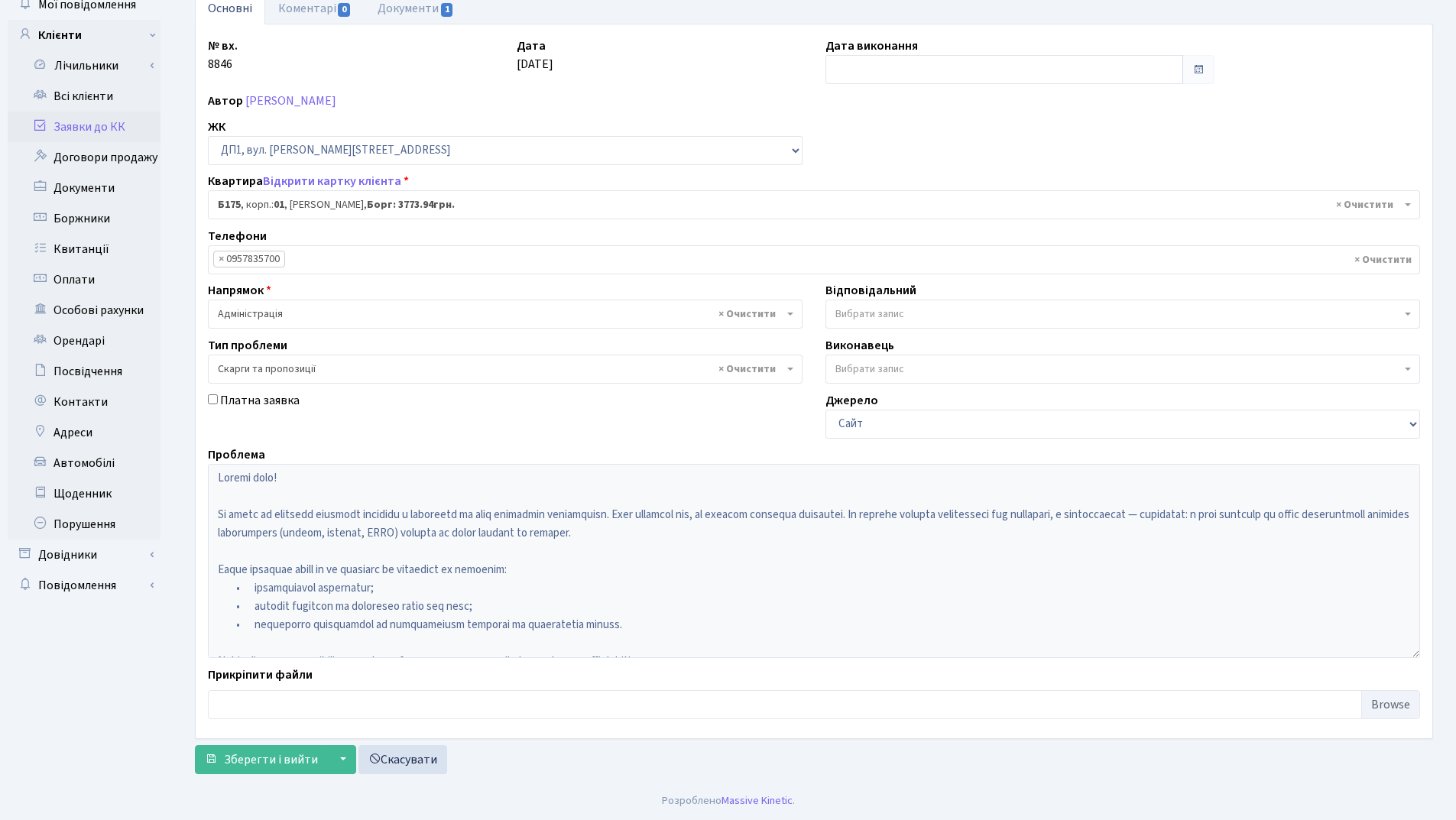
scroll to position [19, 0]
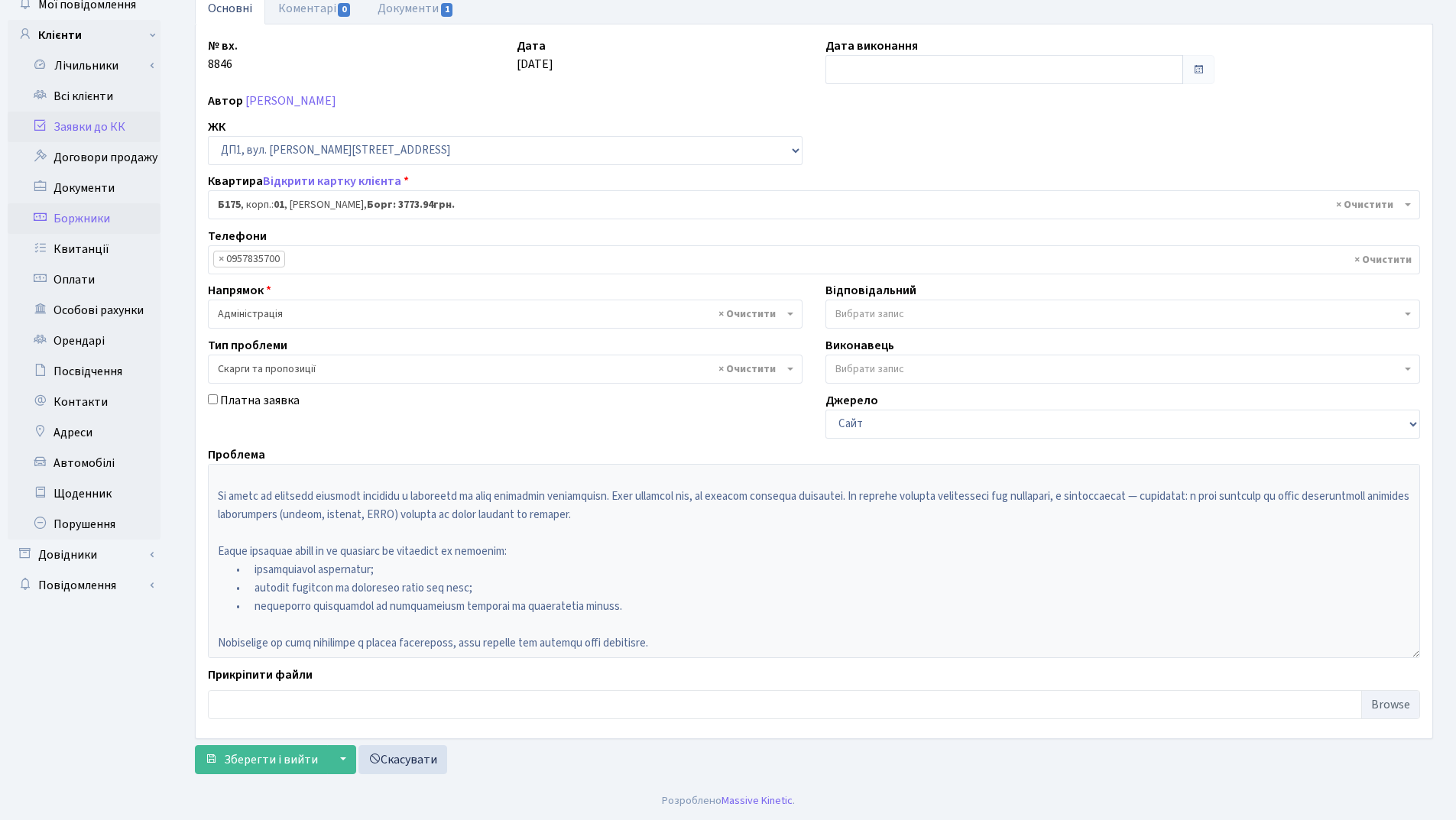
click at [121, 218] on link "Боржники" at bounding box center [84, 218] width 153 height 30
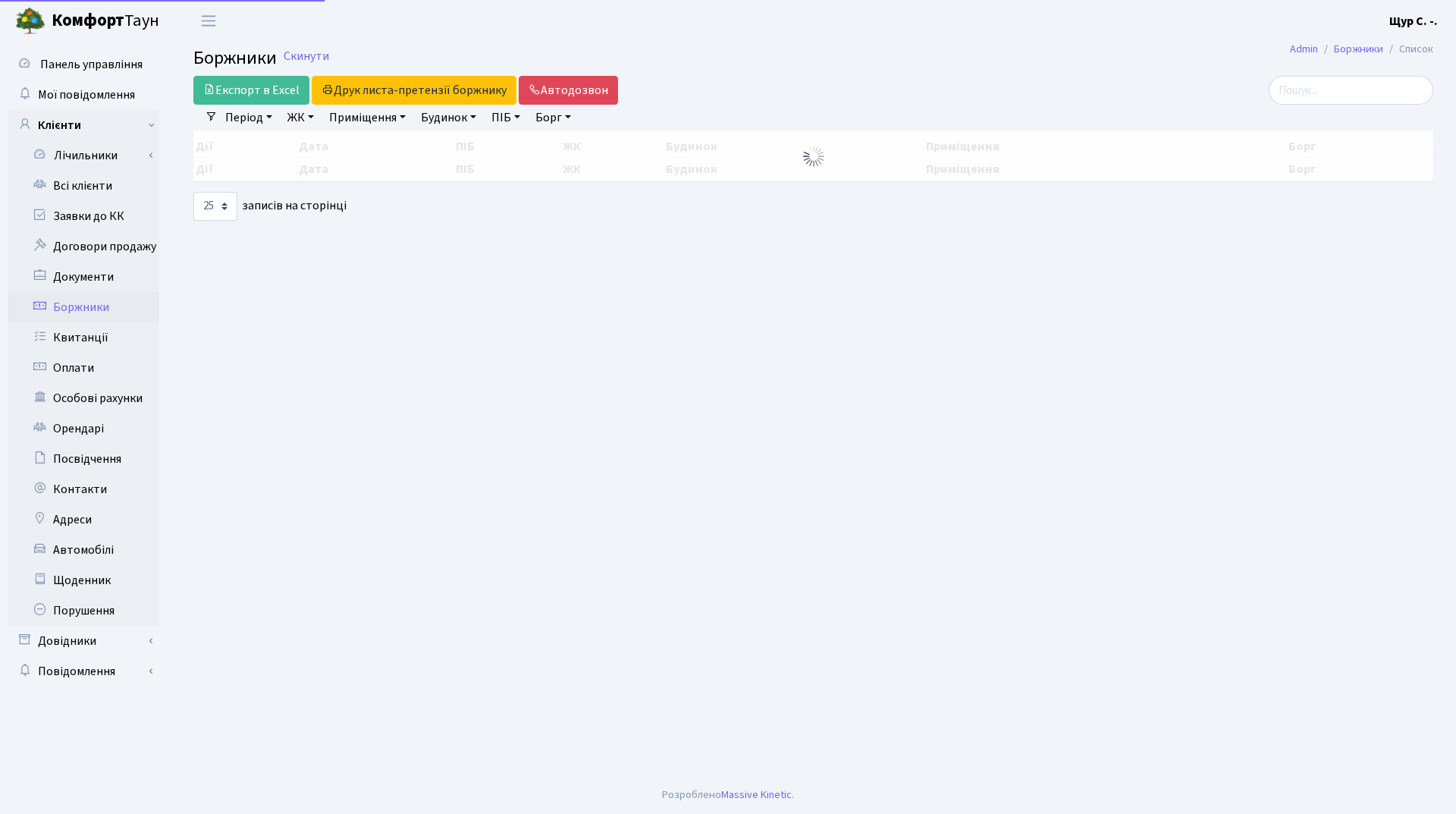
select select "25"
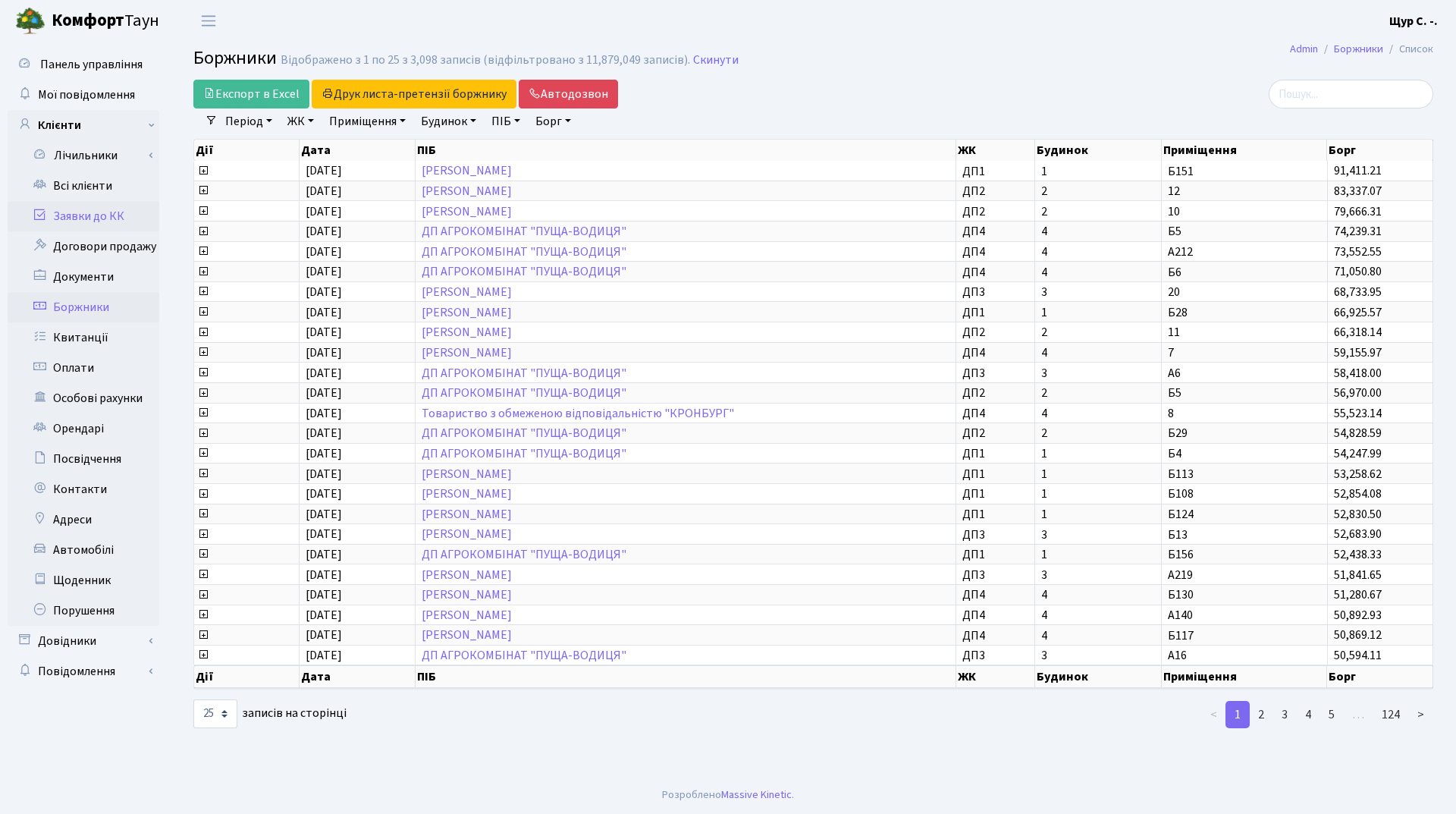
click at [103, 219] on link "Заявки до КК" at bounding box center [83, 216] width 152 height 30
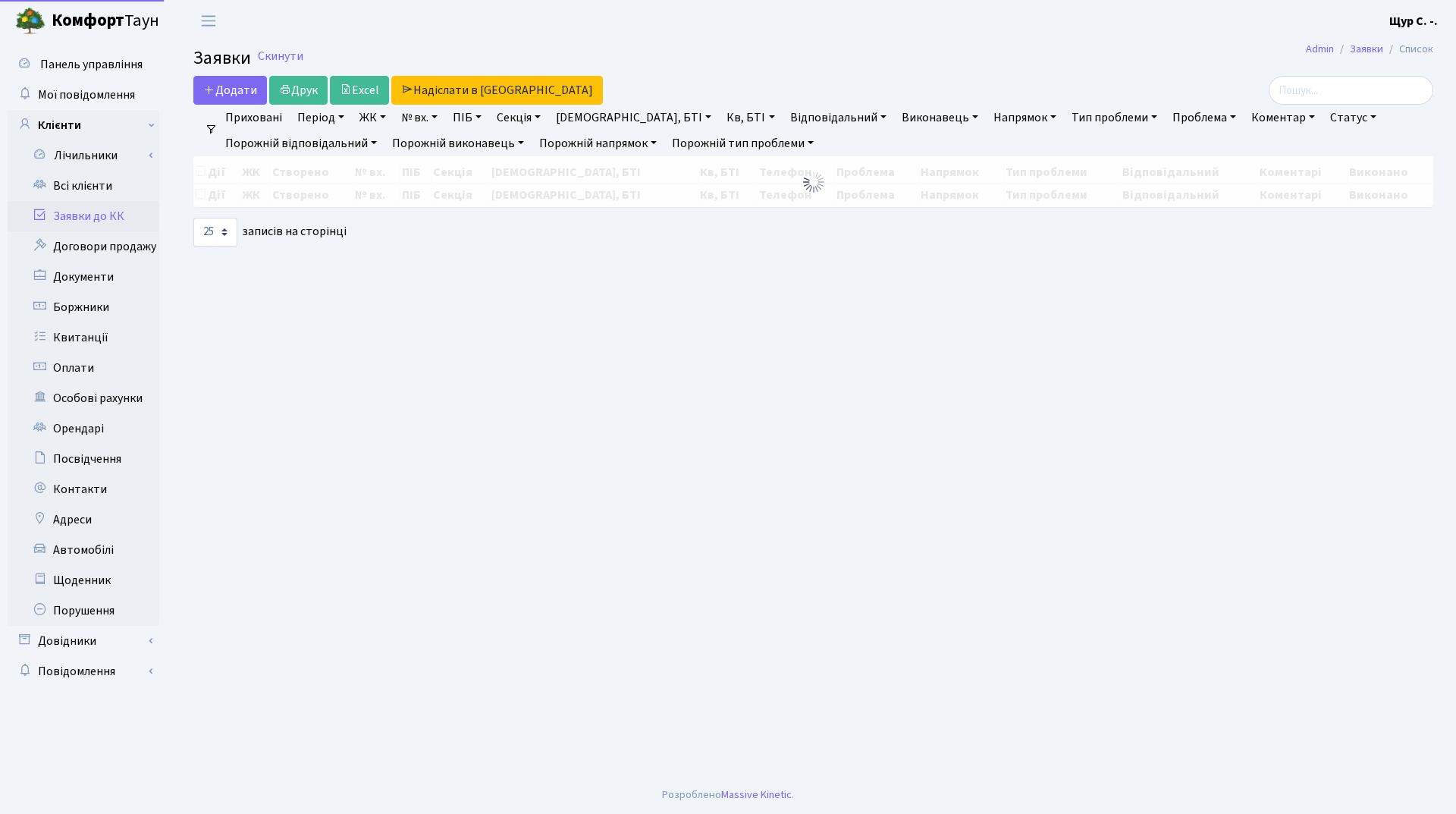
select select "25"
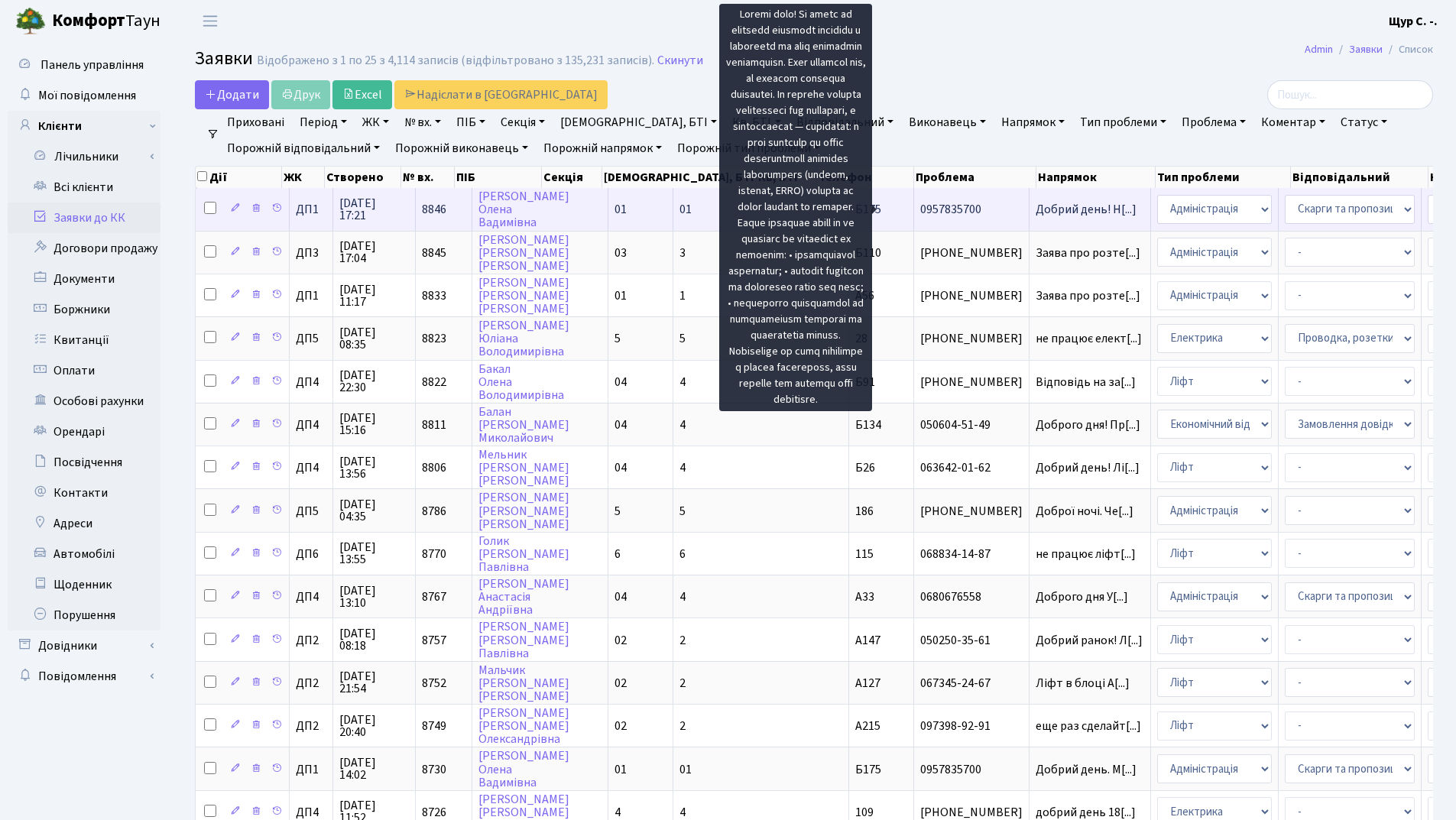
click at [1035, 207] on span "Добрий день! Н[...]" at bounding box center [1086, 209] width 101 height 17
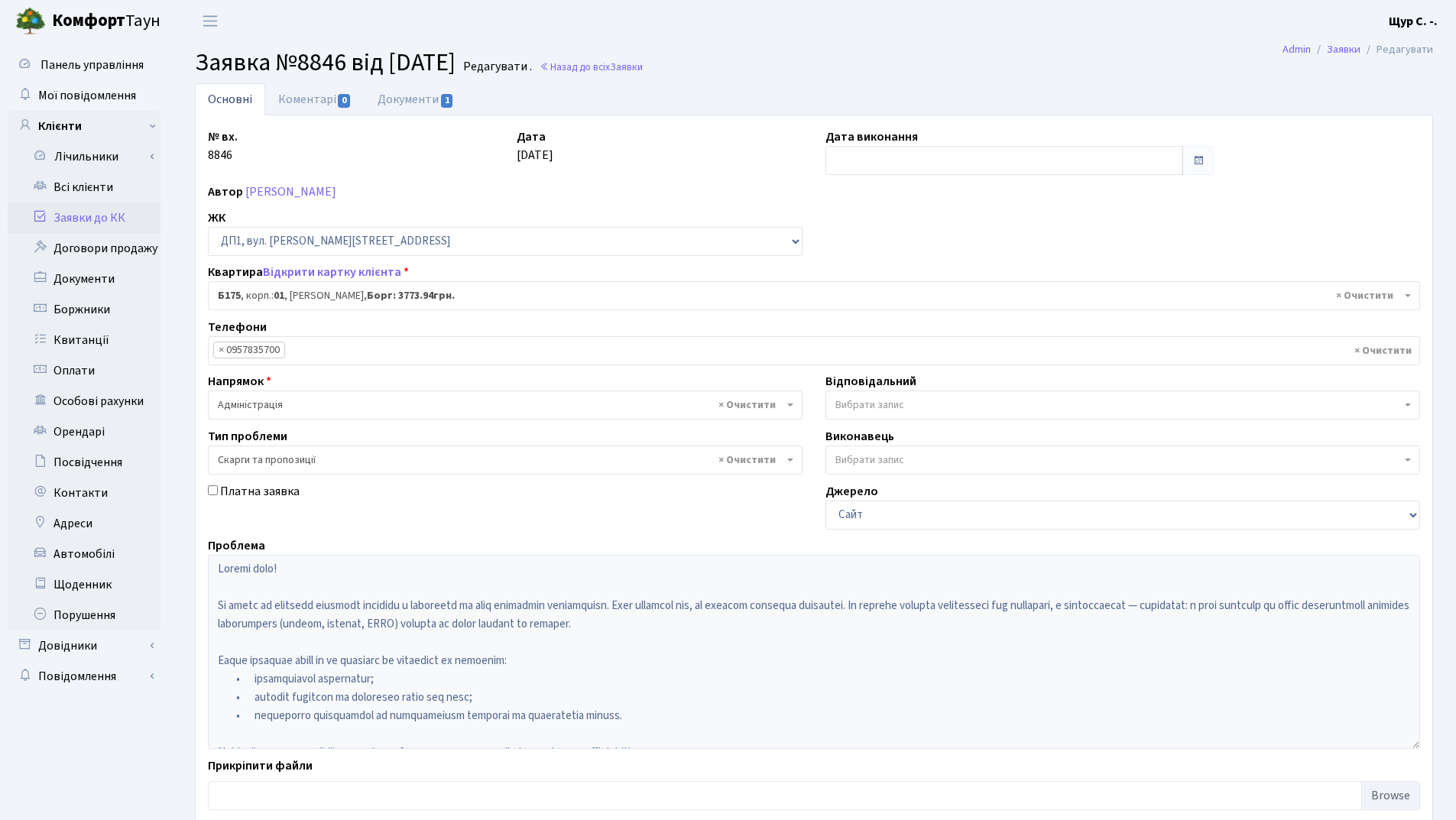
select select "30586"
select select "55"
click at [421, 100] on link "Документи 1" at bounding box center [415, 99] width 102 height 31
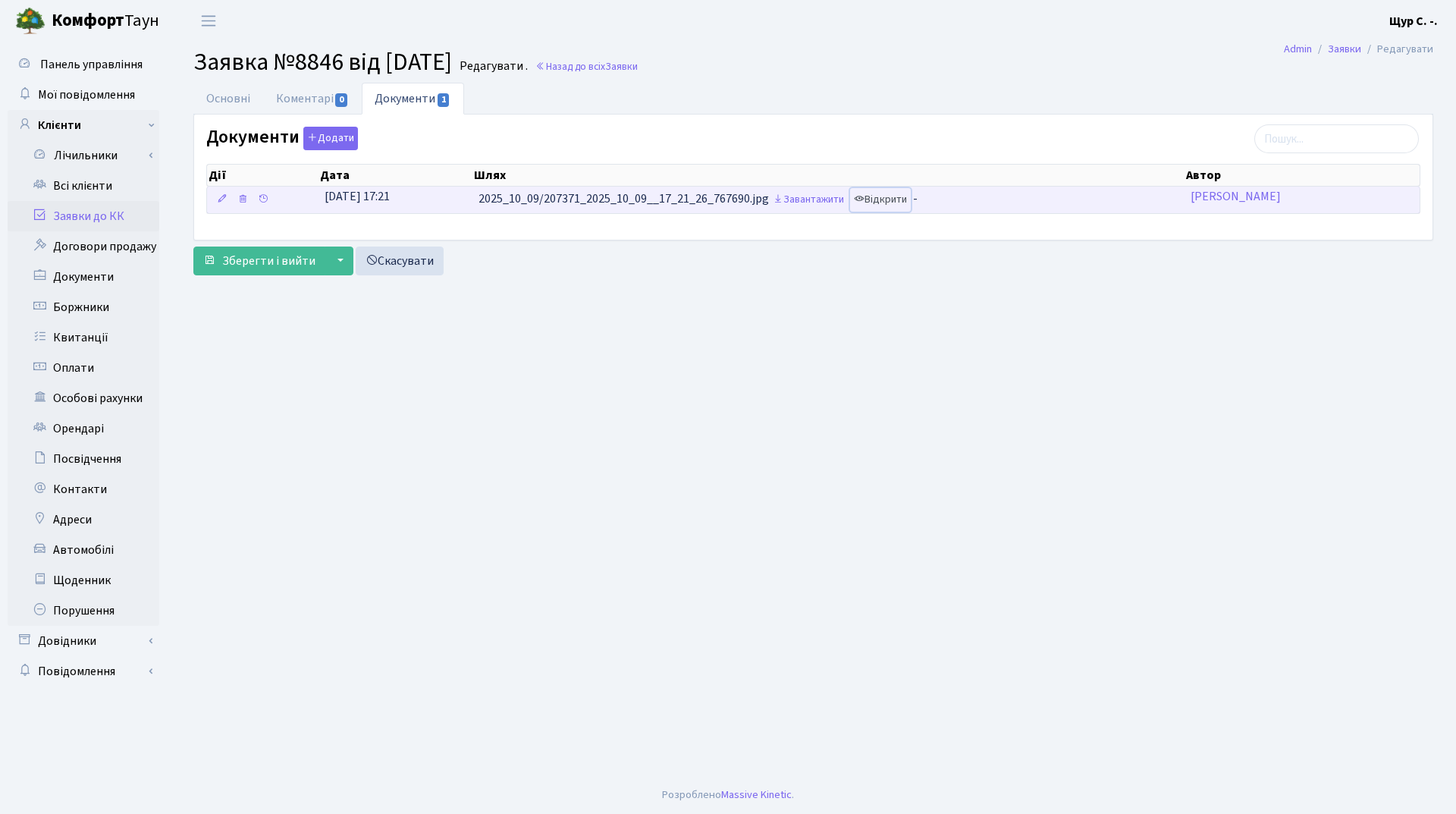
click at [900, 202] on link "Відкрити" at bounding box center [880, 200] width 60 height 23
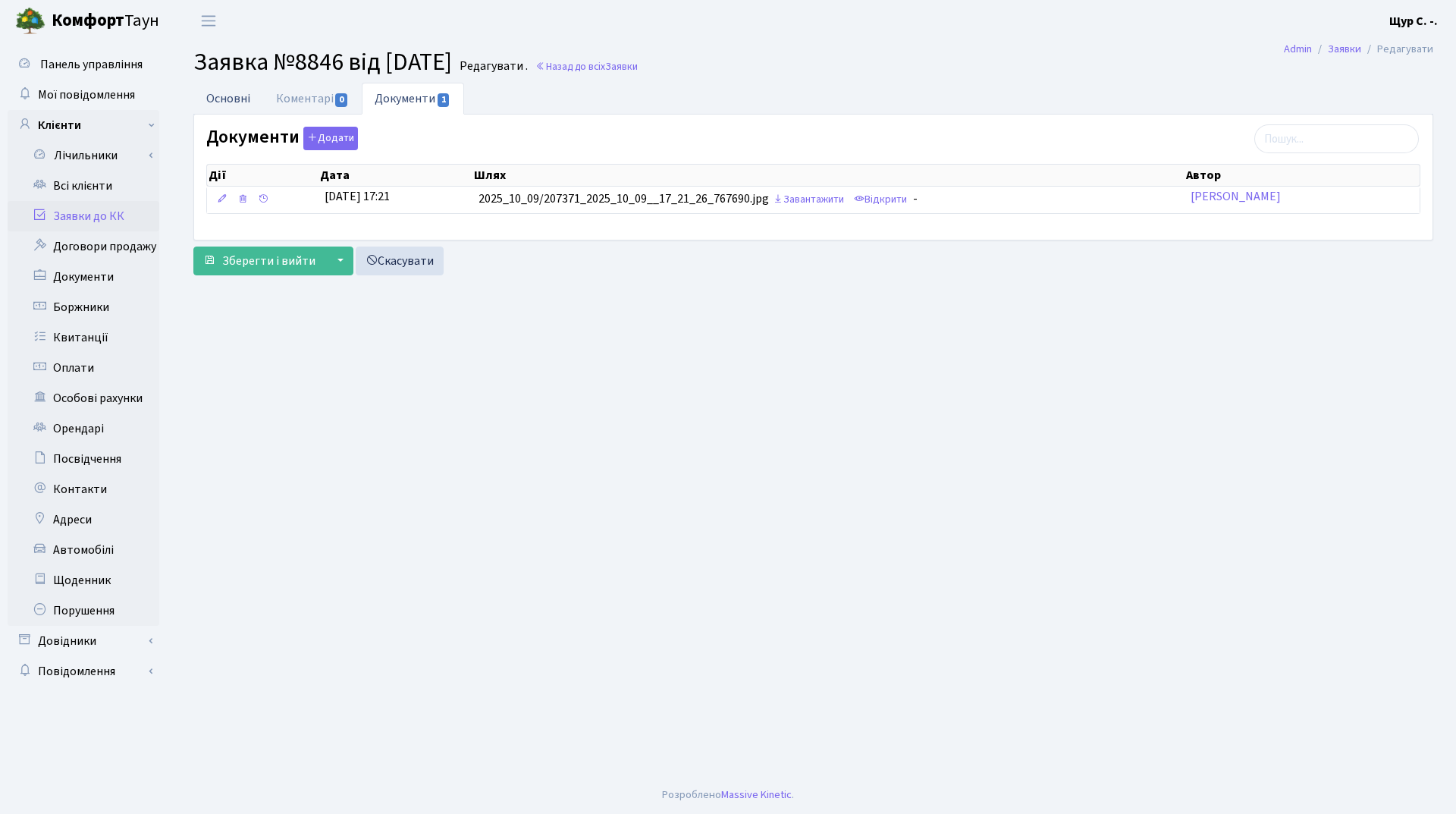
click at [214, 100] on link "Основні" at bounding box center [228, 98] width 69 height 31
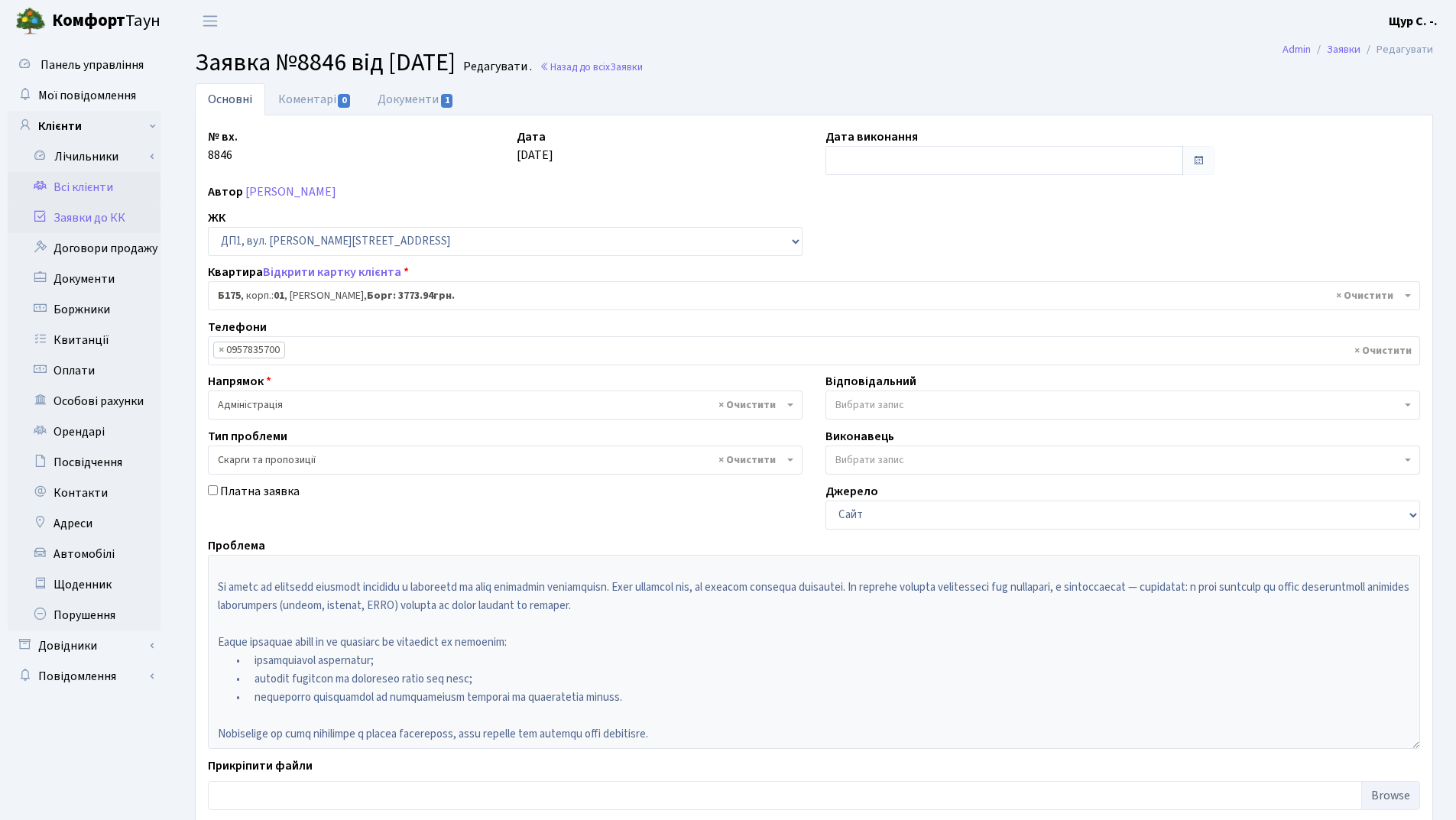
click at [111, 191] on link "Всі клієнти" at bounding box center [84, 187] width 153 height 30
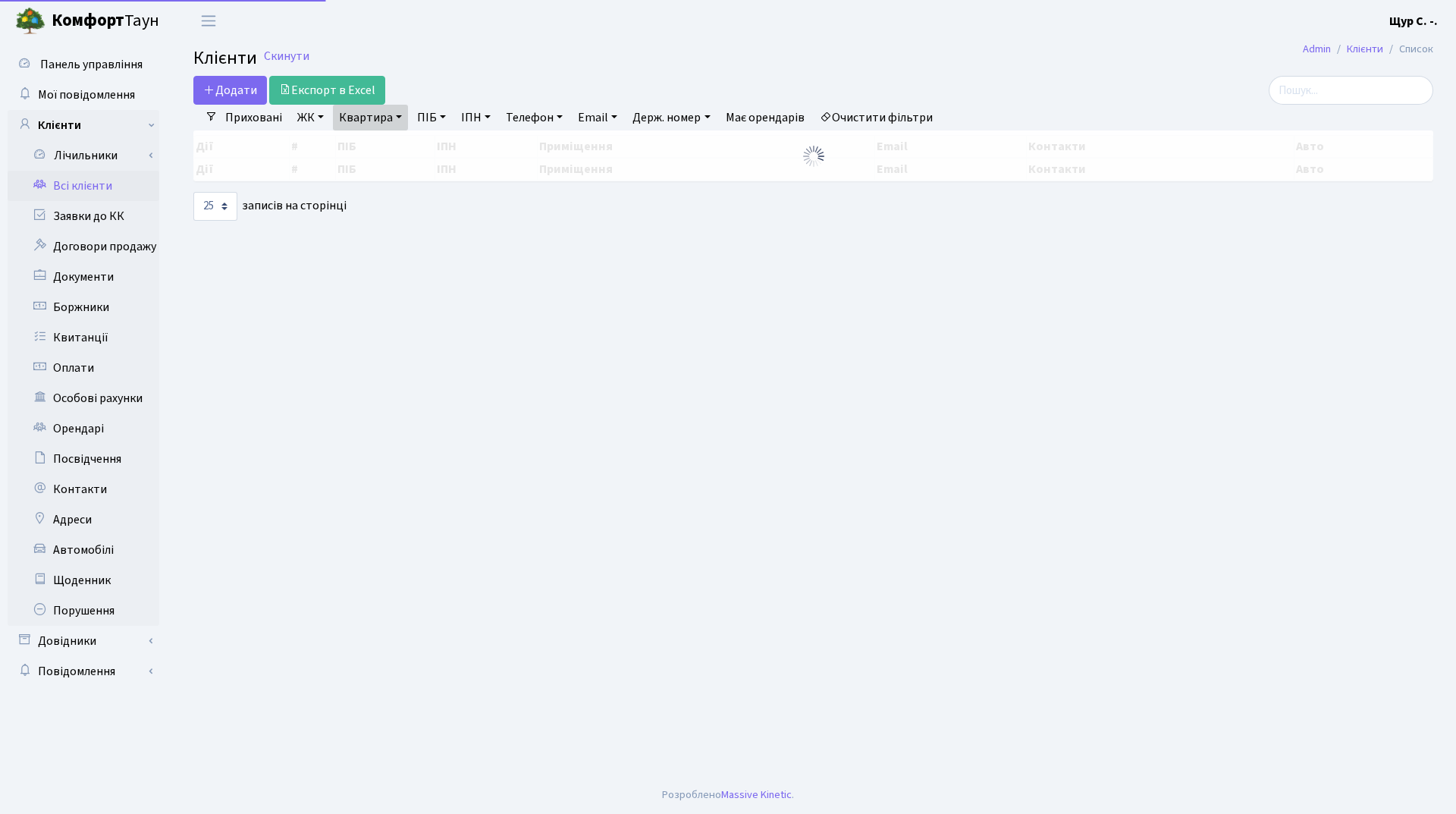
select select "25"
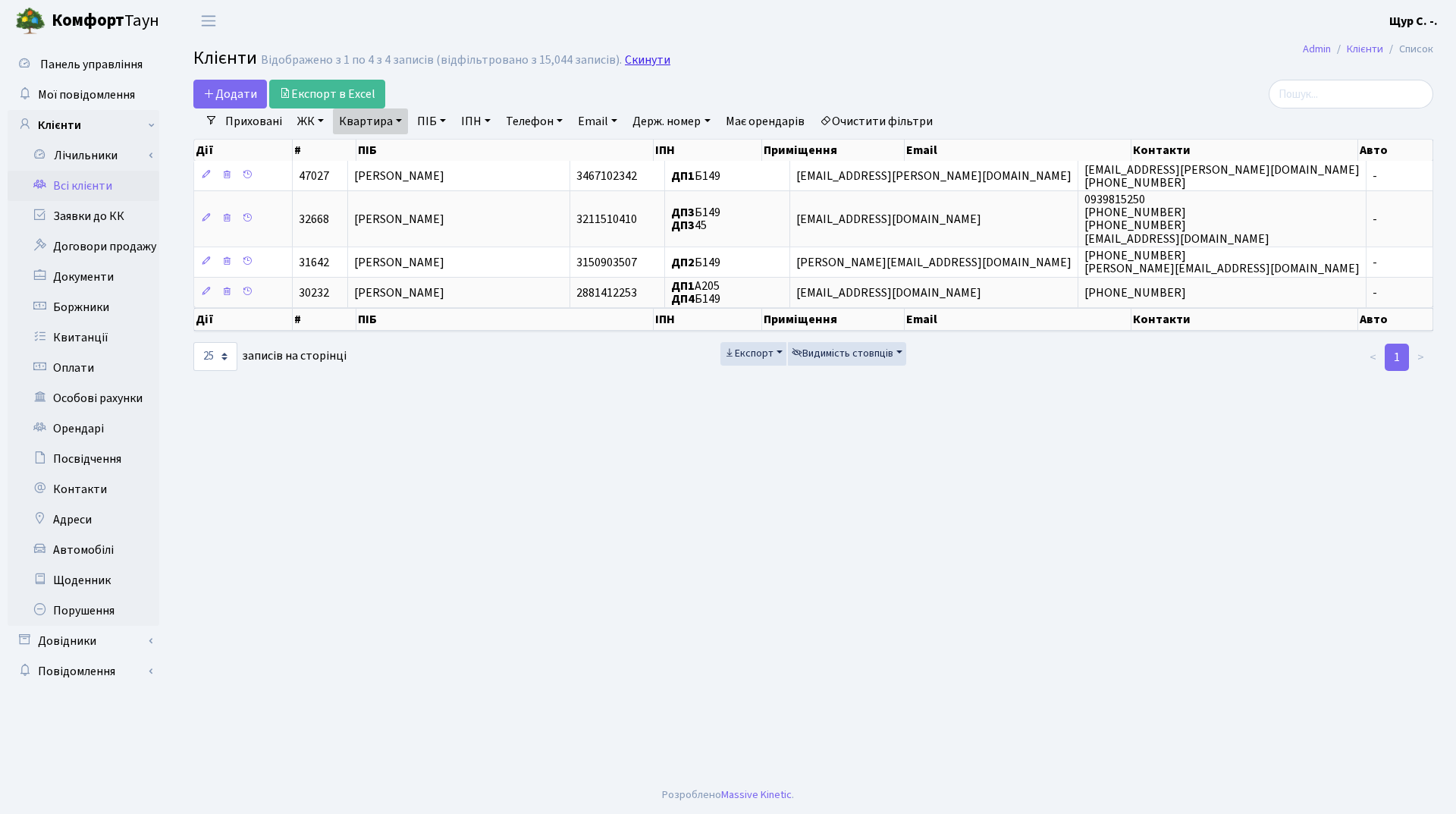
click at [652, 63] on link "Скинути" at bounding box center [647, 59] width 45 height 14
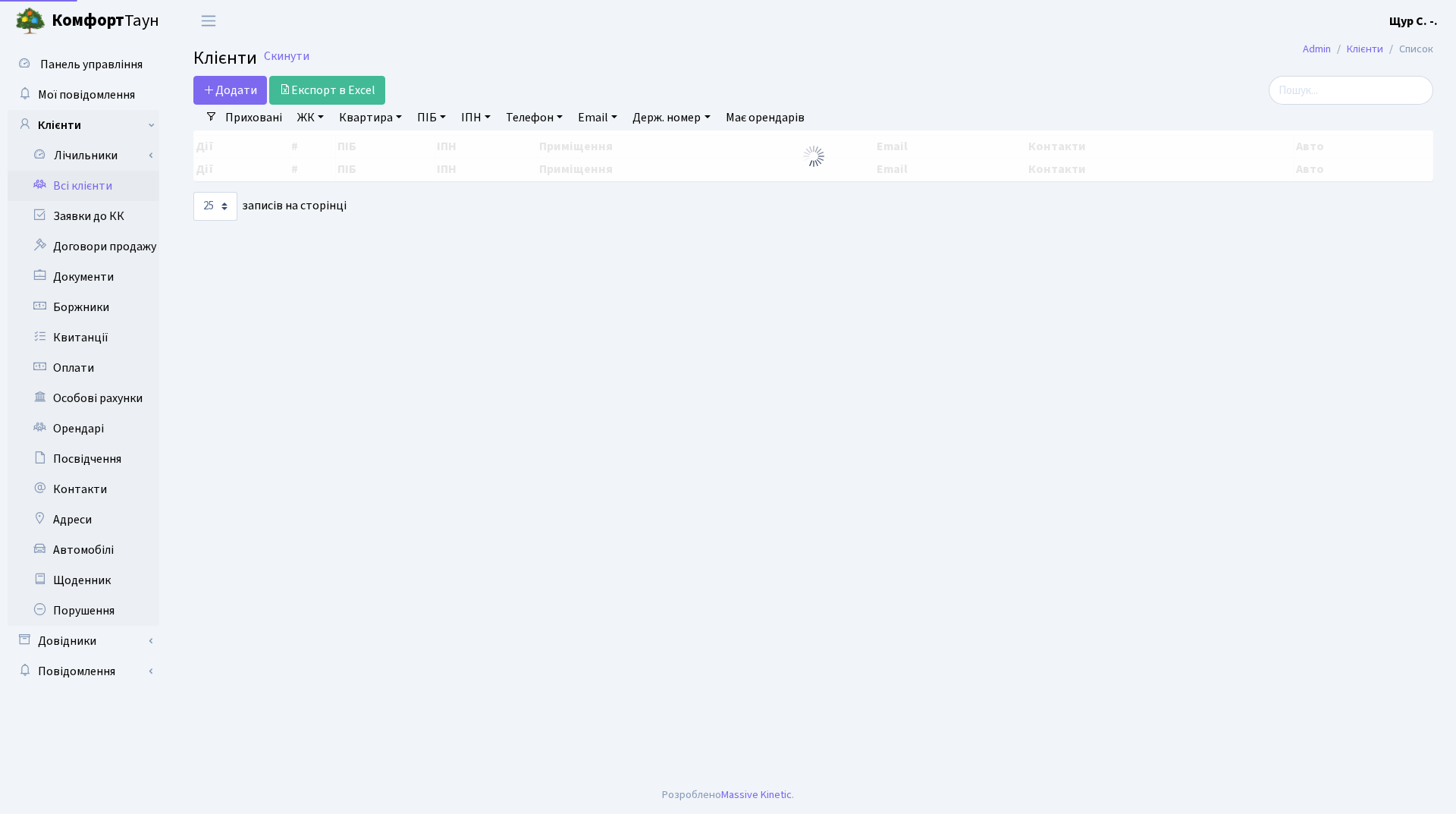
select select "25"
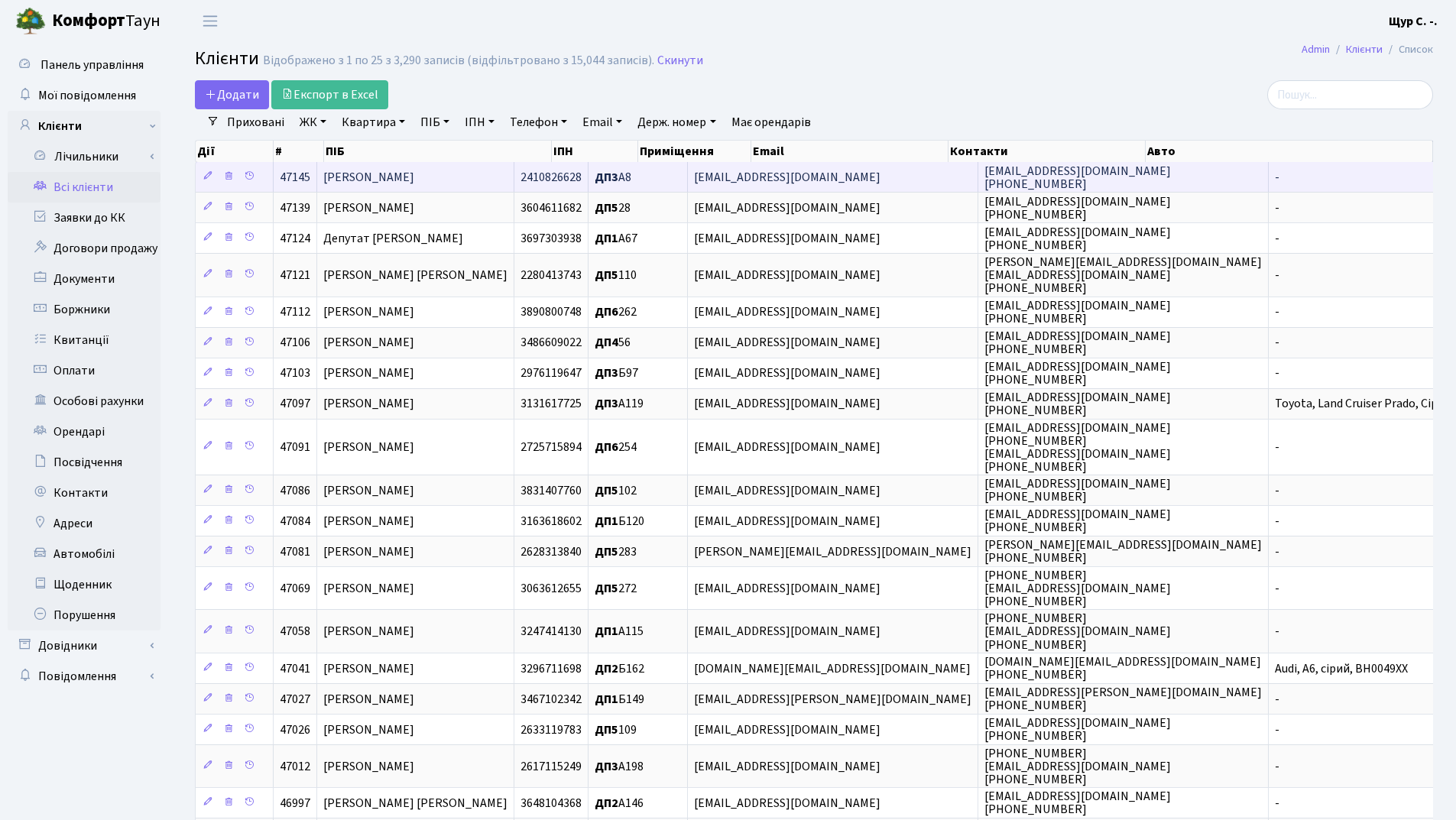
click at [414, 175] on span "[PERSON_NAME]" at bounding box center [369, 177] width 91 height 17
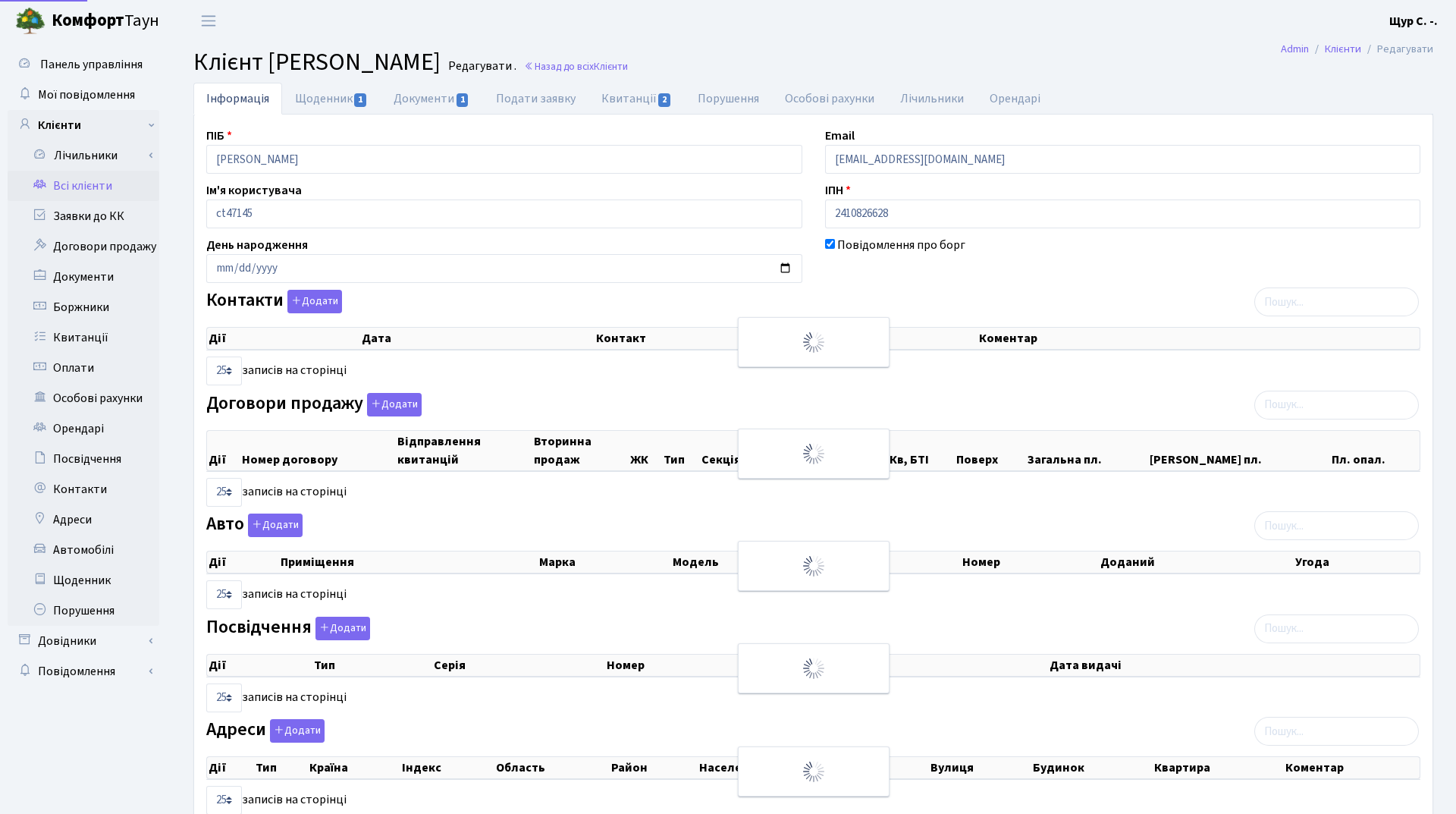
select select "25"
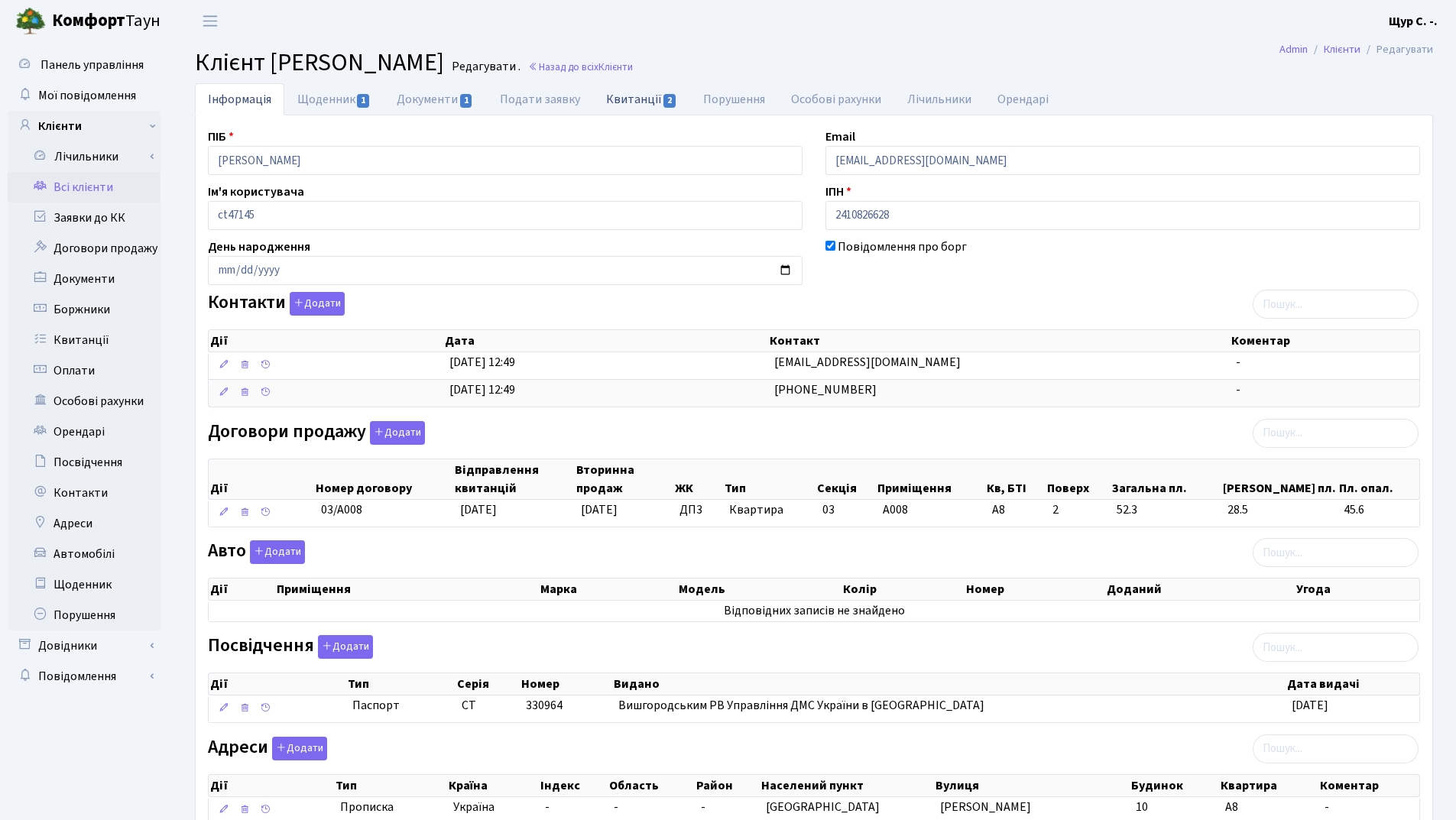
click at [614, 102] on link "Квитанції 2" at bounding box center [641, 99] width 97 height 31
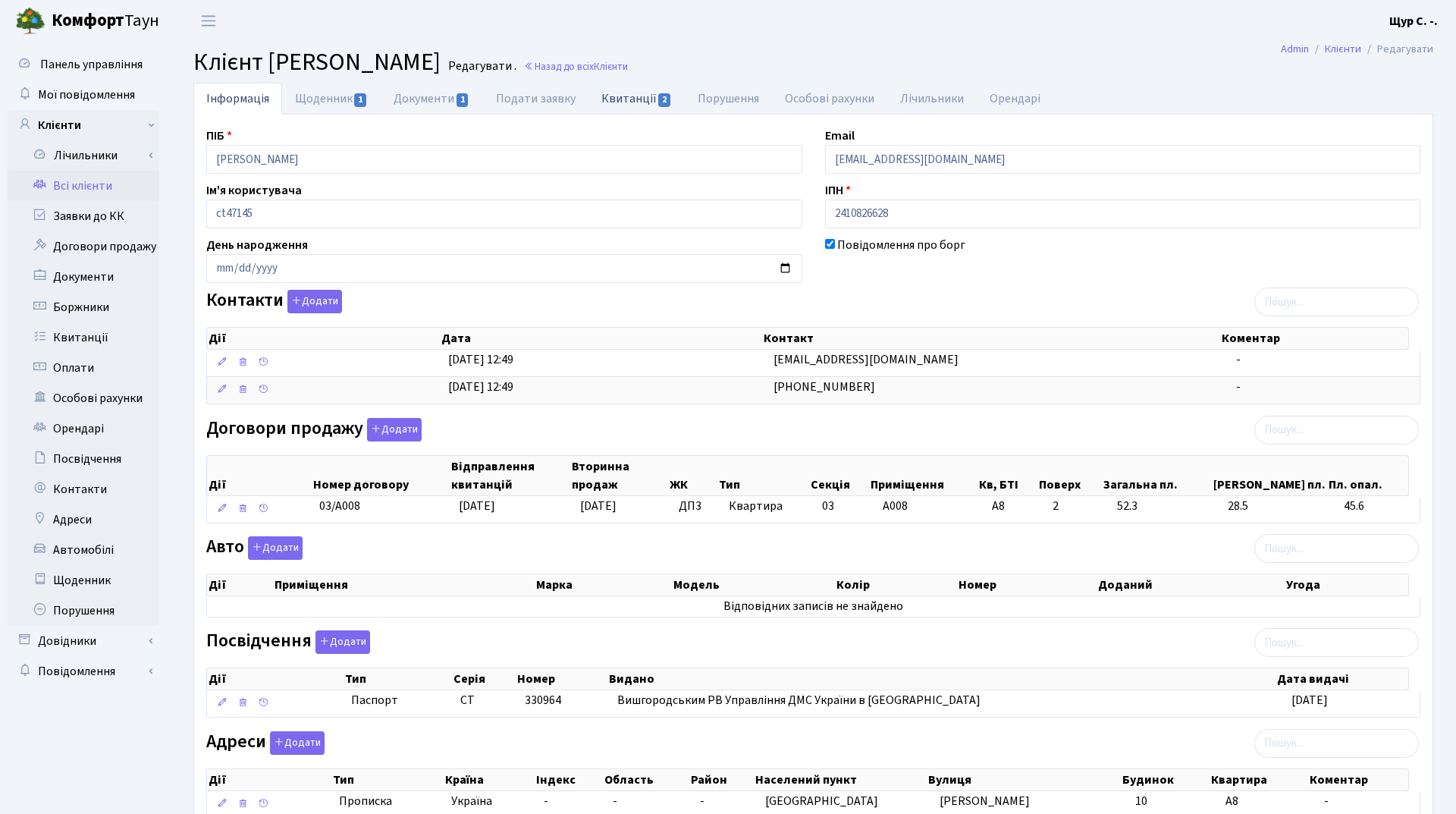
select select "25"
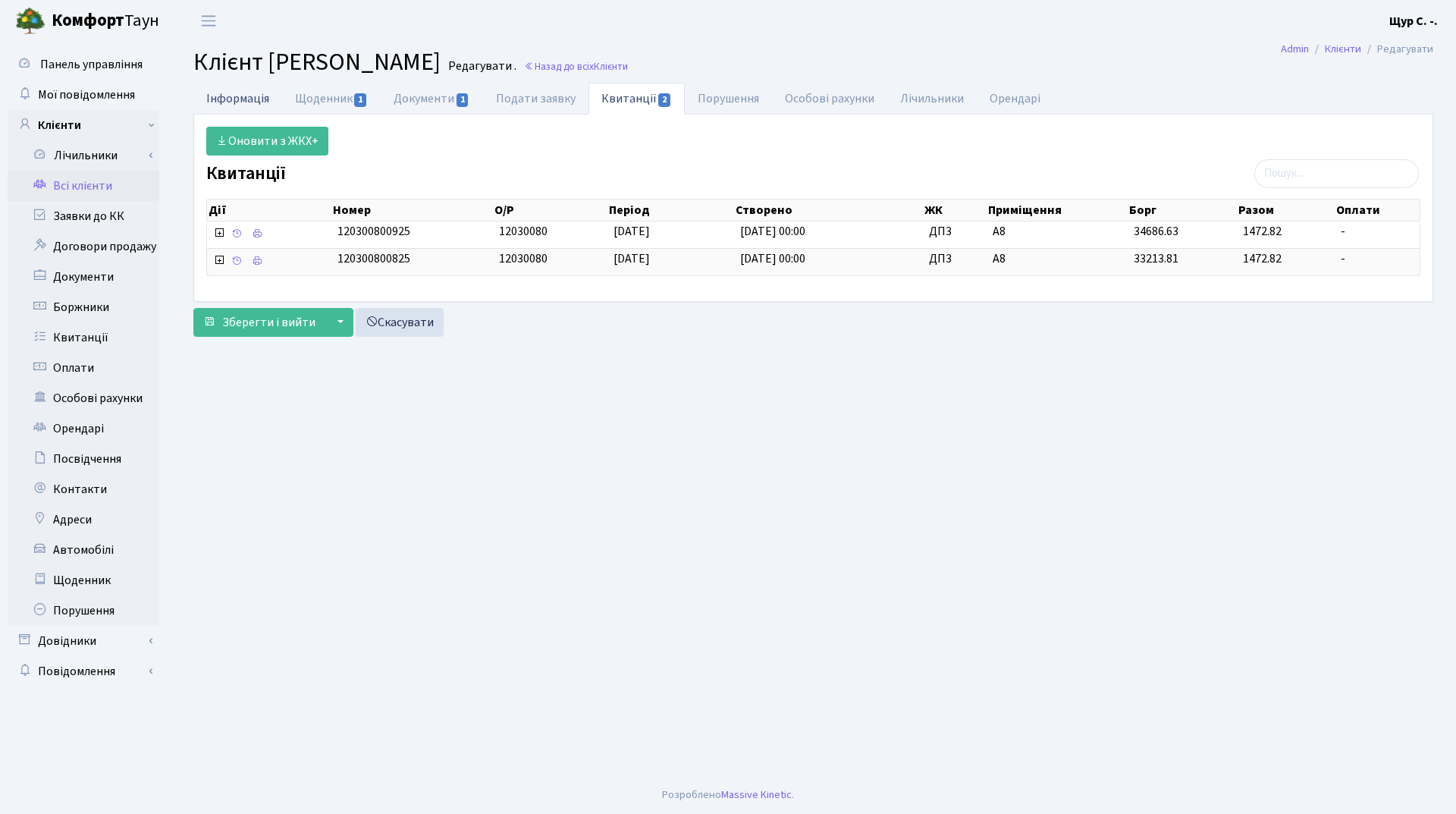
click at [229, 95] on link "Інформація" at bounding box center [238, 98] width 89 height 31
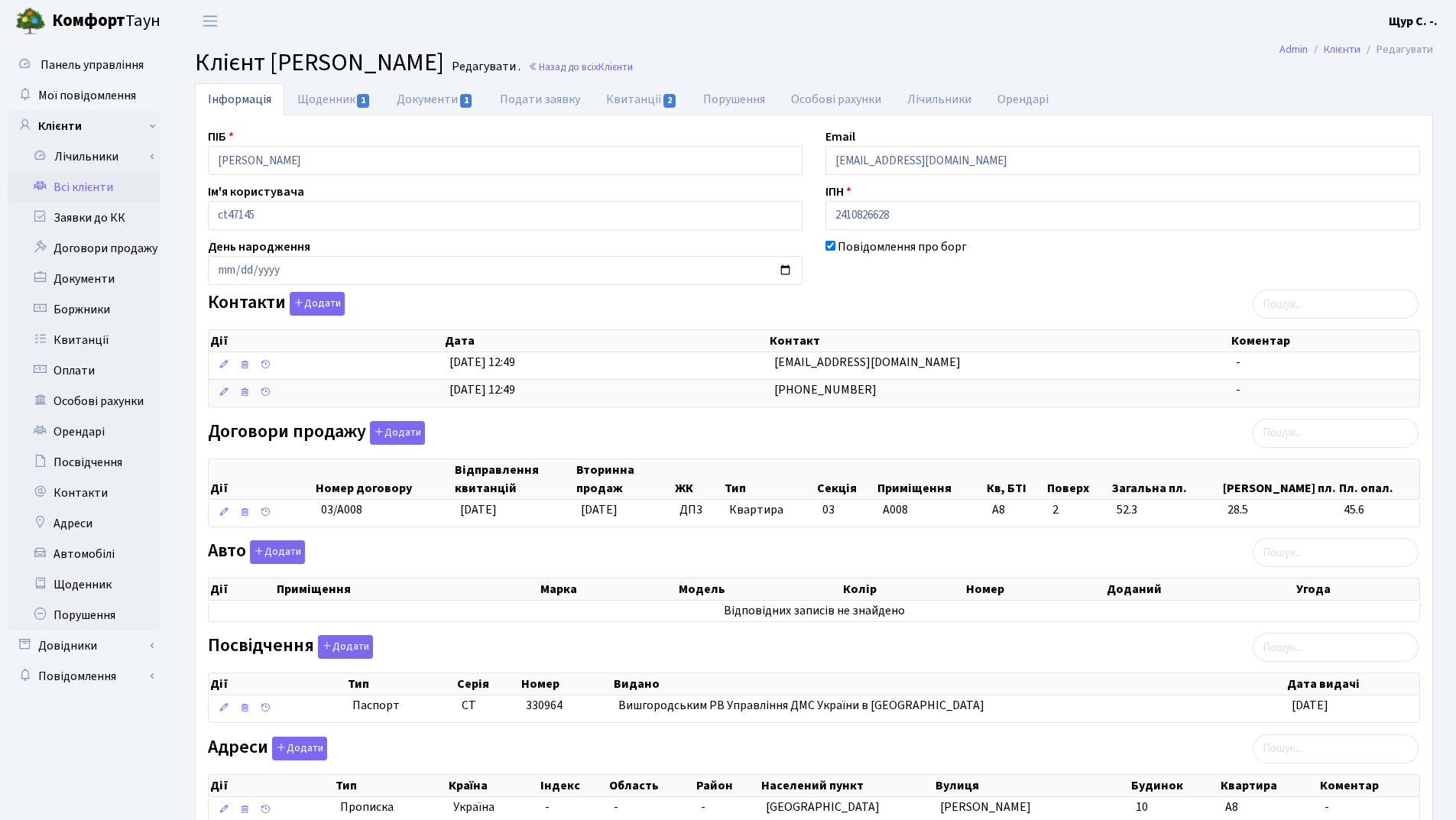
click at [84, 184] on link "Всі клієнти" at bounding box center [84, 187] width 153 height 30
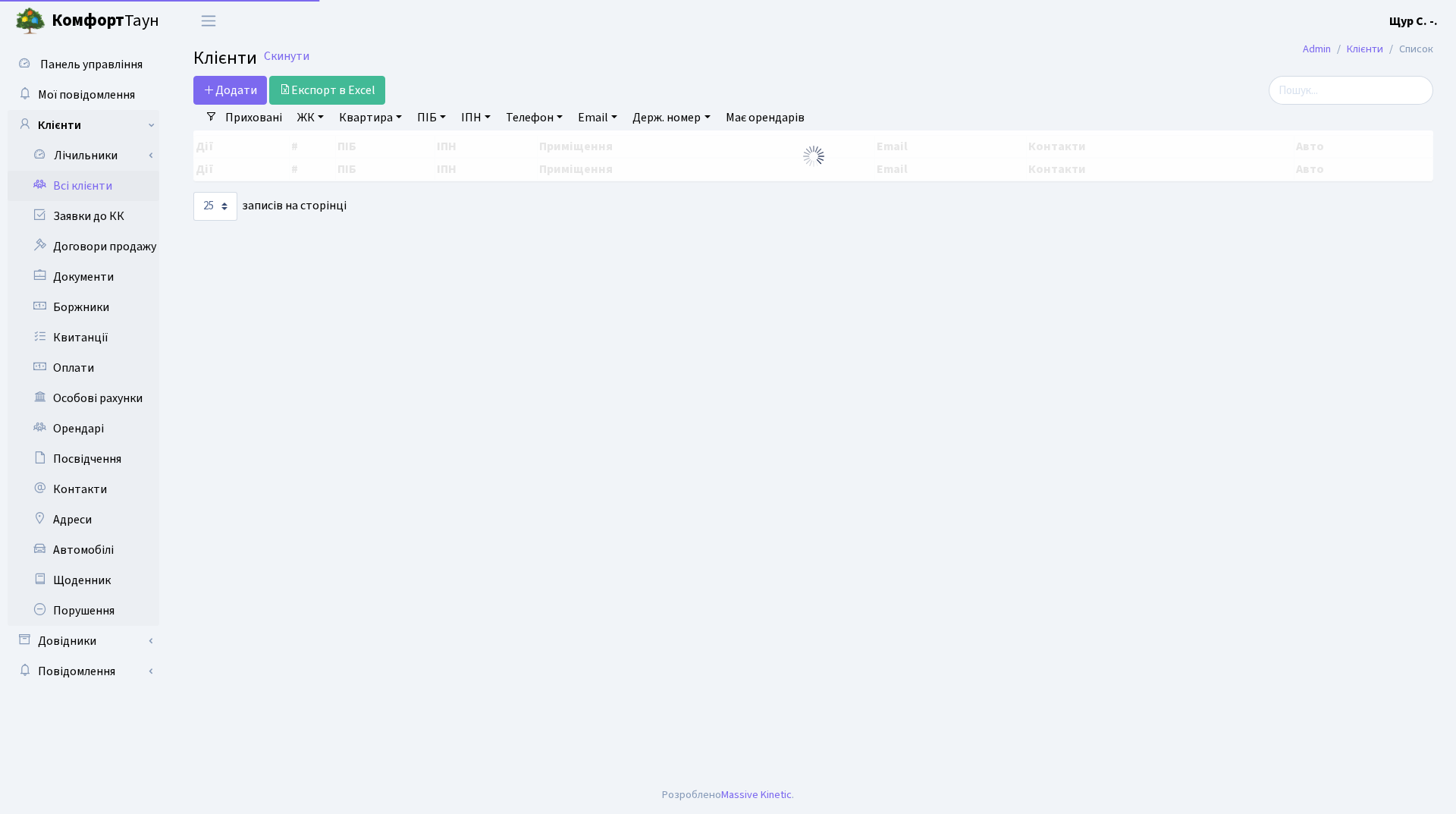
select select "25"
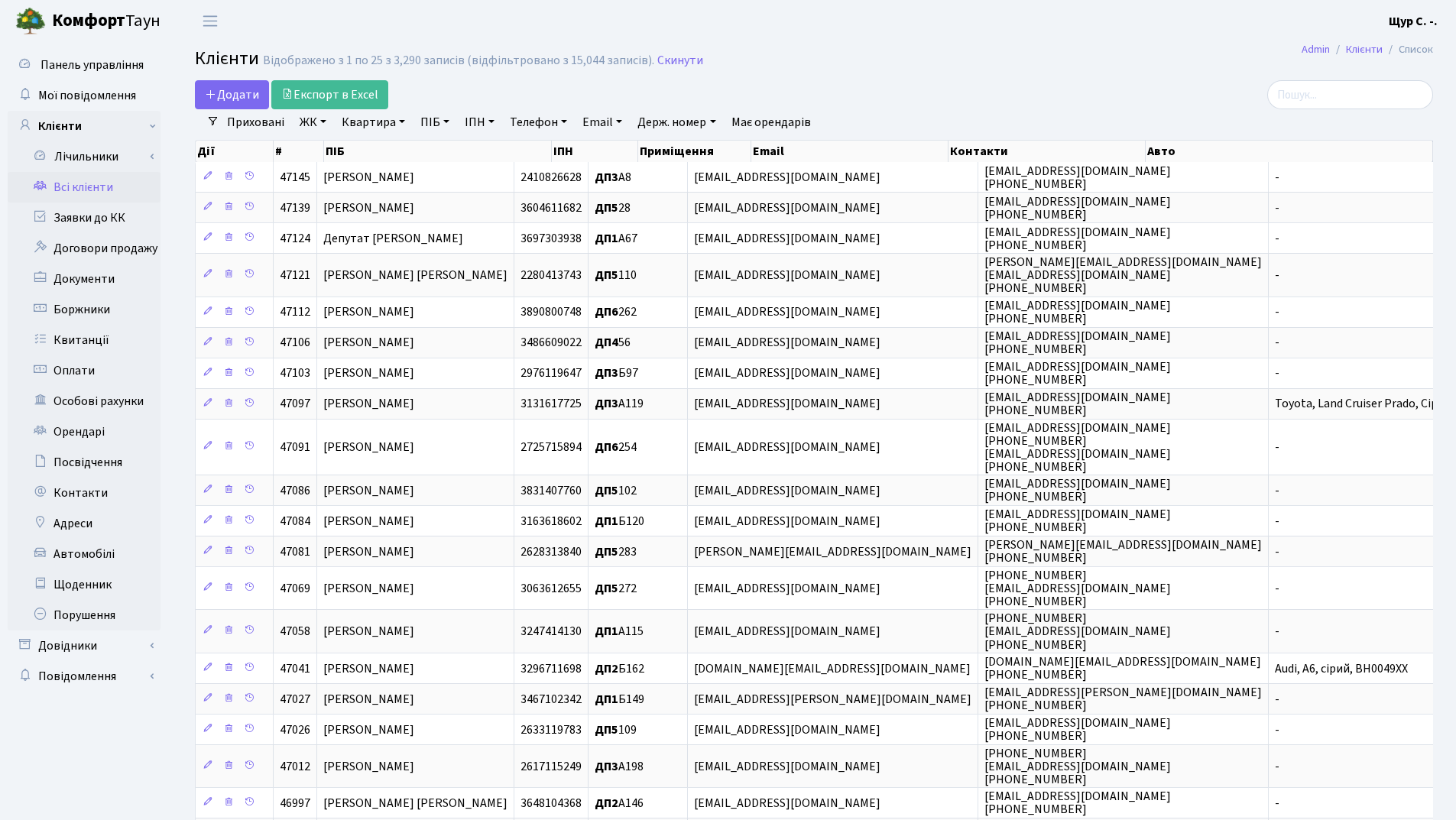
click at [369, 120] on link "Квартира" at bounding box center [374, 122] width 76 height 26
type input "151"
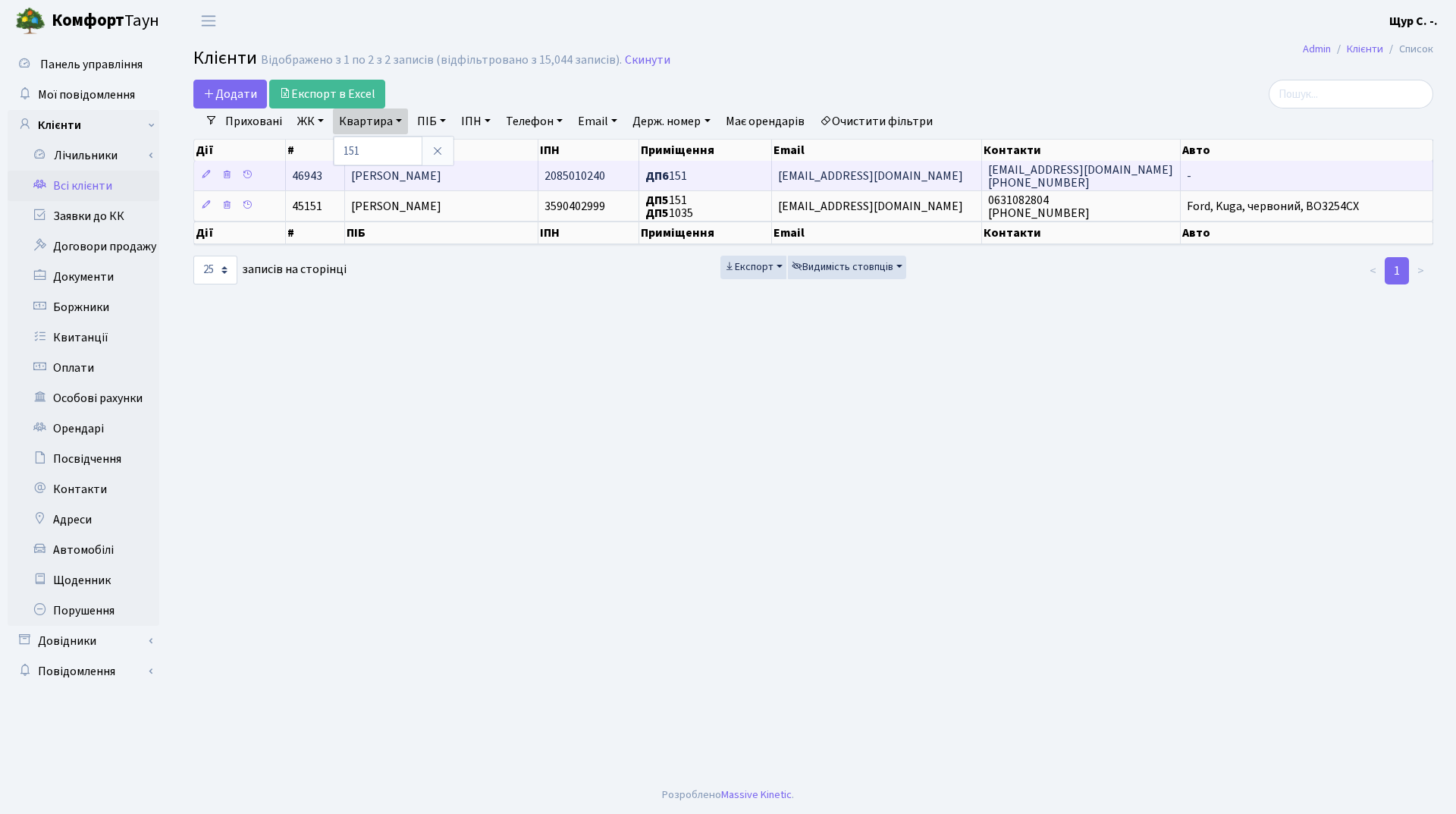
click at [441, 170] on span "Тріска Галина Павлівна" at bounding box center [396, 176] width 90 height 17
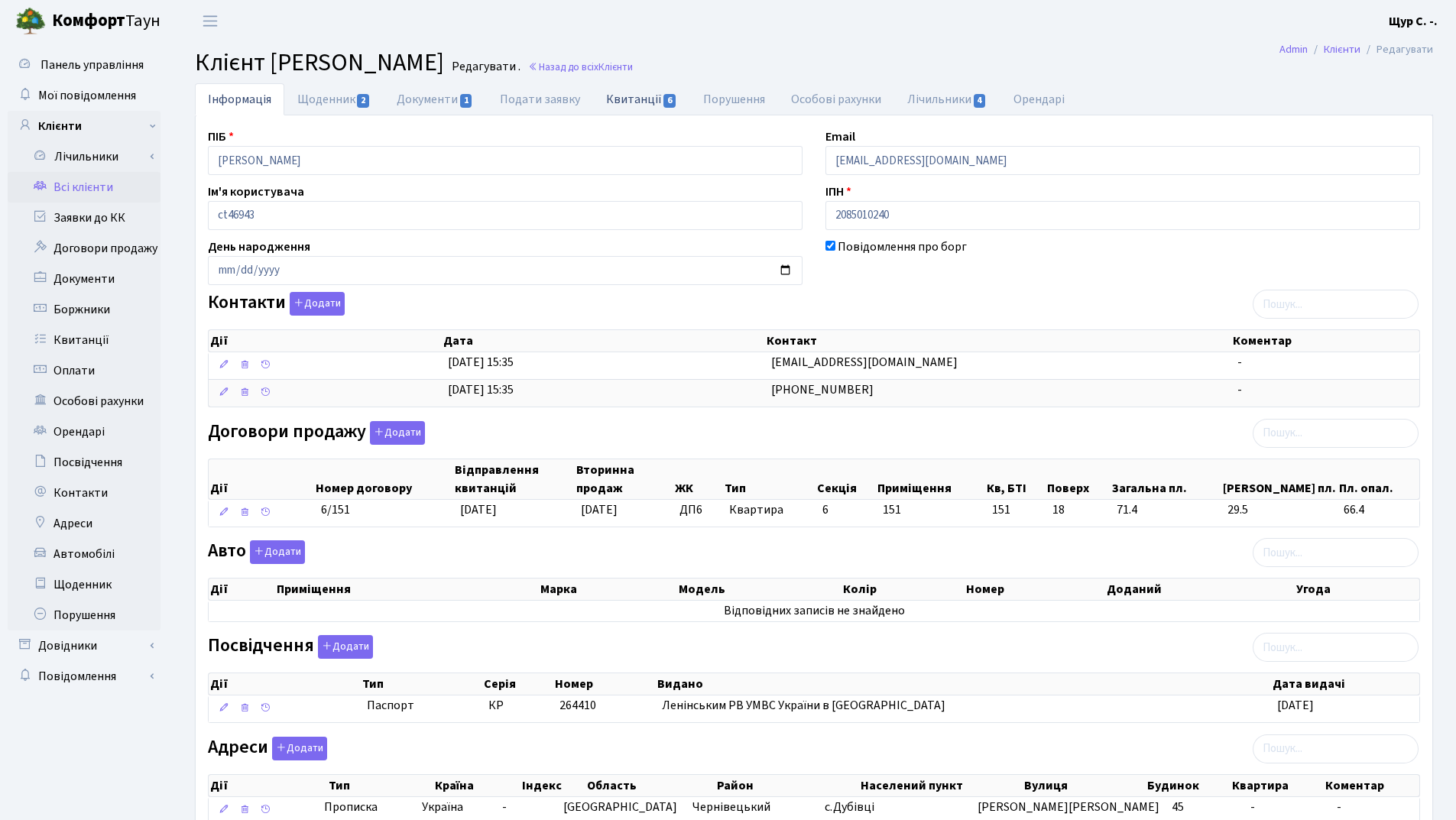
click at [644, 101] on link "Квитанції 6" at bounding box center [641, 99] width 97 height 31
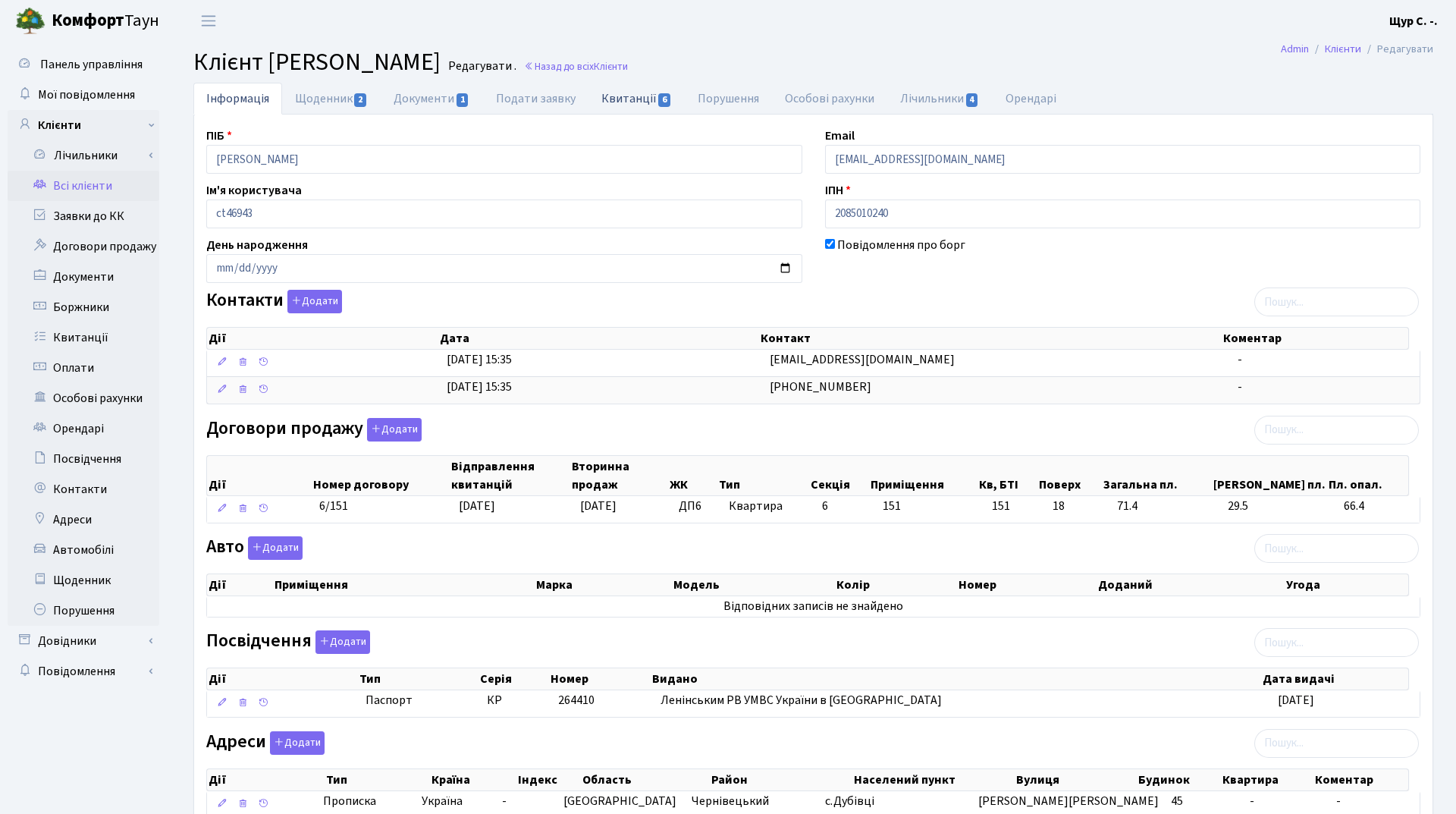
select select "25"
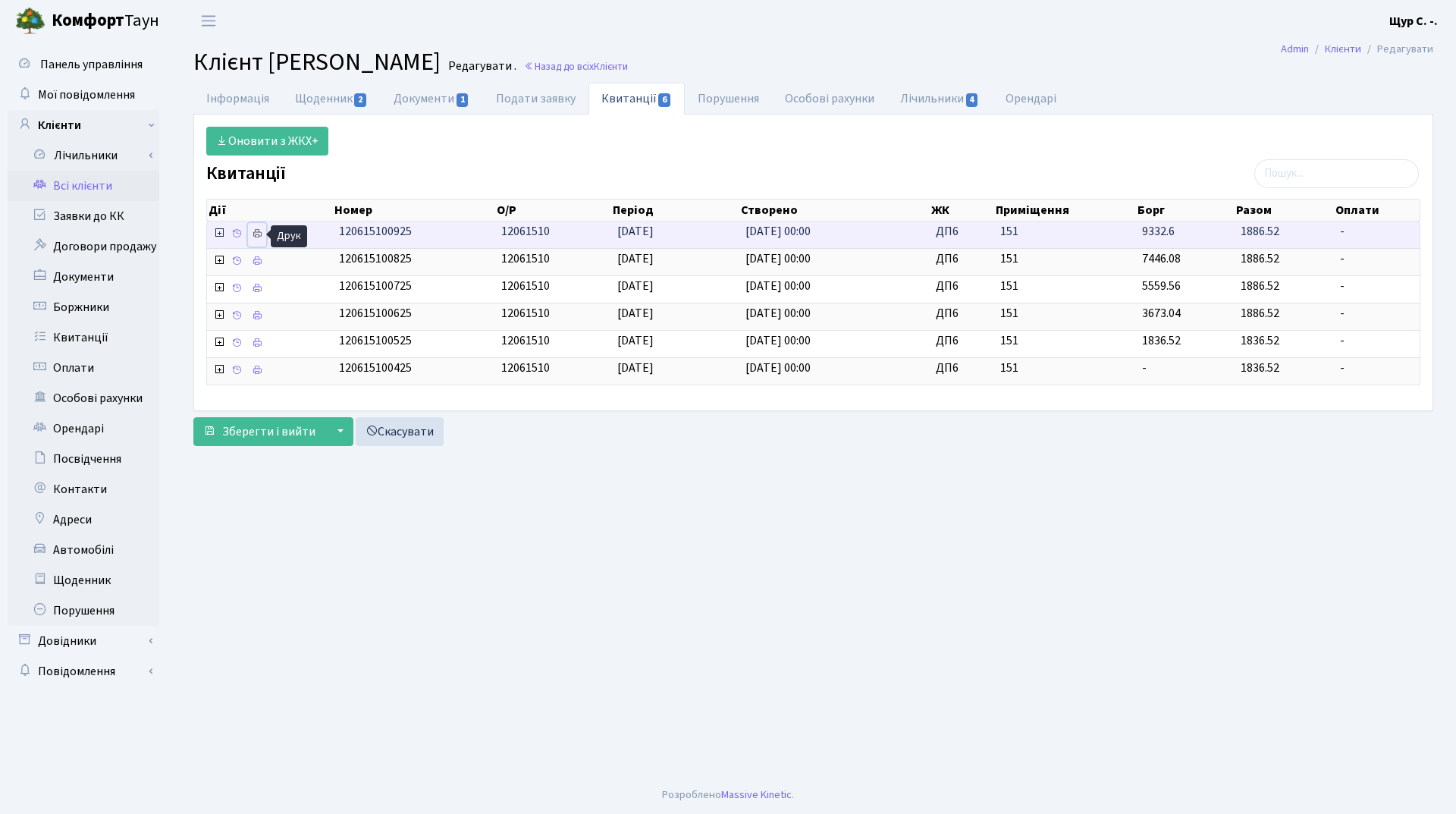
click at [262, 232] on icon at bounding box center [257, 234] width 11 height 11
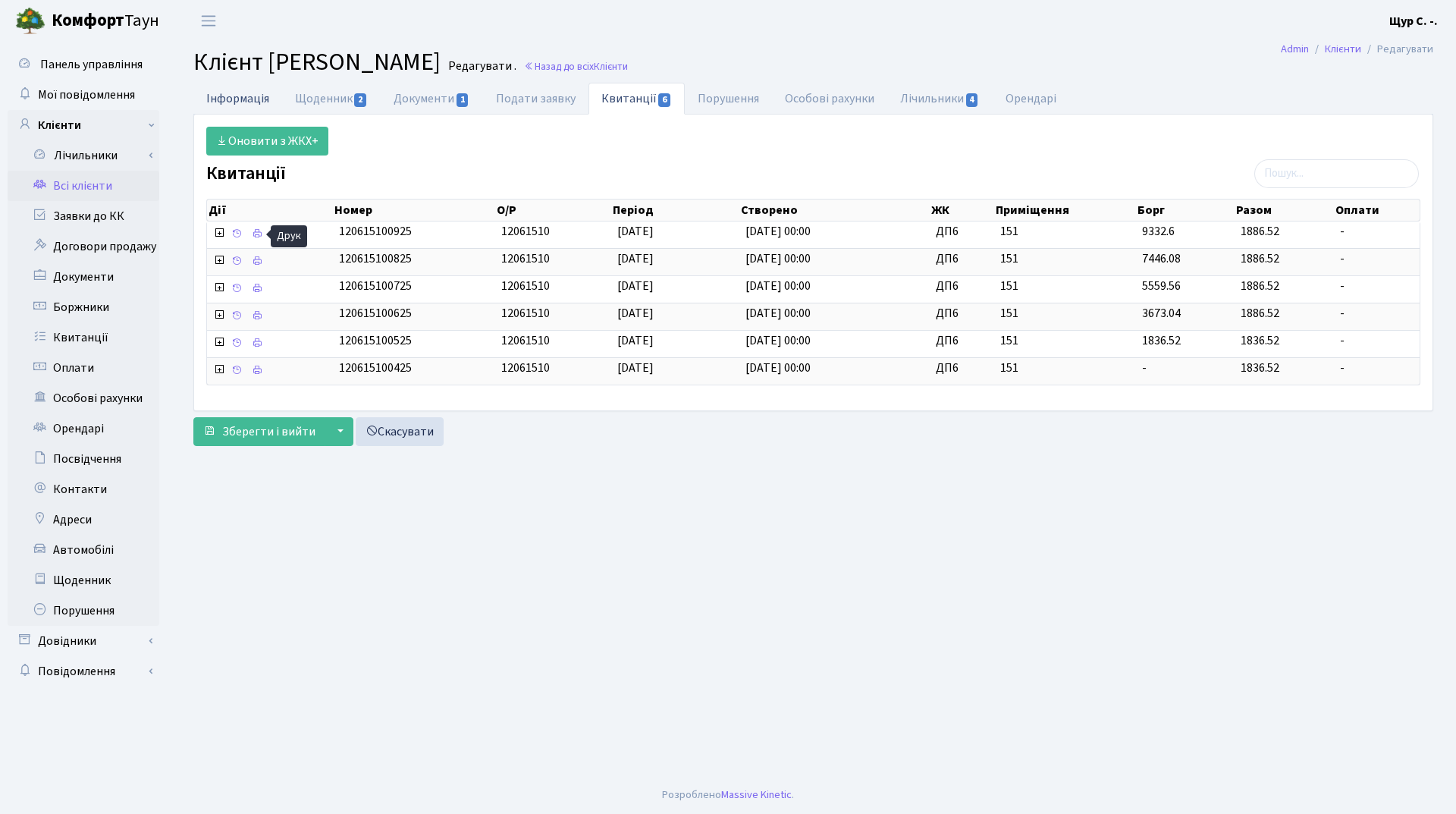
click at [232, 95] on link "Інформація" at bounding box center [238, 98] width 89 height 31
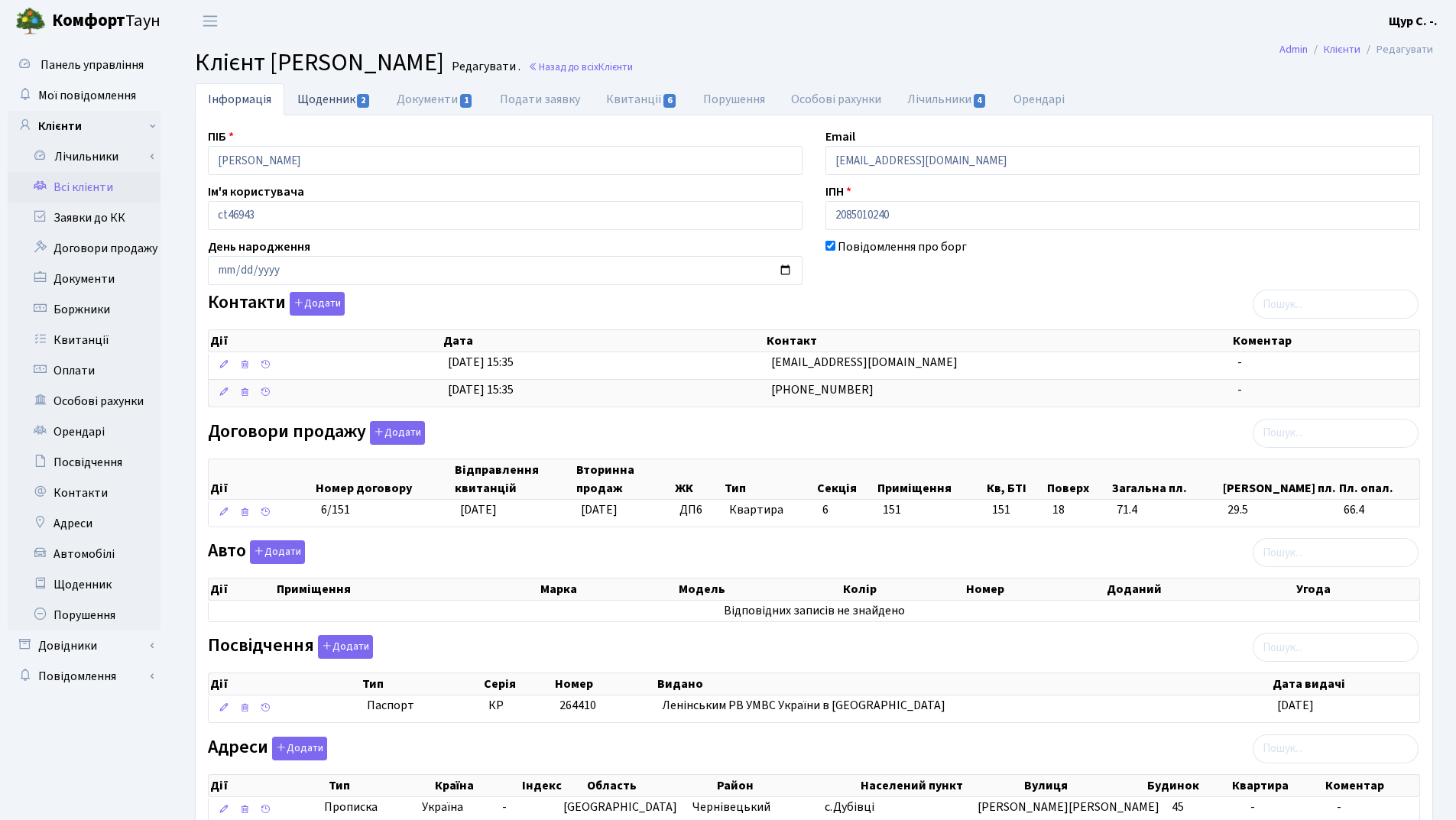
click at [311, 97] on link "Щоденник 2" at bounding box center [334, 99] width 100 height 31
select select "25"
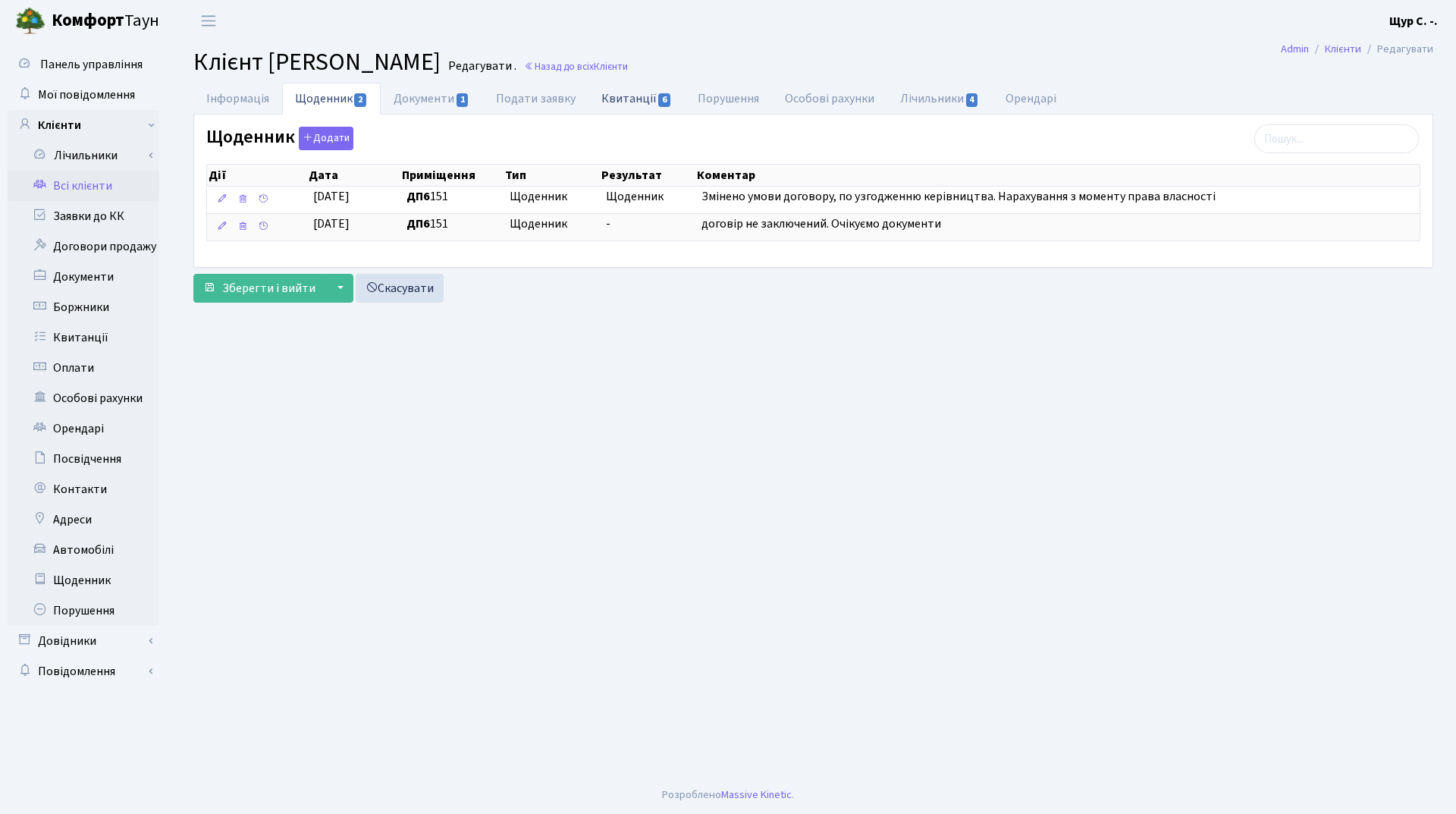
click at [619, 100] on link "Квитанції 6" at bounding box center [636, 98] width 96 height 31
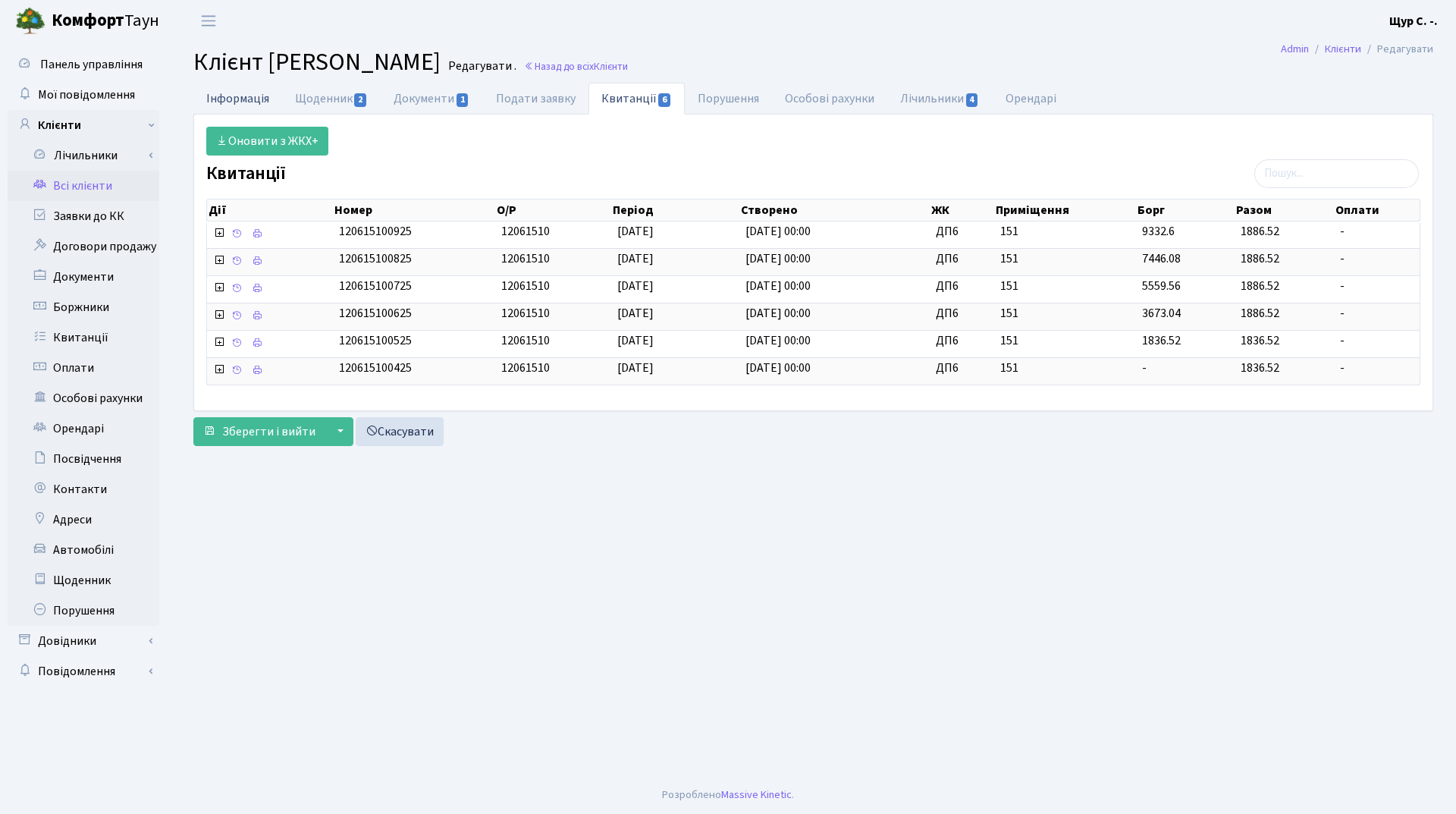
click at [226, 98] on link "Інформація" at bounding box center [238, 98] width 89 height 31
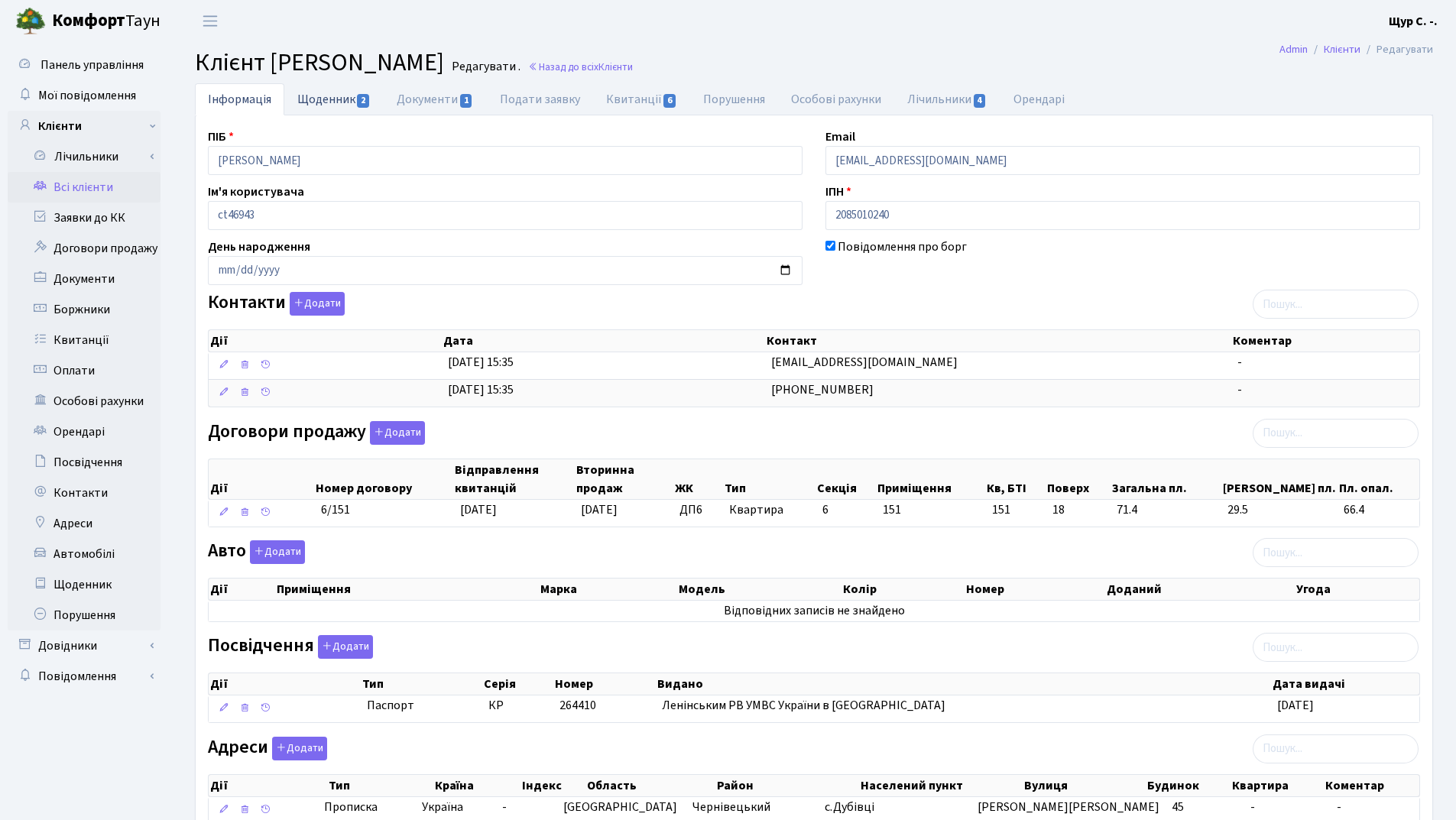
click at [322, 94] on link "Щоденник 2" at bounding box center [334, 99] width 100 height 31
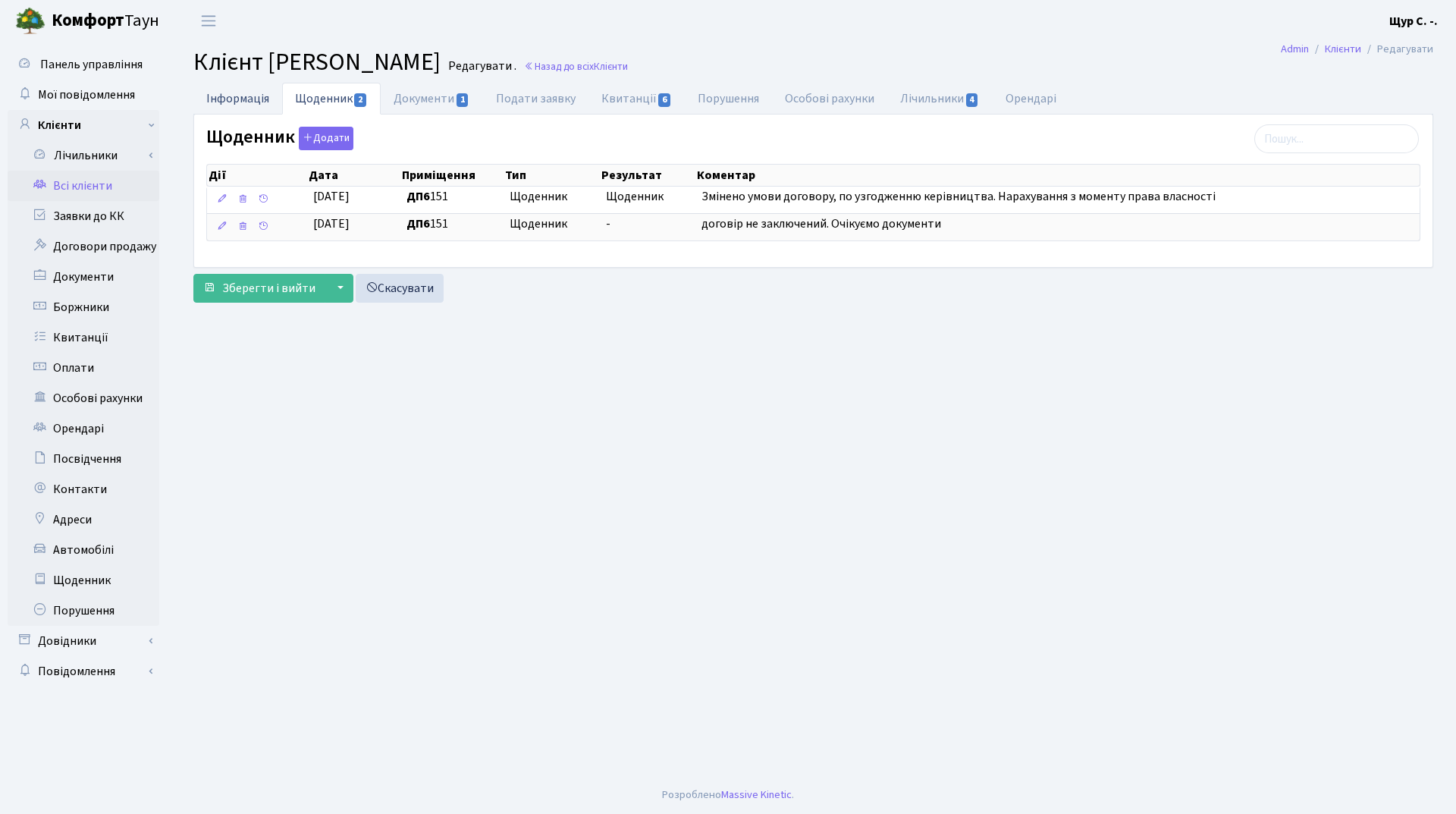
click at [249, 93] on link "Інформація" at bounding box center [238, 98] width 89 height 31
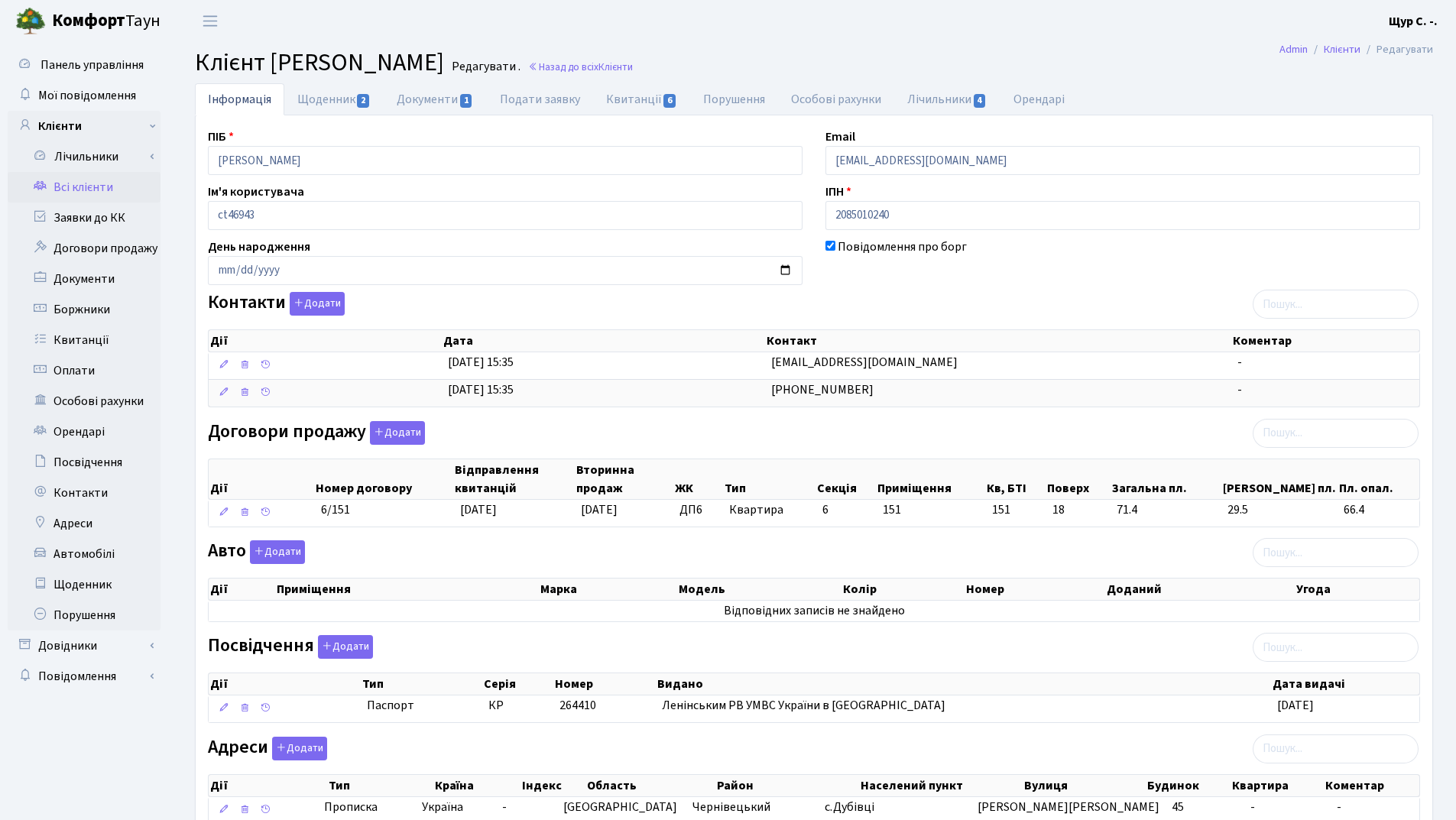
click at [94, 185] on link "Всі клієнти" at bounding box center [84, 187] width 153 height 30
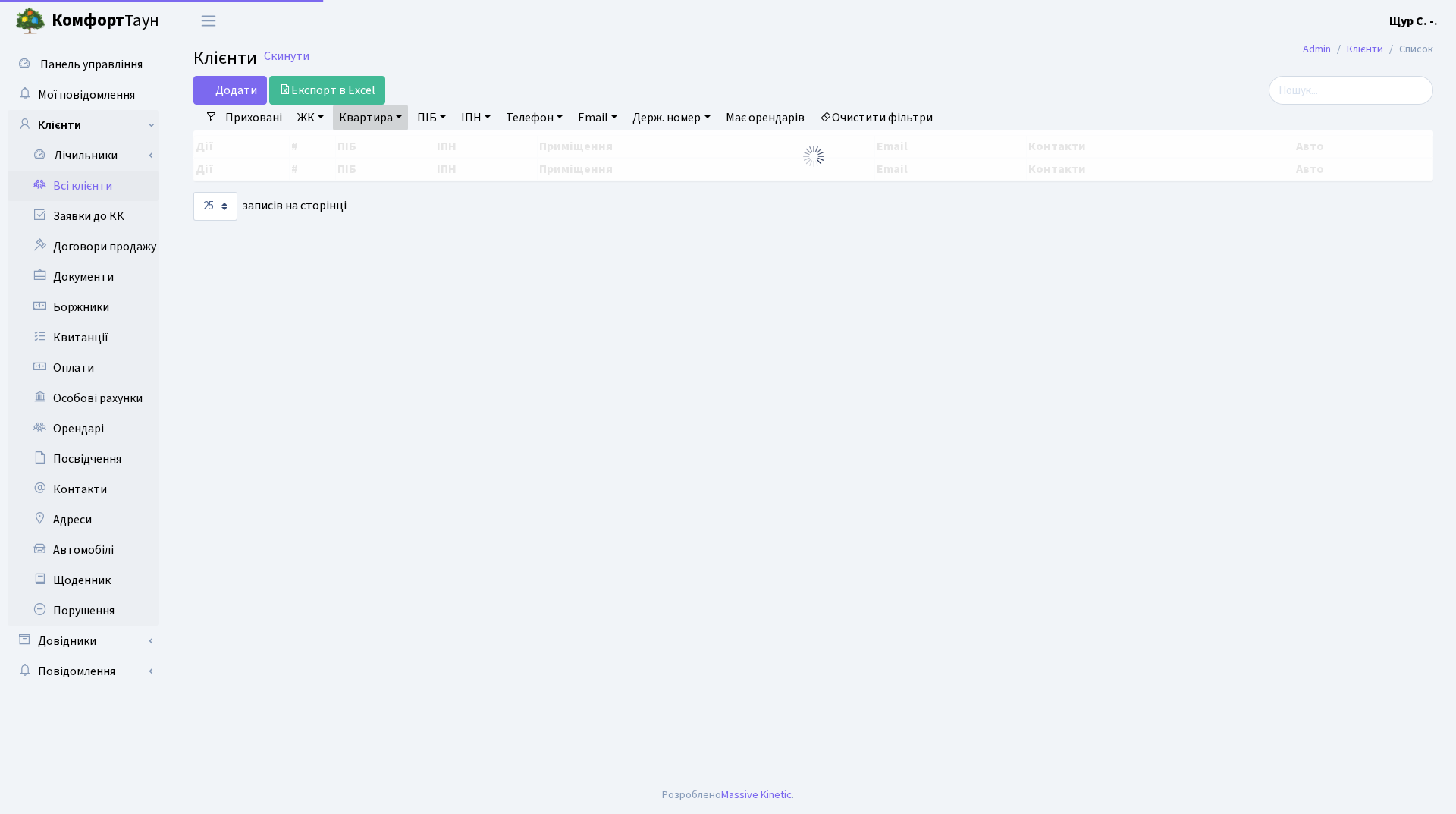
select select "25"
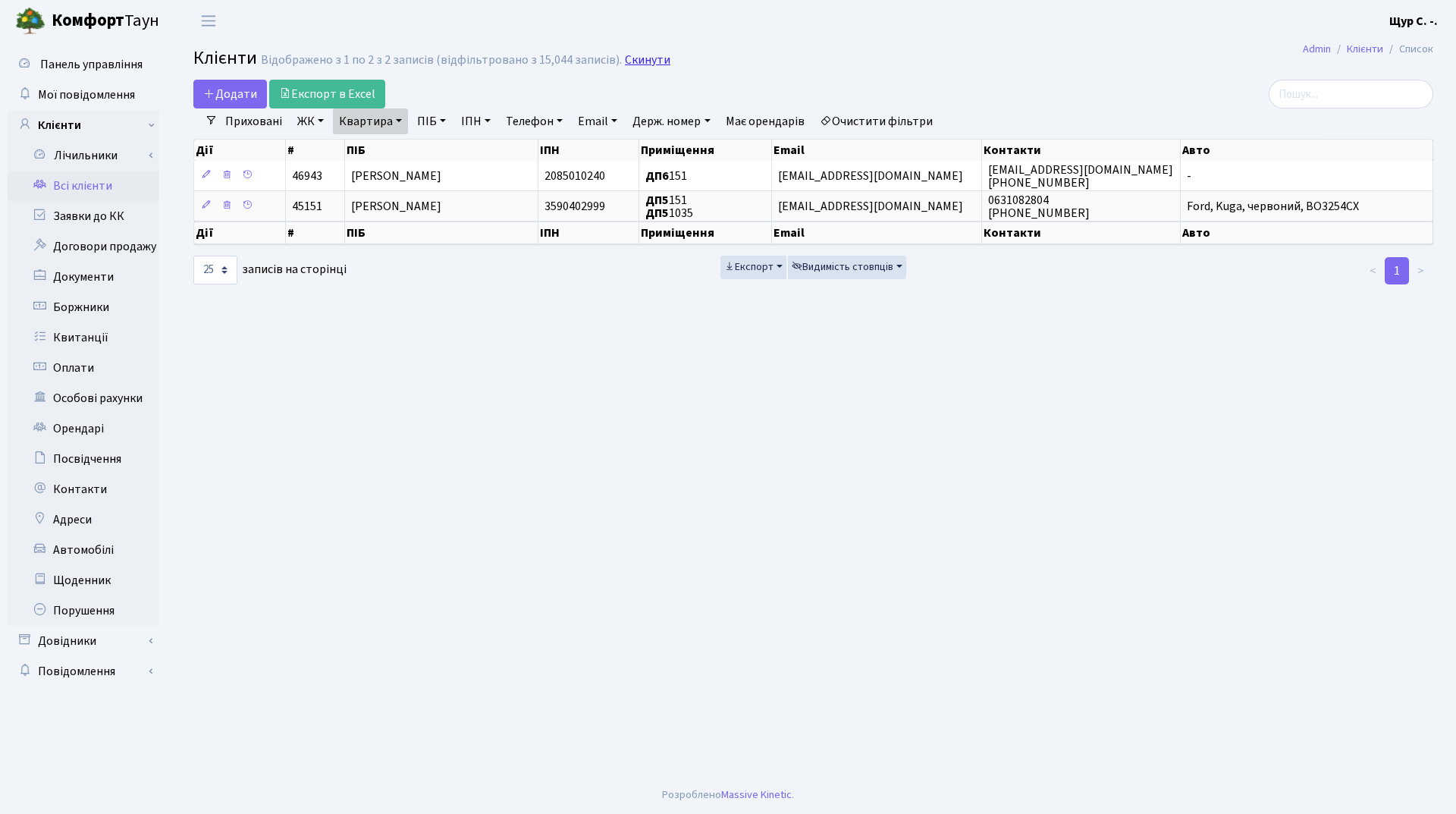
click at [635, 64] on link "Скинути" at bounding box center [647, 59] width 45 height 14
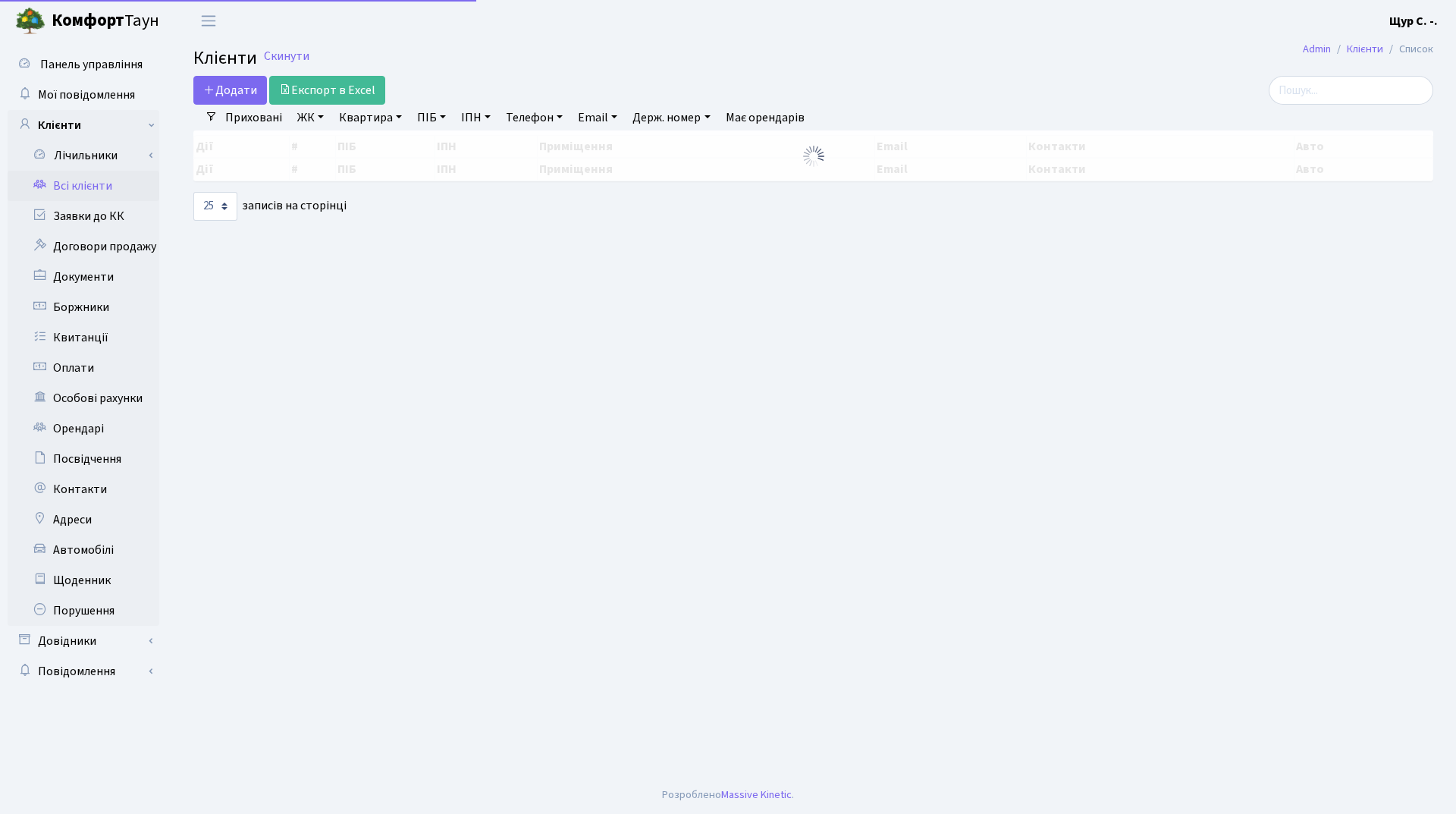
select select "25"
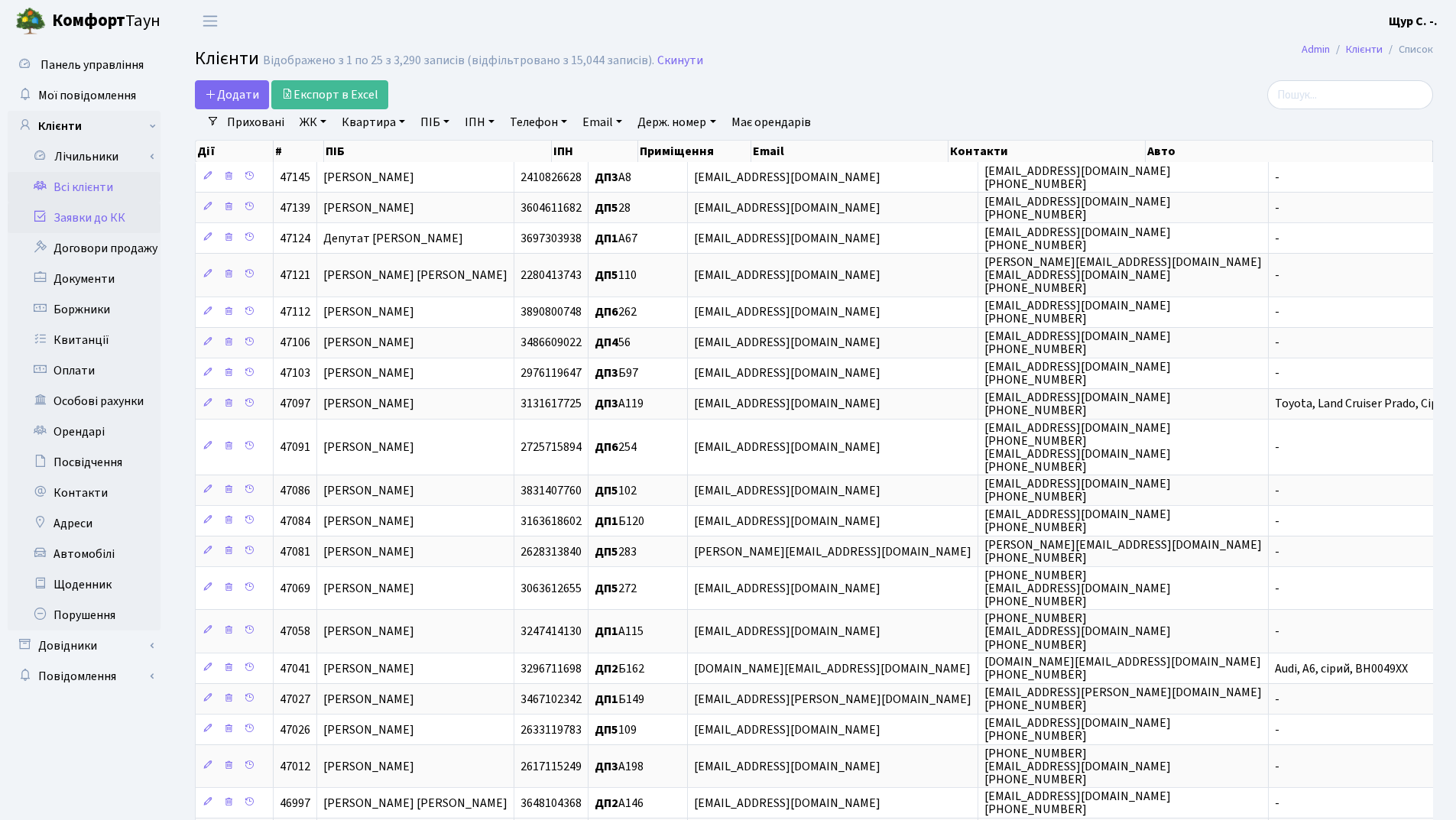
click at [104, 215] on link "Заявки до КК" at bounding box center [84, 218] width 153 height 30
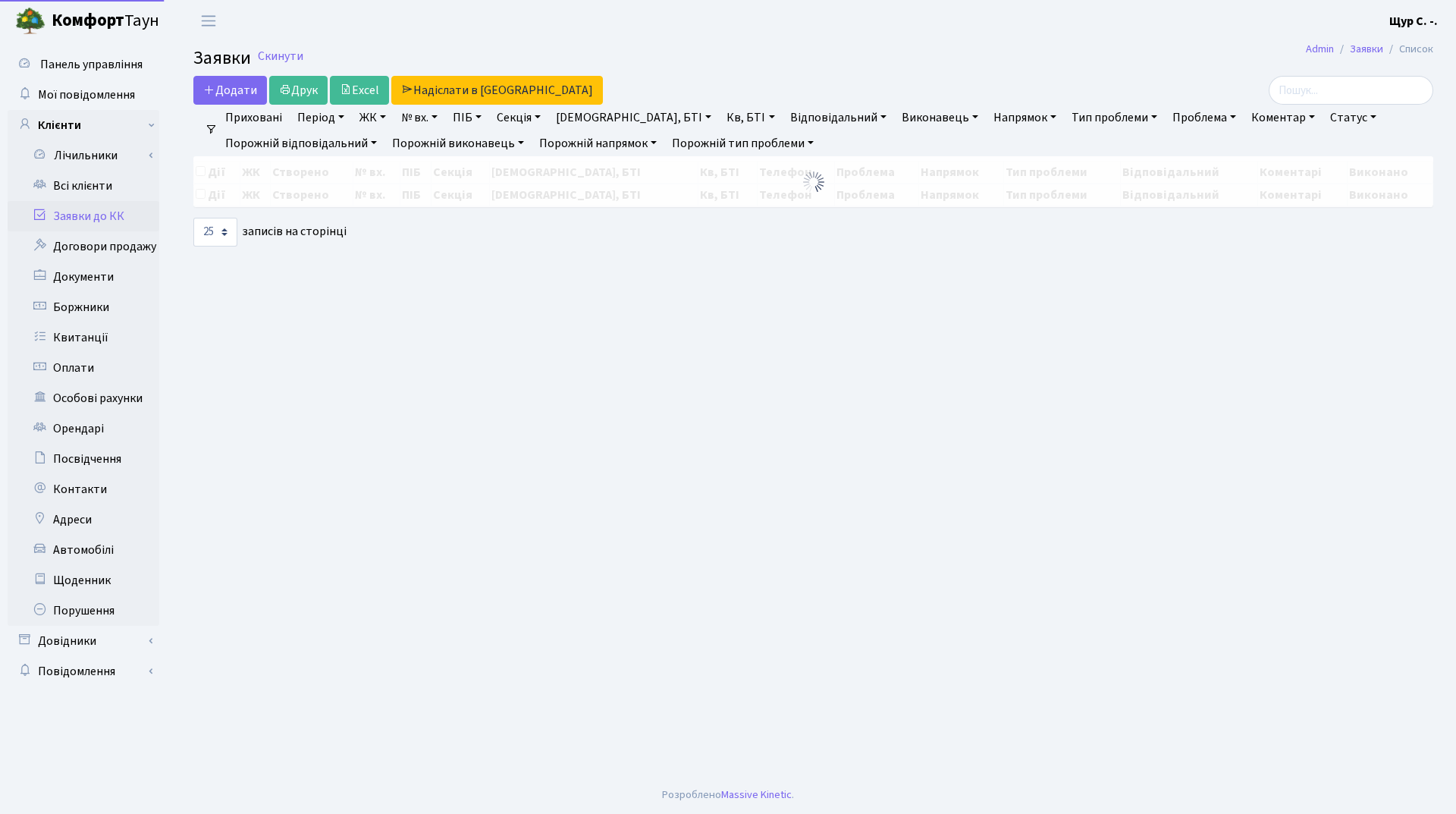
select select "25"
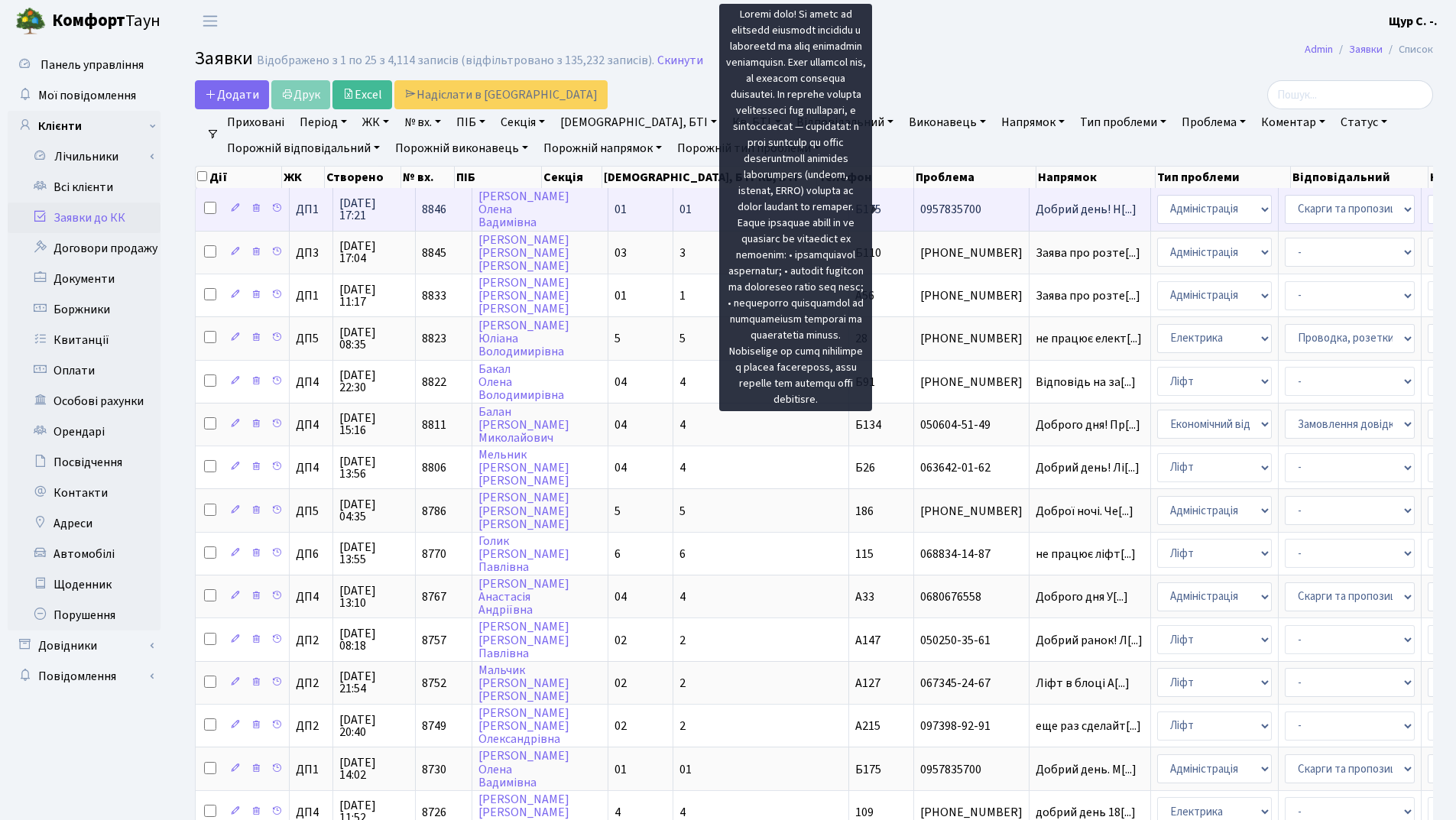
click at [1035, 213] on span "Добрий день! Н[...]" at bounding box center [1086, 209] width 101 height 17
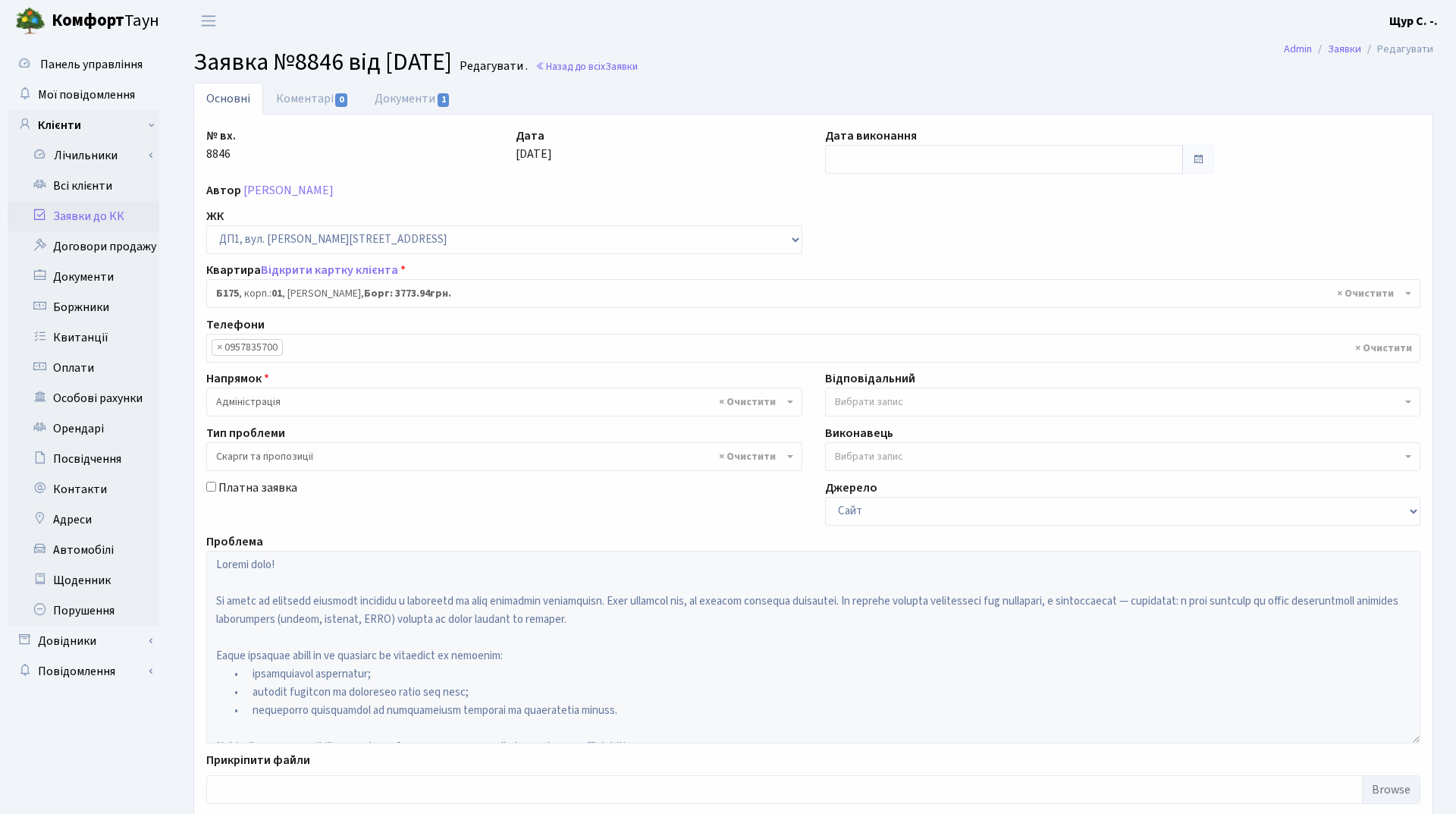
select select "30586"
select select "55"
click at [81, 187] on link "Всі клієнти" at bounding box center [83, 186] width 152 height 30
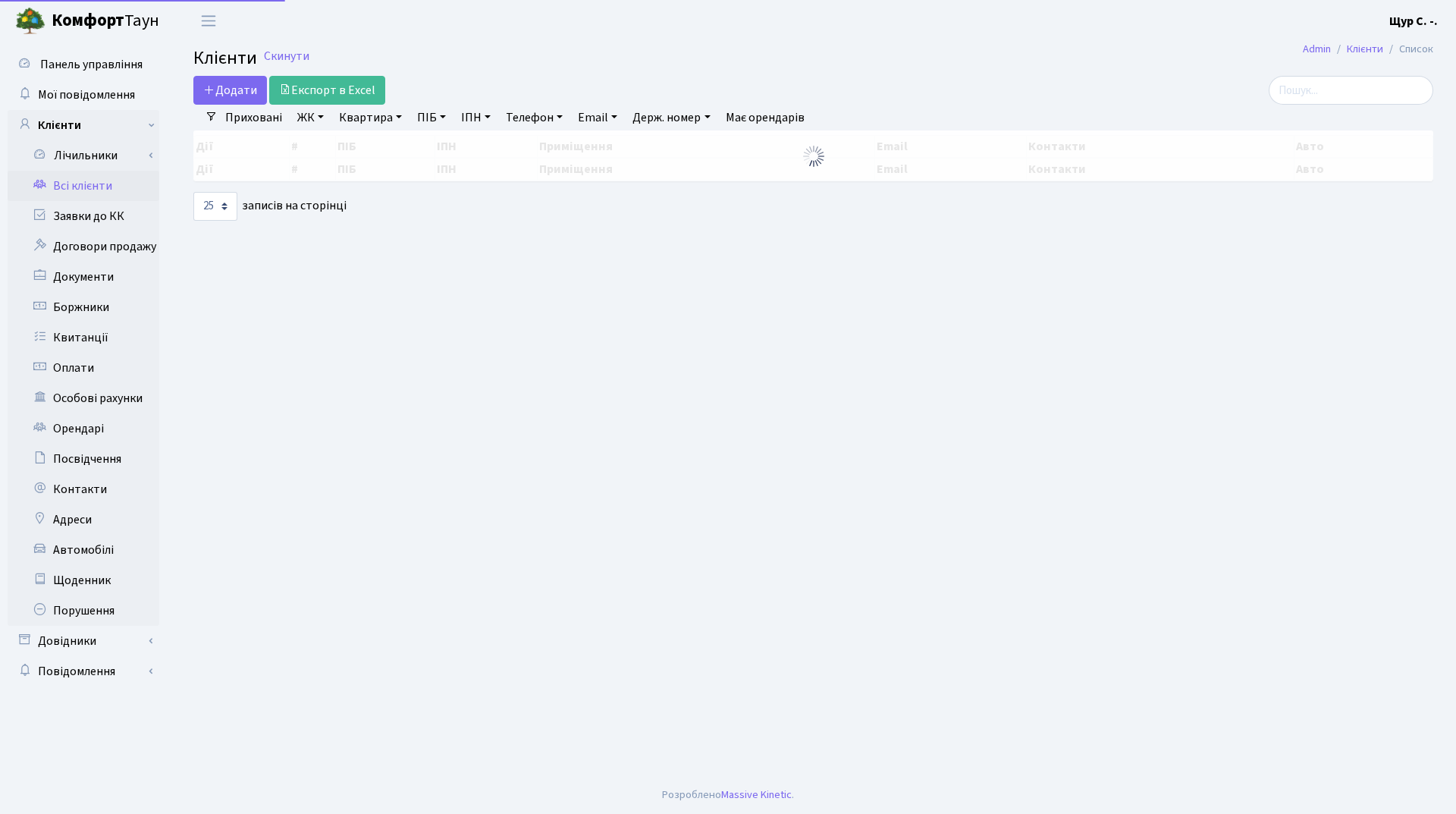
select select "25"
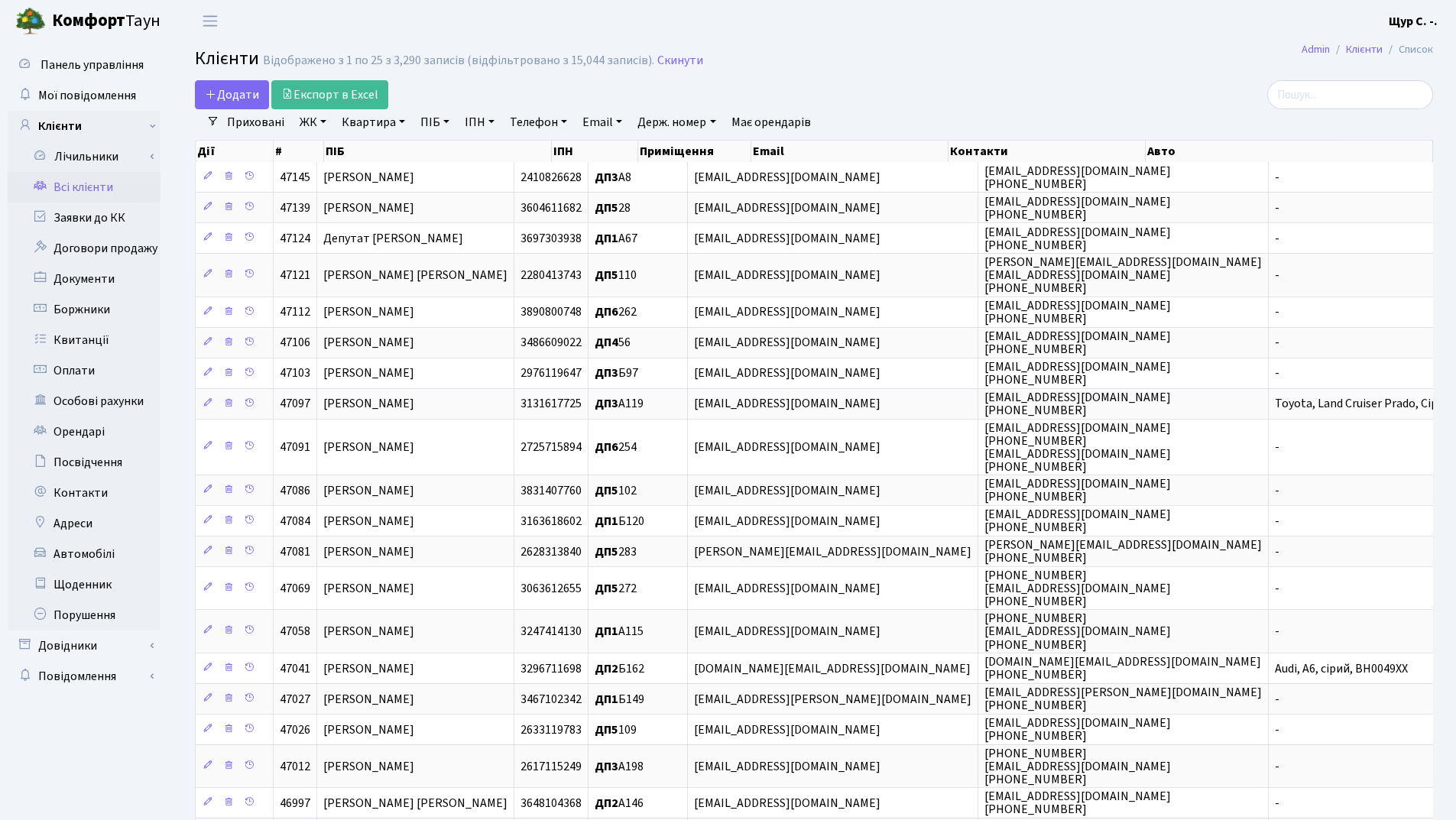
click at [375, 117] on link "Квартира" at bounding box center [374, 122] width 76 height 26
type input "170"
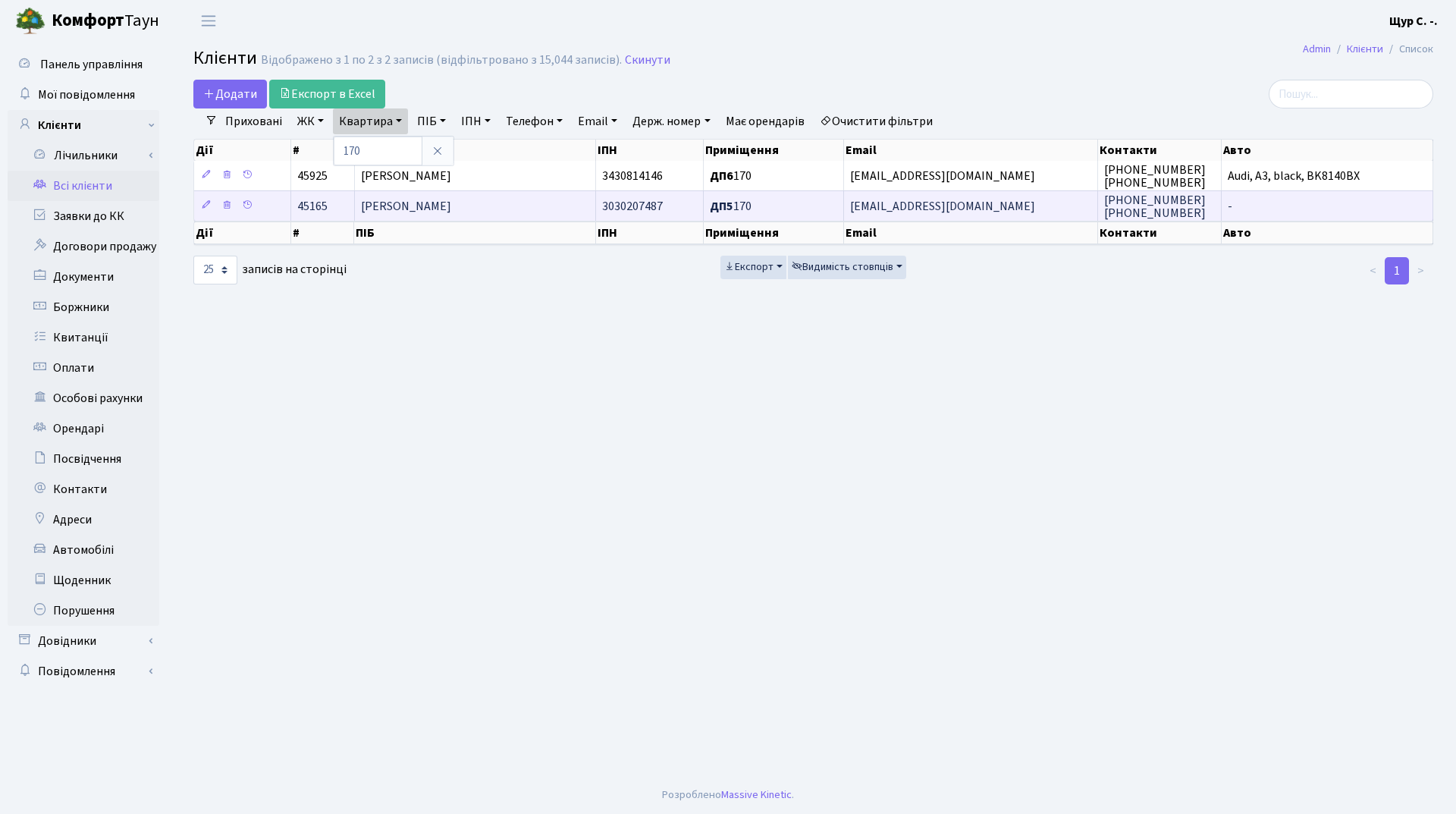
click at [451, 206] on span "[PERSON_NAME]" at bounding box center [406, 206] width 90 height 17
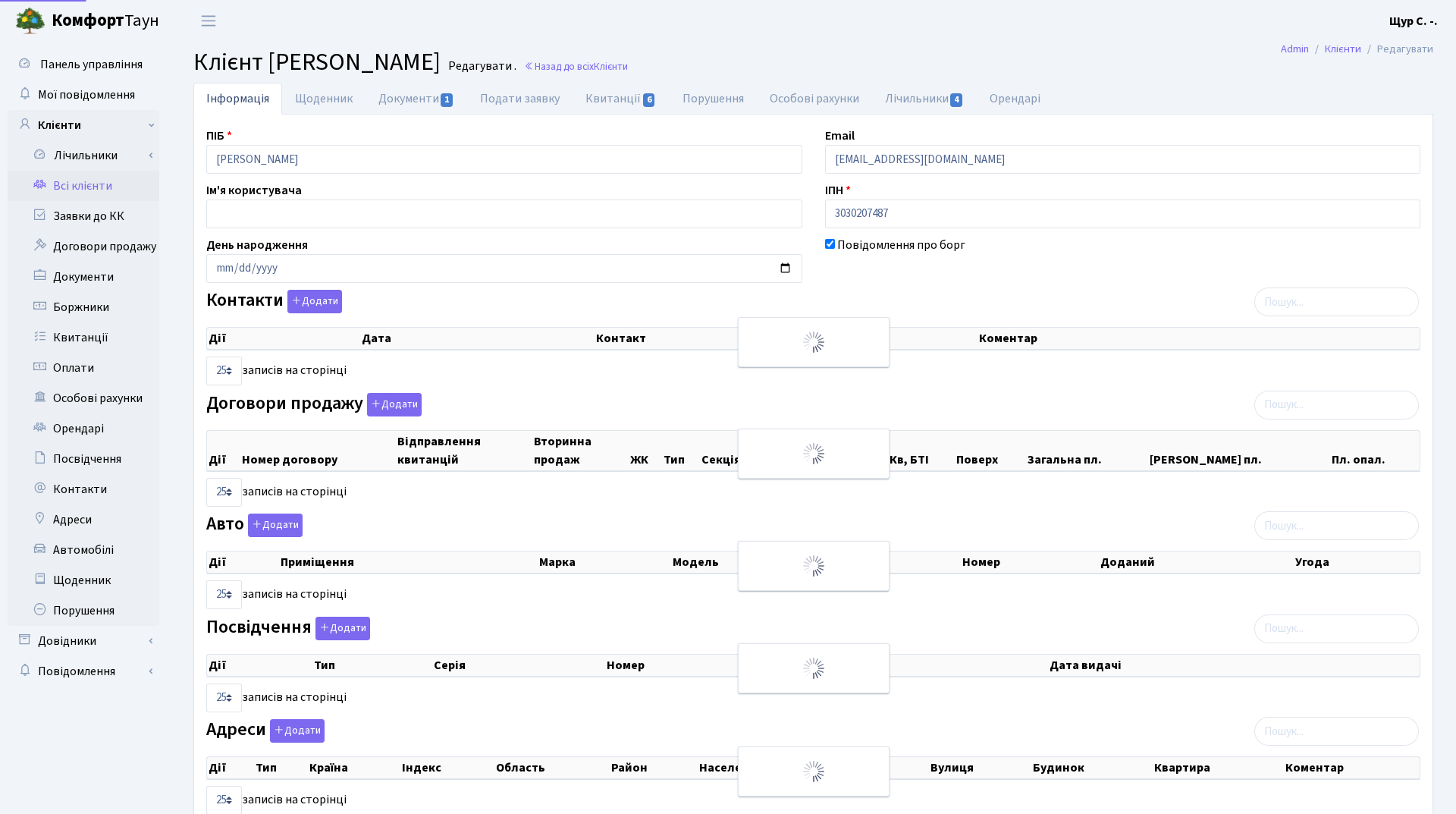
select select "25"
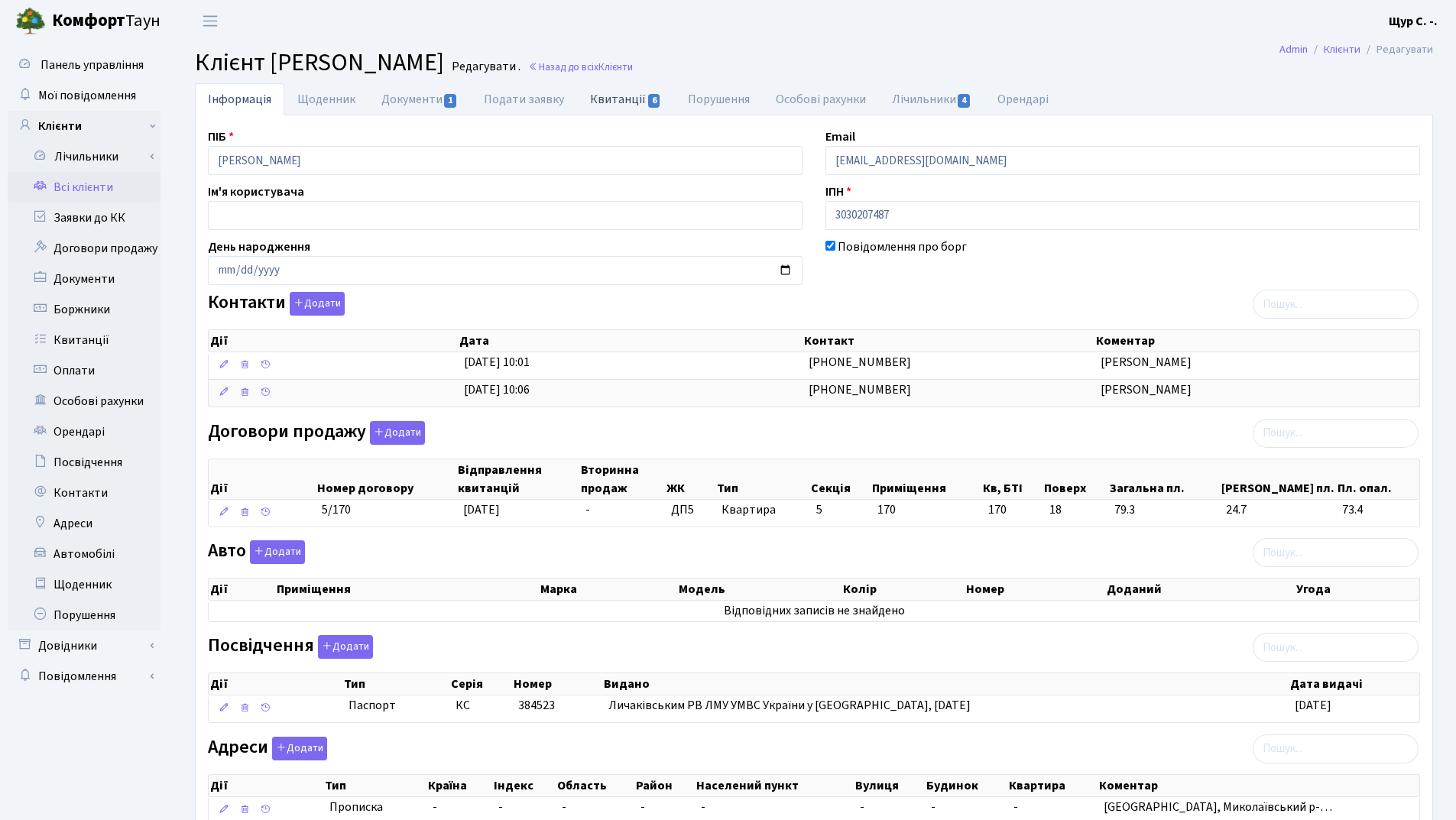
click at [606, 108] on link "Квитанції 6" at bounding box center [625, 99] width 97 height 31
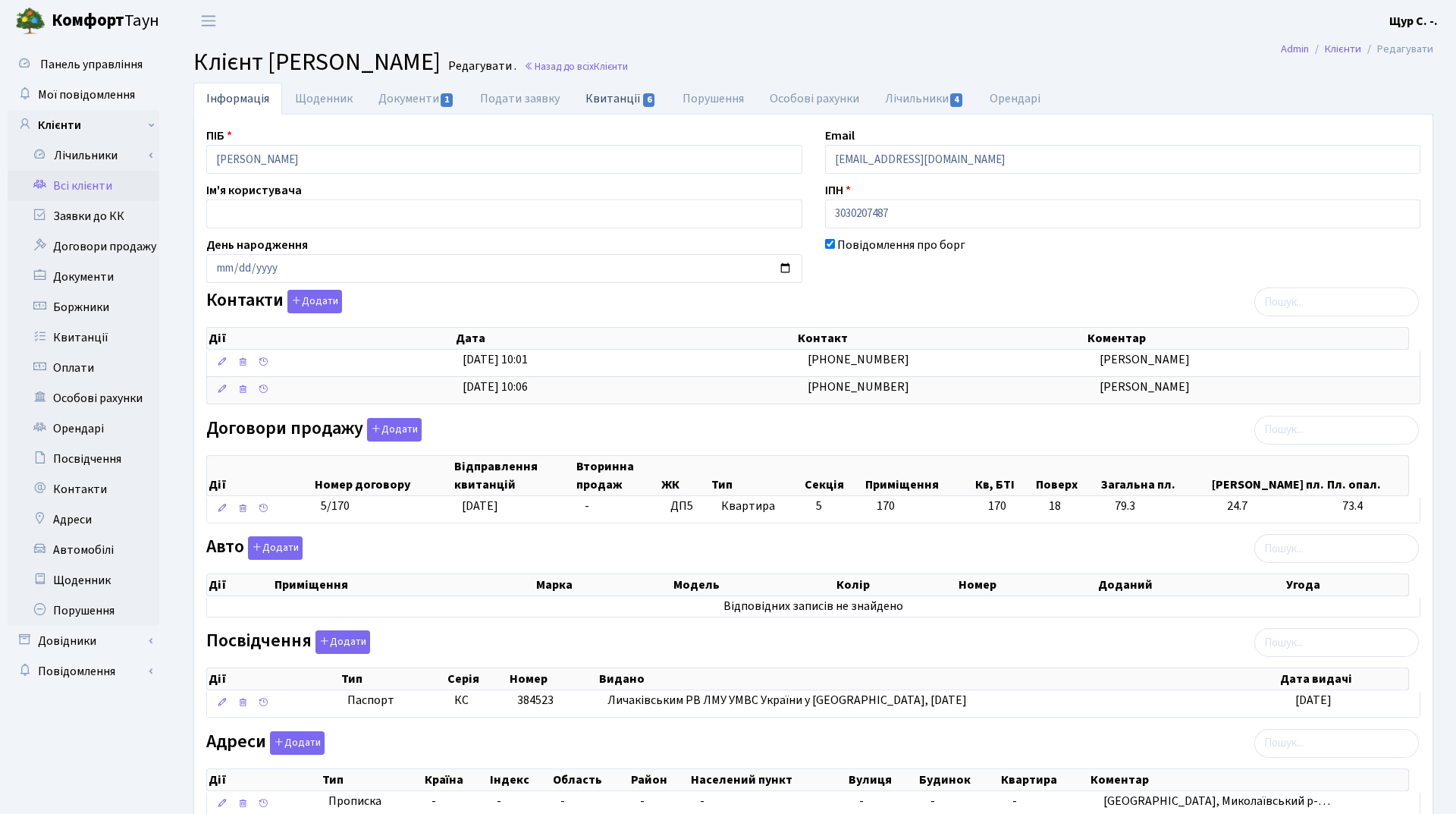
select select "25"
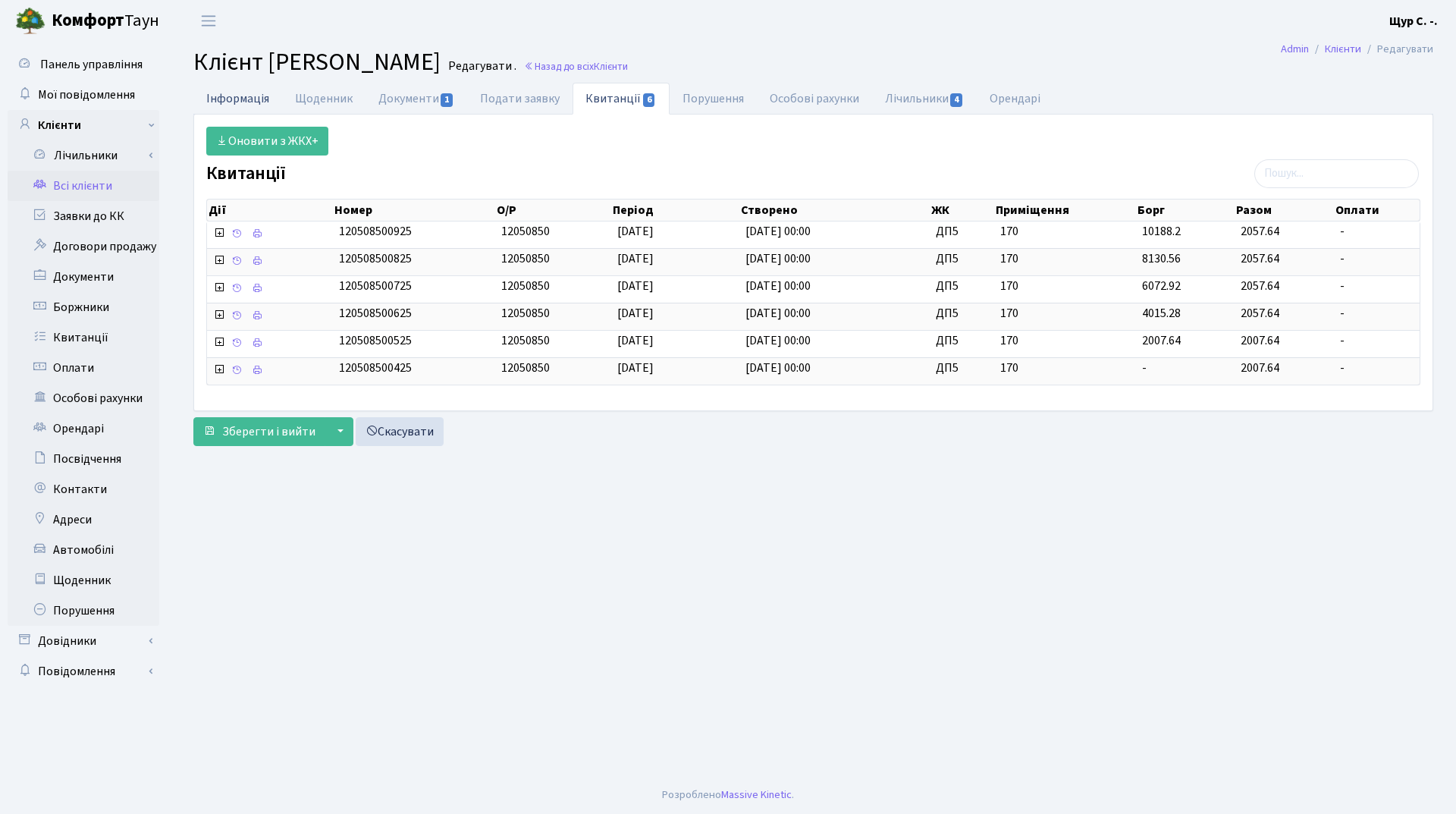
click at [244, 95] on link "Інформація" at bounding box center [238, 98] width 89 height 31
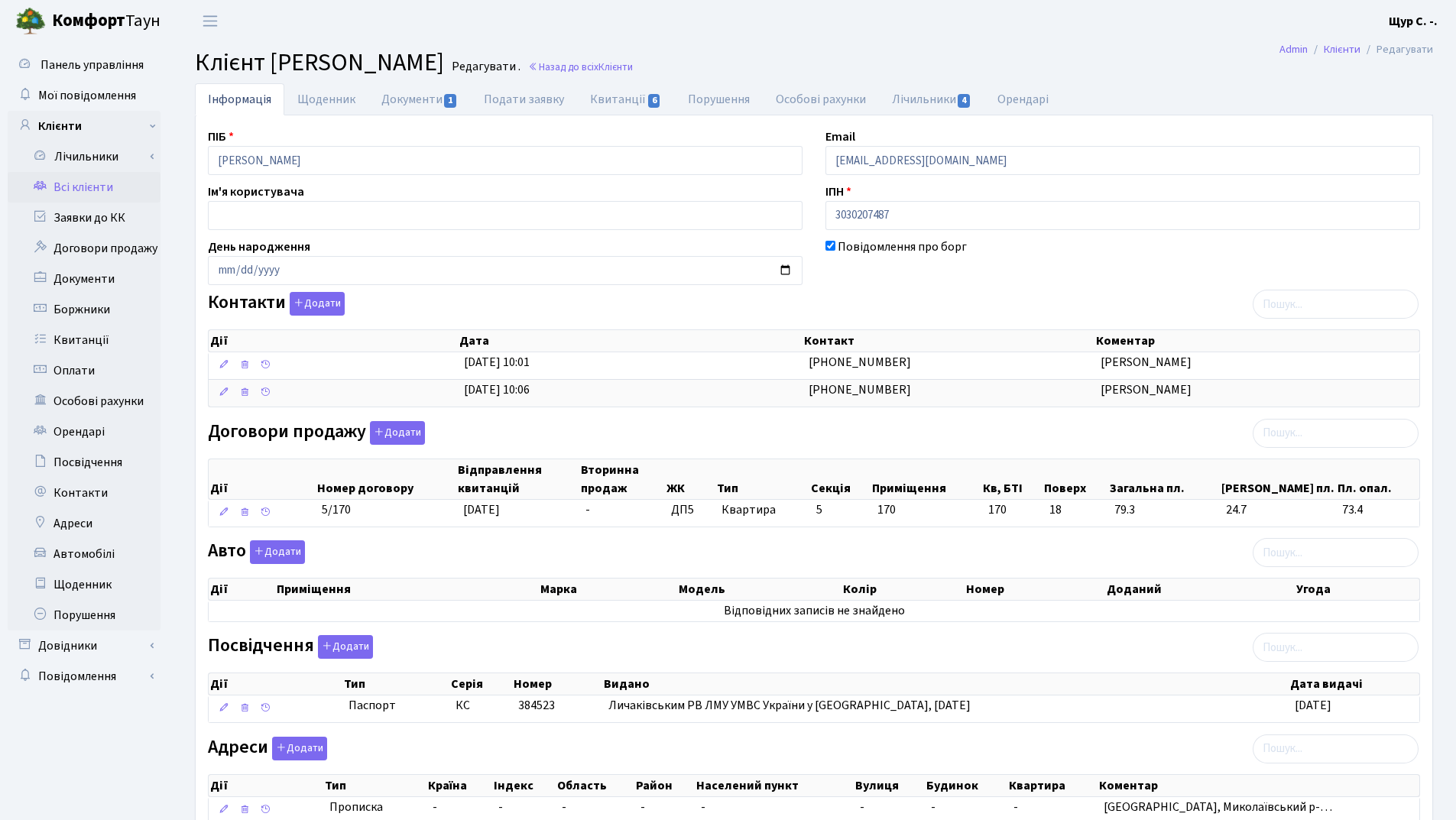
click at [105, 192] on link "Всі клієнти" at bounding box center [84, 187] width 153 height 30
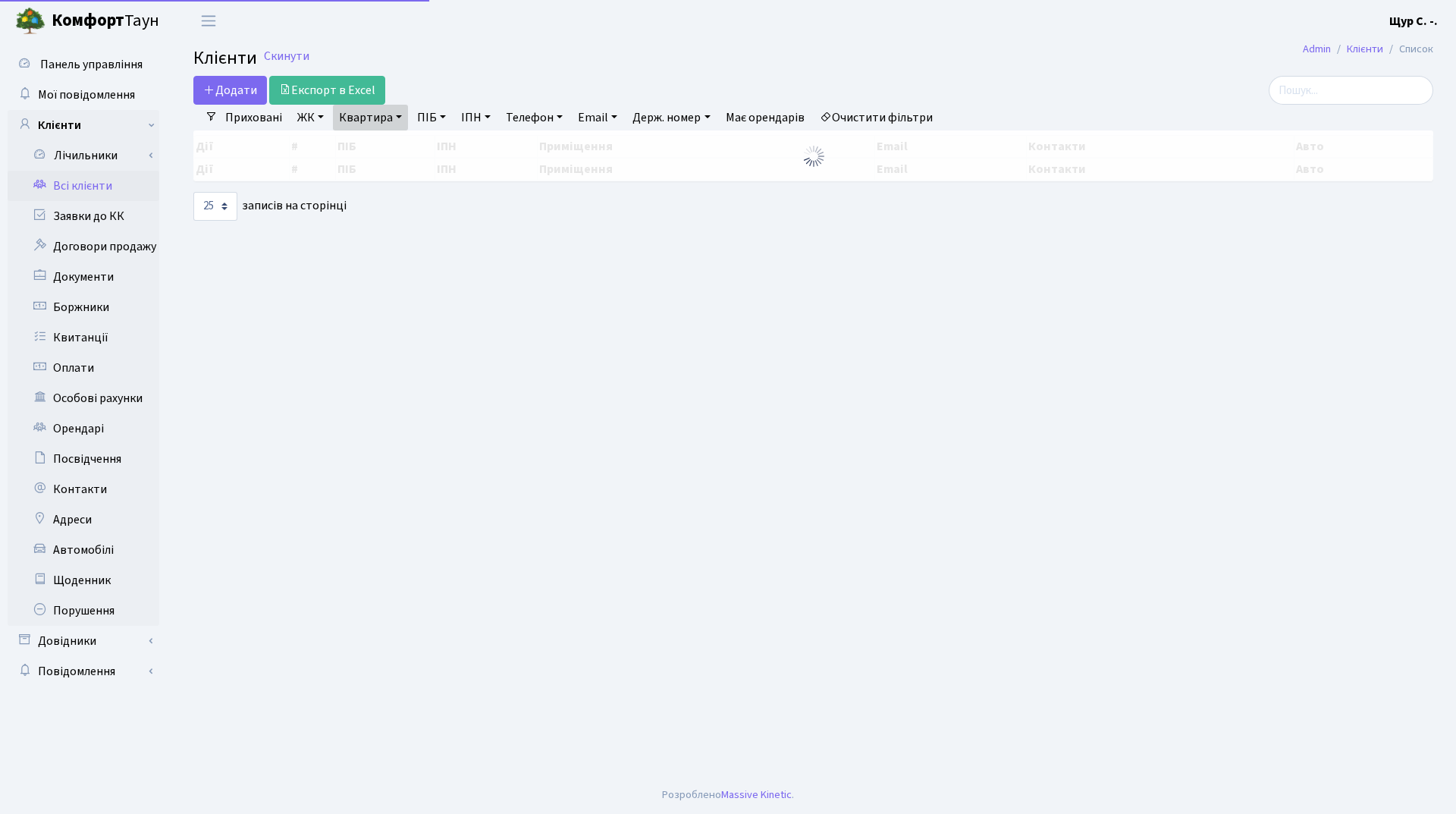
select select "25"
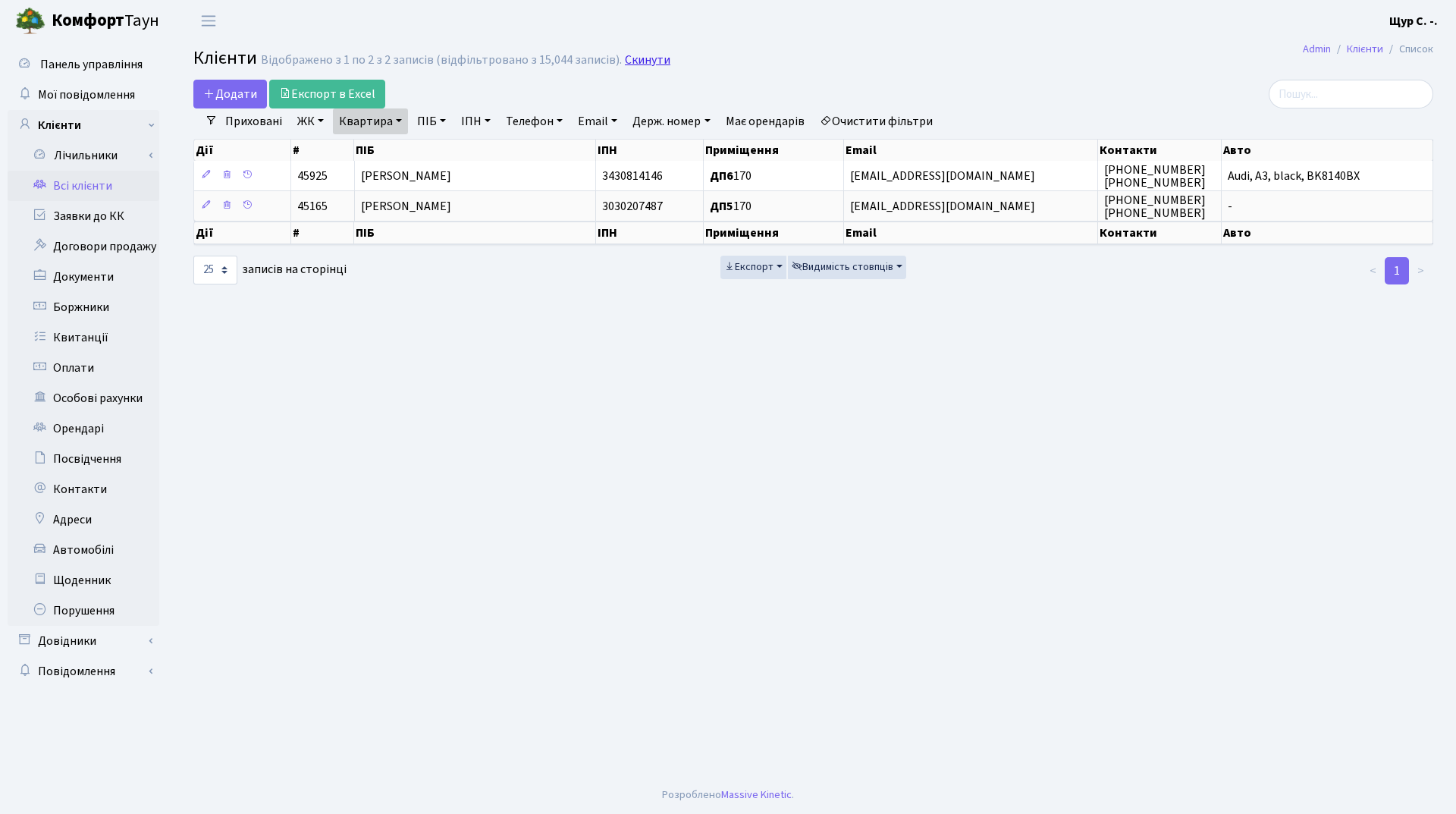
click at [641, 53] on link "Скинути" at bounding box center [647, 59] width 45 height 14
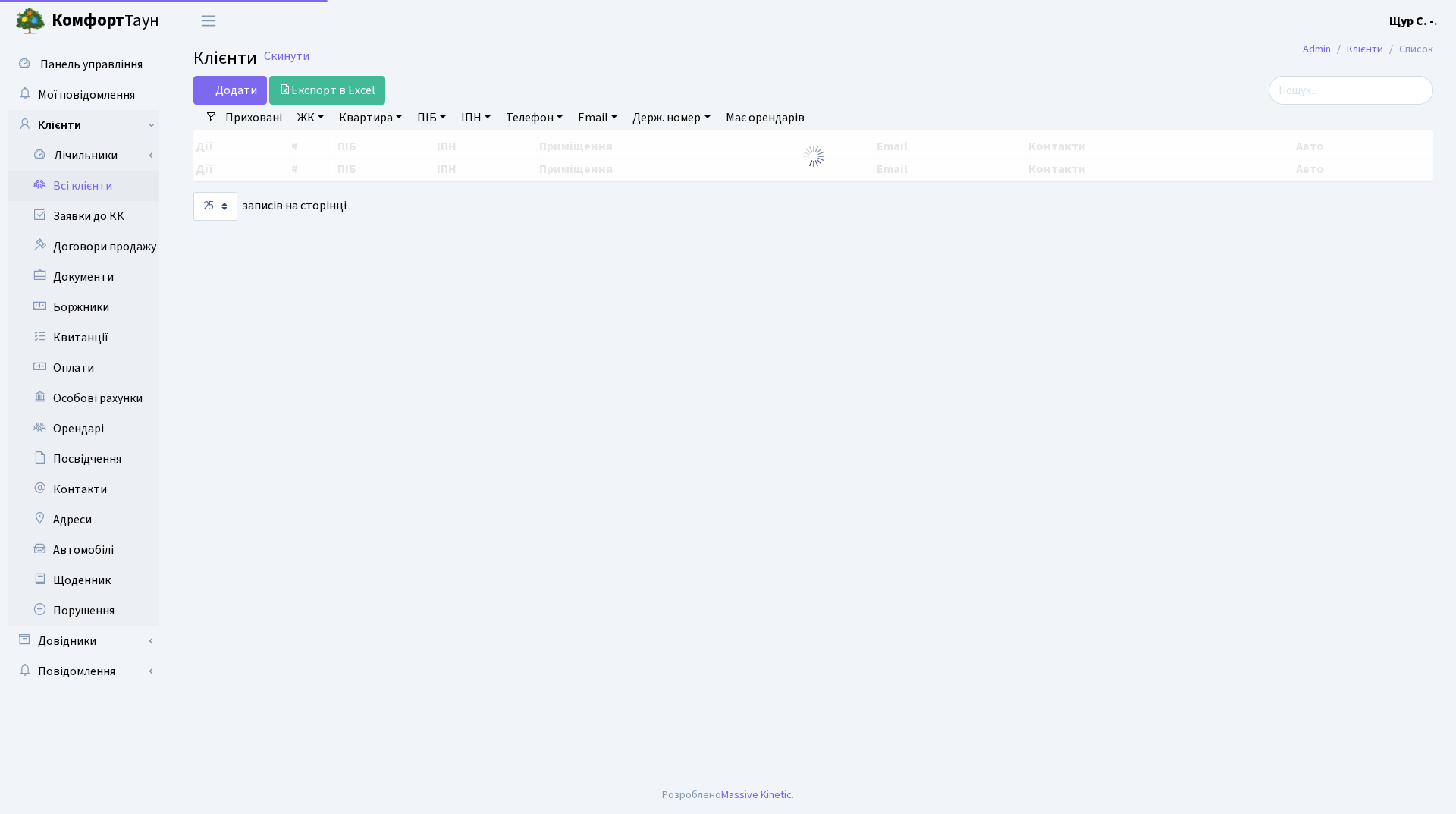
select select "25"
